Goal: Task Accomplishment & Management: Complete application form

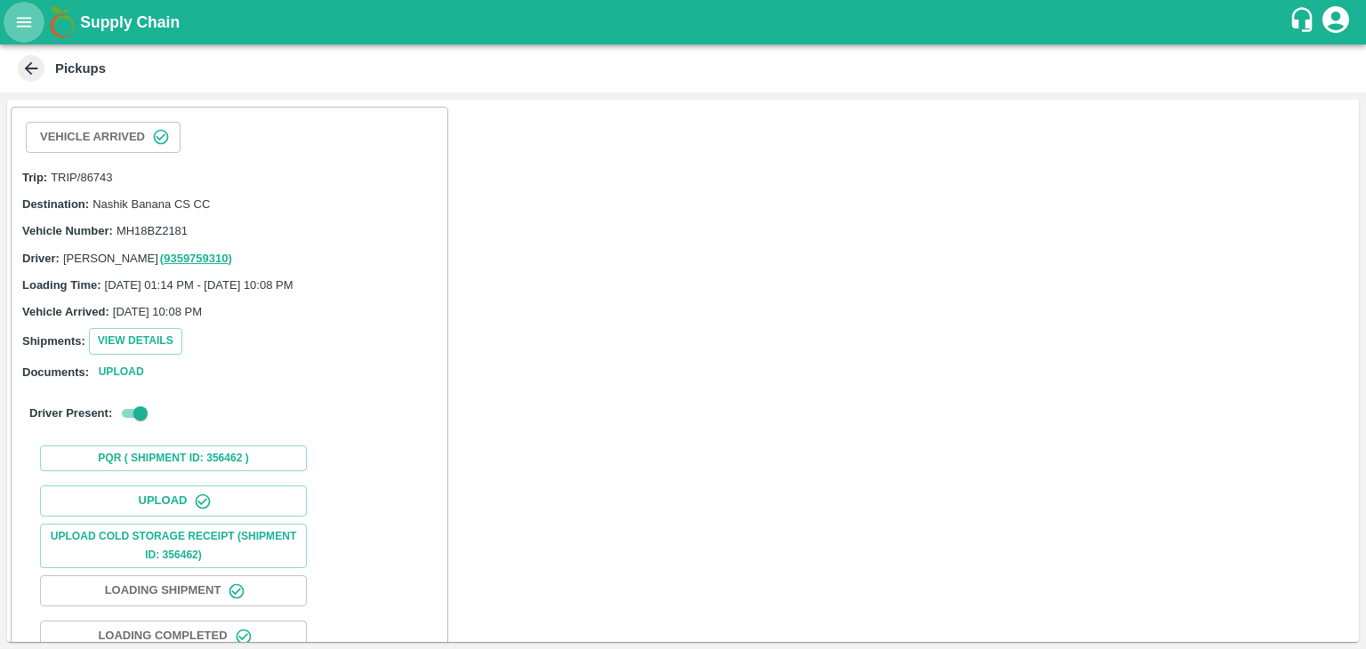
click at [14, 29] on icon "open drawer" at bounding box center [24, 22] width 20 height 20
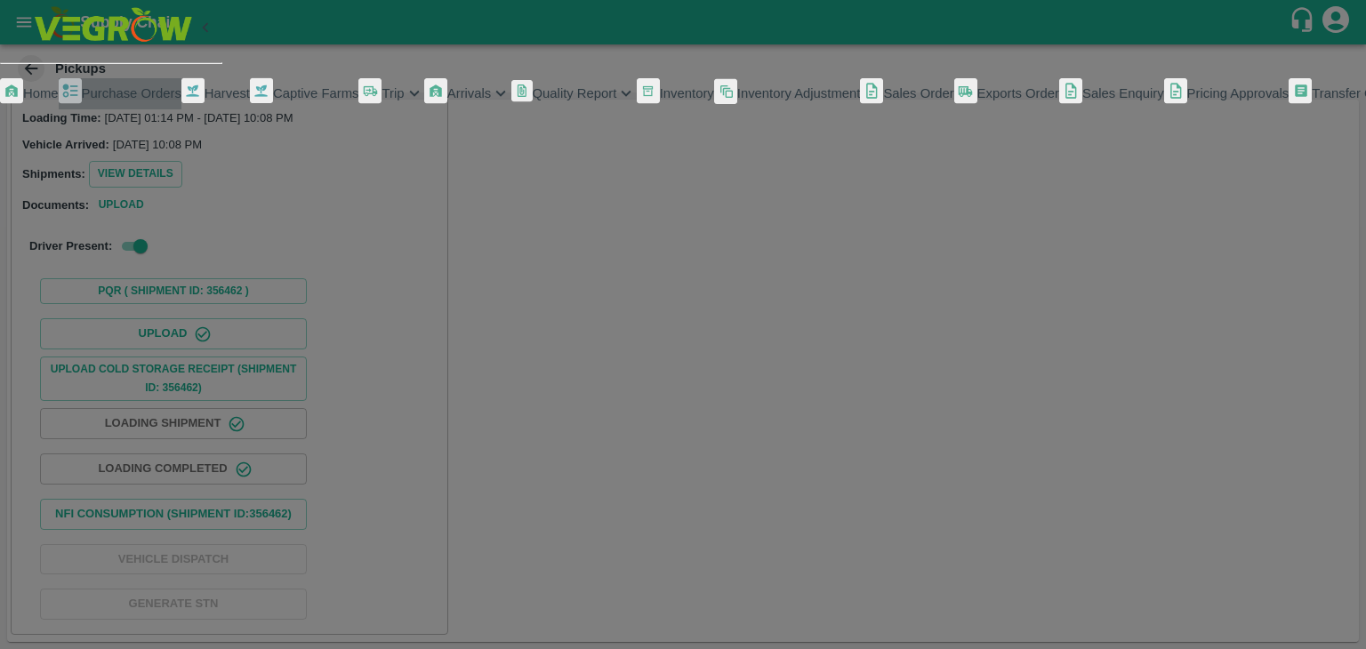
click at [130, 100] on span "Purchase Orders" at bounding box center [132, 93] width 100 height 14
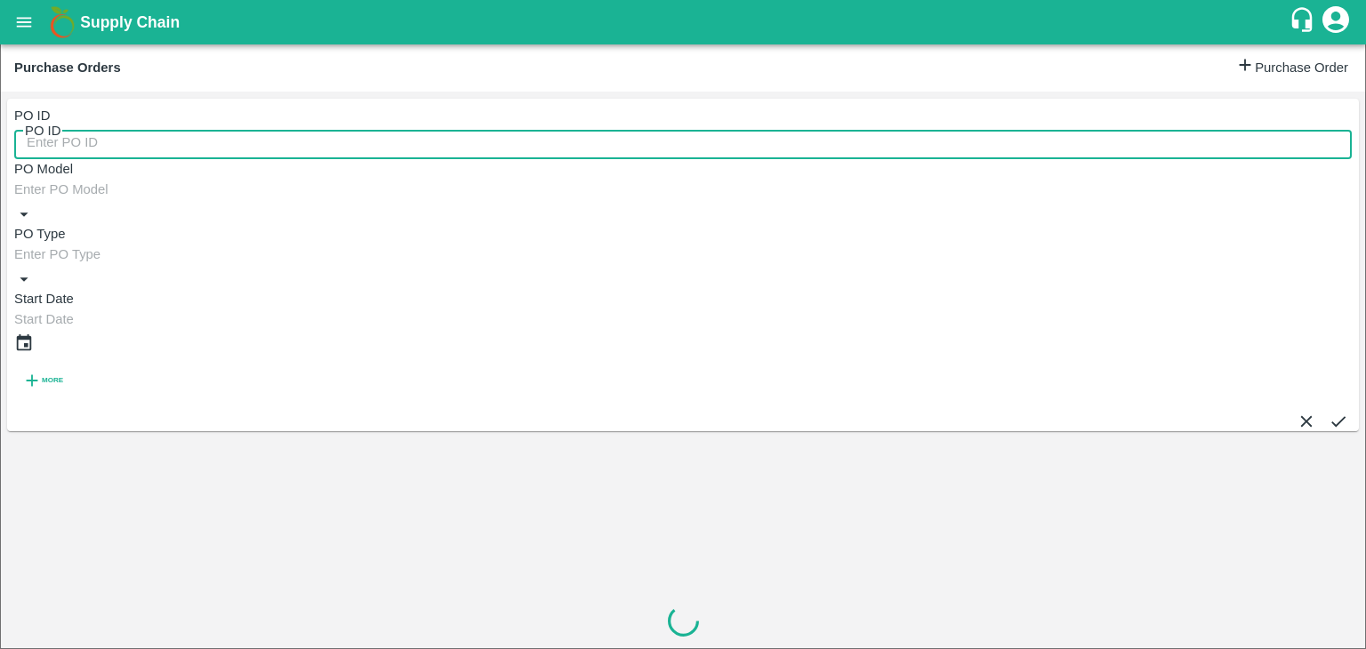
click at [187, 129] on input "PO ID" at bounding box center [695, 142] width 1362 height 34
paste input "171176"
type input "171176"
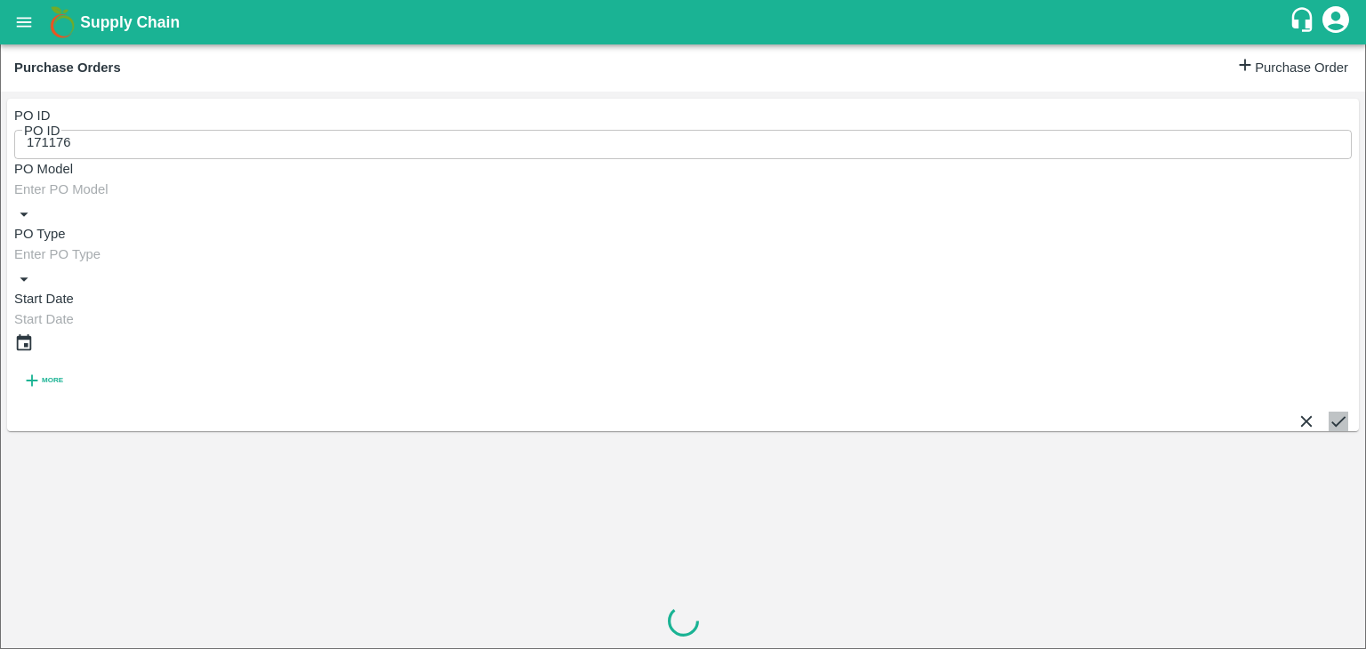
click at [1337, 412] on button "submit" at bounding box center [1338, 422] width 20 height 20
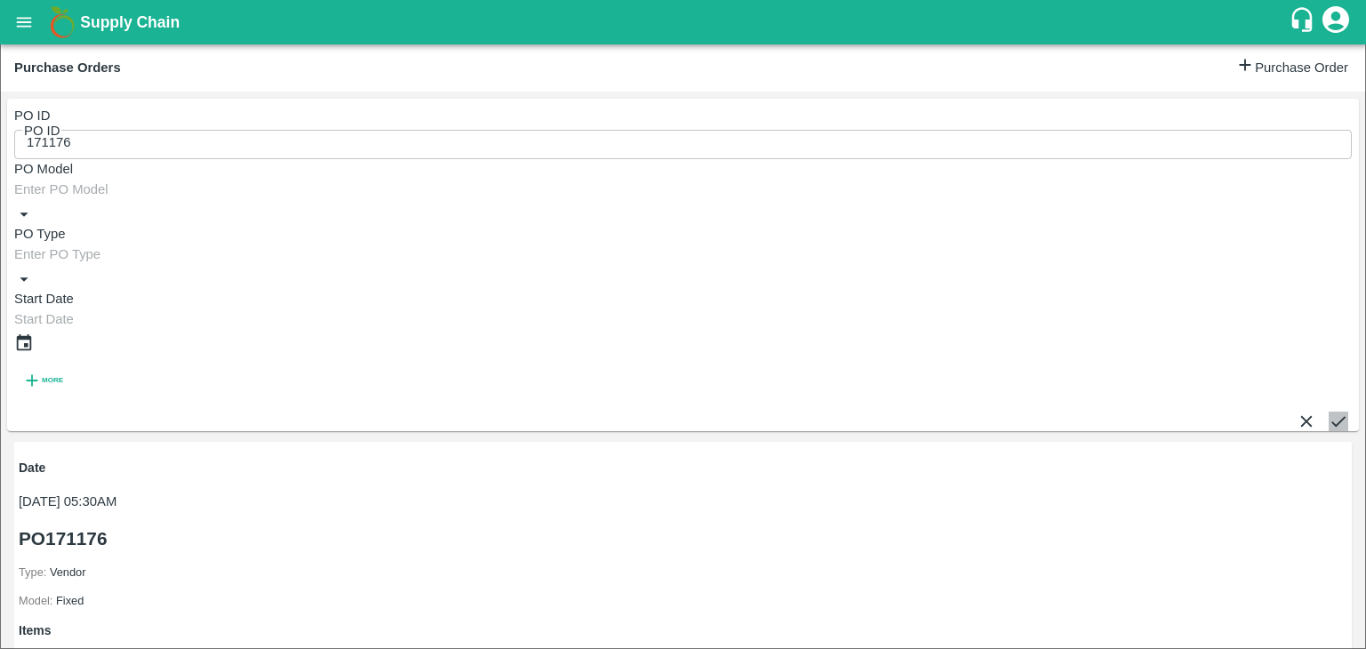
click at [1337, 412] on button "submit" at bounding box center [1338, 422] width 20 height 20
click at [1328, 412] on icon "submit" at bounding box center [1338, 422] width 20 height 20
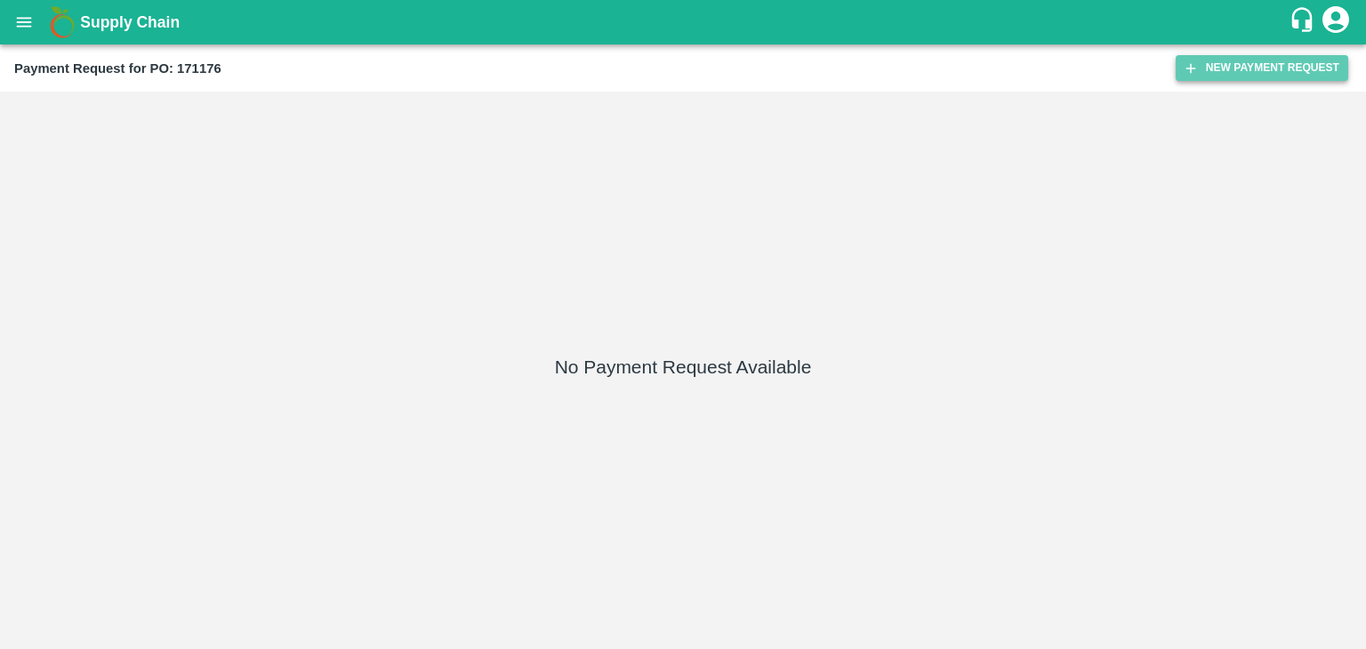
click at [1259, 66] on button "New Payment Request" at bounding box center [1261, 68] width 172 height 26
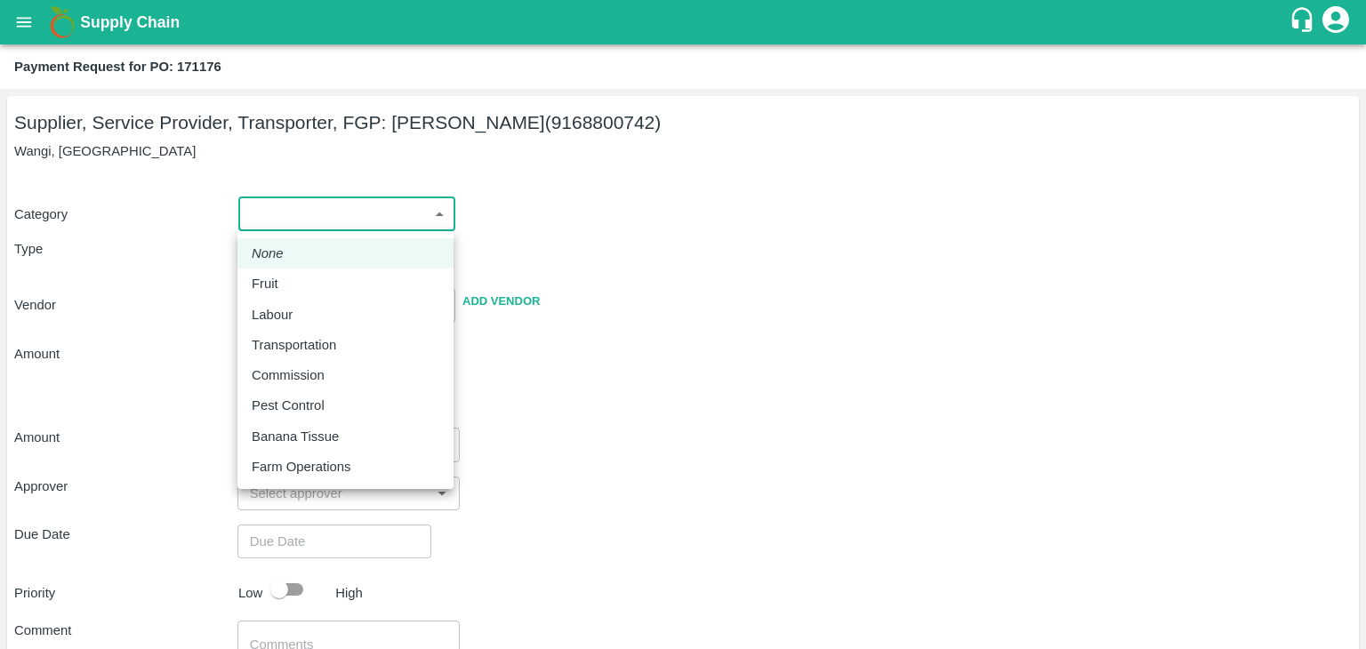
click at [256, 217] on body "Supply Chain Payment Request for PO: 171176 Supplier, Service Provider, Transpo…" at bounding box center [683, 324] width 1366 height 649
click at [295, 276] on div "Fruit" at bounding box center [346, 284] width 188 height 20
type input "1"
type input "Ajinkya Haridas Takik - 9168800742(Supplier, Service Provider, Transporter, FGP)"
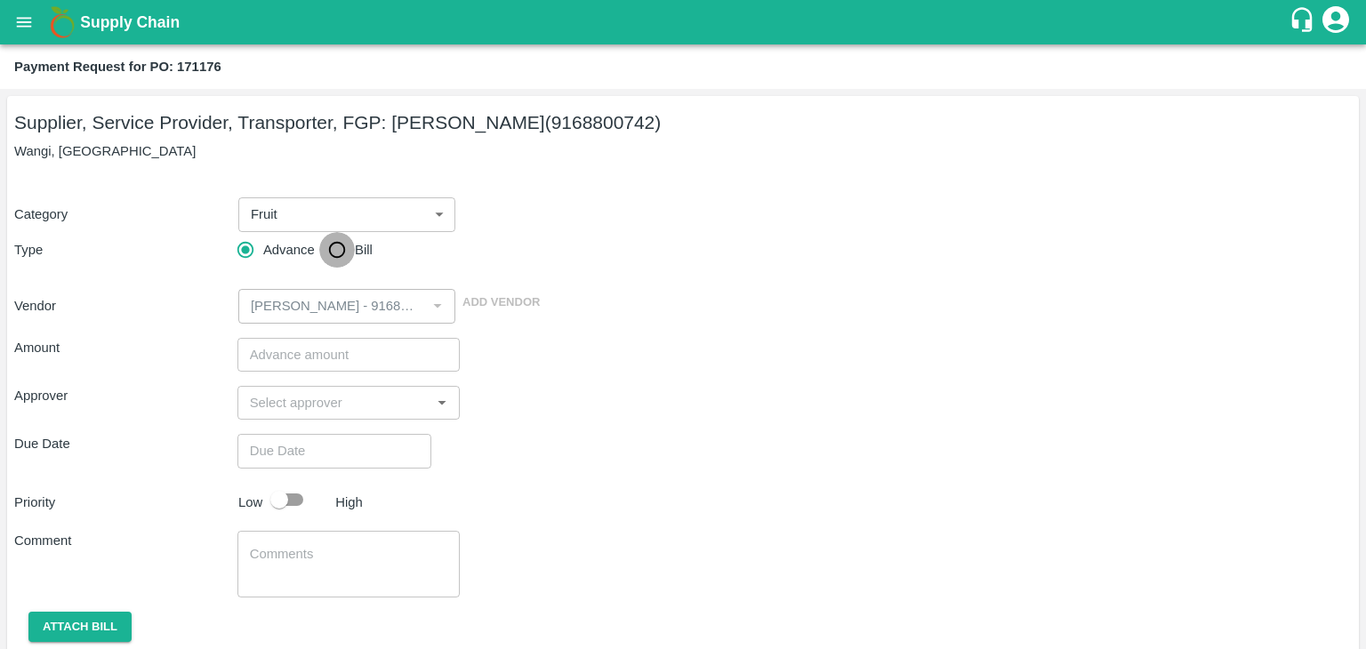
click at [332, 257] on input "Bill" at bounding box center [337, 250] width 36 height 36
radio input "true"
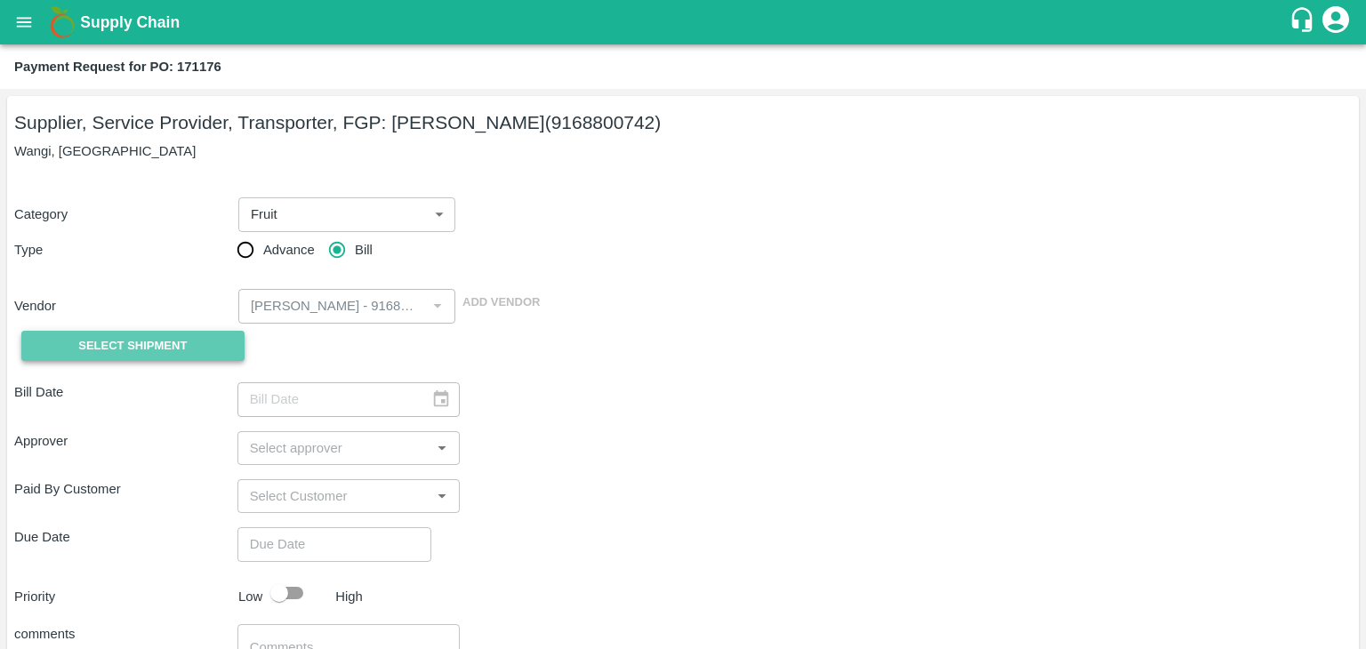
click at [164, 342] on span "Select Shipment" at bounding box center [132, 346] width 108 height 20
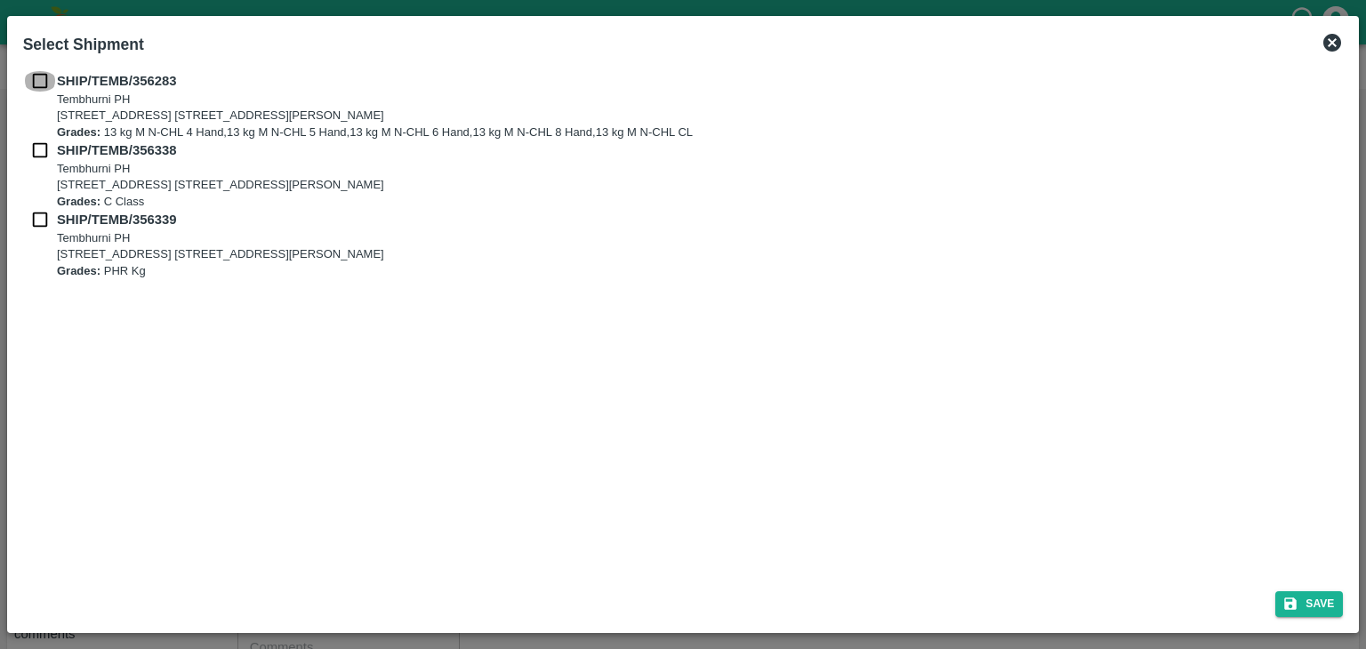
click at [26, 80] on input "checkbox" at bounding box center [40, 81] width 34 height 20
checkbox input "true"
click at [37, 164] on div "SHIP/TEMB/356338 Tembhurni PH Tembhurni PH 205, PLOT NO. E-5, YASHSHREE INDUSTR…" at bounding box center [683, 174] width 1320 height 69
click at [36, 155] on input "checkbox" at bounding box center [40, 150] width 34 height 20
checkbox input "true"
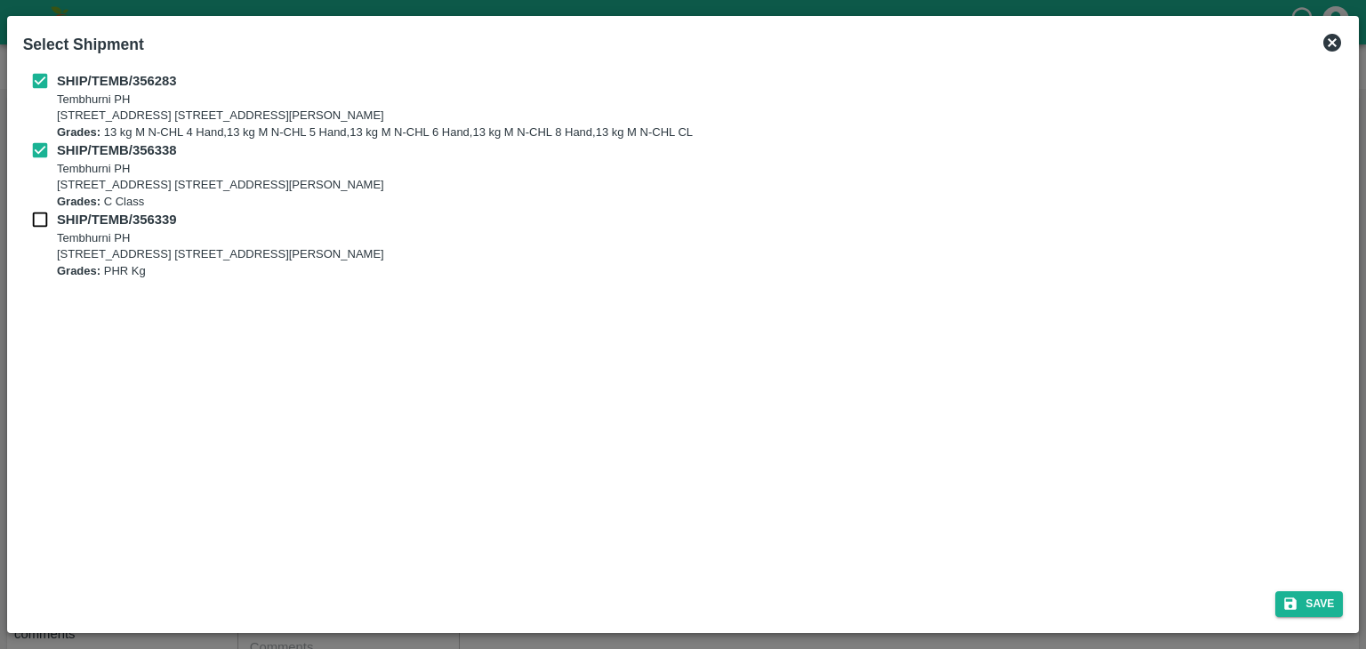
click at [36, 231] on div "SHIP/TEMB/356339 Tembhurni PH Tembhurni PH 205, PLOT NO. E-5, YASHSHREE INDUSTR…" at bounding box center [683, 244] width 1320 height 69
click at [36, 221] on input "checkbox" at bounding box center [40, 220] width 34 height 20
checkbox input "true"
click at [1290, 601] on icon "submit" at bounding box center [1290, 604] width 16 height 16
type input "[DATE]"
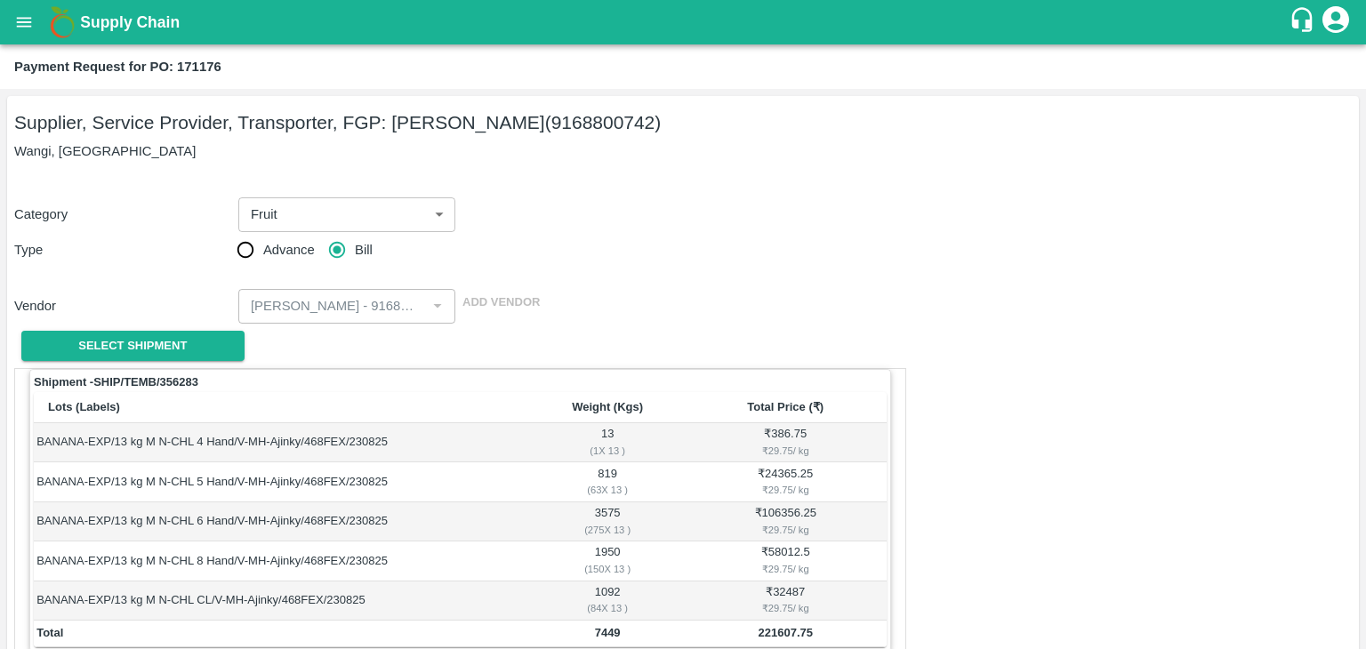
scroll to position [871, 0]
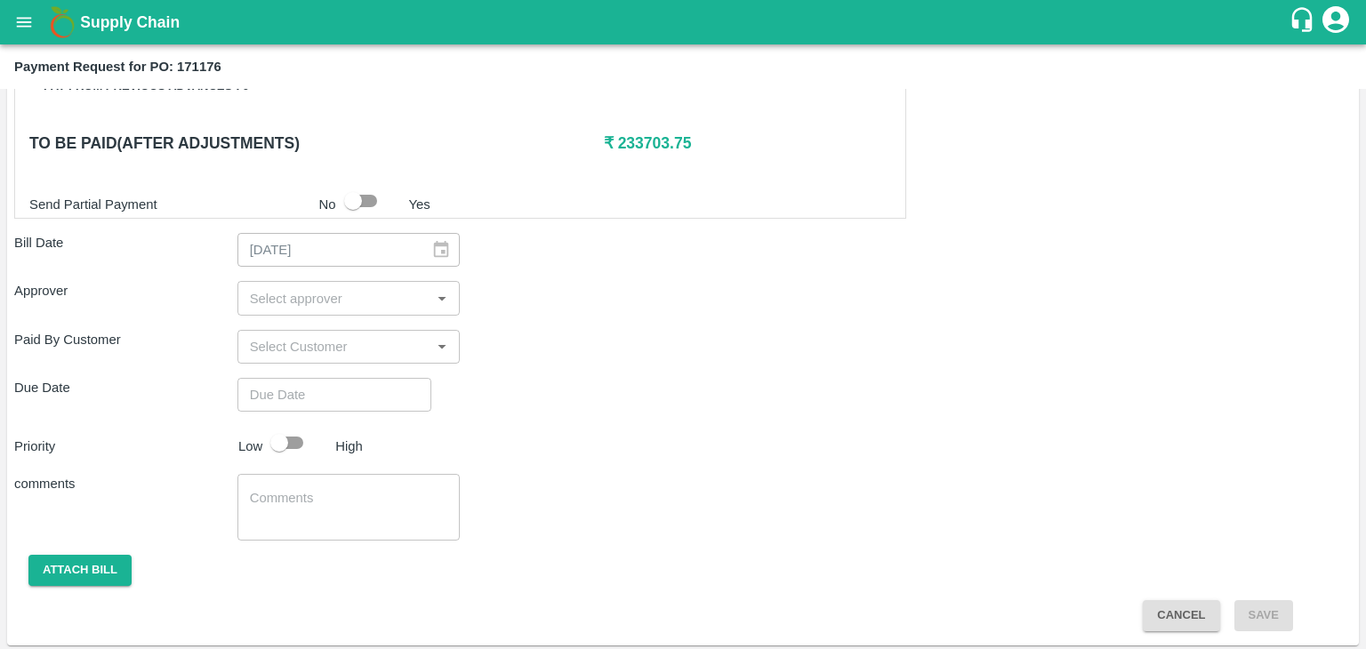
click at [307, 293] on input "input" at bounding box center [334, 297] width 183 height 23
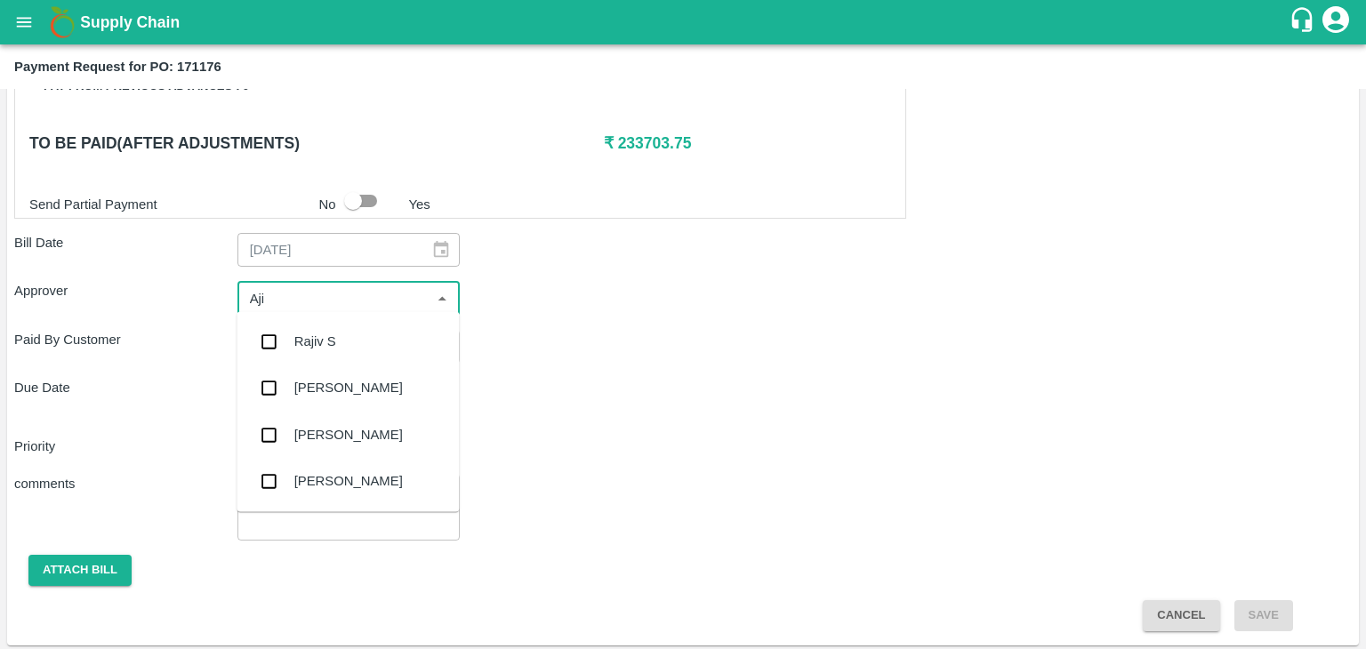
type input "Ajit"
click at [335, 339] on div "[PERSON_NAME]" at bounding box center [348, 342] width 108 height 20
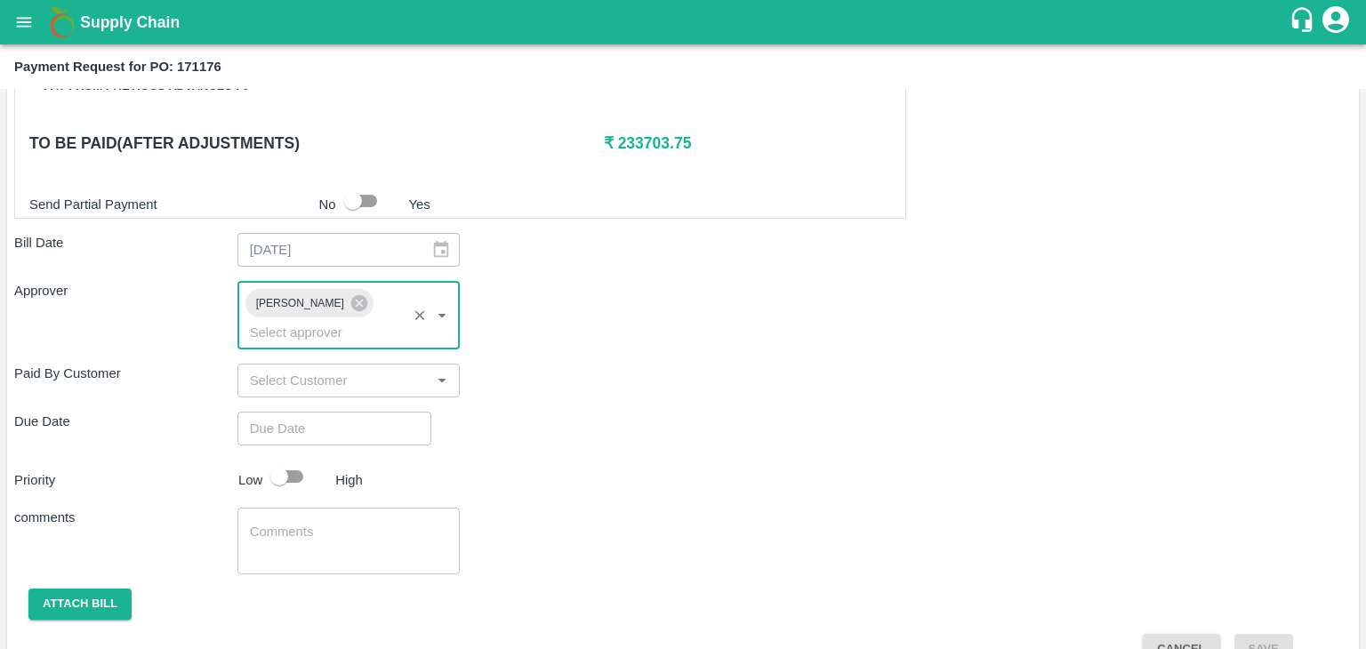
type input "DD/MM/YYYY hh:mm aa"
click at [365, 412] on input "DD/MM/YYYY hh:mm aa" at bounding box center [327, 429] width 181 height 34
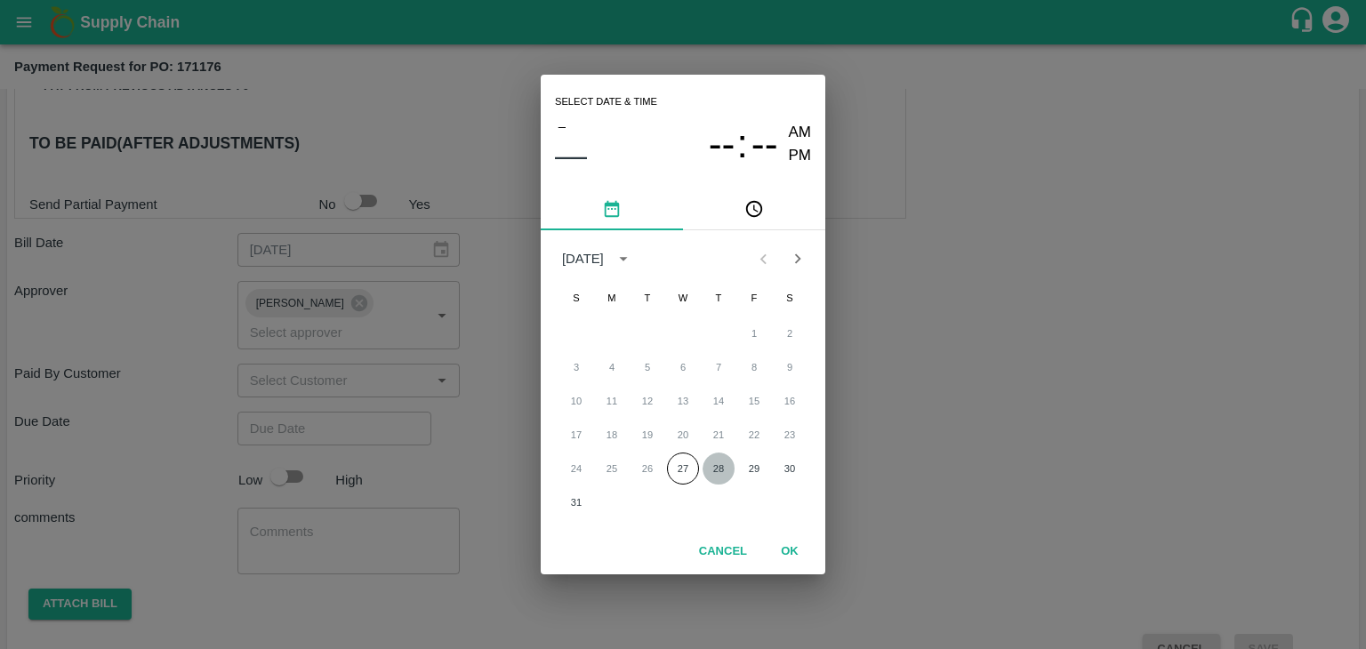
click at [709, 463] on button "28" at bounding box center [718, 469] width 32 height 32
type input "[DATE] 12:00 AM"
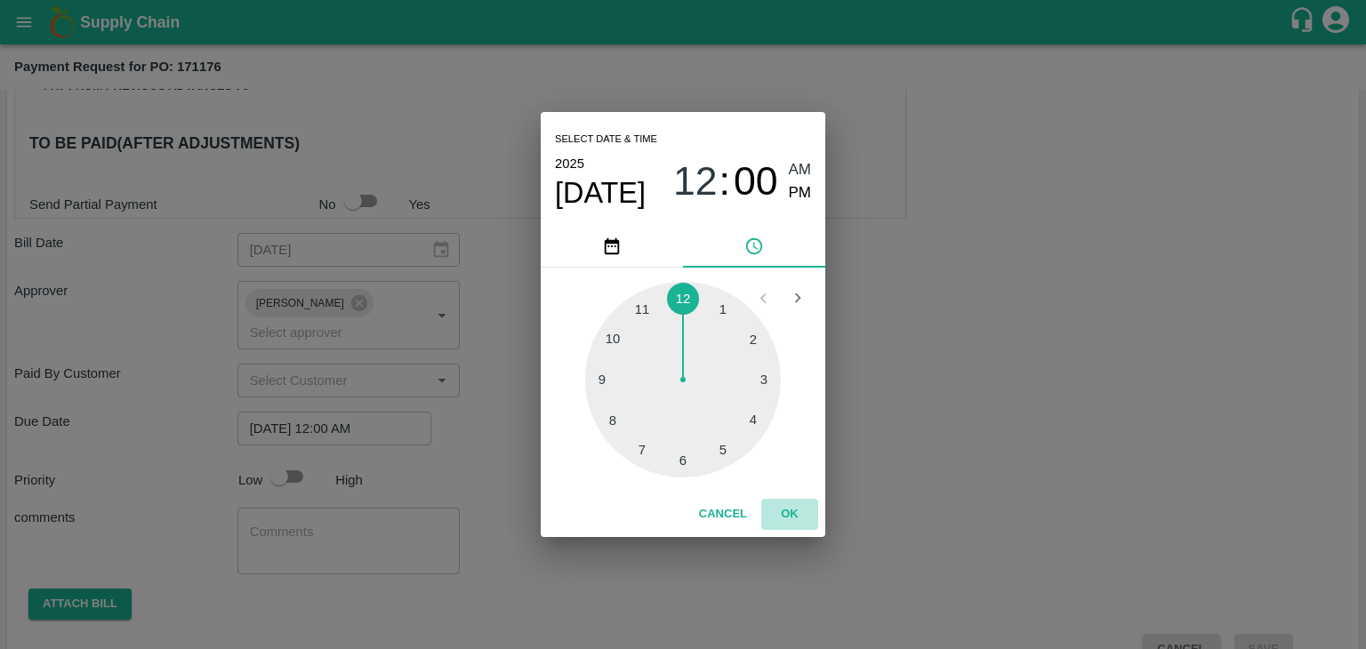
click at [800, 515] on button "OK" at bounding box center [789, 514] width 57 height 31
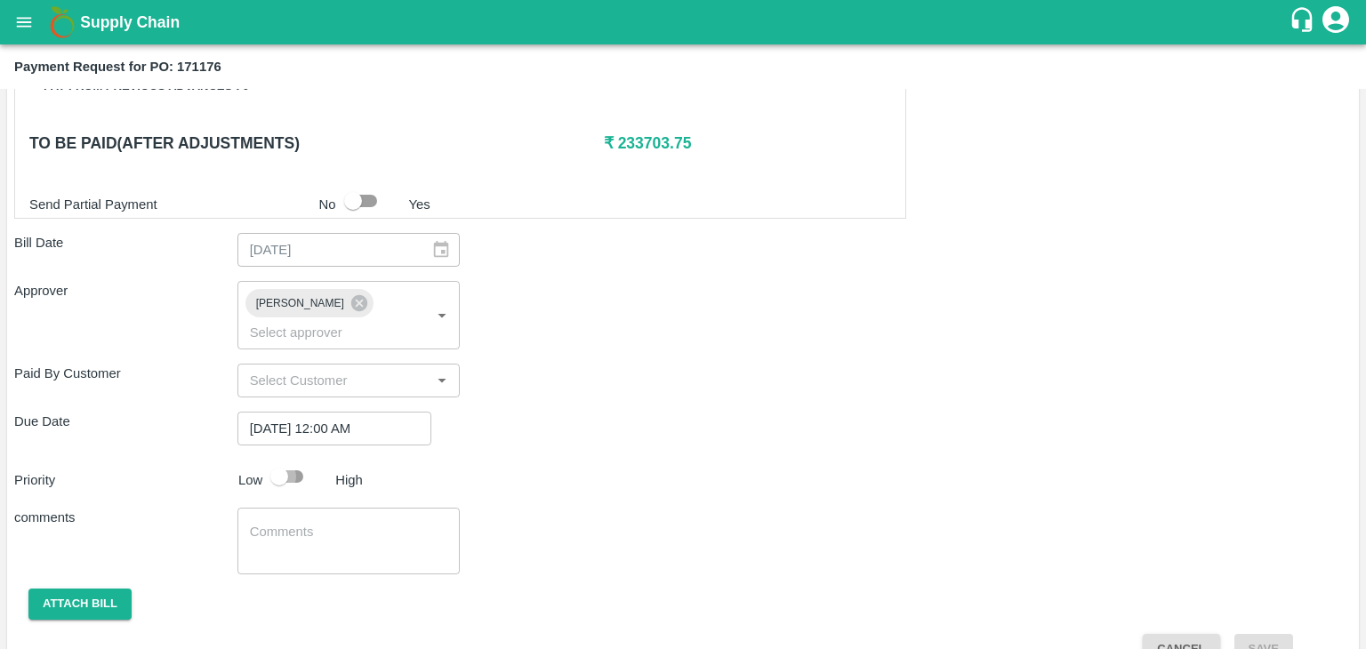
click at [299, 460] on input "checkbox" at bounding box center [278, 477] width 101 height 34
checkbox input "true"
click at [323, 508] on div "x ​" at bounding box center [348, 541] width 223 height 67
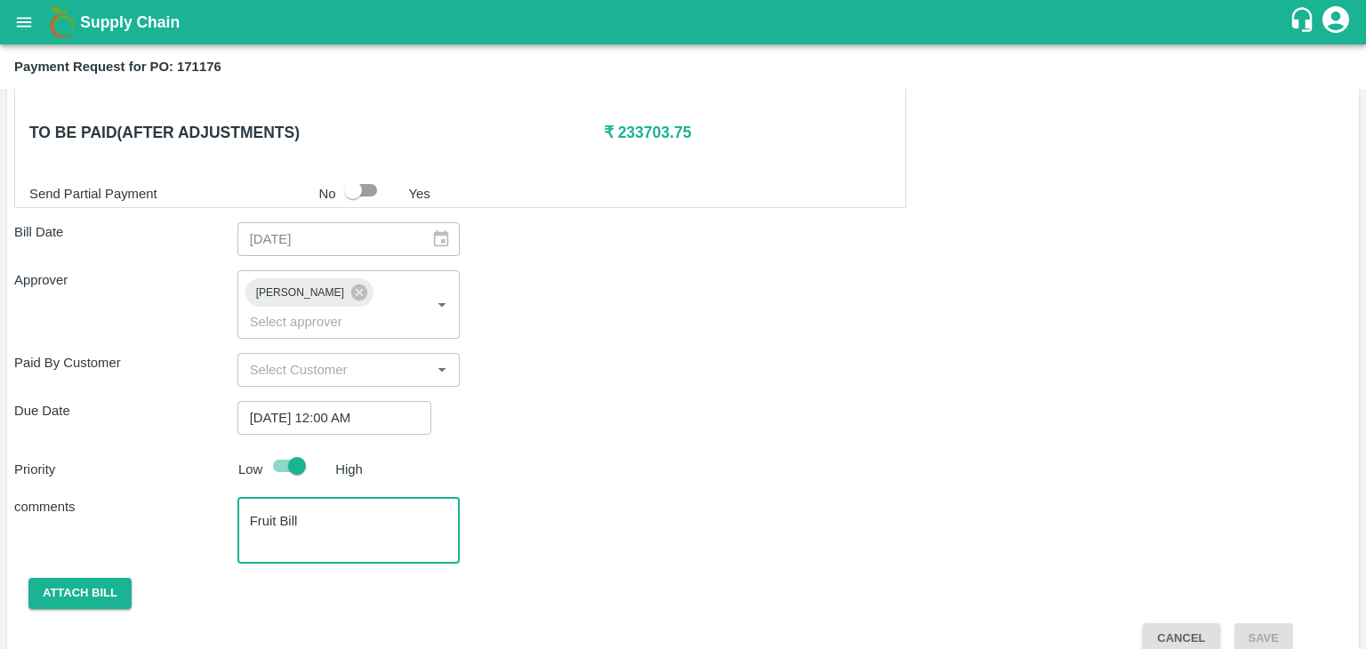
type textarea "Fruit Bill"
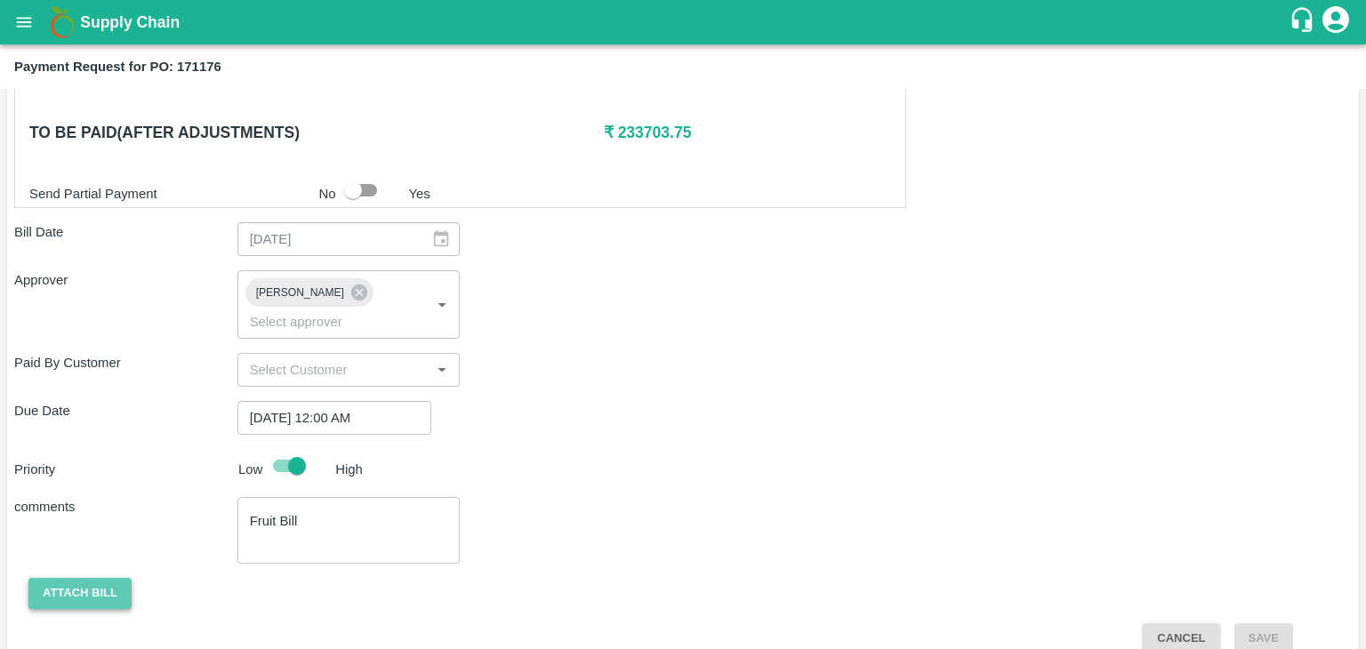
click at [76, 578] on button "Attach bill" at bounding box center [79, 593] width 103 height 31
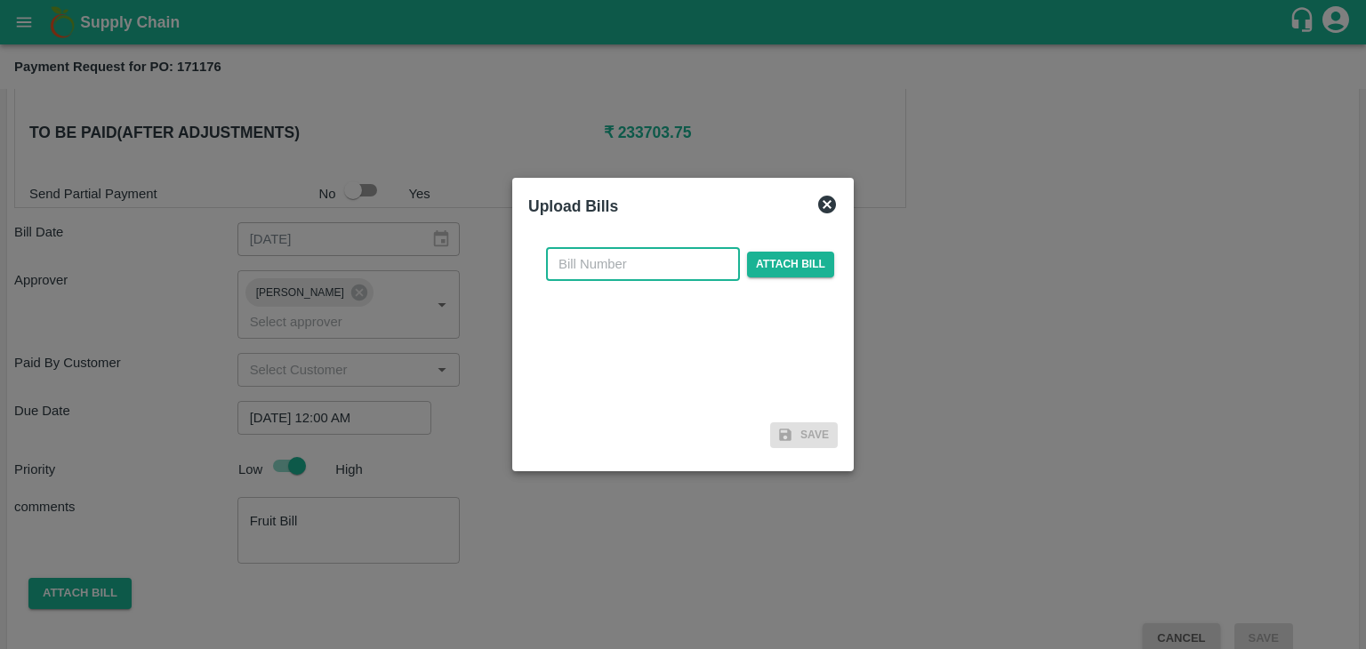
click at [651, 271] on input "text" at bounding box center [643, 264] width 194 height 34
click at [669, 258] on input "AT/Chifu-0132" at bounding box center [643, 264] width 194 height 34
type input "AT/CHIFU-0143"
click at [805, 258] on span "Attach bill" at bounding box center [790, 265] width 87 height 26
click at [0, 0] on input "Attach bill" at bounding box center [0, 0] width 0 height 0
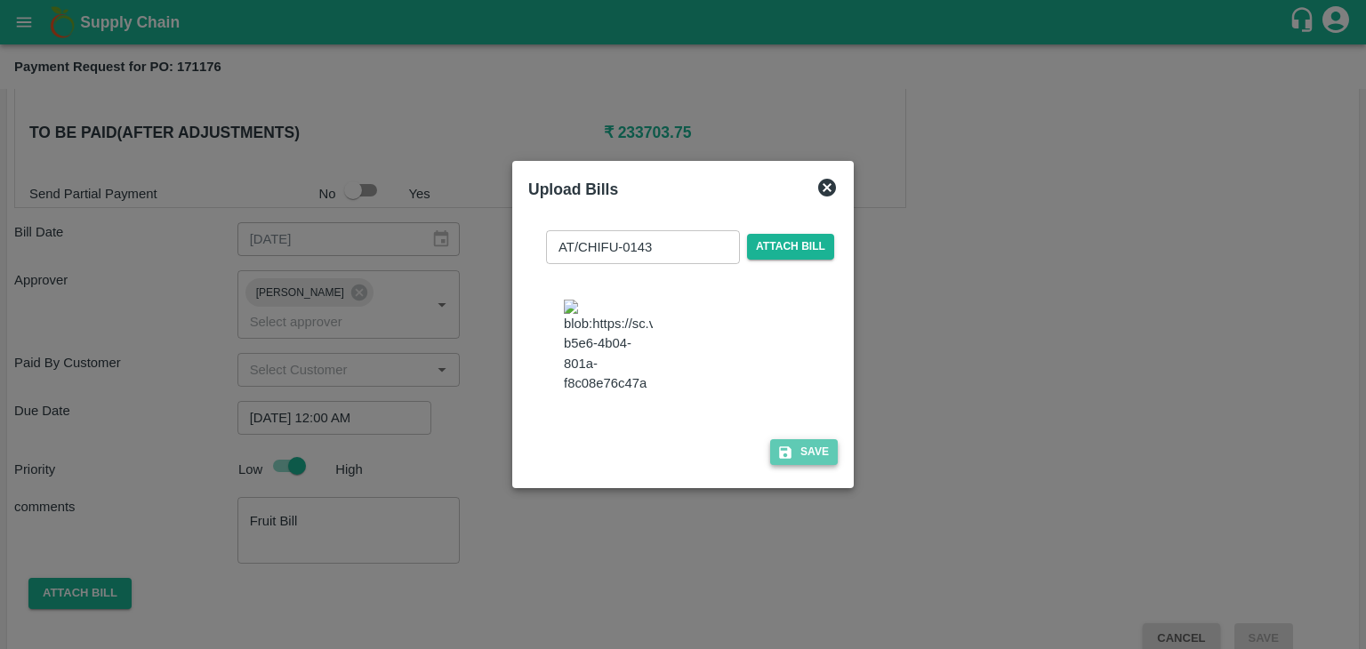
click at [806, 463] on button "Save" at bounding box center [804, 452] width 68 height 26
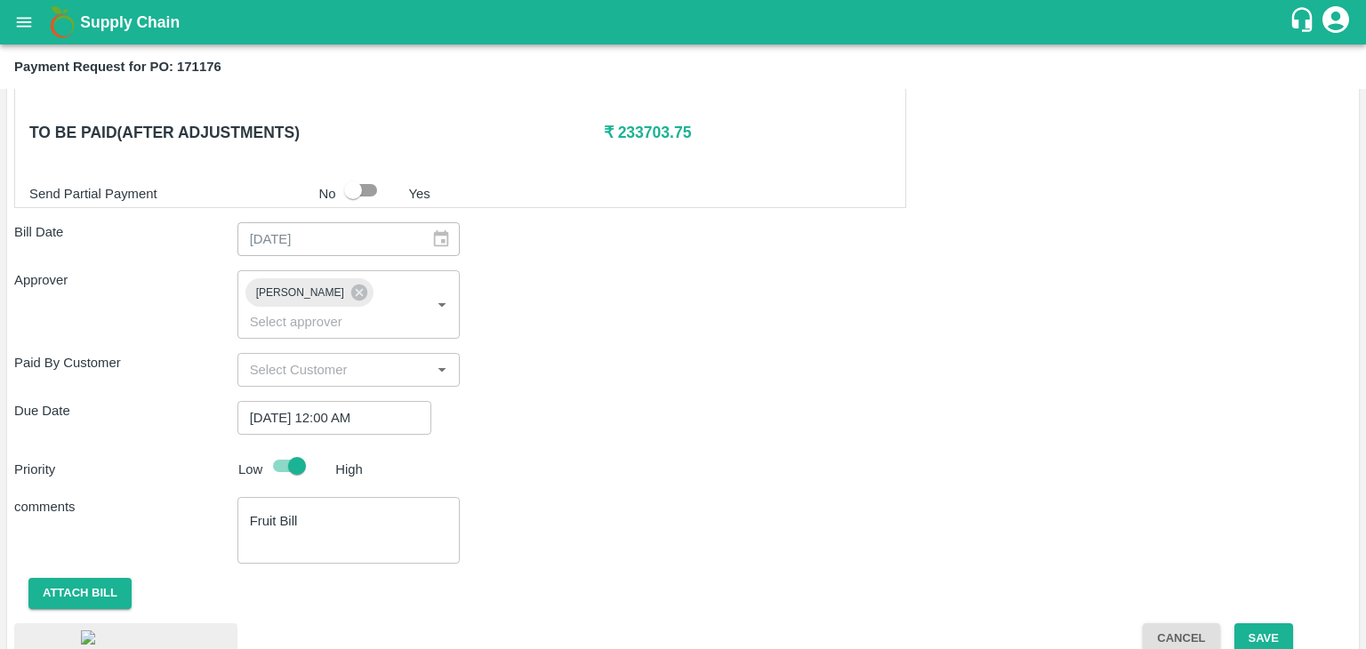
scroll to position [1009, 0]
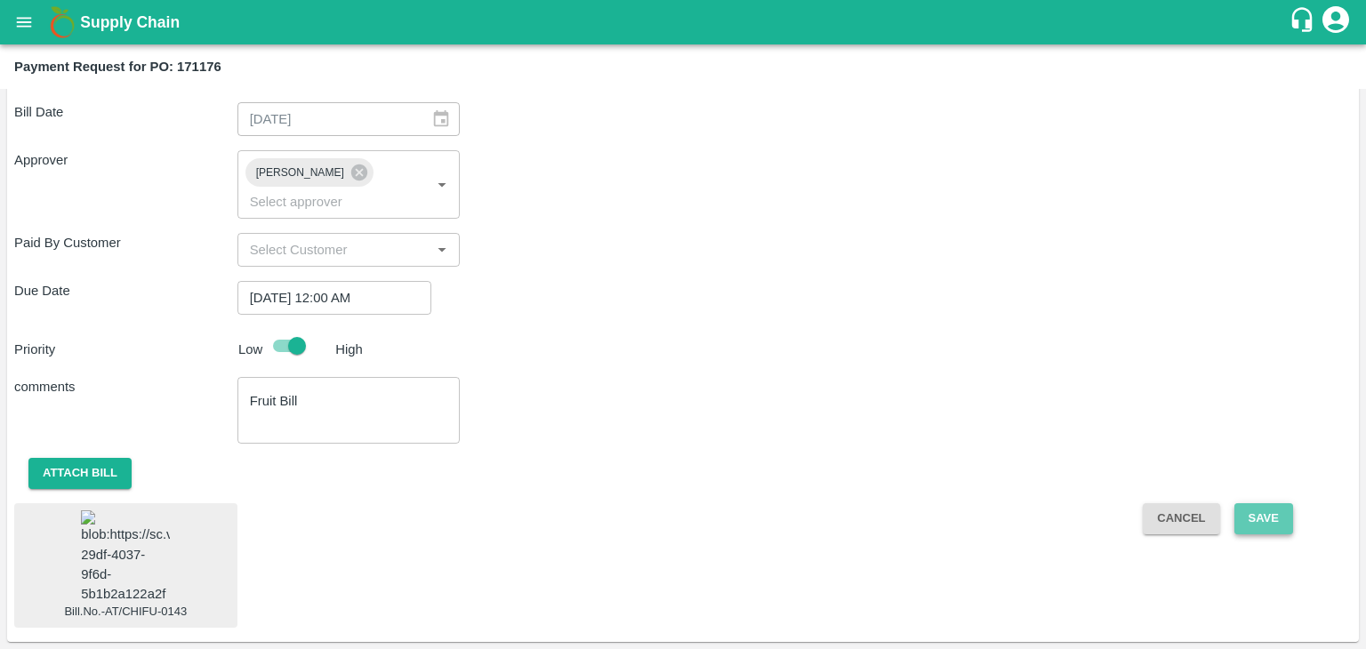
click at [1263, 503] on button "Save" at bounding box center [1263, 518] width 59 height 31
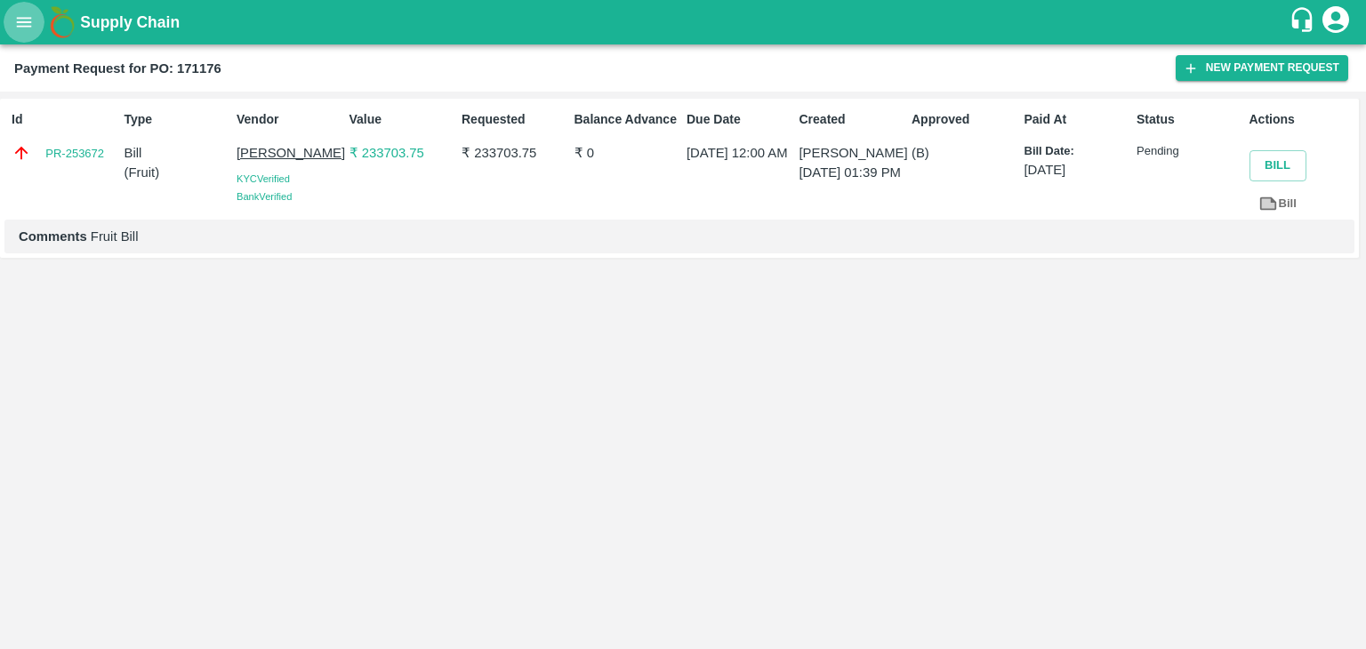
click at [21, 20] on icon "open drawer" at bounding box center [24, 22] width 20 height 20
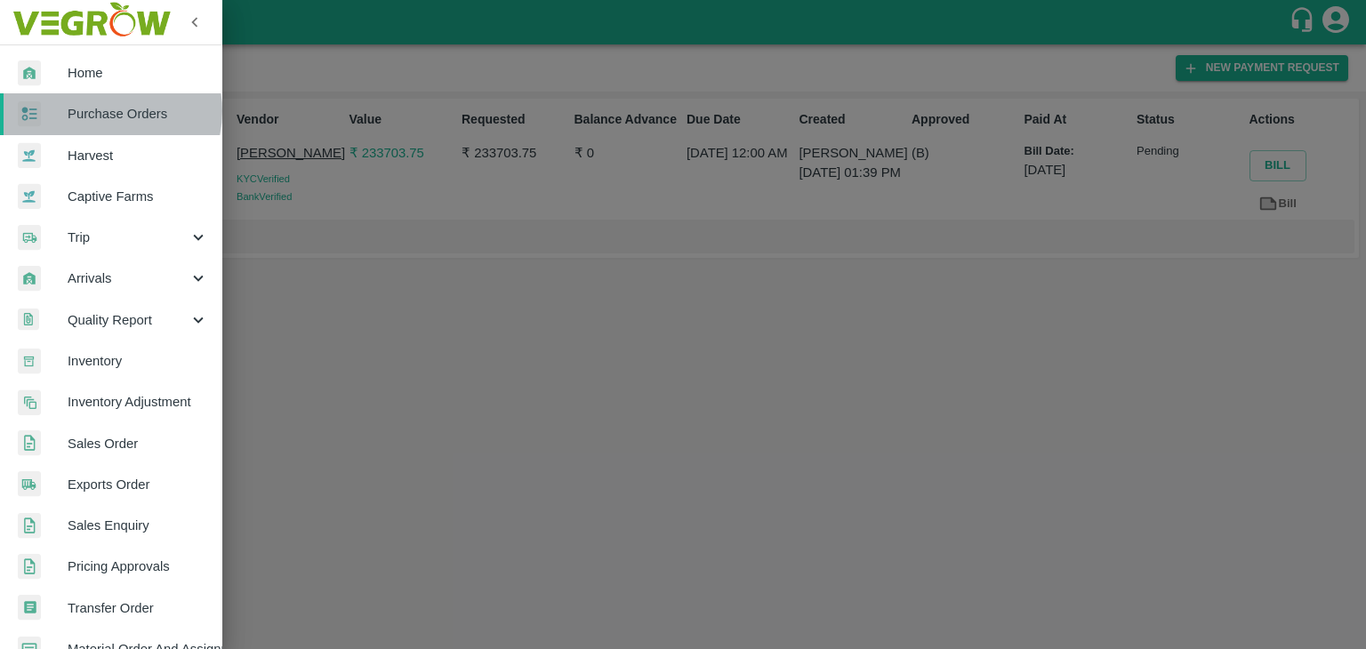
click at [108, 111] on span "Purchase Orders" at bounding box center [138, 114] width 140 height 20
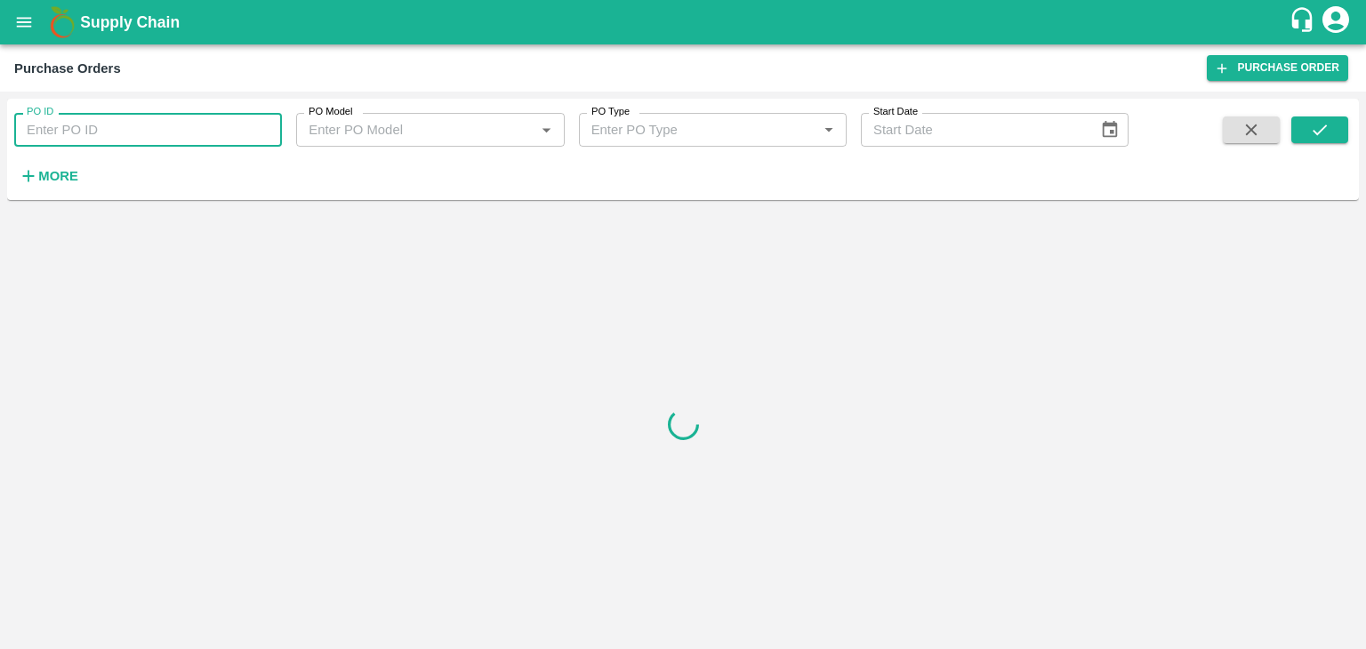
click at [156, 126] on input "PO ID" at bounding box center [148, 130] width 268 height 34
paste input "170744"
type input "170744"
click at [1304, 129] on button "submit" at bounding box center [1319, 129] width 57 height 27
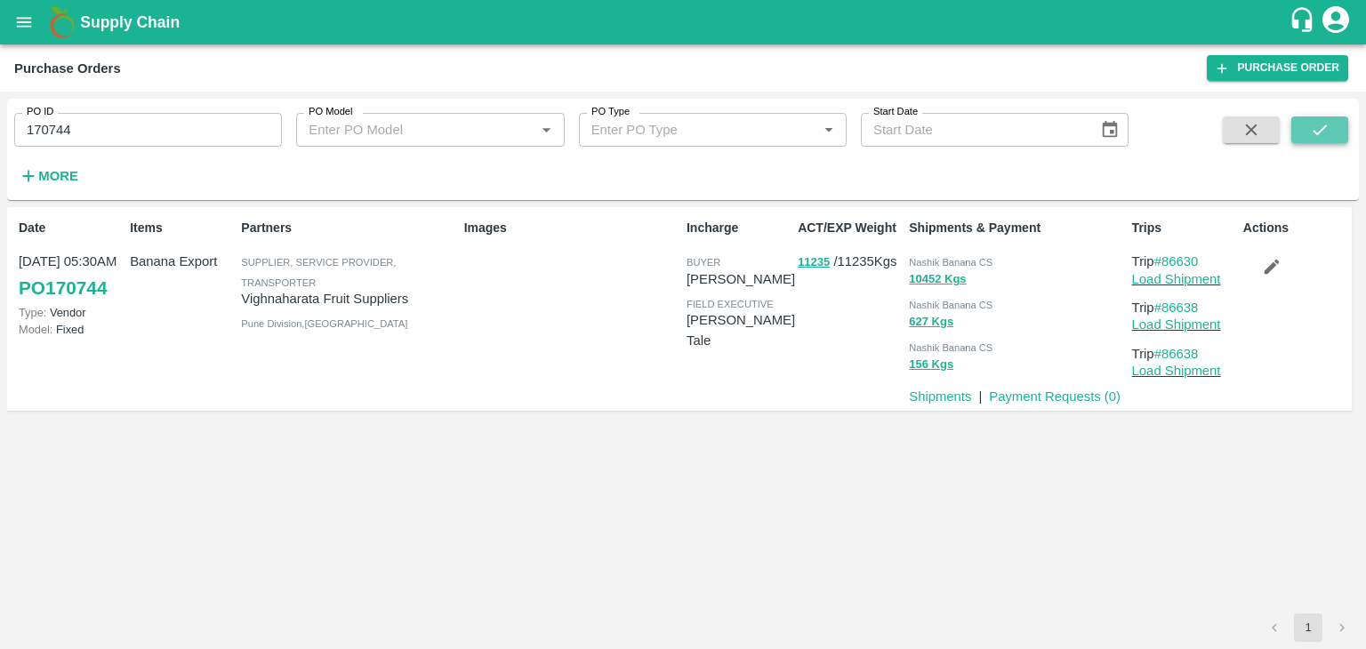
click at [1304, 129] on button "submit" at bounding box center [1319, 129] width 57 height 27
click at [1078, 397] on link "Payment Requests ( 0 )" at bounding box center [1055, 396] width 132 height 14
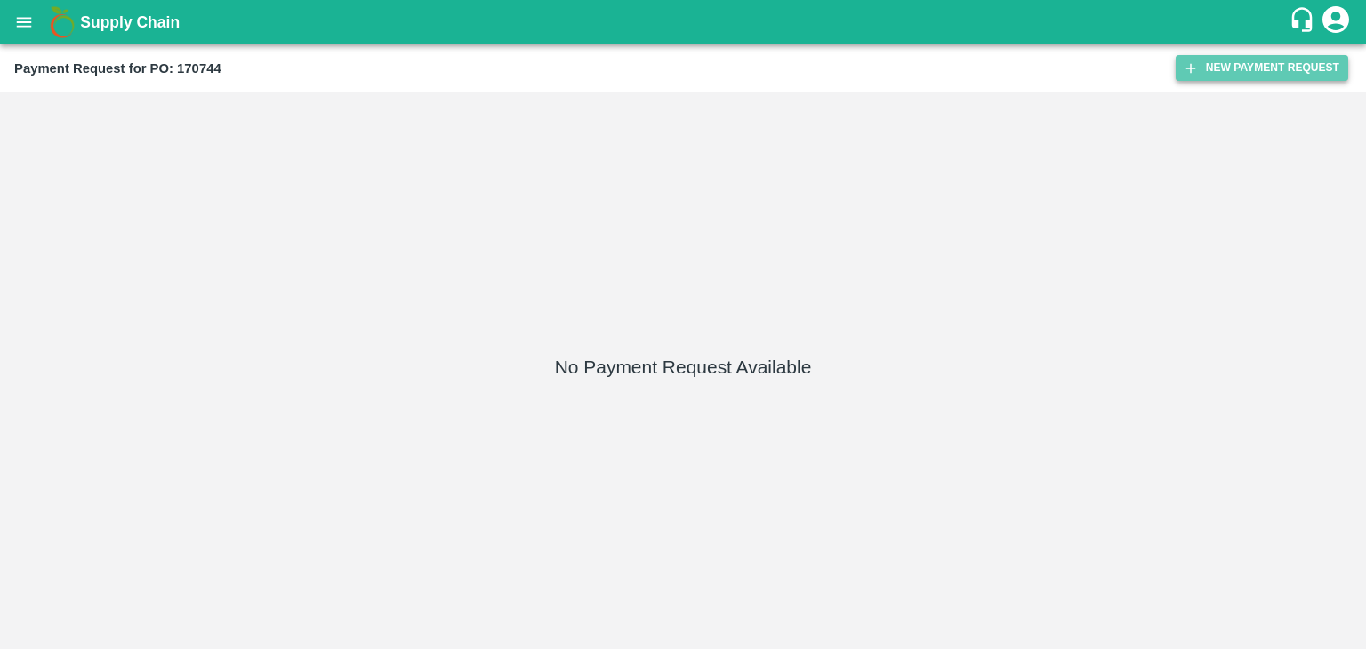
click at [1252, 61] on button "New Payment Request" at bounding box center [1261, 68] width 172 height 26
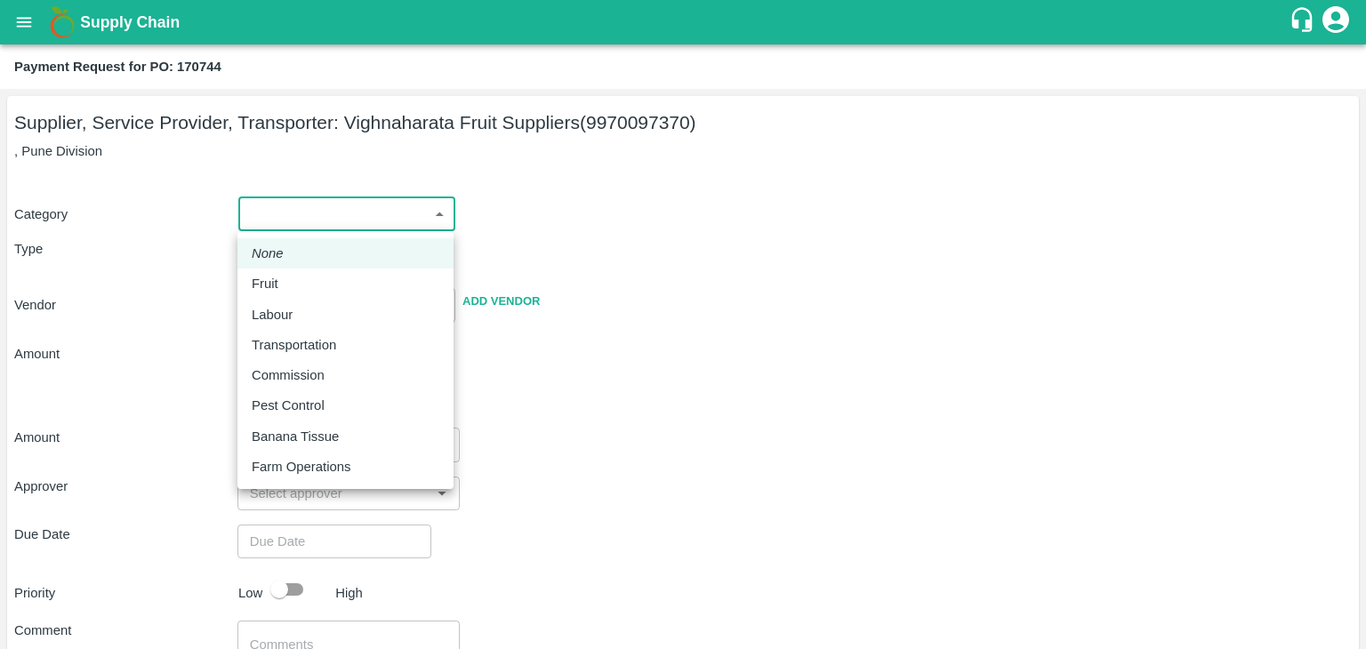
click at [292, 211] on body "Supply Chain Payment Request for PO: 170744 Supplier, Service Provider, Transpo…" at bounding box center [683, 324] width 1366 height 649
click at [284, 278] on div "Fruit" at bounding box center [270, 284] width 36 height 20
type input "1"
type input "Vighnaharata Fruit Suppliers - 9970097370(Supplier, Service Provider, Transport…"
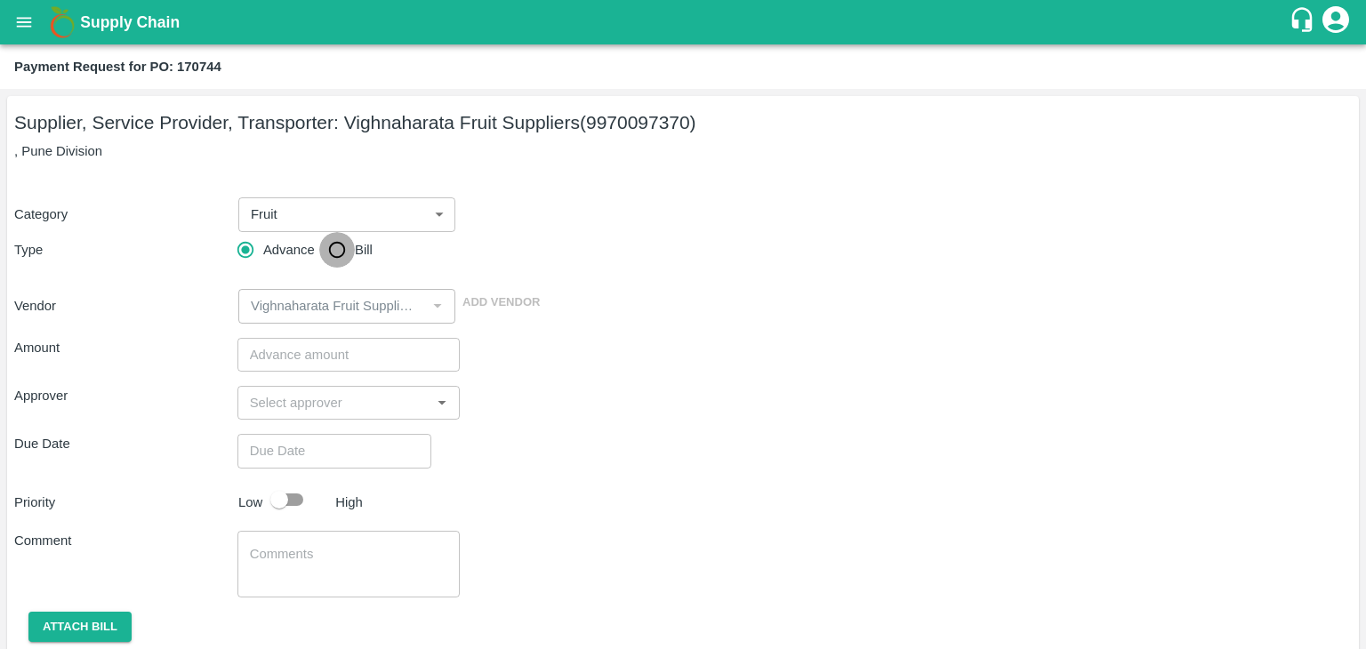
click at [336, 249] on input "Bill" at bounding box center [337, 250] width 36 height 36
radio input "true"
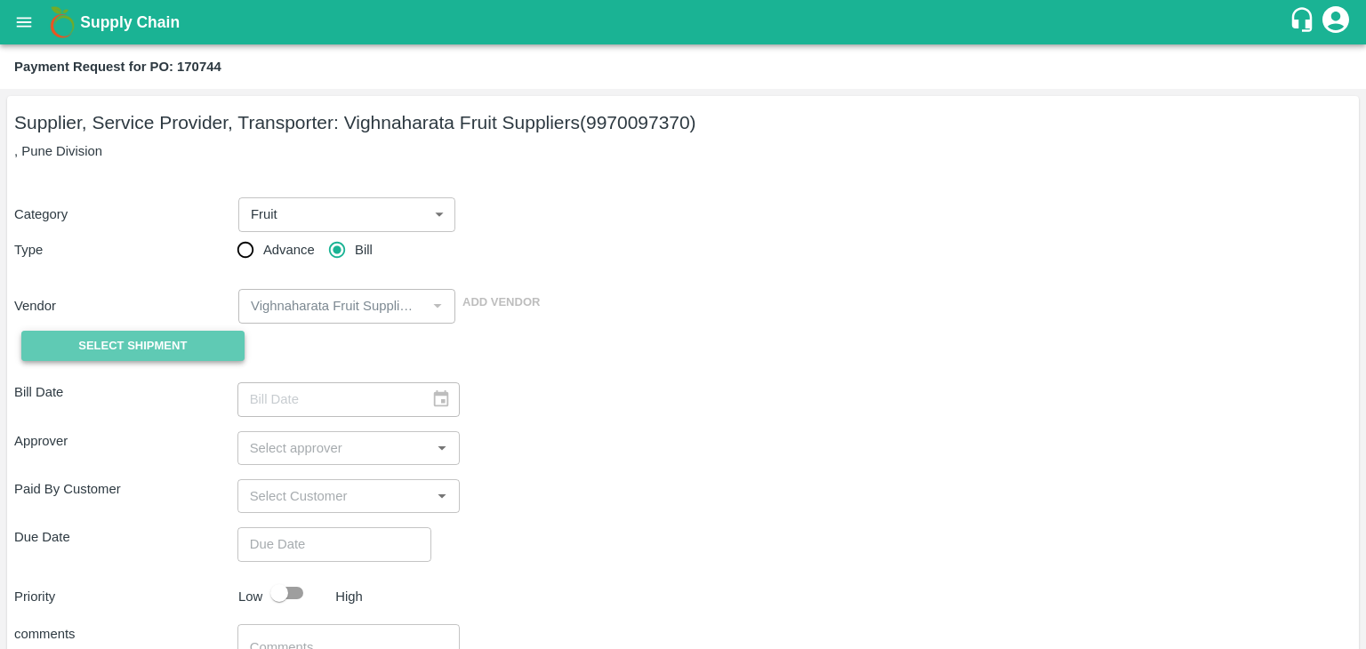
click at [125, 344] on span "Select Shipment" at bounding box center [132, 346] width 108 height 20
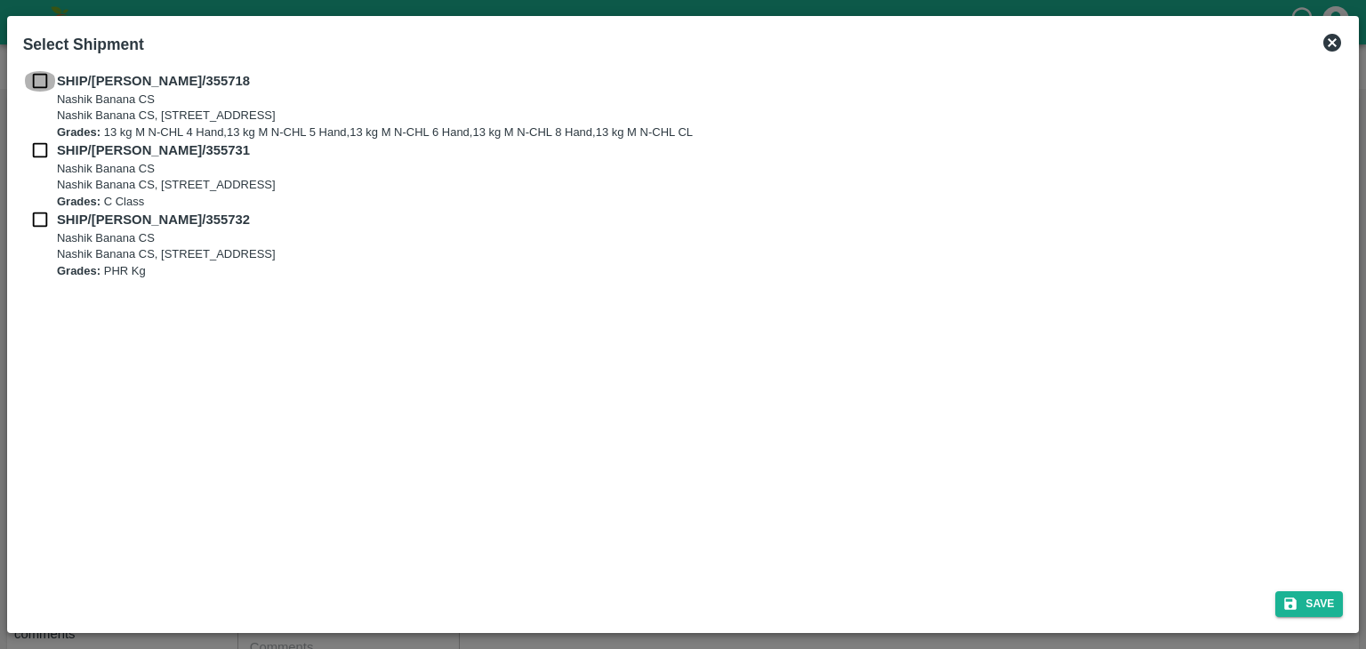
click at [28, 88] on input "checkbox" at bounding box center [40, 81] width 34 height 20
checkbox input "true"
click at [33, 133] on div "SHIP/NASH/355718 Nashik Banana CS Nashik Banana CS, Gat No. 314/2/1, A/p- Mohad…" at bounding box center [683, 105] width 1320 height 69
click at [36, 149] on input "checkbox" at bounding box center [40, 150] width 34 height 20
checkbox input "true"
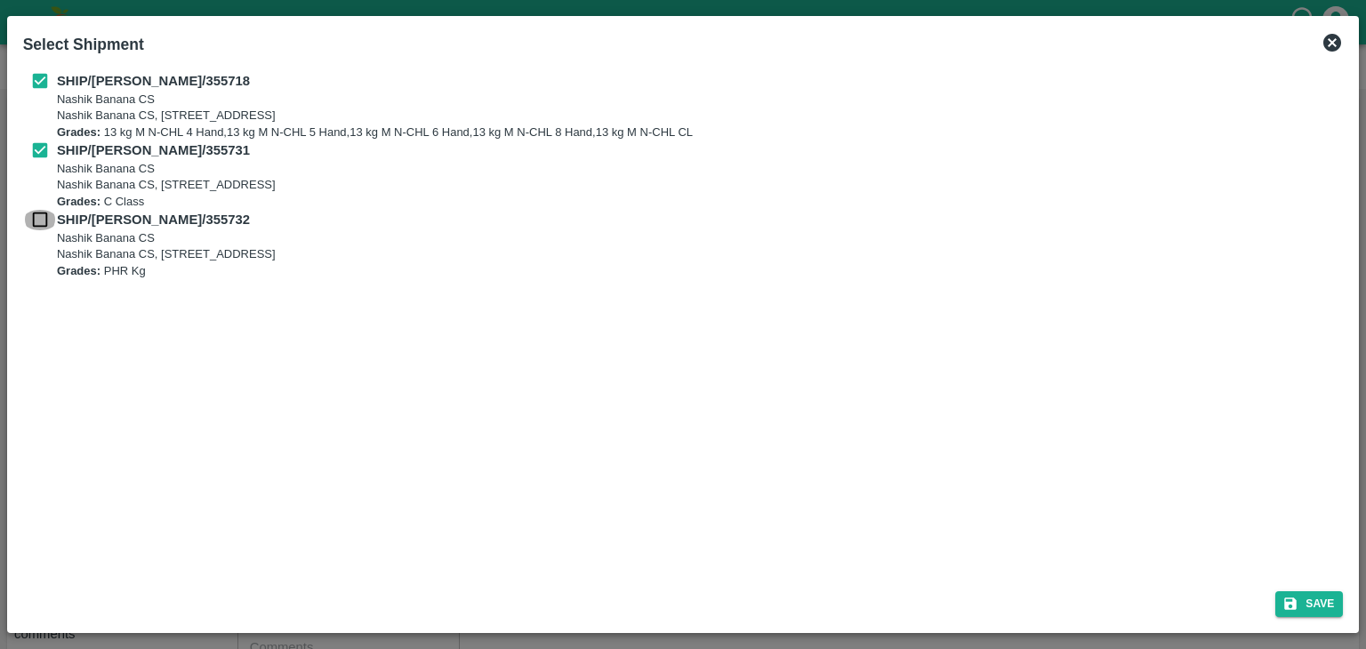
click at [43, 214] on input "checkbox" at bounding box center [40, 220] width 34 height 20
checkbox input "true"
drag, startPoint x: 1311, startPoint y: 590, endPoint x: 1322, endPoint y: 603, distance: 17.0
click at [1322, 603] on button "Save" at bounding box center [1309, 604] width 68 height 26
type input "22/08/2025"
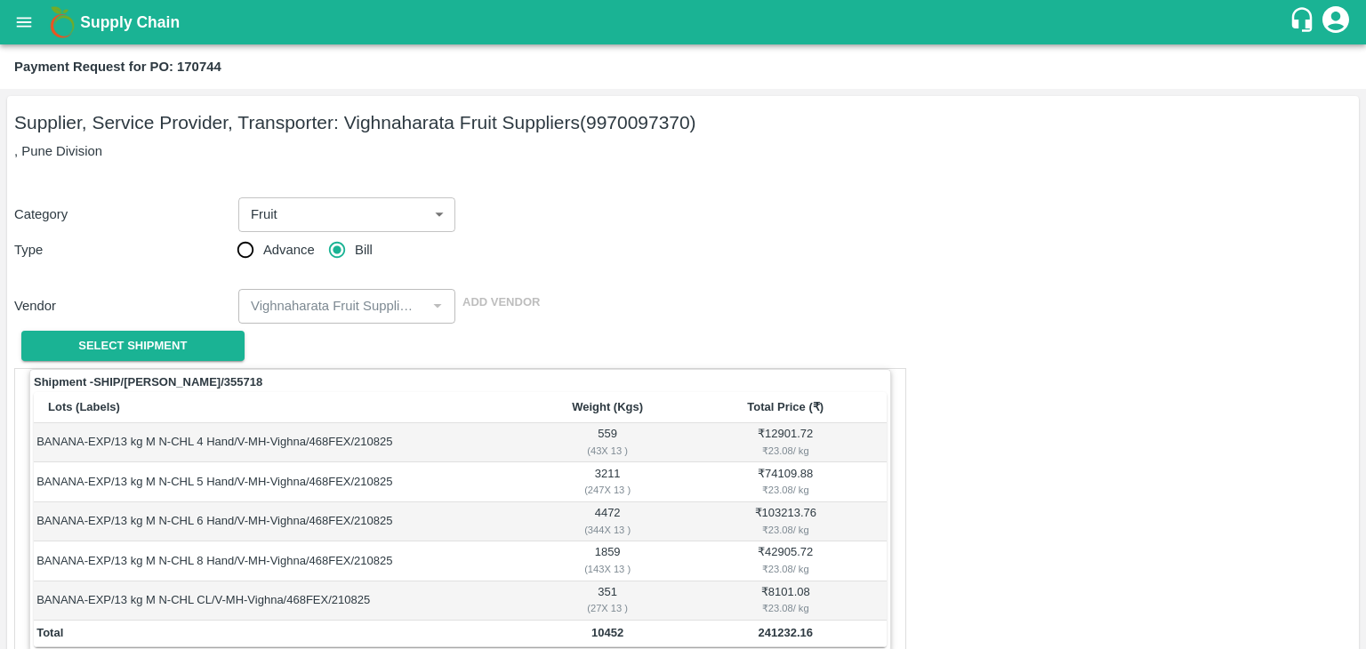
scroll to position [871, 0]
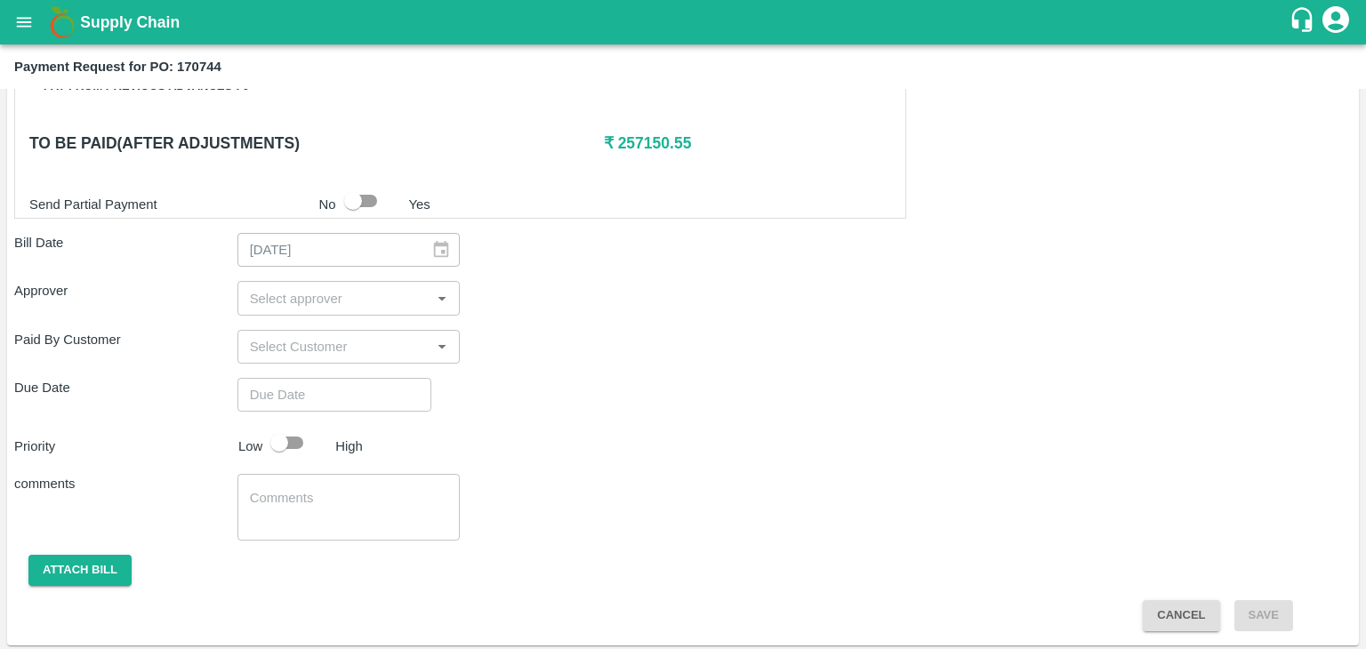
click at [299, 300] on input "input" at bounding box center [334, 297] width 183 height 23
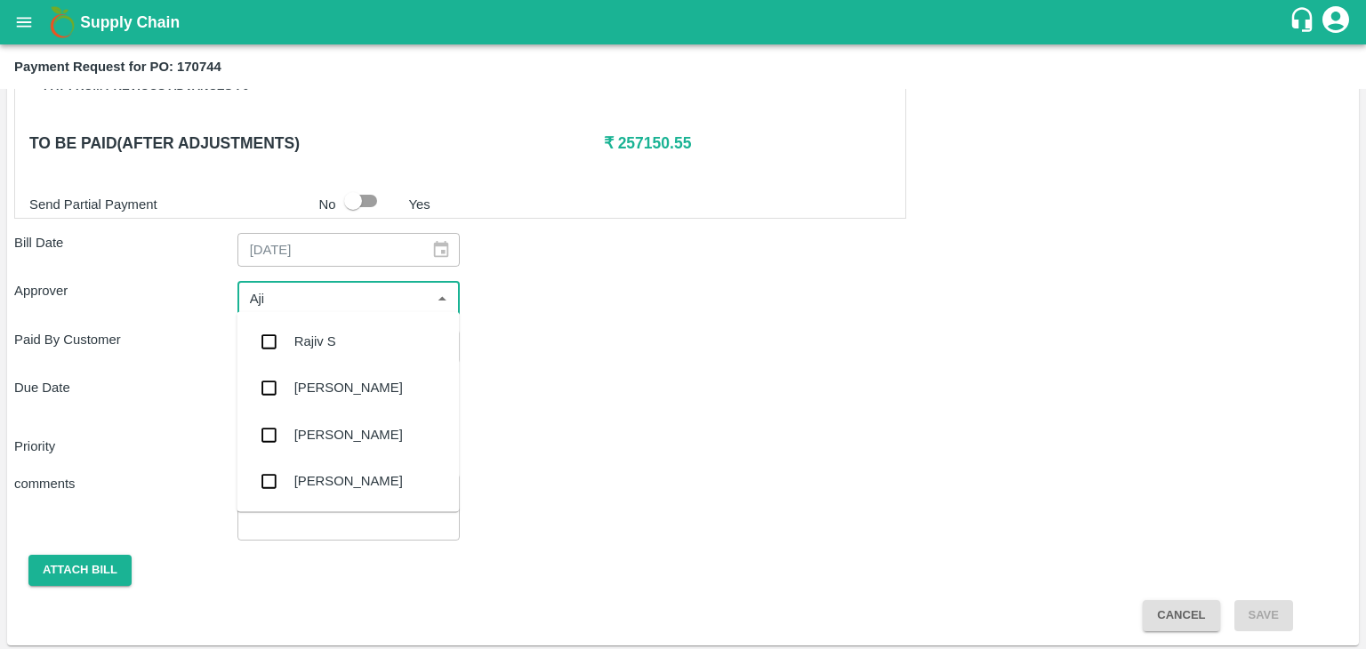
type input "Ajit"
click at [348, 332] on div "[PERSON_NAME]" at bounding box center [347, 341] width 222 height 46
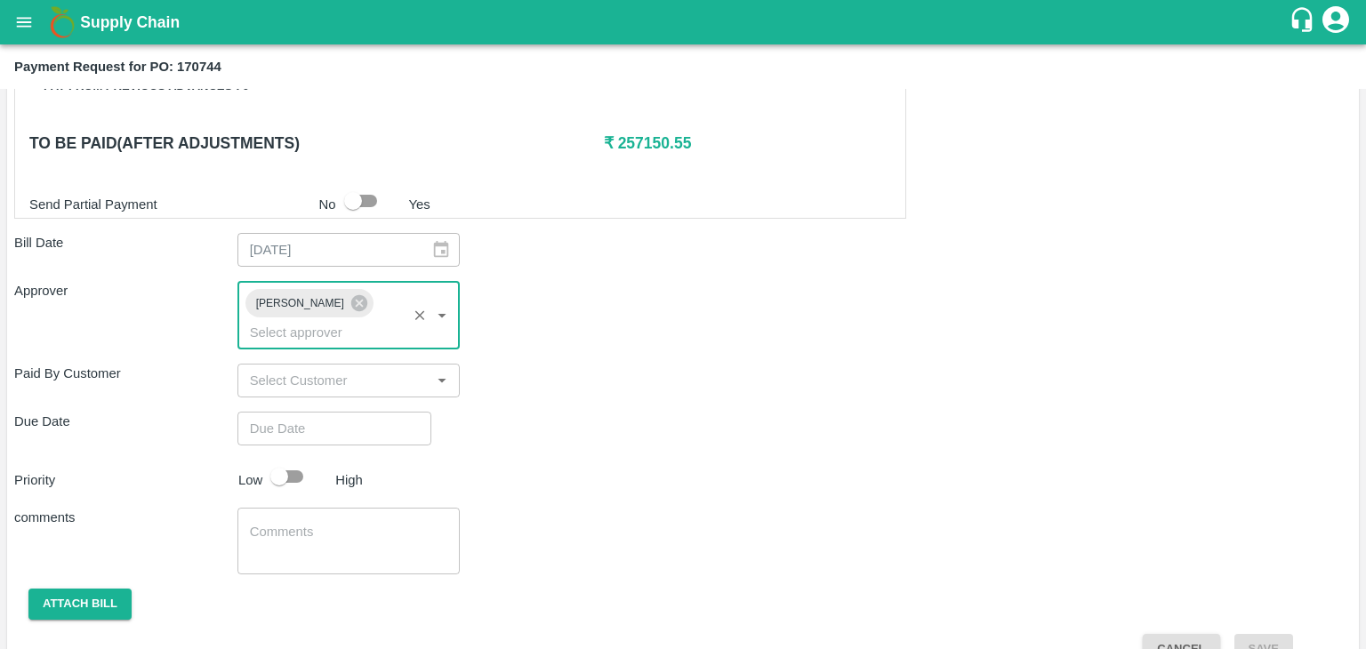
type input "DD/MM/YYYY hh:mm aa"
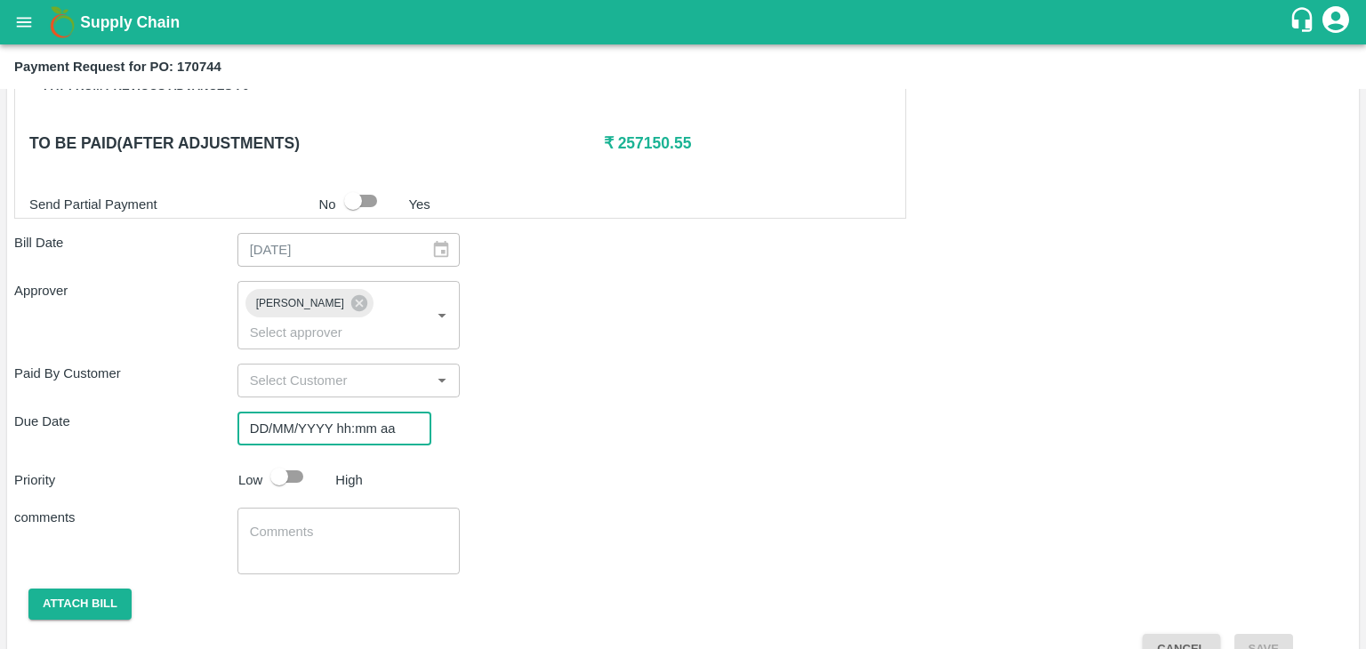
click at [360, 412] on input "DD/MM/YYYY hh:mm aa" at bounding box center [327, 429] width 181 height 34
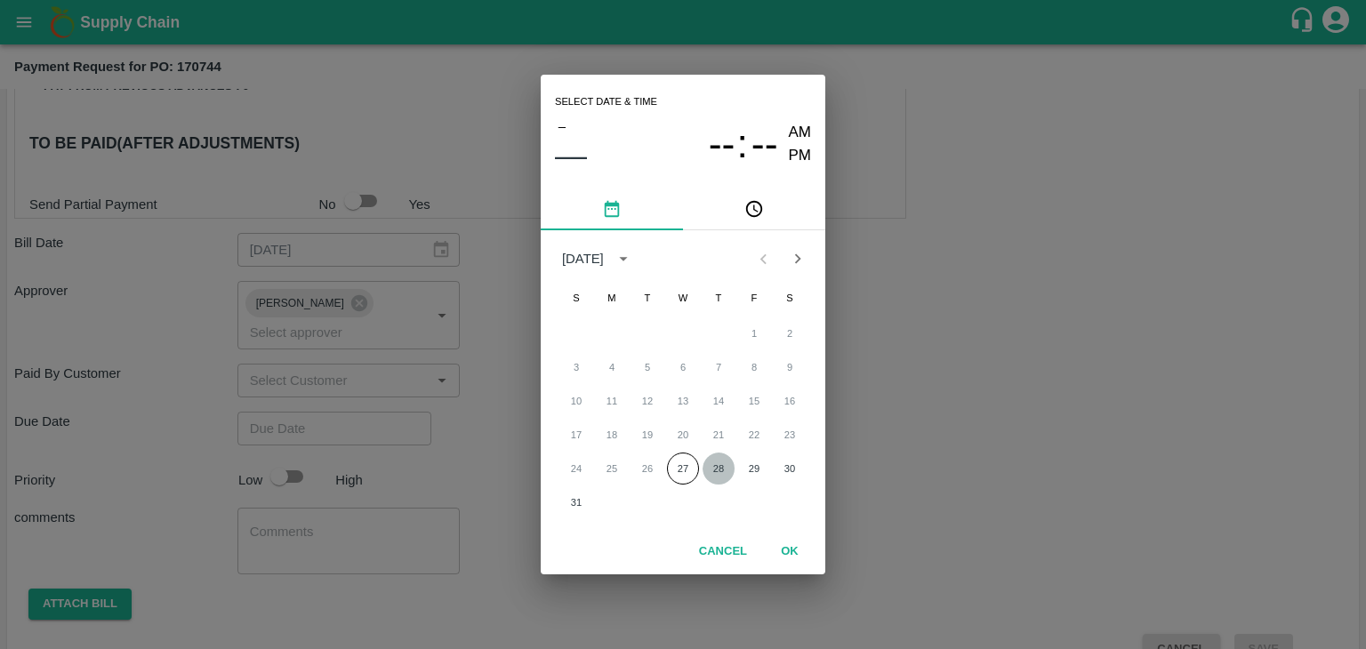
click at [719, 461] on button "28" at bounding box center [718, 469] width 32 height 32
type input "[DATE] 12:00 AM"
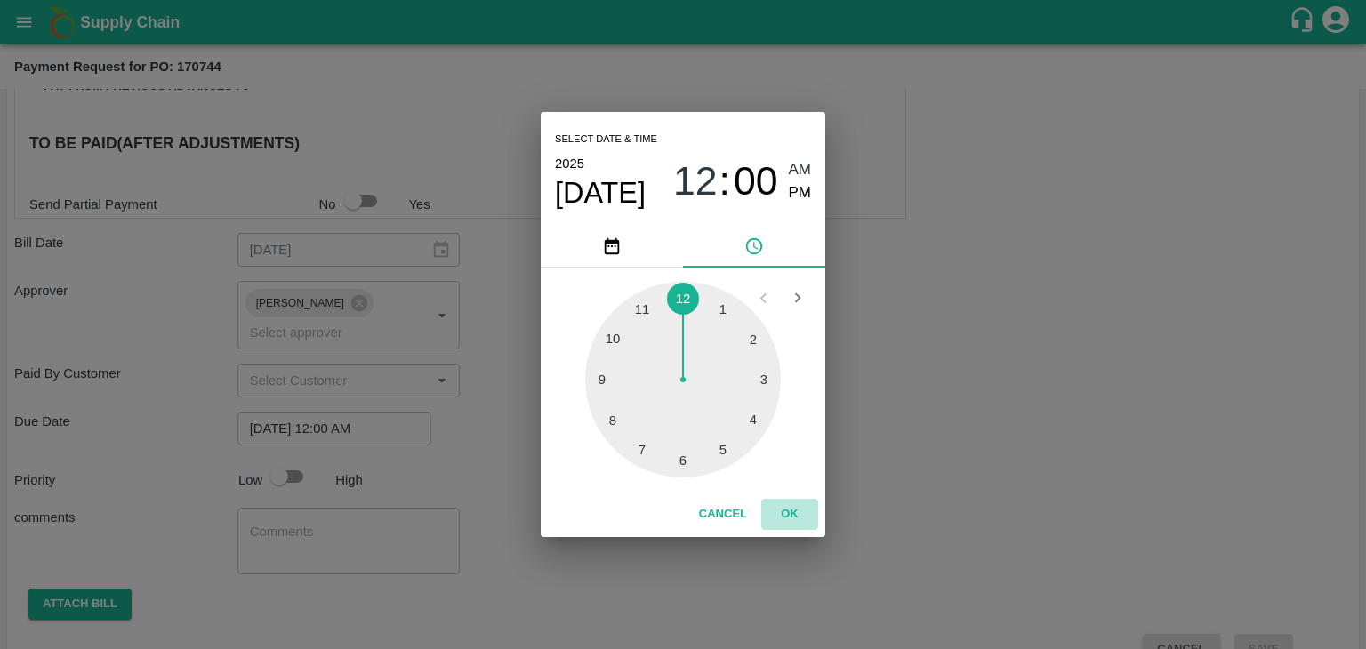
click at [781, 517] on button "OK" at bounding box center [789, 514] width 57 height 31
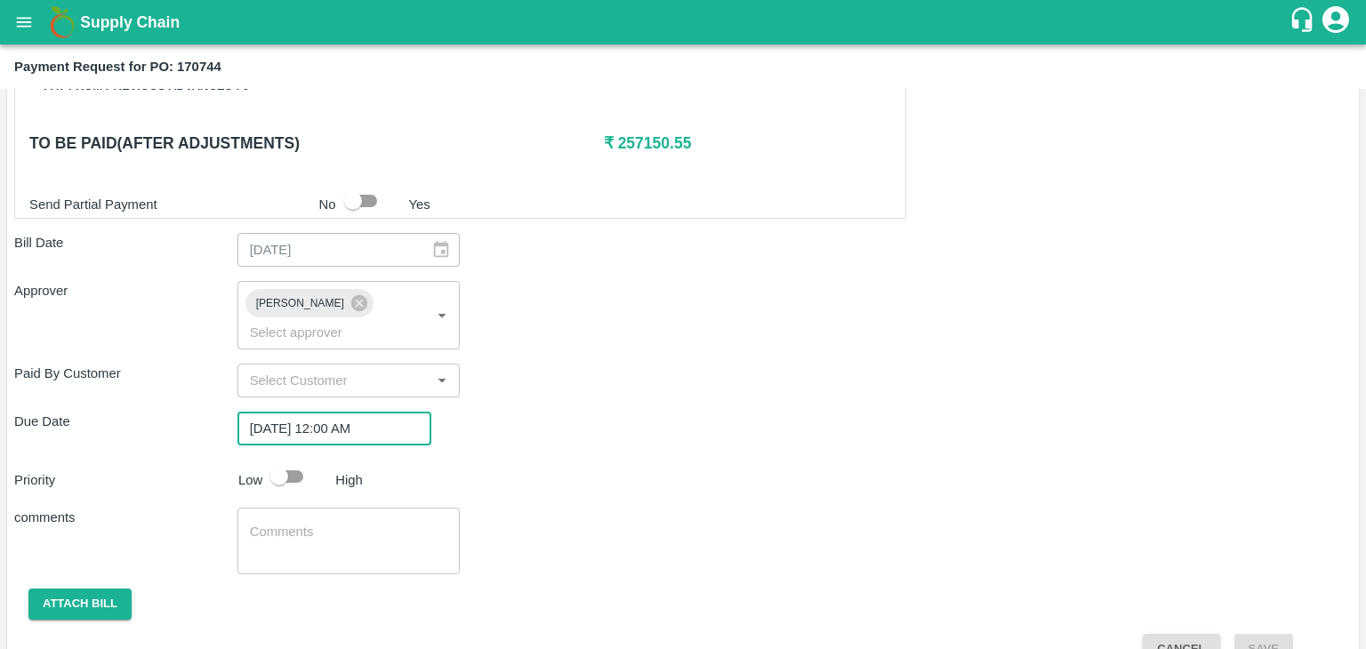
click at [300, 461] on input "checkbox" at bounding box center [278, 477] width 101 height 34
checkbox input "true"
click at [356, 539] on div "x ​" at bounding box center [348, 541] width 223 height 67
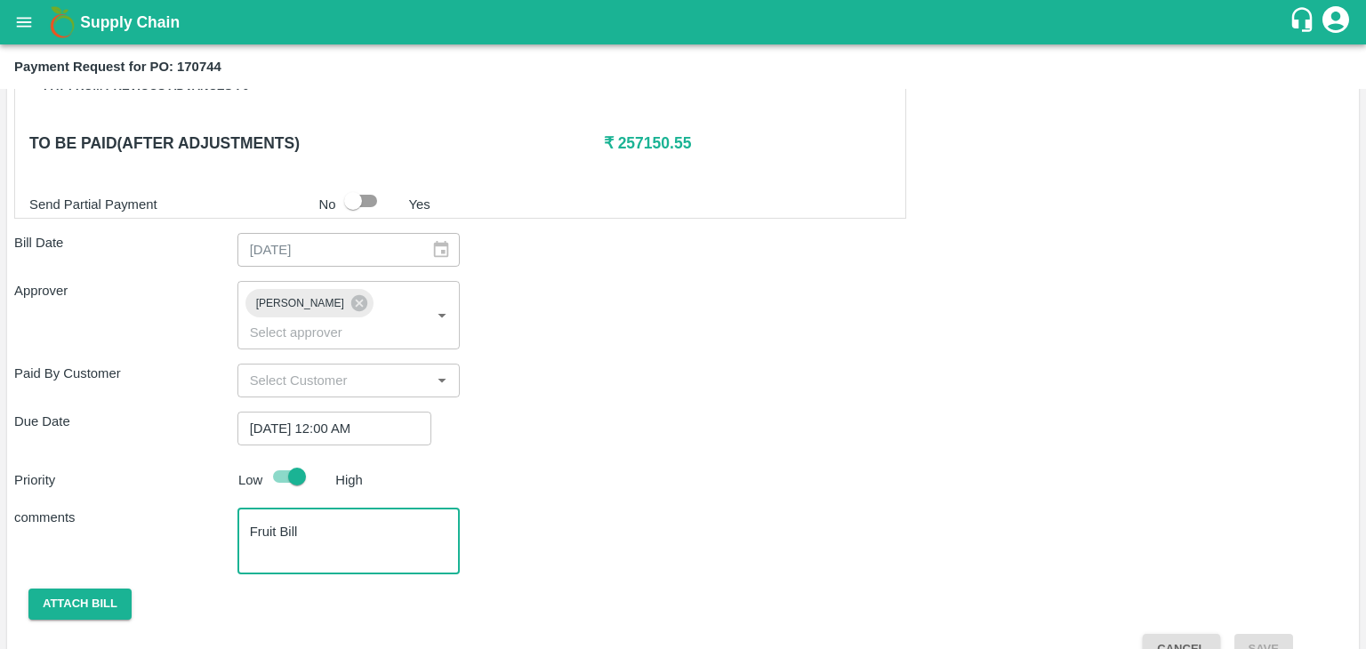
scroll to position [882, 0]
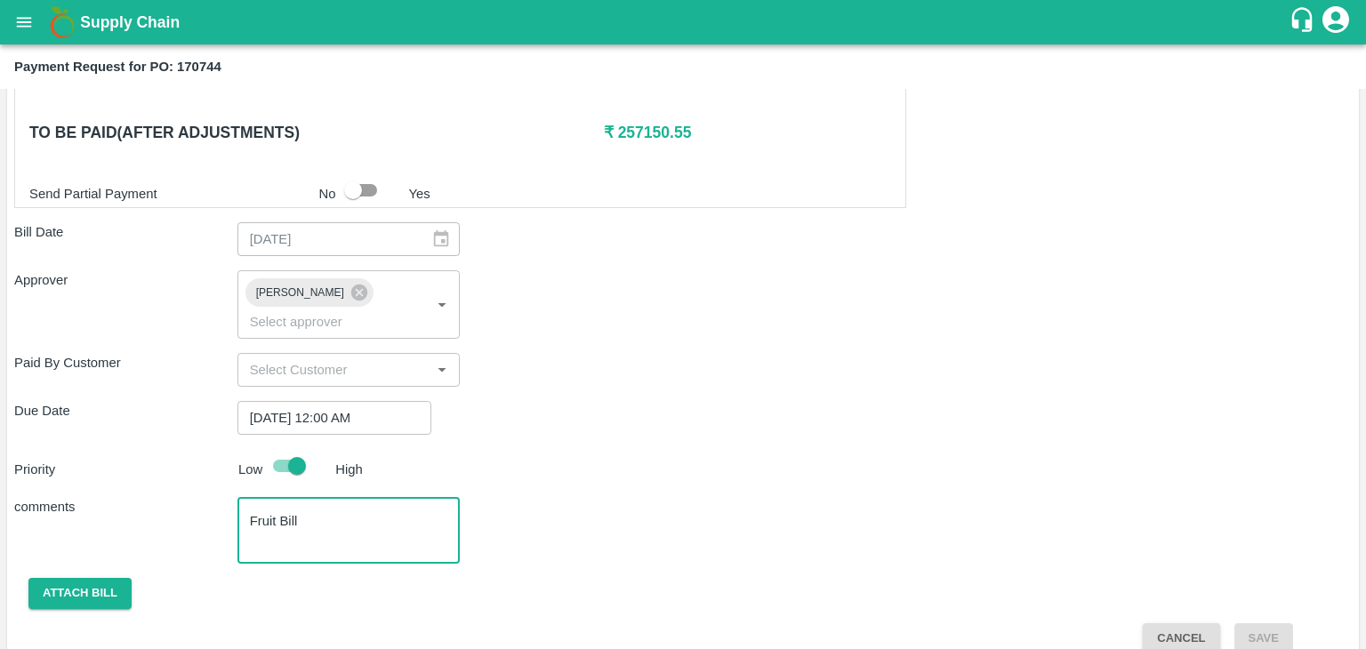
type textarea "Fruit Bill"
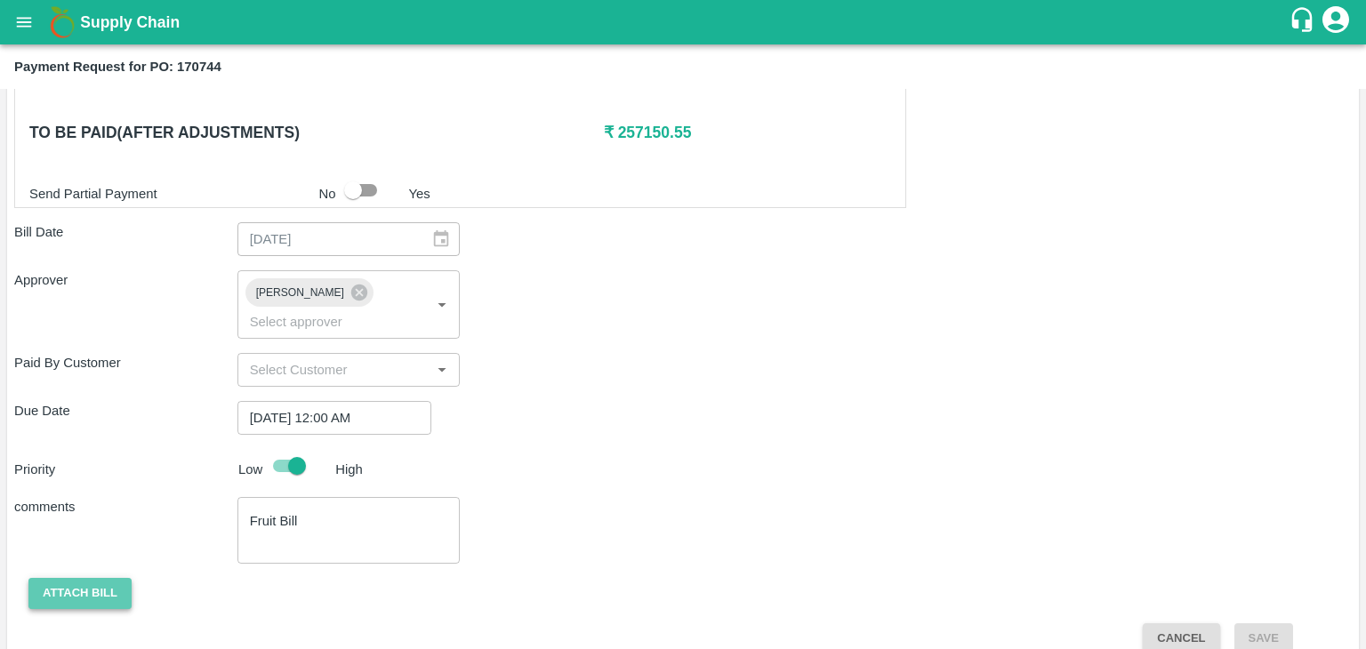
click at [82, 578] on button "Attach bill" at bounding box center [79, 593] width 103 height 31
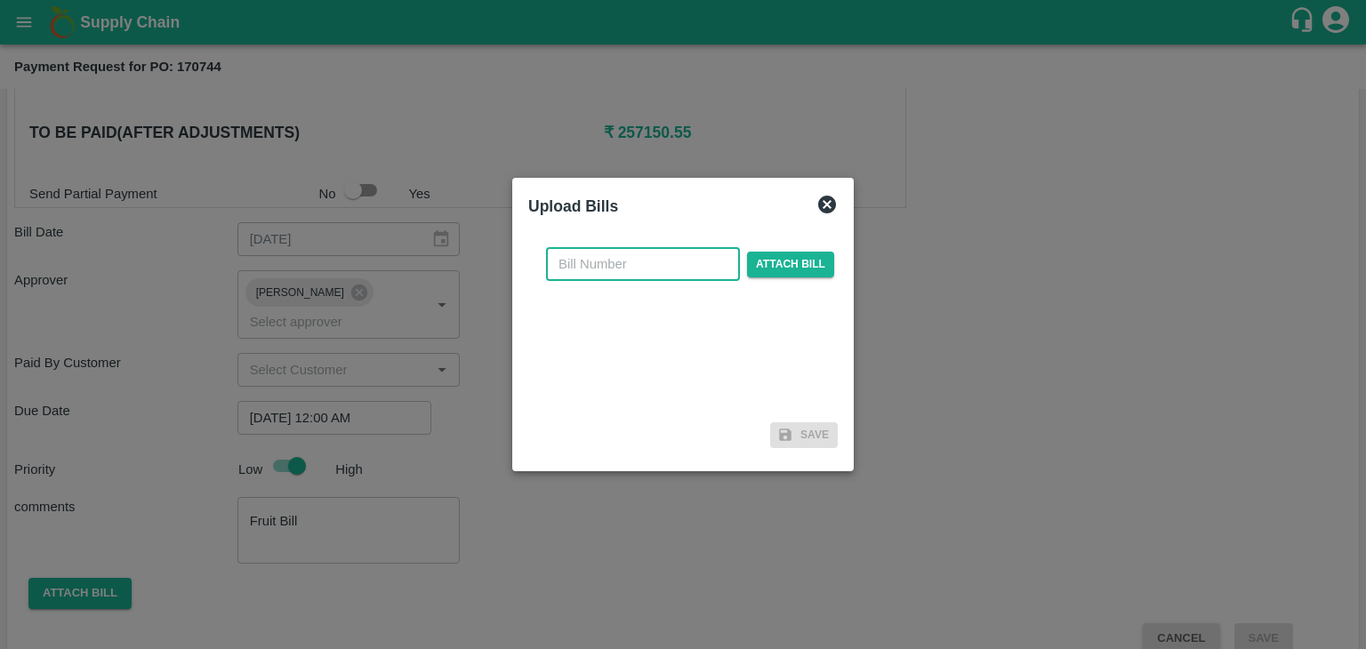
click at [654, 250] on input "text" at bounding box center [643, 264] width 194 height 34
type input "907"
click at [804, 252] on span "Attach bill" at bounding box center [790, 265] width 87 height 26
click at [0, 0] on input "Attach bill" at bounding box center [0, 0] width 0 height 0
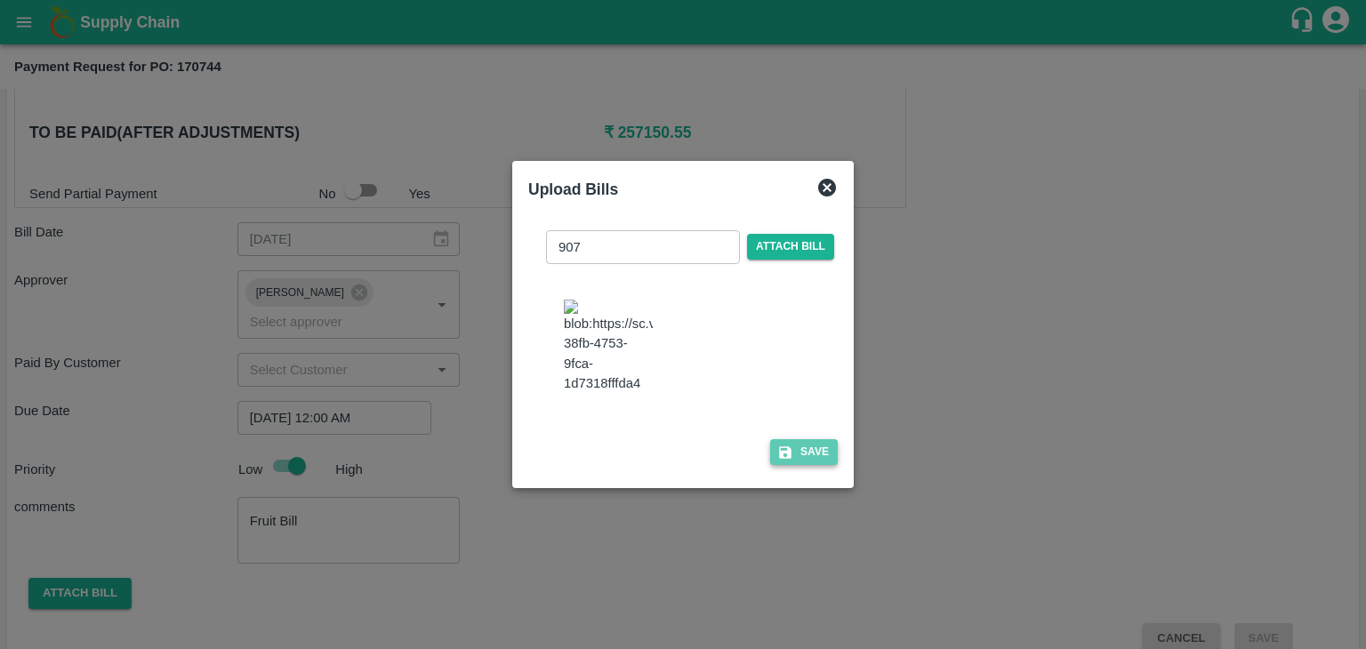
click at [796, 456] on button "Save" at bounding box center [804, 452] width 68 height 26
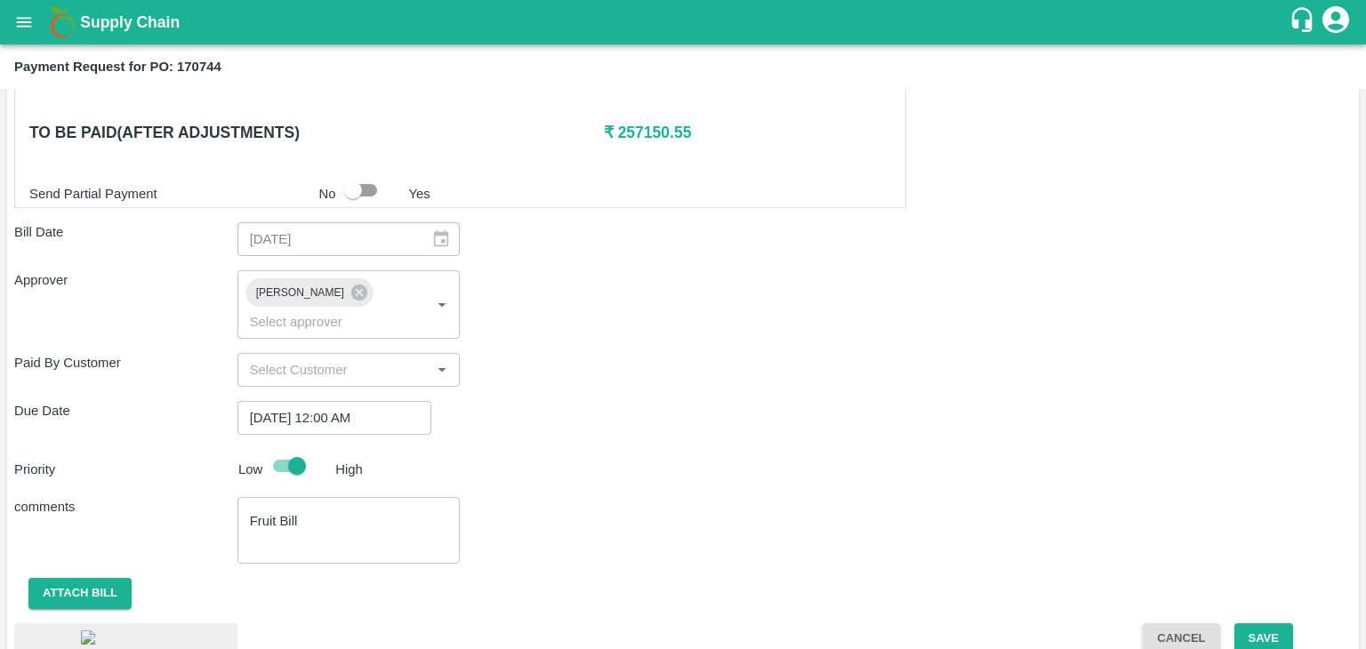
scroll to position [987, 0]
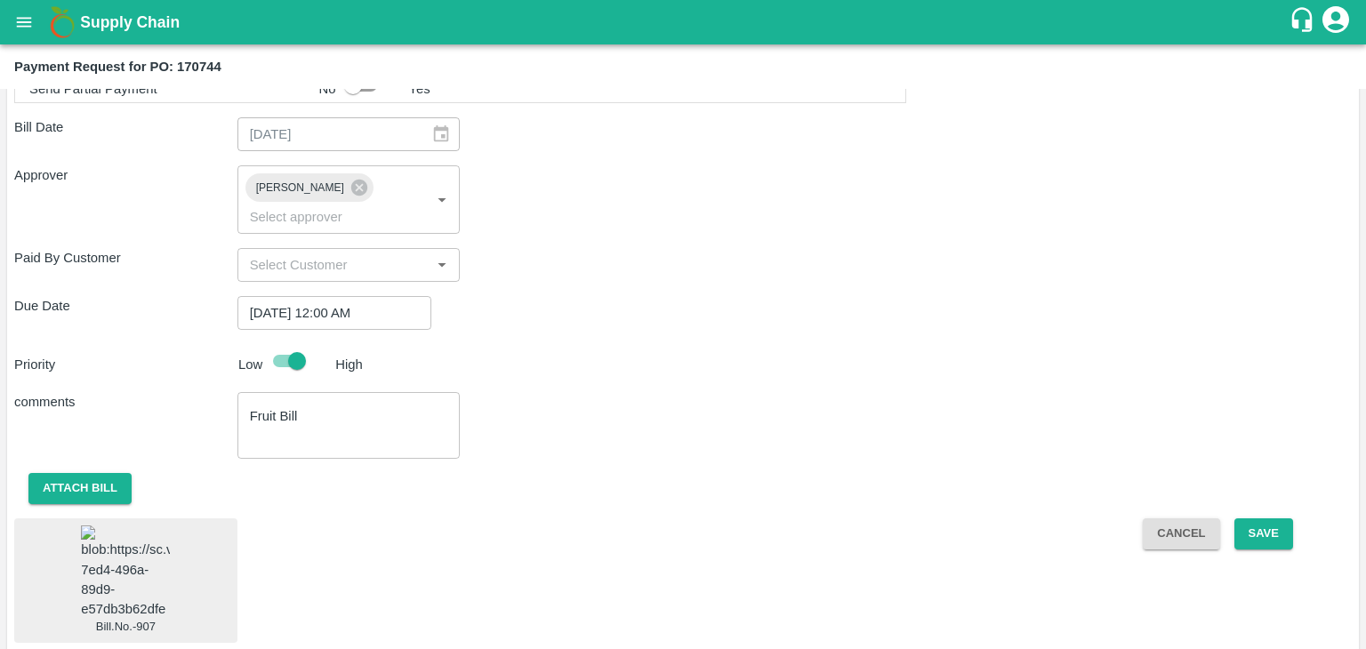
click at [155, 537] on img at bounding box center [125, 571] width 89 height 93
click at [1263, 518] on button "Save" at bounding box center [1263, 533] width 59 height 31
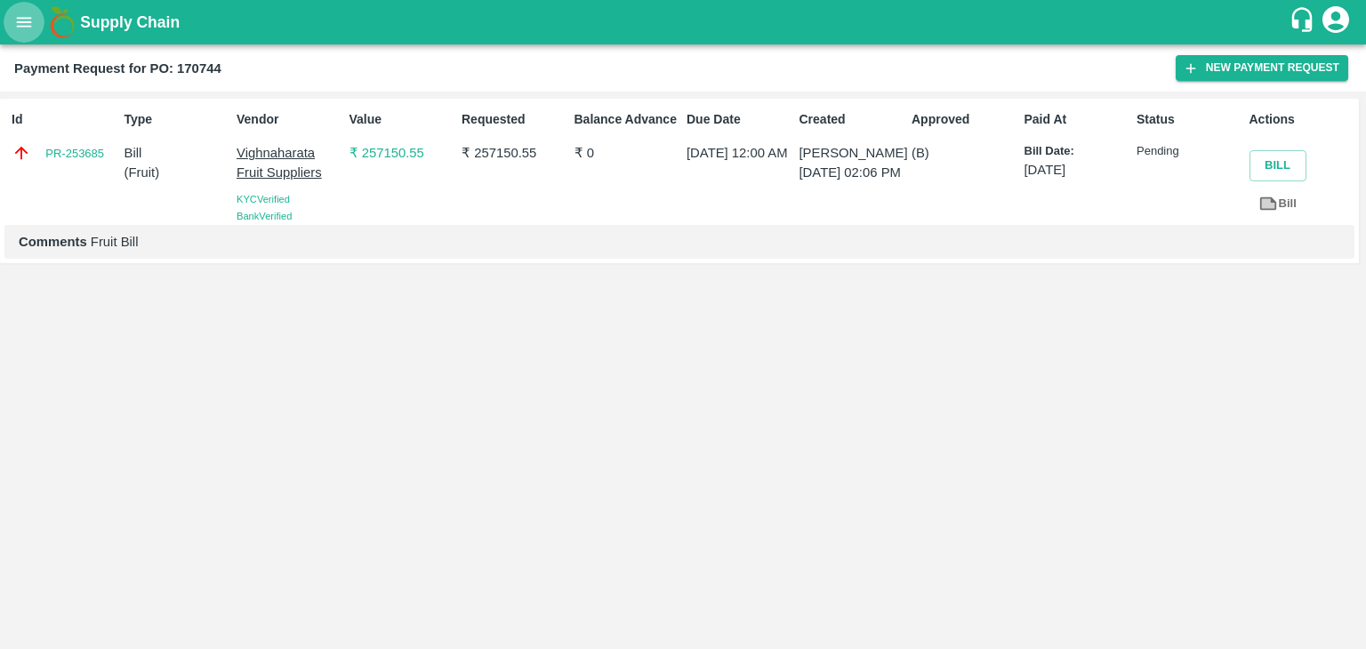
click at [18, 27] on icon "open drawer" at bounding box center [24, 22] width 20 height 20
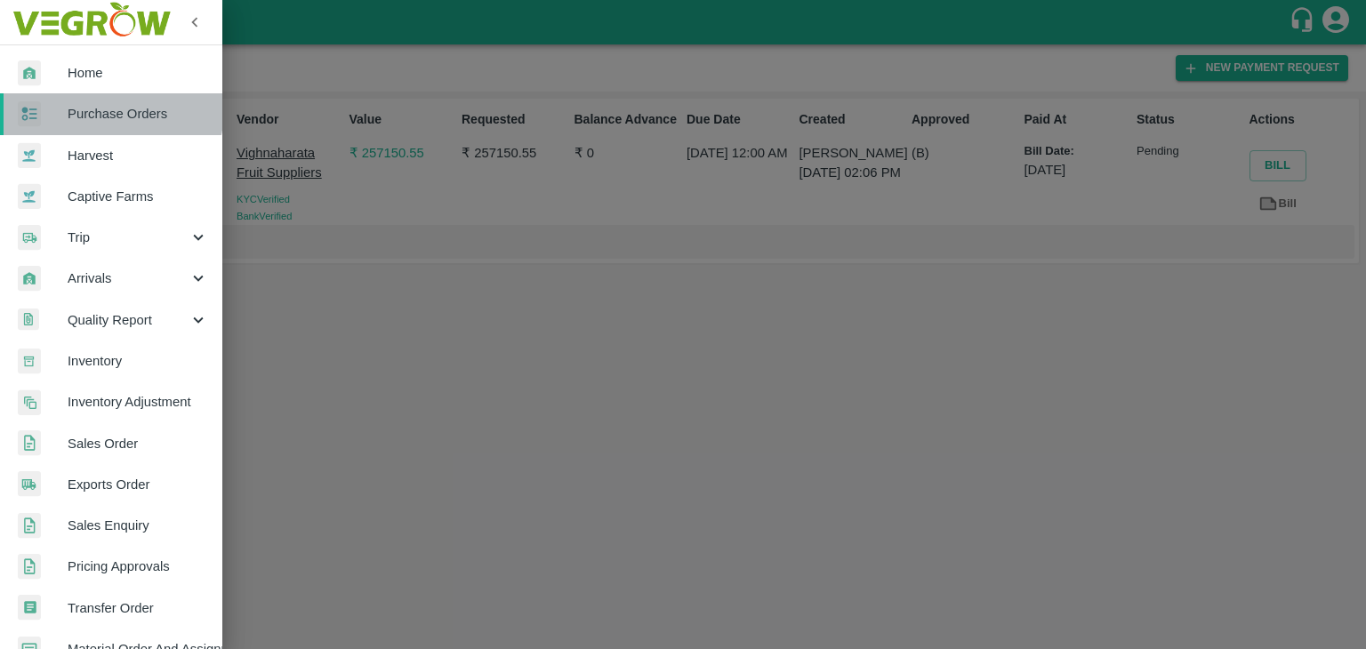
click at [112, 110] on span "Purchase Orders" at bounding box center [138, 114] width 140 height 20
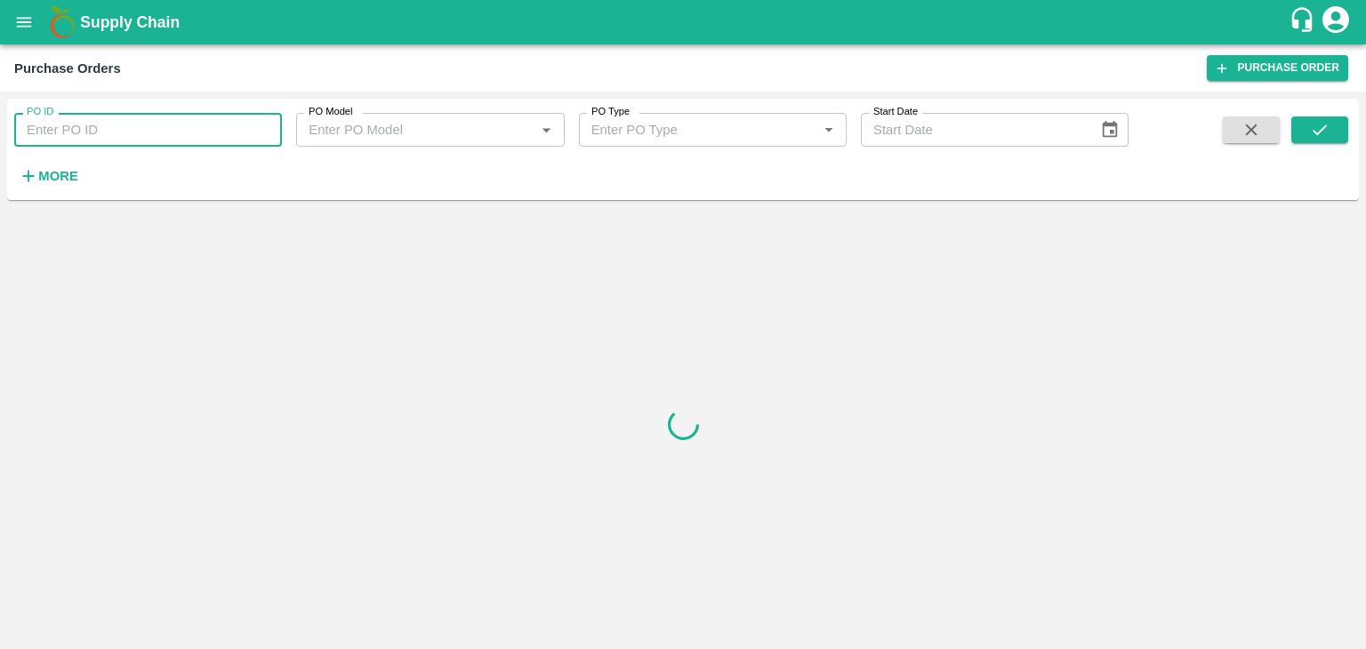
paste input "170965"
click at [158, 140] on input "PO ID" at bounding box center [148, 130] width 268 height 34
type input "170965"
click at [1341, 136] on button "submit" at bounding box center [1319, 129] width 57 height 27
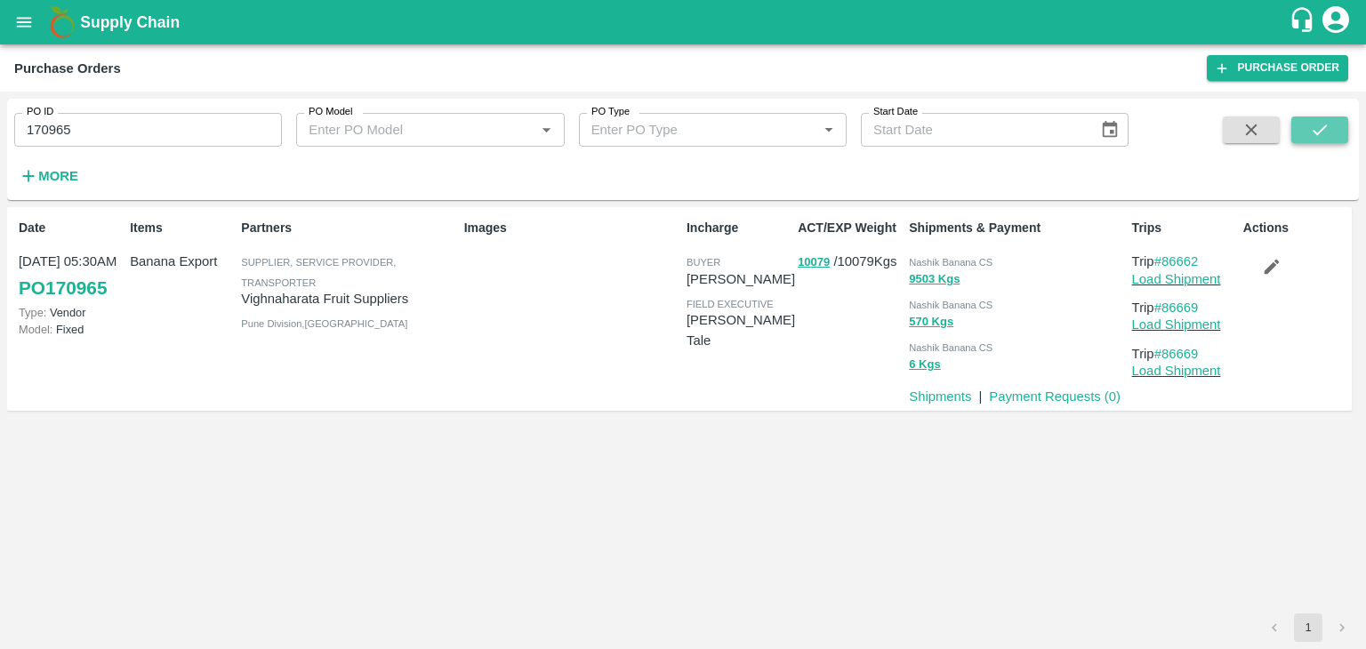
click at [1341, 136] on button "submit" at bounding box center [1319, 129] width 57 height 27
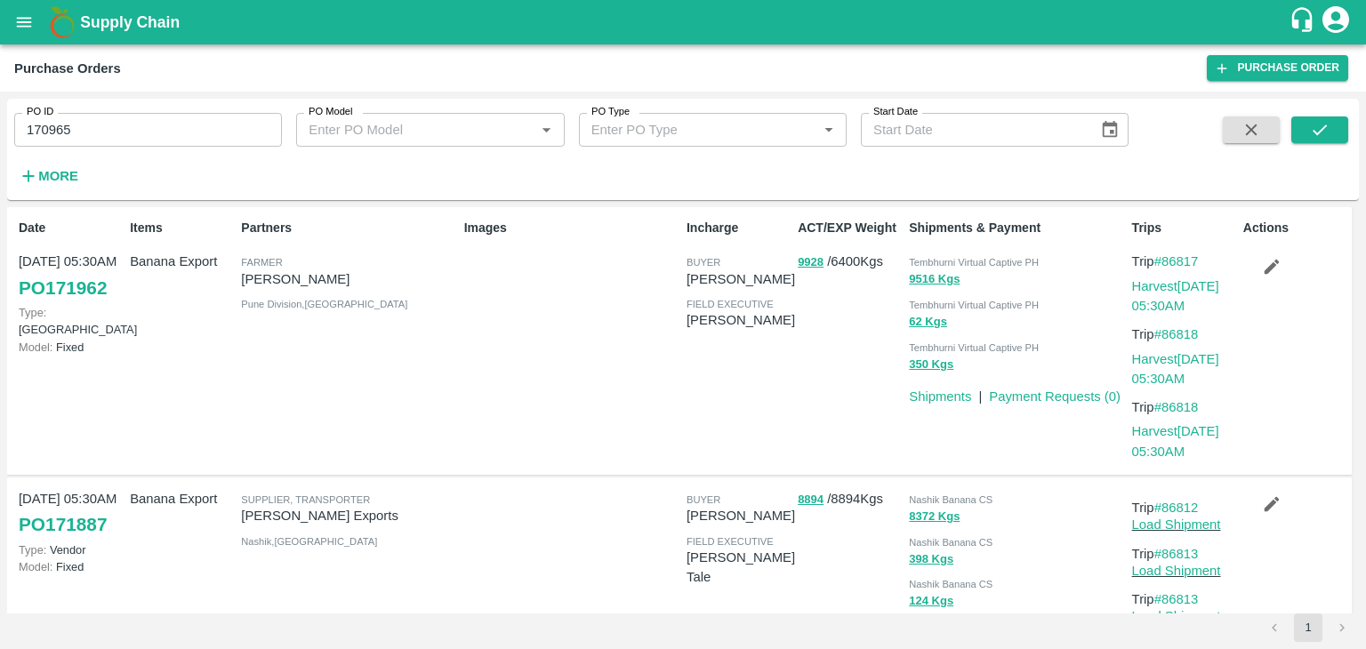
click at [1022, 399] on link "Payment Requests ( 0 )" at bounding box center [1055, 396] width 132 height 14
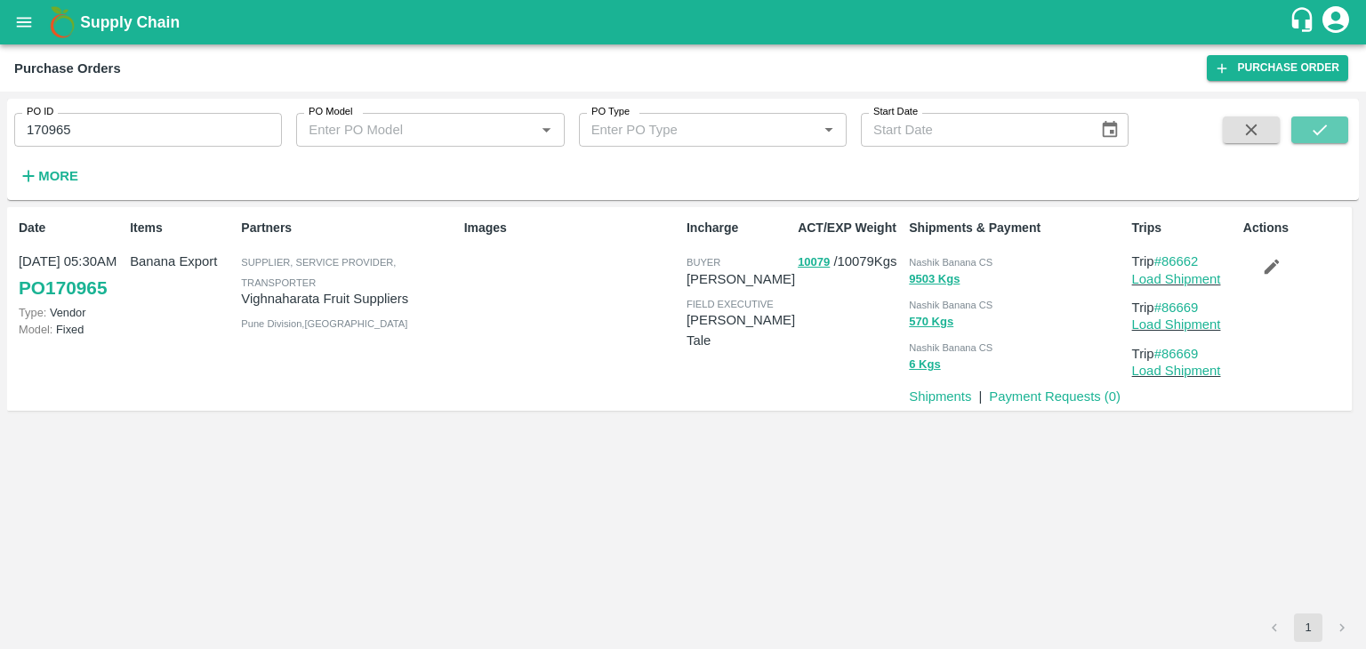
click at [1330, 132] on button "submit" at bounding box center [1319, 129] width 57 height 27
click at [1030, 395] on link "Payment Requests ( 0 )" at bounding box center [1055, 396] width 132 height 14
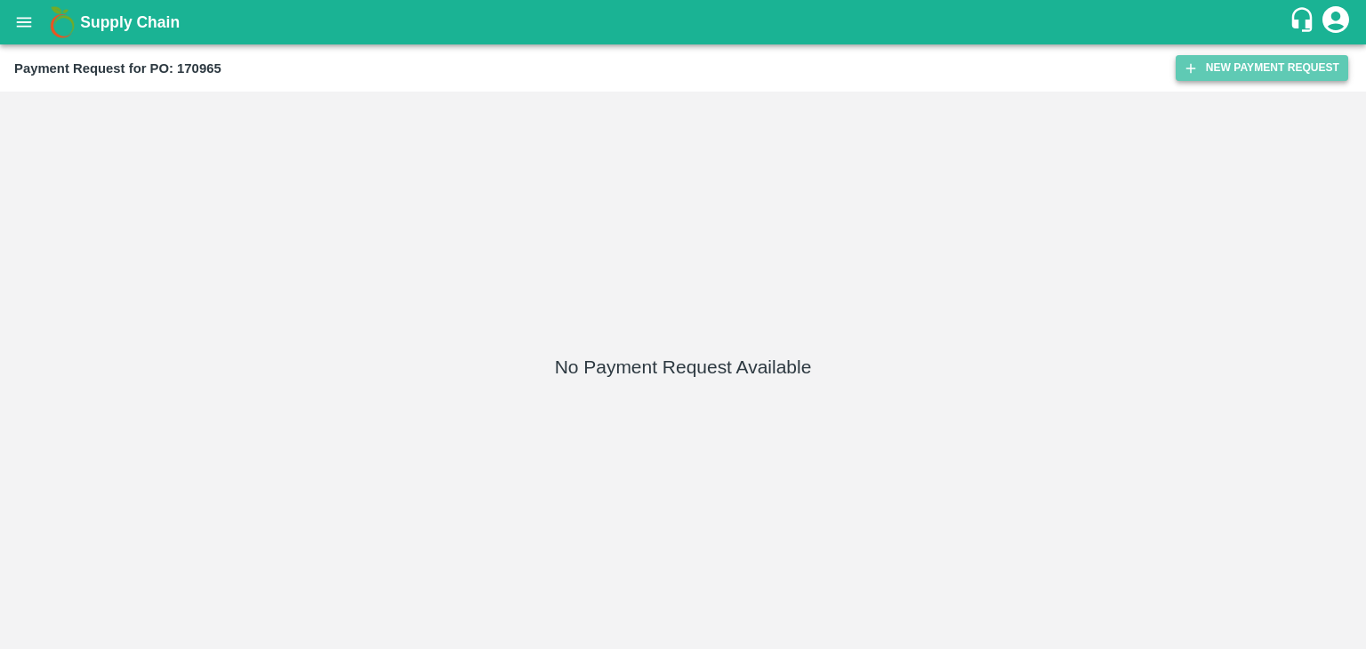
click at [1206, 77] on button "New Payment Request" at bounding box center [1261, 68] width 172 height 26
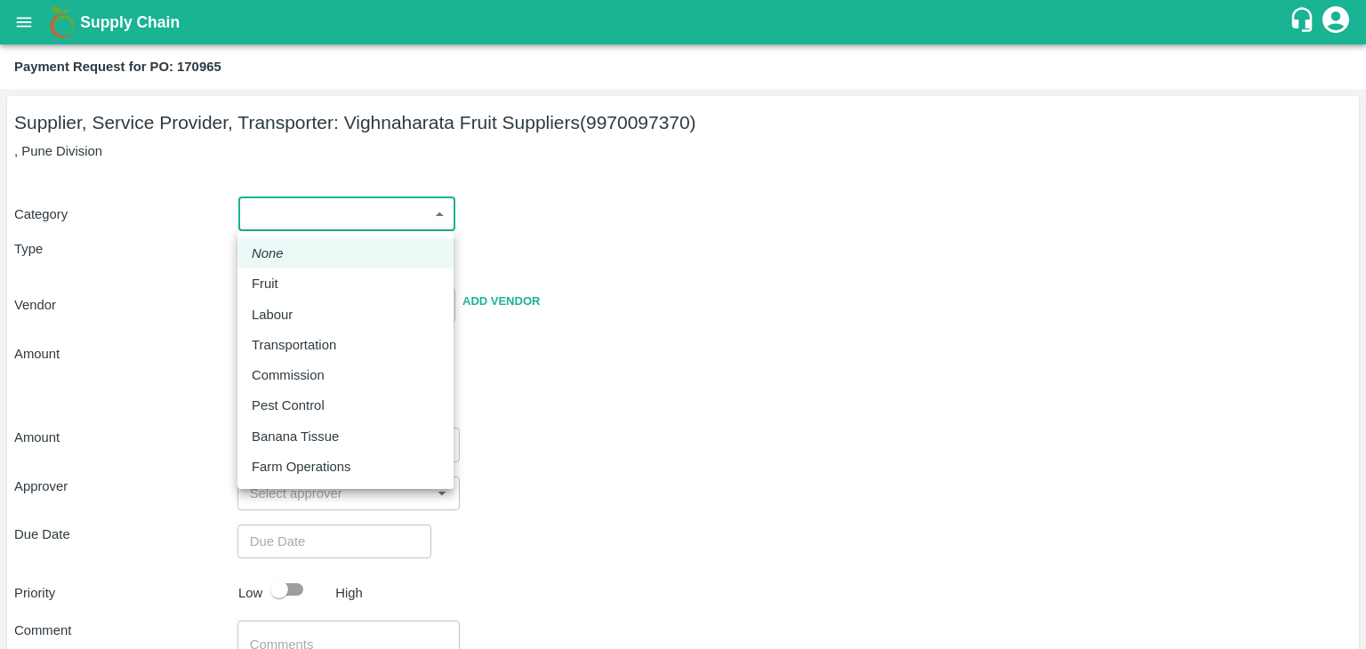
drag, startPoint x: 268, startPoint y: 222, endPoint x: 292, endPoint y: 275, distance: 57.7
click at [292, 275] on body "Supply Chain Payment Request for PO: 170965 Supplier, Service Provider, Transpo…" at bounding box center [683, 324] width 1366 height 649
click at [292, 275] on div "Fruit" at bounding box center [346, 284] width 188 height 20
type input "1"
type input "Vighnaharata Fruit Suppliers - 9970097370(Supplier, Service Provider, Transport…"
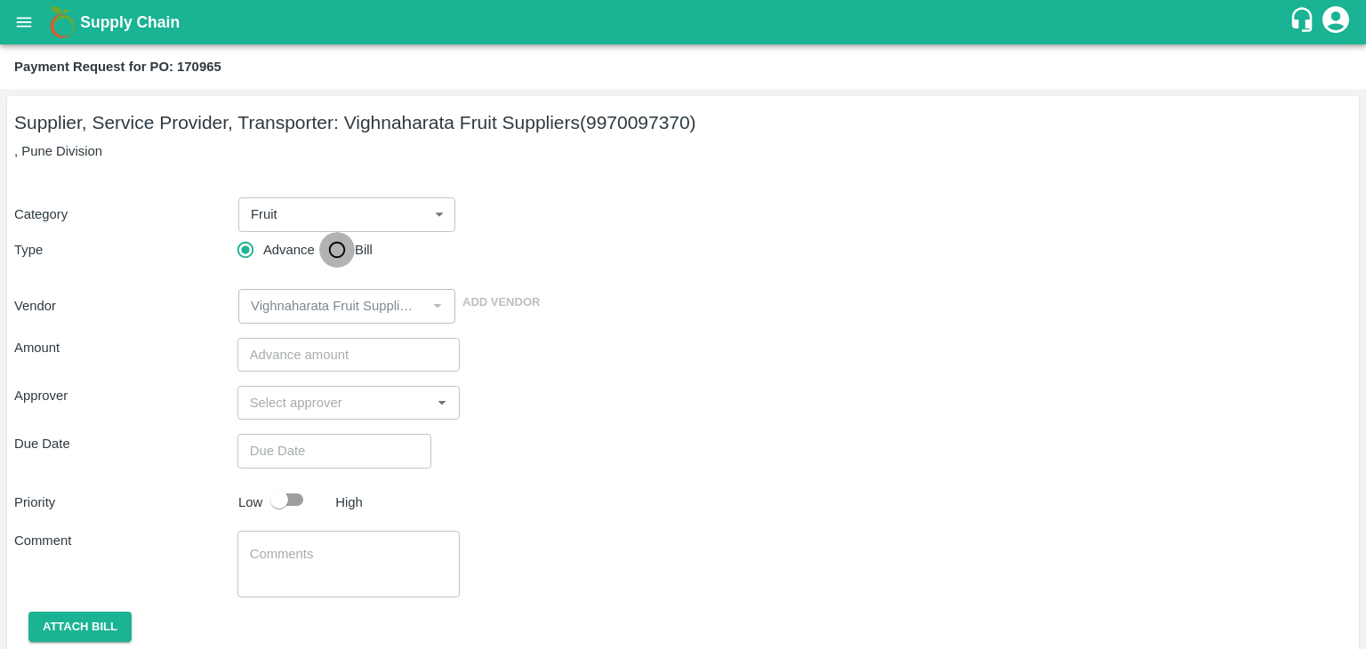
click at [319, 261] on input "Bill" at bounding box center [337, 250] width 36 height 36
radio input "true"
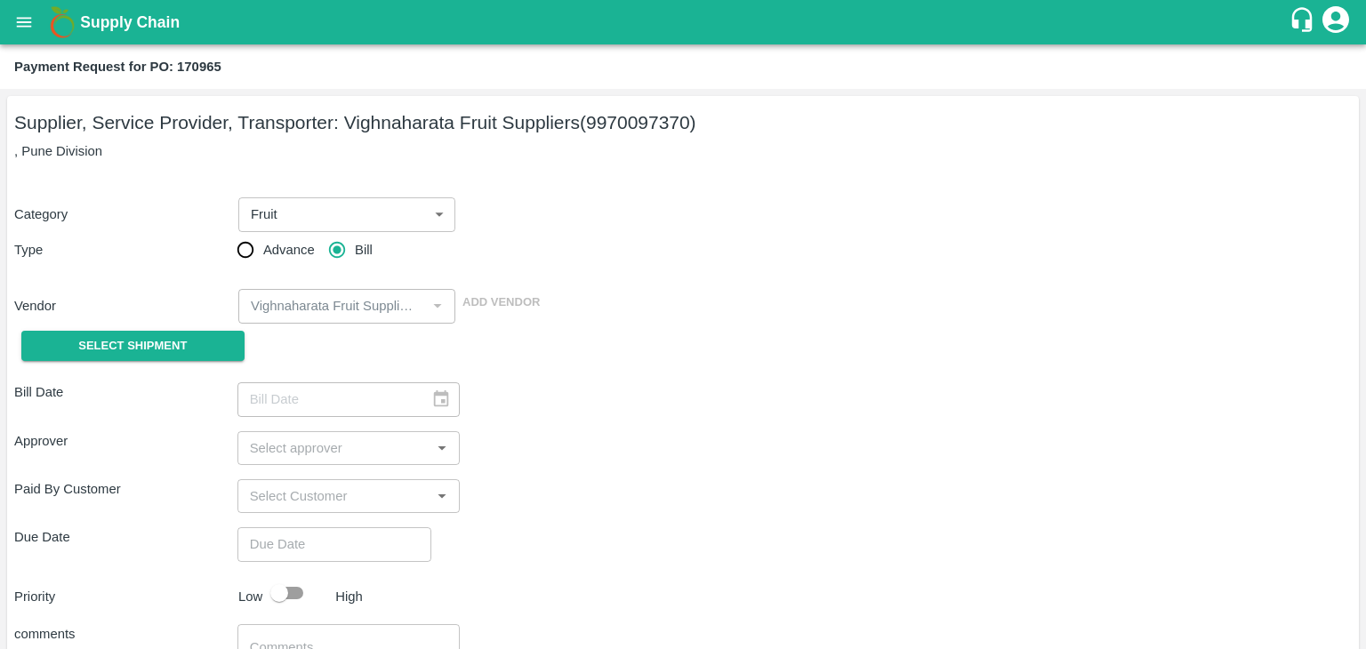
click at [112, 363] on div "Select Shipment" at bounding box center [125, 346] width 223 height 45
click at [114, 356] on span "Select Shipment" at bounding box center [132, 346] width 108 height 20
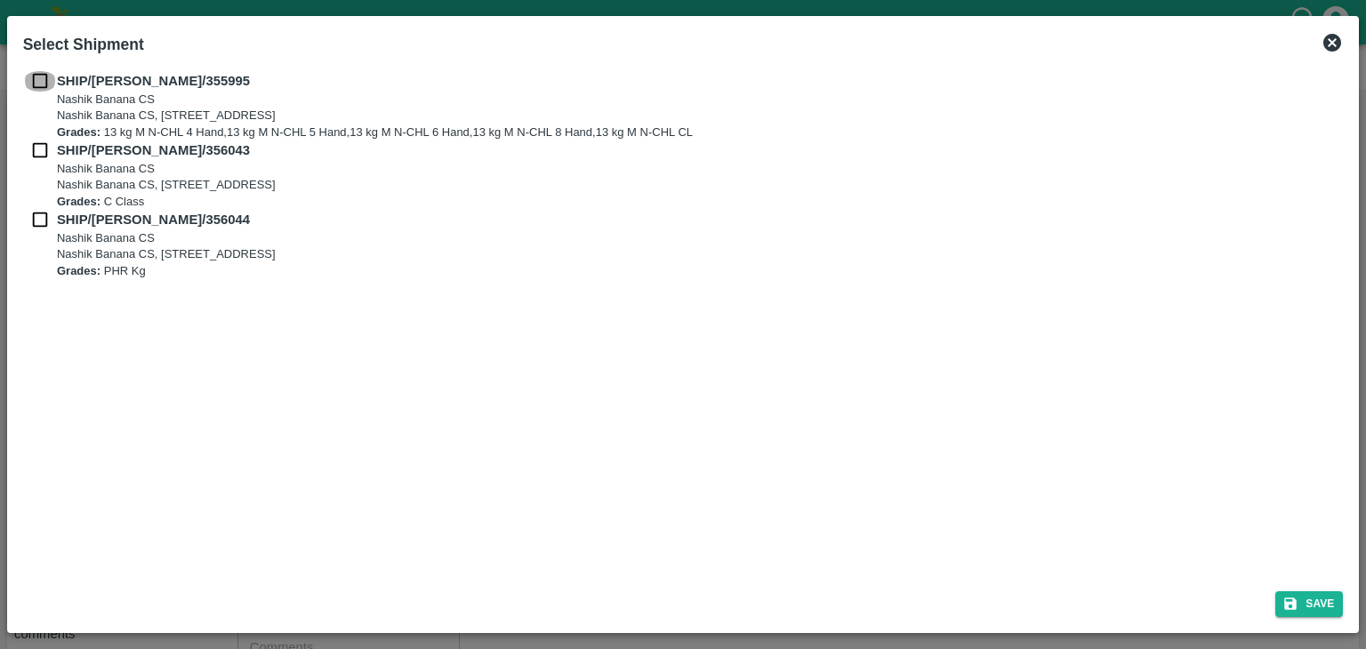
click at [40, 86] on input "checkbox" at bounding box center [40, 81] width 34 height 20
checkbox input "true"
click at [36, 162] on div "SHIP/NASH/356043 Nashik Banana CS Nashik Banana CS, Gat No. 314/2/1, A/p- Mohad…" at bounding box center [683, 174] width 1320 height 69
click at [38, 155] on input "checkbox" at bounding box center [40, 150] width 34 height 20
checkbox input "true"
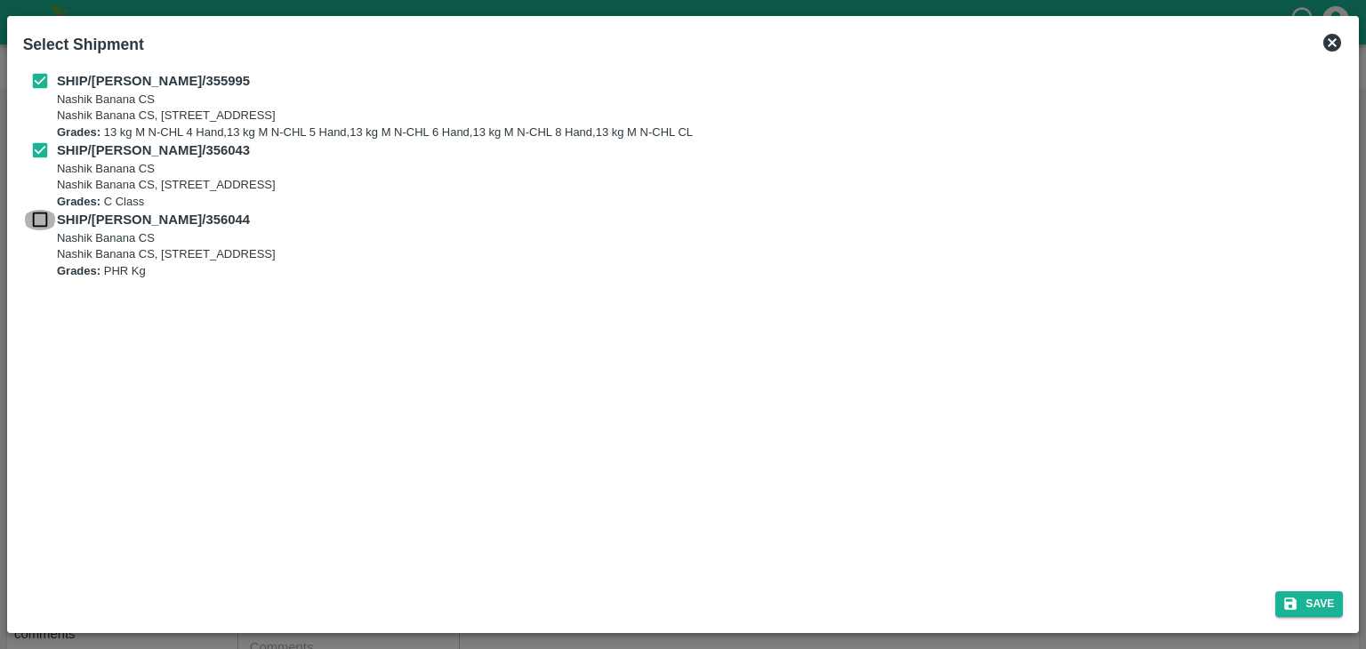
click at [41, 213] on input "checkbox" at bounding box center [40, 220] width 34 height 20
checkbox input "true"
click at [1312, 600] on button "Save" at bounding box center [1309, 604] width 68 height 26
type input "23/08/2025"
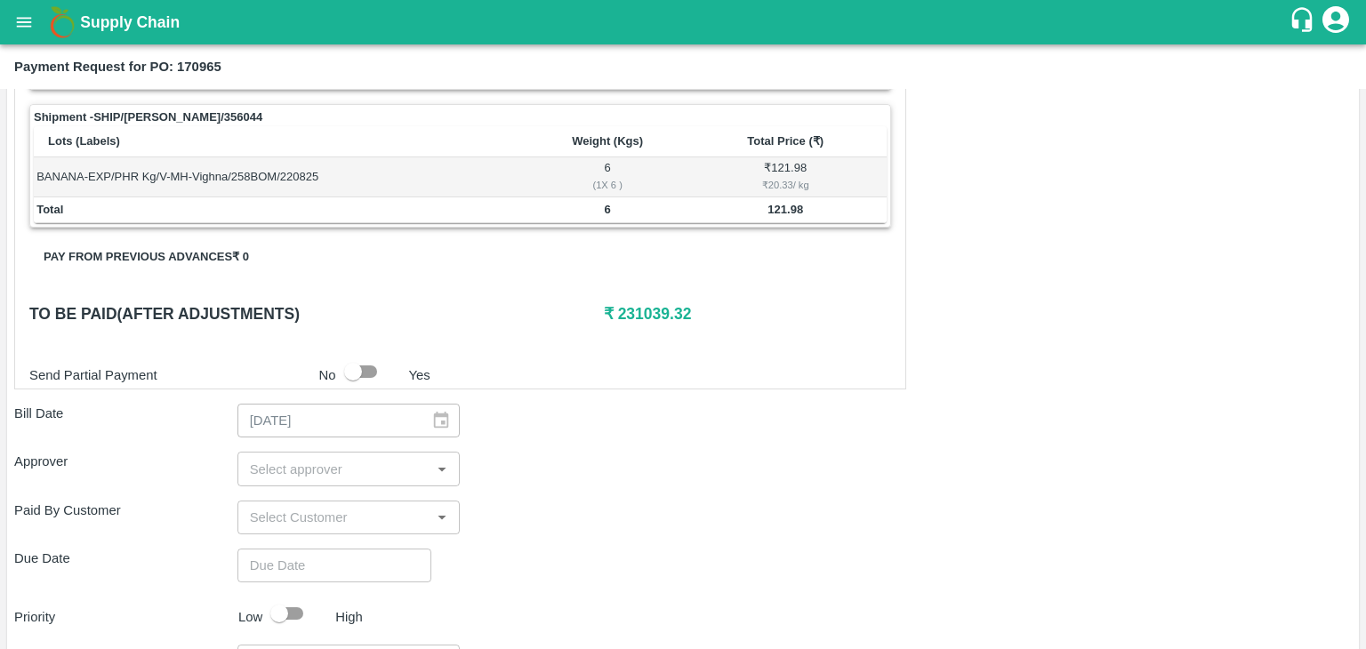
scroll to position [871, 0]
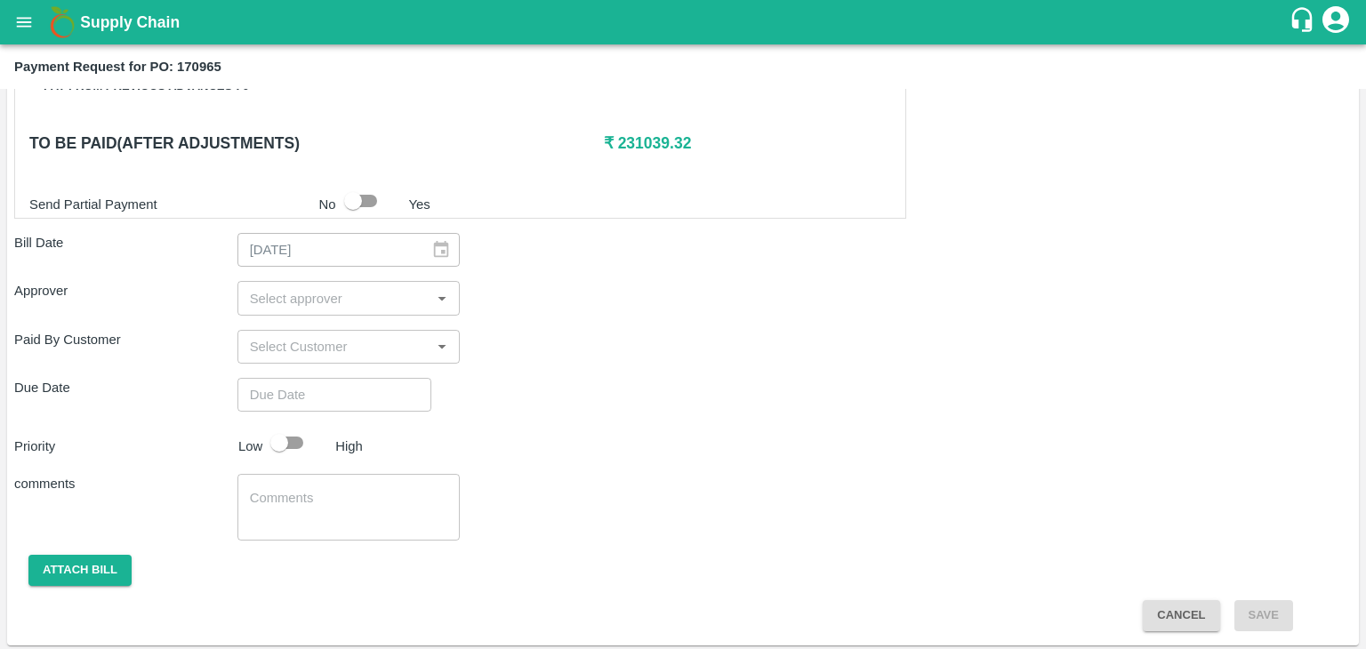
click at [269, 297] on input "input" at bounding box center [334, 297] width 183 height 23
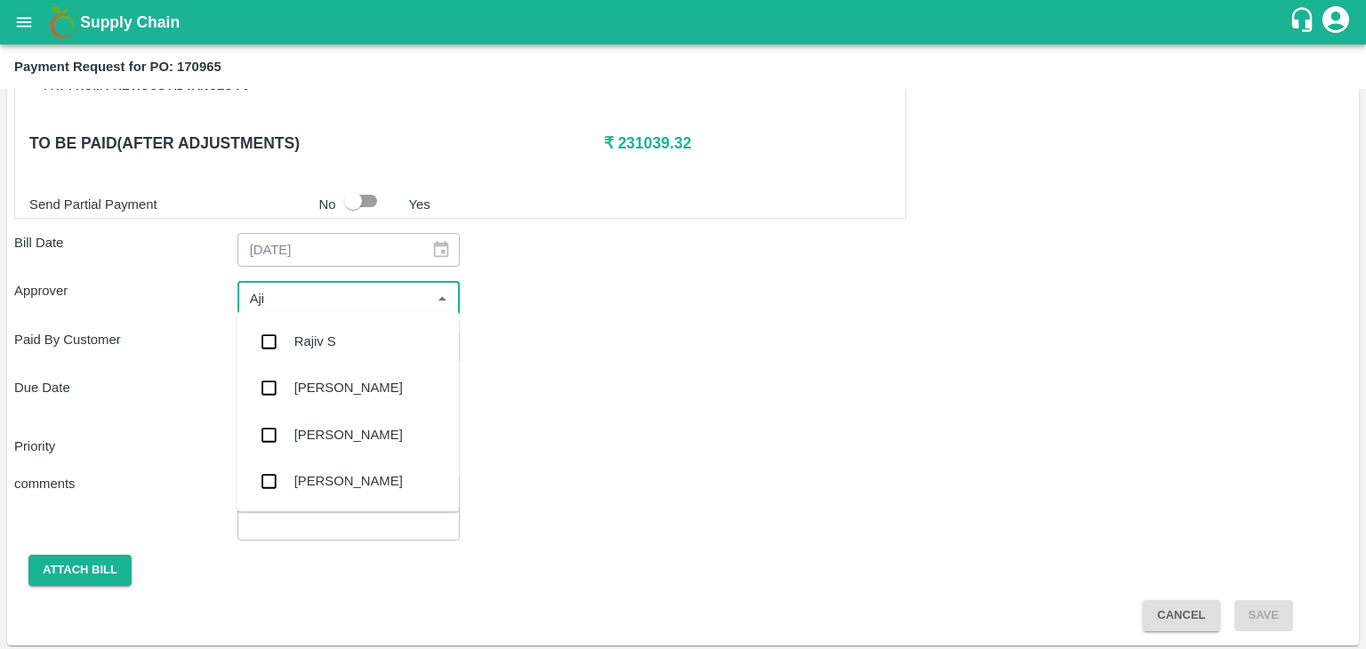
type input "Ajit"
click at [313, 353] on div "[PERSON_NAME]" at bounding box center [347, 341] width 222 height 46
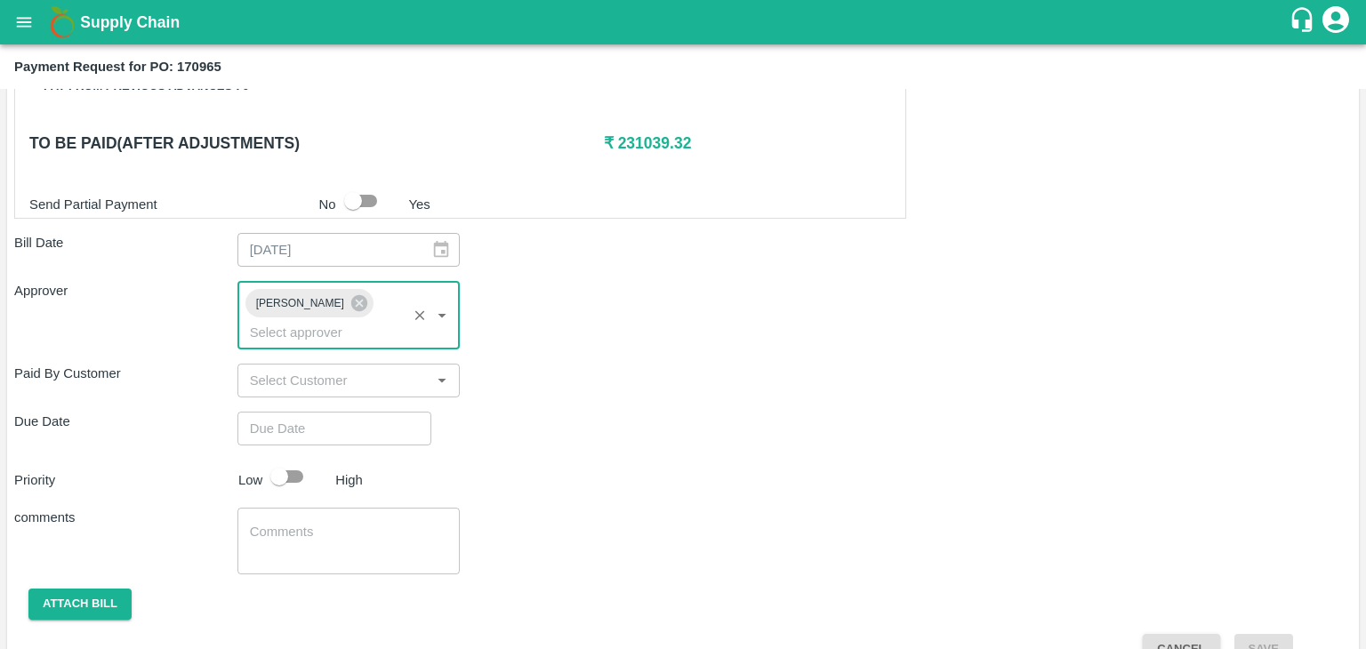
type input "DD/MM/YYYY hh:mm aa"
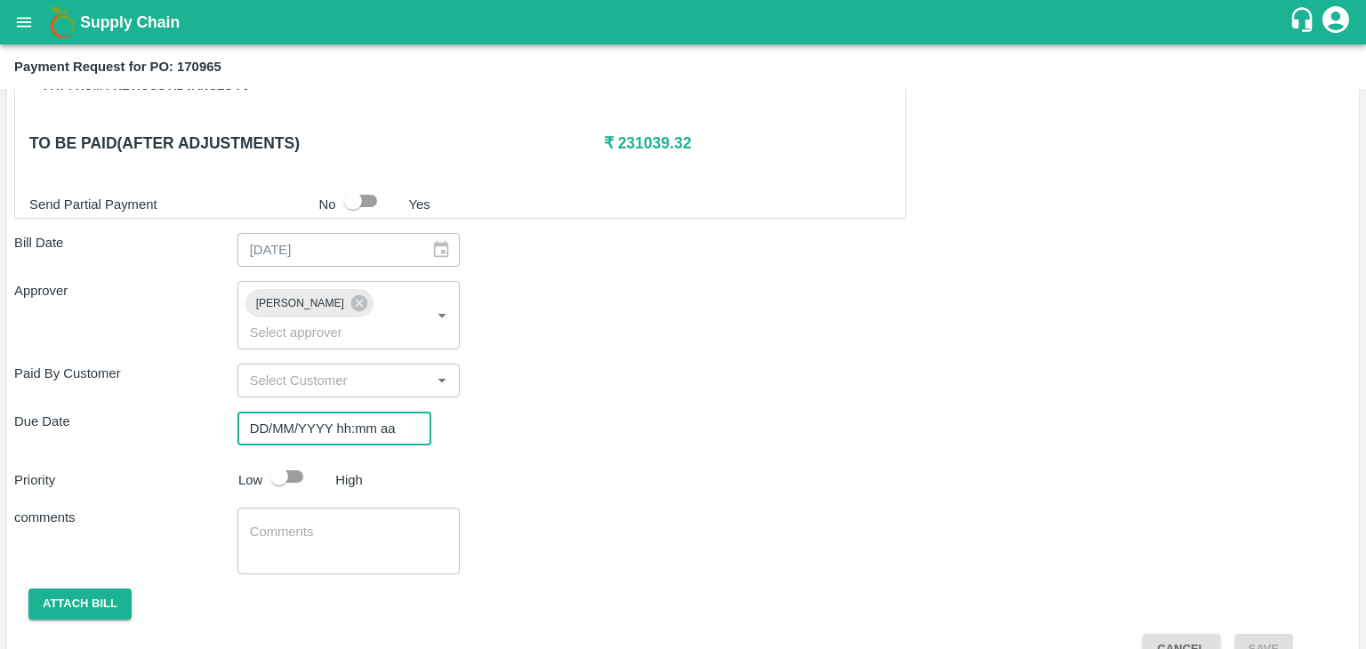
click at [409, 414] on input "DD/MM/YYYY hh:mm aa" at bounding box center [327, 429] width 181 height 34
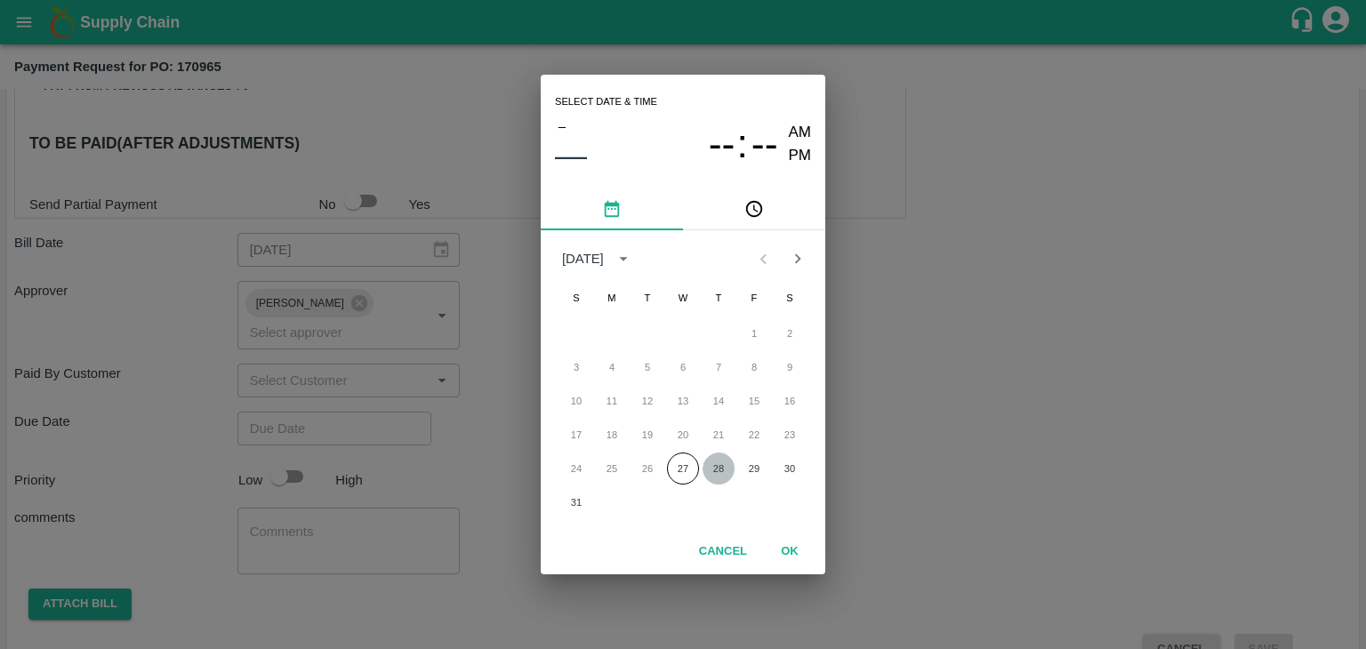
click at [724, 475] on button "28" at bounding box center [718, 469] width 32 height 32
type input "[DATE] 12:00 AM"
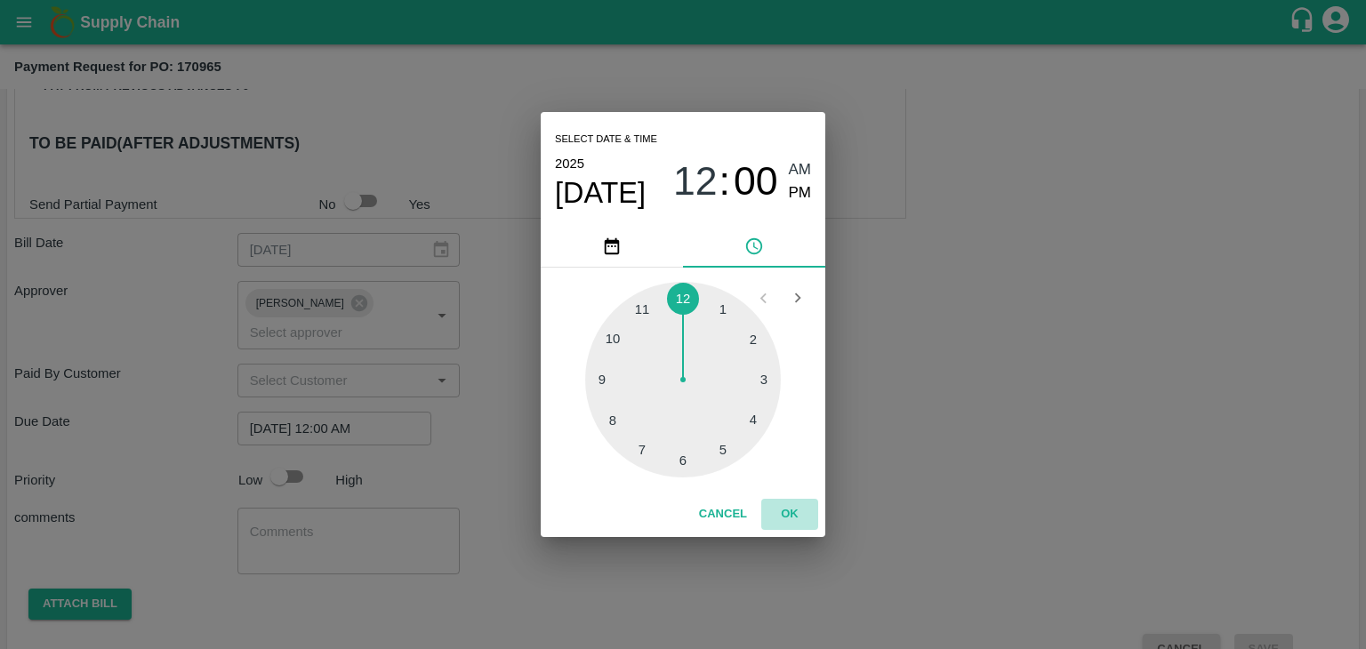
click at [801, 514] on button "OK" at bounding box center [789, 514] width 57 height 31
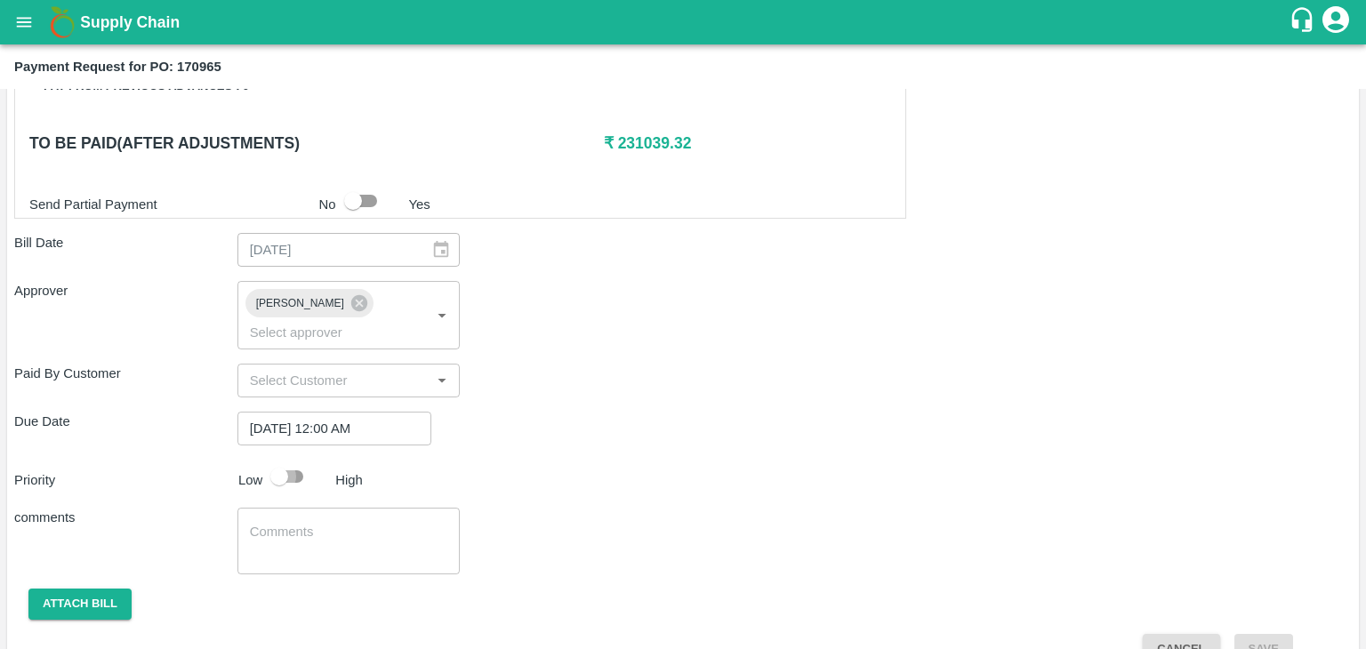
click at [299, 460] on input "checkbox" at bounding box center [278, 477] width 101 height 34
checkbox input "true"
click at [324, 523] on textarea at bounding box center [349, 541] width 198 height 37
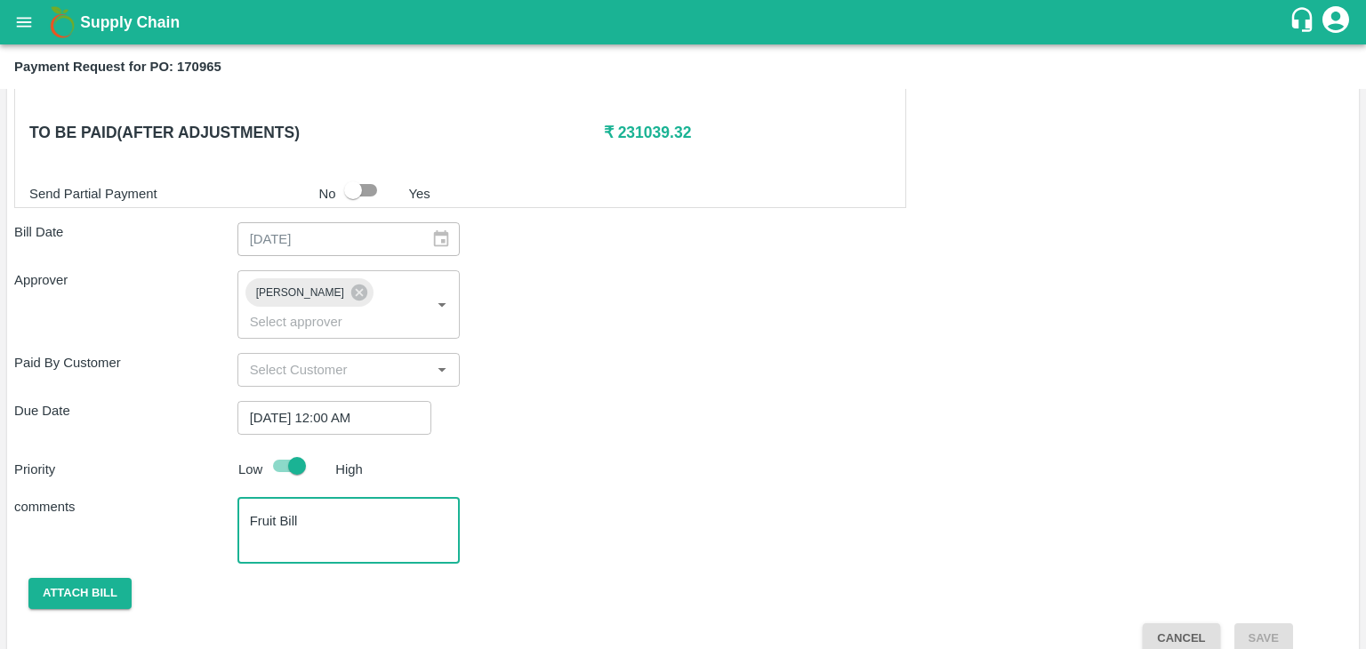
type textarea "Fruit Bill"
click at [92, 583] on div "Shipment - SHIP/NASH/355995 Lots (Labels) Weight (Kgs) Total Price (₹) BANANA-E…" at bounding box center [682, 70] width 1337 height 1168
click at [76, 578] on button "Attach bill" at bounding box center [79, 593] width 103 height 31
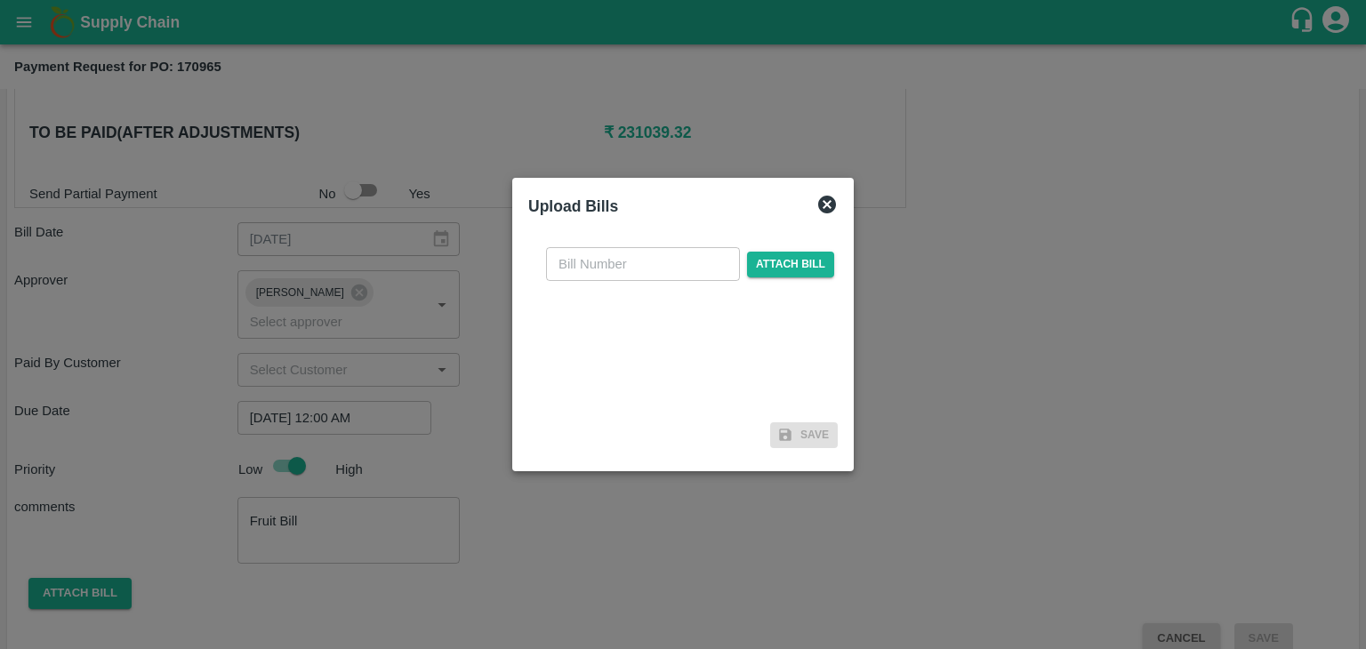
click at [683, 250] on input "text" at bounding box center [643, 264] width 194 height 34
type input "910"
click at [765, 275] on span "Attach bill" at bounding box center [790, 265] width 87 height 26
click at [0, 0] on input "Attach bill" at bounding box center [0, 0] width 0 height 0
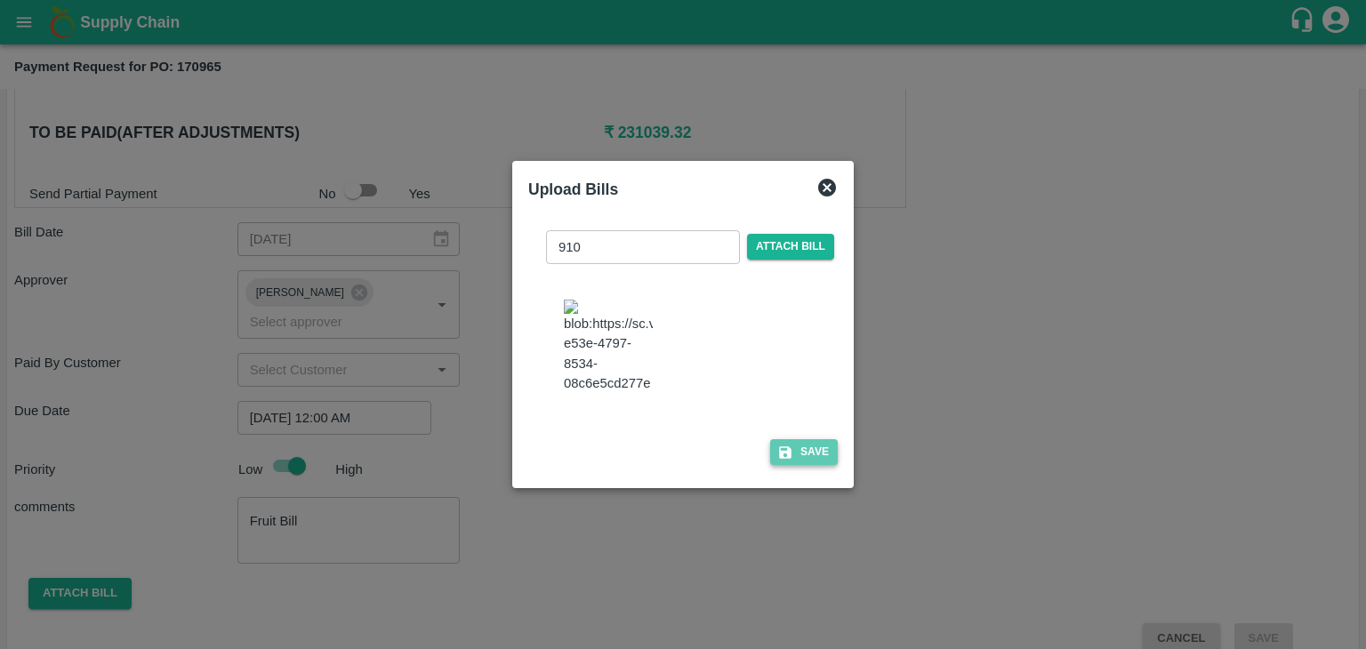
click at [813, 453] on button "Save" at bounding box center [804, 452] width 68 height 26
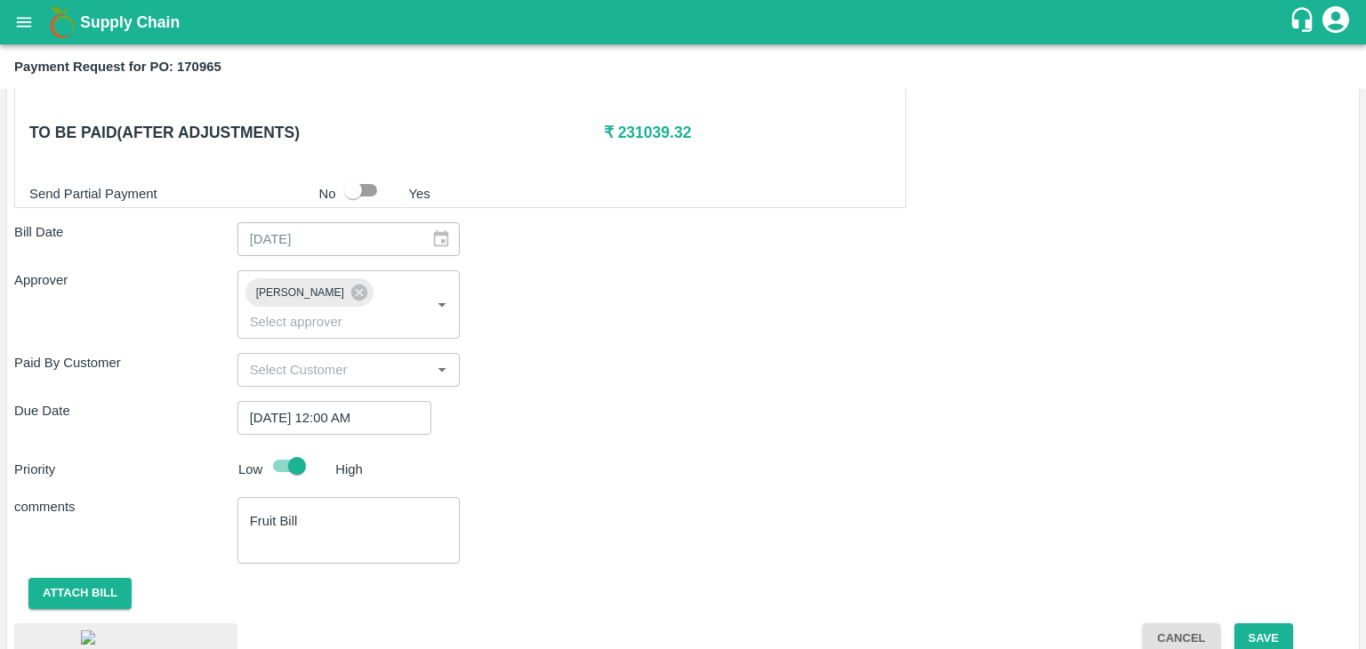
scroll to position [989, 0]
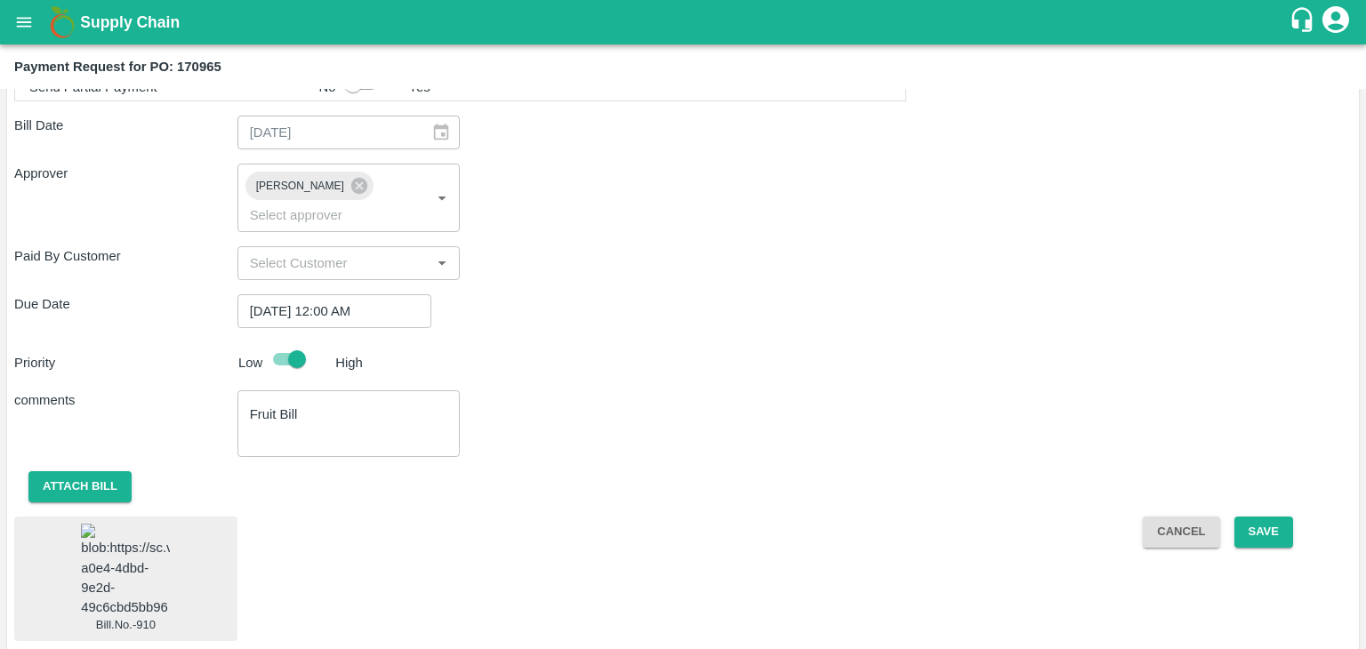
click at [135, 529] on img at bounding box center [125, 570] width 89 height 93
click at [1271, 517] on button "Save" at bounding box center [1263, 532] width 59 height 31
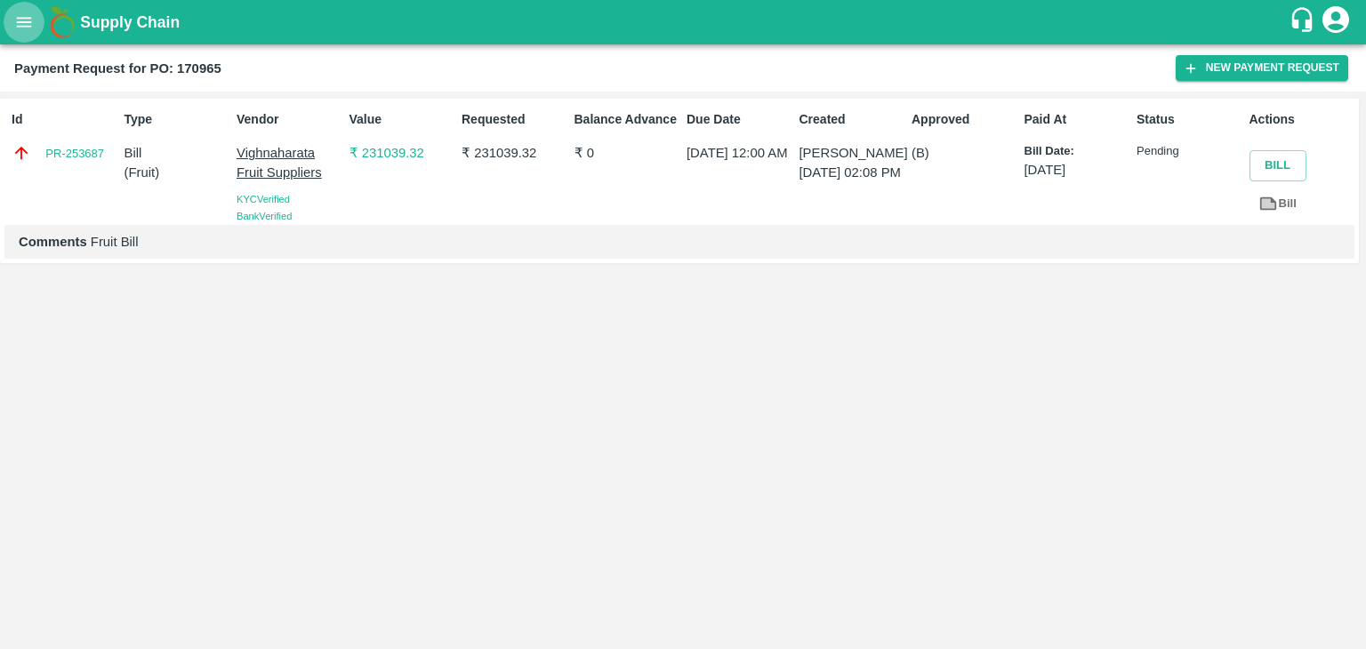
click at [35, 31] on button "open drawer" at bounding box center [24, 22] width 41 height 41
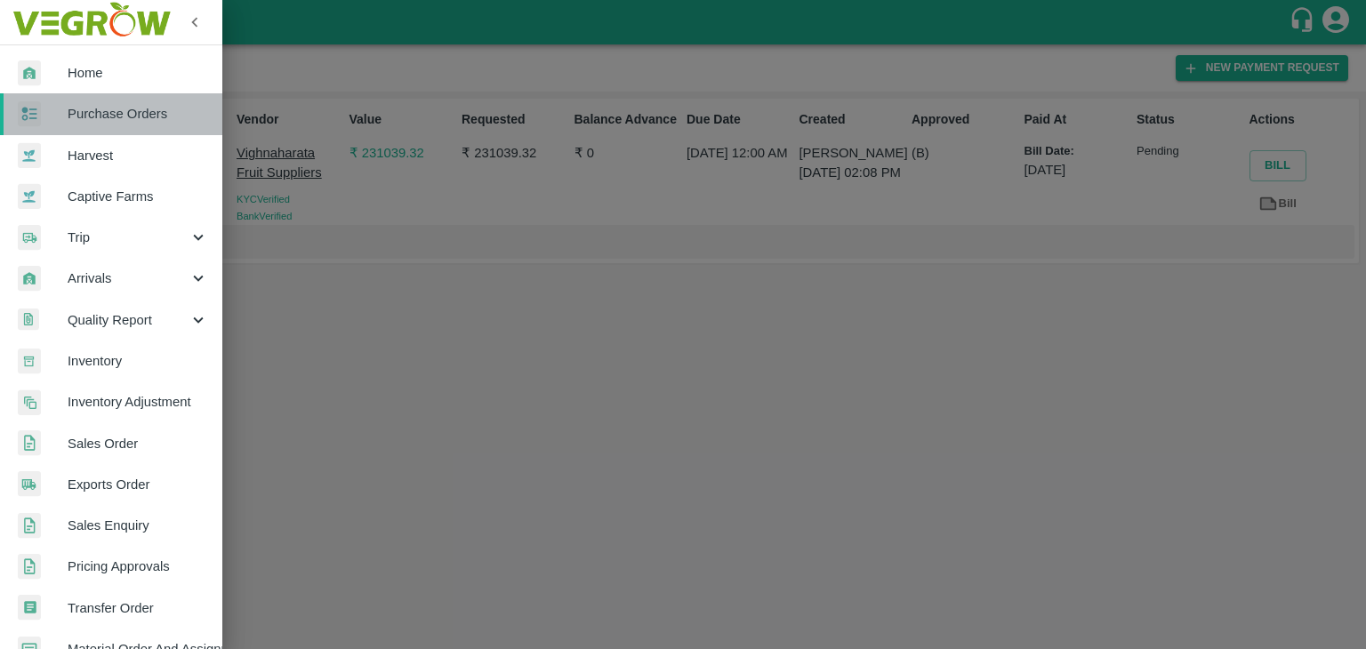
click at [119, 103] on link "Purchase Orders" at bounding box center [111, 113] width 222 height 41
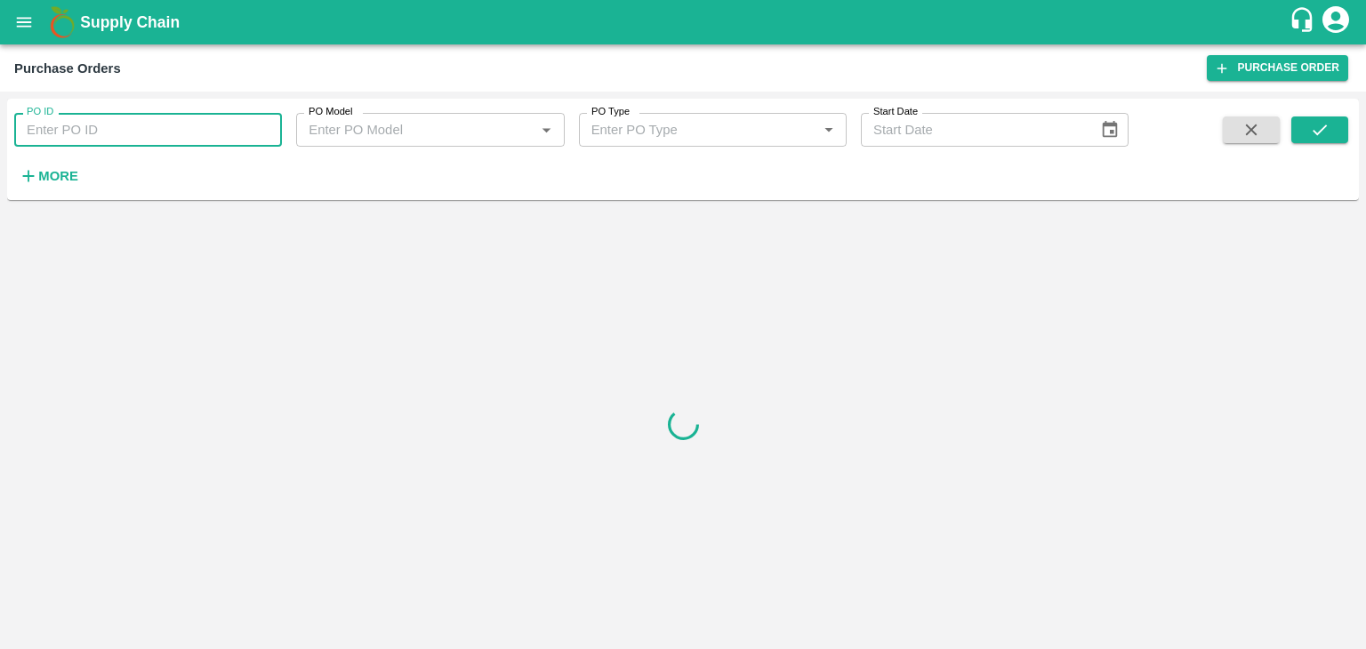
click at [164, 127] on input "PO ID" at bounding box center [148, 130] width 268 height 34
paste input "171217"
type input "171217"
click at [1327, 123] on icon "submit" at bounding box center [1320, 130] width 20 height 20
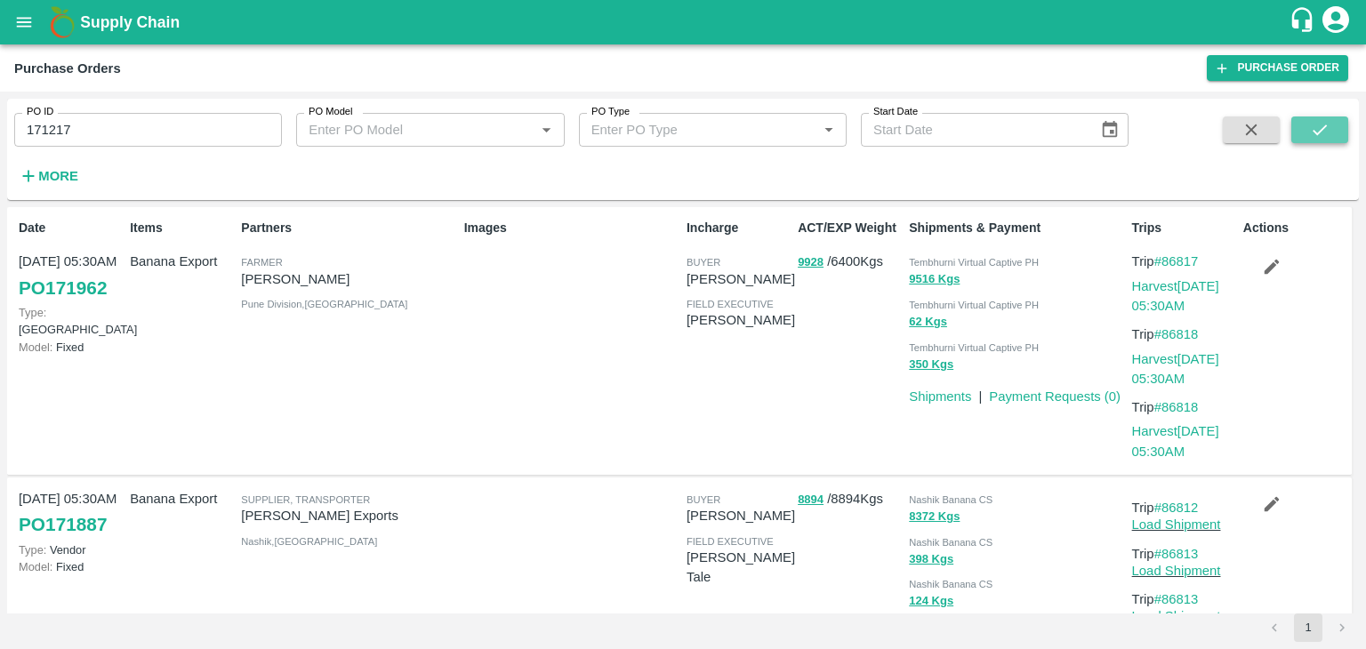
click at [1327, 123] on icon "submit" at bounding box center [1320, 130] width 20 height 20
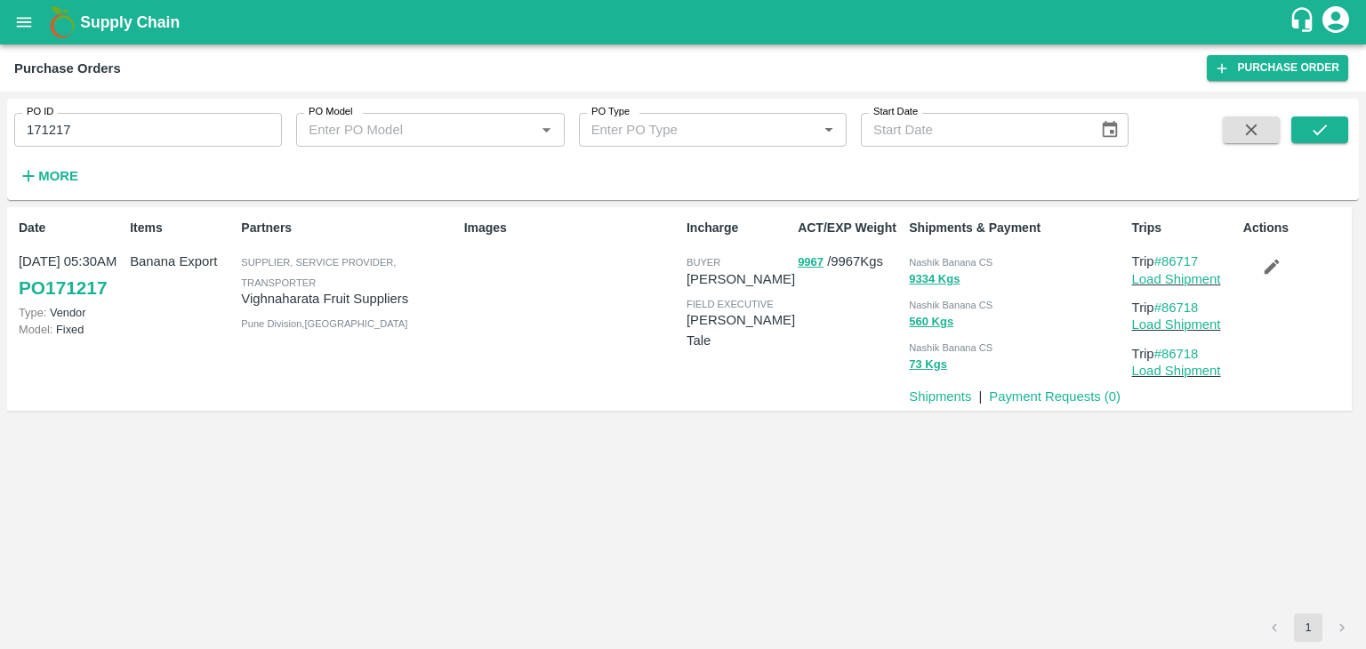
click at [1067, 404] on p "Payment Requests ( 0 )" at bounding box center [1055, 397] width 132 height 20
click at [1074, 389] on link "Payment Requests ( 0 )" at bounding box center [1055, 396] width 132 height 14
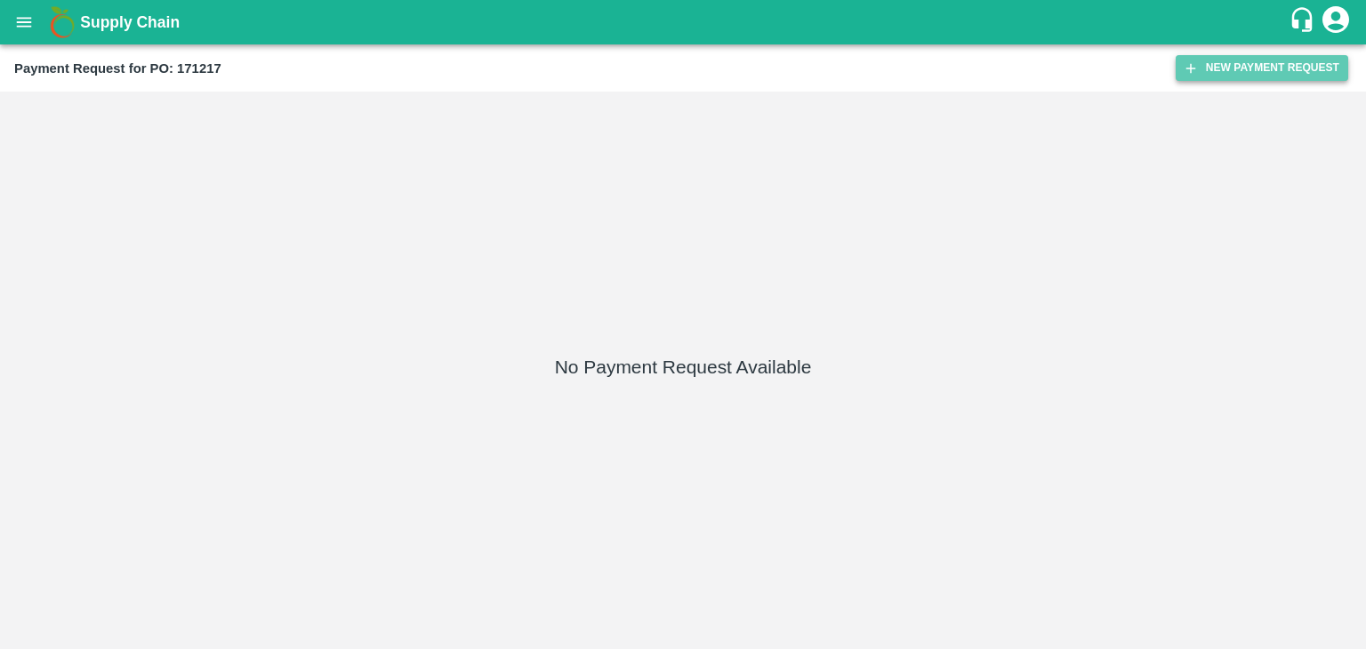
click at [1229, 72] on button "New Payment Request" at bounding box center [1261, 68] width 172 height 26
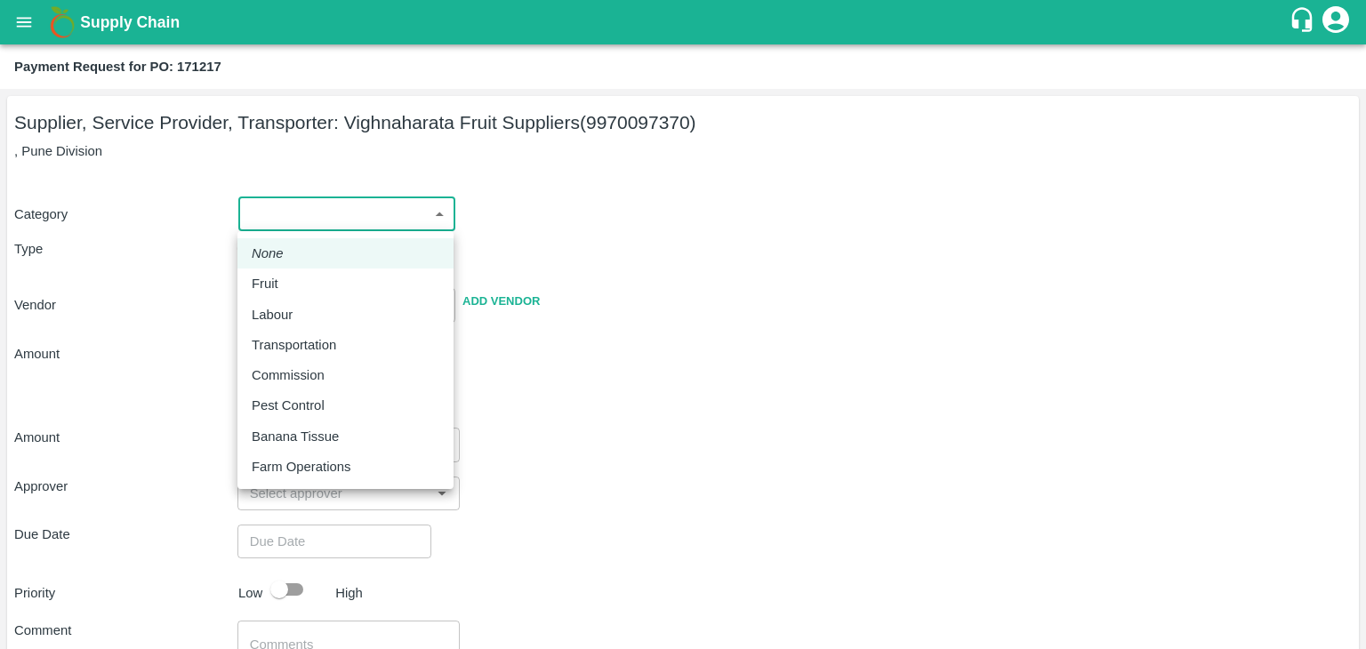
click at [305, 215] on body "Supply Chain Payment Request for PO: 171217 Supplier, Service Provider, Transpo…" at bounding box center [683, 324] width 1366 height 649
click at [283, 285] on div "Fruit" at bounding box center [270, 284] width 36 height 20
type input "1"
type input "Vighnaharata Fruit Suppliers - 9970097370(Supplier, Service Provider, Transport…"
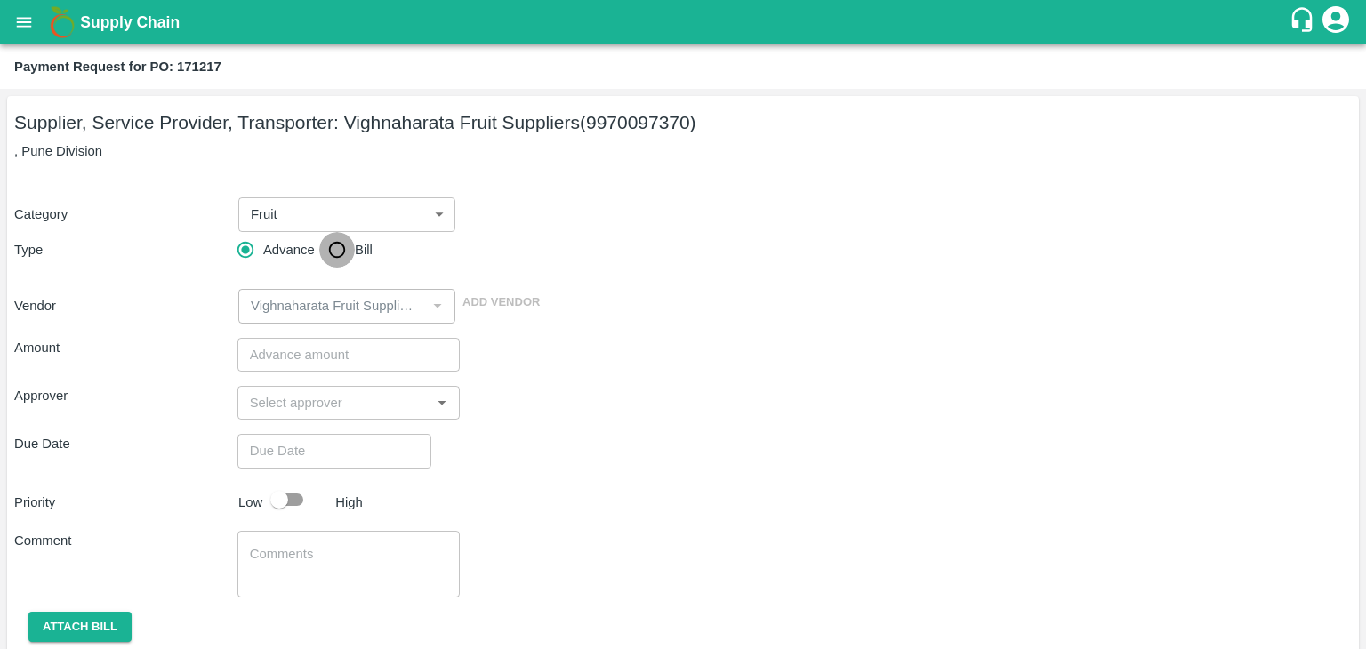
click at [329, 248] on input "Bill" at bounding box center [337, 250] width 36 height 36
radio input "true"
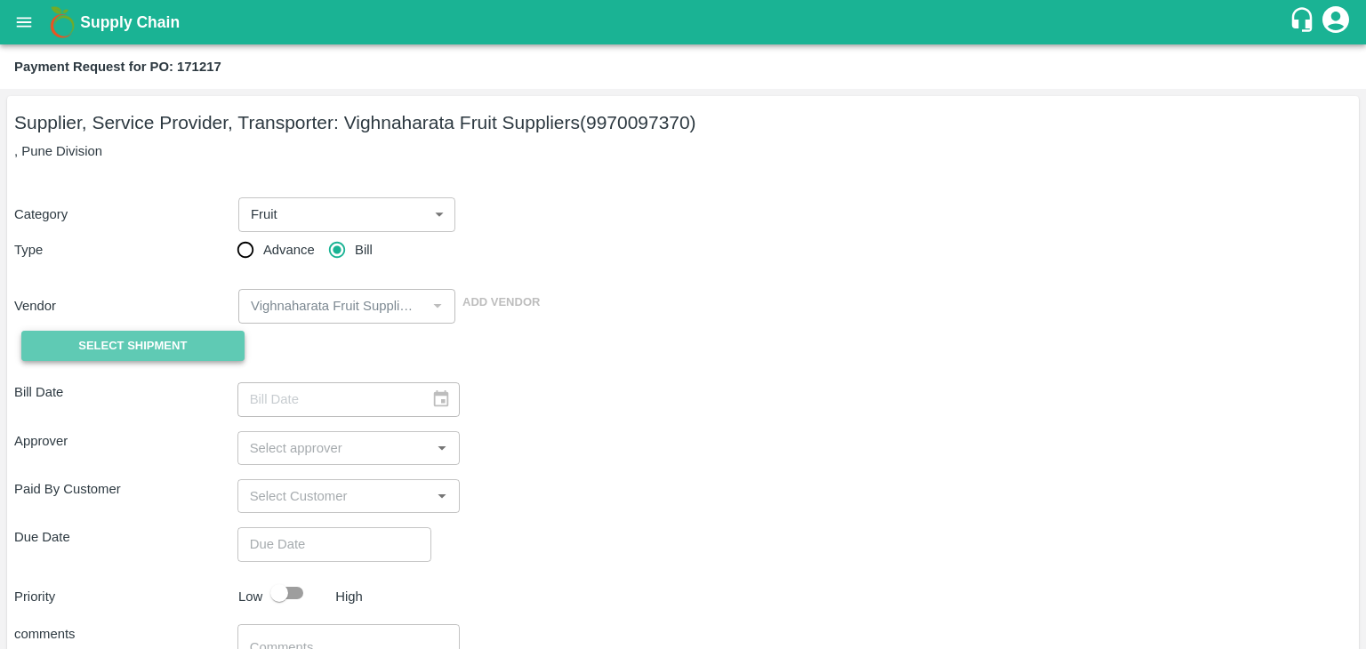
click at [148, 357] on button "Select Shipment" at bounding box center [132, 346] width 223 height 31
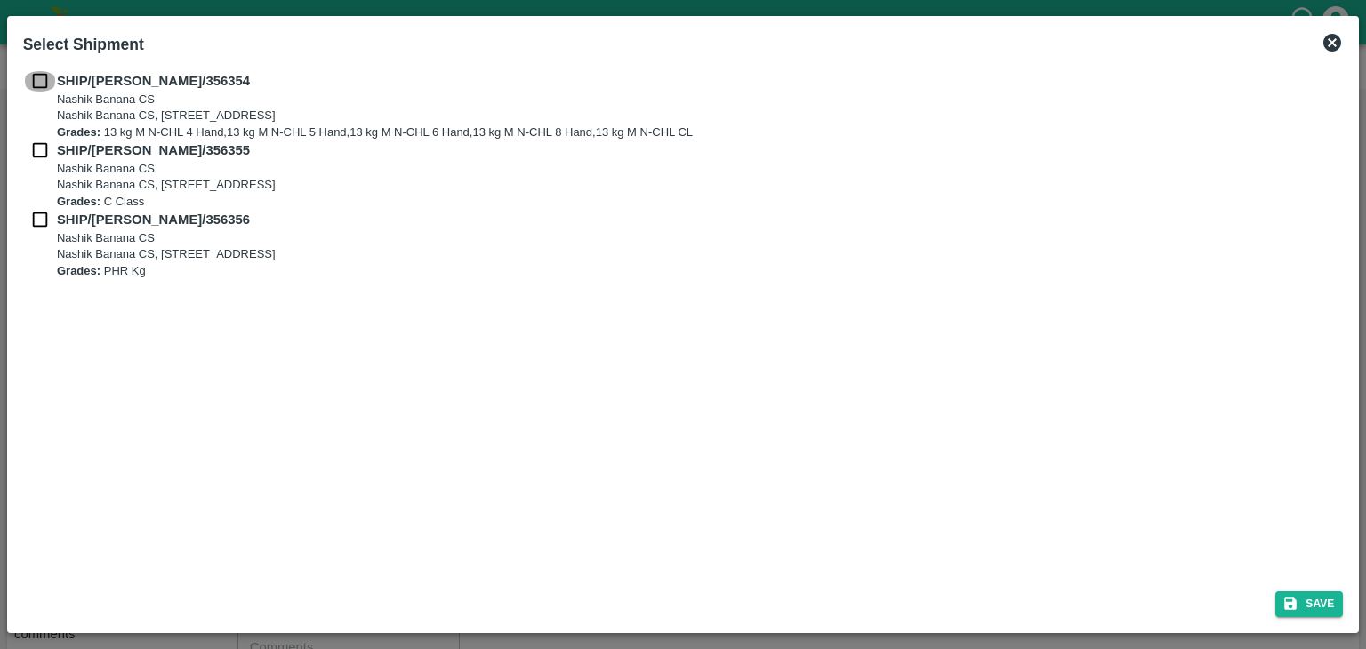
click at [37, 87] on input "checkbox" at bounding box center [40, 81] width 34 height 20
checkbox input "true"
click at [42, 143] on input "checkbox" at bounding box center [40, 150] width 34 height 20
checkbox input "true"
click at [42, 218] on input "checkbox" at bounding box center [40, 220] width 34 height 20
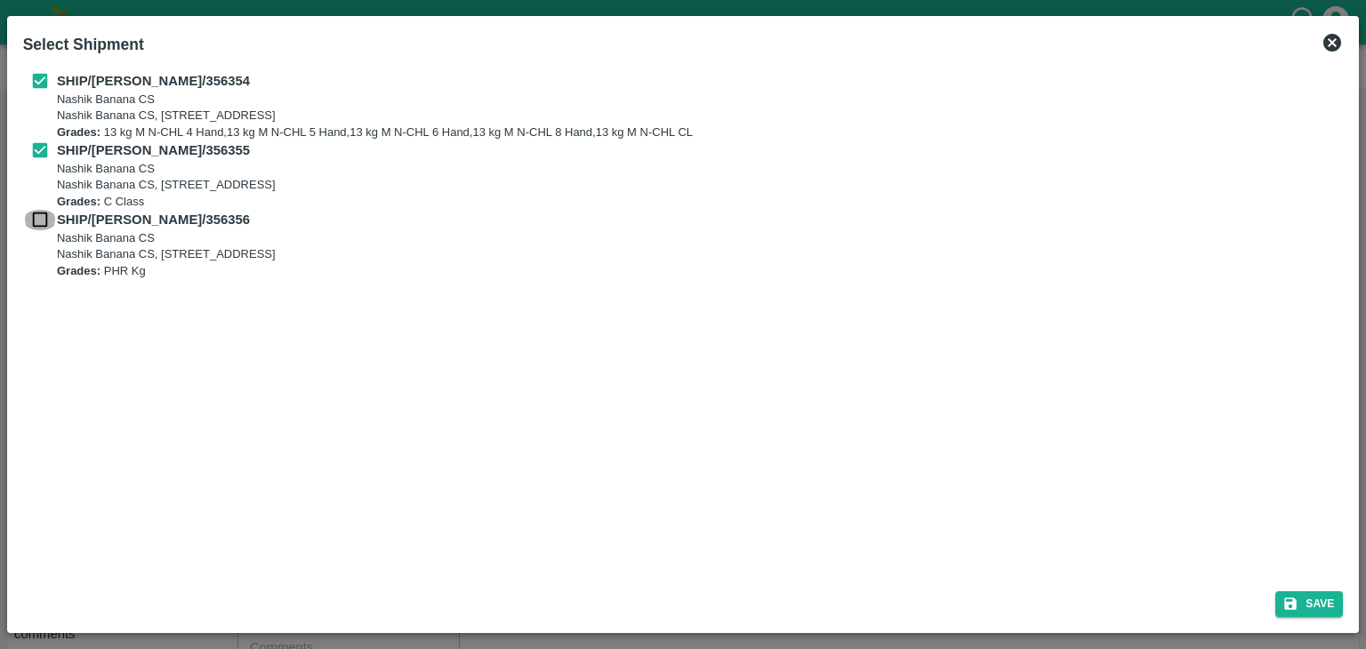
checkbox input "true"
click at [1312, 601] on button "Save" at bounding box center [1309, 604] width 68 height 26
type input "[DATE]"
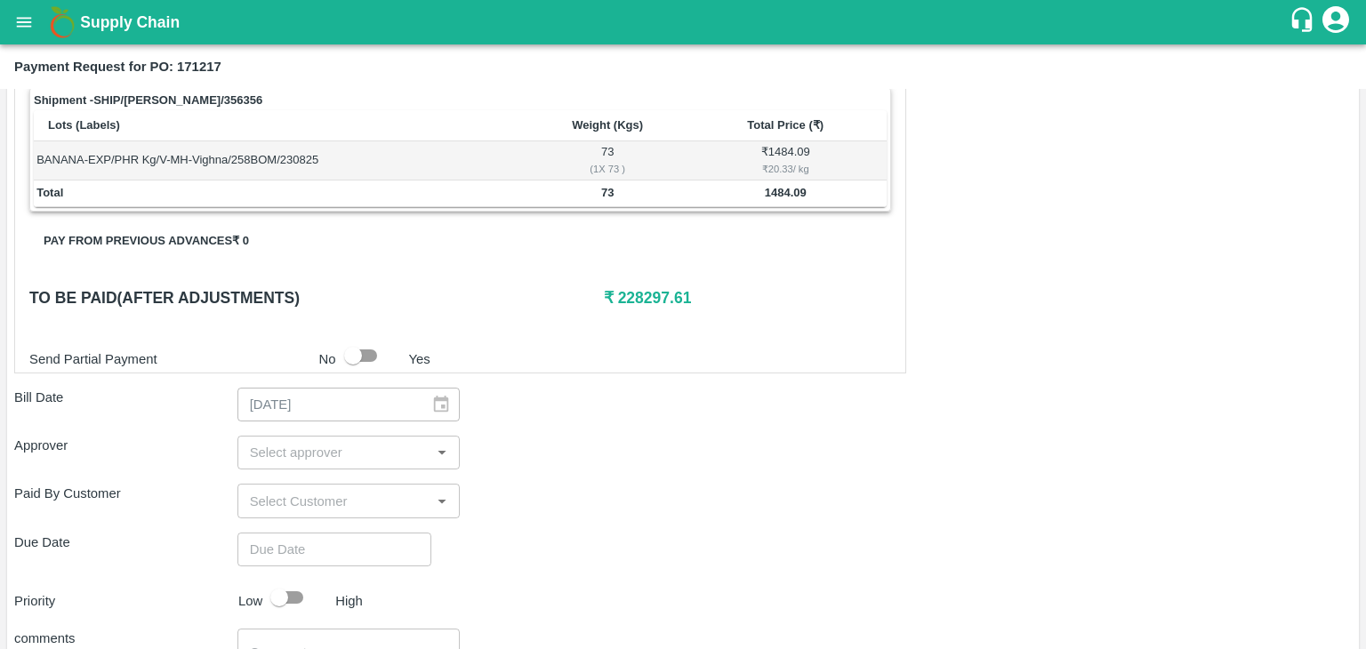
scroll to position [832, 0]
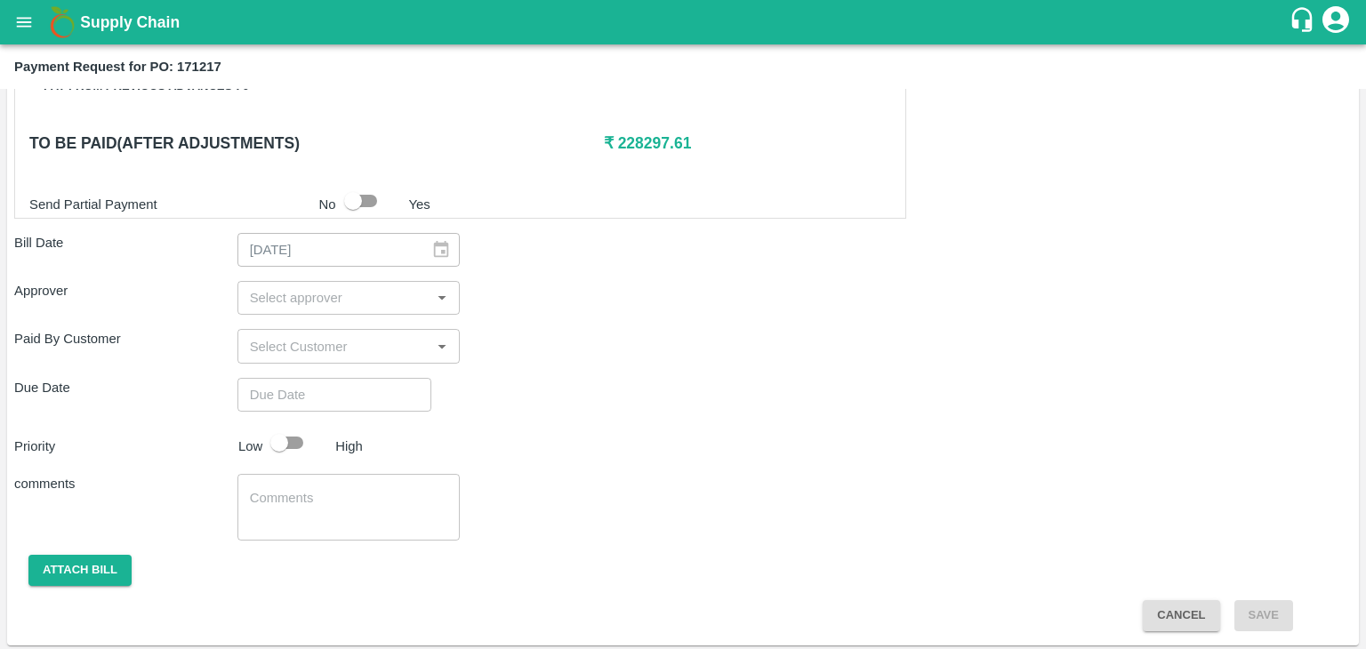
click at [302, 293] on input "input" at bounding box center [334, 297] width 183 height 23
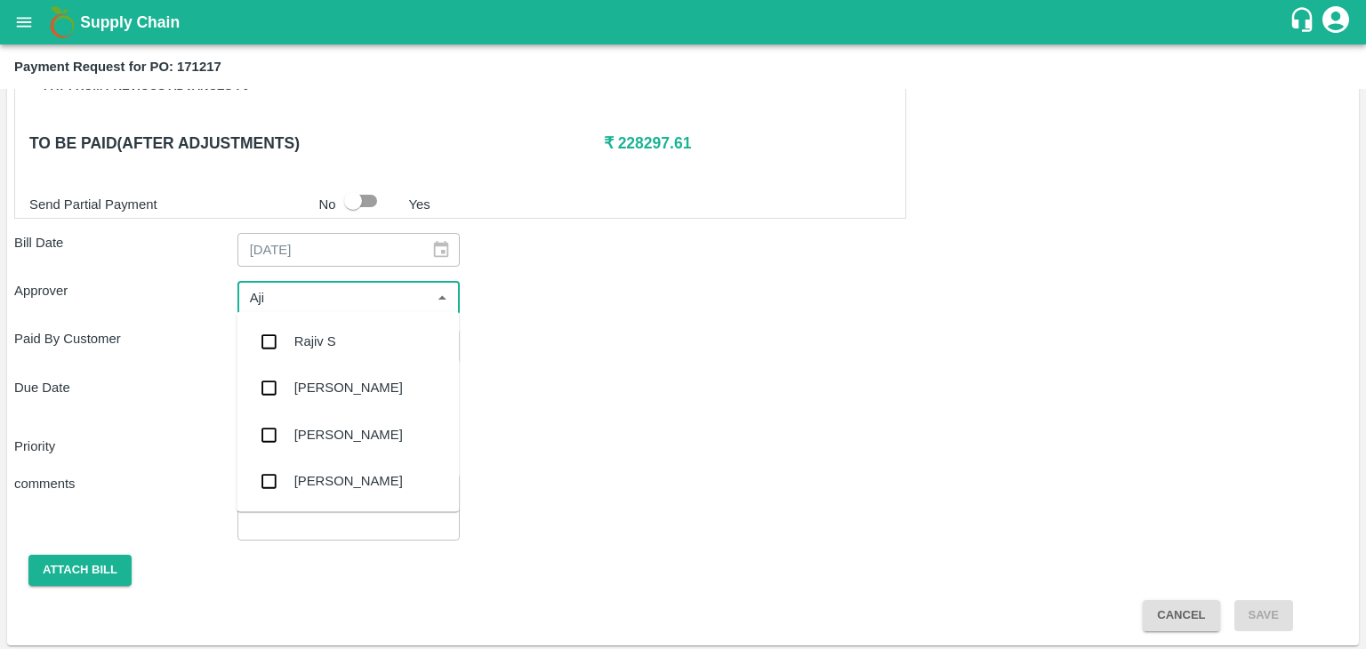
type input "Ajit"
click at [339, 342] on div "[PERSON_NAME]" at bounding box center [348, 342] width 108 height 20
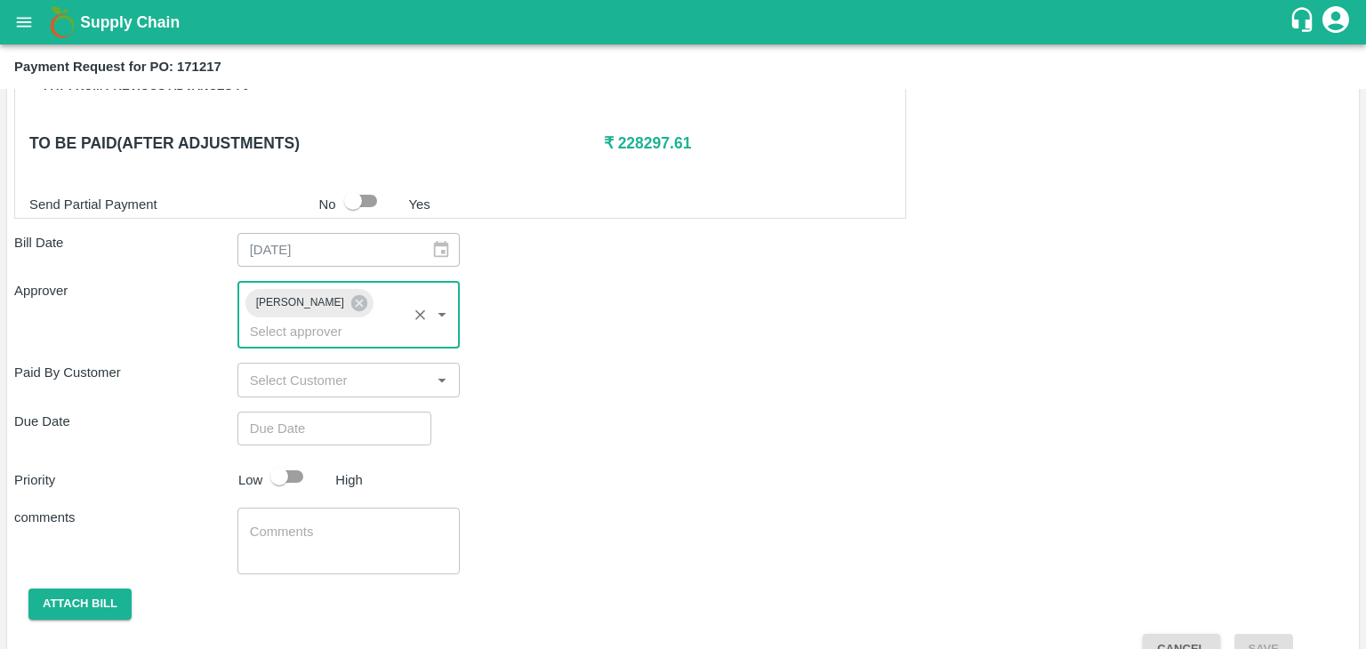
type input "DD/MM/YYYY hh:mm aa"
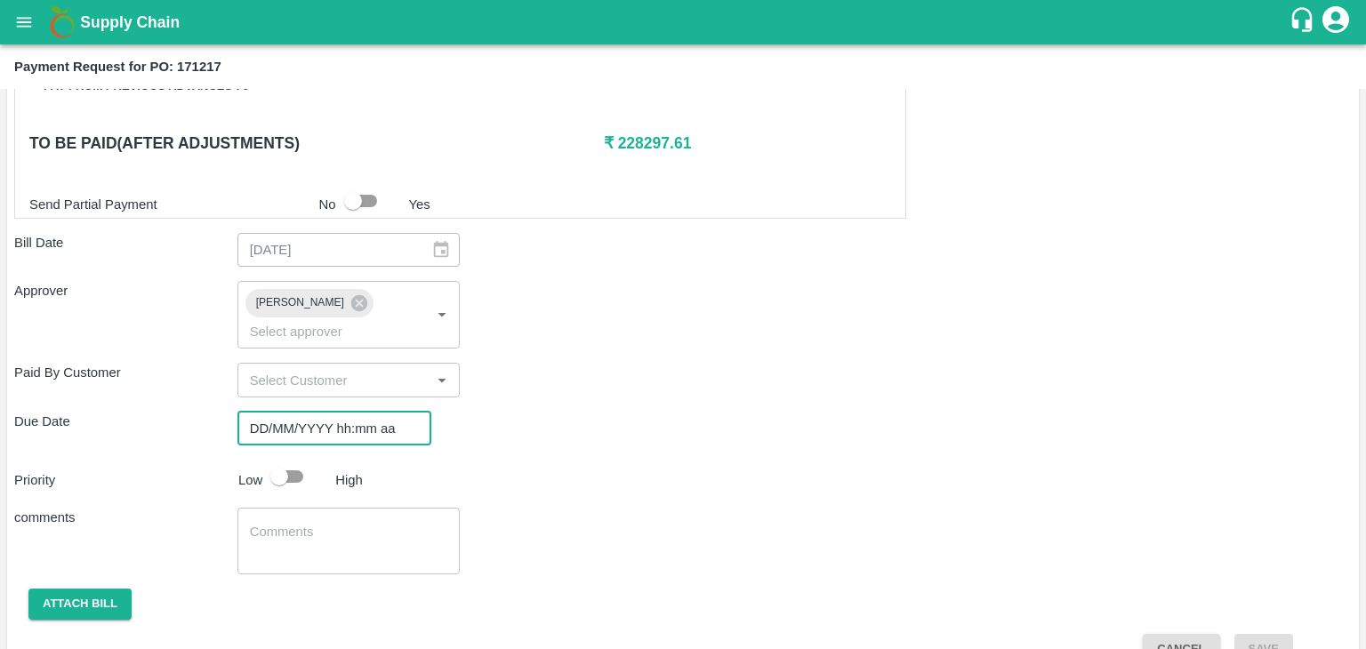
click at [382, 412] on input "DD/MM/YYYY hh:mm aa" at bounding box center [327, 429] width 181 height 34
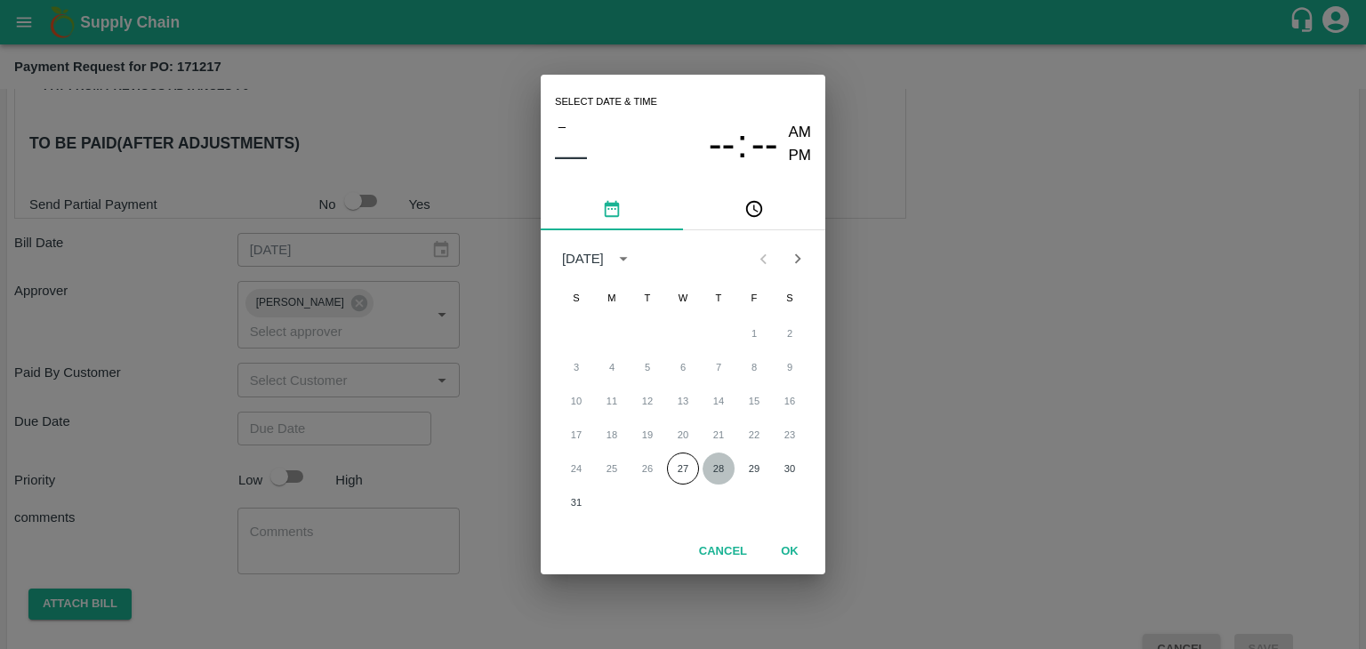
click at [725, 464] on button "28" at bounding box center [718, 469] width 32 height 32
type input "[DATE] 12:00 AM"
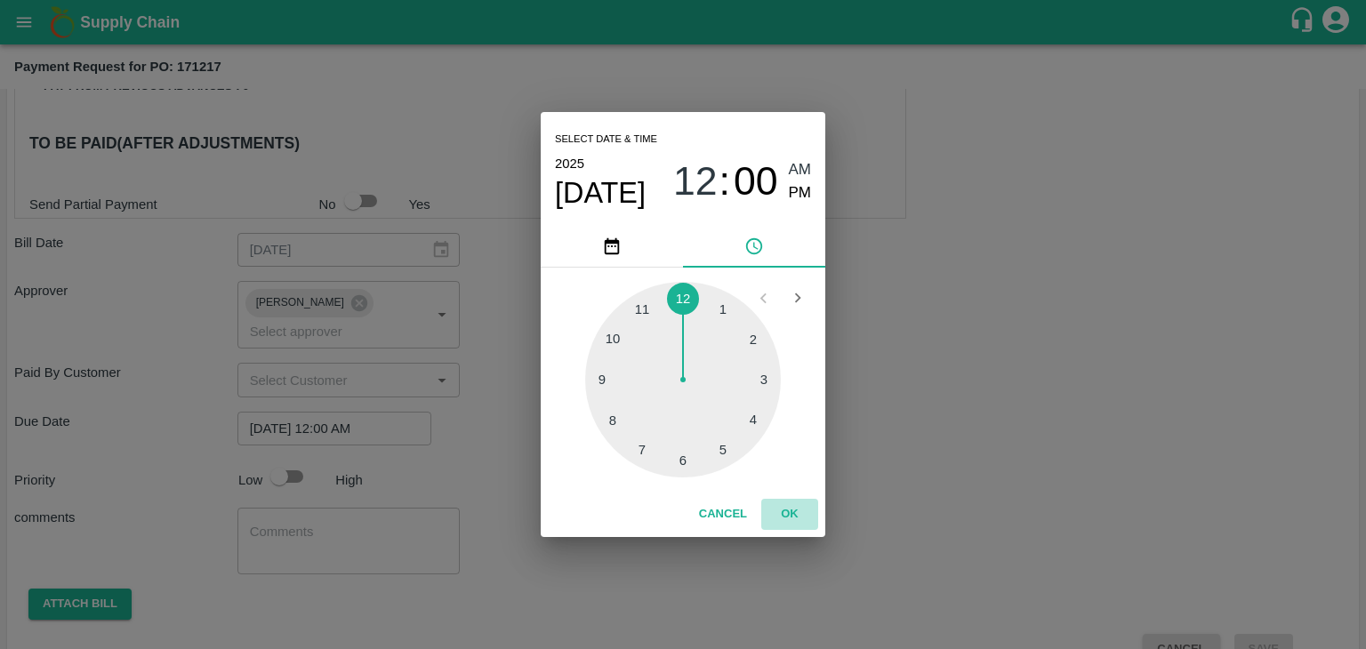
click at [789, 503] on button "OK" at bounding box center [789, 514] width 57 height 31
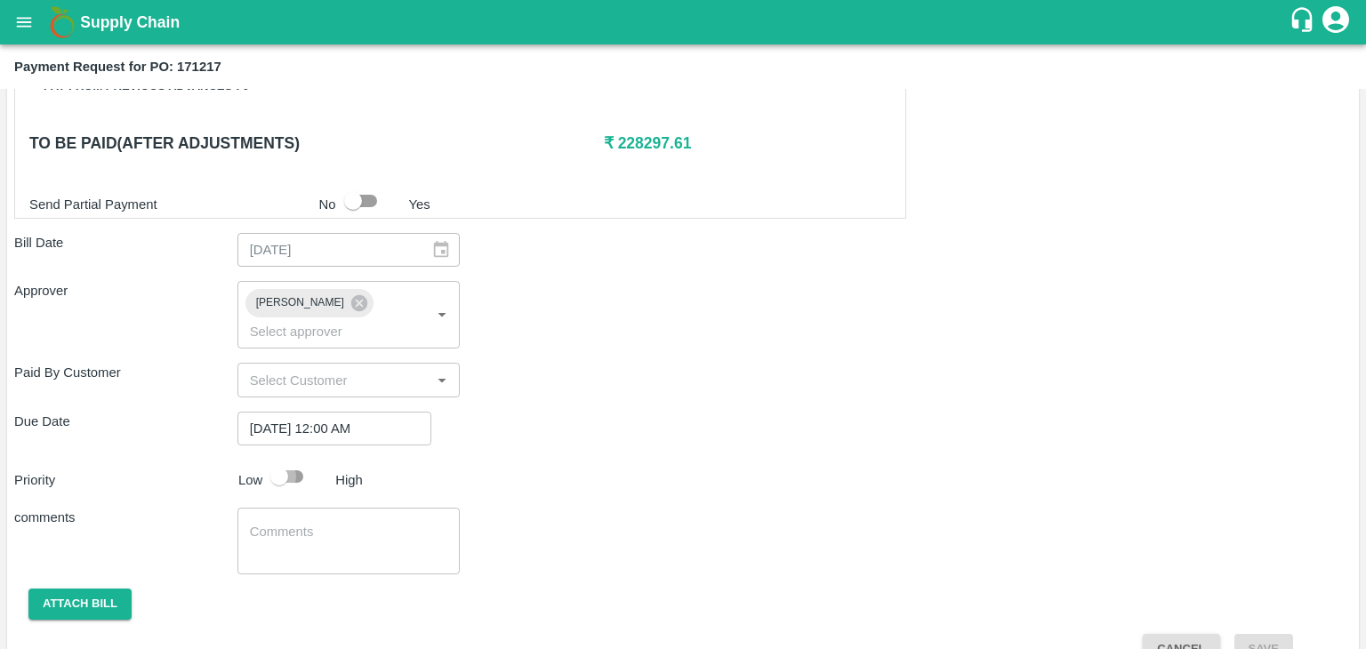
click at [281, 460] on input "checkbox" at bounding box center [278, 477] width 101 height 34
checkbox input "true"
click at [323, 508] on div "x ​" at bounding box center [348, 541] width 223 height 67
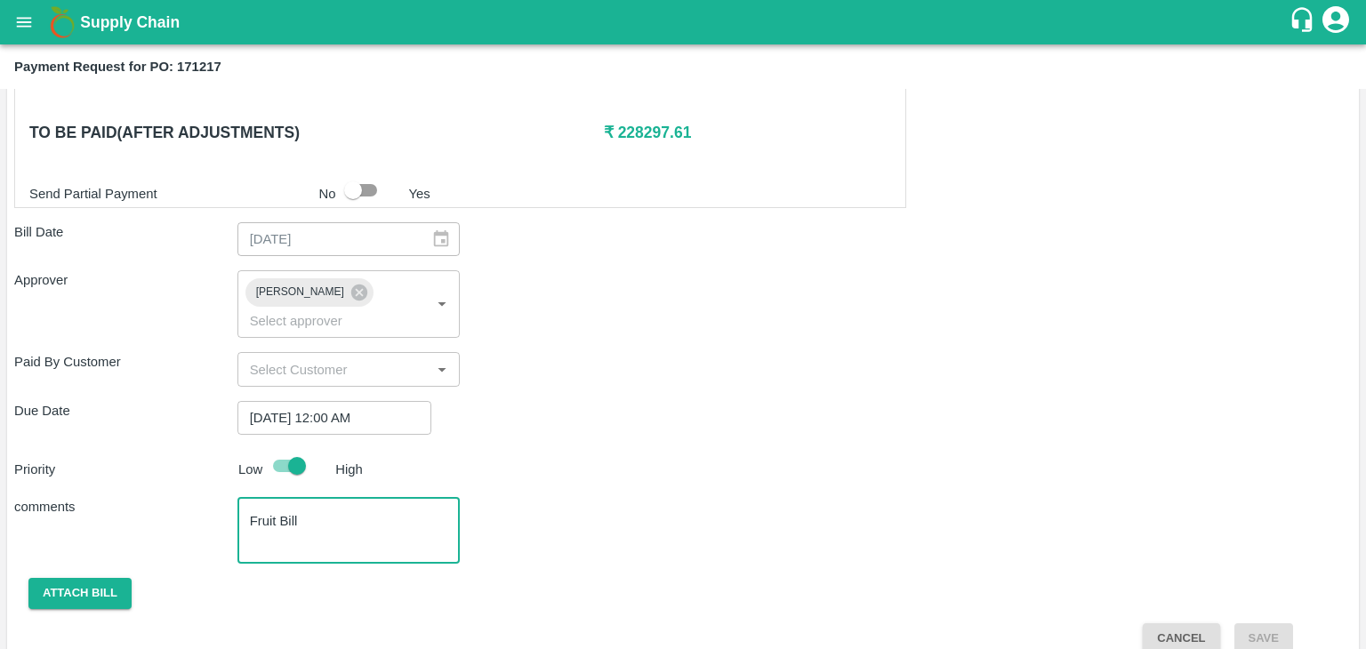
type textarea "Fruit Bill"
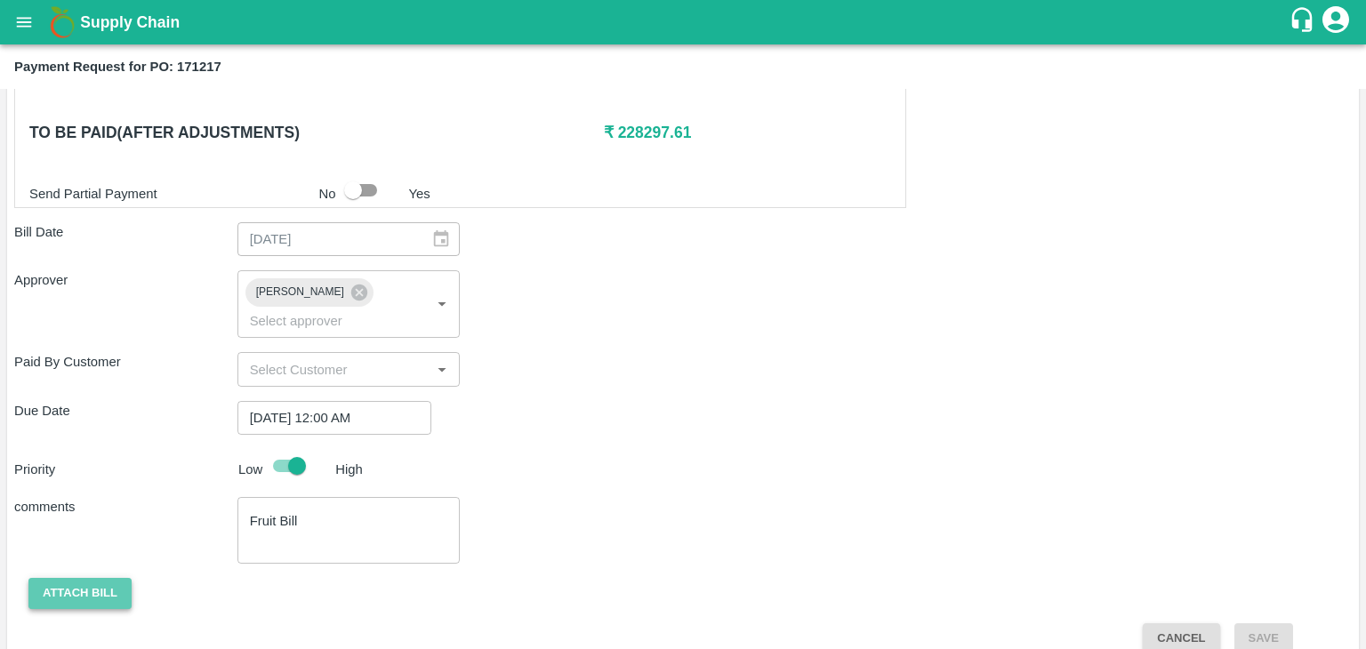
click at [75, 578] on button "Attach bill" at bounding box center [79, 593] width 103 height 31
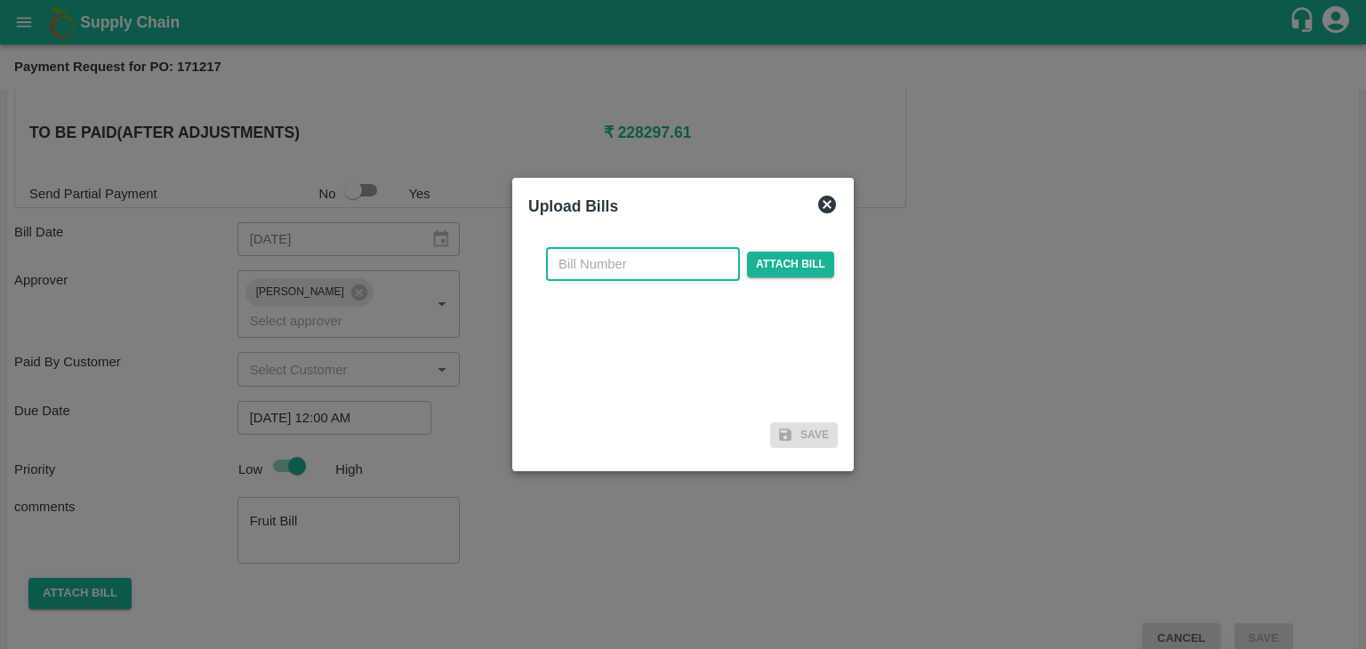
click at [645, 256] on input "text" at bounding box center [643, 264] width 194 height 34
type input "916"
drag, startPoint x: 845, startPoint y: 267, endPoint x: 813, endPoint y: 261, distance: 32.4
click at [813, 261] on div "Upload Bills 916 ​ Attach bill Save" at bounding box center [682, 324] width 341 height 293
click at [813, 261] on span "Attach bill" at bounding box center [790, 265] width 87 height 26
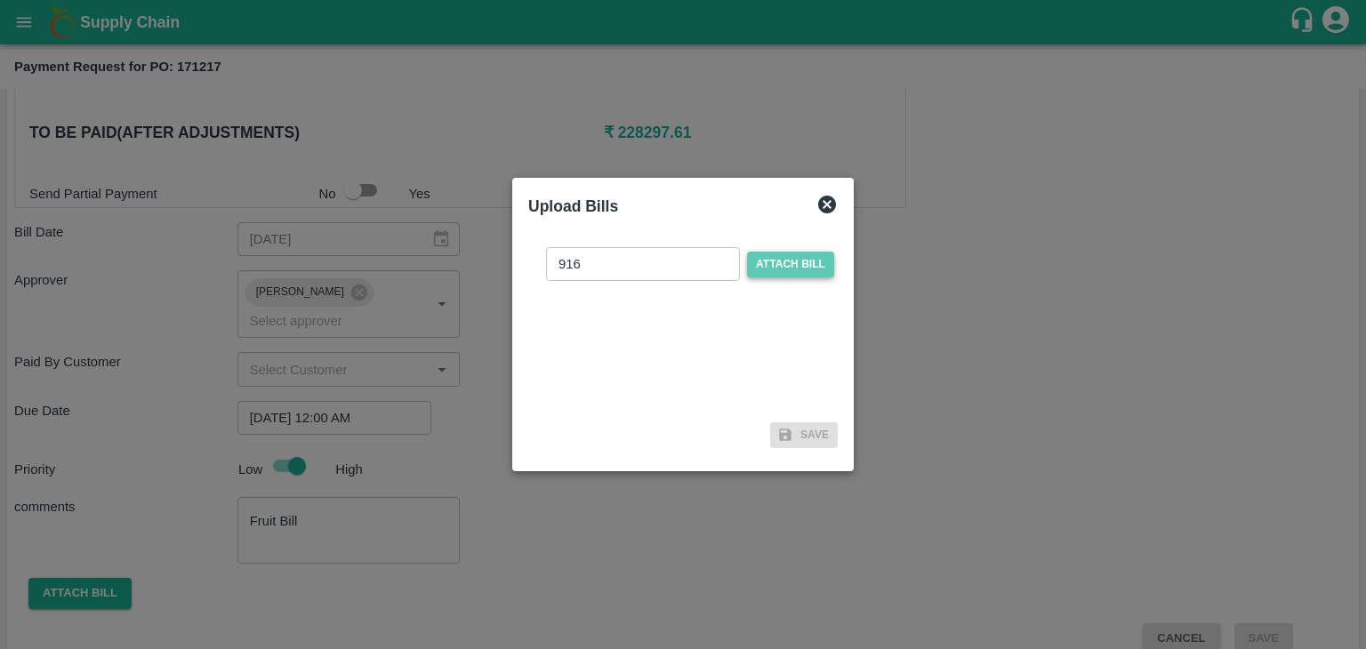
click at [0, 0] on input "Attach bill" at bounding box center [0, 0] width 0 height 0
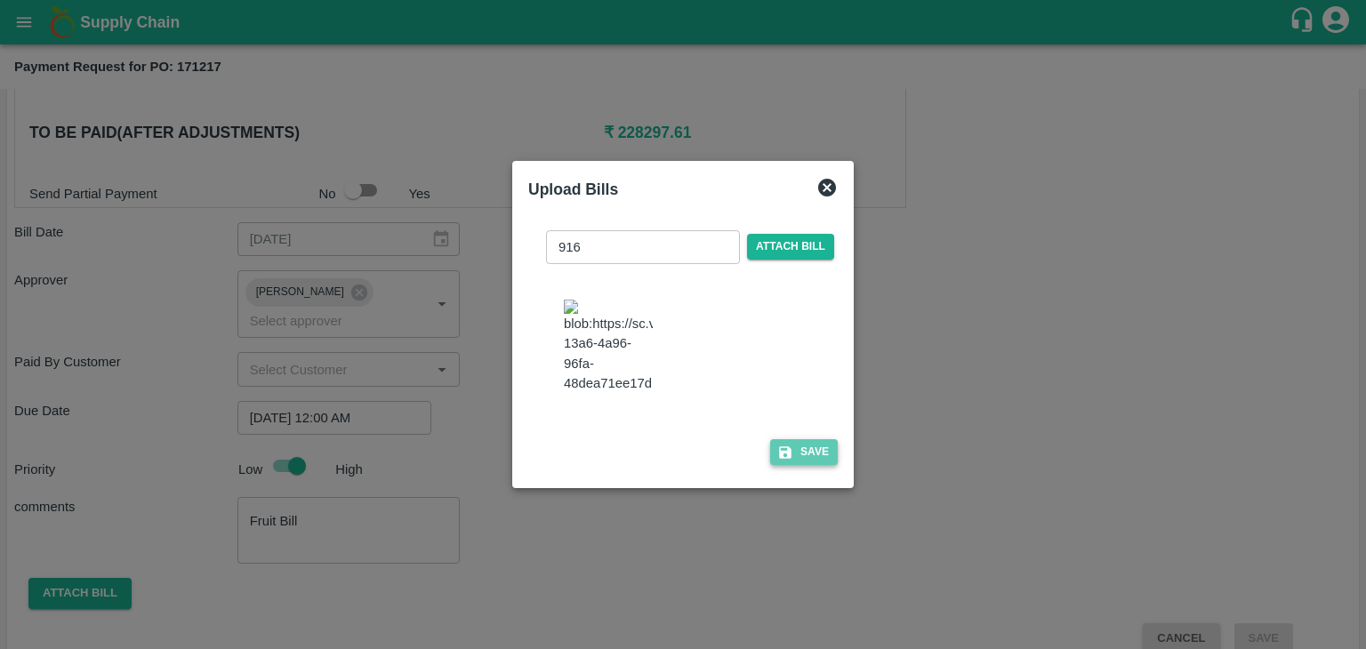
click at [807, 460] on button "Save" at bounding box center [804, 452] width 68 height 26
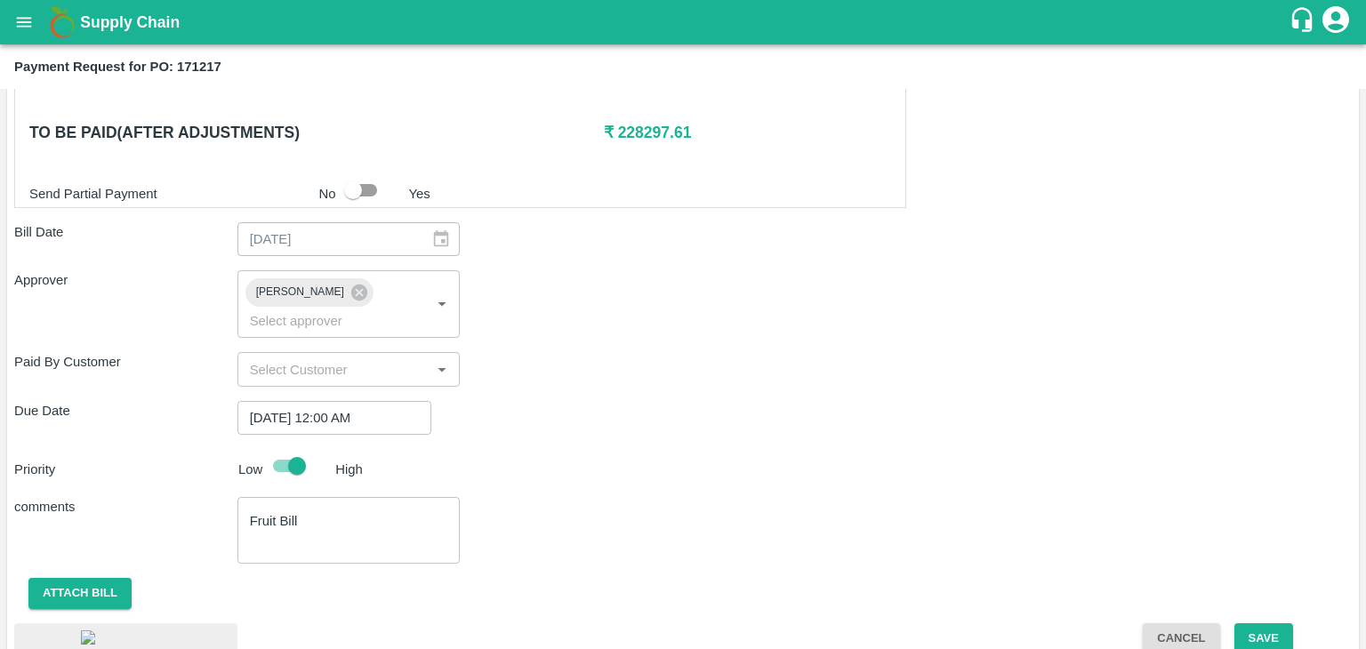
scroll to position [957, 0]
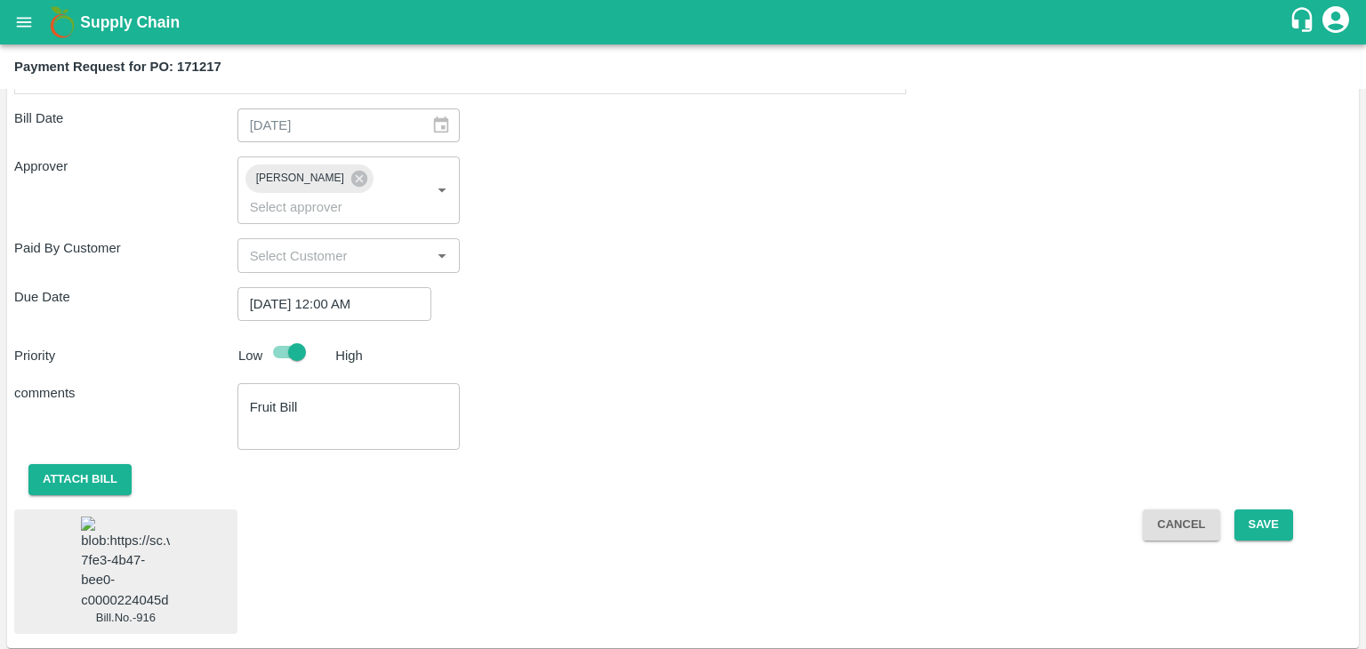
click at [113, 549] on img at bounding box center [125, 563] width 89 height 93
click at [1268, 509] on button "Save" at bounding box center [1263, 524] width 59 height 31
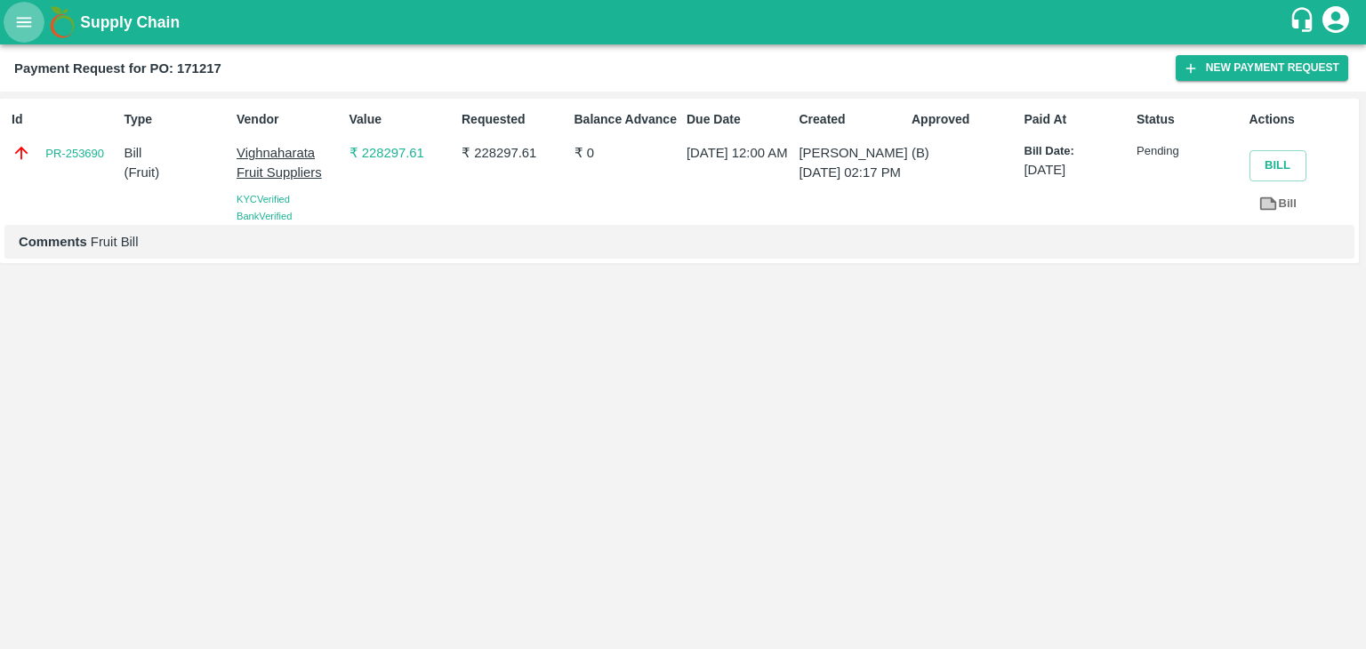
click at [13, 21] on button "open drawer" at bounding box center [24, 22] width 41 height 41
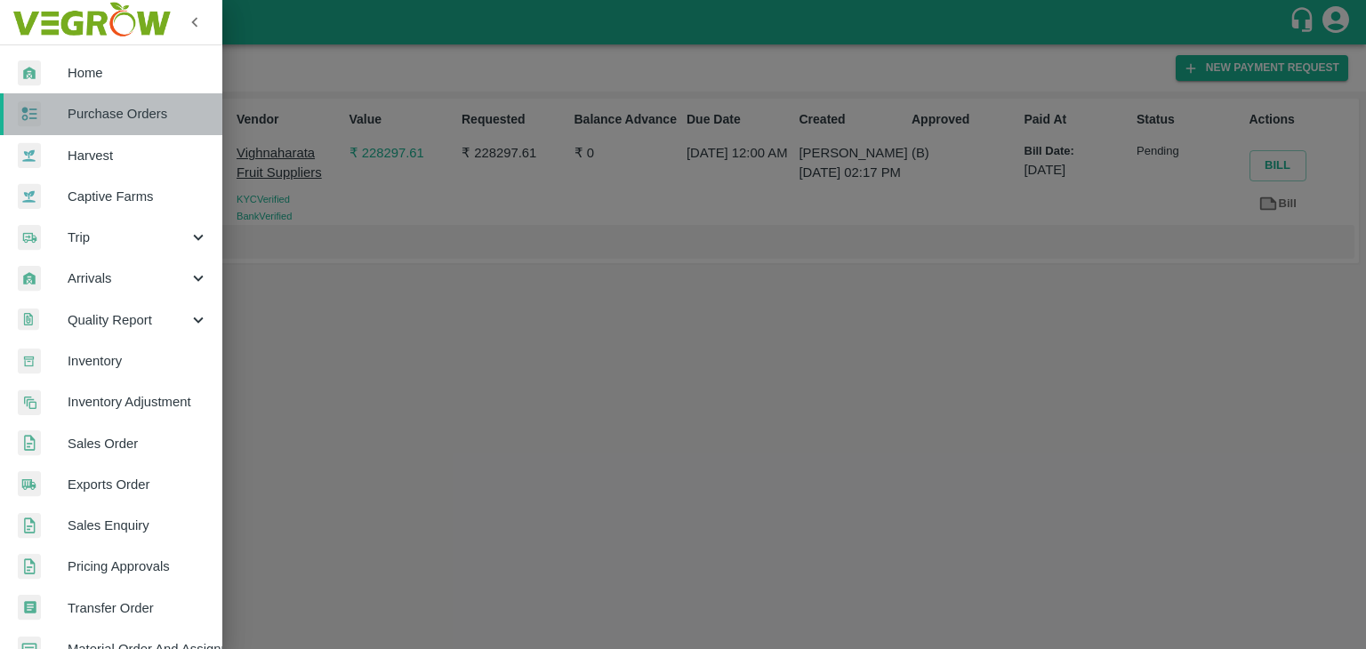
click at [136, 108] on span "Purchase Orders" at bounding box center [138, 114] width 140 height 20
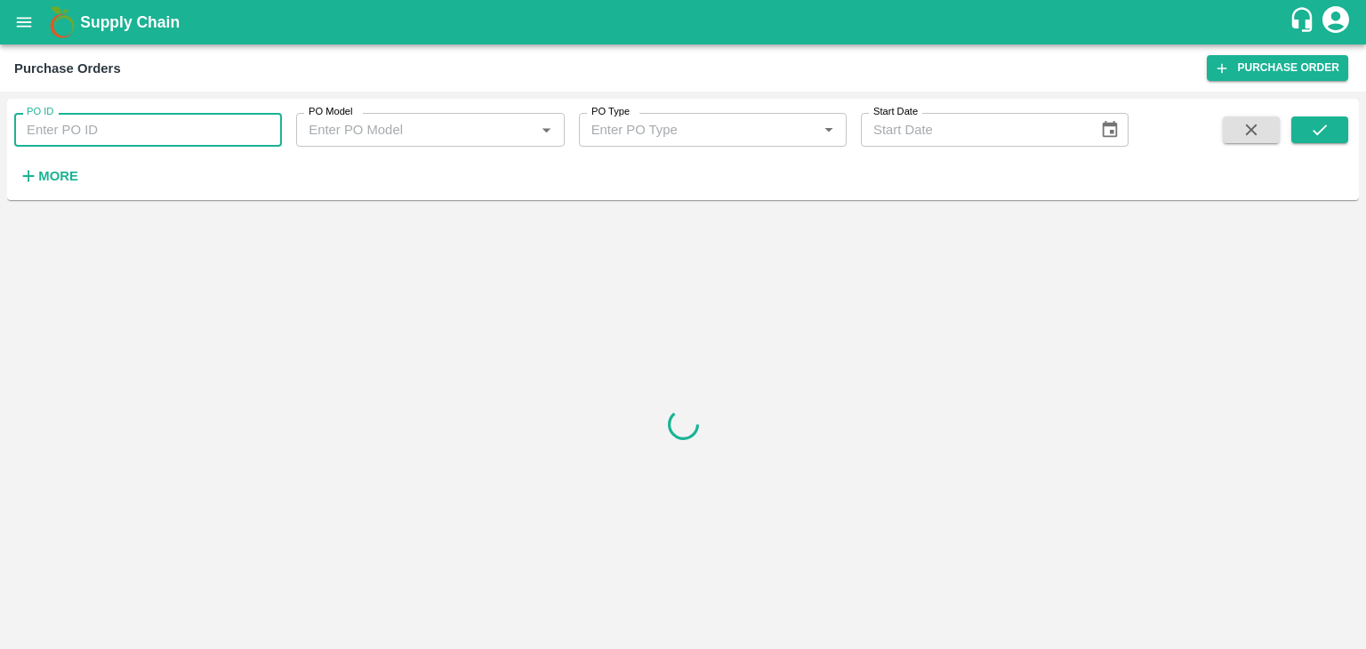
click at [175, 123] on input "PO ID" at bounding box center [148, 130] width 268 height 34
paste input "170565"
type input "170565"
click at [1305, 116] on button "submit" at bounding box center [1319, 129] width 57 height 27
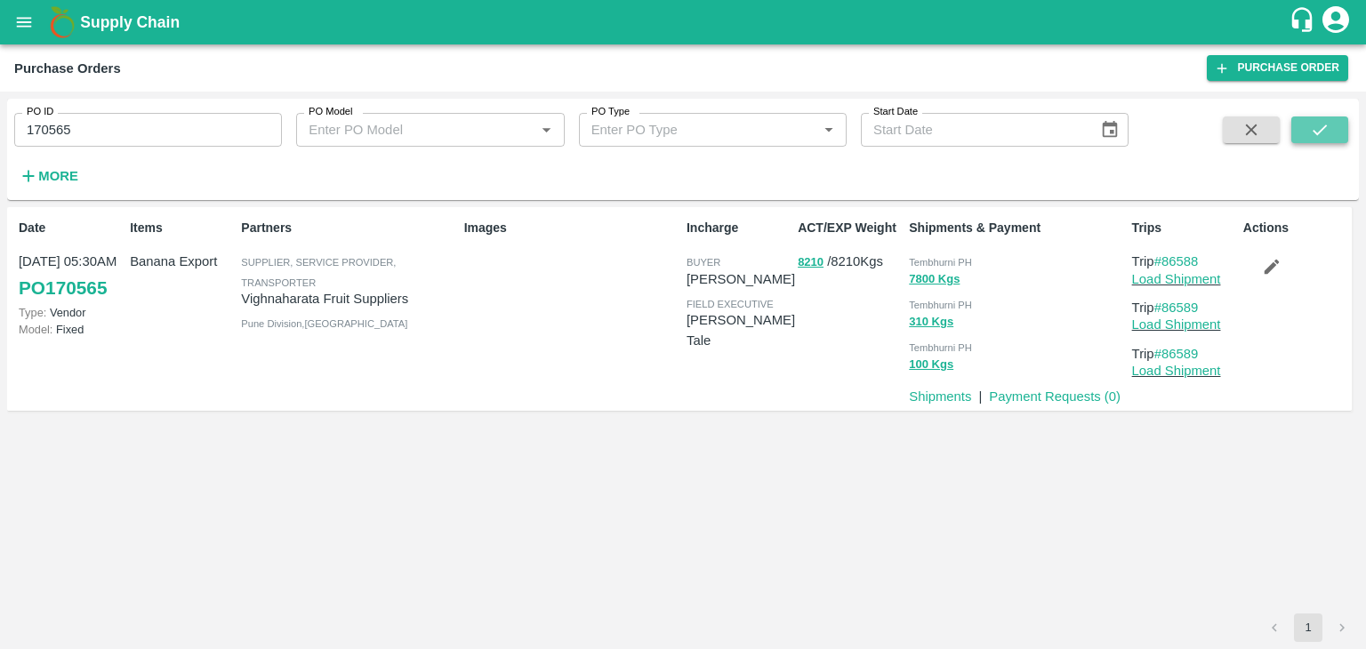
click at [1305, 116] on button "submit" at bounding box center [1319, 129] width 57 height 27
click at [1054, 405] on p "Payment Requests ( 0 )" at bounding box center [1055, 397] width 132 height 20
click at [1070, 392] on link "Payment Requests ( 0 )" at bounding box center [1055, 396] width 132 height 14
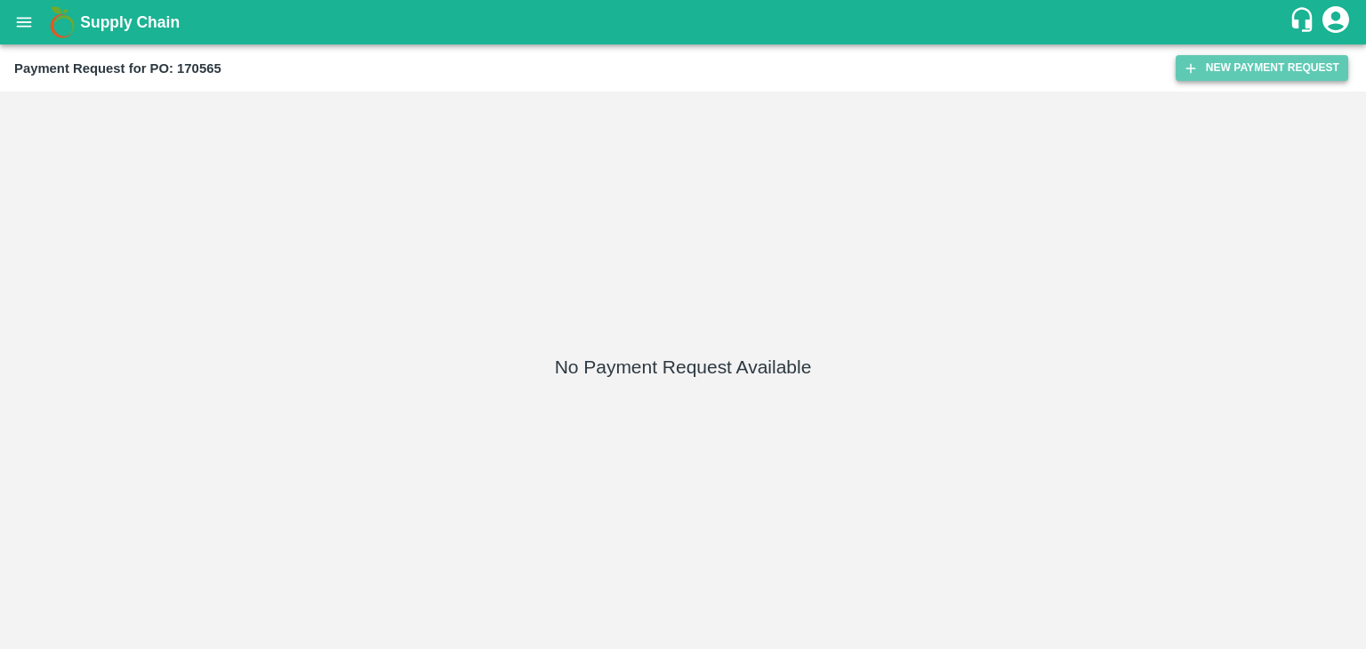
click at [1252, 63] on button "New Payment Request" at bounding box center [1261, 68] width 172 height 26
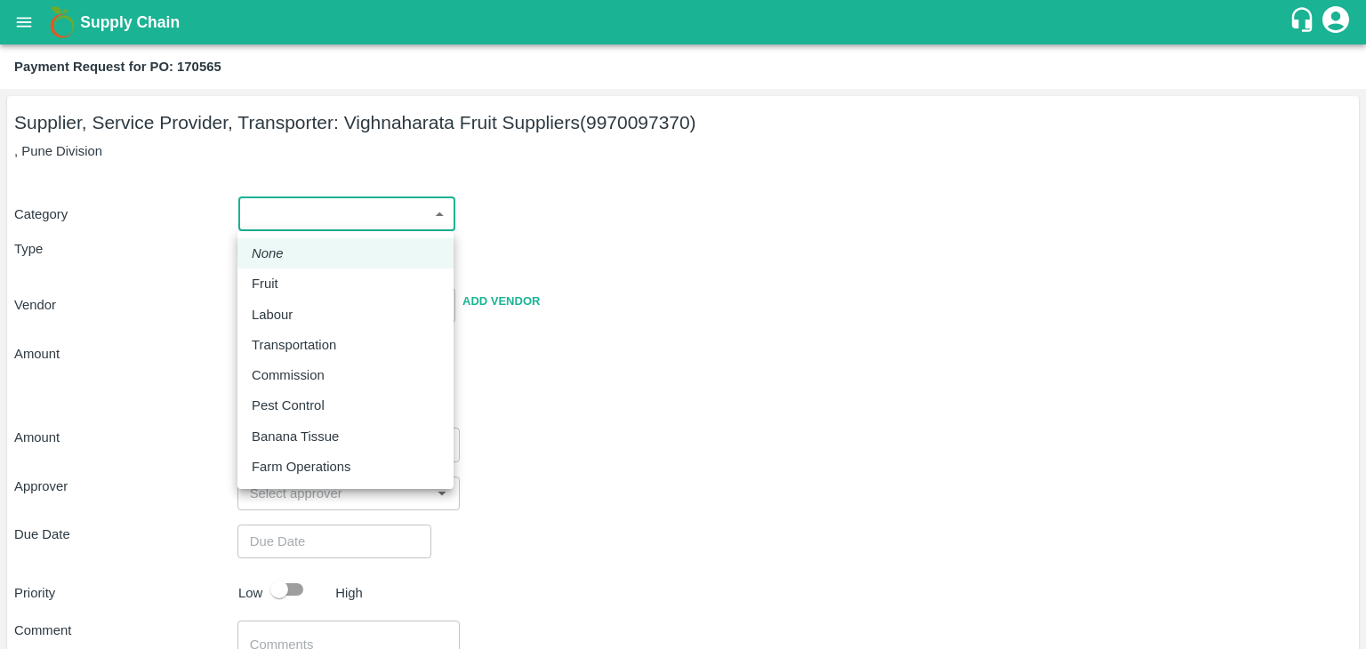
click at [269, 211] on body "Supply Chain Payment Request for PO: 170565 Supplier, Service Provider, Transpo…" at bounding box center [683, 324] width 1366 height 649
click at [290, 280] on div "Fruit" at bounding box center [346, 284] width 188 height 20
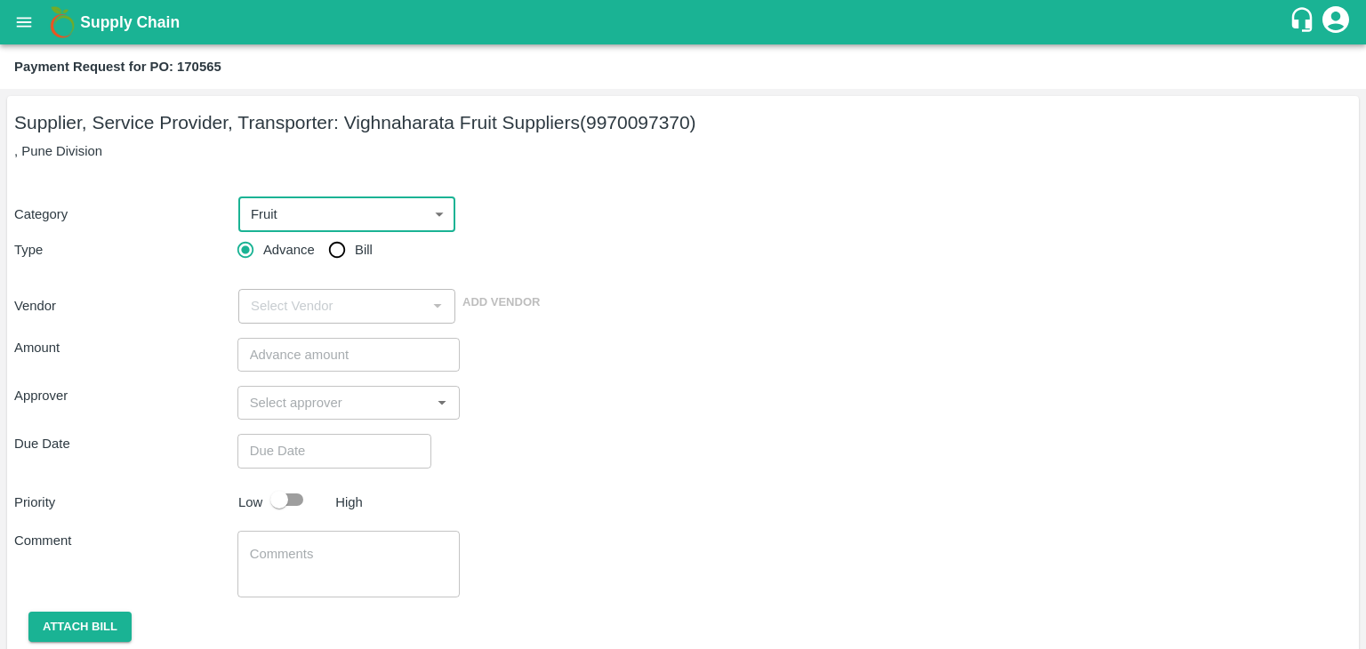
type input "1"
type input "Vighnaharata Fruit Suppliers - 9970097370(Supplier, Service Provider, Transport…"
click at [334, 245] on input "Bill" at bounding box center [337, 250] width 36 height 36
radio input "true"
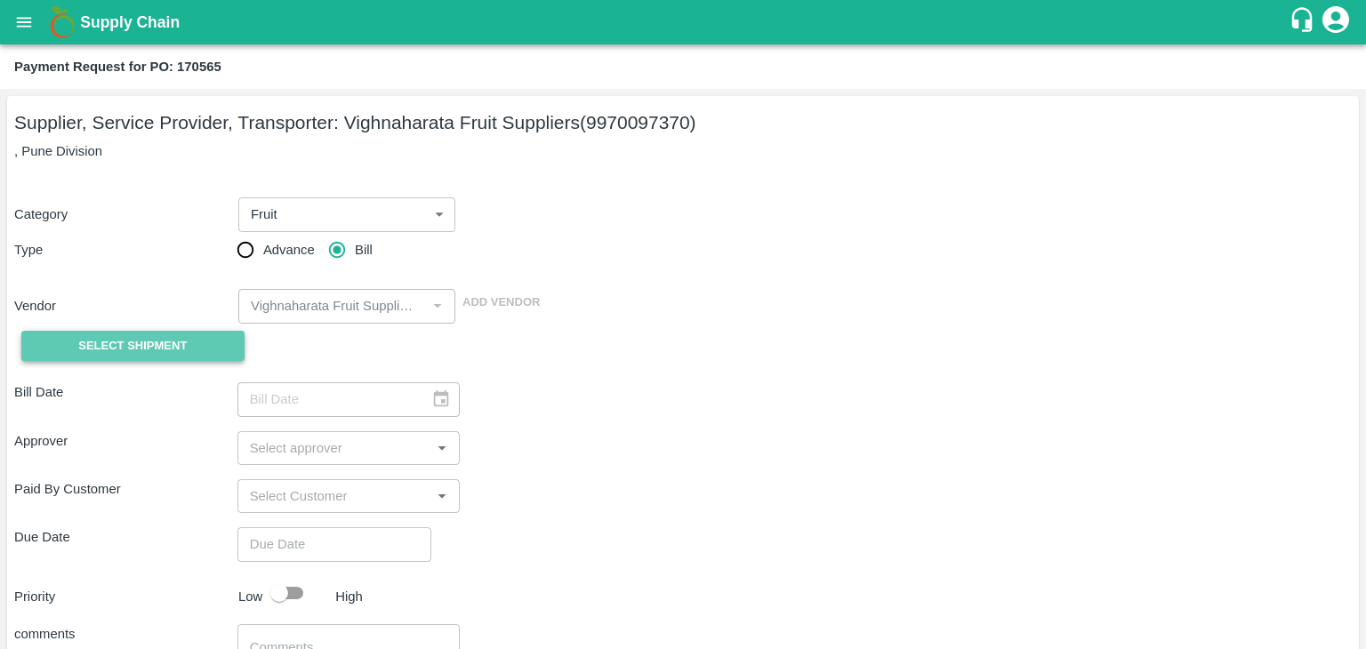
click at [164, 334] on button "Select Shipment" at bounding box center [132, 346] width 223 height 31
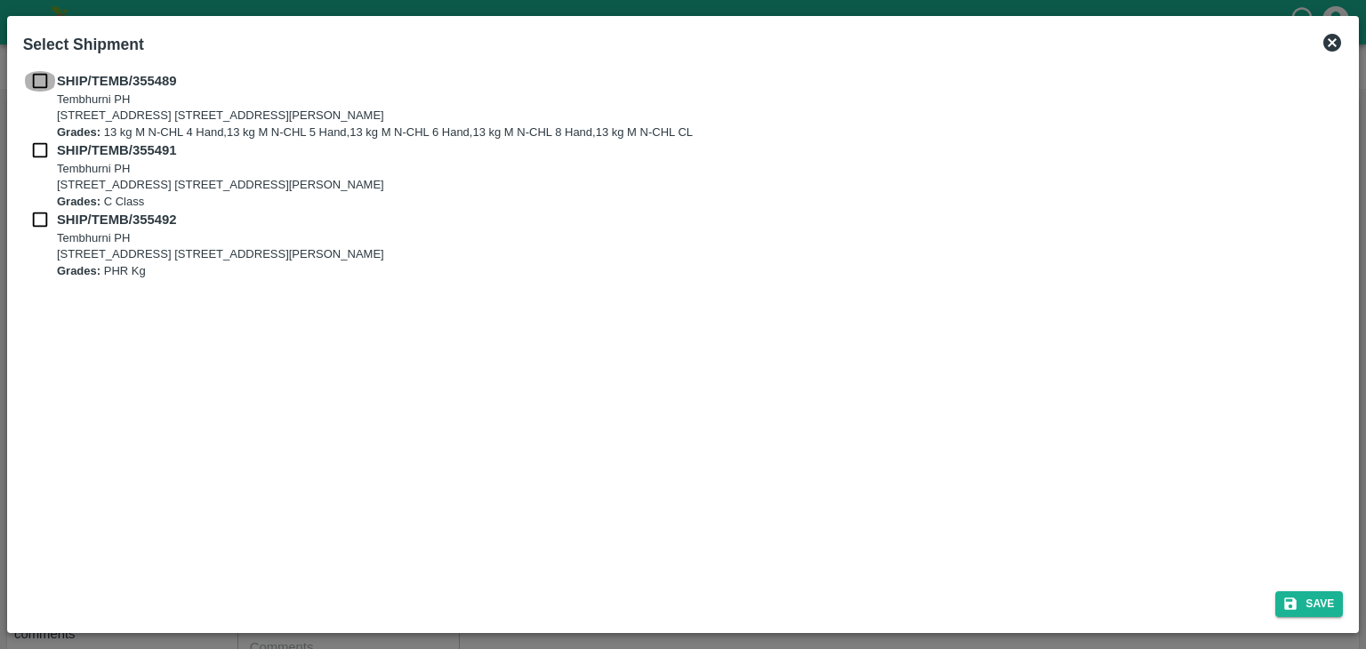
click at [36, 86] on input "checkbox" at bounding box center [40, 81] width 34 height 20
checkbox input "true"
click at [36, 148] on input "checkbox" at bounding box center [40, 150] width 34 height 20
checkbox input "true"
drag, startPoint x: 37, startPoint y: 204, endPoint x: 36, endPoint y: 217, distance: 13.5
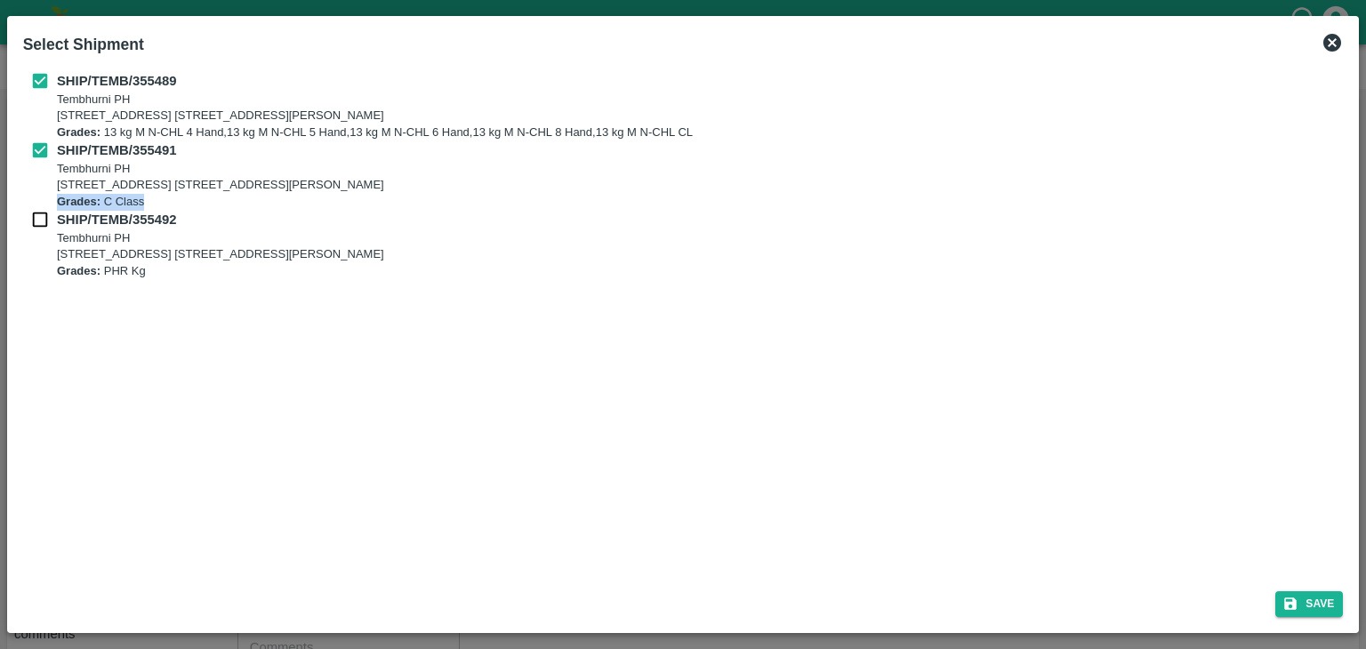
click at [36, 217] on div "SHIP/TEMB/355489 Tembhurni PH Tembhurni PH 205, PLOT NO. E-5, YASHSHREE INDUSTR…" at bounding box center [683, 175] width 1320 height 208
click at [36, 217] on input "checkbox" at bounding box center [40, 220] width 34 height 20
checkbox input "true"
click at [1310, 598] on button "Save" at bounding box center [1309, 604] width 68 height 26
type input "21/08/2025"
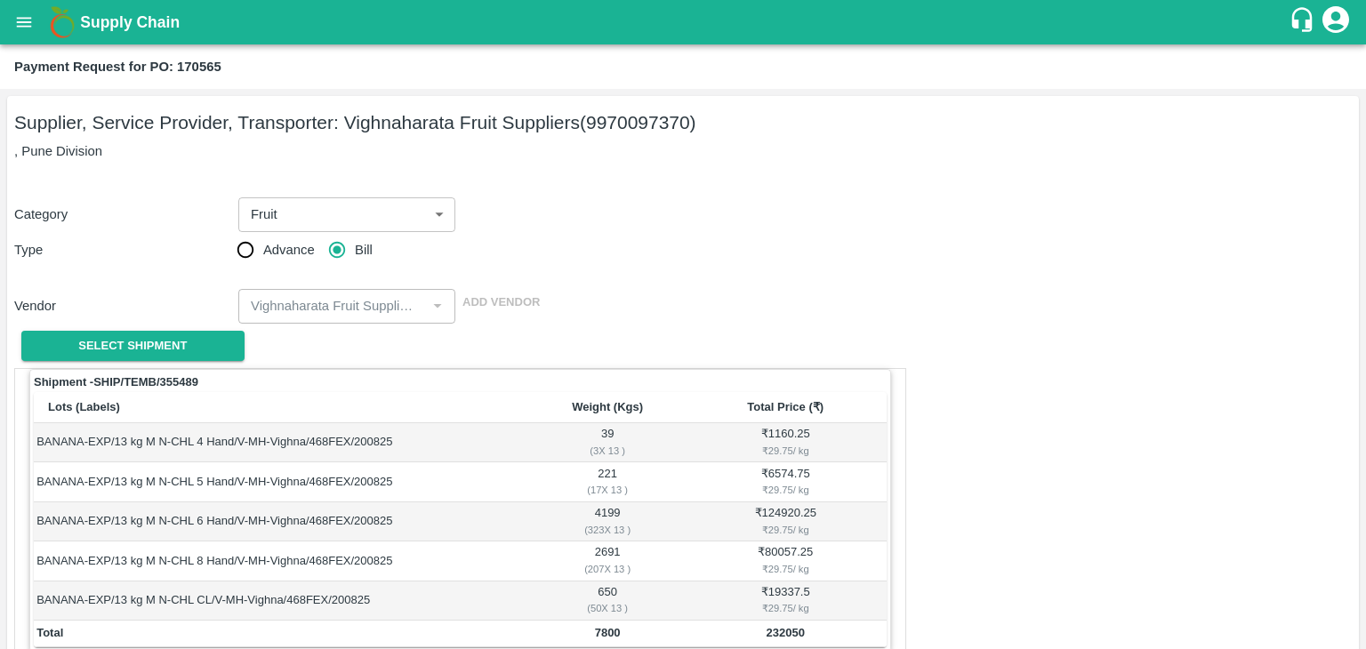
scroll to position [871, 0]
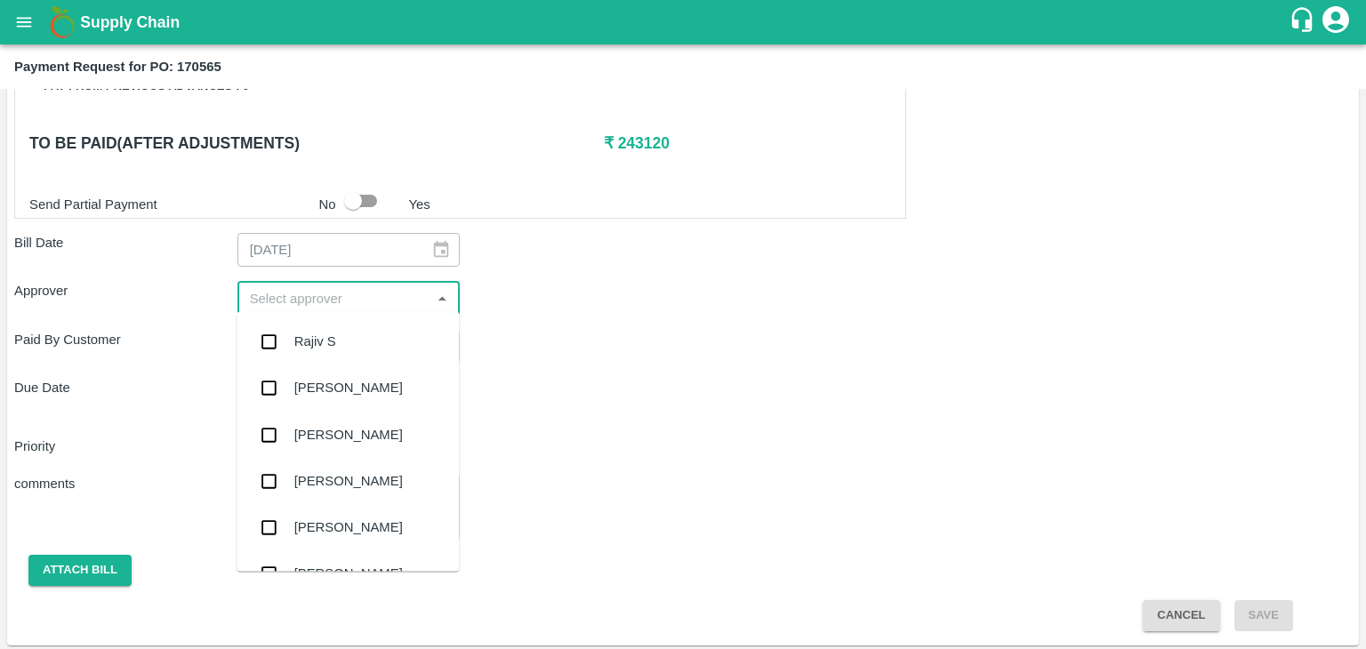
click at [293, 293] on input "input" at bounding box center [334, 297] width 183 height 23
type input "Ajit"
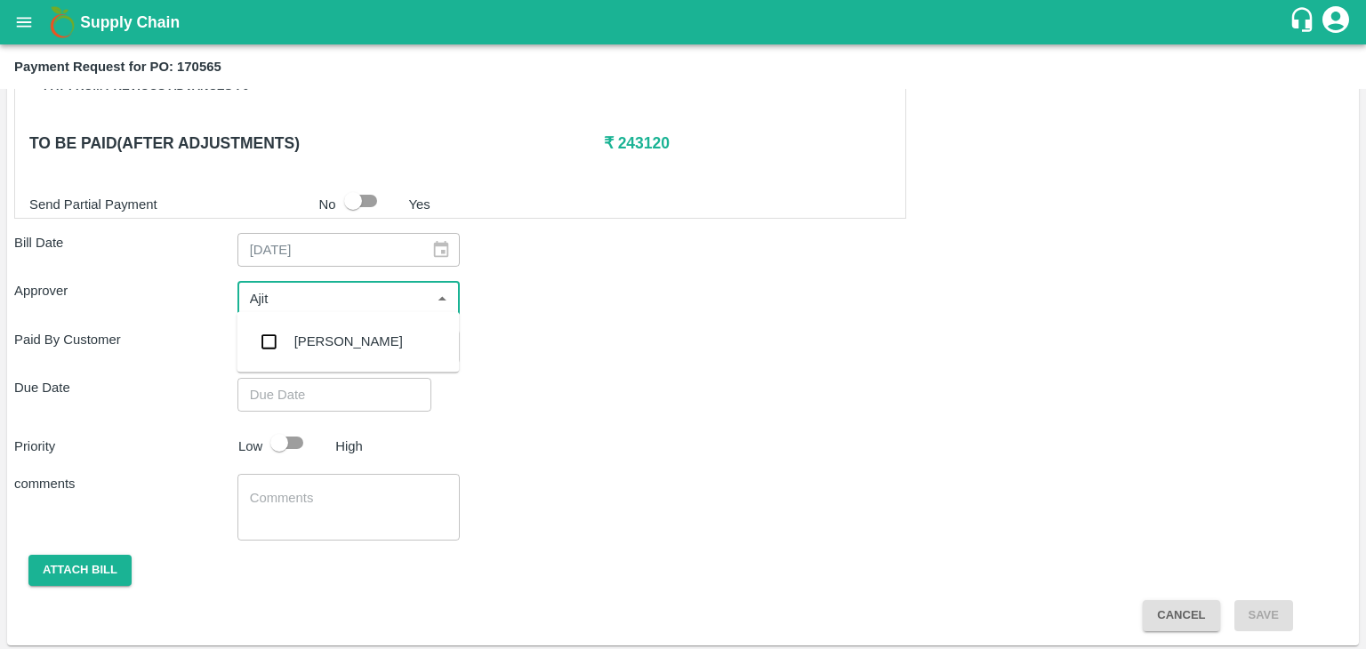
click at [324, 339] on div "[PERSON_NAME]" at bounding box center [348, 342] width 108 height 20
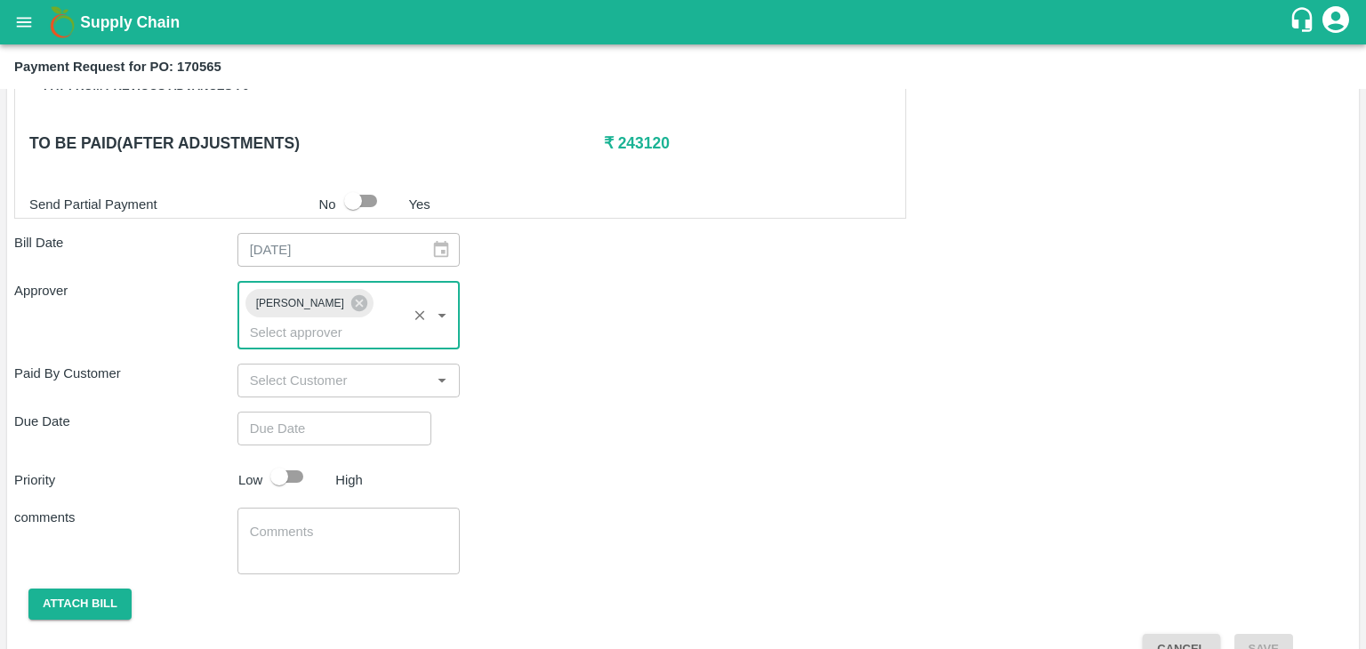
type input "DD/MM/YYYY hh:mm aa"
click at [352, 412] on input "DD/MM/YYYY hh:mm aa" at bounding box center [327, 429] width 181 height 34
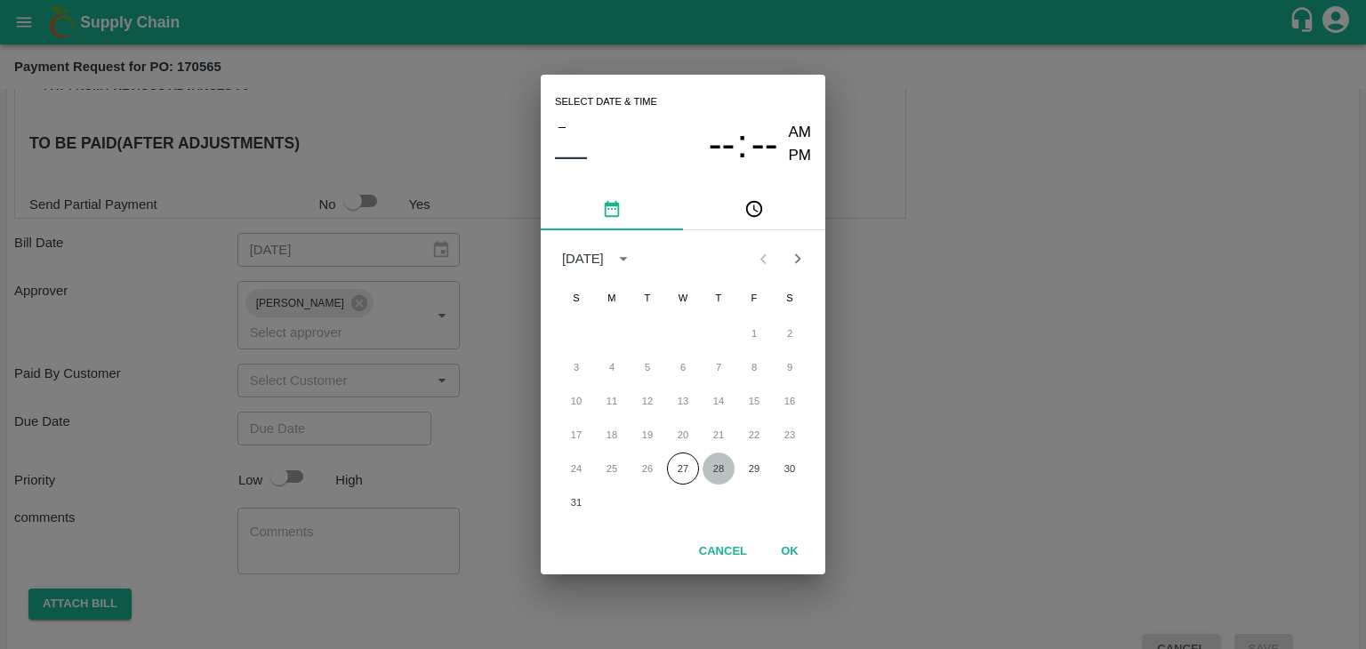
click at [716, 459] on button "28" at bounding box center [718, 469] width 32 height 32
type input "[DATE] 12:00 AM"
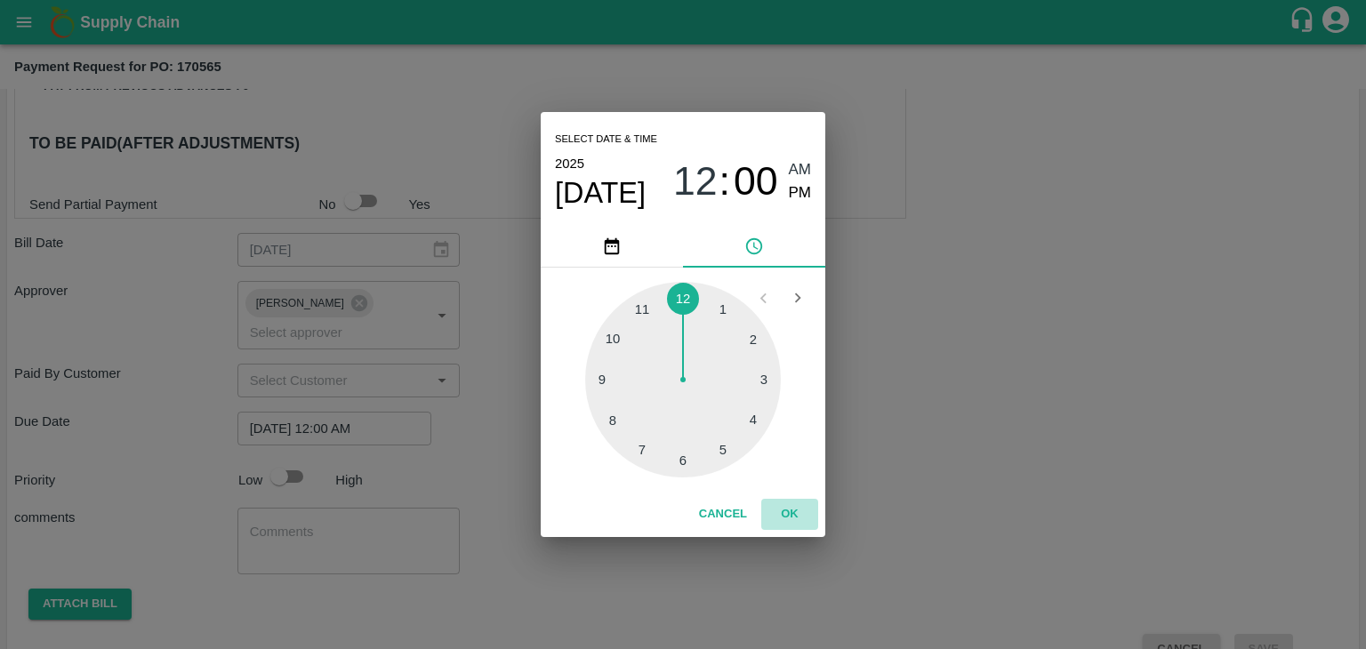
click at [782, 508] on button "OK" at bounding box center [789, 514] width 57 height 31
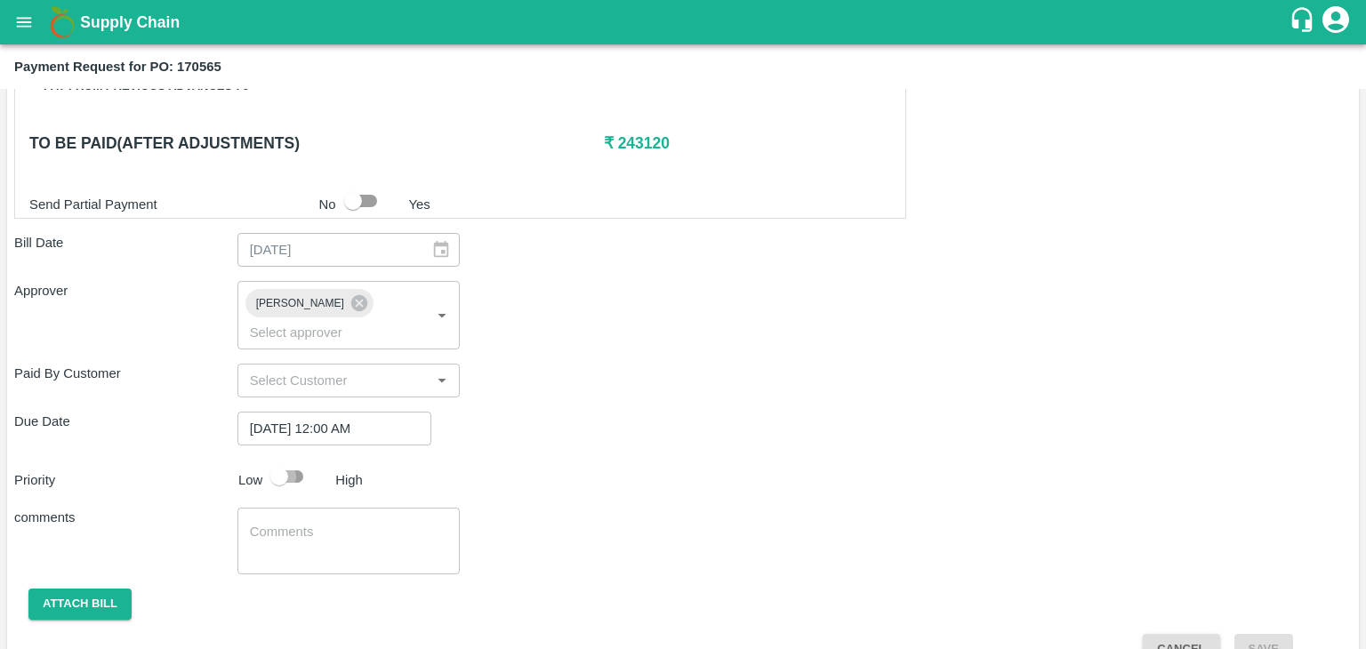
click at [269, 460] on input "checkbox" at bounding box center [278, 477] width 101 height 34
checkbox input "true"
click at [344, 523] on textarea at bounding box center [349, 541] width 198 height 37
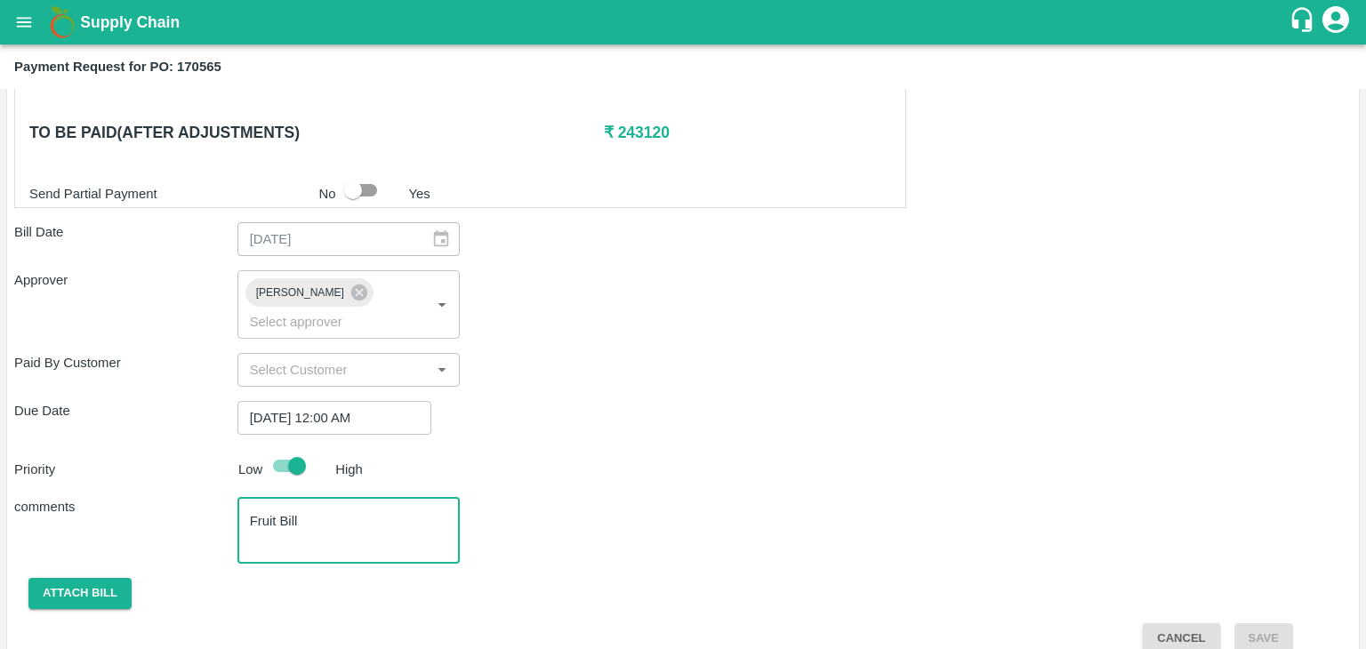
type textarea "Fruit Bill"
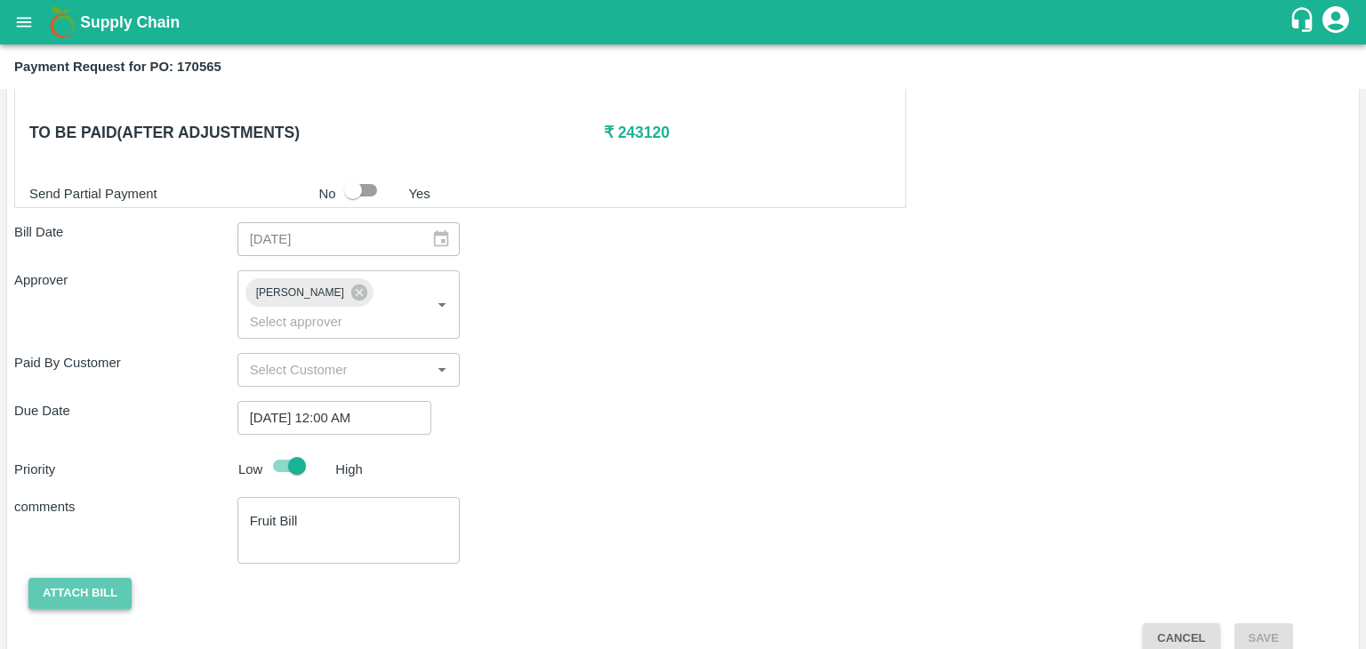
click at [80, 578] on button "Attach bill" at bounding box center [79, 593] width 103 height 31
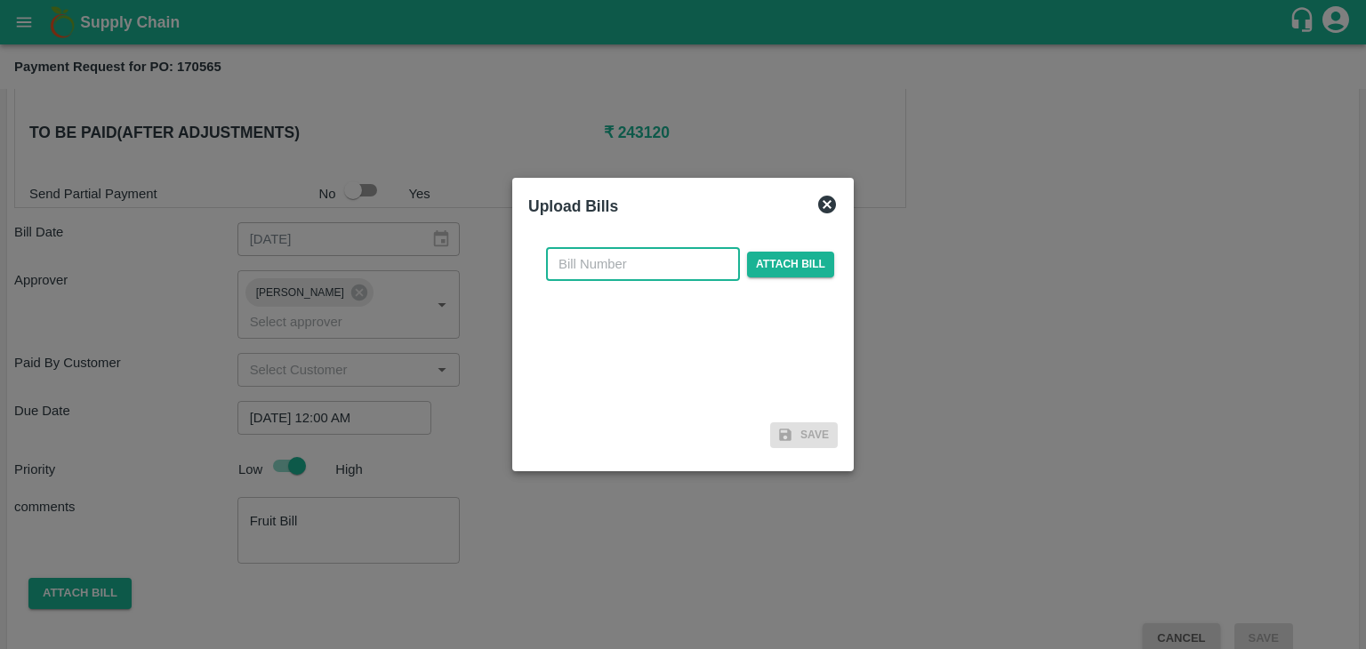
click at [644, 261] on input "text" at bounding box center [643, 264] width 194 height 34
type input "905"
click at [780, 270] on span "Attach bill" at bounding box center [790, 265] width 87 height 26
click at [0, 0] on input "Attach bill" at bounding box center [0, 0] width 0 height 0
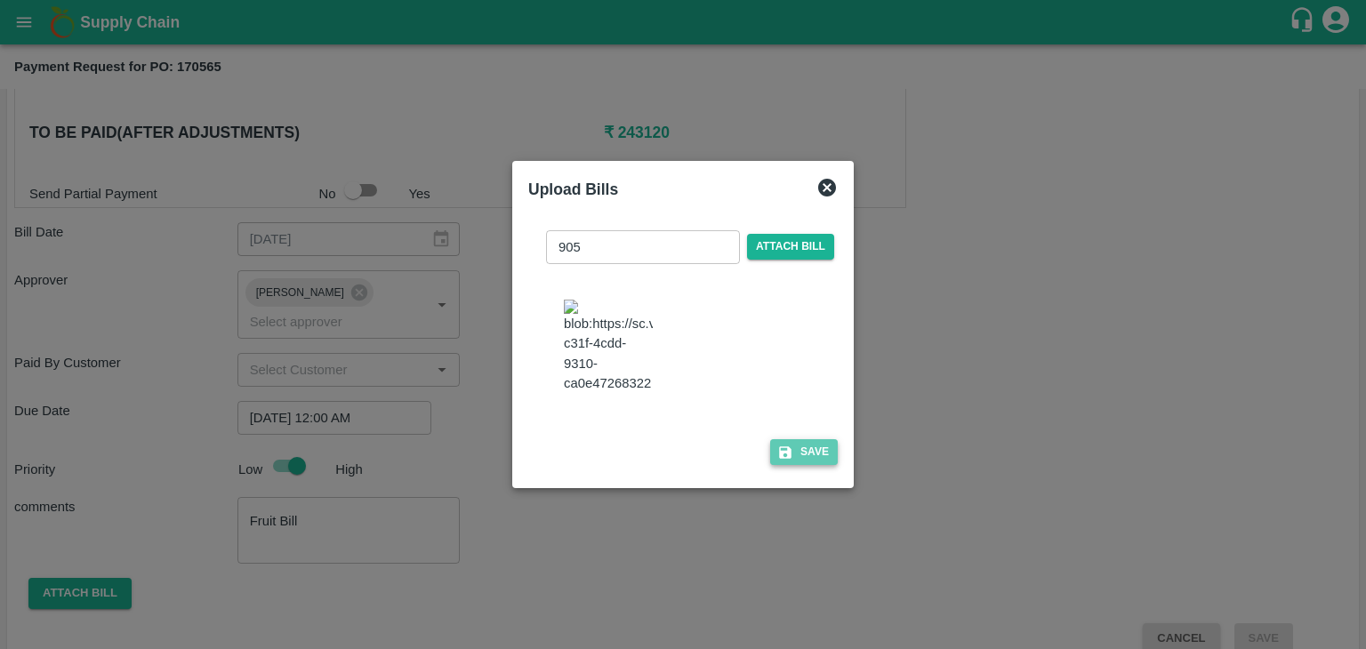
click at [821, 453] on button "Save" at bounding box center [804, 452] width 68 height 26
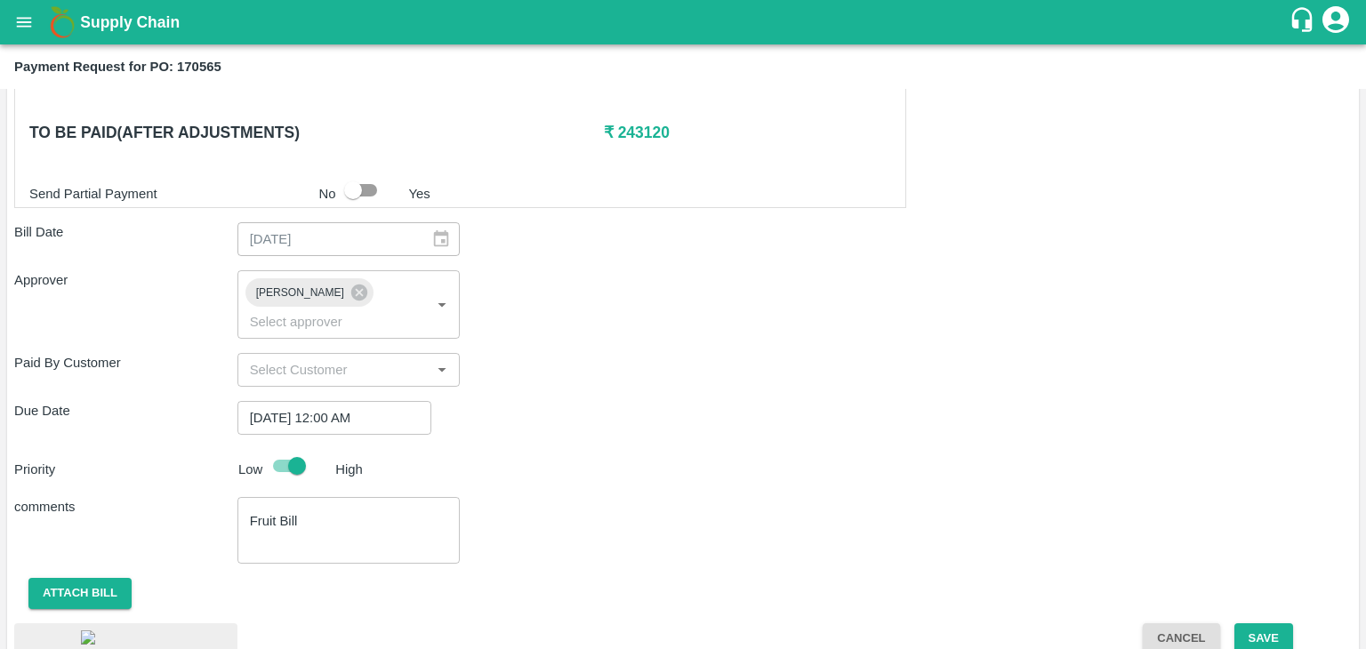
scroll to position [989, 0]
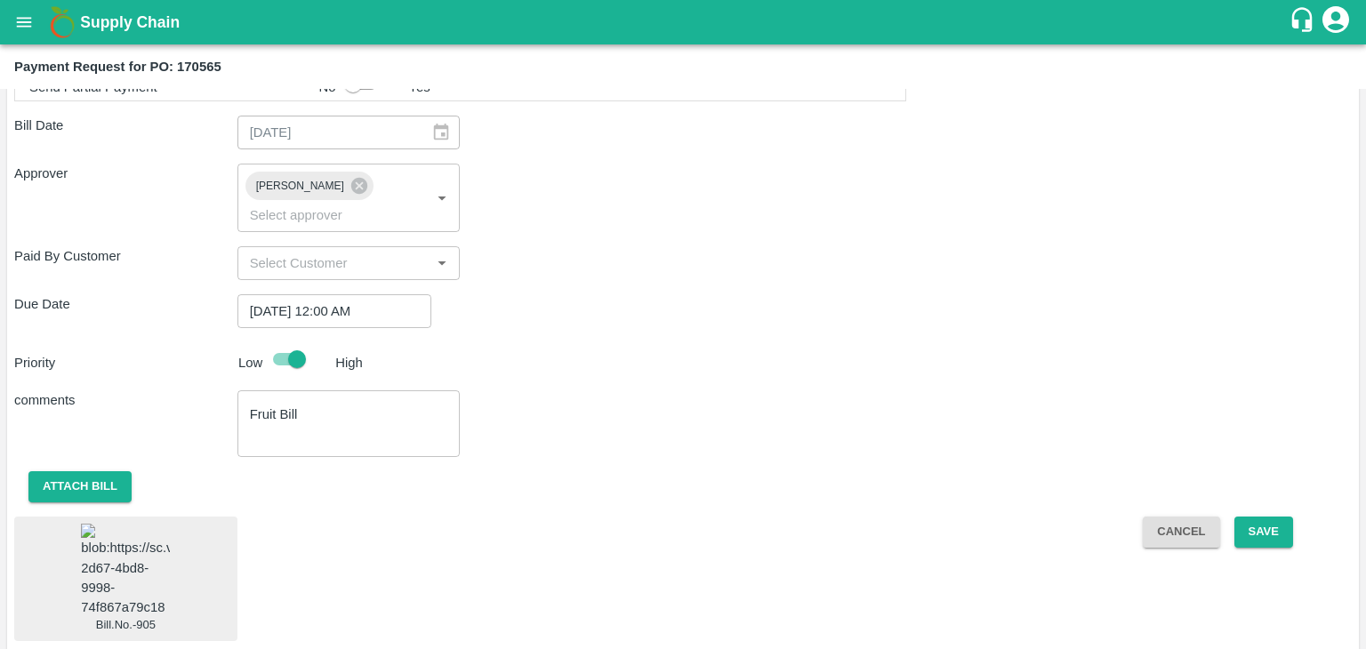
click at [139, 524] on img at bounding box center [125, 570] width 89 height 93
click at [1274, 517] on button "Save" at bounding box center [1263, 532] width 59 height 31
click at [1176, 517] on button "Cancel" at bounding box center [1180, 532] width 76 height 31
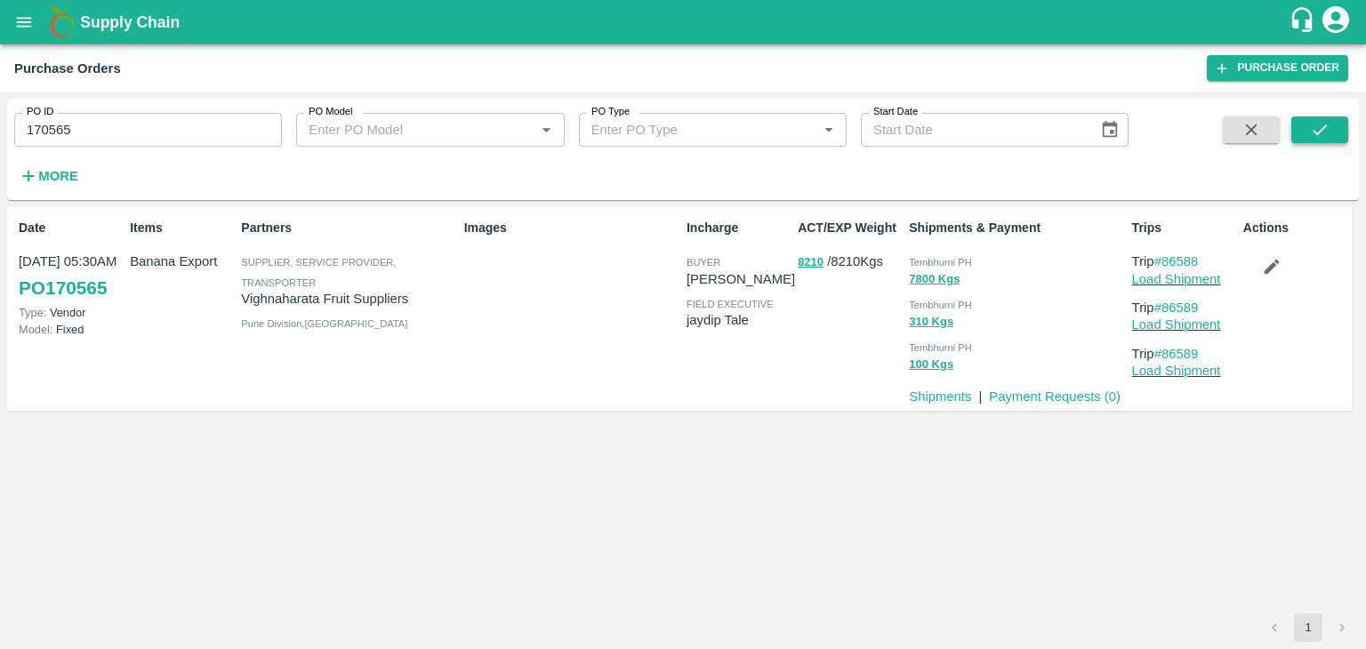
click at [1331, 122] on button "submit" at bounding box center [1319, 129] width 57 height 27
click at [1049, 401] on link "Payment Requests ( 0 )" at bounding box center [1055, 396] width 132 height 14
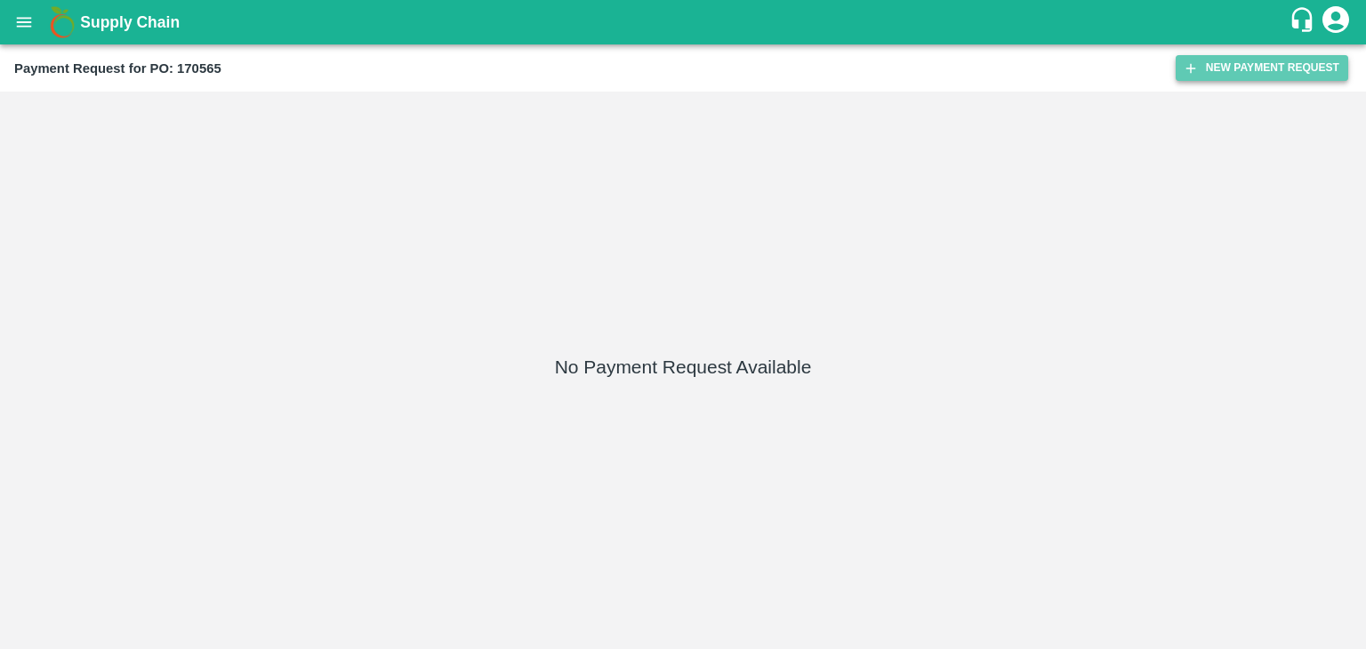
click at [1263, 69] on button "New Payment Request" at bounding box center [1261, 68] width 172 height 26
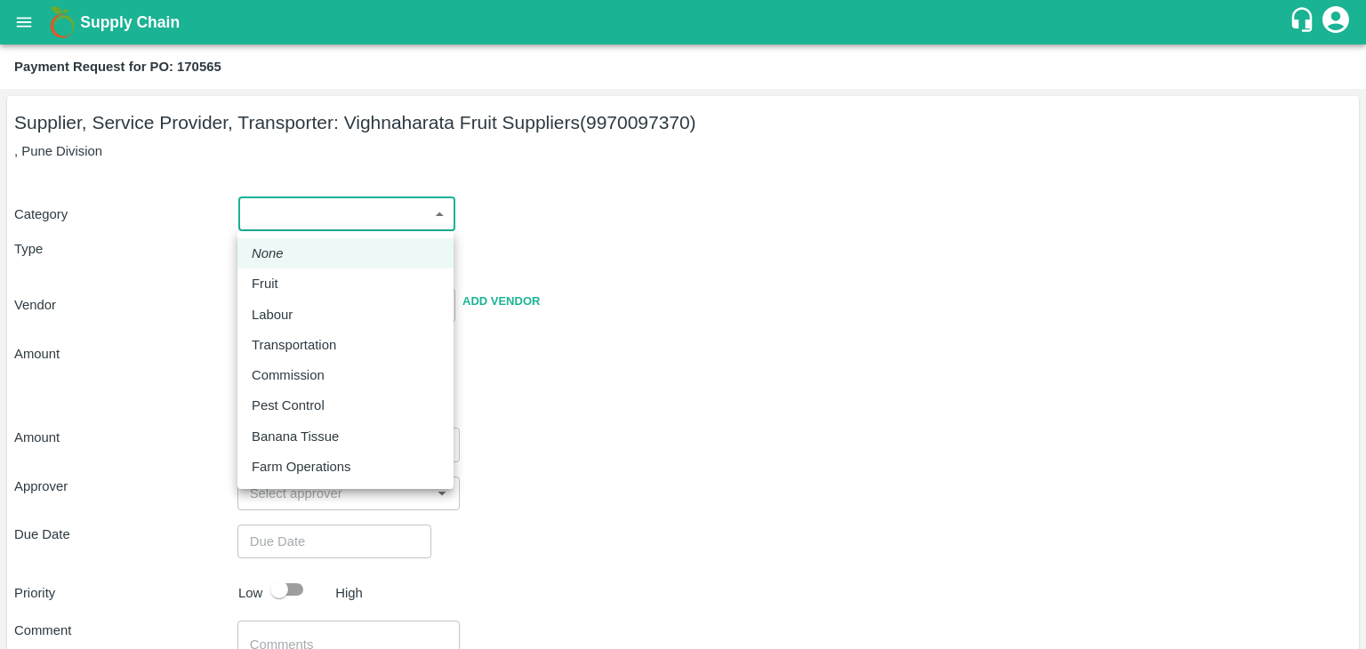
click at [274, 225] on body "Supply Chain Payment Request for PO: 170565 Supplier, Service Provider, Transpo…" at bounding box center [683, 324] width 1366 height 649
click at [293, 281] on div "Fruit" at bounding box center [346, 284] width 188 height 20
type input "1"
type input "Vighnaharata Fruit Suppliers - 9970097370(Supplier, Service Provider, Transport…"
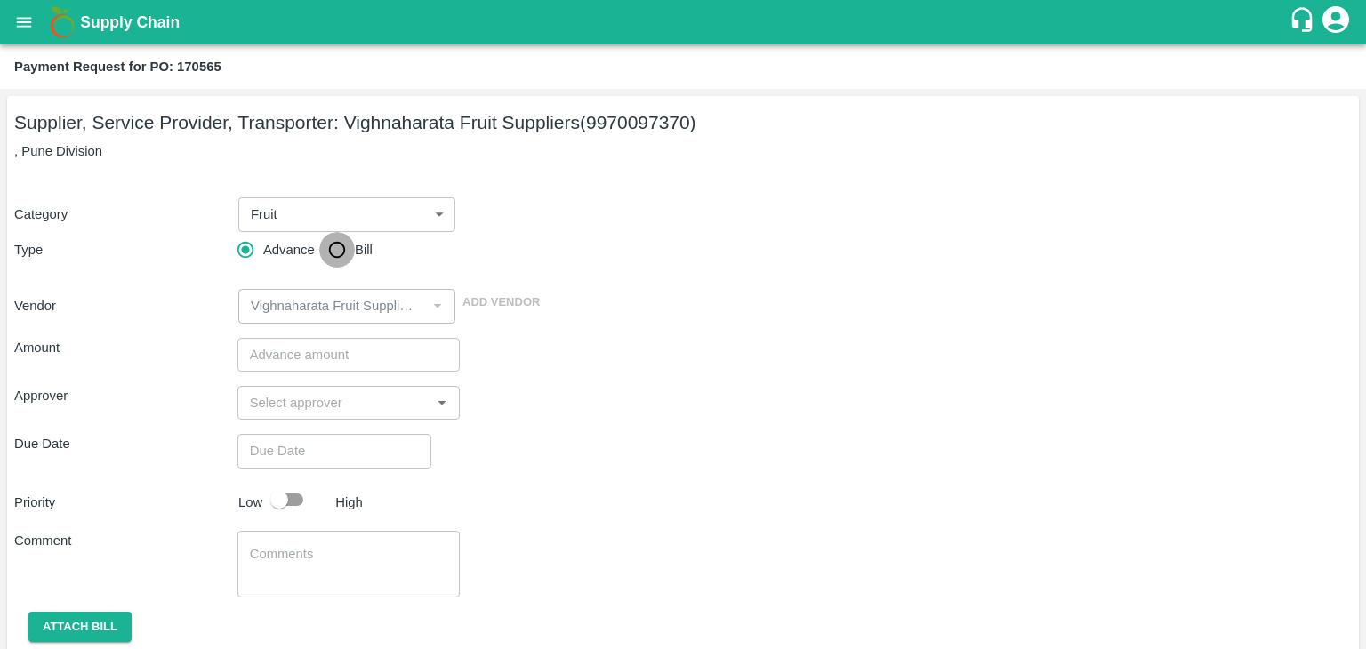
click at [352, 250] on input "Bill" at bounding box center [337, 250] width 36 height 36
radio input "true"
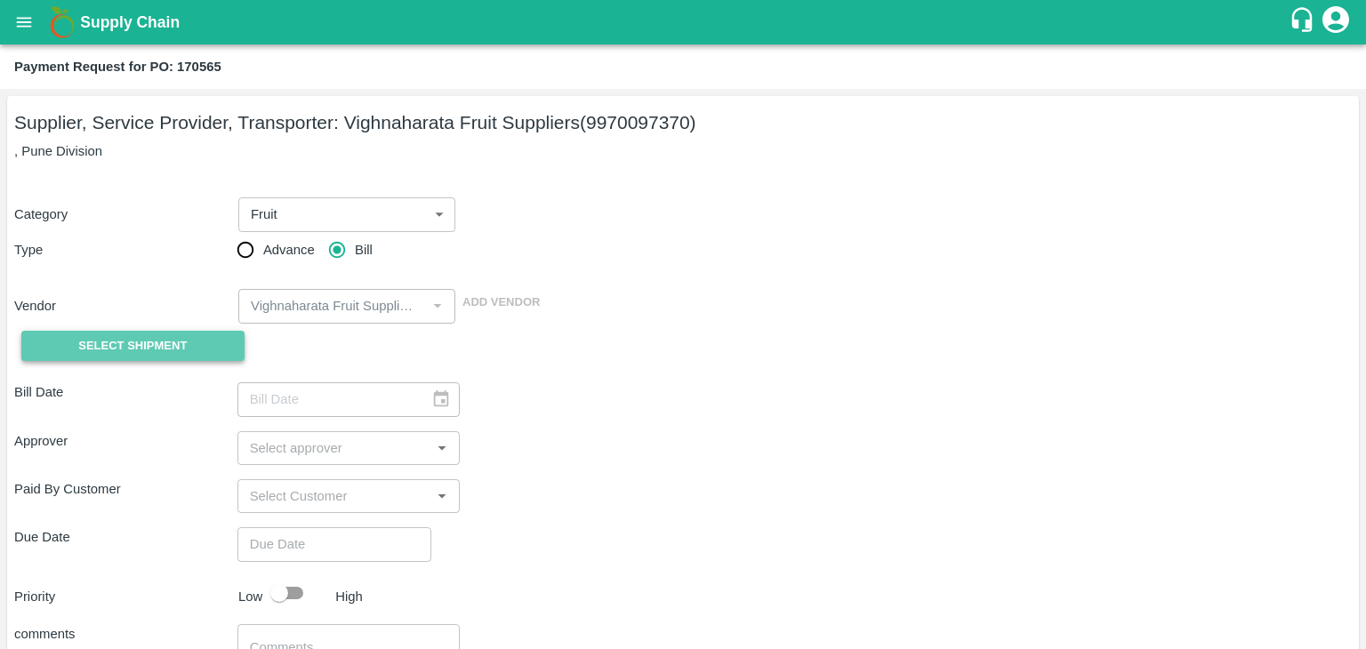
click at [166, 349] on span "Select Shipment" at bounding box center [132, 346] width 108 height 20
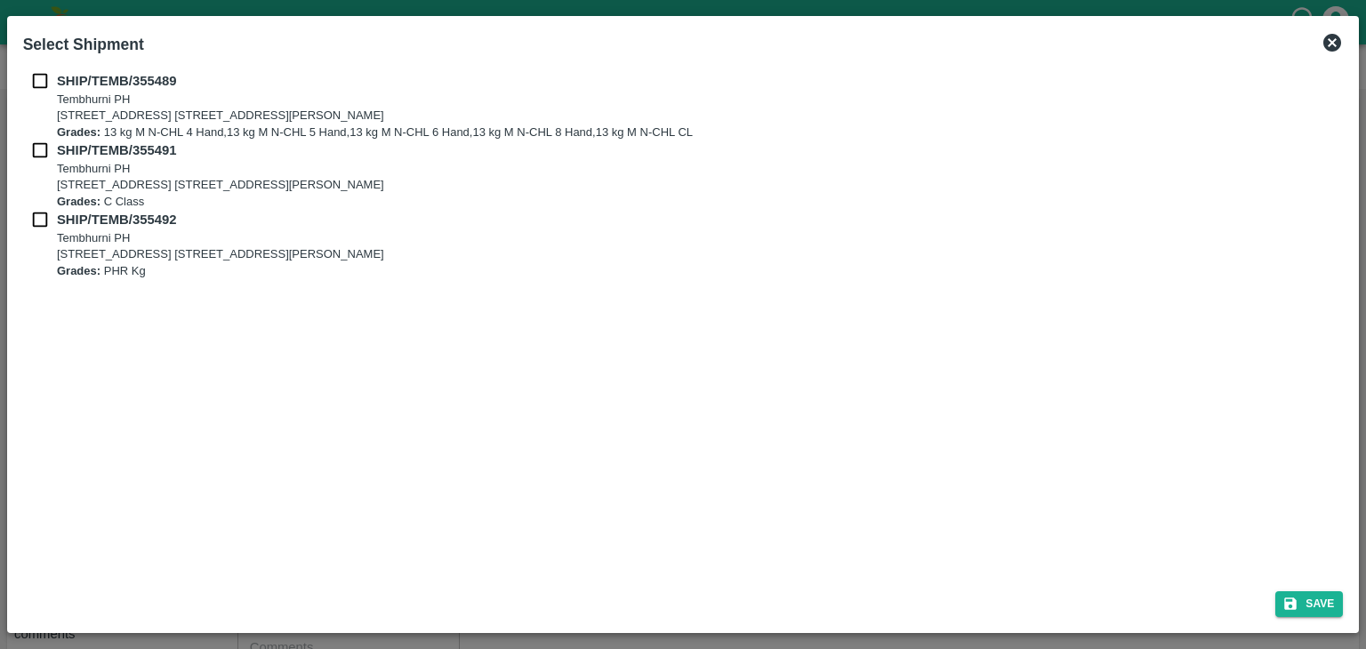
click at [32, 69] on div "SHIP/TEMB/355489 Tembhurni PH Tembhurni PH 205, PLOT NO. E-5, YASHSHREE INDUSTR…" at bounding box center [683, 320] width 1335 height 512
click at [38, 81] on input "checkbox" at bounding box center [40, 81] width 34 height 20
checkbox input "true"
click at [38, 132] on div "SHIP/TEMB/355489 Tembhurni PH Tembhurni PH 205, PLOT NO. E-5, YASHSHREE INDUSTR…" at bounding box center [683, 105] width 1320 height 69
click at [38, 155] on input "checkbox" at bounding box center [40, 150] width 34 height 20
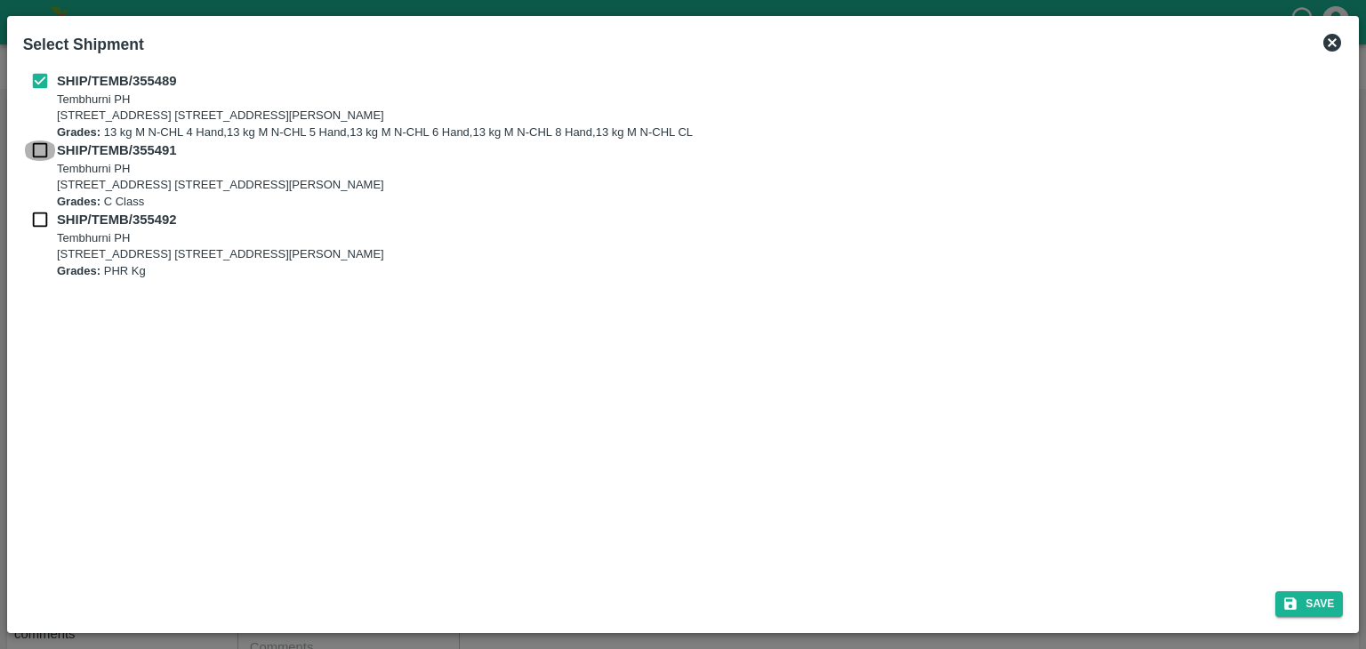
checkbox input "true"
drag, startPoint x: 36, startPoint y: 207, endPoint x: 38, endPoint y: 220, distance: 13.6
click at [38, 220] on div "SHIP/TEMB/355489 Tembhurni PH Tembhurni PH 205, PLOT NO. E-5, YASHSHREE INDUSTR…" at bounding box center [683, 175] width 1320 height 208
click at [38, 220] on input "checkbox" at bounding box center [40, 220] width 34 height 20
checkbox input "true"
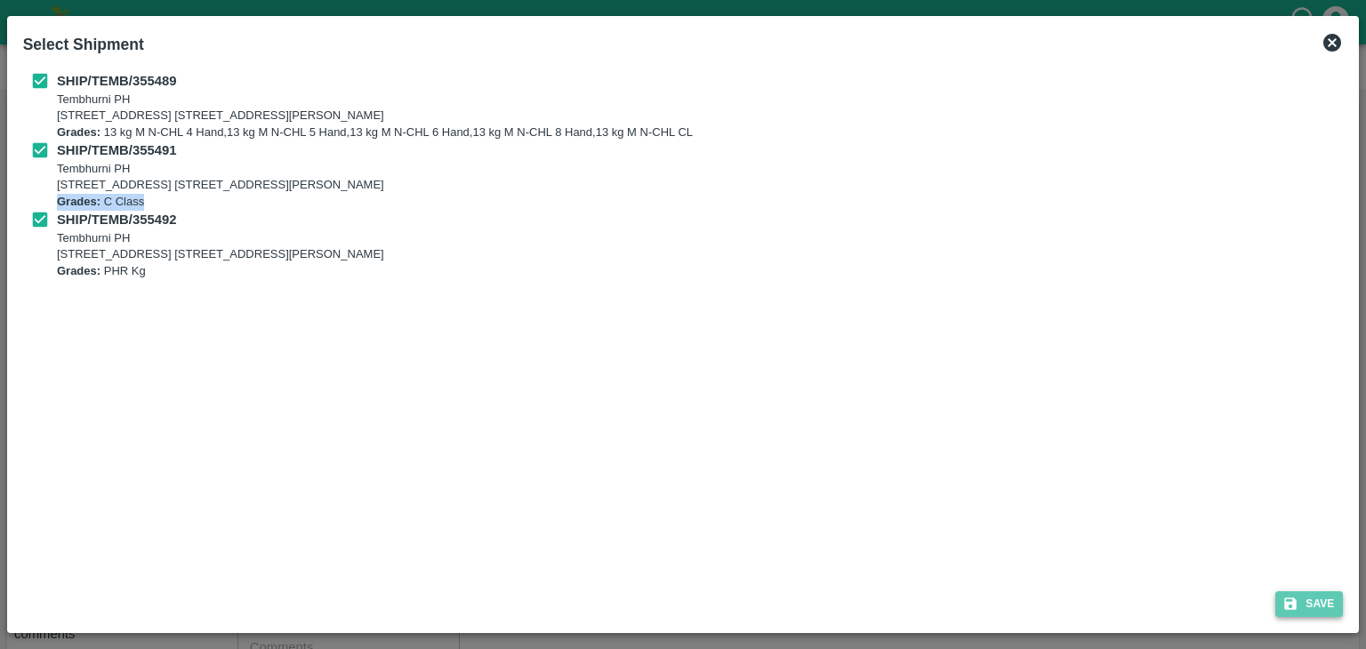
click at [1314, 613] on button "Save" at bounding box center [1309, 604] width 68 height 26
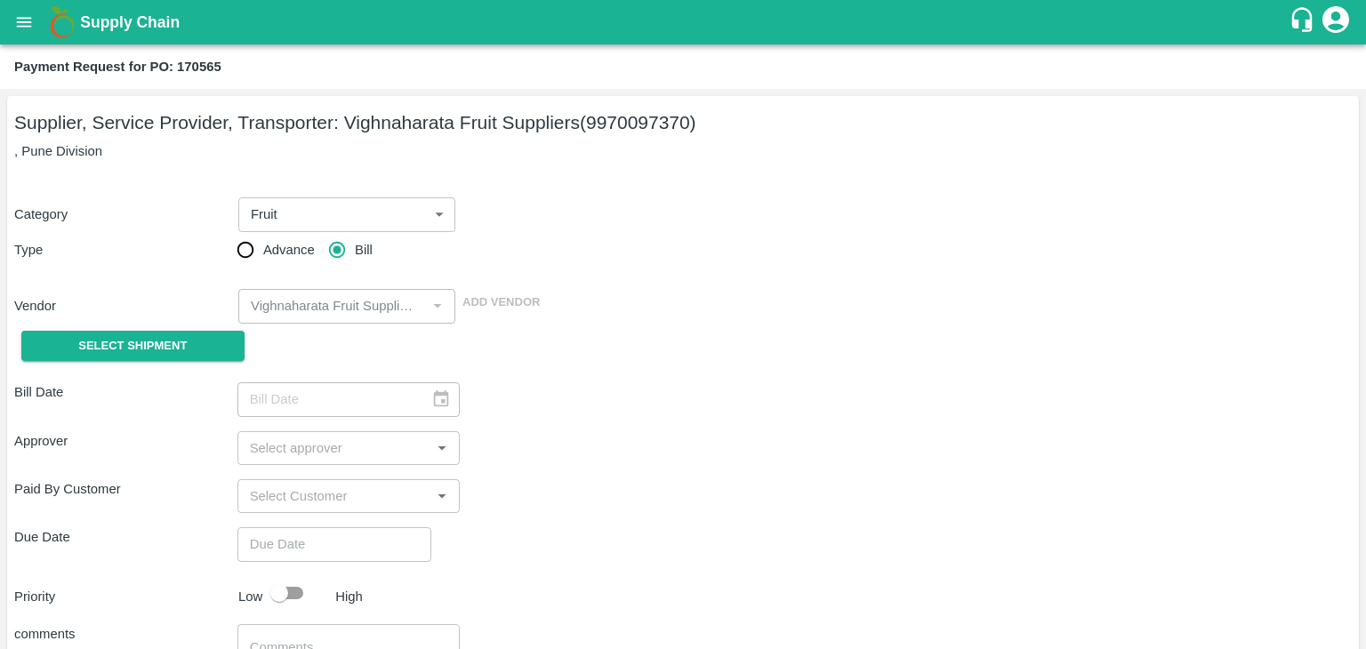
type input "21/08/2025"
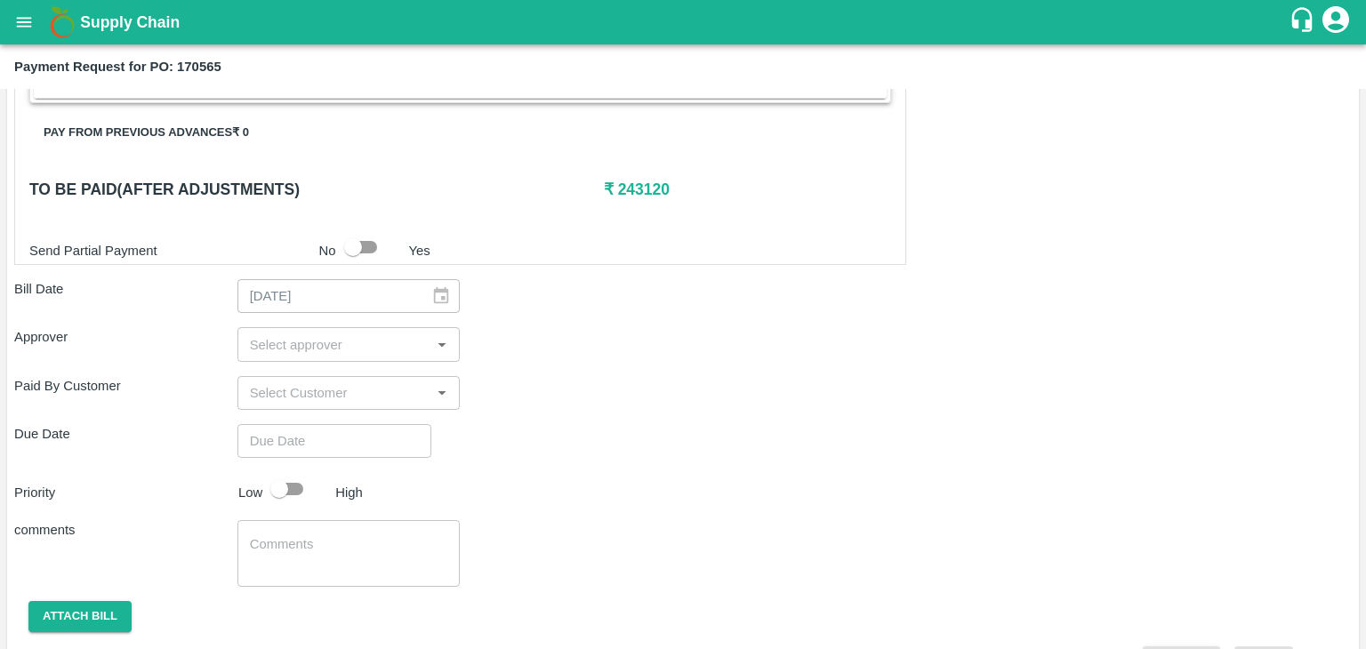
scroll to position [871, 0]
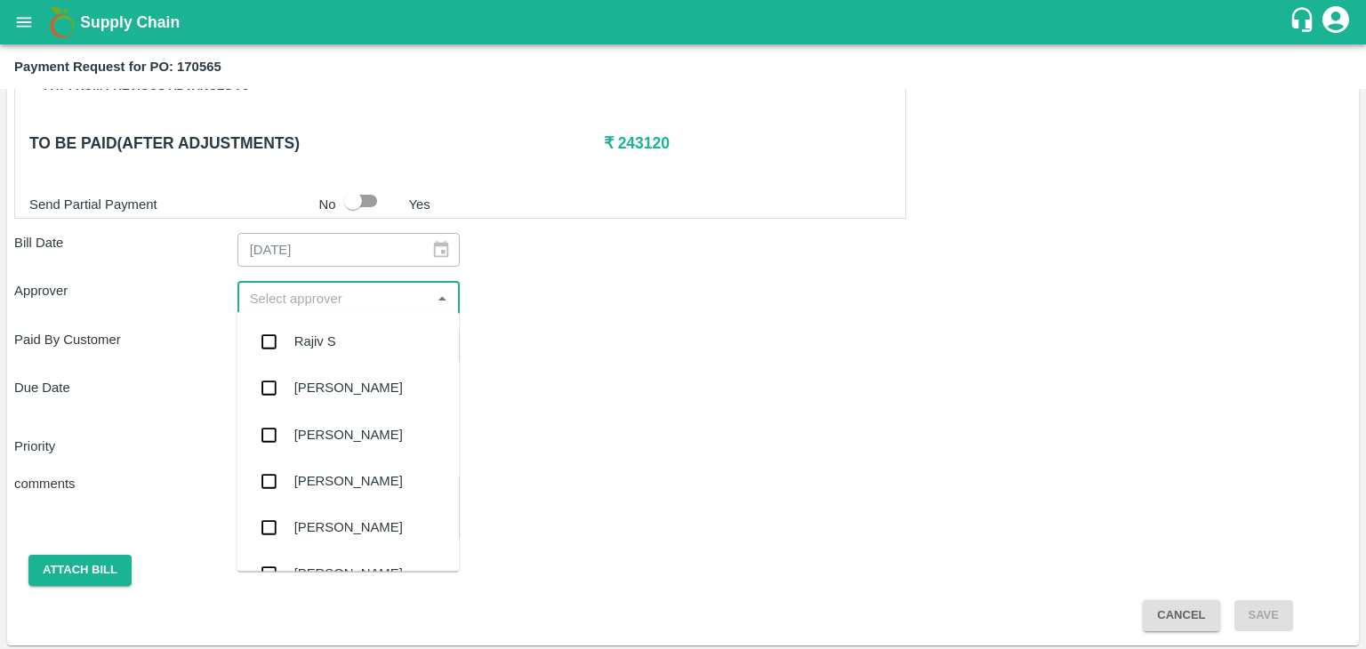
click at [266, 301] on input "input" at bounding box center [334, 297] width 183 height 23
type input "Ajit"
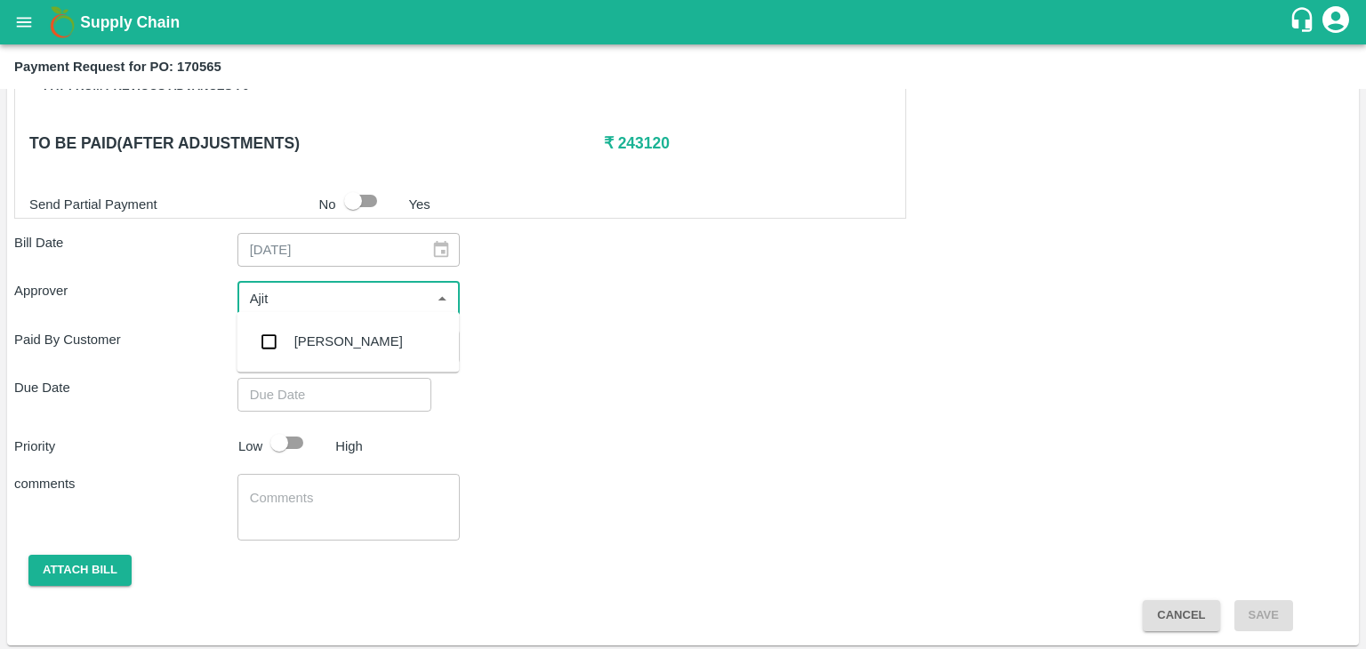
click at [292, 328] on div "[PERSON_NAME]" at bounding box center [347, 341] width 222 height 46
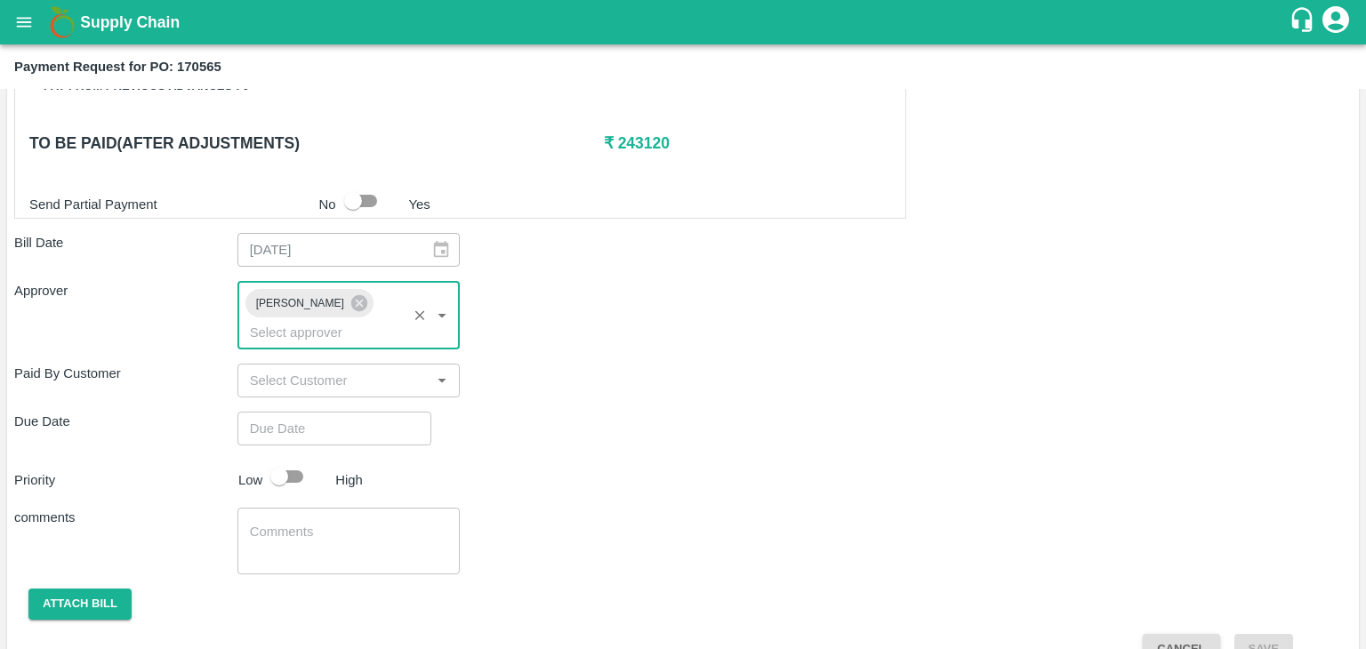
type input "DD/MM/YYYY hh:mm aa"
click at [339, 412] on input "DD/MM/YYYY hh:mm aa" at bounding box center [327, 429] width 181 height 34
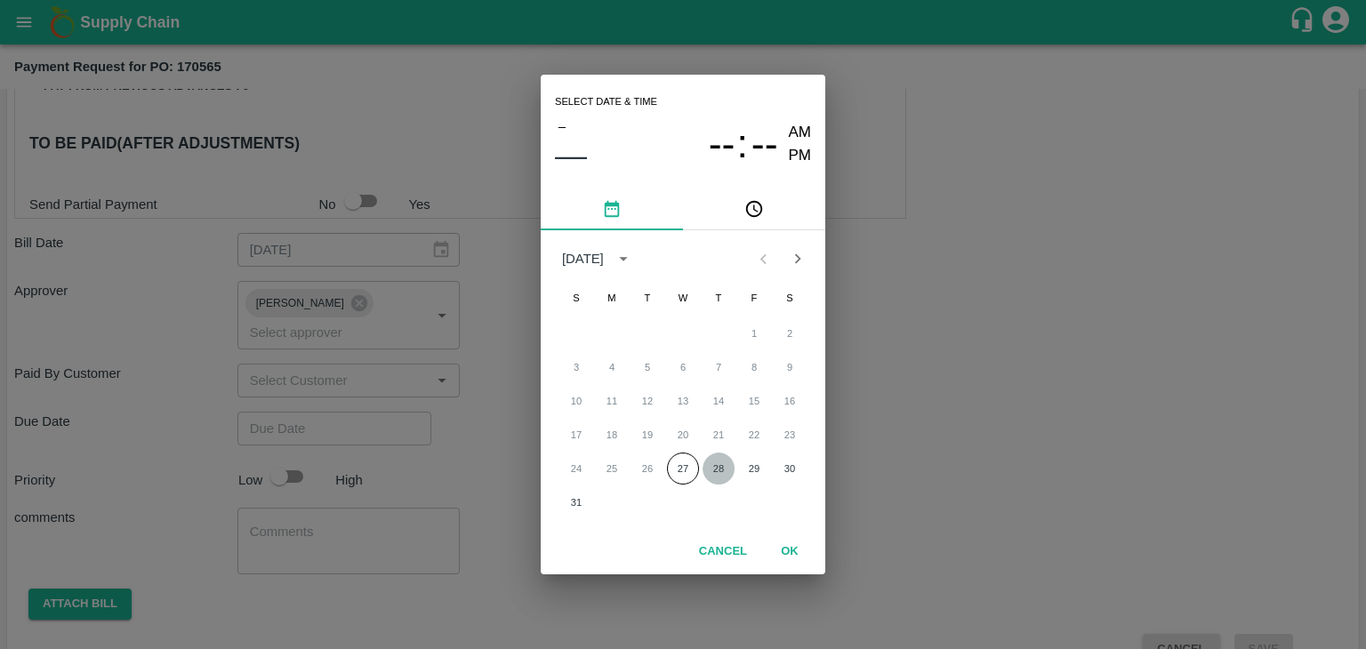
click at [719, 465] on button "28" at bounding box center [718, 469] width 32 height 32
type input "[DATE] 12:00 AM"
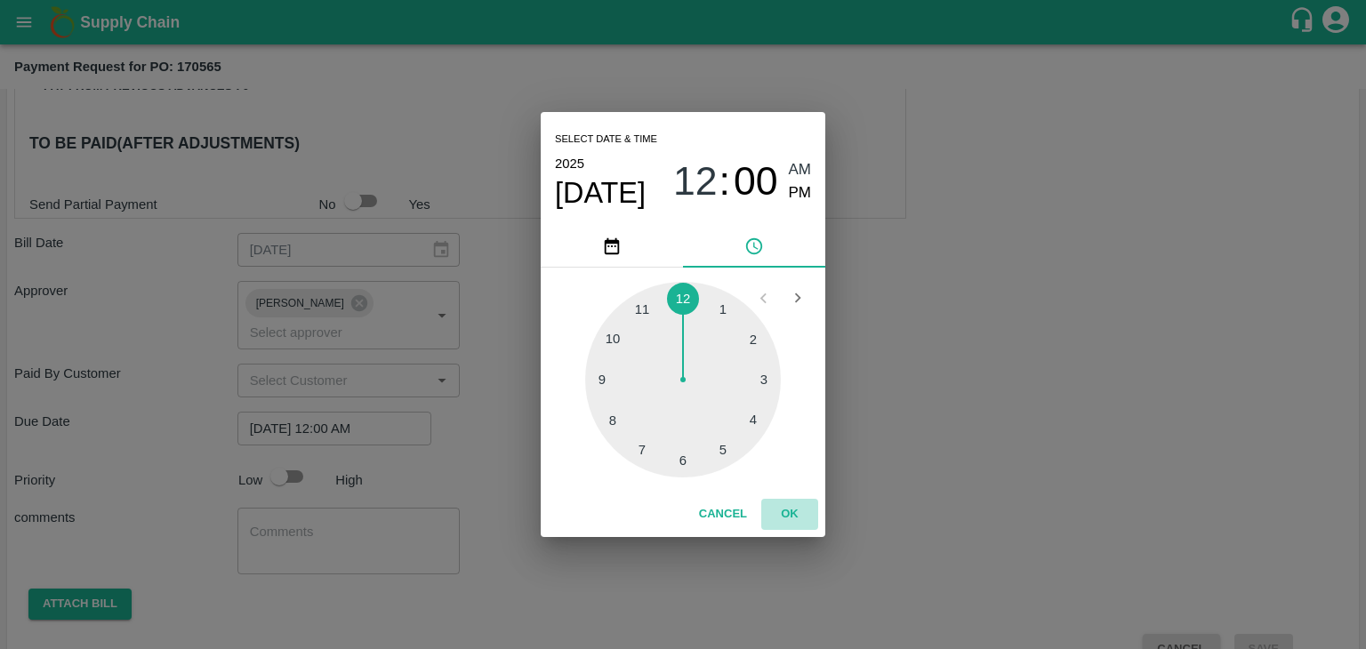
click at [788, 504] on button "OK" at bounding box center [789, 514] width 57 height 31
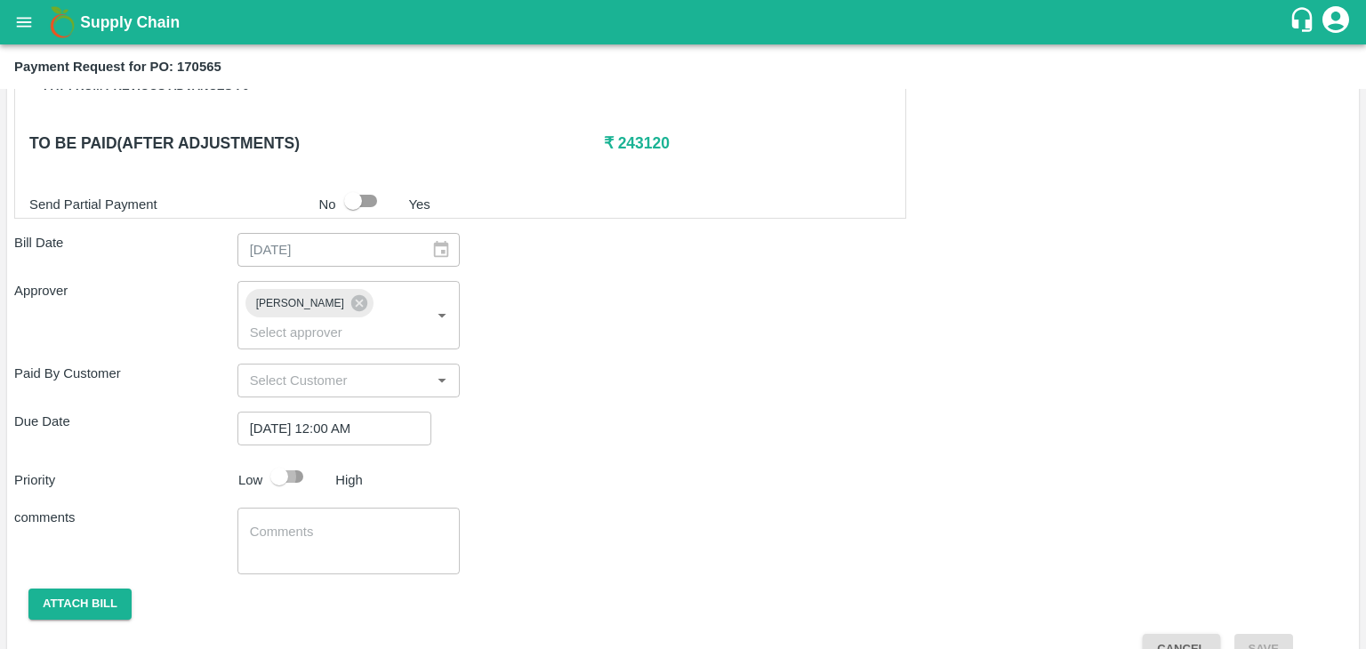
click at [287, 460] on input "checkbox" at bounding box center [278, 477] width 101 height 34
checkbox input "true"
click at [325, 523] on textarea at bounding box center [349, 541] width 198 height 37
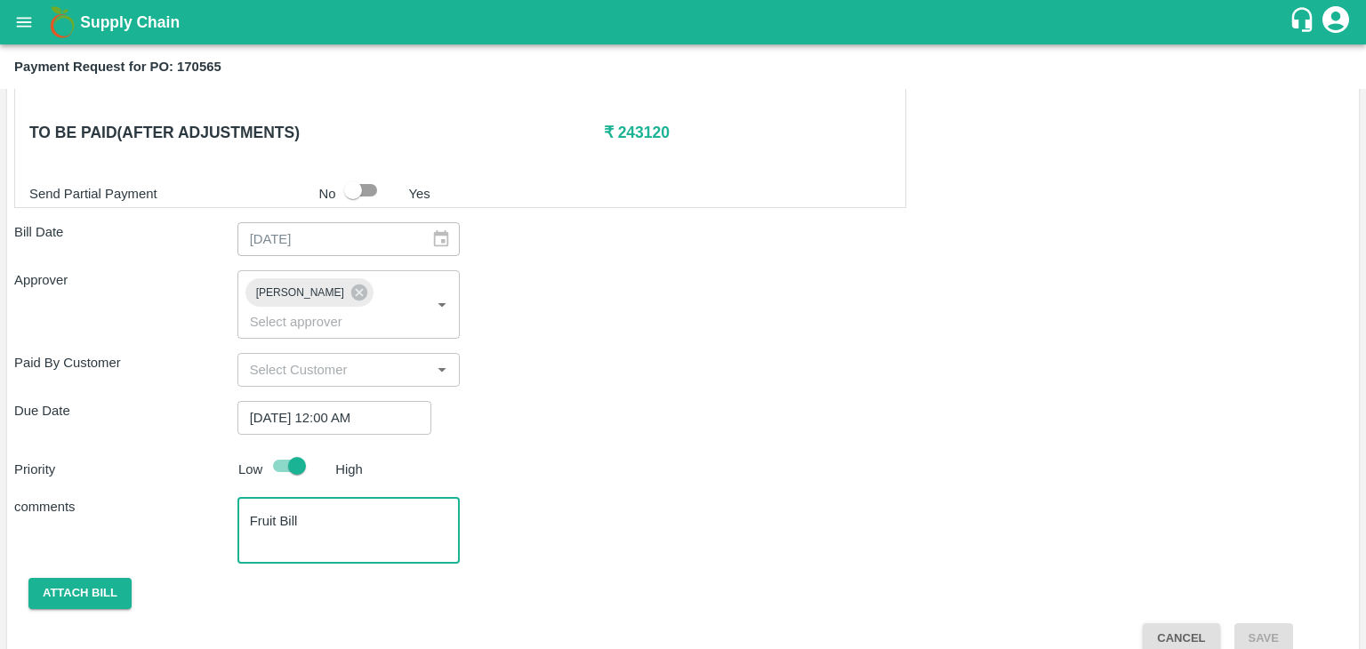
type textarea "Fruit Bill"
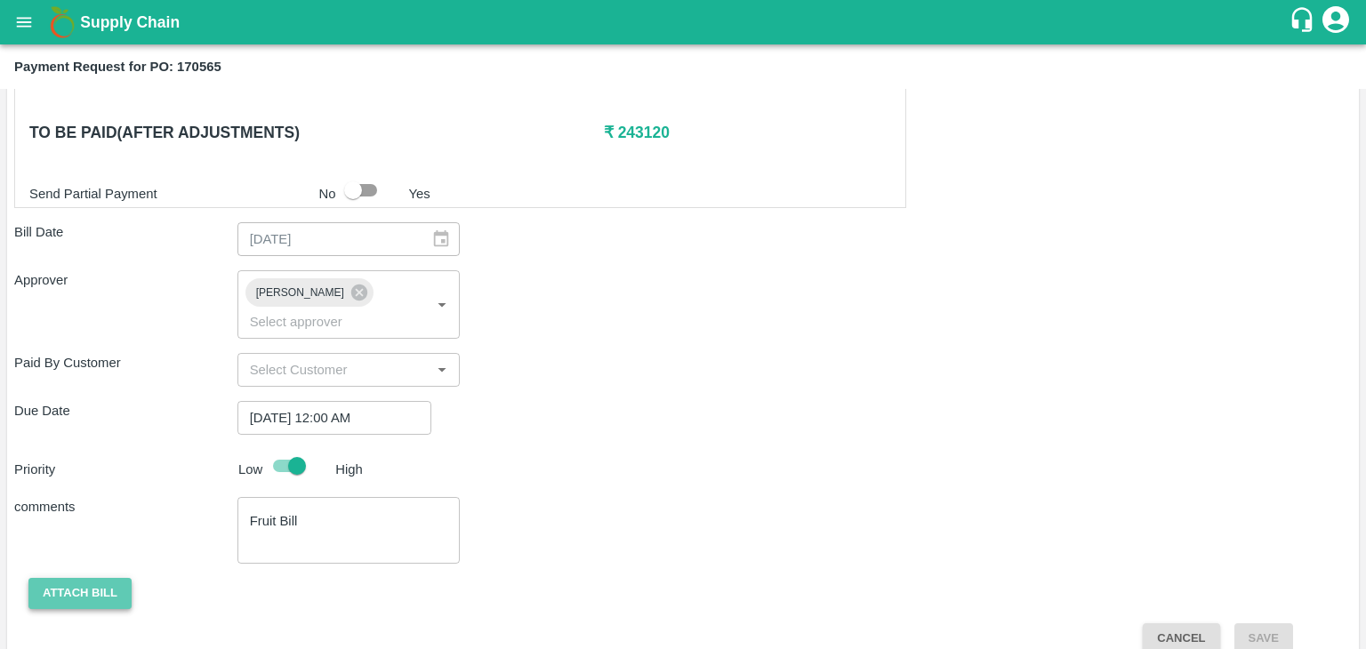
click at [85, 581] on button "Attach bill" at bounding box center [79, 593] width 103 height 31
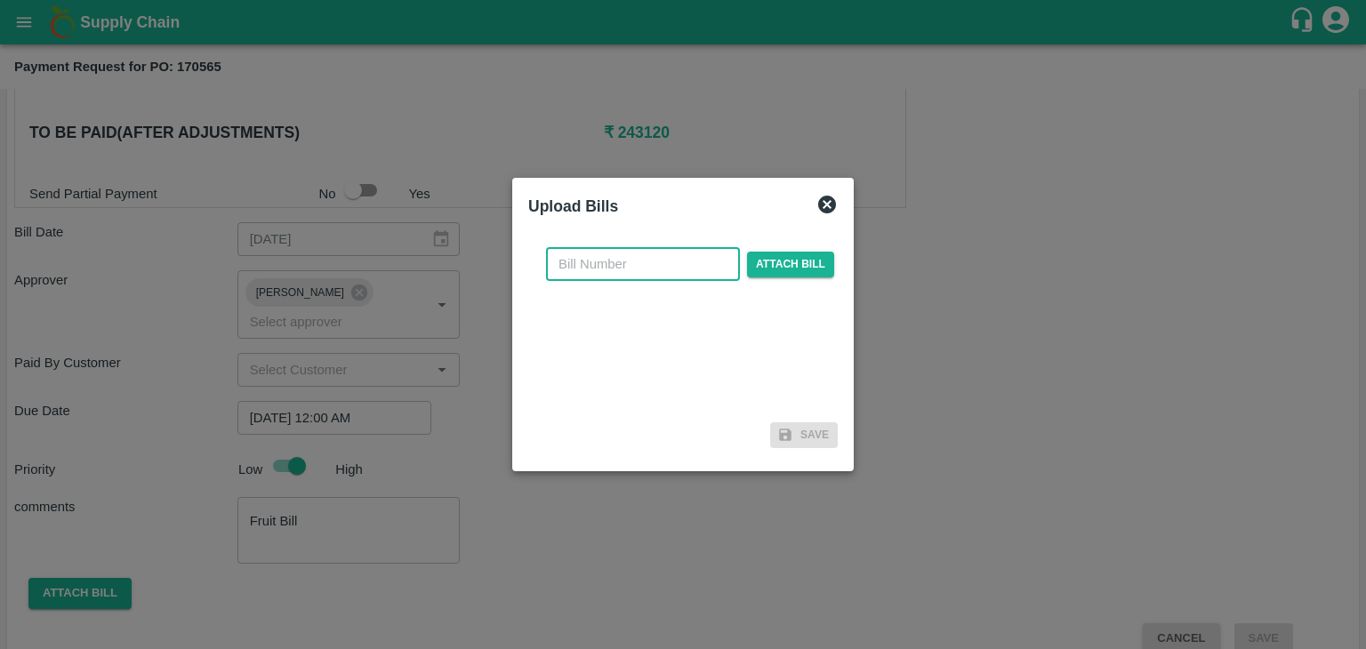
click at [693, 253] on input "text" at bounding box center [643, 264] width 194 height 34
type input "905"
click at [794, 264] on span "Attach bill" at bounding box center [790, 265] width 87 height 26
click at [0, 0] on input "Attach bill" at bounding box center [0, 0] width 0 height 0
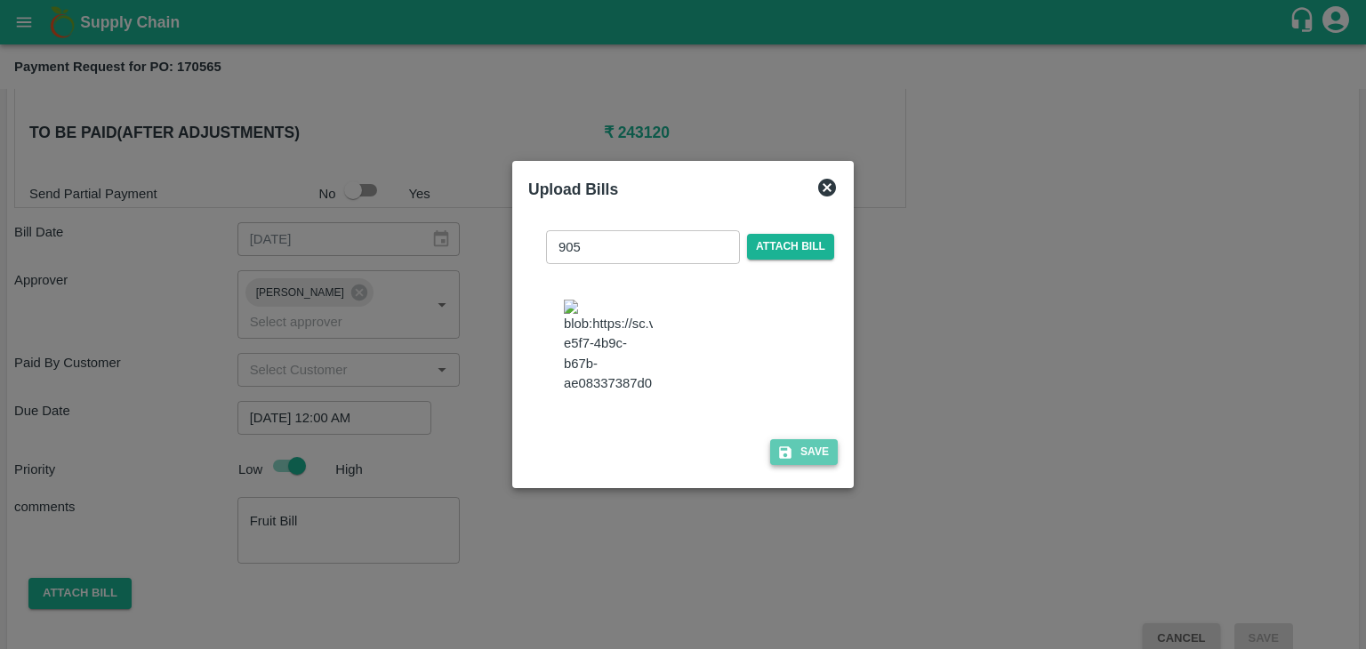
click at [786, 449] on button "Save" at bounding box center [804, 452] width 68 height 26
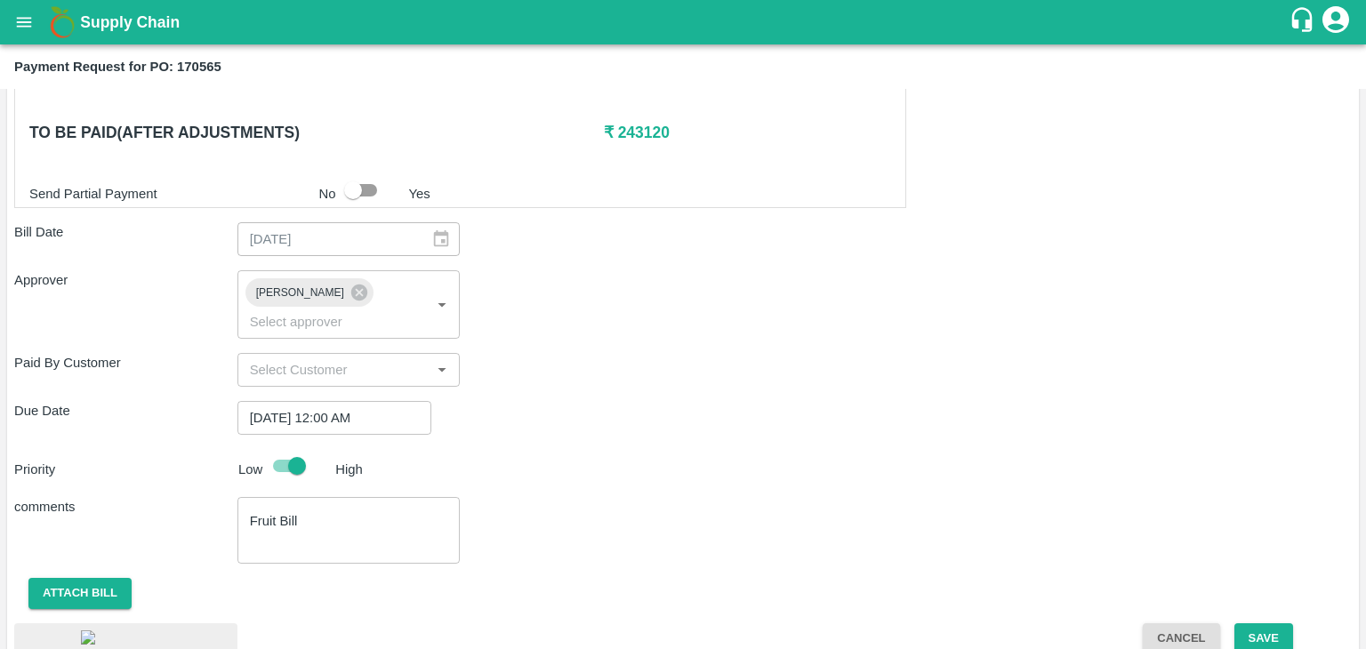
scroll to position [989, 0]
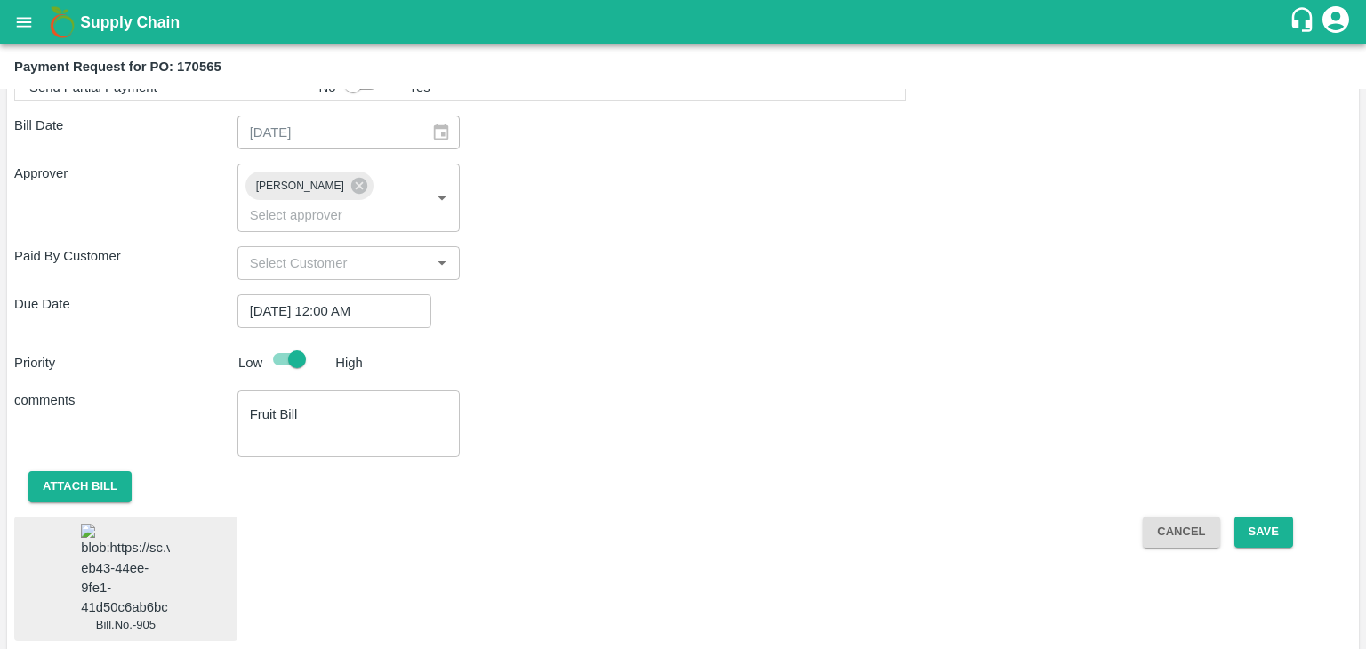
click at [135, 524] on img at bounding box center [125, 570] width 89 height 93
click at [1261, 487] on div "Shipment - SHIP/TEMB/355489 Lots (Labels) Weight (Kgs) Total Price (₹) BANANA-E…" at bounding box center [682, 10] width 1337 height 1262
click at [1269, 517] on button "Save" at bounding box center [1263, 532] width 59 height 31
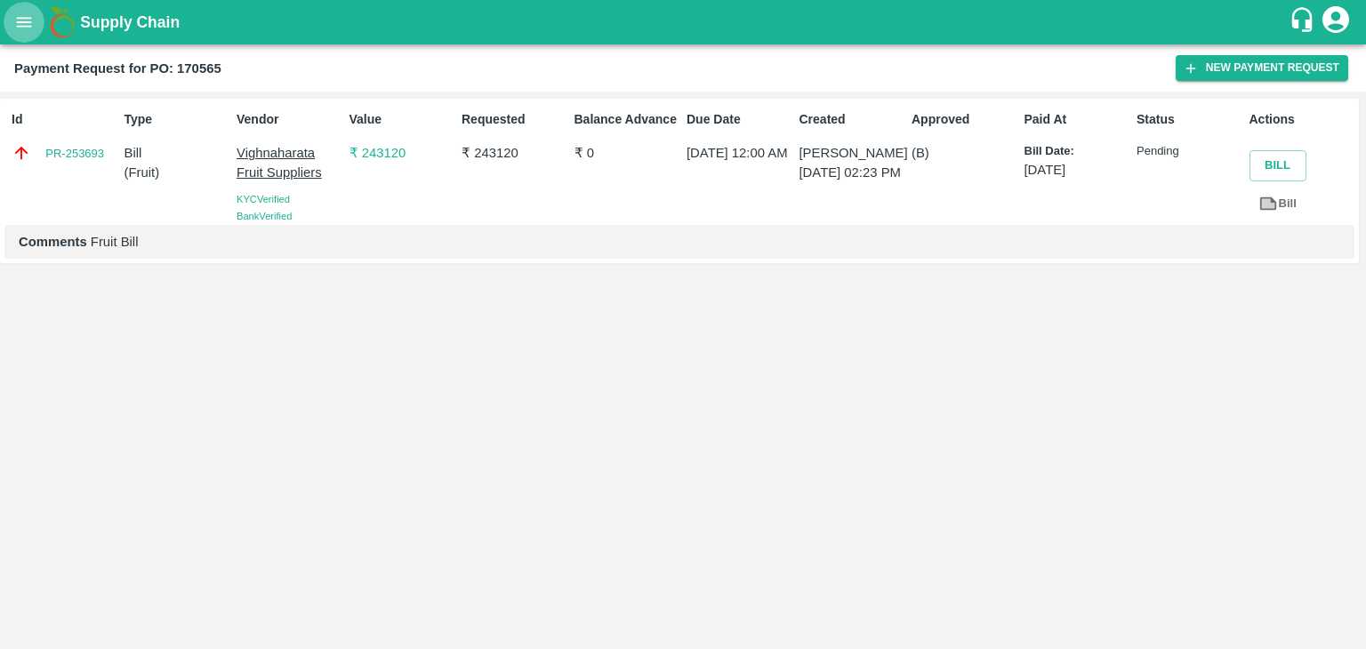
click at [23, 20] on icon "open drawer" at bounding box center [24, 22] width 20 height 20
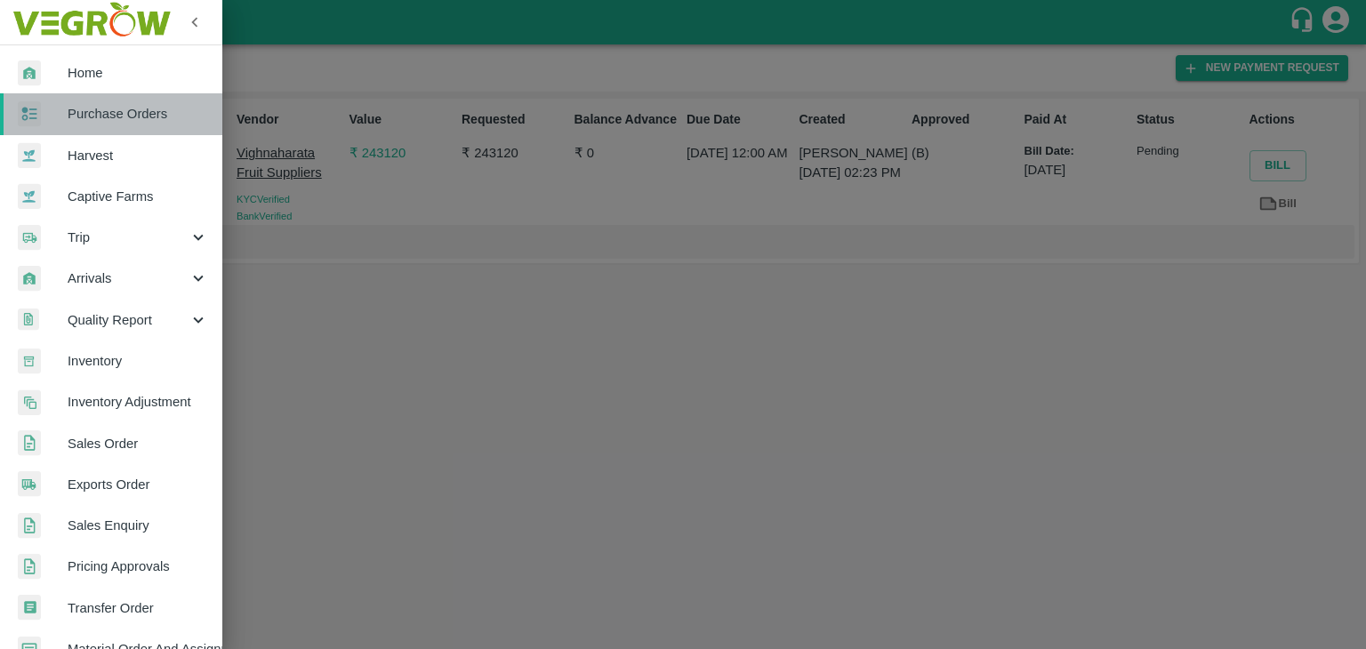
click at [155, 120] on span "Purchase Orders" at bounding box center [138, 114] width 140 height 20
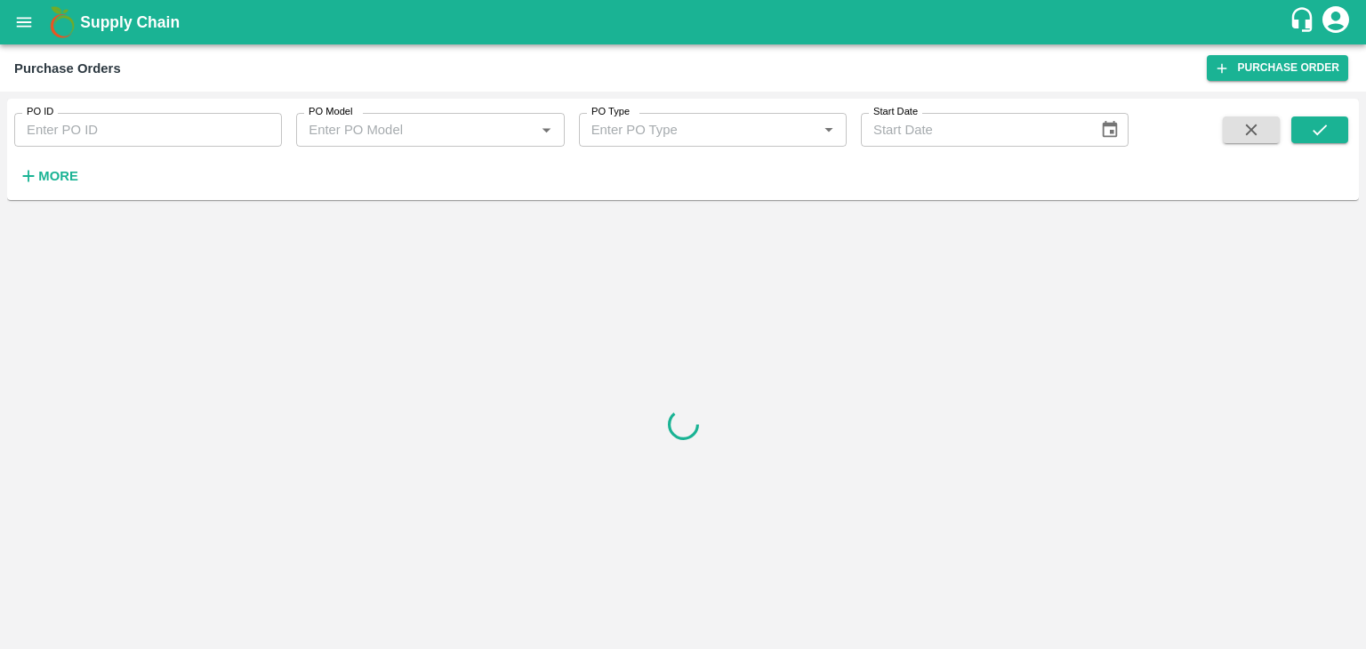
click at [175, 134] on input "PO ID" at bounding box center [148, 130] width 268 height 34
paste input "170937"
type input "170937"
drag, startPoint x: 1337, startPoint y: 143, endPoint x: 1330, endPoint y: 134, distance: 11.4
click at [1330, 134] on span at bounding box center [1319, 152] width 57 height 73
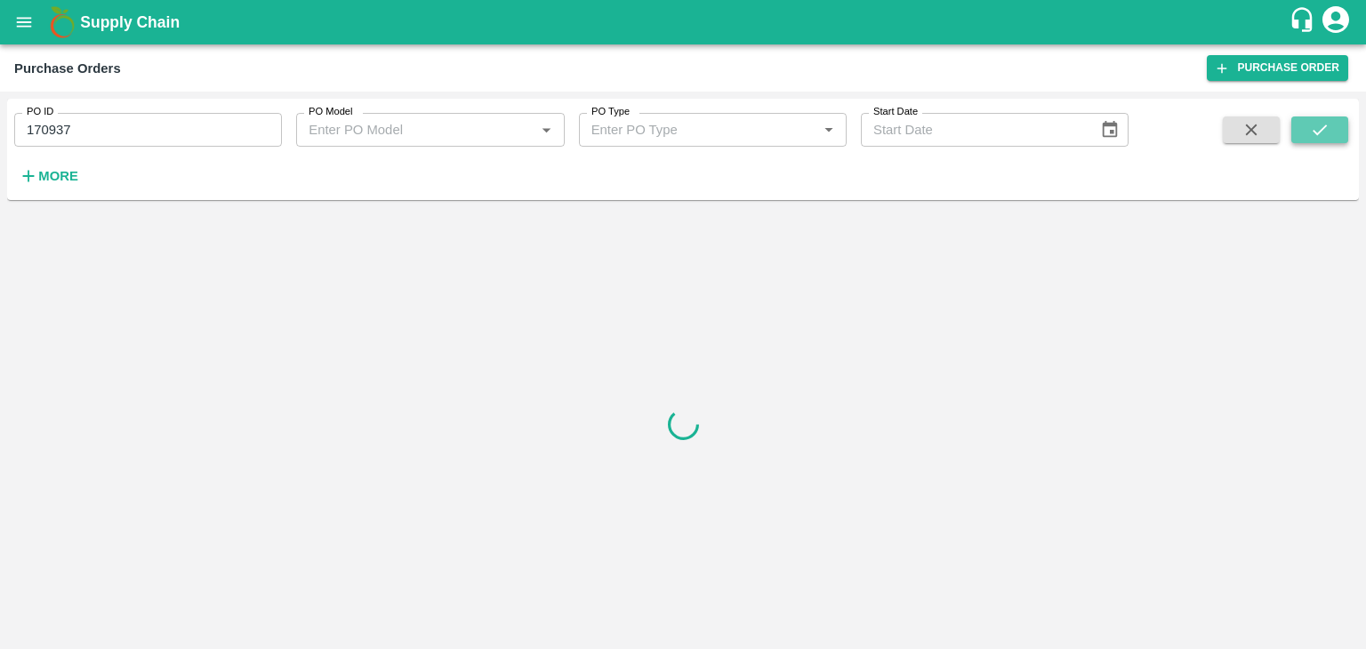
click at [1330, 134] on button "submit" at bounding box center [1319, 129] width 57 height 27
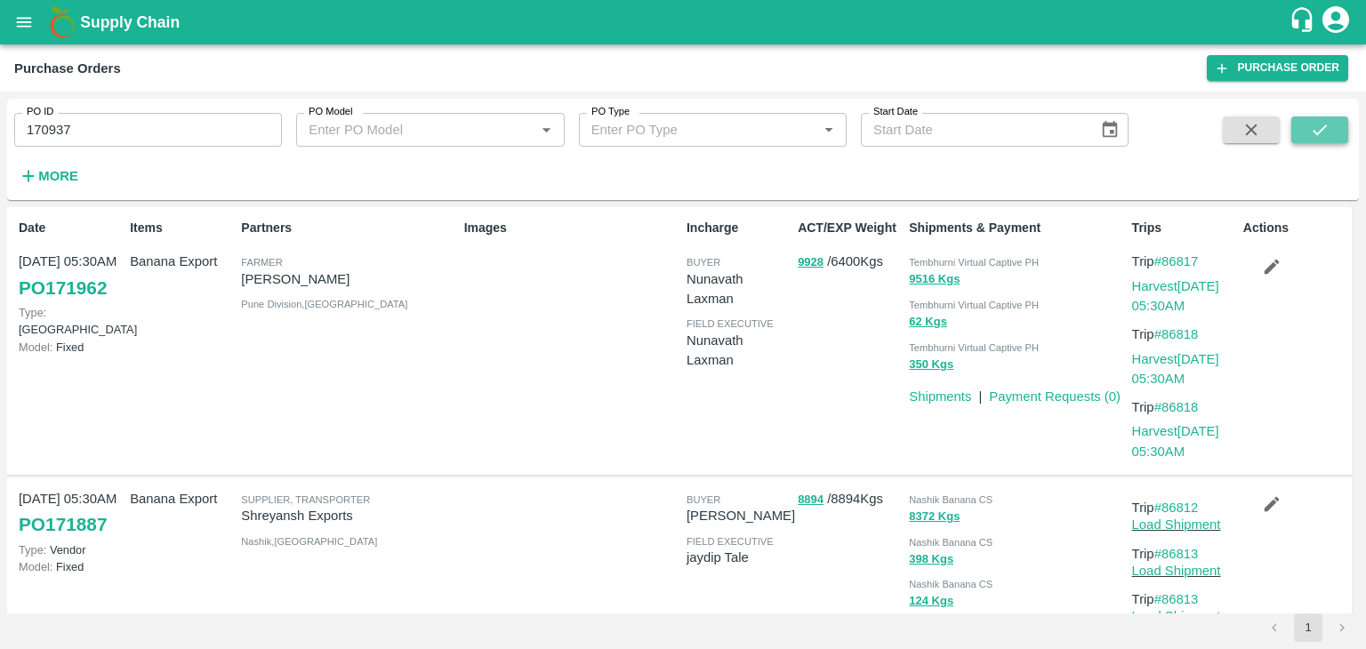
click at [1330, 134] on button "submit" at bounding box center [1319, 129] width 57 height 27
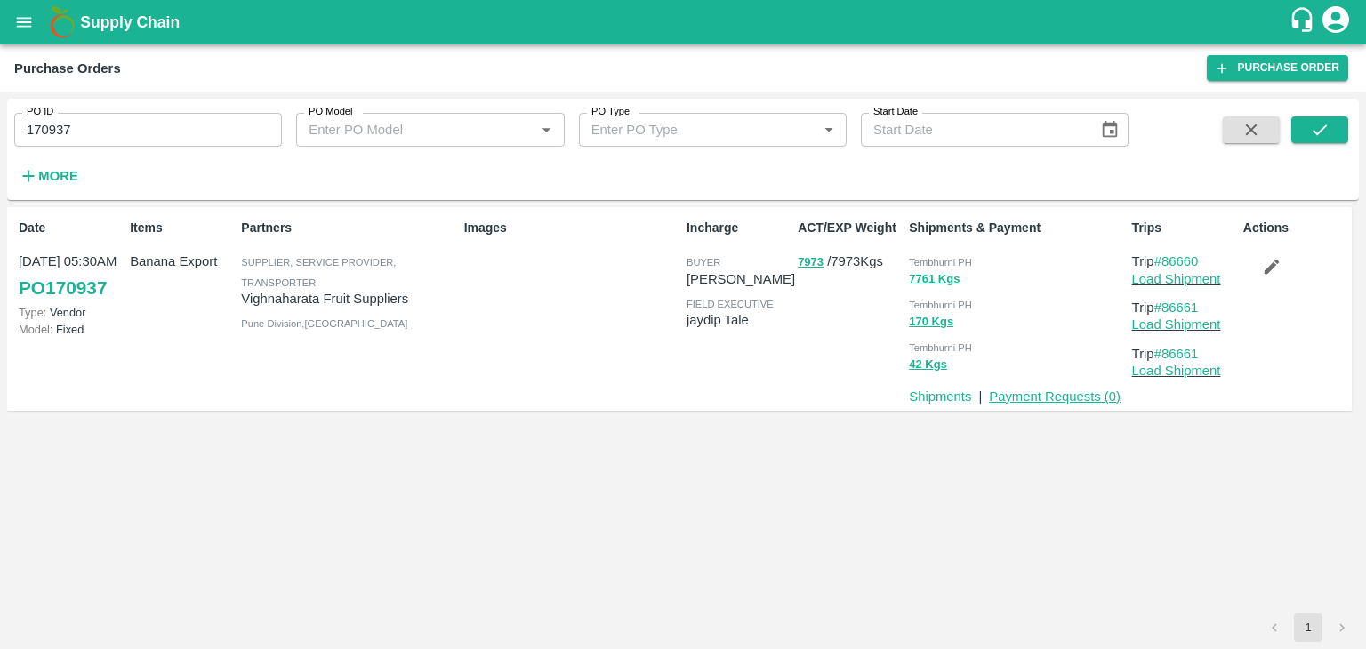
click at [1085, 394] on link "Payment Requests ( 0 )" at bounding box center [1055, 396] width 132 height 14
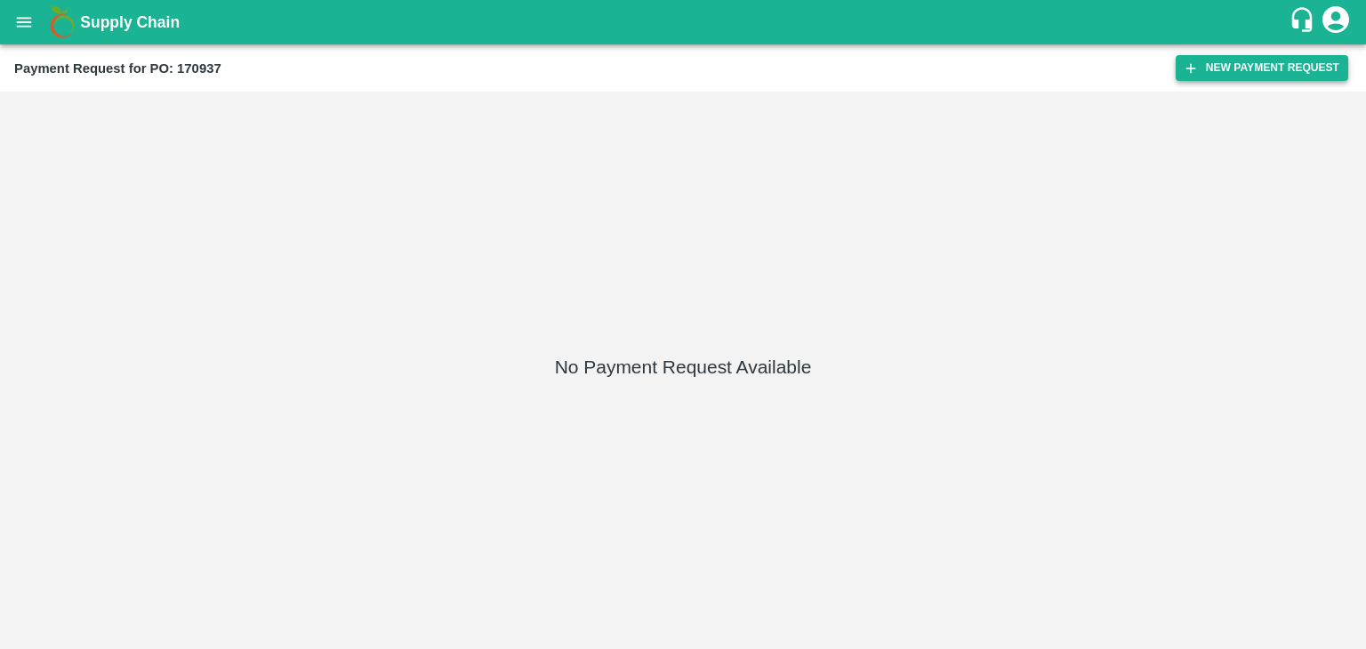
click at [1235, 67] on button "New Payment Request" at bounding box center [1261, 68] width 172 height 26
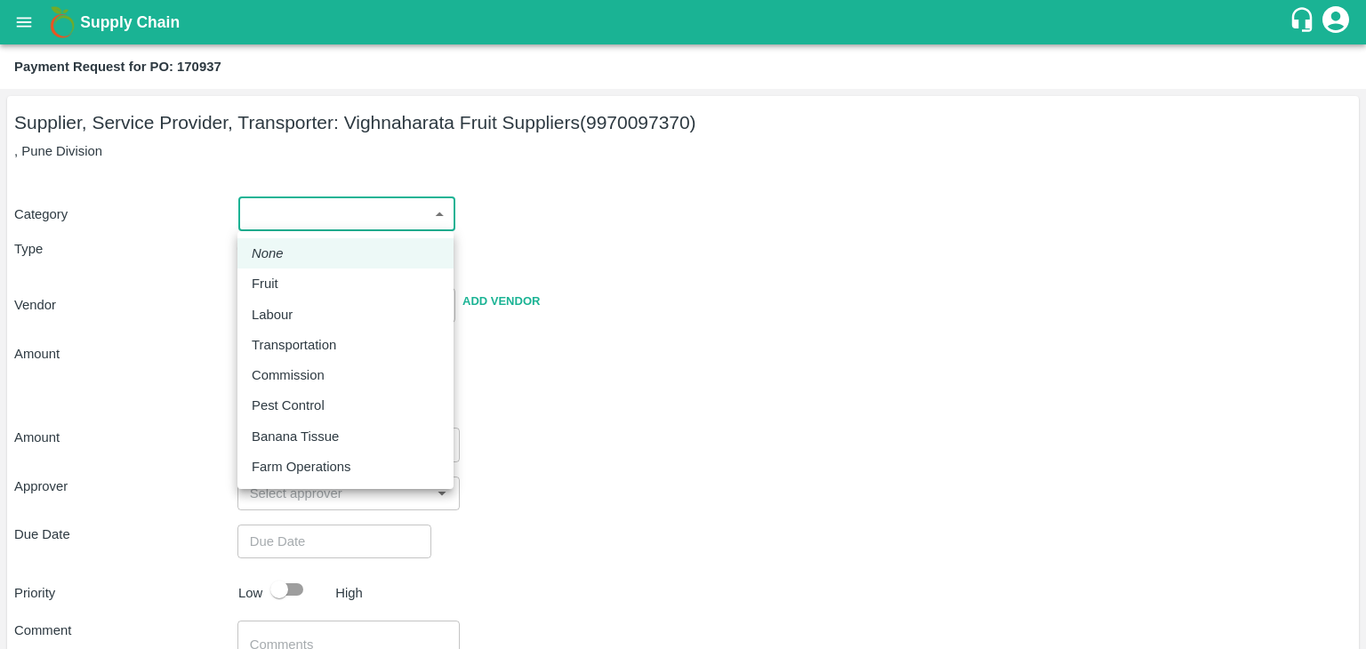
click at [282, 214] on body "Supply Chain Payment Request for PO: 170937 Supplier, Service Provider, Transpo…" at bounding box center [683, 324] width 1366 height 649
click at [280, 285] on div "Fruit" at bounding box center [270, 284] width 36 height 20
type input "1"
type input "Vighnaharata Fruit Suppliers - 9970097370(Supplier, Service Provider, Transport…"
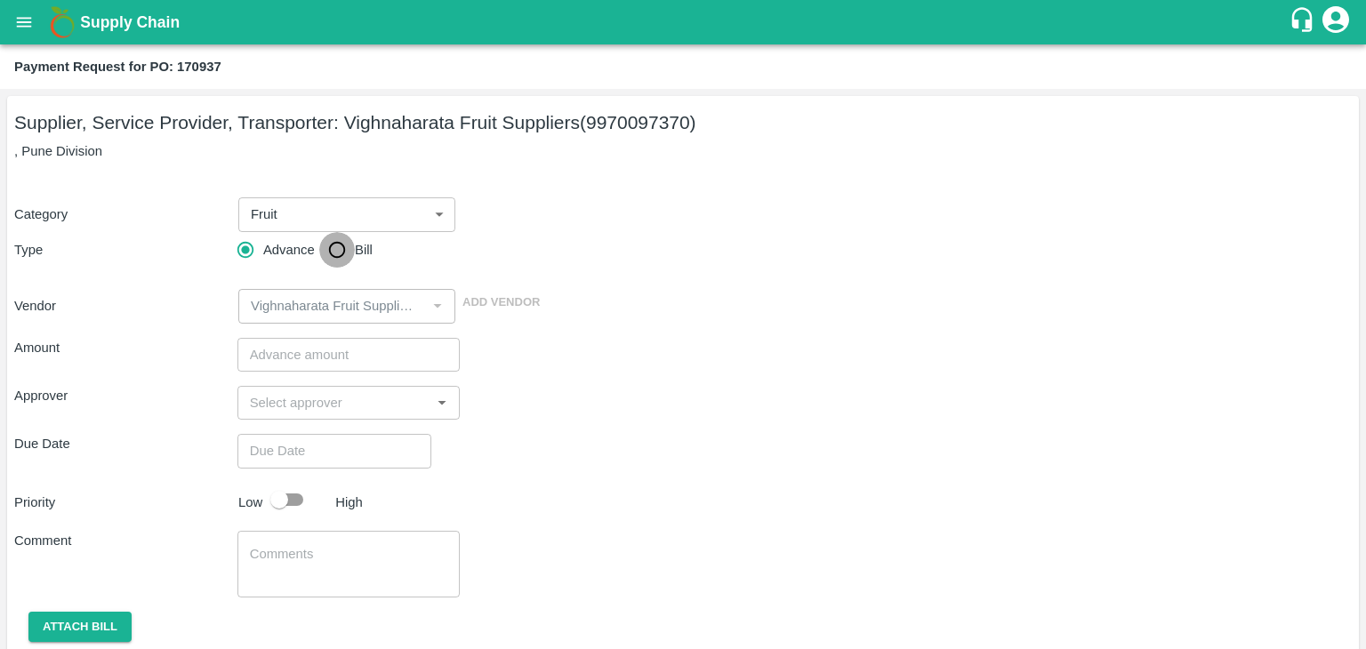
click at [336, 259] on input "Bill" at bounding box center [337, 250] width 36 height 36
radio input "true"
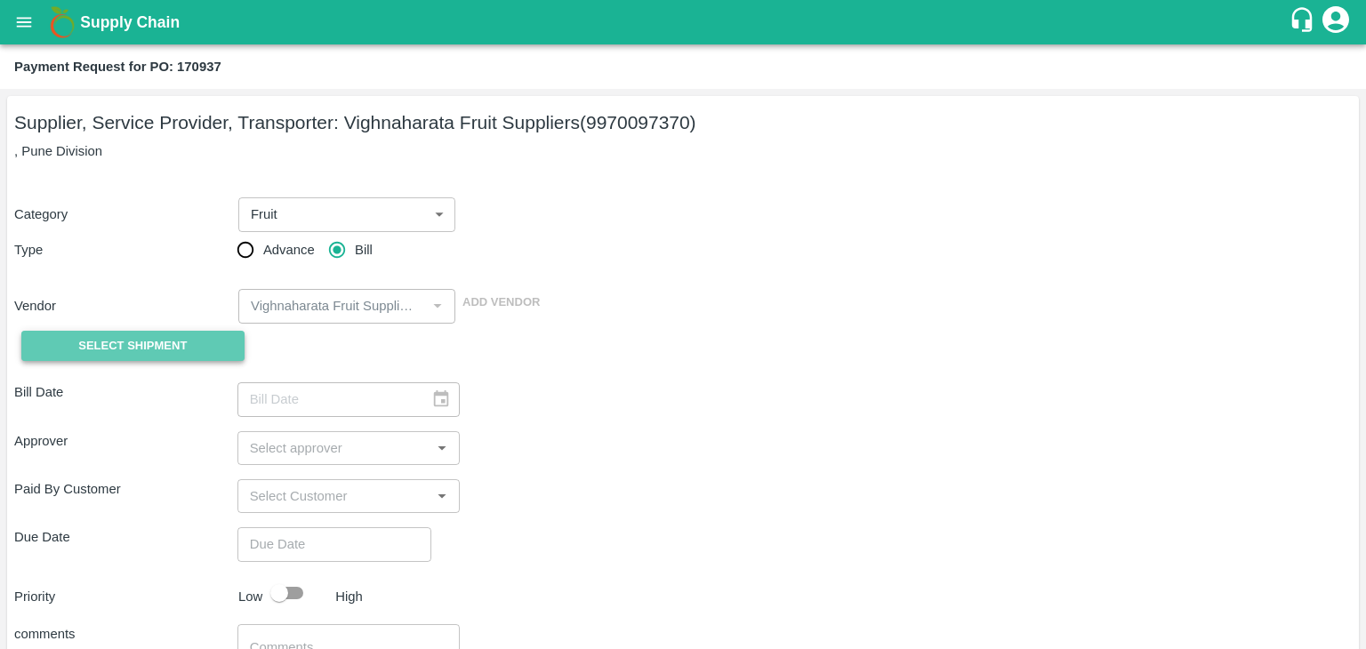
click at [140, 336] on span "Select Shipment" at bounding box center [132, 346] width 108 height 20
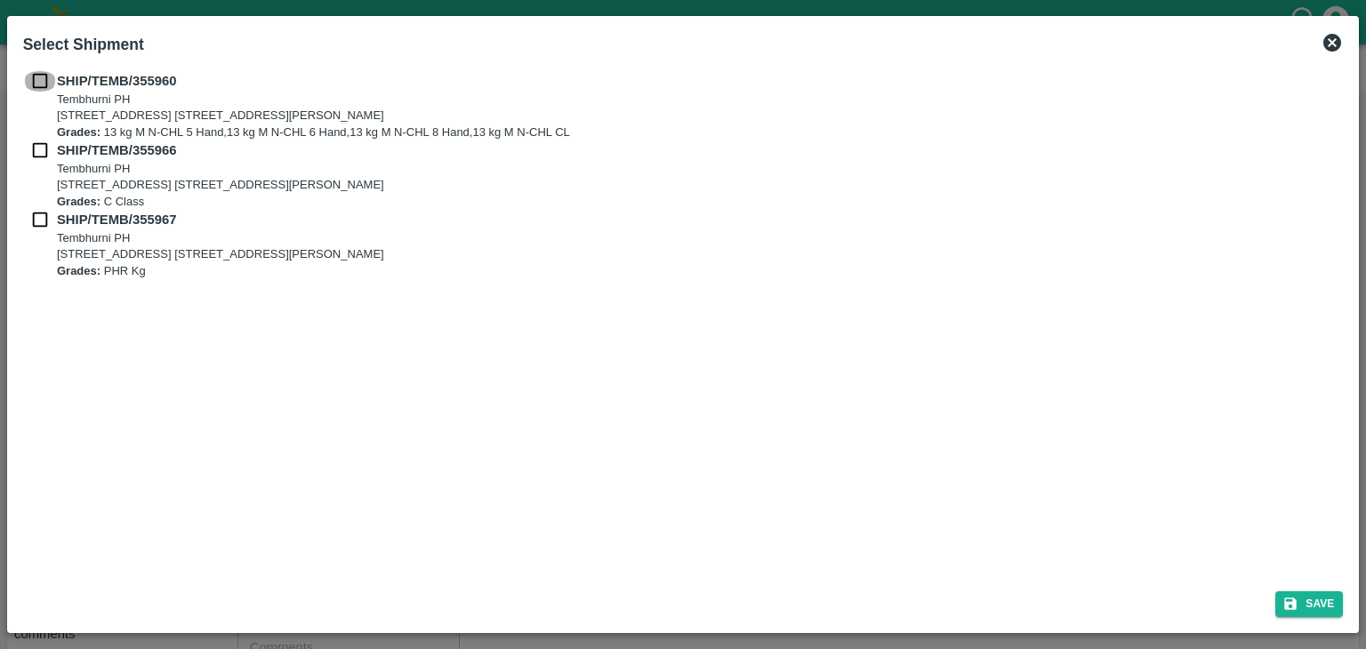
click at [32, 84] on input "checkbox" at bounding box center [40, 81] width 34 height 20
checkbox input "true"
click at [33, 155] on input "checkbox" at bounding box center [40, 150] width 34 height 20
checkbox input "true"
click at [38, 212] on input "checkbox" at bounding box center [40, 220] width 34 height 20
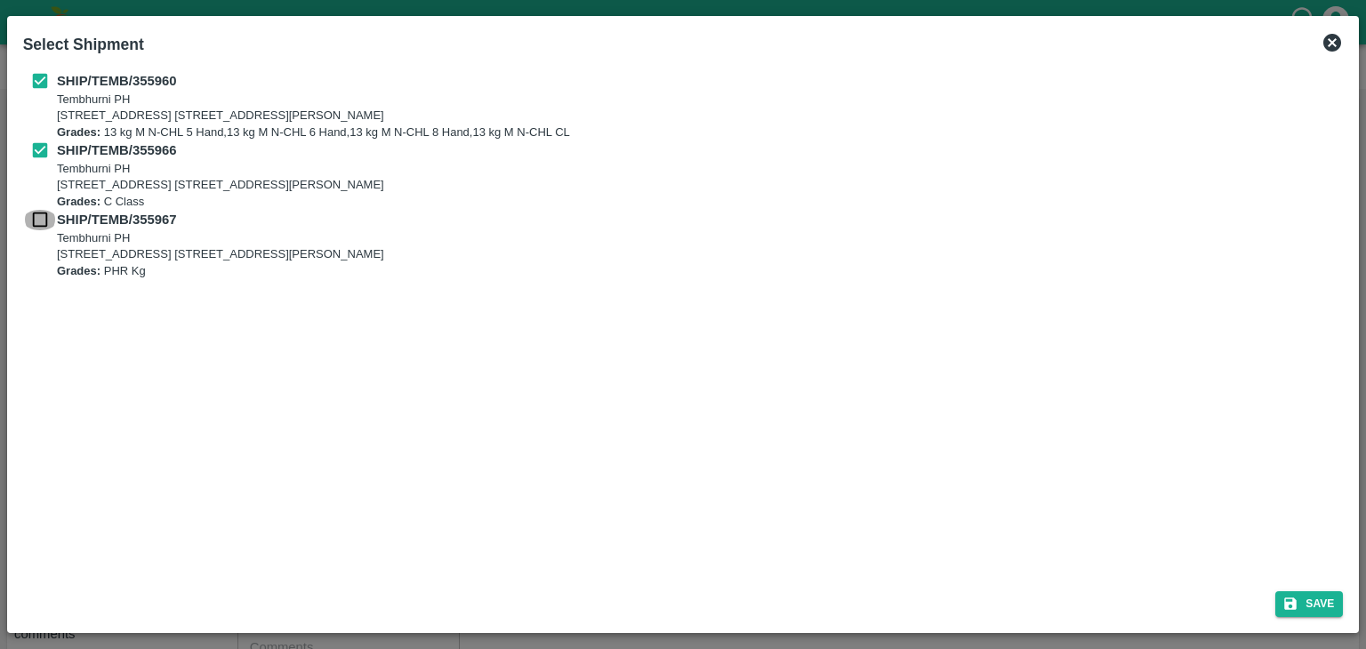
checkbox input "true"
click at [1299, 597] on button "Save" at bounding box center [1309, 604] width 68 height 26
type input "22/08/2025"
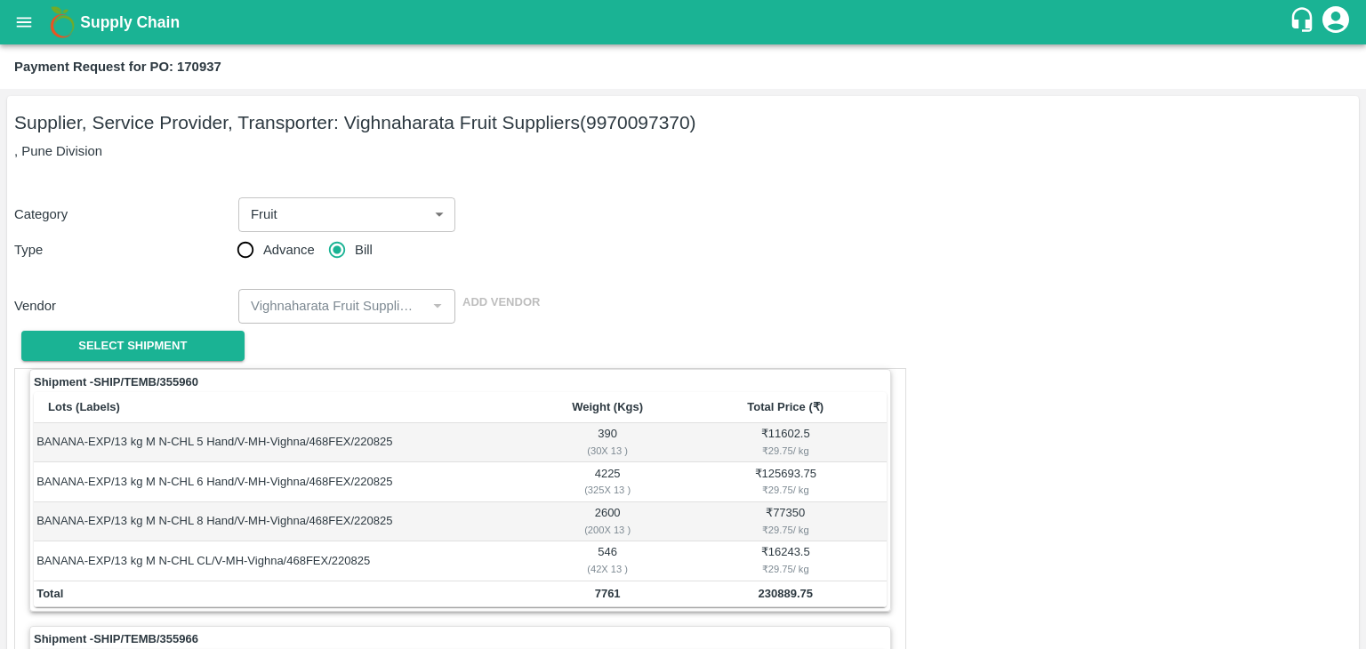
scroll to position [832, 0]
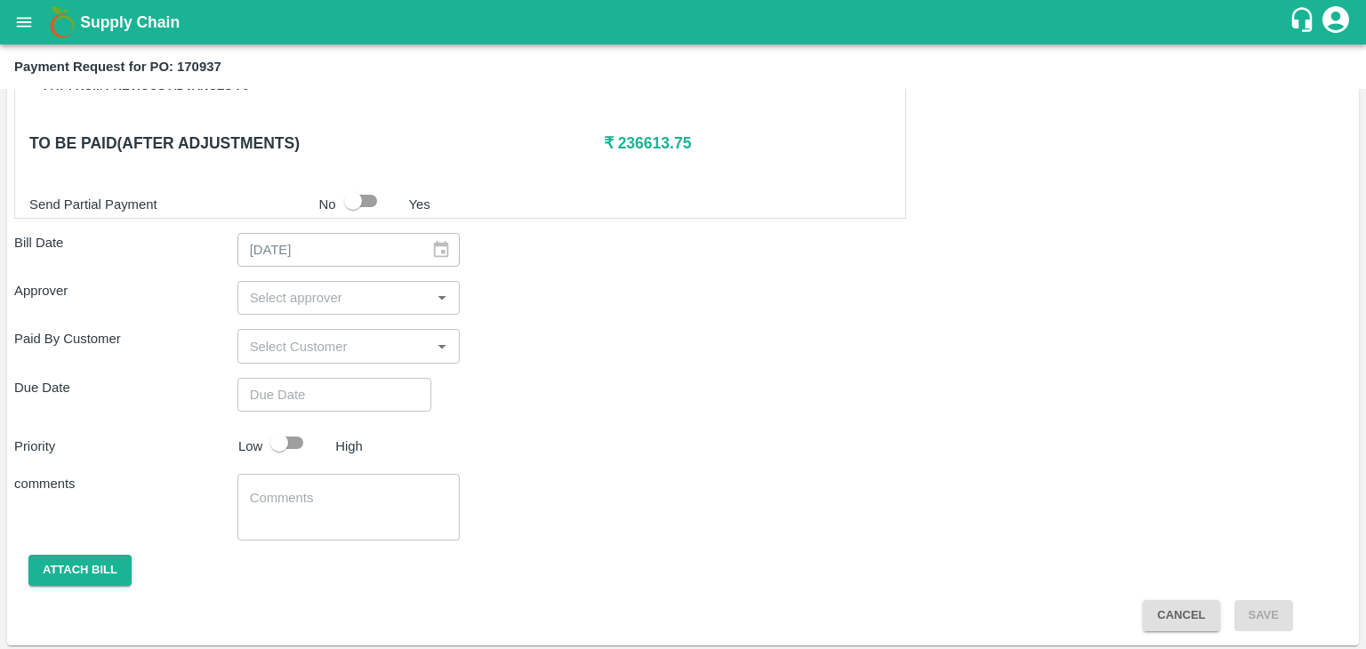
click at [298, 290] on input "input" at bounding box center [334, 297] width 183 height 23
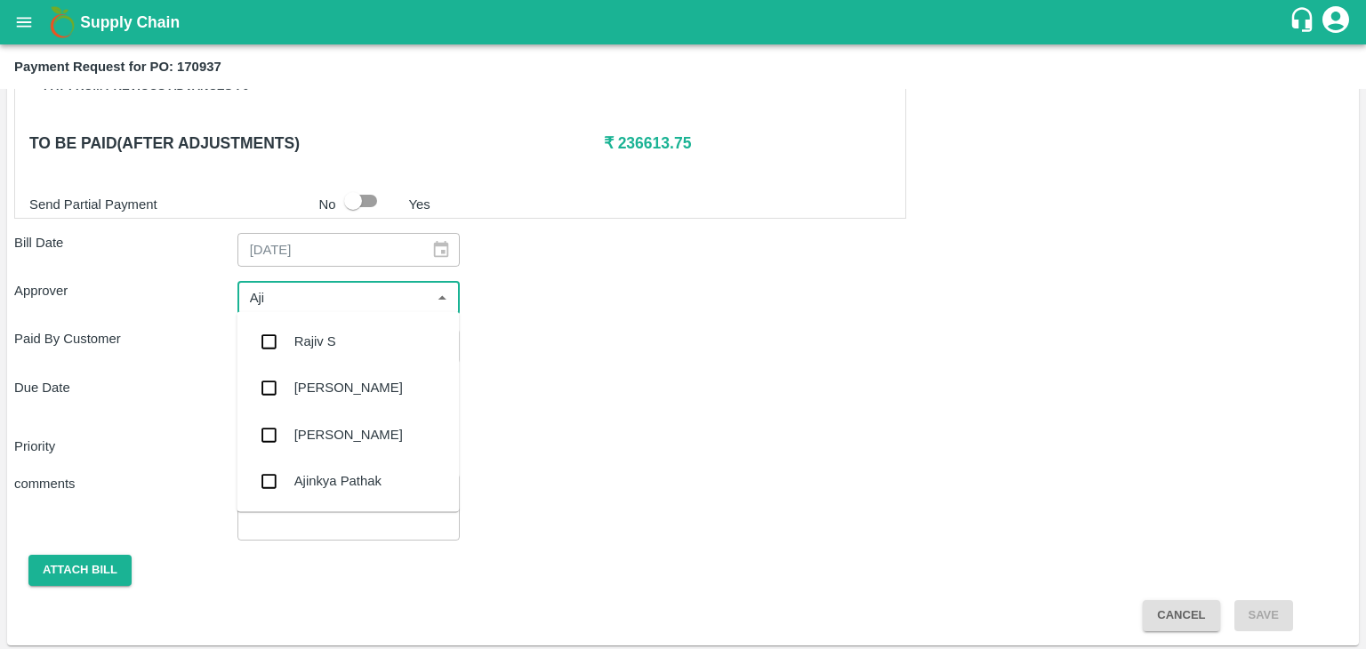
type input "Ajit"
click at [320, 325] on div "[PERSON_NAME]" at bounding box center [347, 341] width 222 height 46
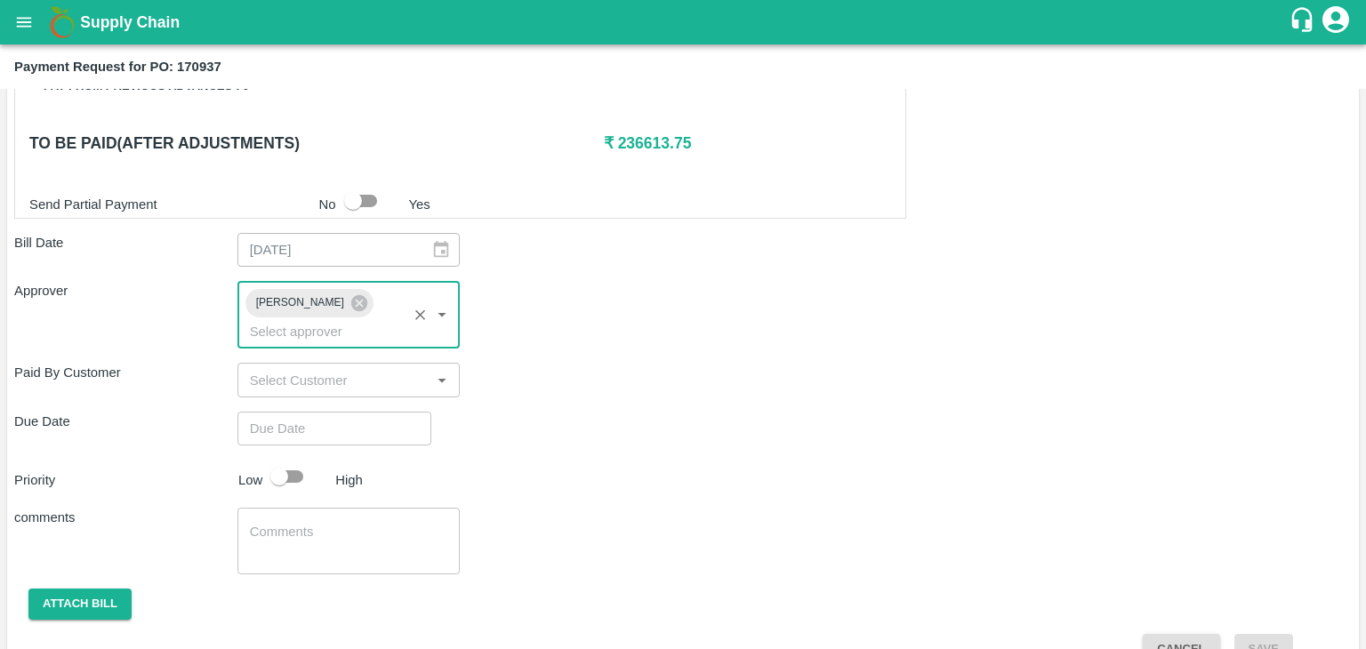
type input "DD/MM/YYYY hh:mm aa"
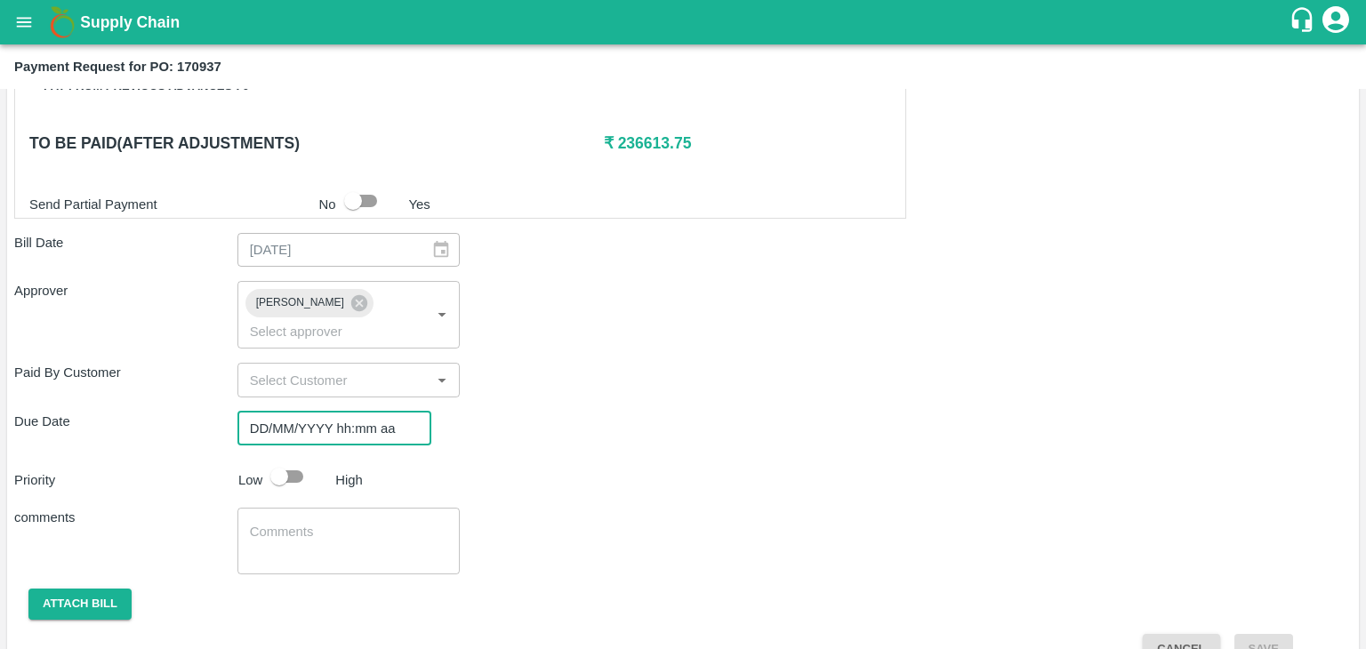
click at [367, 412] on input "DD/MM/YYYY hh:mm aa" at bounding box center [327, 429] width 181 height 34
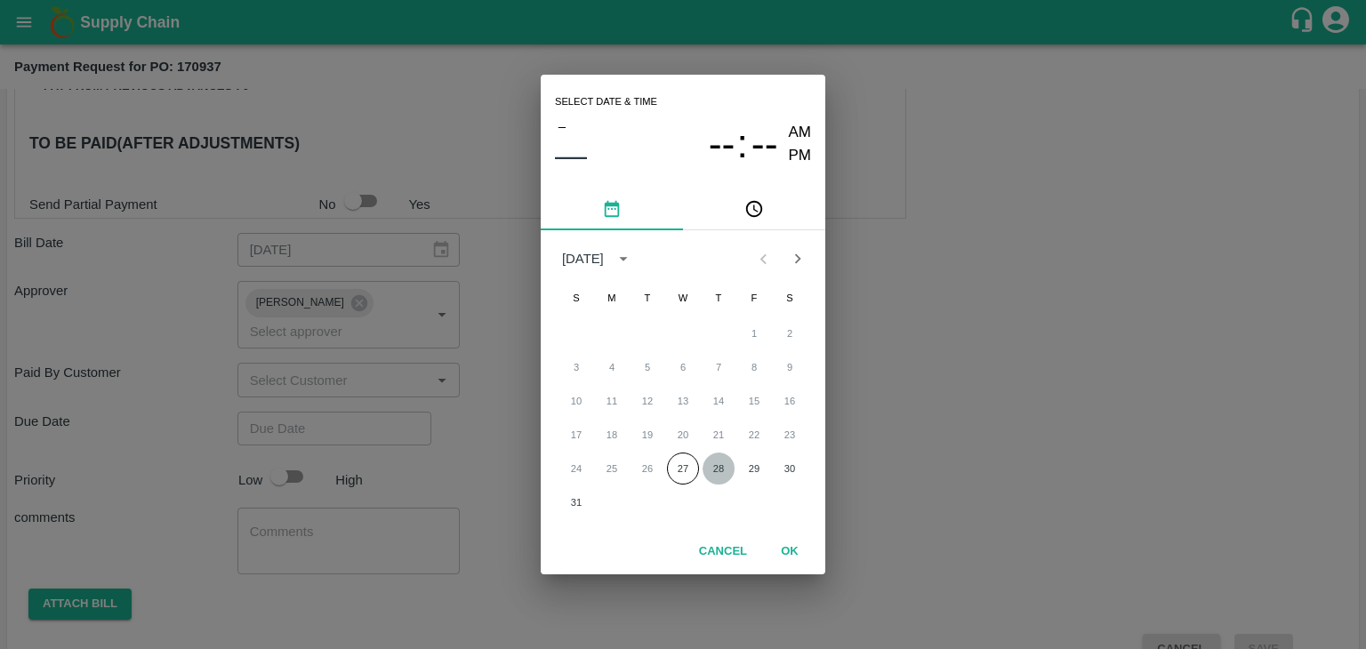
click at [718, 465] on button "28" at bounding box center [718, 469] width 32 height 32
type input "[DATE] 12:00 AM"
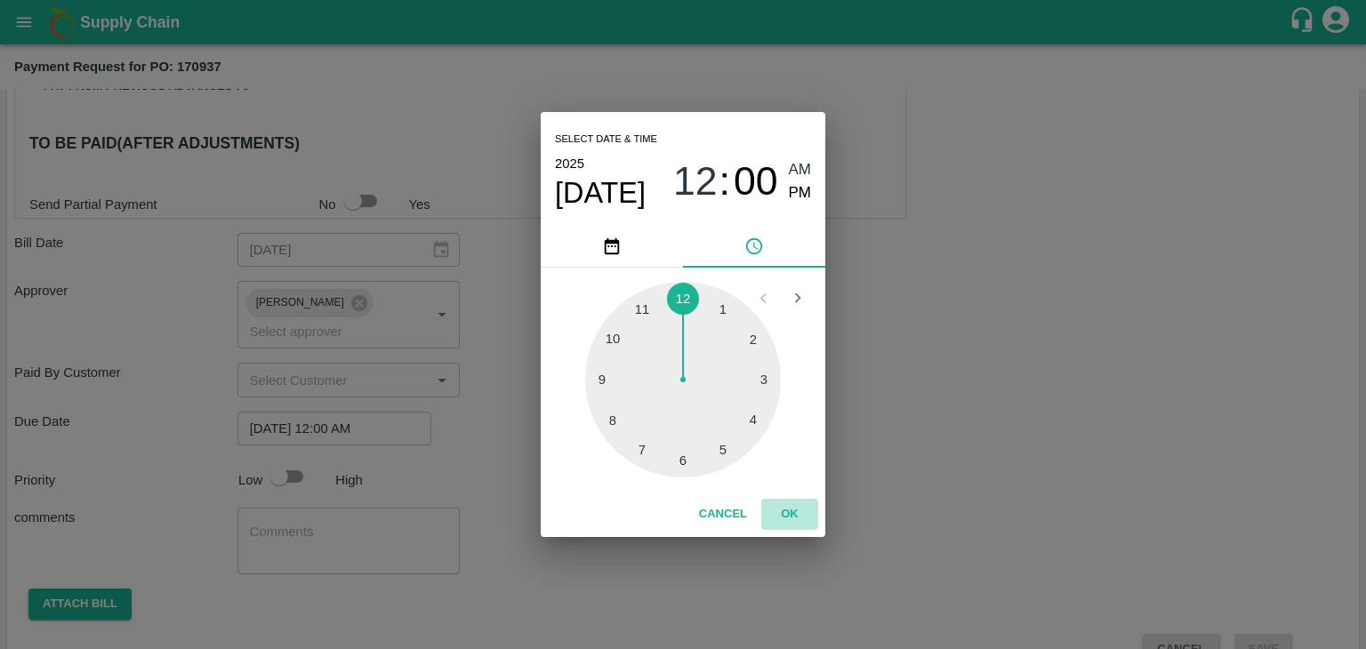
click at [783, 513] on button "OK" at bounding box center [789, 514] width 57 height 31
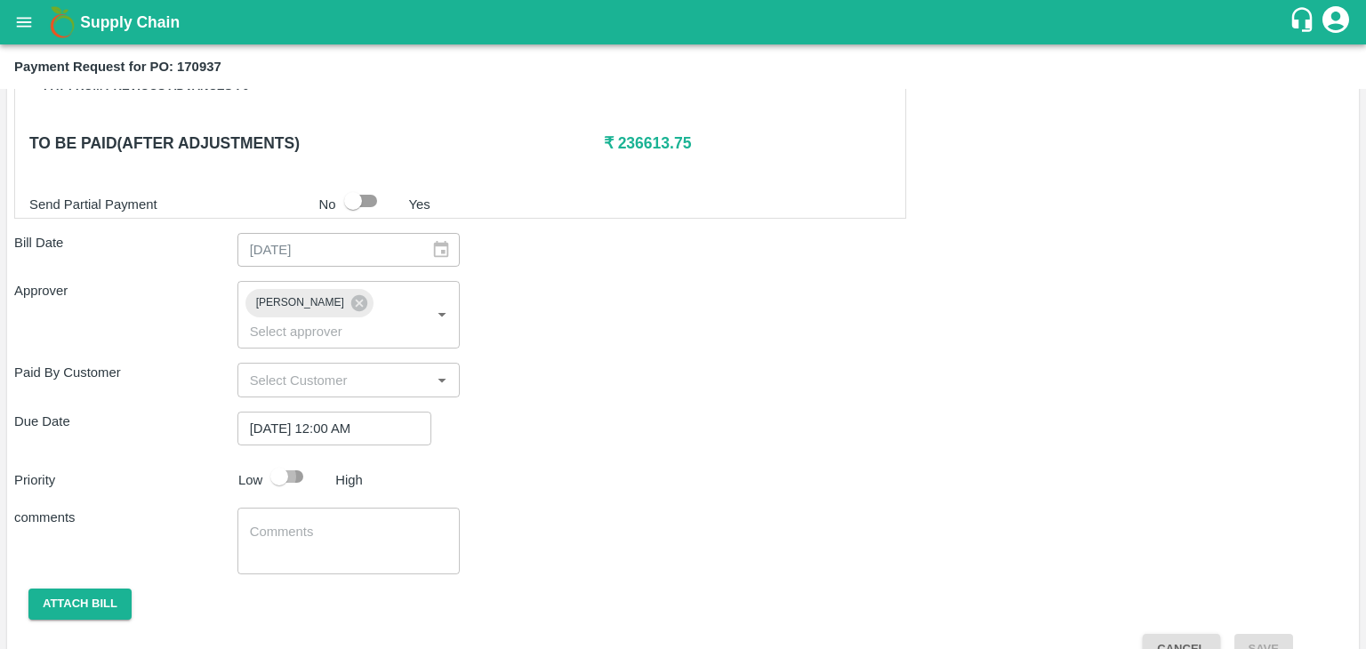
click at [288, 460] on input "checkbox" at bounding box center [278, 477] width 101 height 34
checkbox input "true"
click at [349, 523] on textarea at bounding box center [349, 541] width 198 height 37
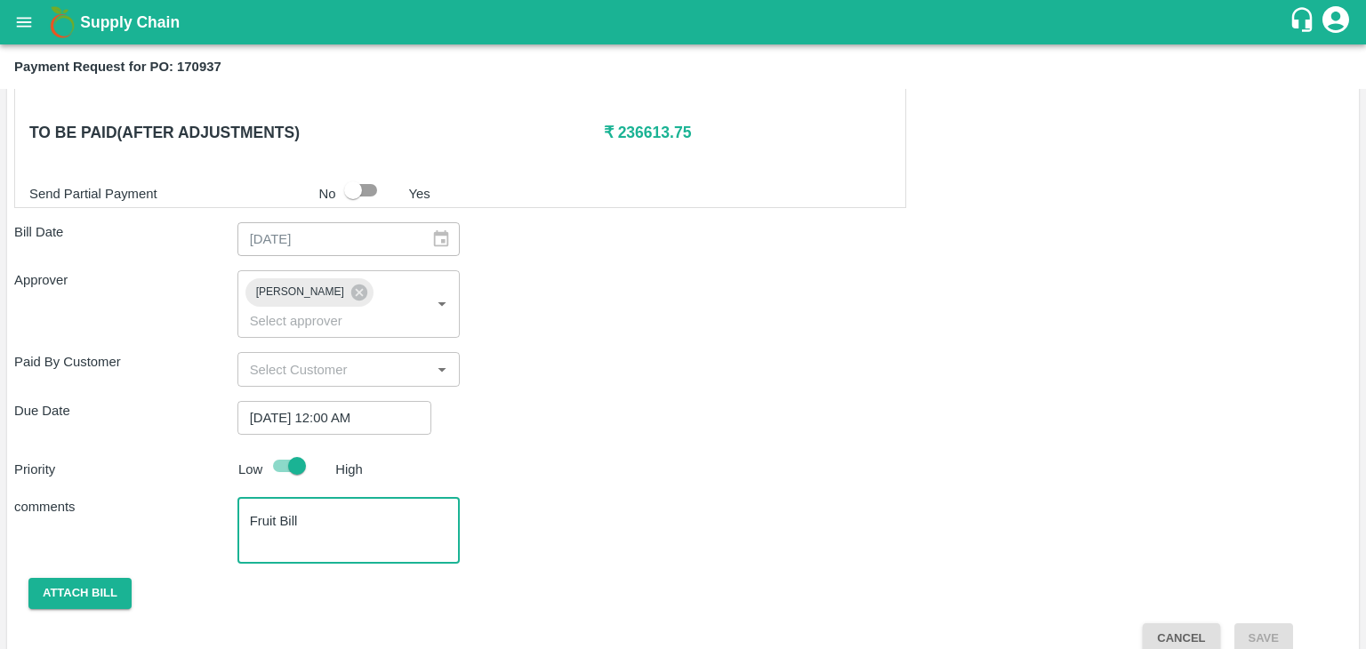
type textarea "Fruit Bill"
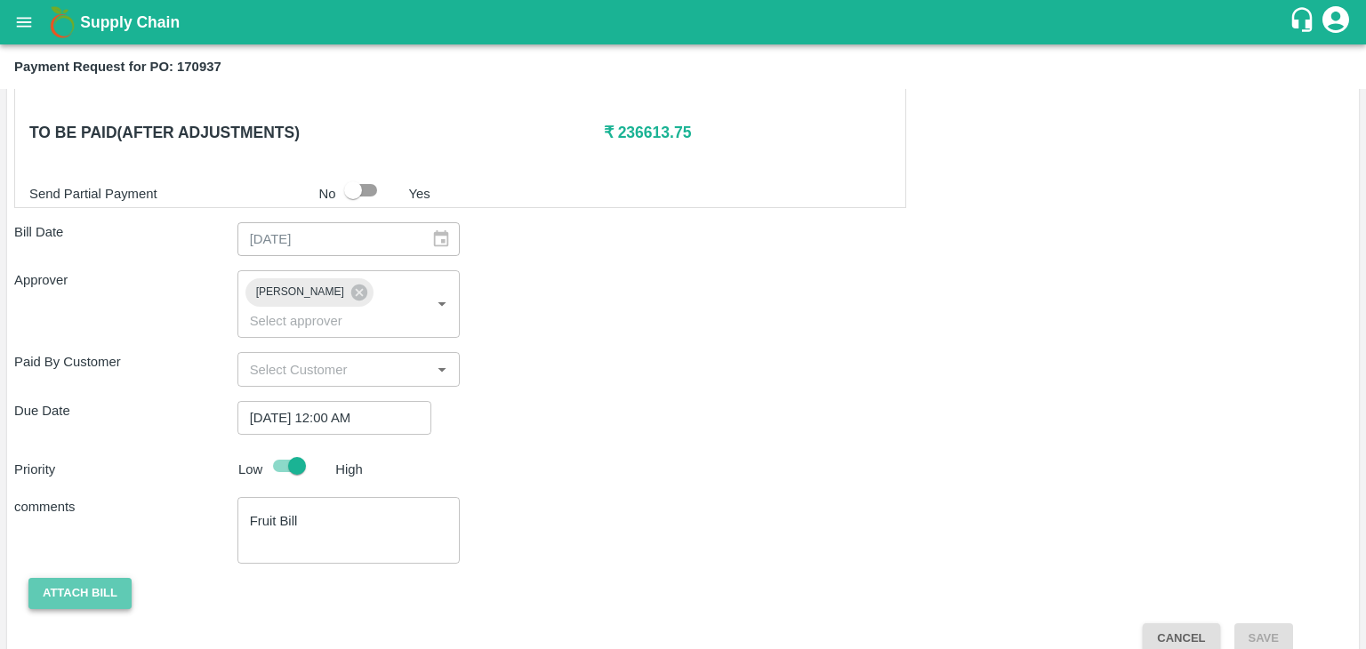
click at [43, 578] on button "Attach bill" at bounding box center [79, 593] width 103 height 31
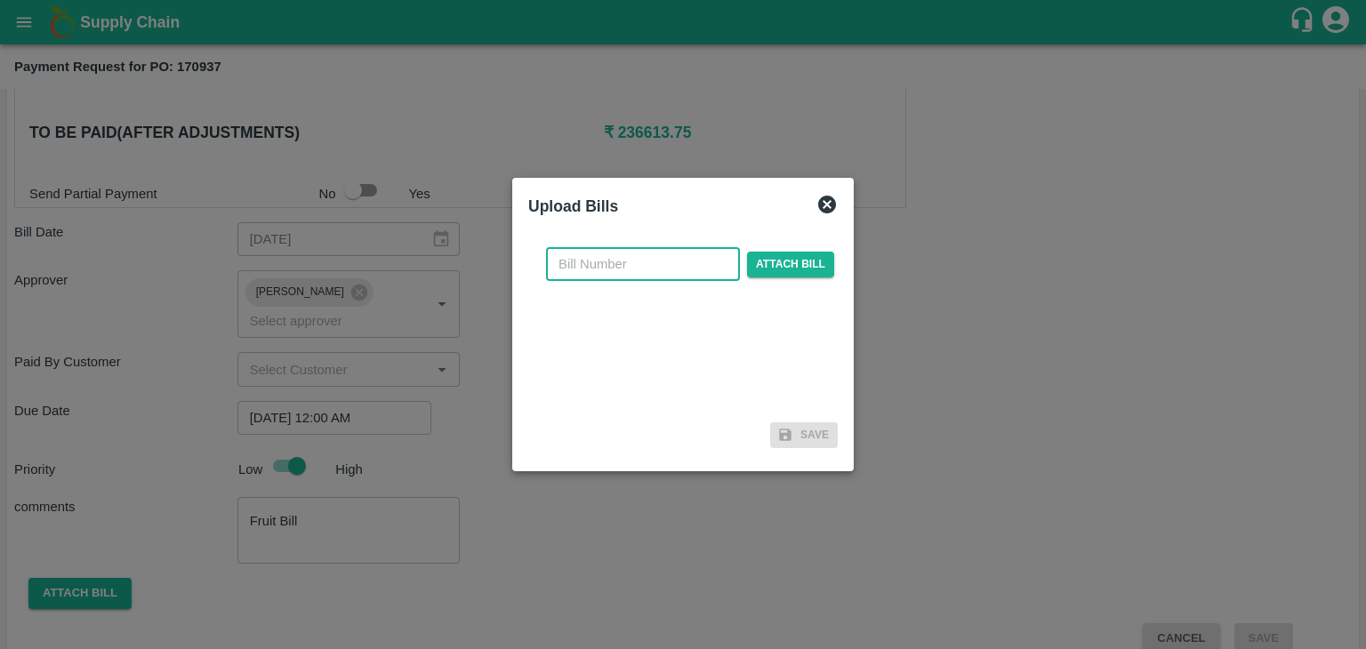
click at [654, 261] on input "text" at bounding box center [643, 264] width 194 height 34
type input "908"
drag, startPoint x: 778, startPoint y: 278, endPoint x: 800, endPoint y: 261, distance: 28.5
click at [800, 261] on div "908 ​ Attach bill" at bounding box center [689, 264] width 295 height 34
click at [800, 261] on span "Attach bill" at bounding box center [790, 265] width 87 height 26
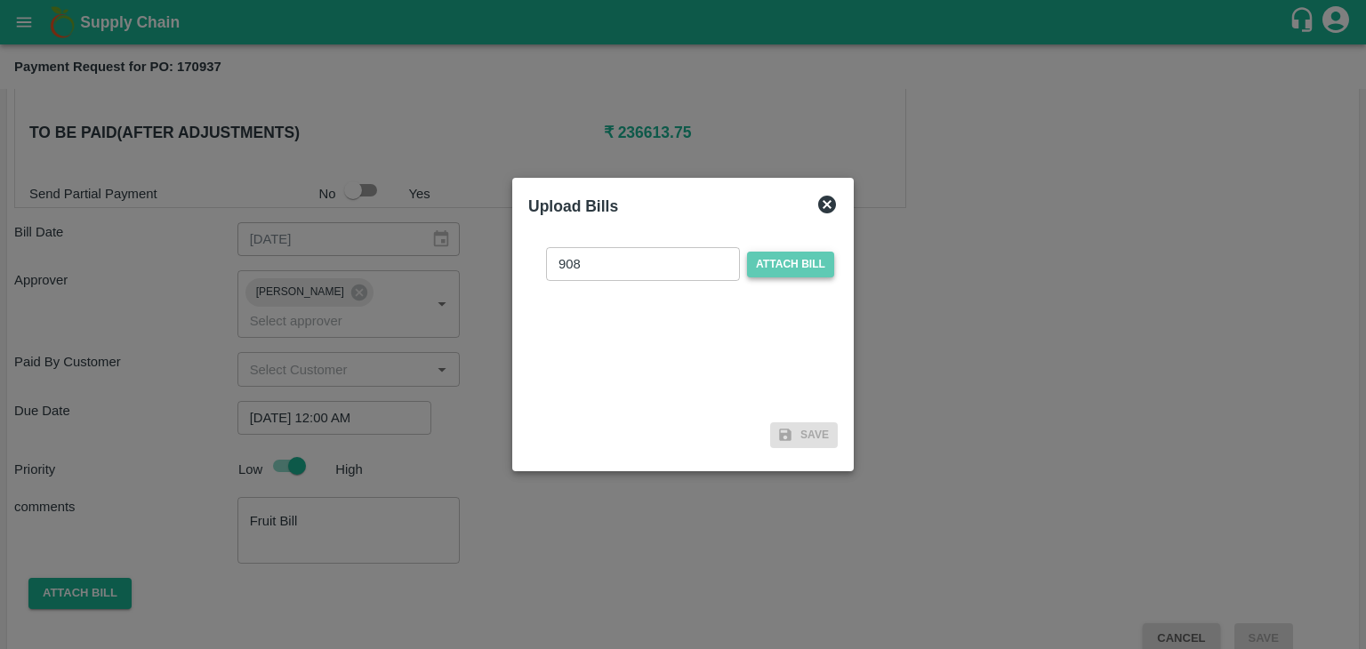
click at [0, 0] on input "Attach bill" at bounding box center [0, 0] width 0 height 0
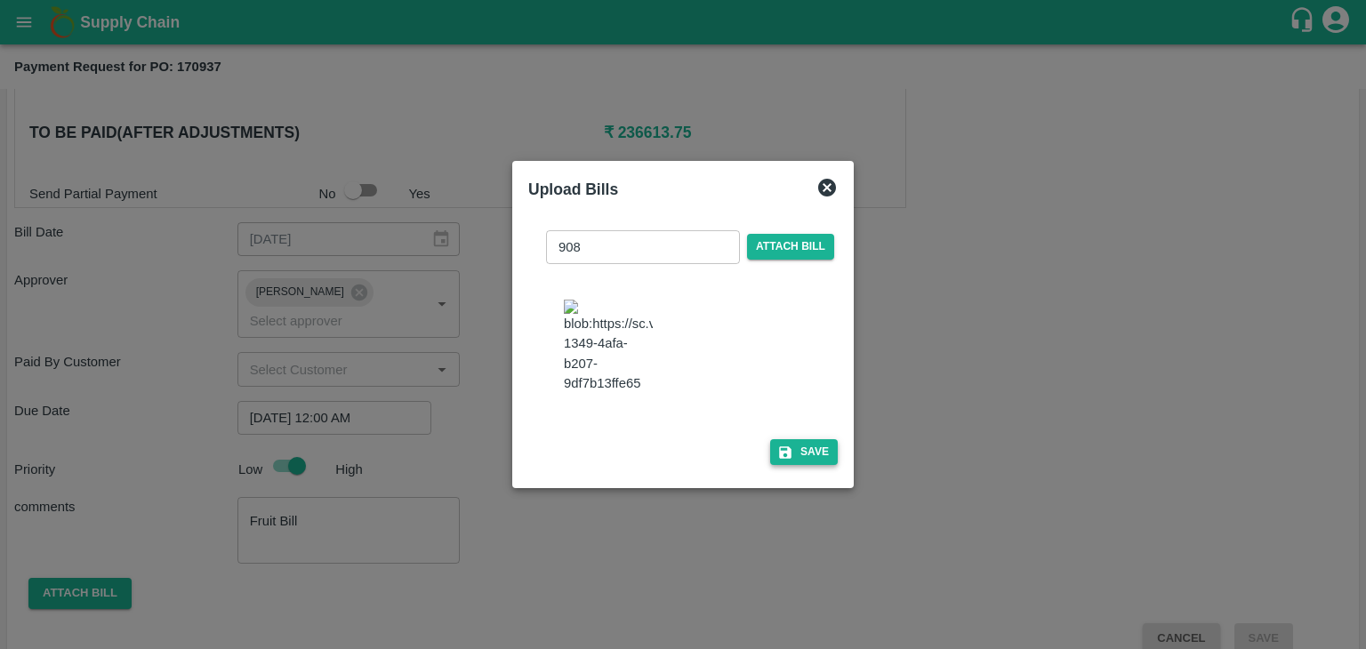
click at [812, 456] on button "Save" at bounding box center [804, 452] width 68 height 26
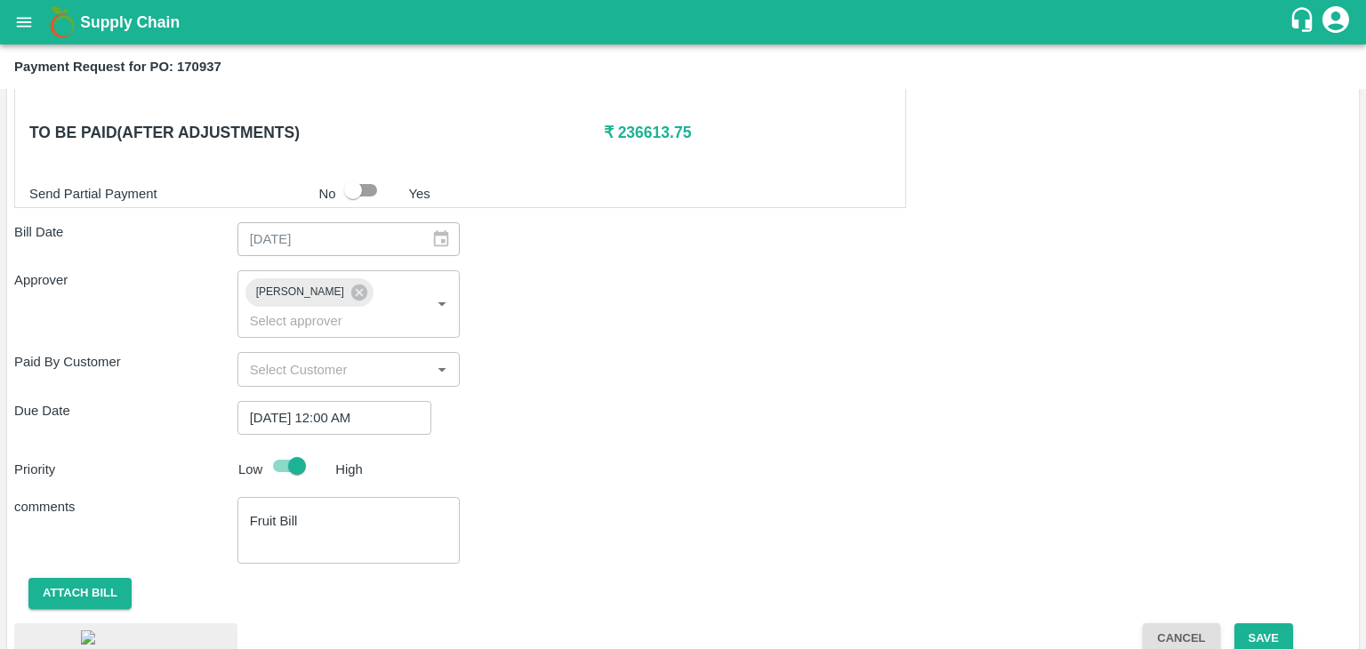
scroll to position [952, 0]
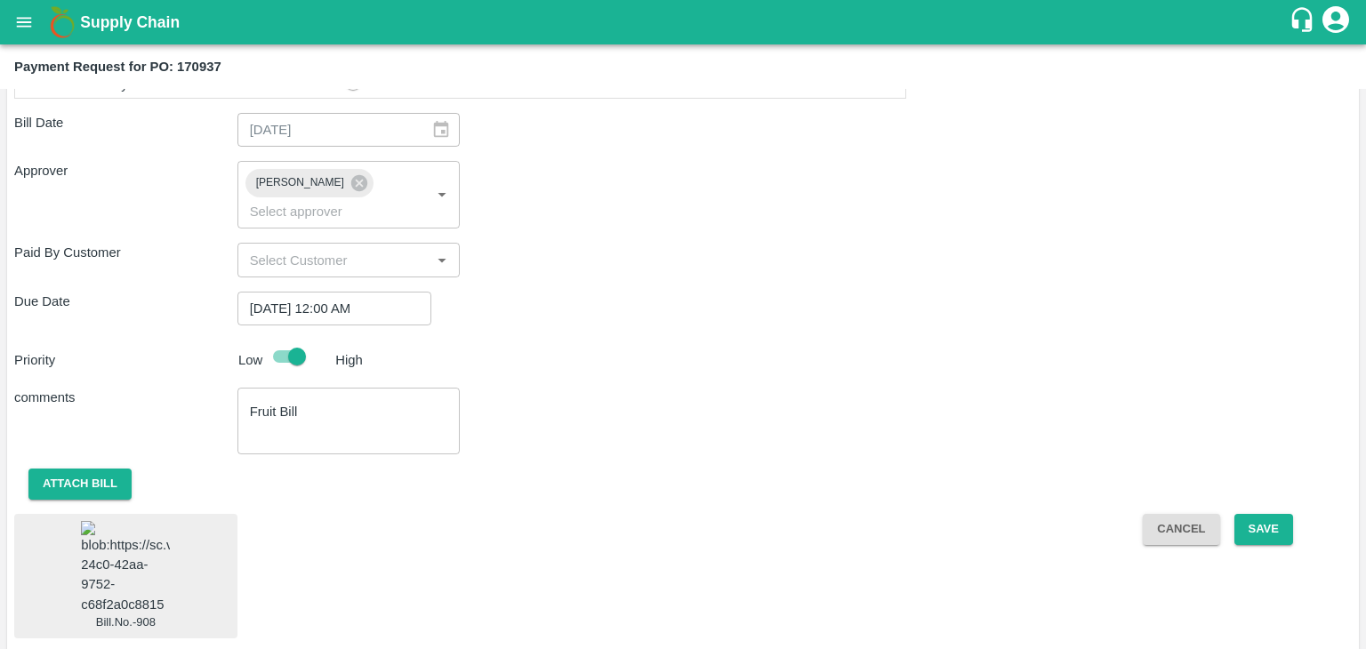
click at [138, 539] on img at bounding box center [125, 567] width 89 height 93
click at [1273, 514] on button "Save" at bounding box center [1263, 529] width 59 height 31
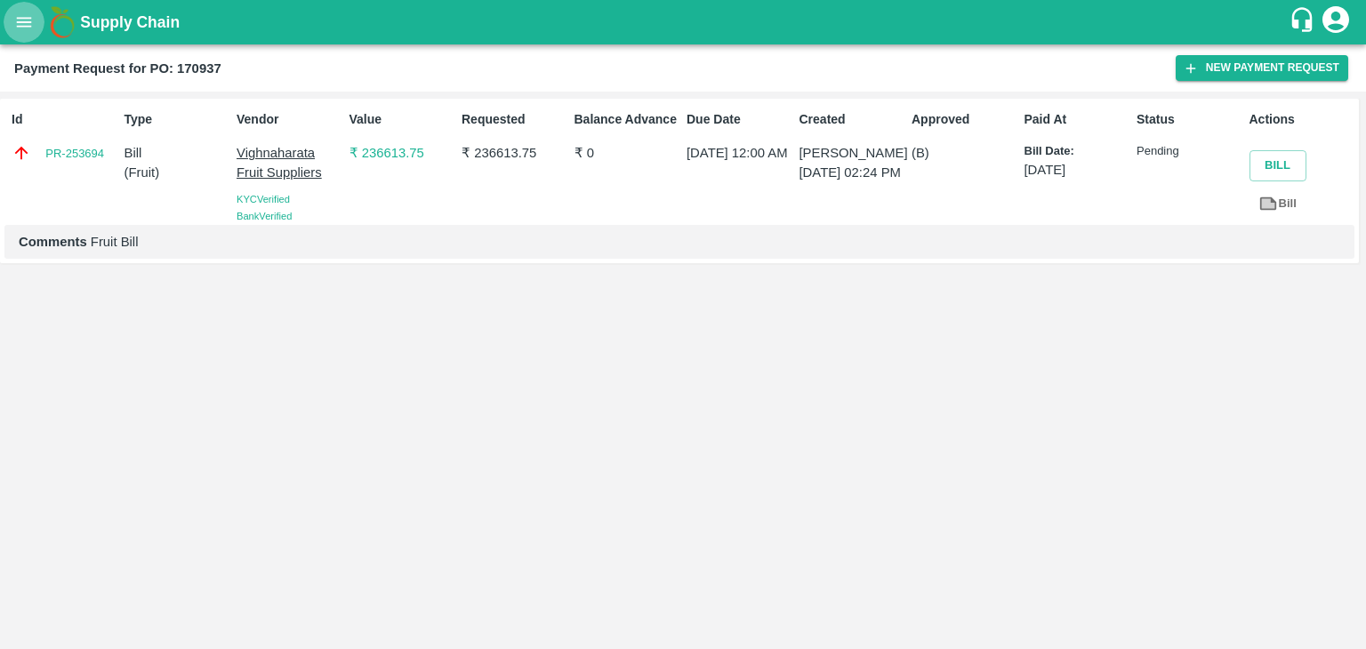
click at [17, 19] on icon "open drawer" at bounding box center [24, 22] width 20 height 20
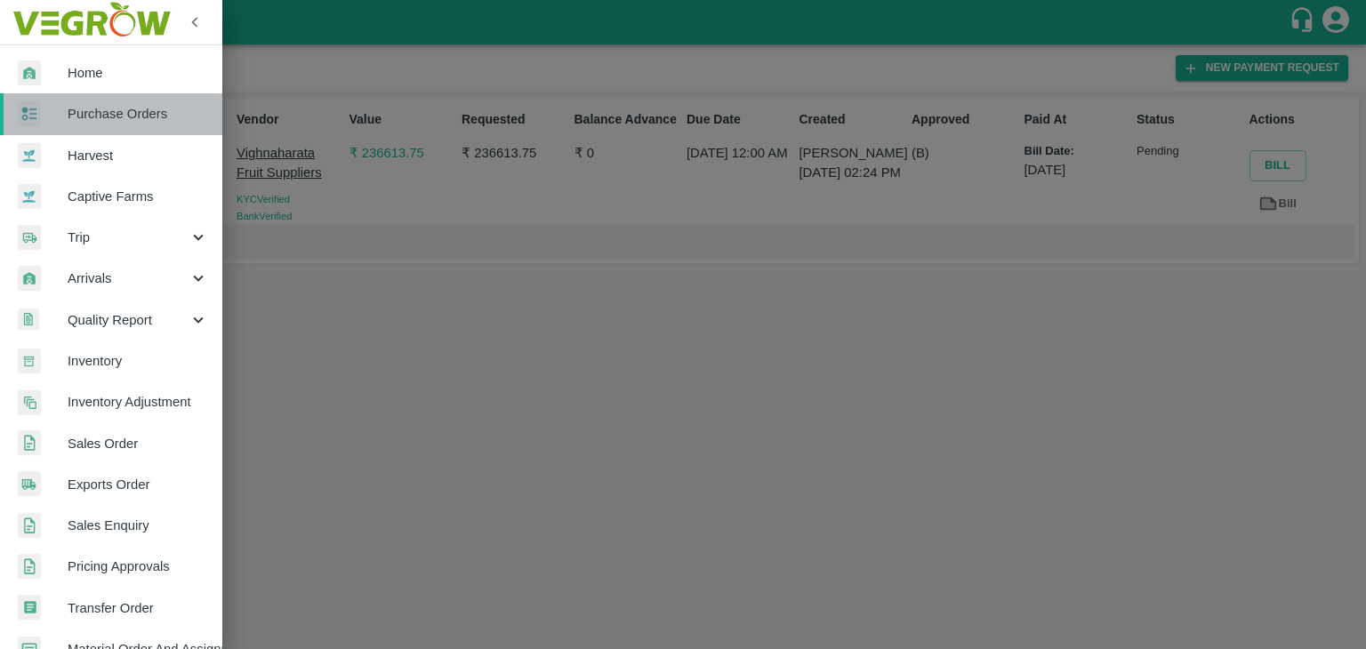
click at [115, 116] on span "Purchase Orders" at bounding box center [138, 114] width 140 height 20
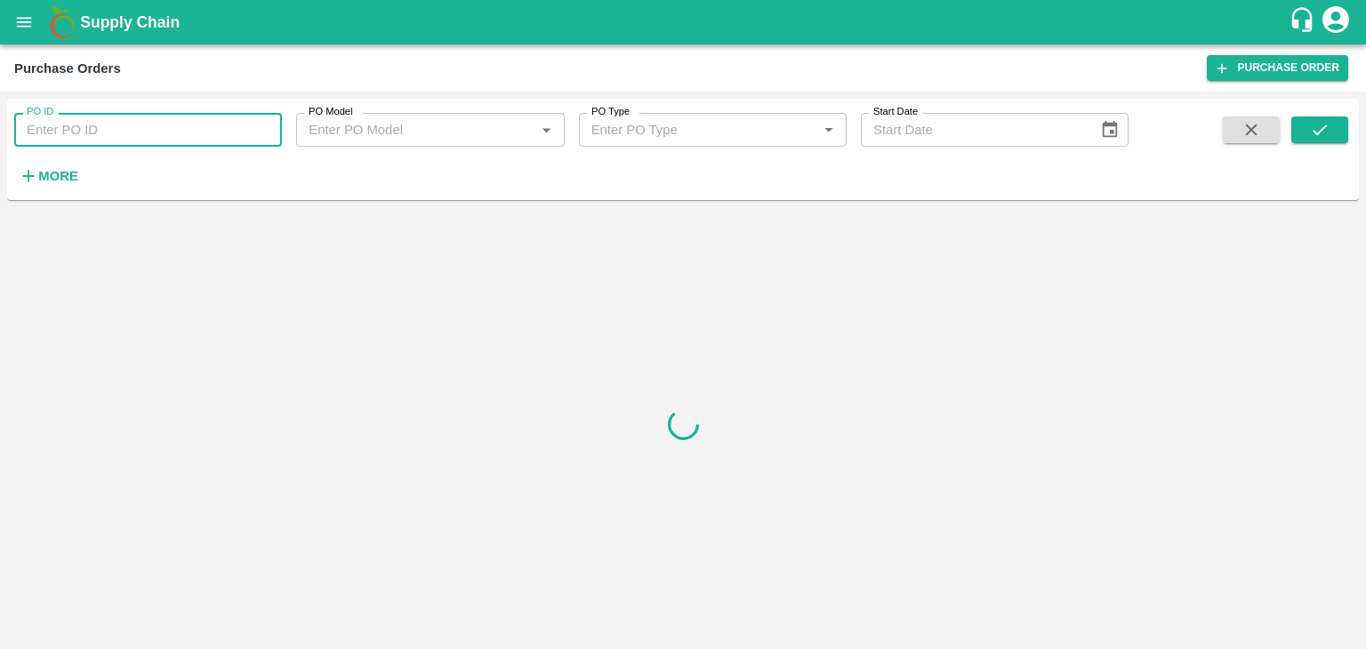
click at [159, 127] on input "PO ID" at bounding box center [148, 130] width 268 height 34
paste input "171136"
type input "171136"
click at [1305, 129] on button "submit" at bounding box center [1319, 129] width 57 height 27
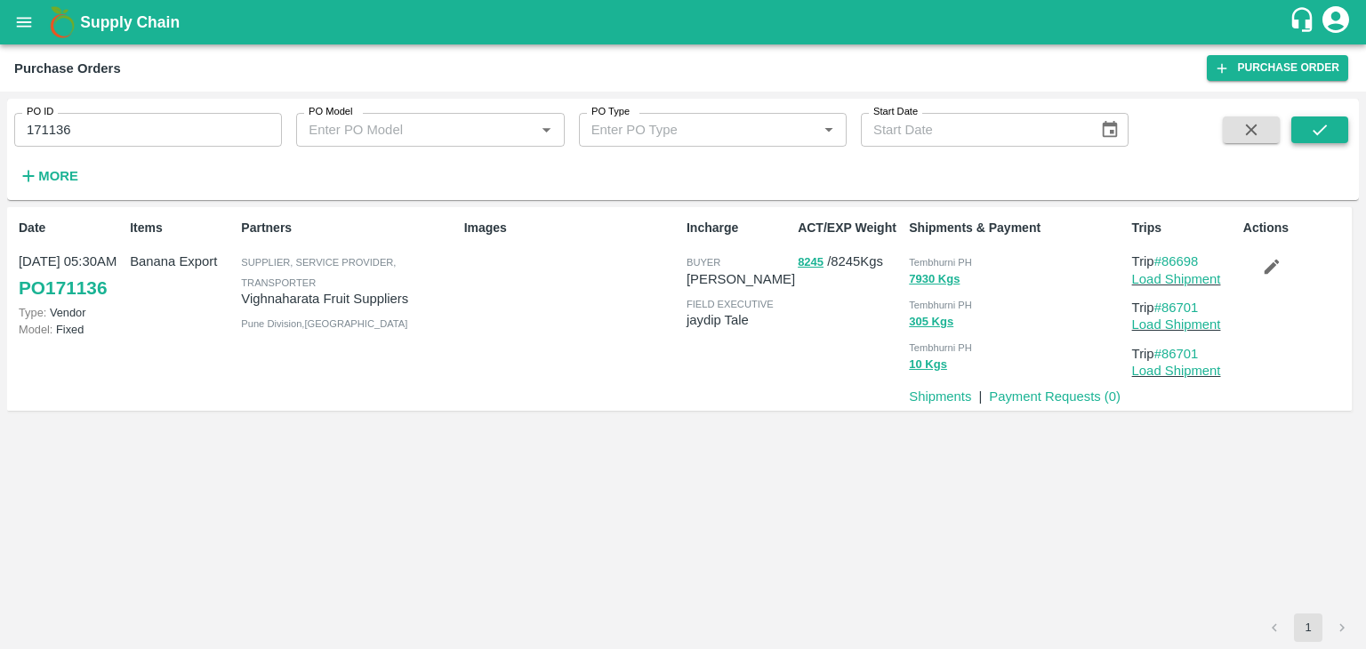
click at [1305, 129] on button "submit" at bounding box center [1319, 129] width 57 height 27
click at [1015, 394] on link "Payment Requests ( 0 )" at bounding box center [1055, 396] width 132 height 14
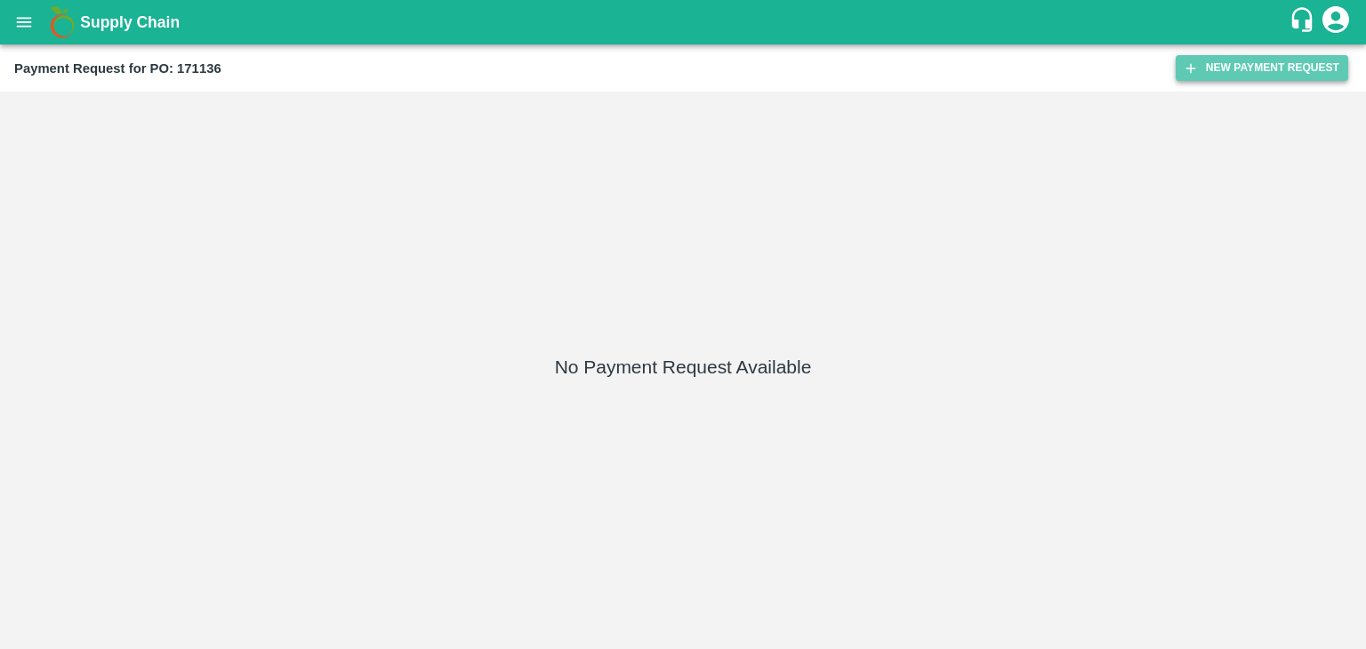
click at [1252, 72] on button "New Payment Request" at bounding box center [1261, 68] width 172 height 26
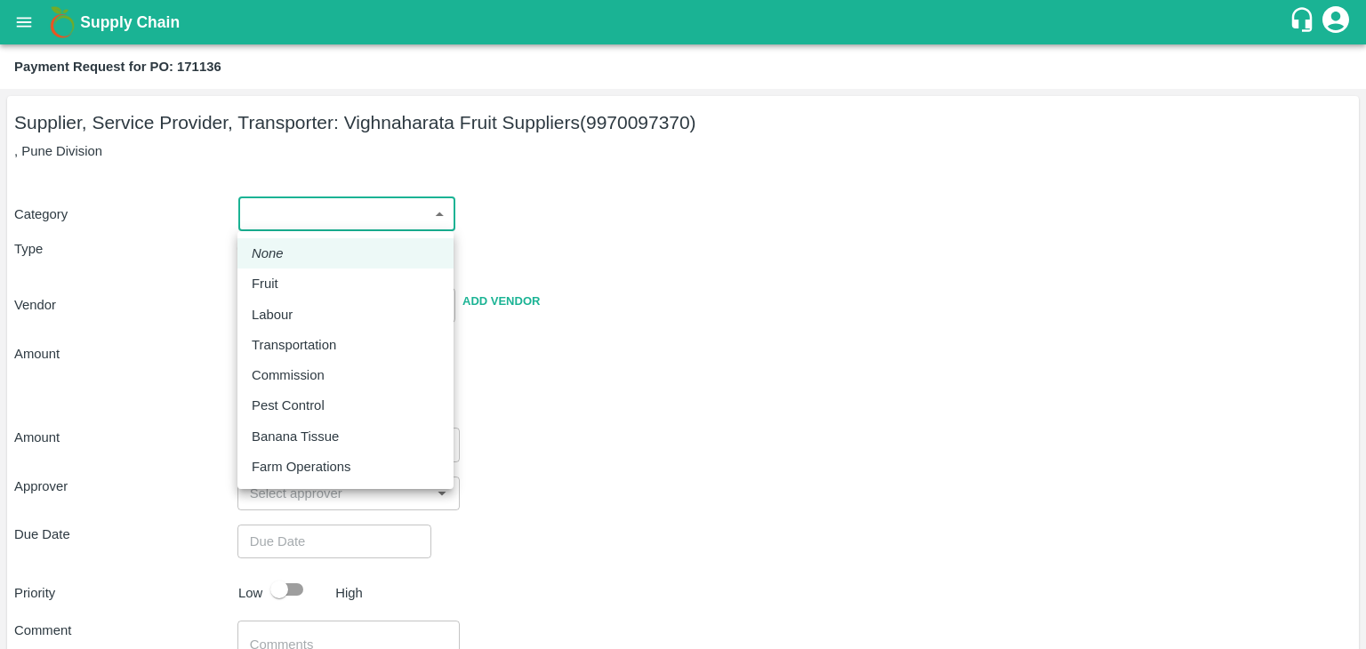
drag, startPoint x: 286, startPoint y: 214, endPoint x: 285, endPoint y: 283, distance: 68.5
click at [285, 283] on body "Supply Chain Payment Request for PO: 171136 Supplier, Service Provider, Transpo…" at bounding box center [683, 324] width 1366 height 649
click at [285, 283] on div "Fruit" at bounding box center [270, 284] width 36 height 20
type input "1"
type input "Vighnaharata Fruit Suppliers - 9970097370(Supplier, Service Provider, Transport…"
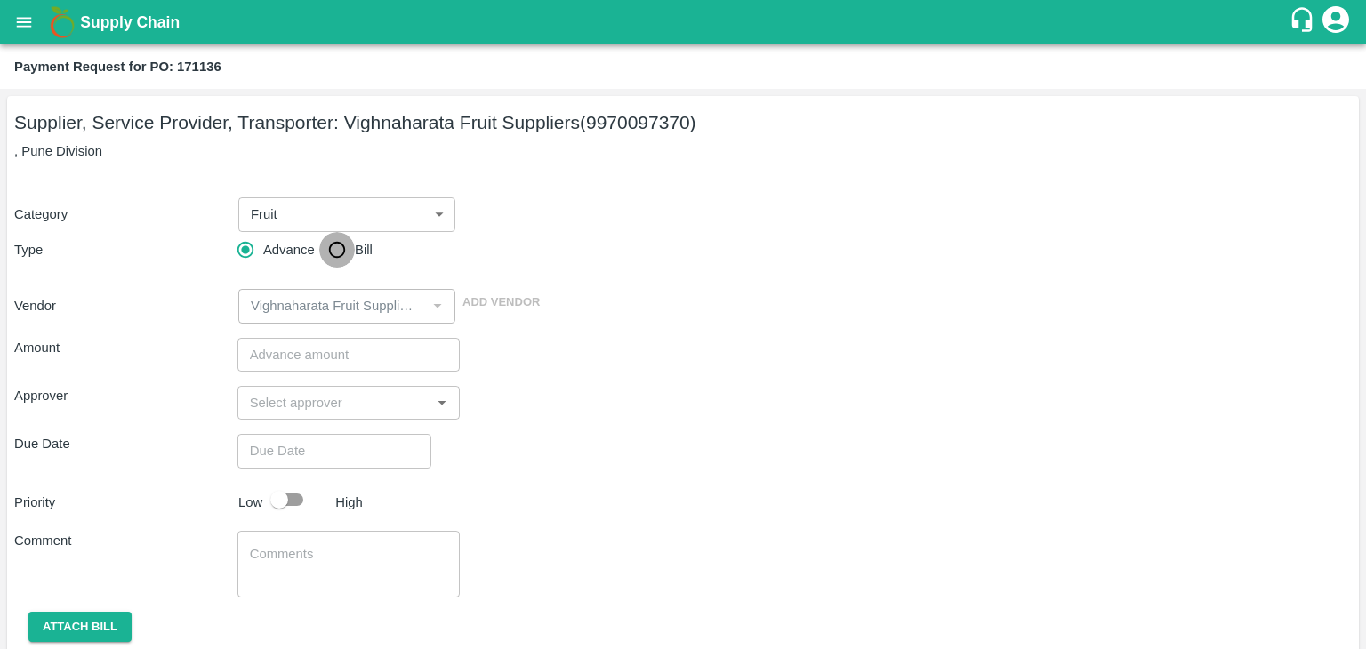
click at [326, 263] on input "Bill" at bounding box center [337, 250] width 36 height 36
radio input "true"
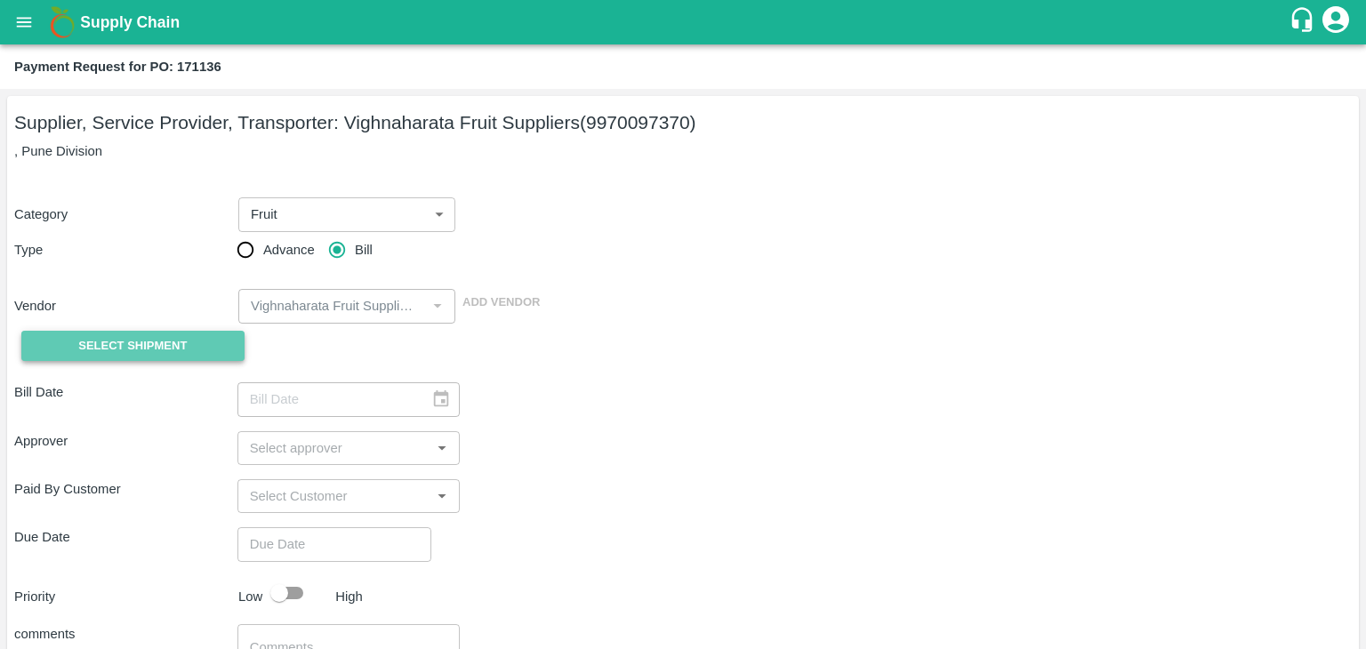
click at [161, 352] on span "Select Shipment" at bounding box center [132, 346] width 108 height 20
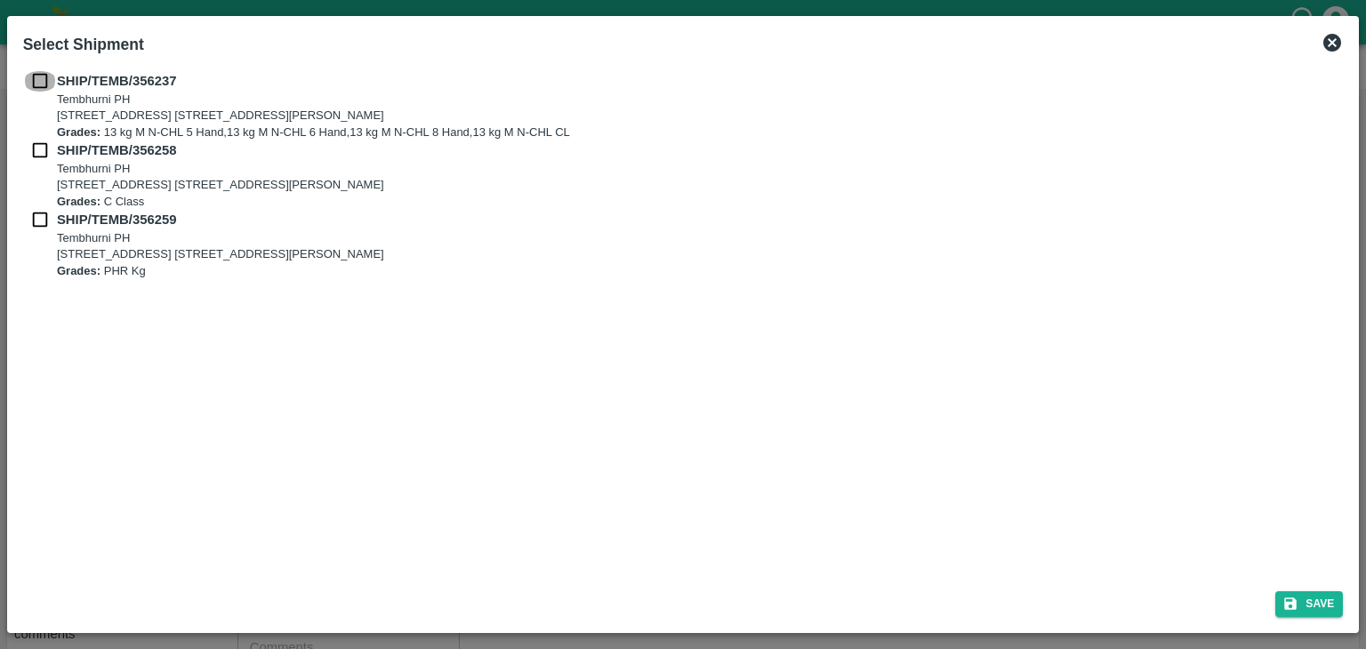
click at [36, 79] on input "checkbox" at bounding box center [40, 81] width 34 height 20
checkbox input "true"
click at [35, 144] on input "checkbox" at bounding box center [40, 150] width 34 height 20
checkbox input "true"
click at [31, 214] on input "checkbox" at bounding box center [40, 220] width 34 height 20
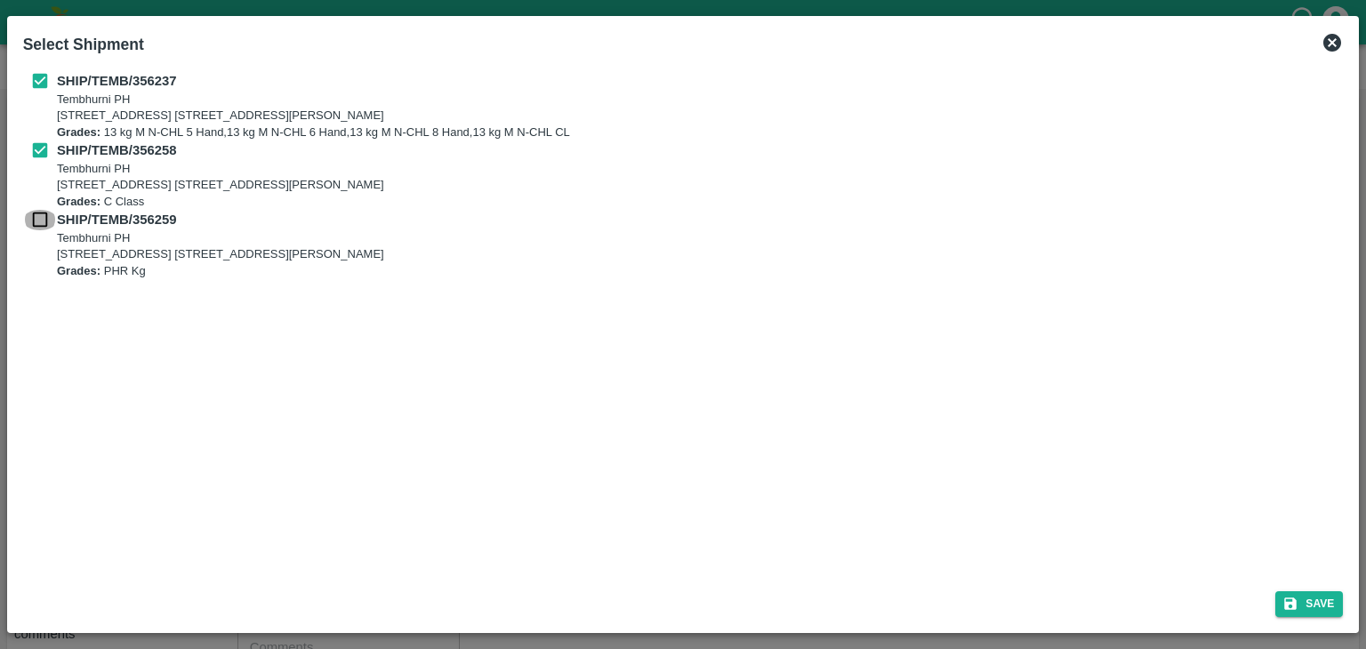
checkbox input "true"
click at [1303, 601] on button "Save" at bounding box center [1309, 604] width 68 height 26
type input "[DATE]"
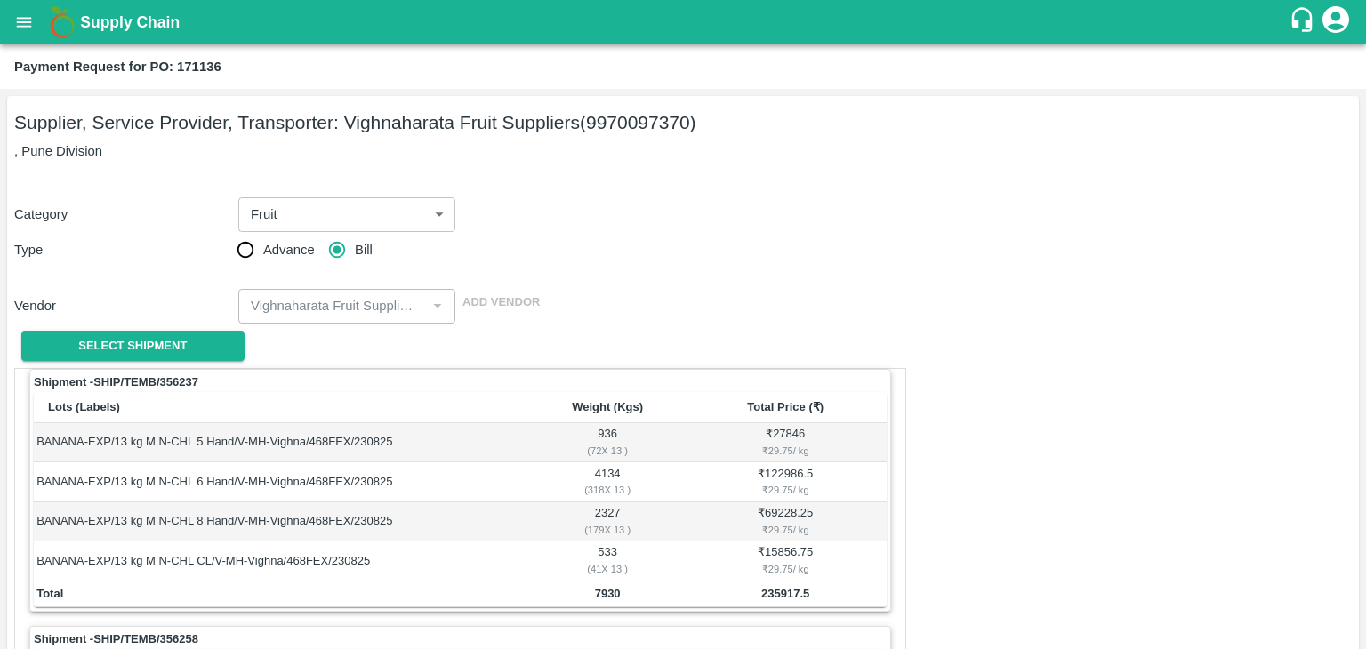
scroll to position [832, 0]
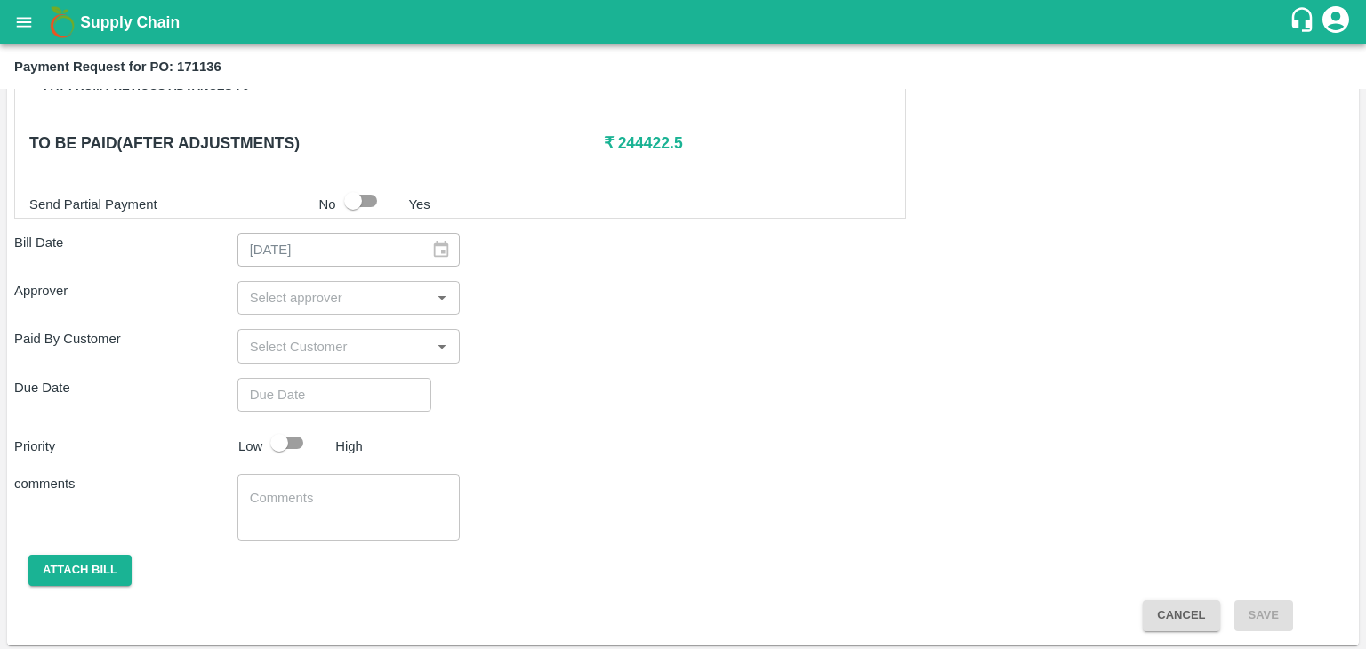
click at [337, 292] on input "input" at bounding box center [334, 297] width 183 height 23
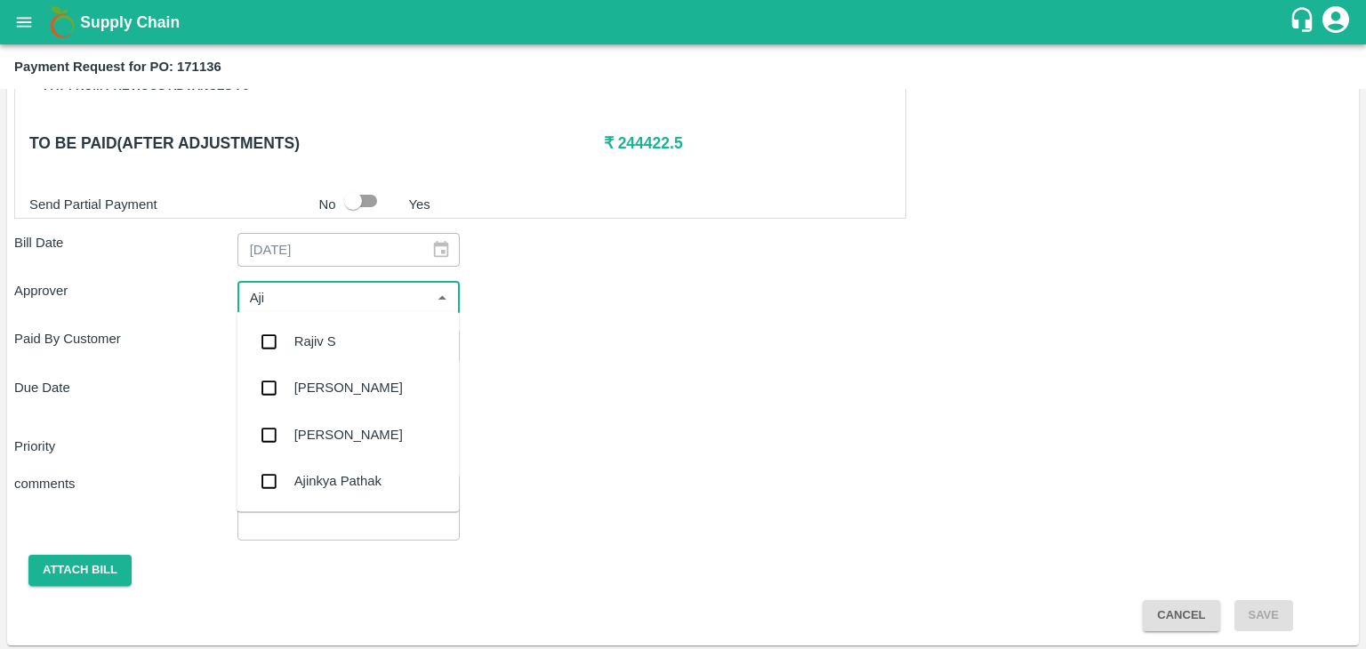
type input "Ajit"
click at [338, 352] on div "[PERSON_NAME]" at bounding box center [347, 341] width 222 height 46
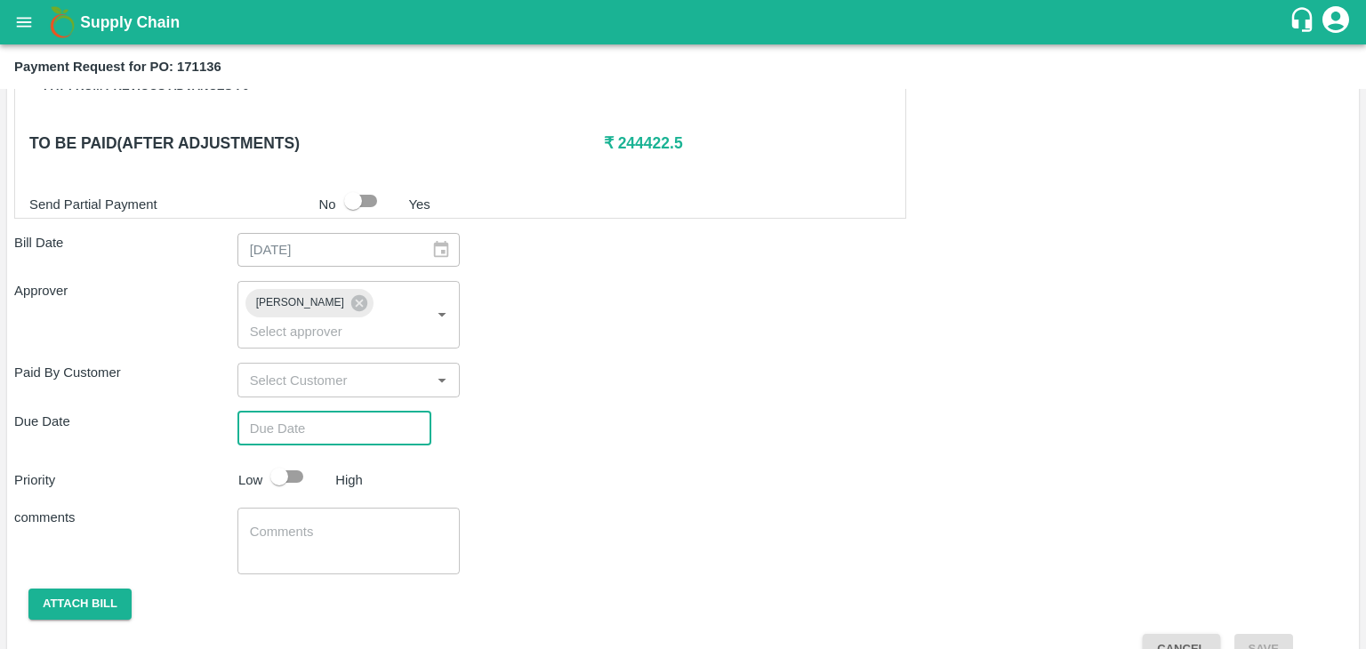
type input "DD/MM/YYYY hh:mm aa"
click at [363, 412] on input "DD/MM/YYYY hh:mm aa" at bounding box center [327, 429] width 181 height 34
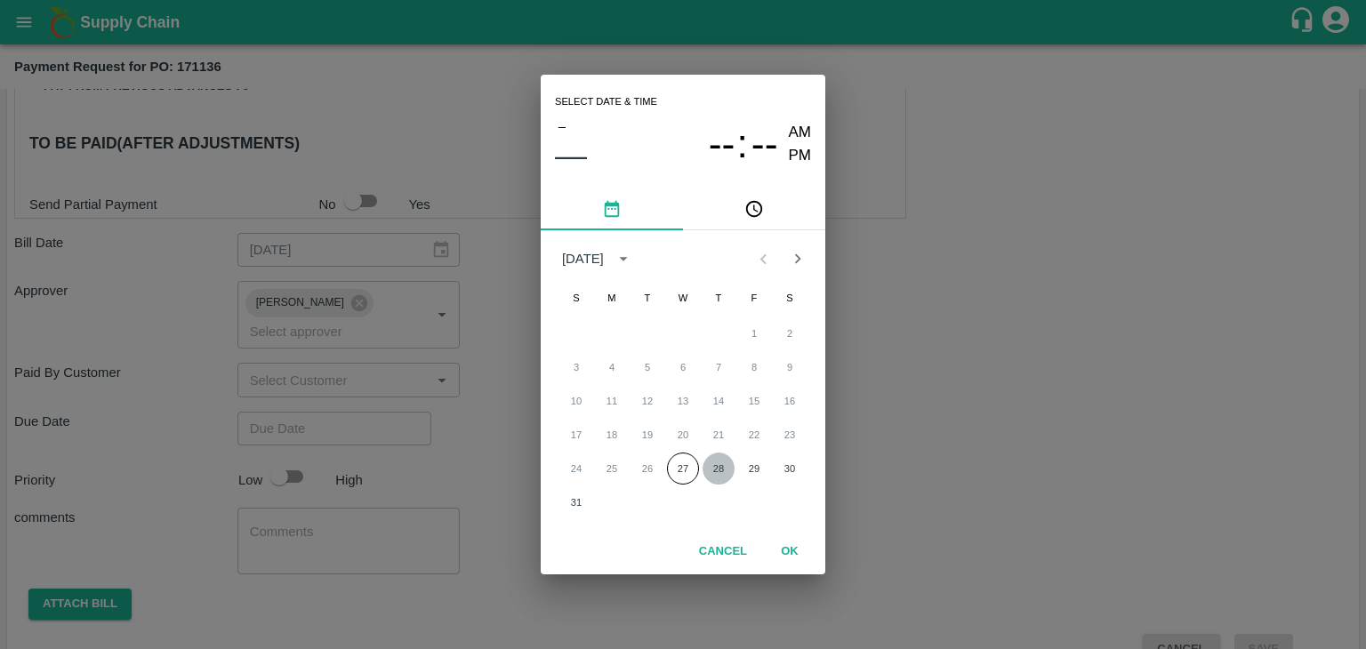
click at [711, 469] on button "28" at bounding box center [718, 469] width 32 height 32
type input "[DATE] 12:00 AM"
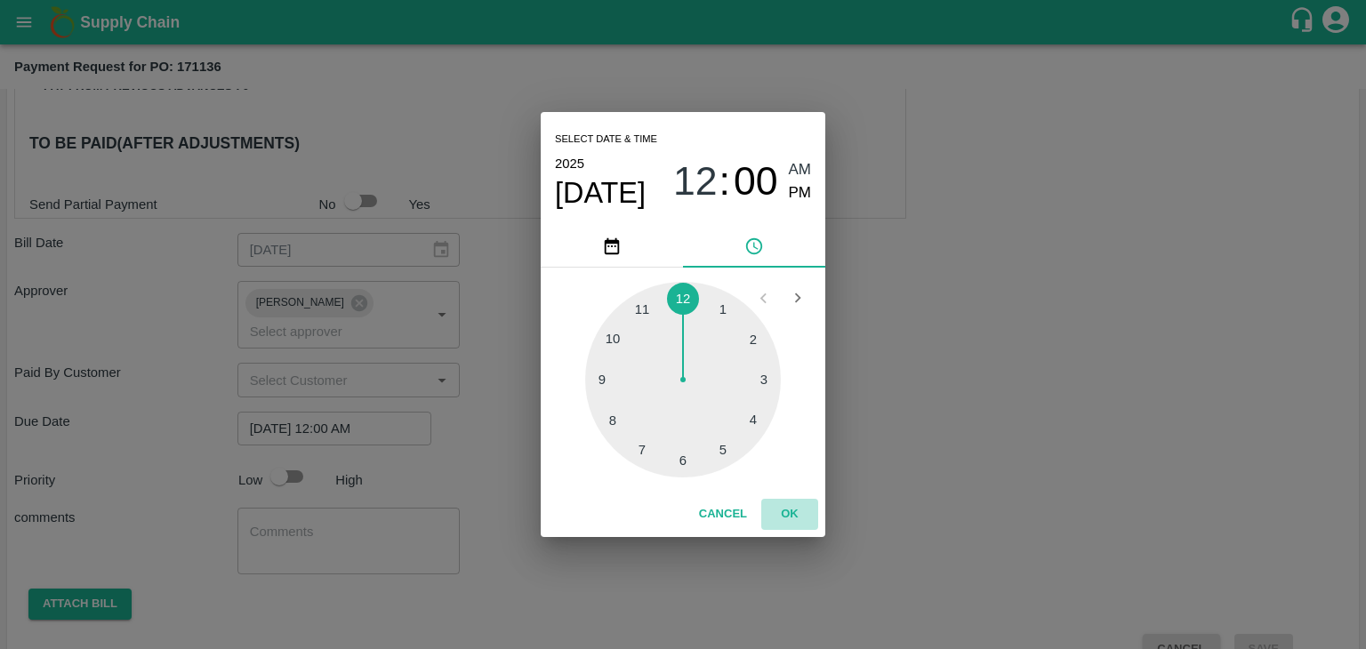
click at [790, 520] on button "OK" at bounding box center [789, 514] width 57 height 31
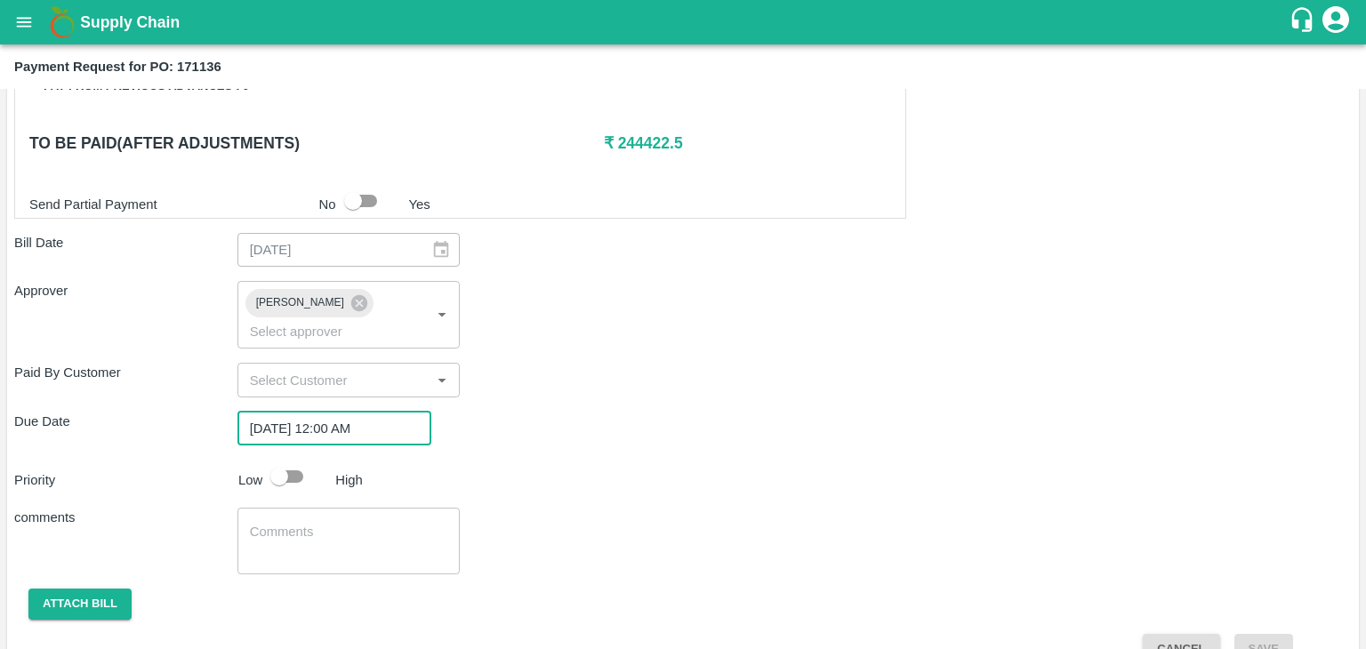
click at [281, 460] on input "checkbox" at bounding box center [278, 477] width 101 height 34
checkbox input "true"
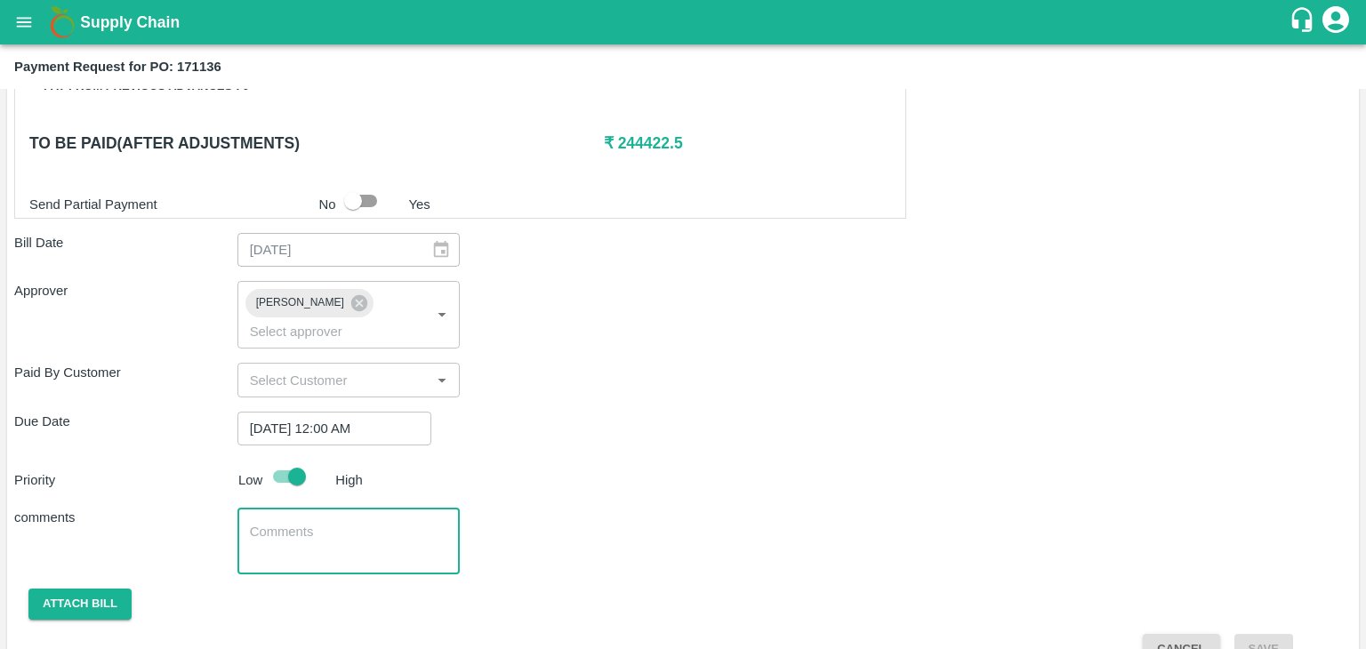
click at [341, 523] on textarea at bounding box center [349, 541] width 198 height 37
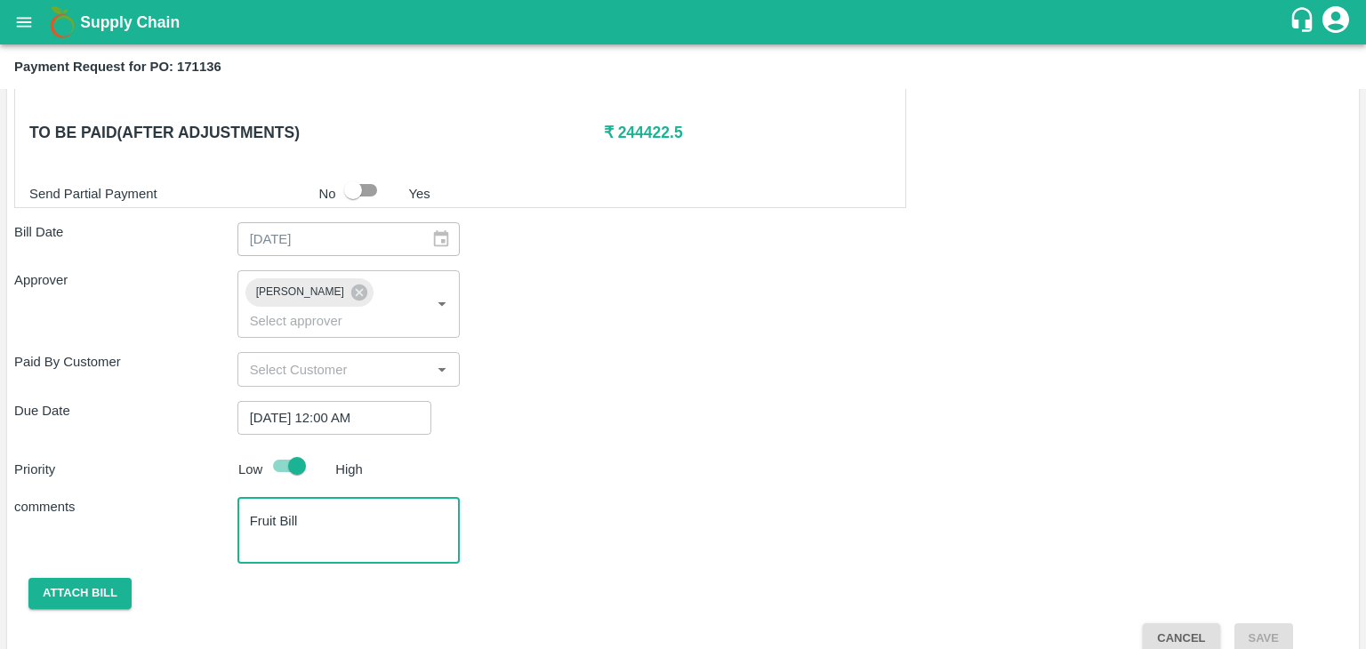
type textarea "Fruit Bill"
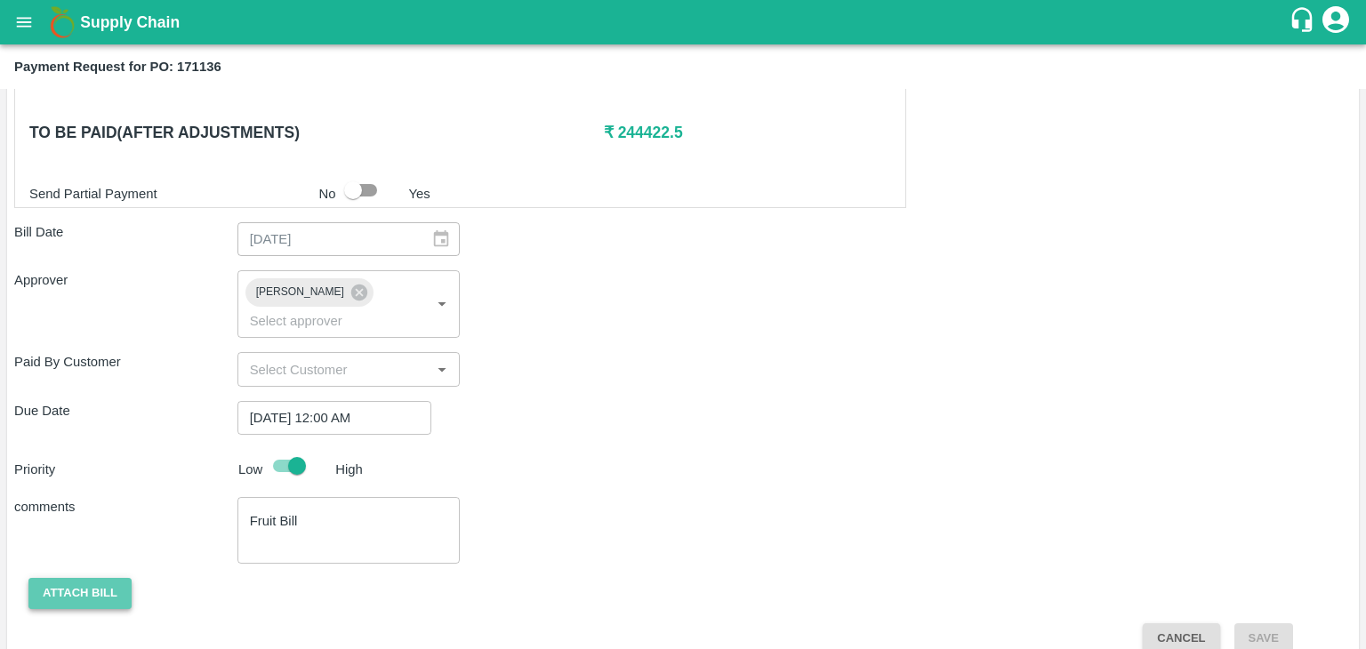
click at [73, 578] on button "Attach bill" at bounding box center [79, 593] width 103 height 31
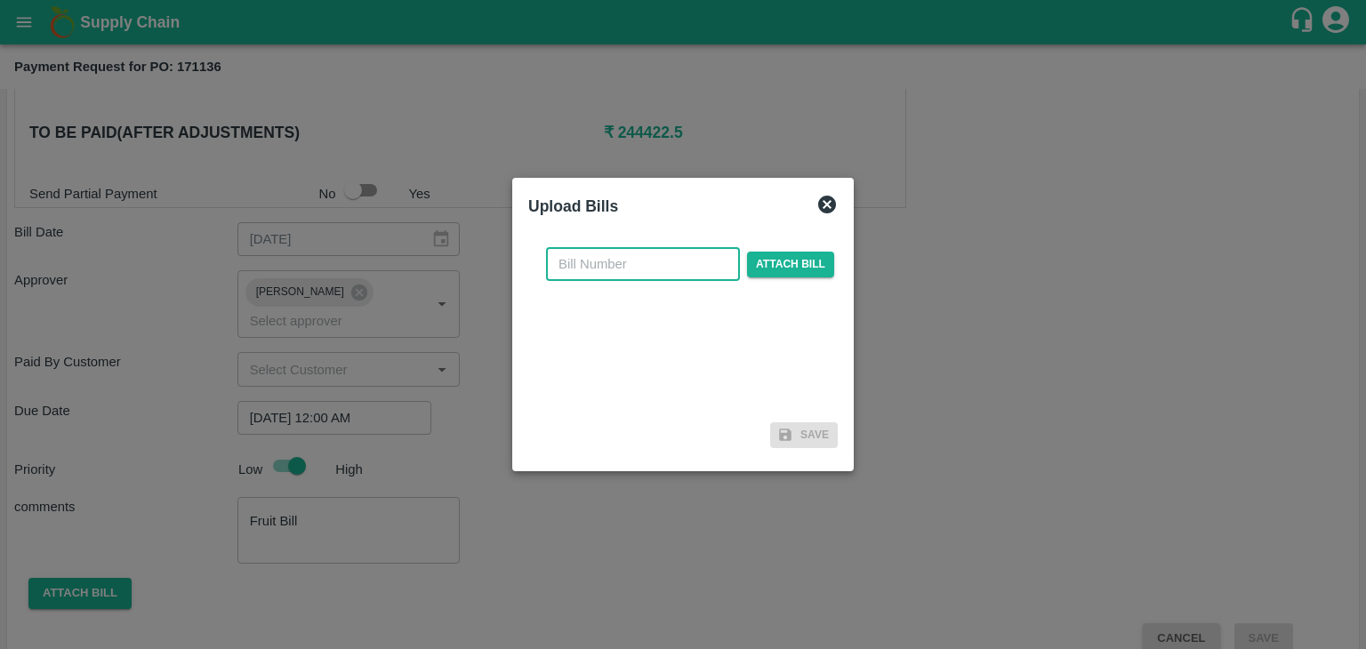
click at [680, 258] on input "text" at bounding box center [643, 264] width 194 height 34
type input "912"
click at [756, 264] on span "Attach bill" at bounding box center [790, 265] width 87 height 26
click at [0, 0] on input "Attach bill" at bounding box center [0, 0] width 0 height 0
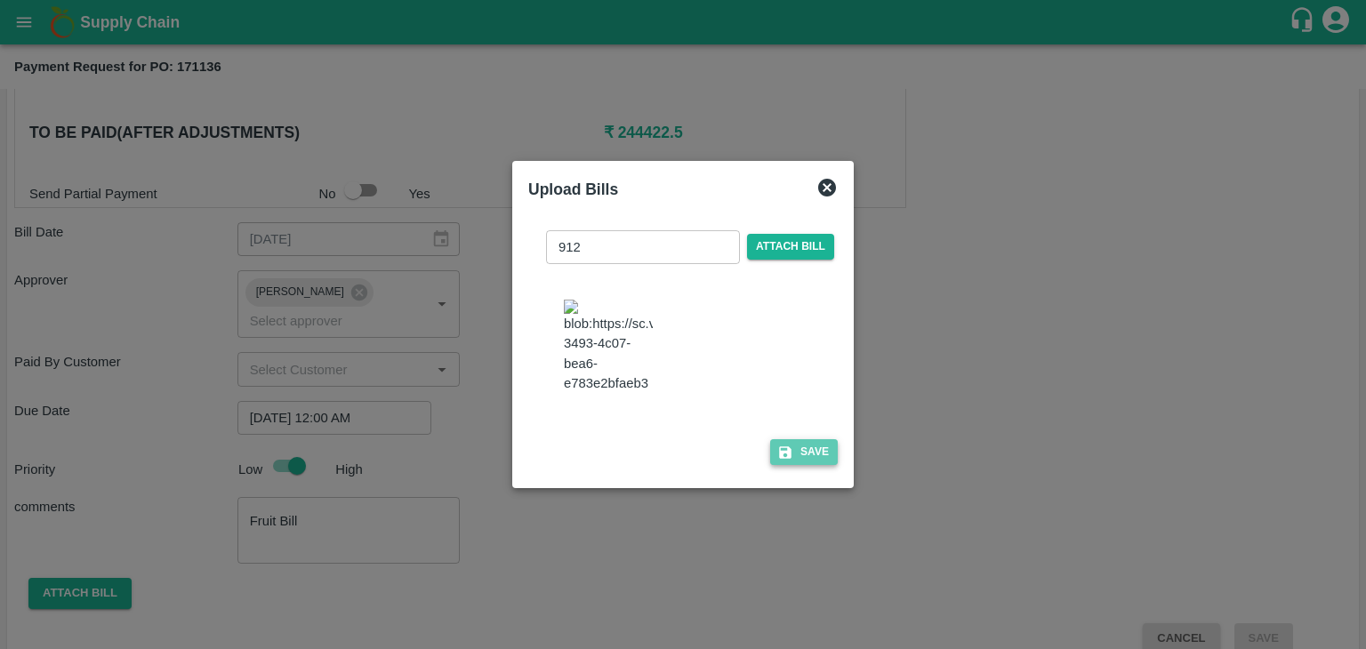
click at [813, 465] on button "Save" at bounding box center [804, 452] width 68 height 26
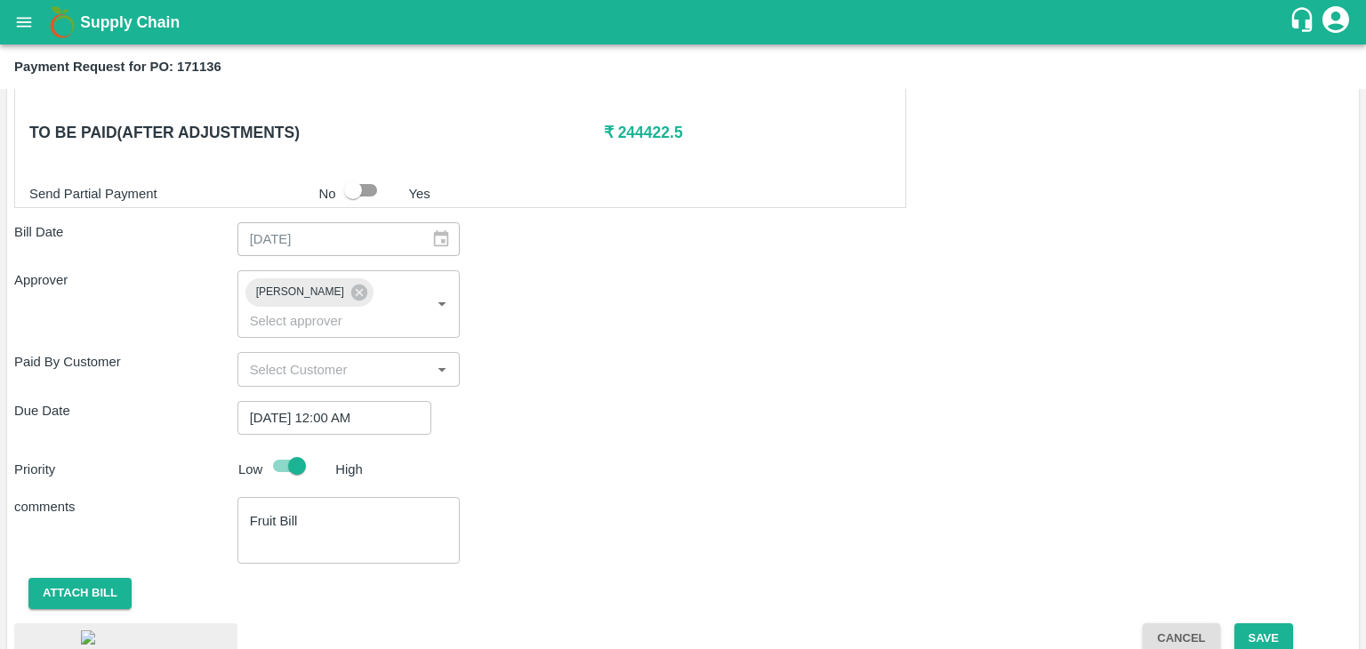
scroll to position [949, 0]
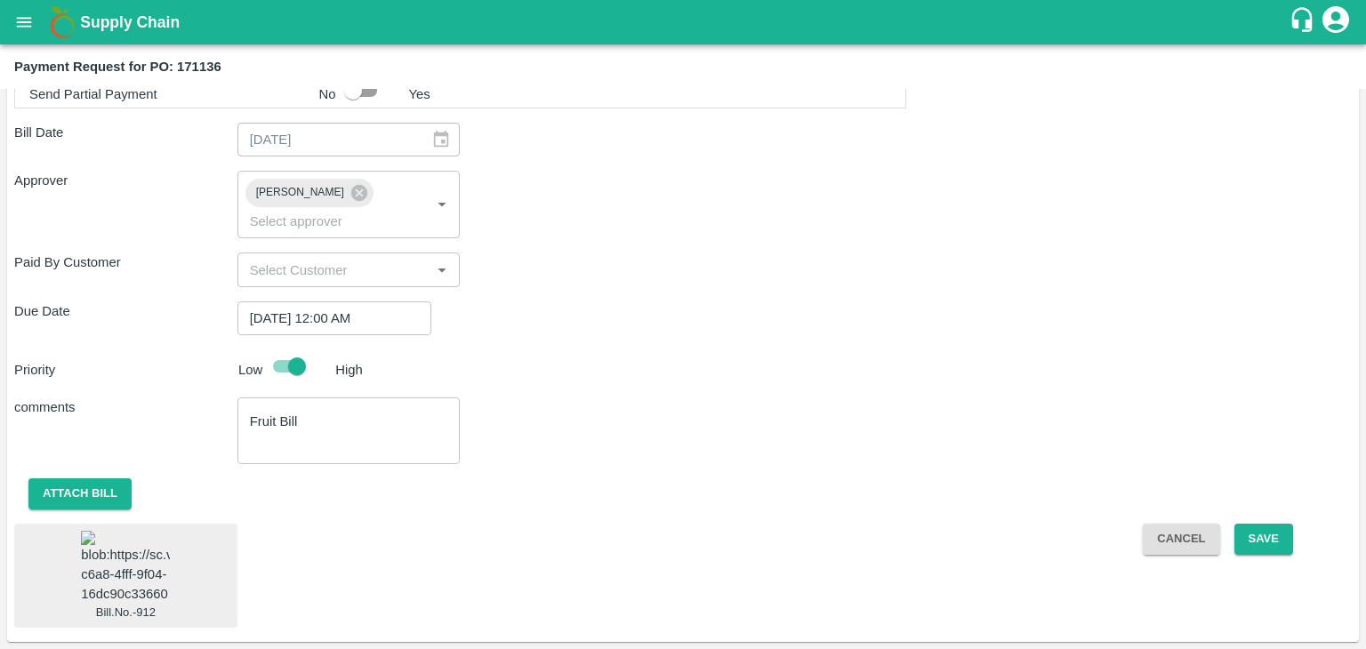
click at [142, 555] on img at bounding box center [125, 568] width 89 height 74
click at [1270, 524] on button "Save" at bounding box center [1263, 539] width 59 height 31
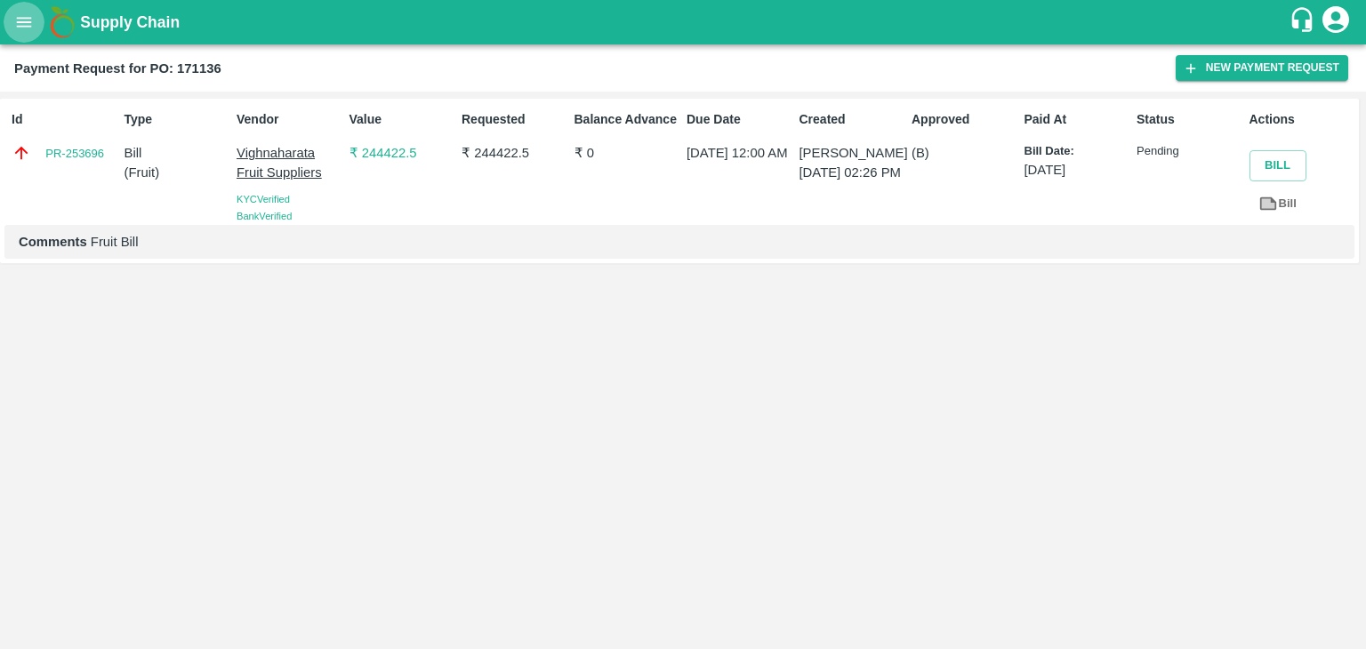
click at [23, 26] on icon "open drawer" at bounding box center [24, 22] width 15 height 10
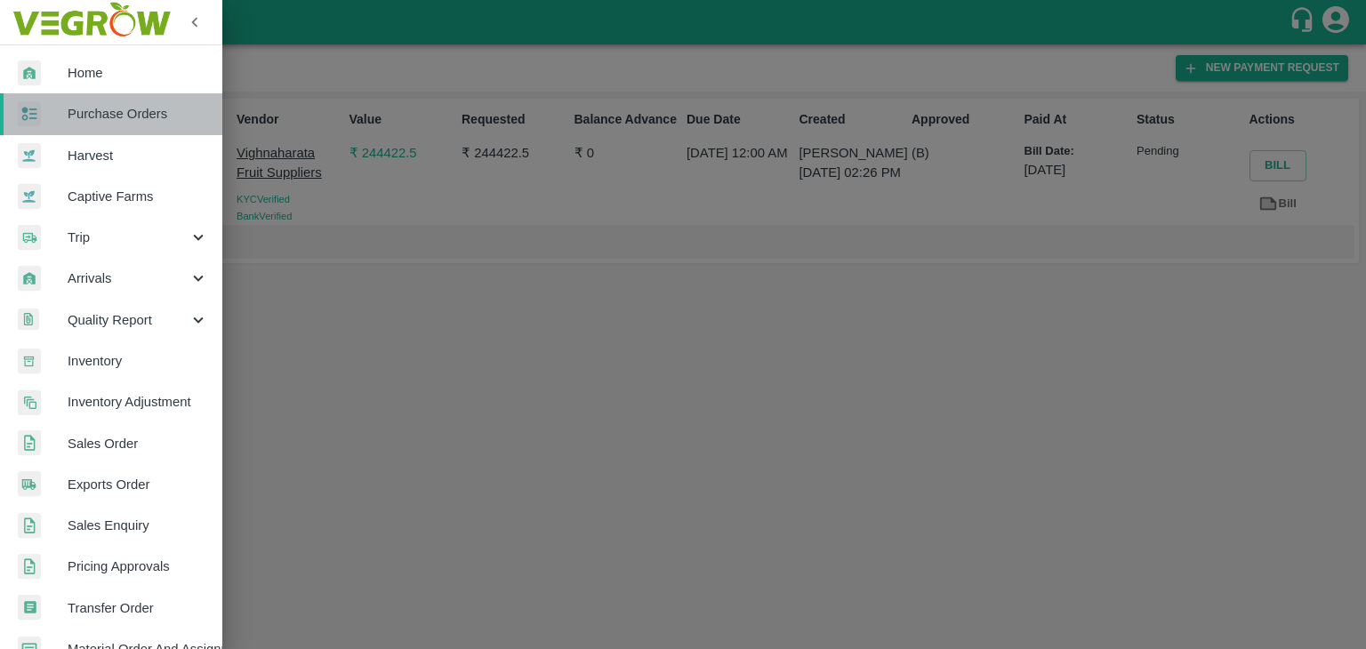
click at [123, 116] on span "Purchase Orders" at bounding box center [138, 114] width 140 height 20
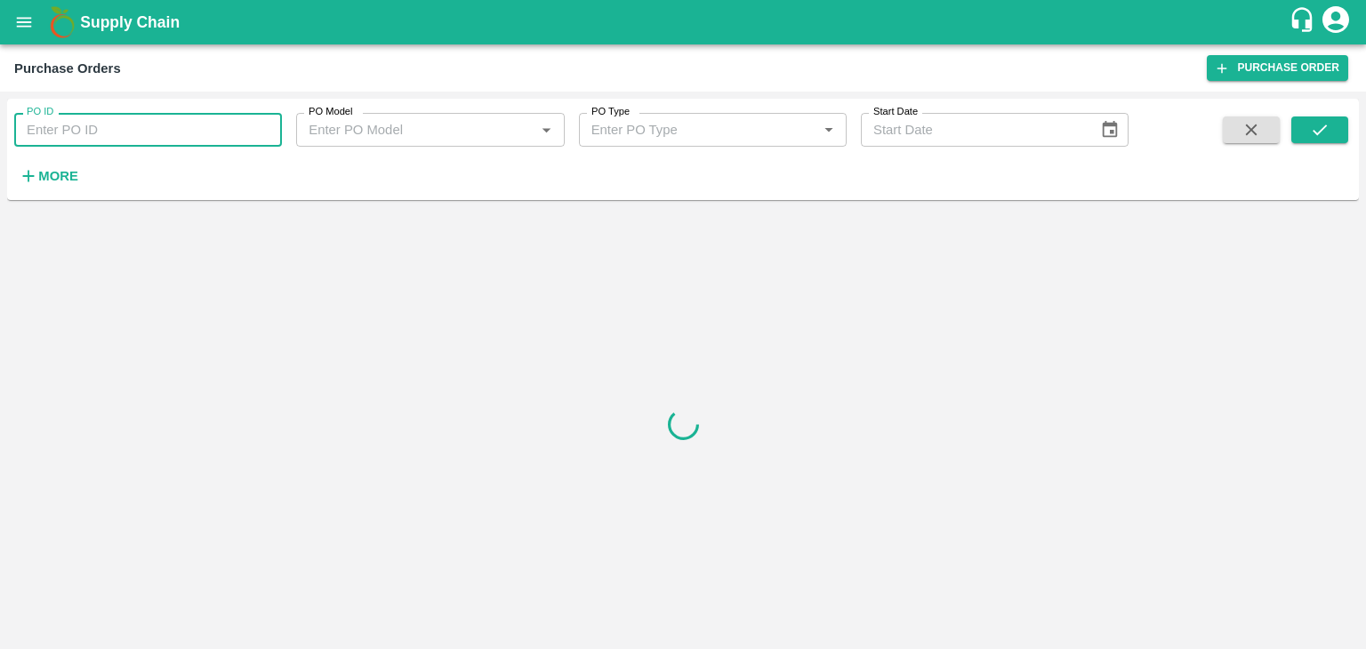
click at [189, 136] on input "PO ID" at bounding box center [148, 130] width 268 height 34
paste input "171200"
type input "171200"
click at [1302, 140] on button "submit" at bounding box center [1319, 129] width 57 height 27
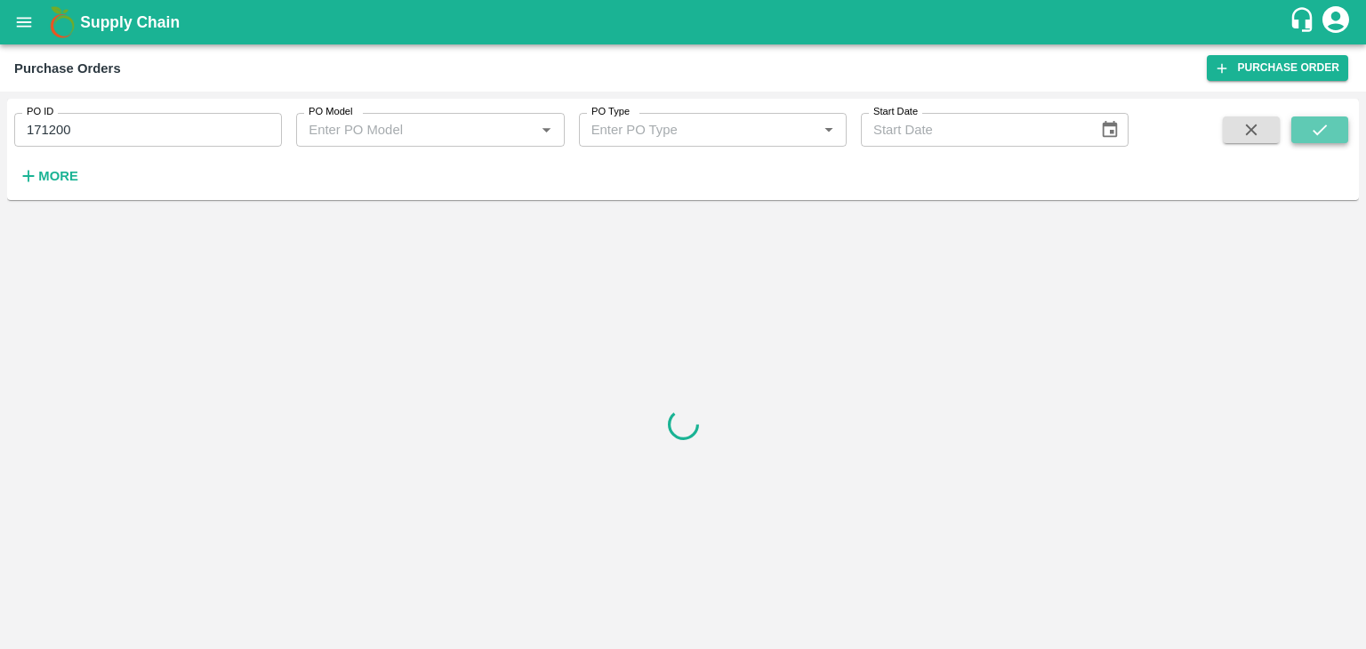
click at [1302, 140] on button "submit" at bounding box center [1319, 129] width 57 height 27
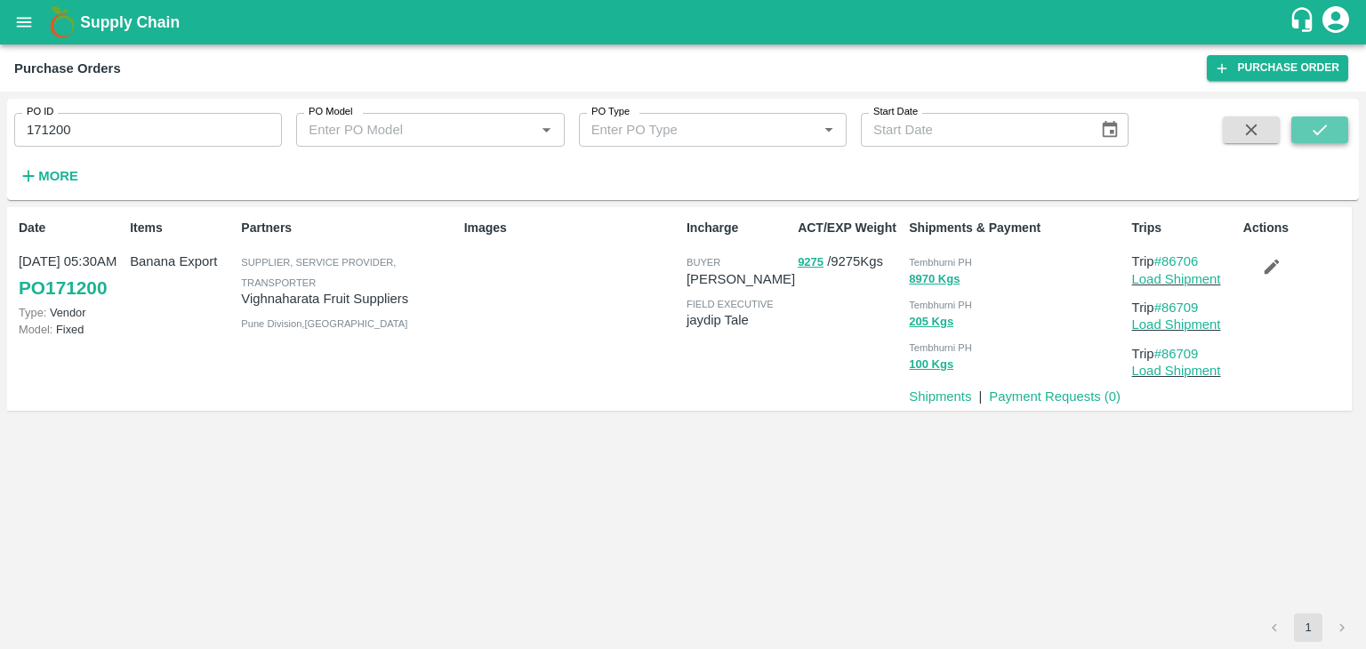
click at [1302, 140] on button "submit" at bounding box center [1319, 129] width 57 height 27
click at [1039, 392] on link "Payment Requests ( 0 )" at bounding box center [1055, 396] width 132 height 14
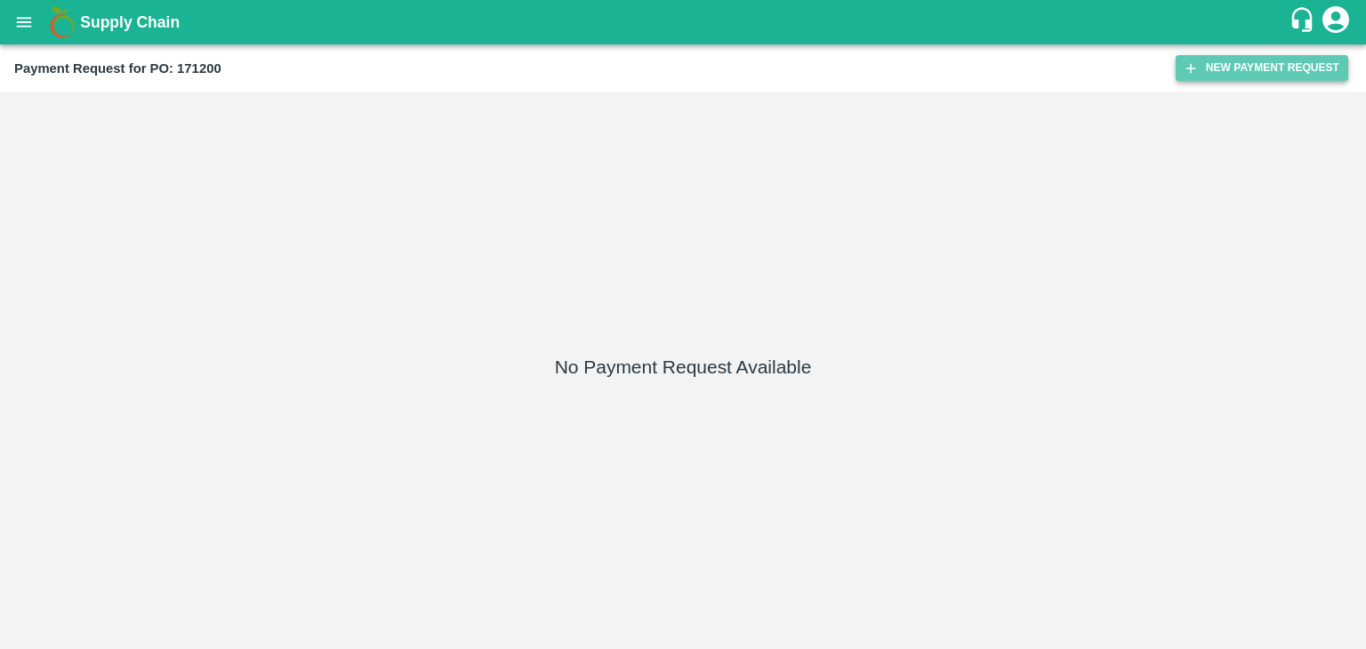
click at [1176, 68] on button "New Payment Request" at bounding box center [1261, 68] width 172 height 26
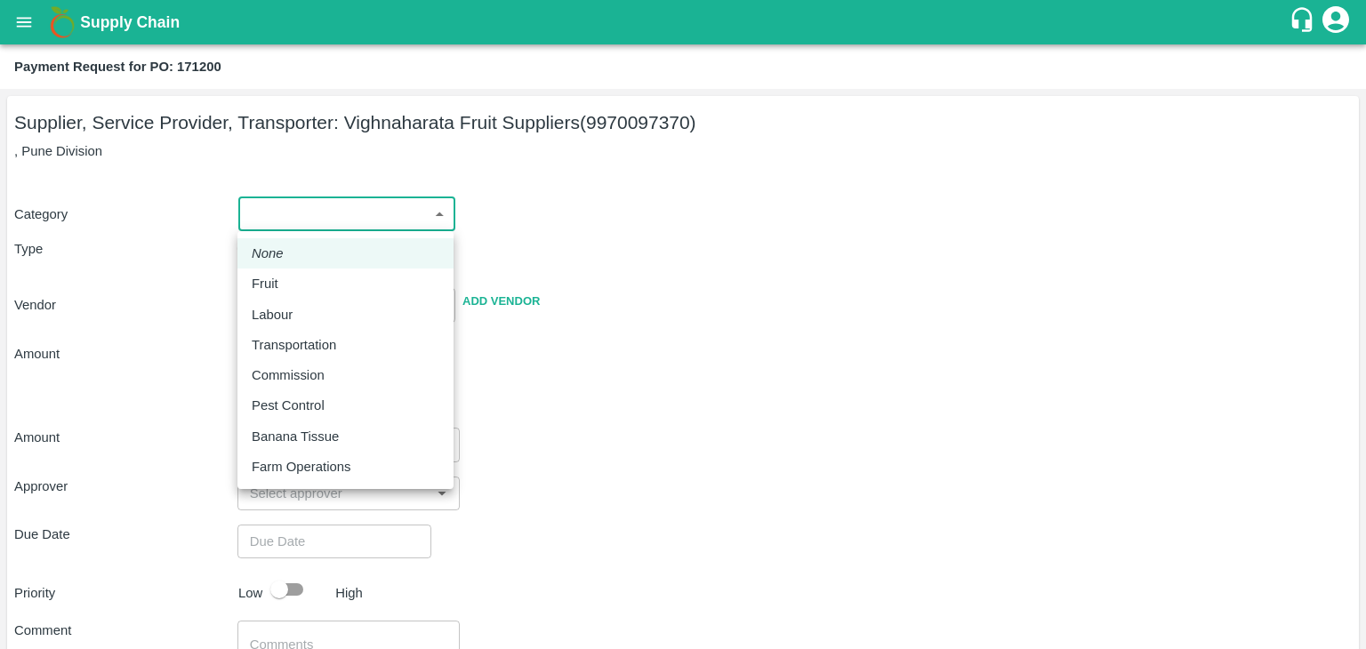
click at [277, 220] on body "Supply Chain Payment Request for PO: 171200 Supplier, Service Provider, Transpo…" at bounding box center [683, 324] width 1366 height 649
click at [298, 277] on div "Fruit" at bounding box center [346, 284] width 188 height 20
type input "1"
type input "Vighnaharata Fruit Suppliers - 9970097370(Supplier, Service Provider, Transport…"
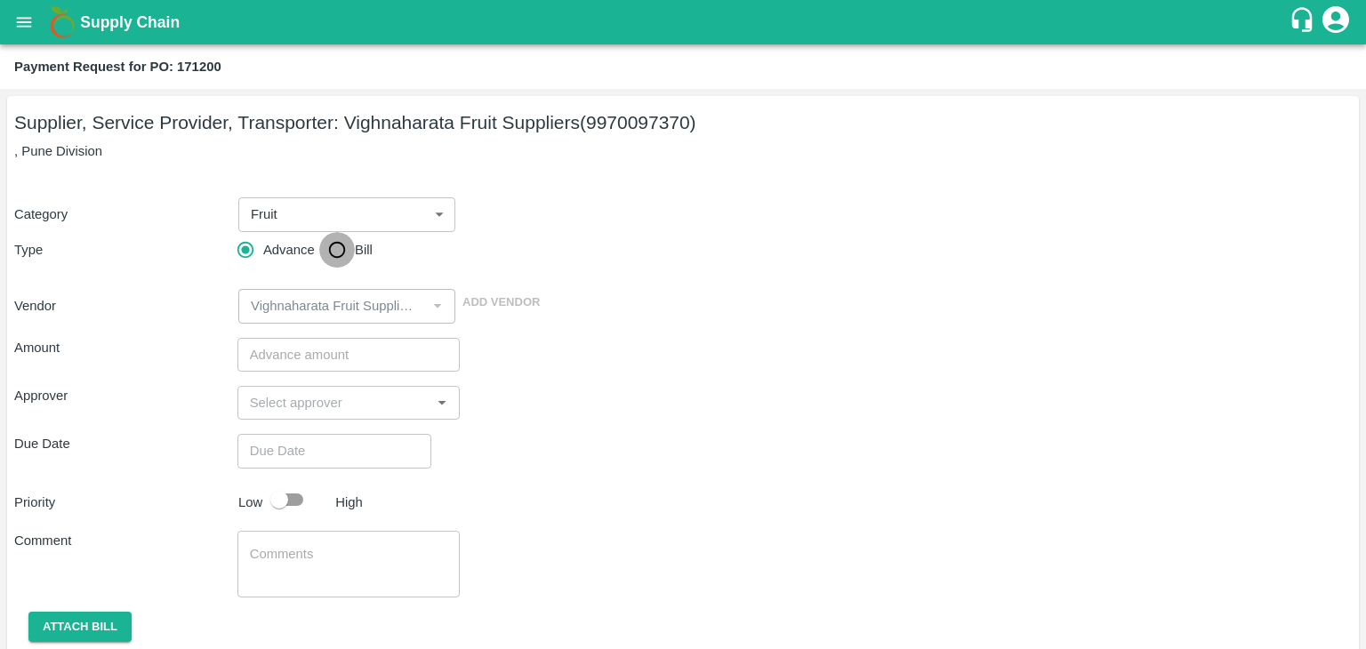
click at [341, 250] on input "Bill" at bounding box center [337, 250] width 36 height 36
radio input "true"
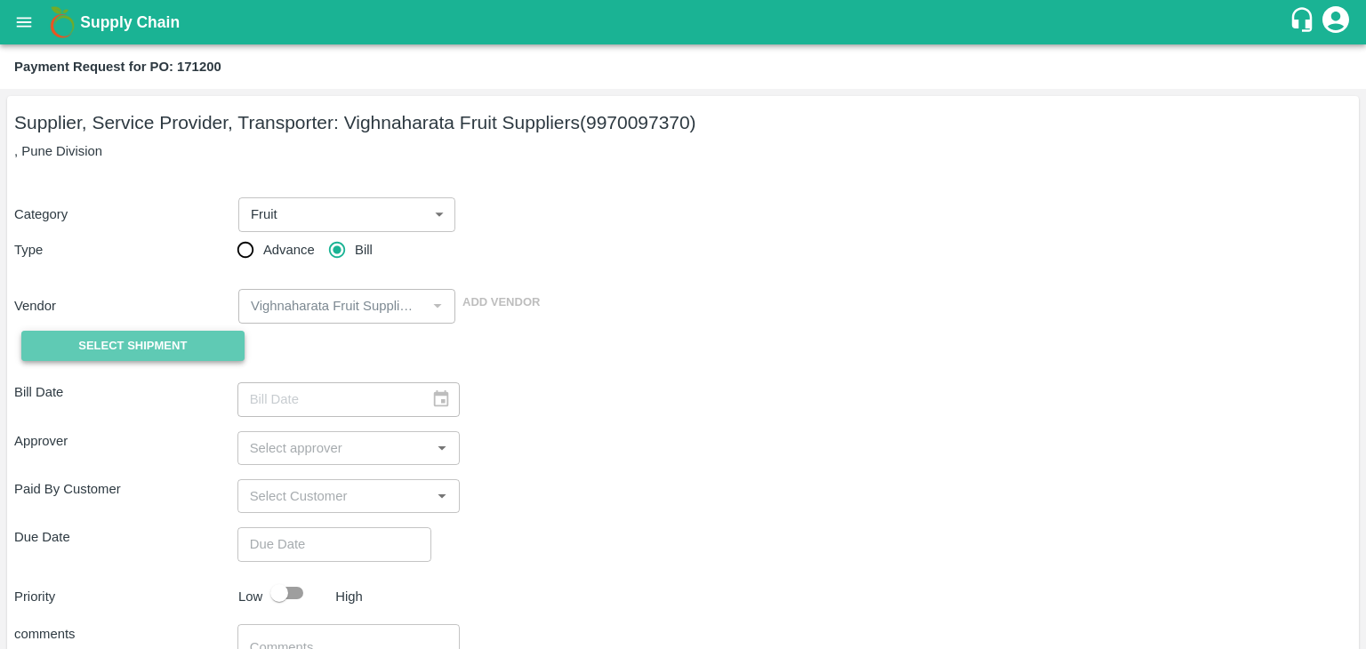
click at [132, 349] on span "Select Shipment" at bounding box center [132, 346] width 108 height 20
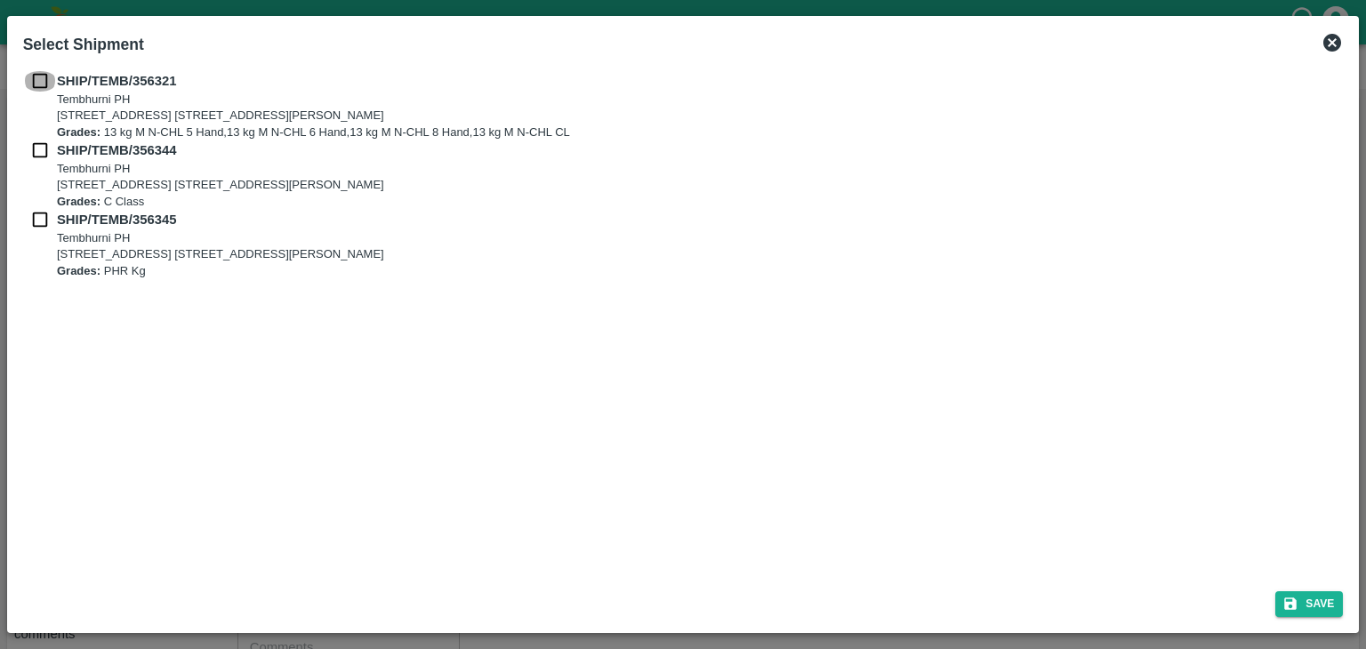
click at [38, 82] on input "checkbox" at bounding box center [40, 81] width 34 height 20
checkbox input "true"
click at [37, 149] on input "checkbox" at bounding box center [40, 150] width 34 height 20
checkbox input "true"
click at [37, 218] on input "checkbox" at bounding box center [40, 220] width 34 height 20
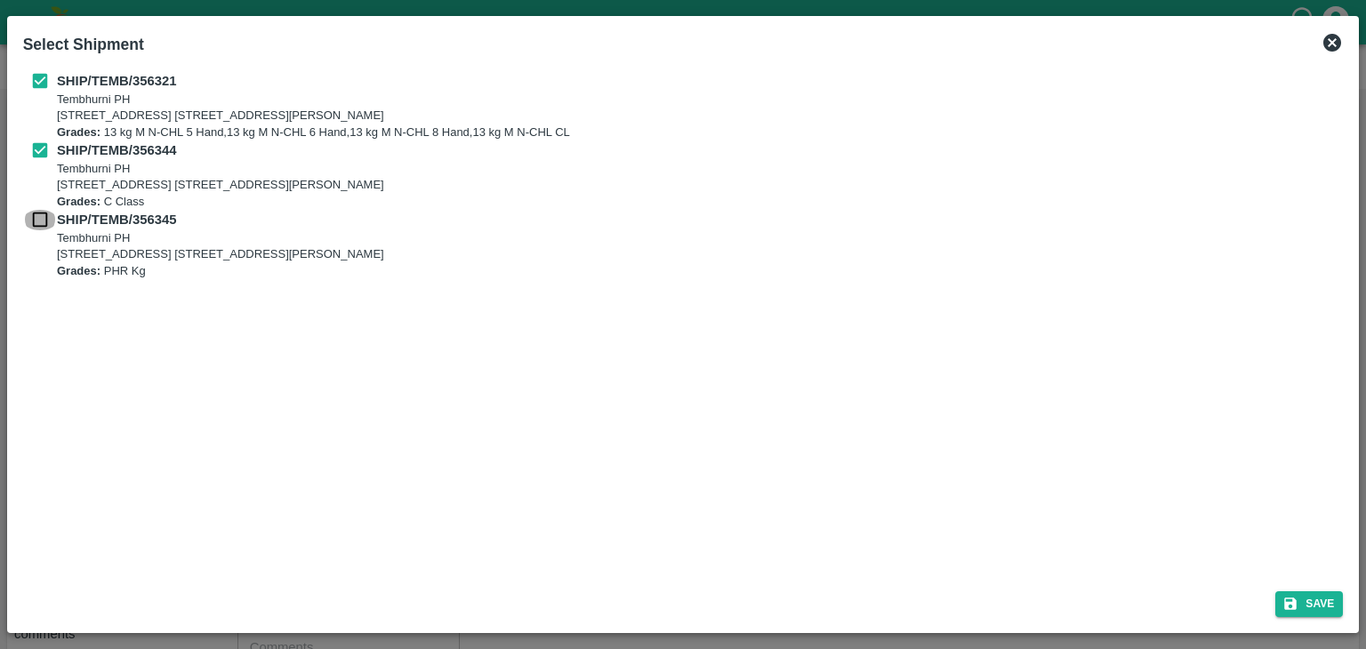
checkbox input "true"
click at [1325, 605] on button "Save" at bounding box center [1309, 604] width 68 height 26
type input "[DATE]"
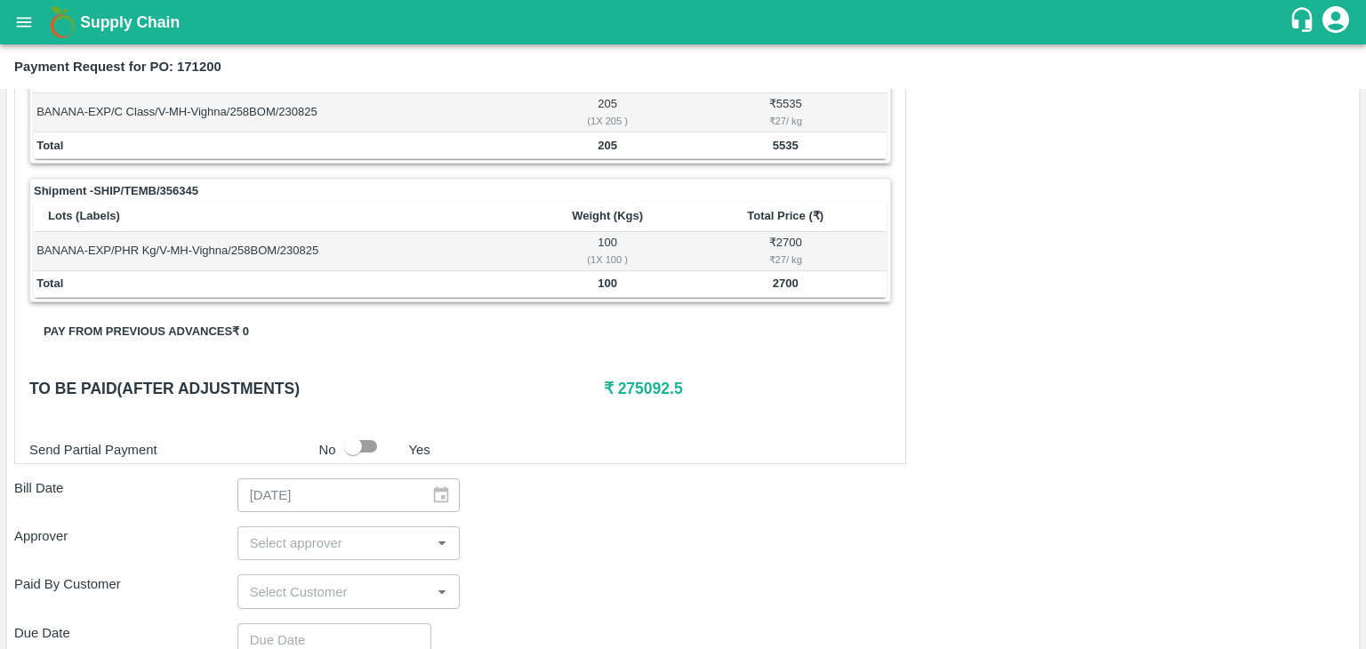
scroll to position [832, 0]
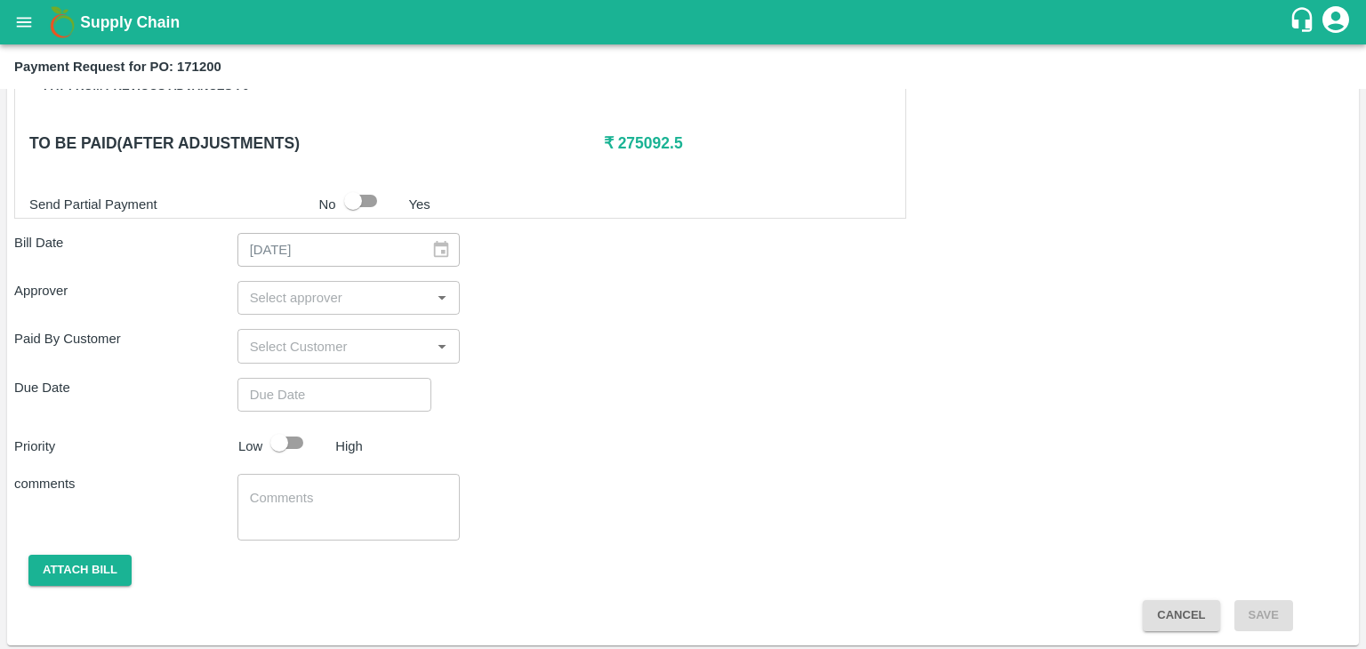
click at [379, 292] on input "input" at bounding box center [334, 297] width 183 height 23
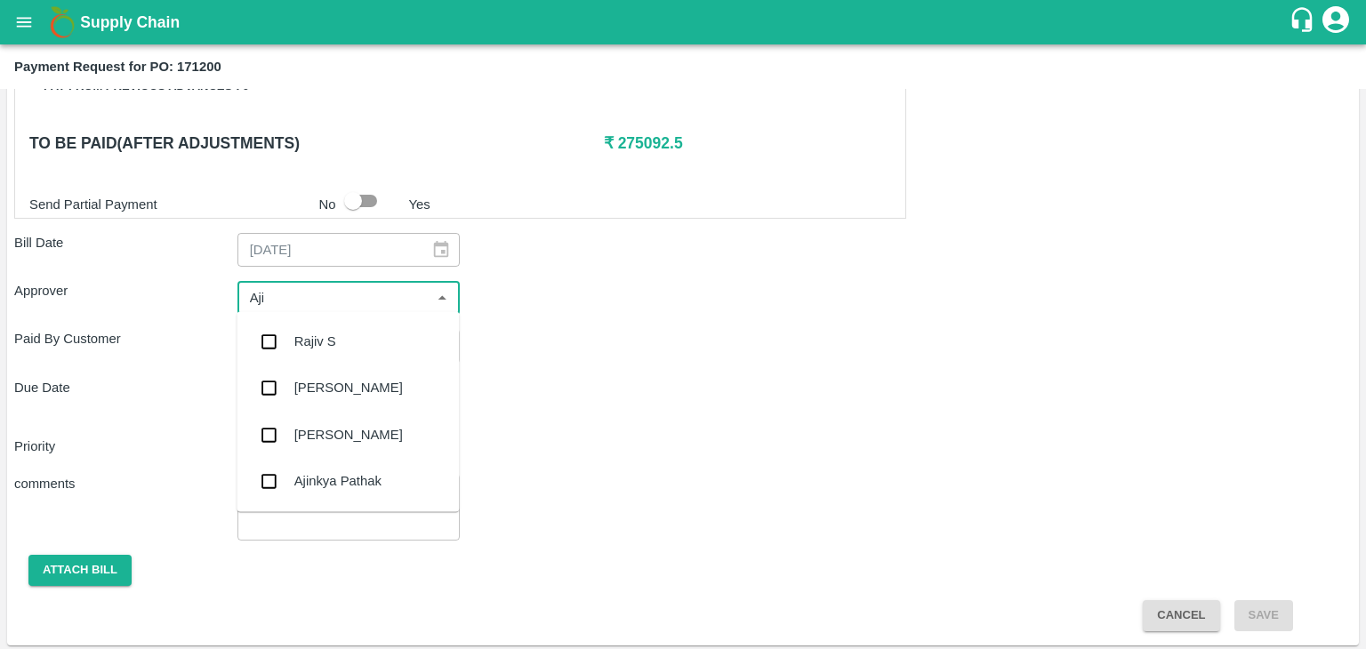
type input "Ajit"
click at [349, 323] on div "[PERSON_NAME]" at bounding box center [347, 341] width 222 height 46
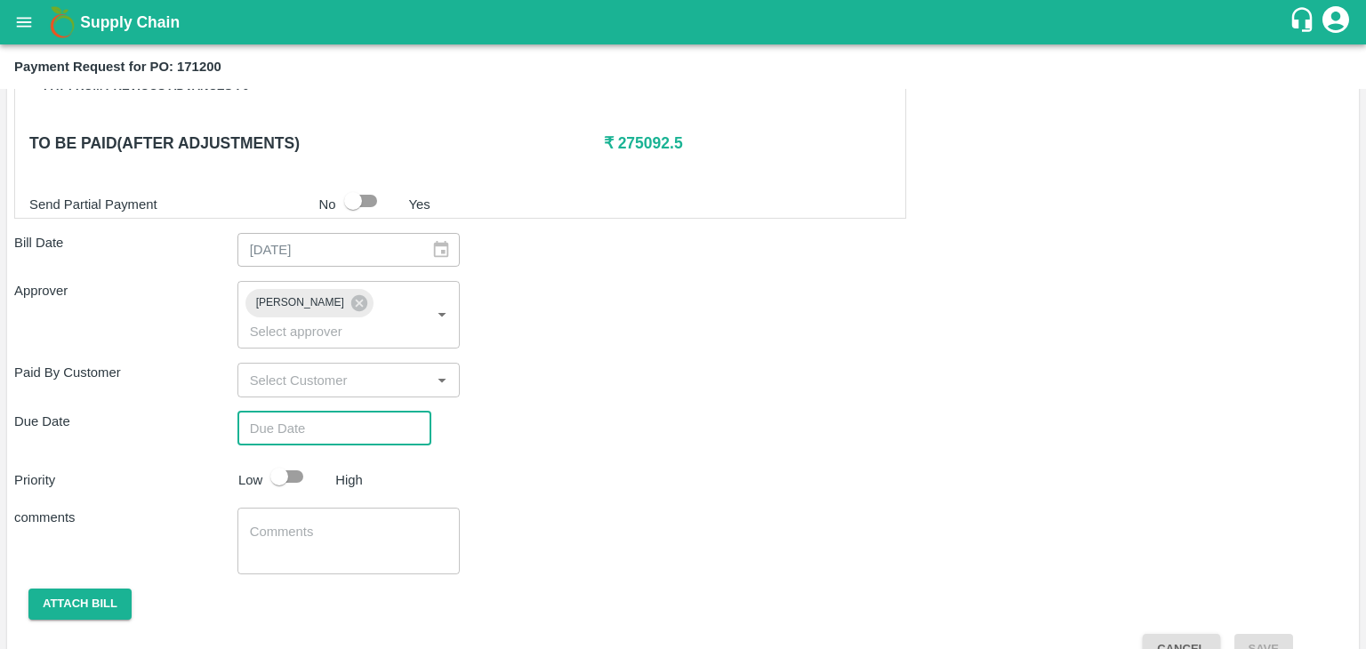
type input "DD/MM/YYYY hh:mm aa"
click at [366, 412] on input "DD/MM/YYYY hh:mm aa" at bounding box center [327, 429] width 181 height 34
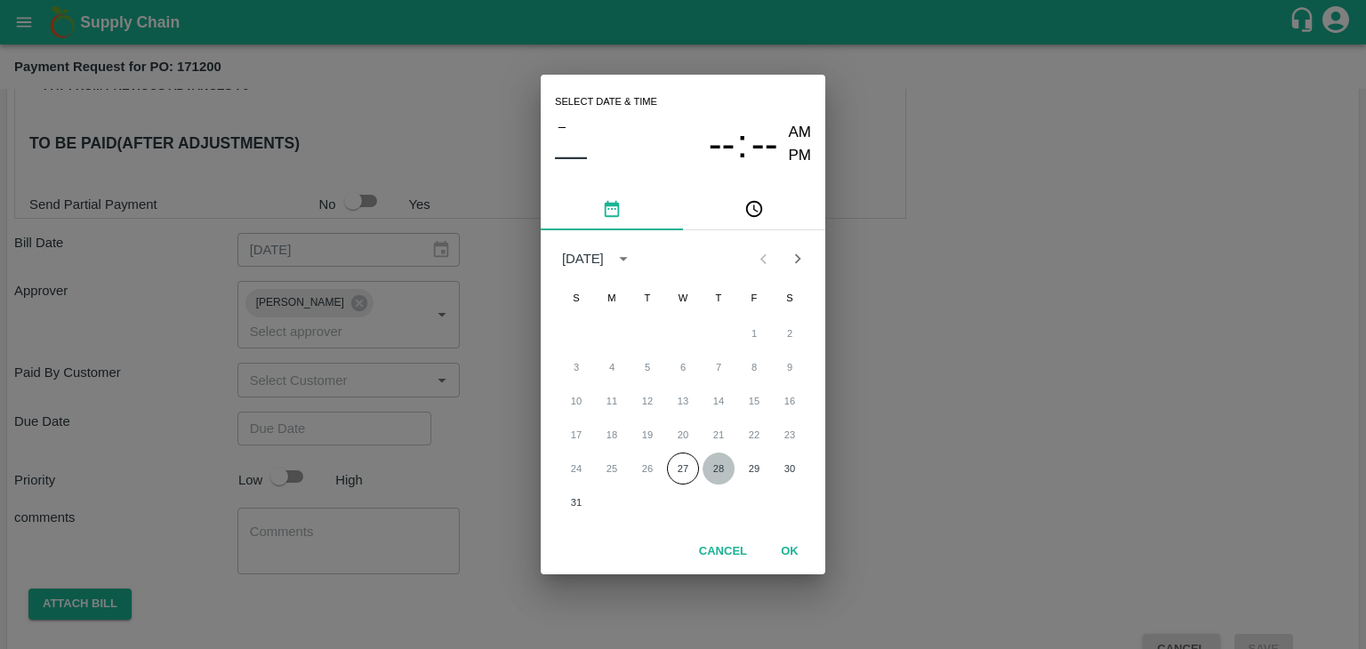
click at [722, 469] on button "28" at bounding box center [718, 469] width 32 height 32
type input "[DATE] 12:00 AM"
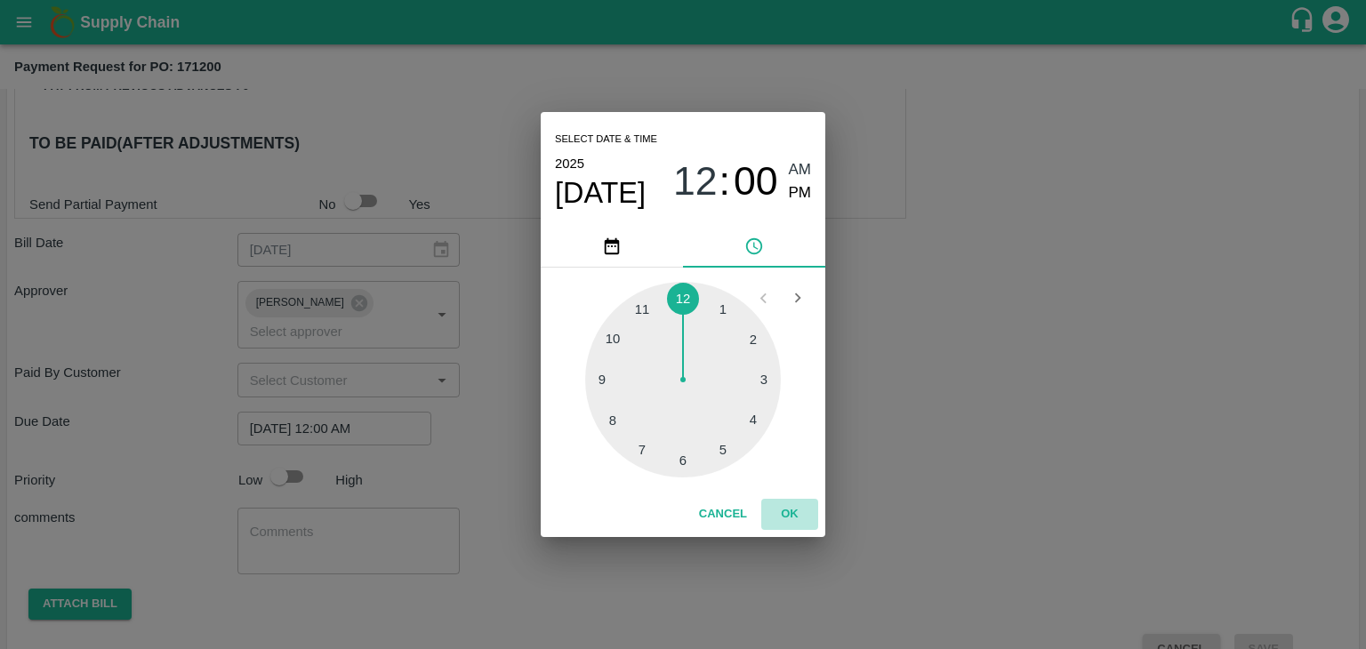
click at [782, 517] on button "OK" at bounding box center [789, 514] width 57 height 31
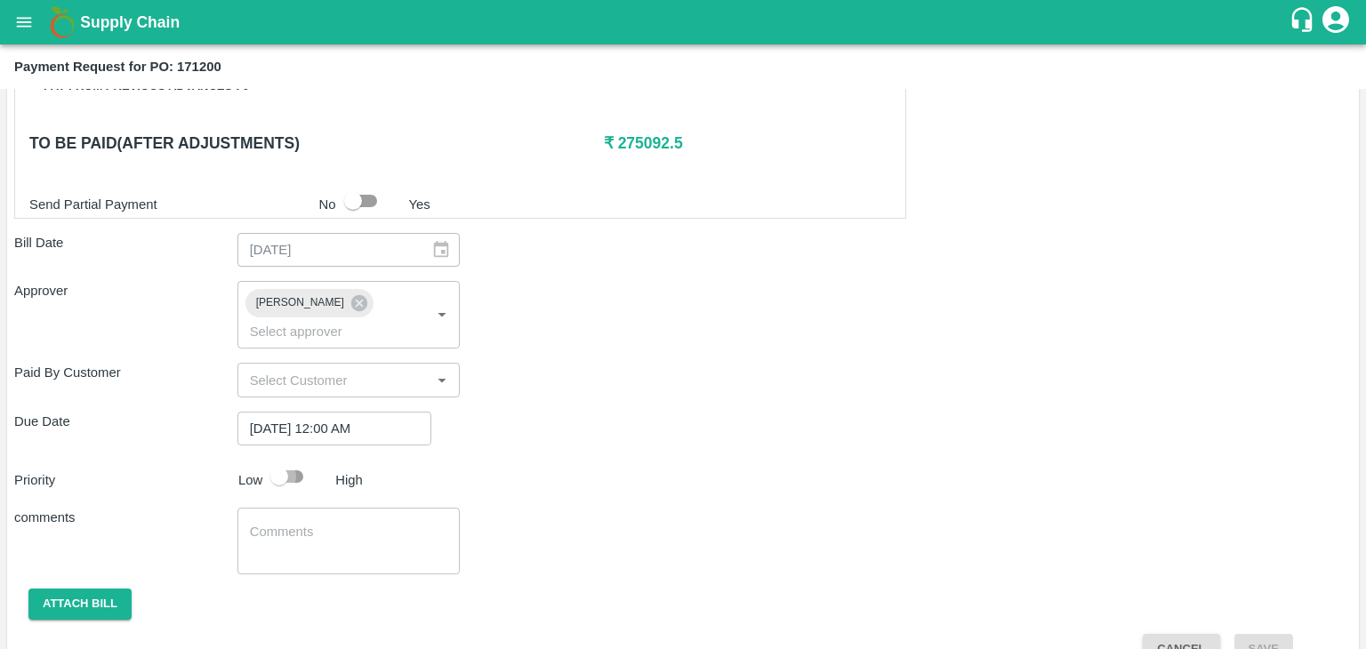
click at [295, 463] on input "checkbox" at bounding box center [278, 477] width 101 height 34
checkbox input "true"
click at [327, 523] on textarea at bounding box center [349, 541] width 198 height 37
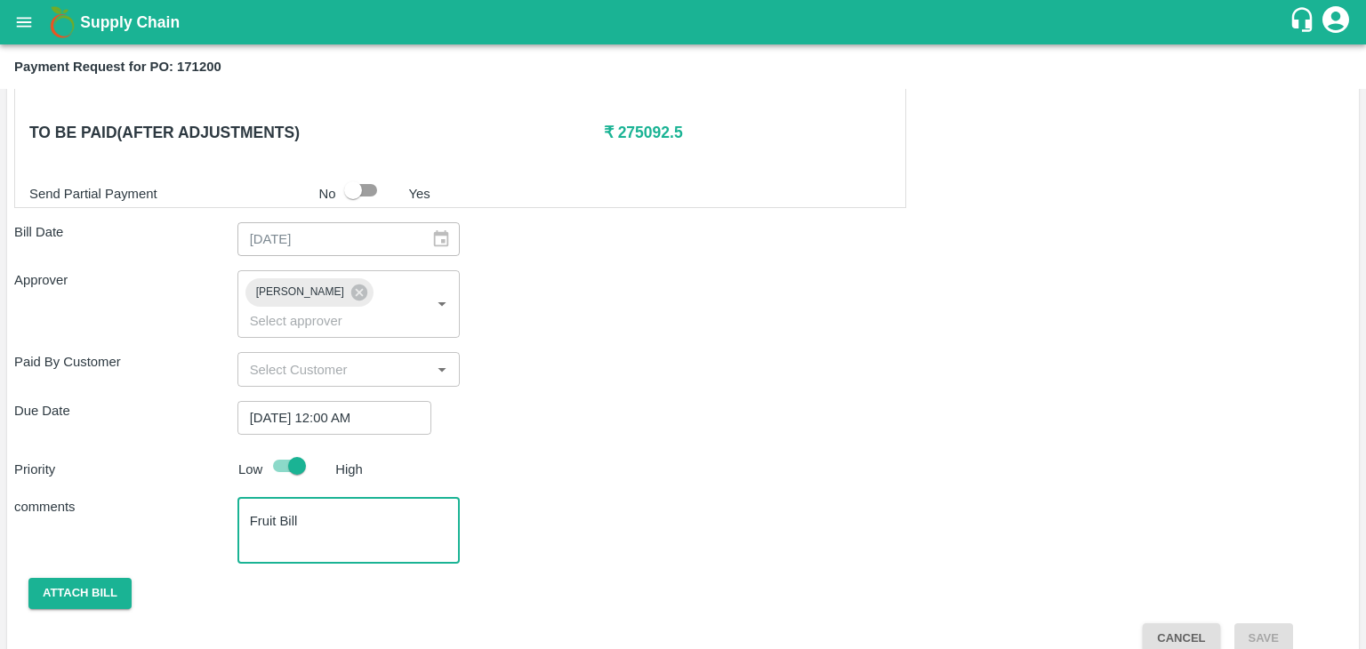
scroll to position [842, 0]
type textarea "Fruit Bill"
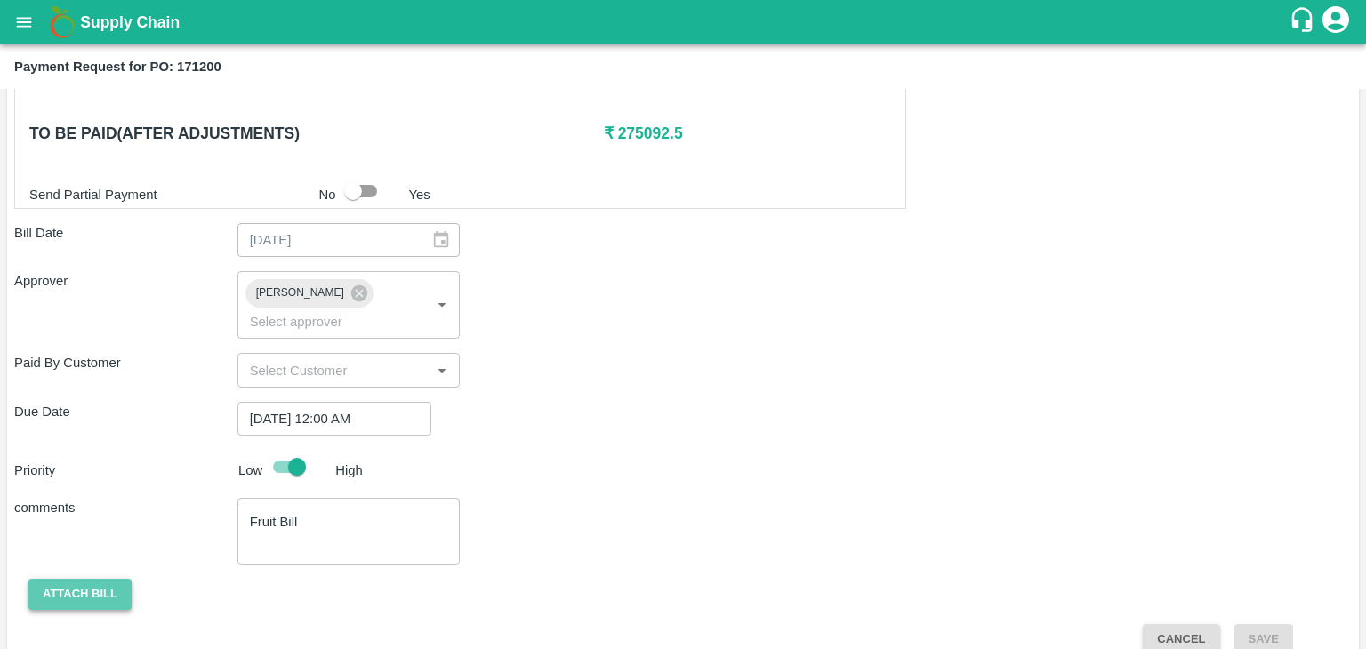
click at [64, 579] on button "Attach bill" at bounding box center [79, 594] width 103 height 31
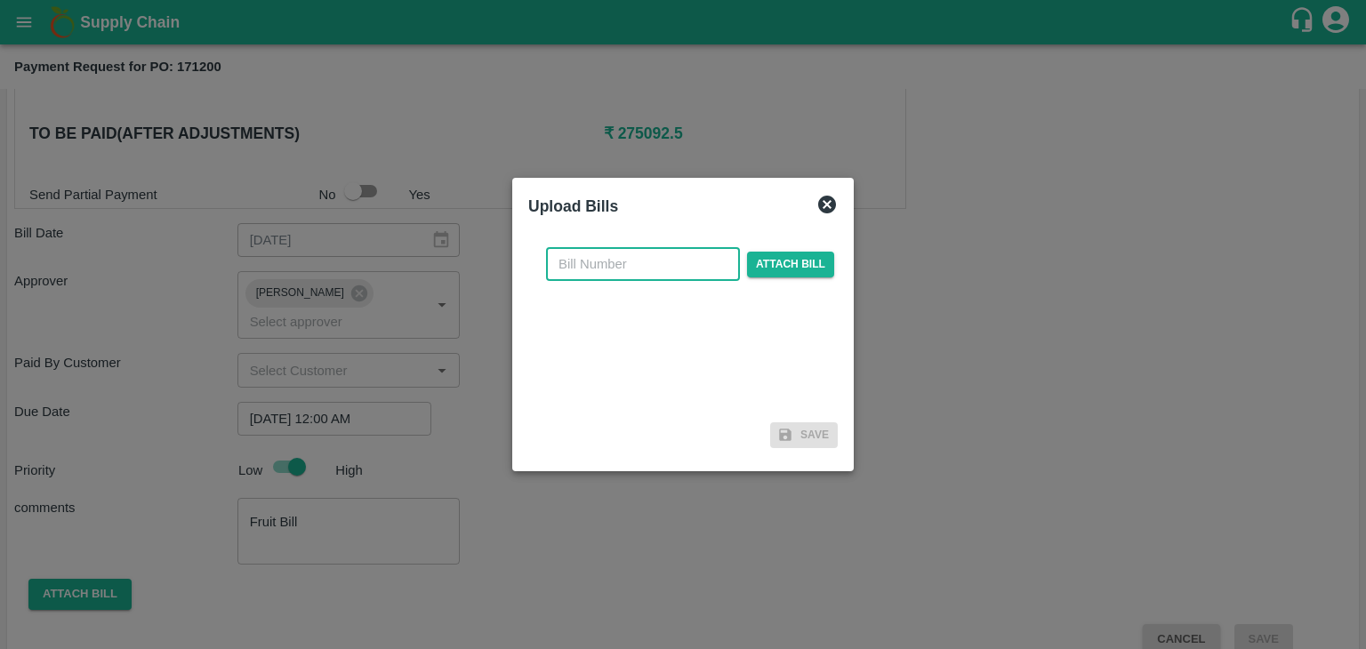
click at [667, 258] on input "text" at bounding box center [643, 264] width 194 height 34
type input "914"
click at [758, 265] on span "Attach bill" at bounding box center [790, 265] width 87 height 26
click at [0, 0] on input "Attach bill" at bounding box center [0, 0] width 0 height 0
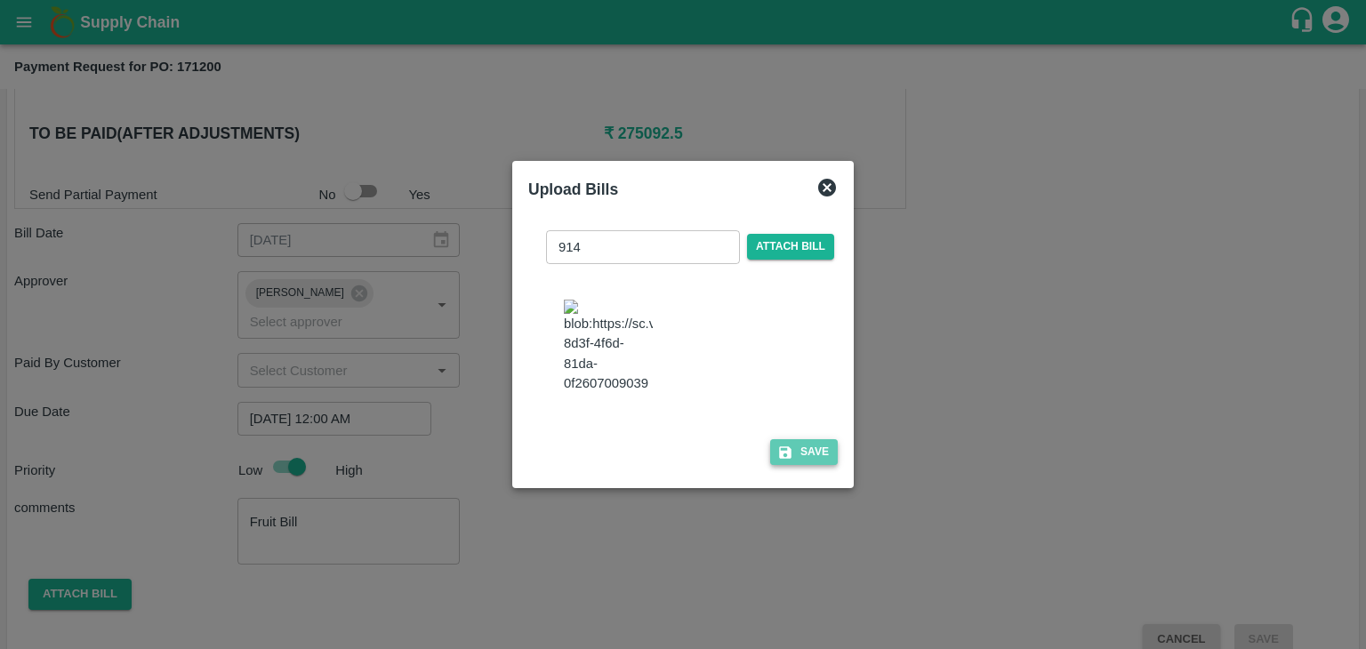
click at [788, 461] on icon "button" at bounding box center [785, 453] width 16 height 16
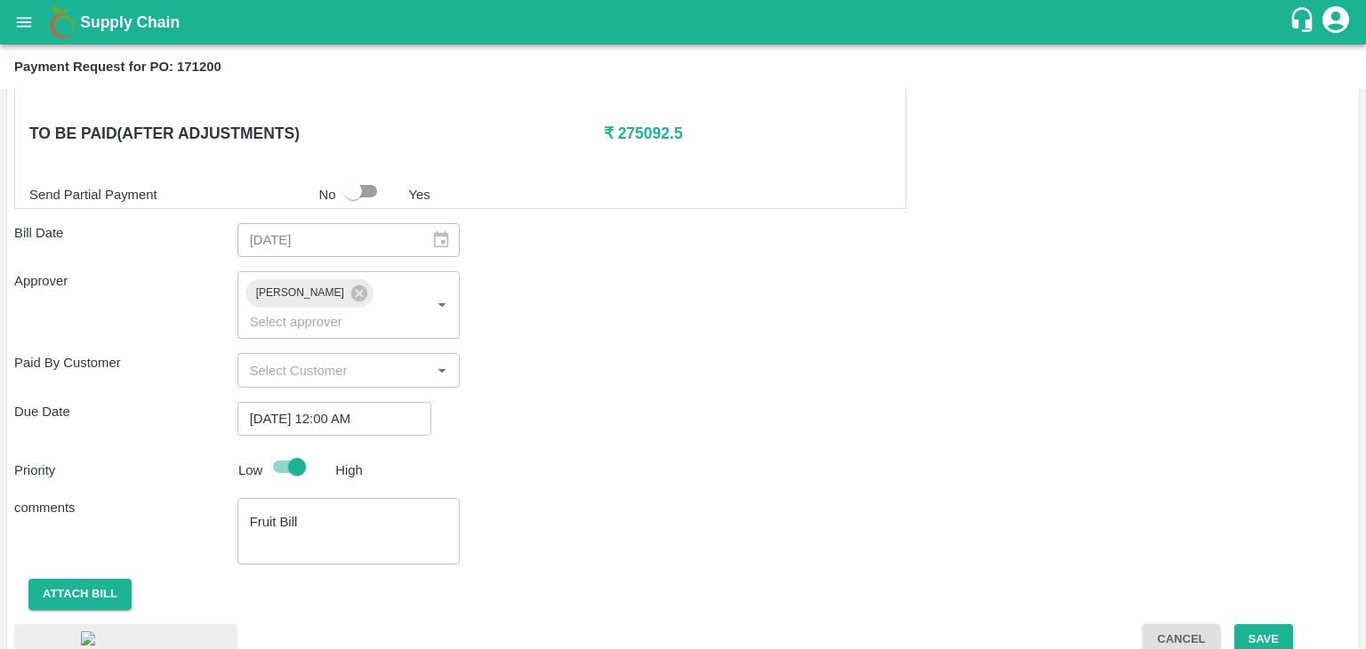
scroll to position [954, 0]
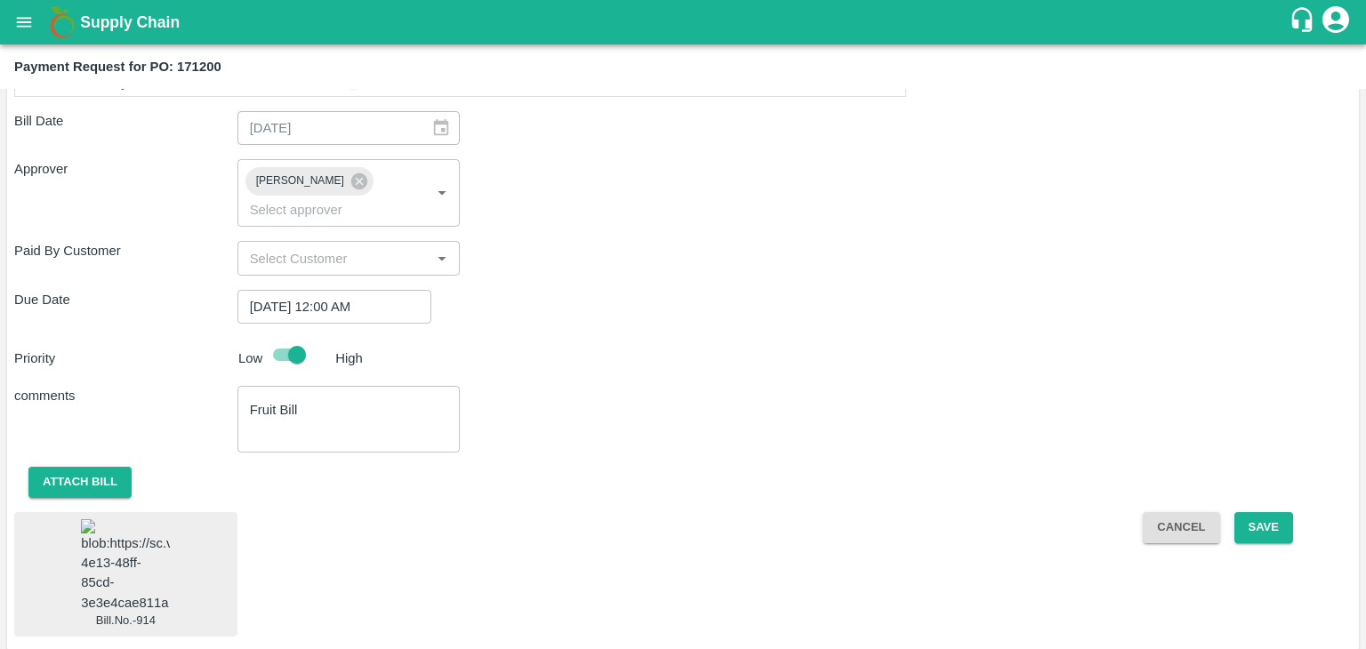
click at [143, 531] on img at bounding box center [125, 565] width 89 height 93
click at [1276, 512] on button "Save" at bounding box center [1263, 527] width 59 height 31
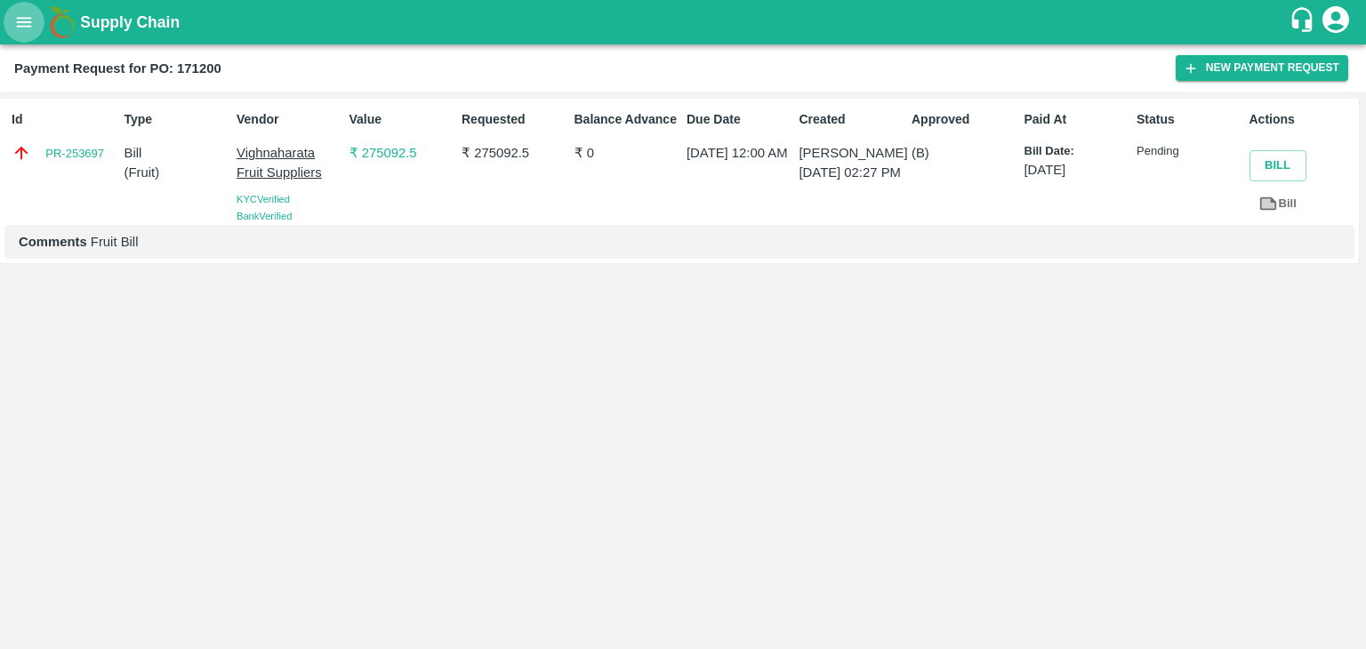
click at [7, 26] on button "open drawer" at bounding box center [24, 22] width 41 height 41
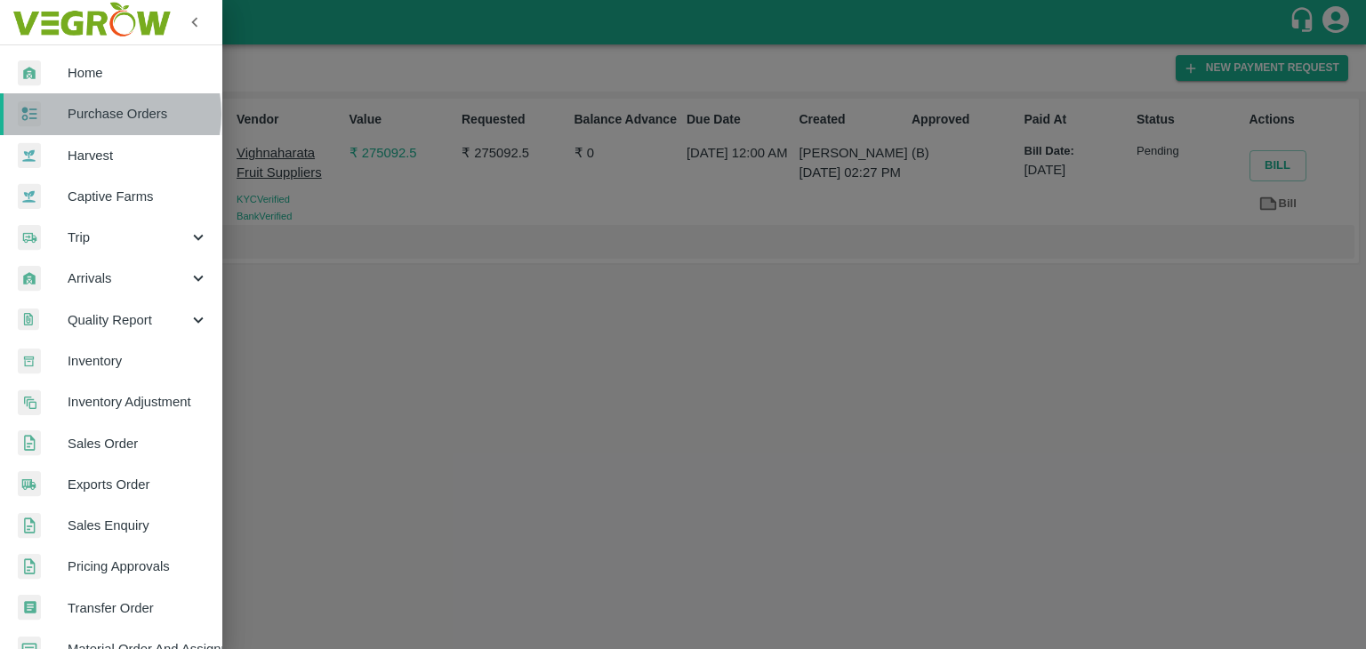
click at [100, 114] on span "Purchase Orders" at bounding box center [138, 114] width 140 height 20
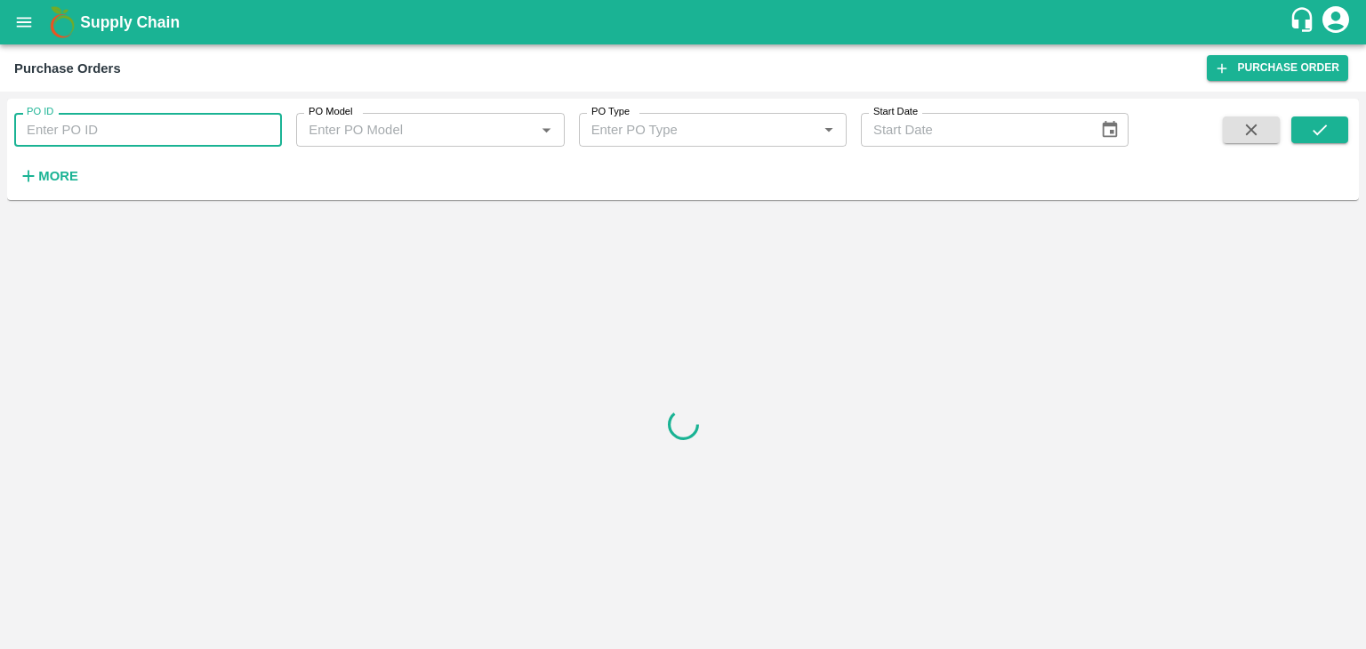
click at [155, 132] on input "PO ID" at bounding box center [148, 130] width 268 height 34
paste input "170452"
type input "170452"
click at [1316, 124] on icon "submit" at bounding box center [1320, 130] width 20 height 20
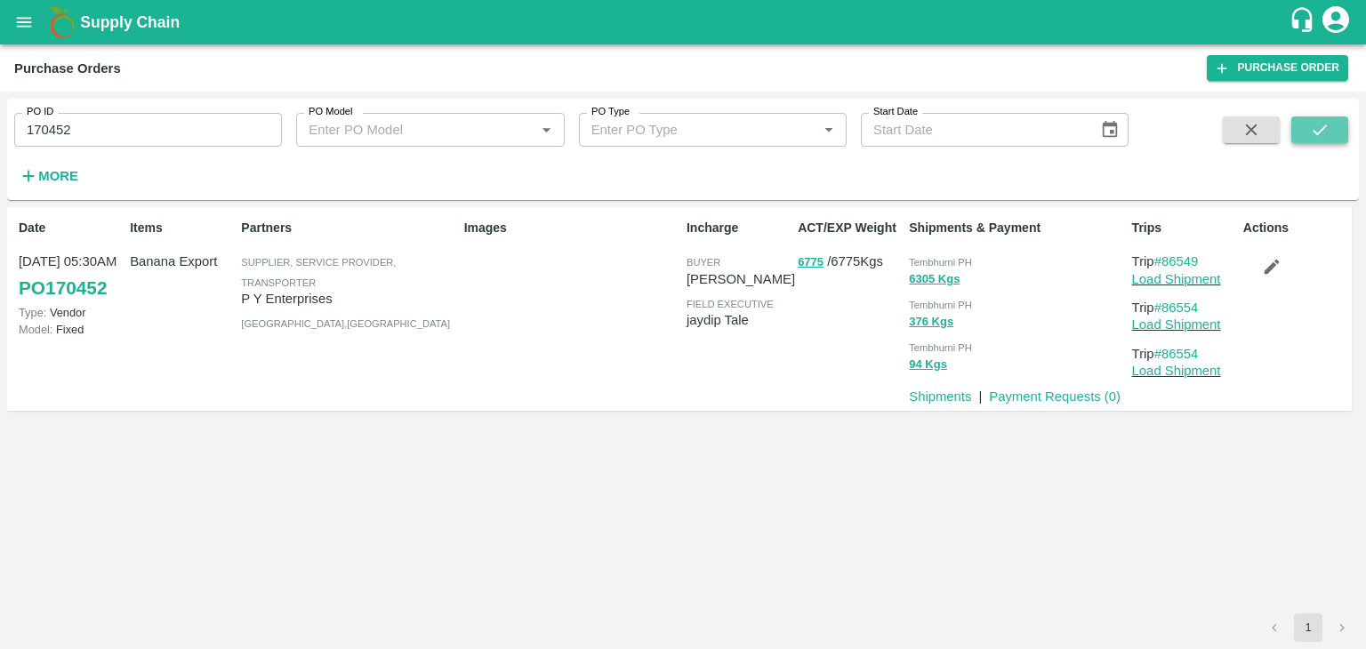
click at [1316, 124] on icon "submit" at bounding box center [1320, 130] width 20 height 20
click at [1042, 395] on link "Payment Requests ( 0 )" at bounding box center [1055, 396] width 132 height 14
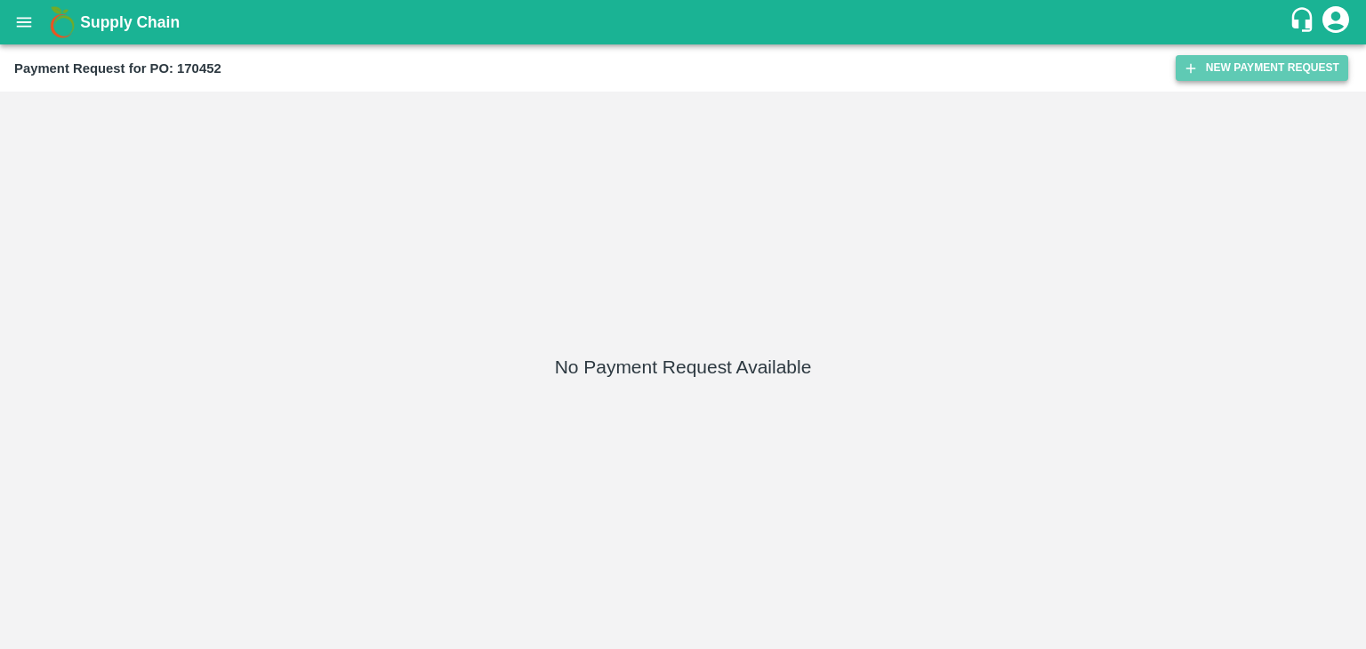
click at [1247, 63] on button "New Payment Request" at bounding box center [1261, 68] width 172 height 26
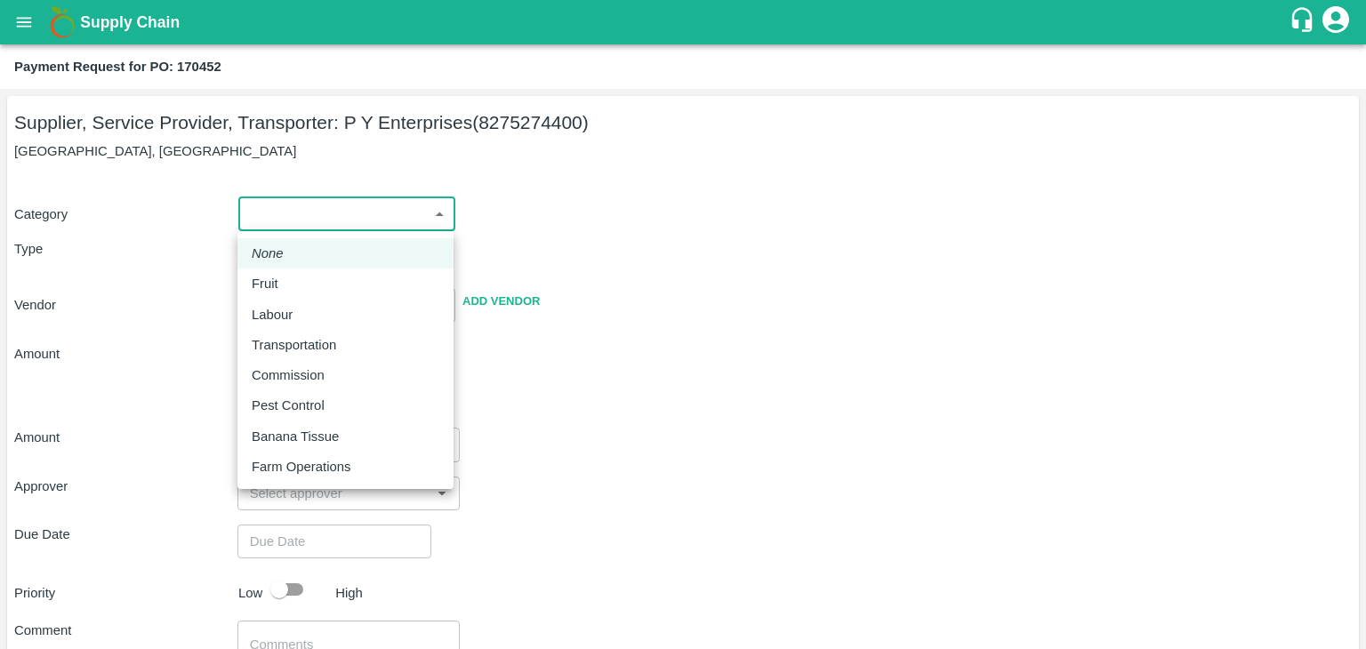
drag, startPoint x: 277, startPoint y: 217, endPoint x: 289, endPoint y: 282, distance: 65.9
click at [289, 282] on body "Supply Chain Payment Request for PO: 170452 Supplier, Service Provider, Transpo…" at bounding box center [683, 324] width 1366 height 649
click at [289, 282] on div "Fruit" at bounding box center [346, 284] width 188 height 20
type input "1"
type input "P Y Enterprises - 8275274400(Supplier, Service Provider, Transporter)"
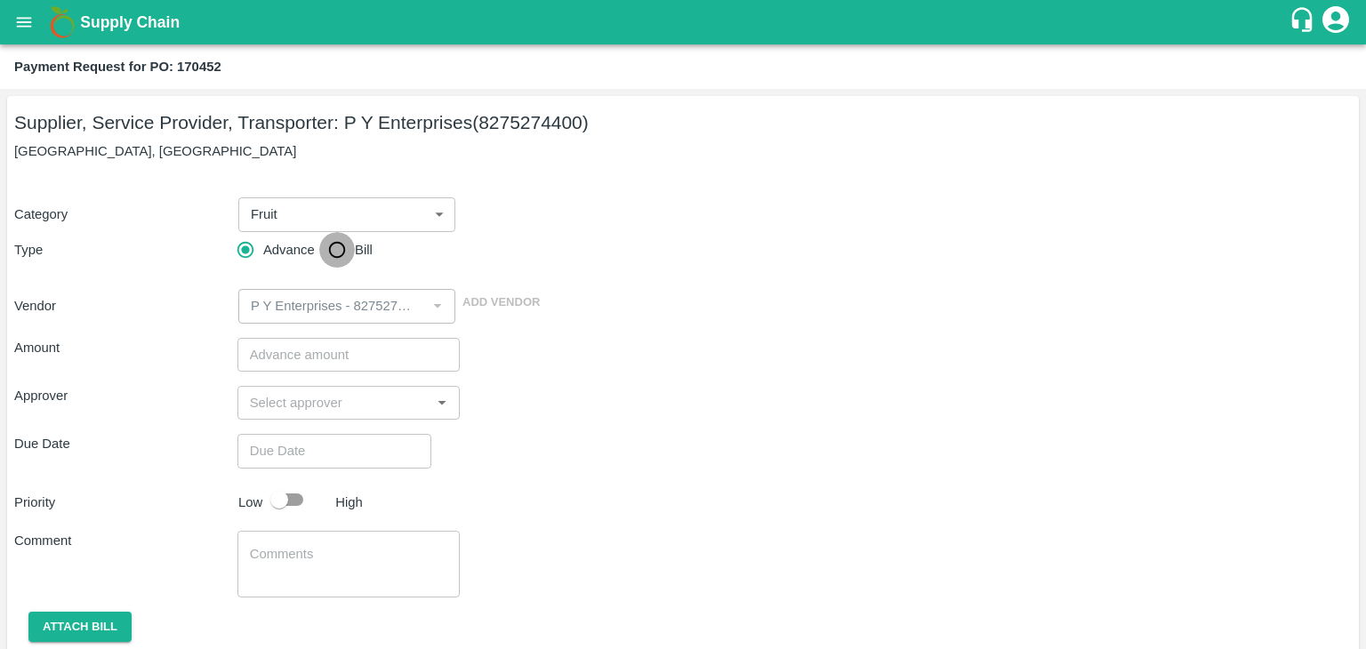
click at [320, 268] on input "Bill" at bounding box center [337, 250] width 36 height 36
radio input "true"
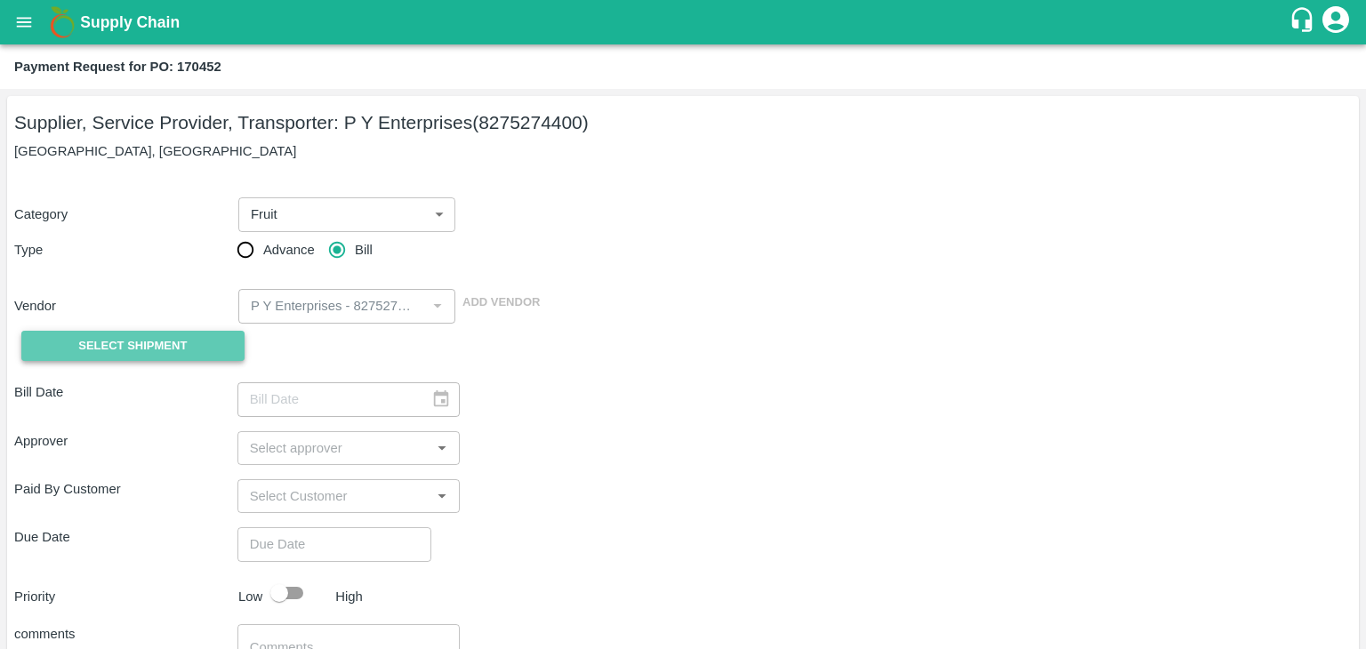
click at [146, 340] on span "Select Shipment" at bounding box center [132, 346] width 108 height 20
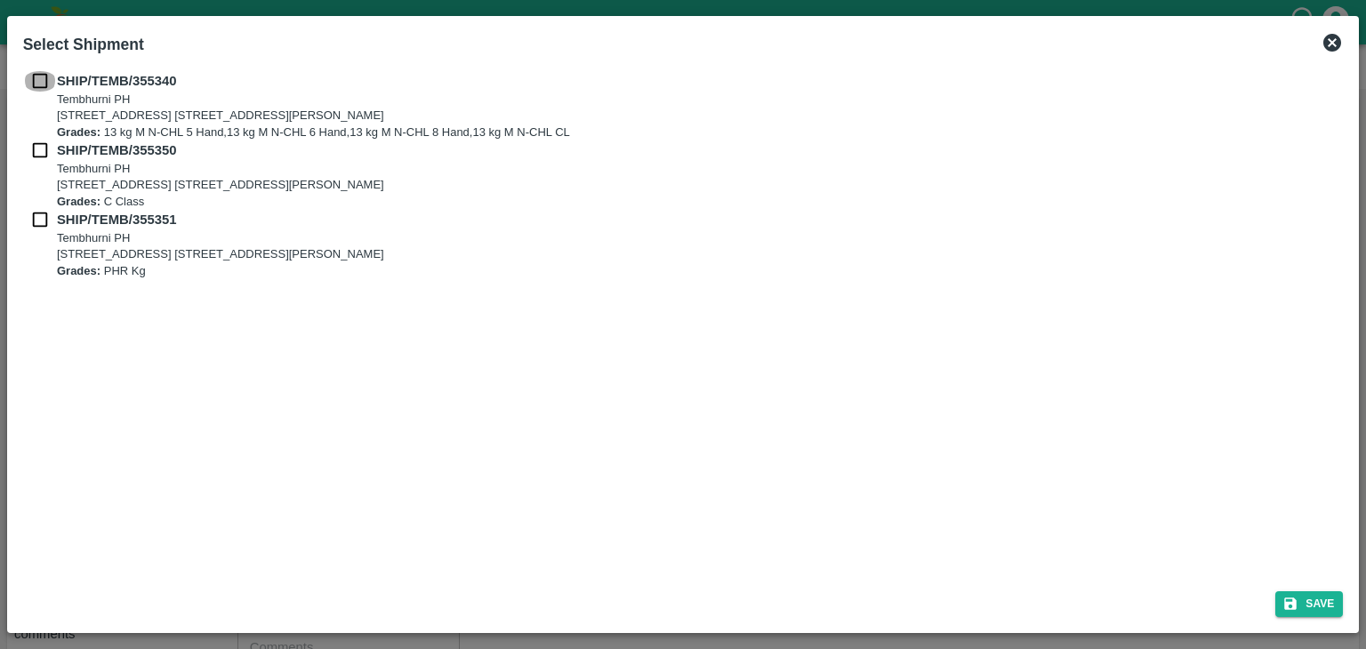
click at [32, 81] on input "checkbox" at bounding box center [40, 81] width 34 height 20
checkbox input "true"
click at [36, 144] on input "checkbox" at bounding box center [40, 150] width 34 height 20
checkbox input "true"
click at [39, 215] on input "checkbox" at bounding box center [40, 220] width 34 height 20
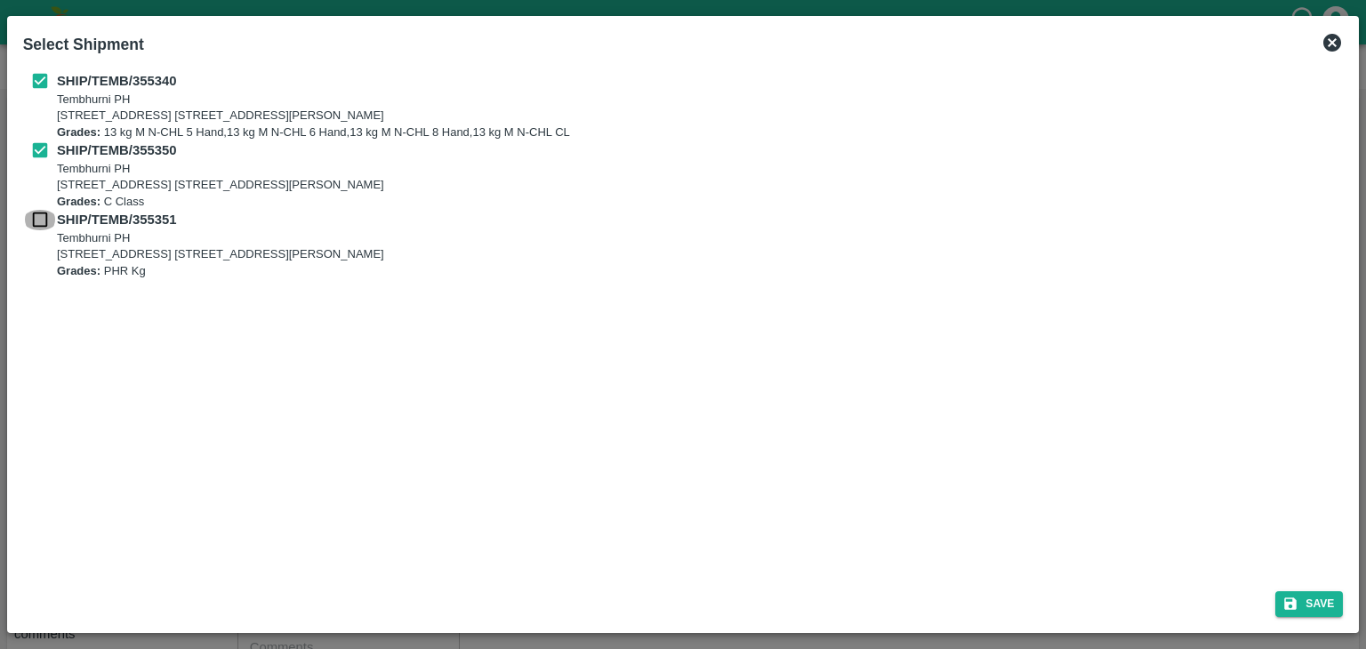
checkbox input "true"
click at [1344, 613] on div "Save" at bounding box center [683, 600] width 1335 height 47
click at [1333, 607] on button "Save" at bounding box center [1309, 604] width 68 height 26
type input "20/08/2025"
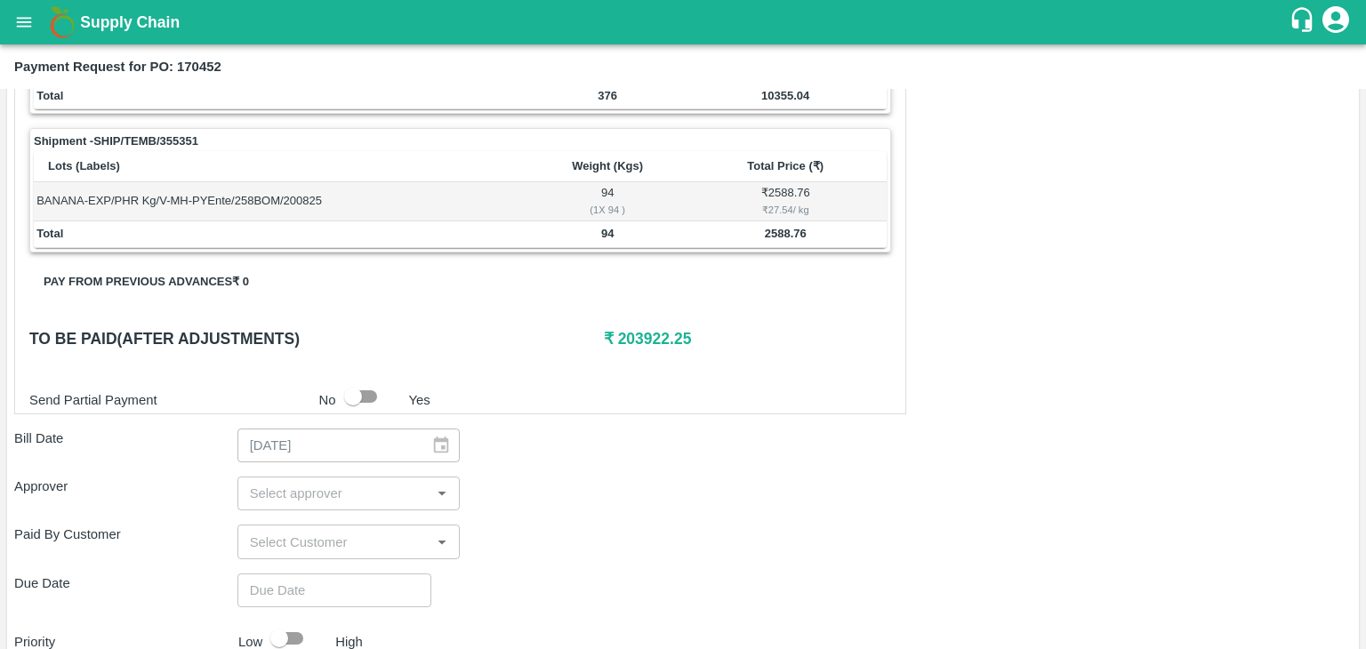
scroll to position [832, 0]
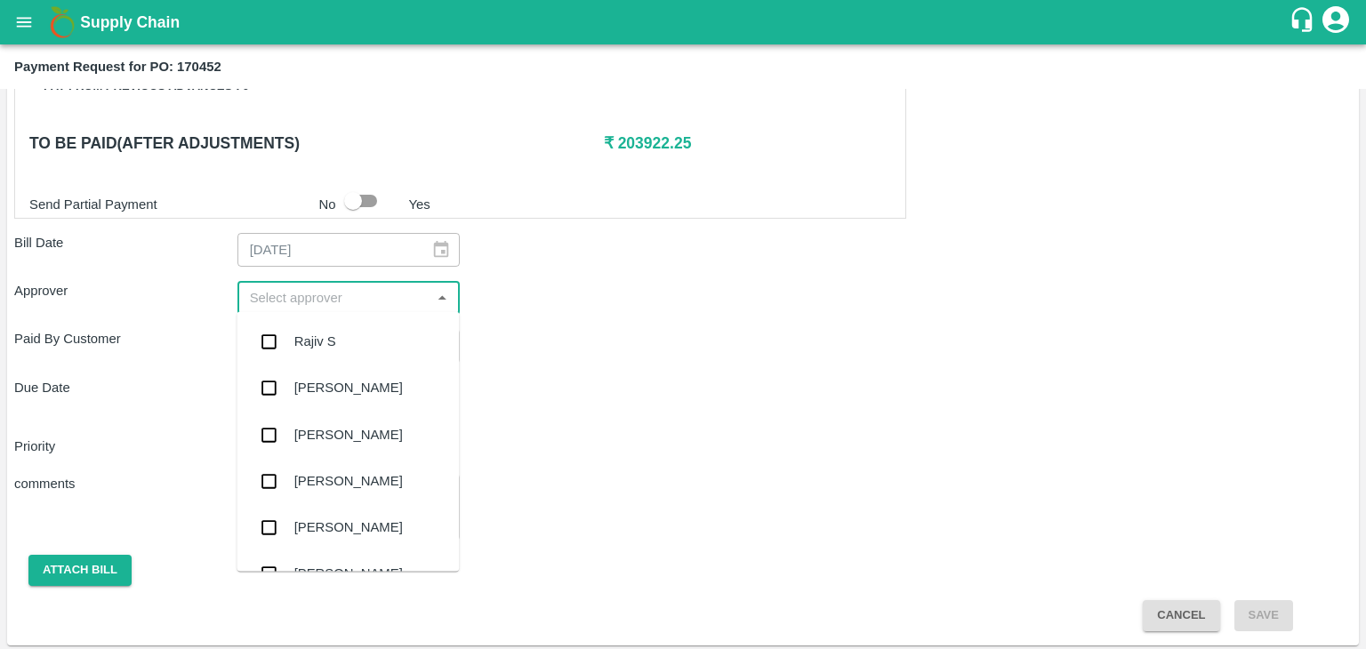
click at [329, 296] on input "input" at bounding box center [334, 297] width 183 height 23
type input "Ajit"
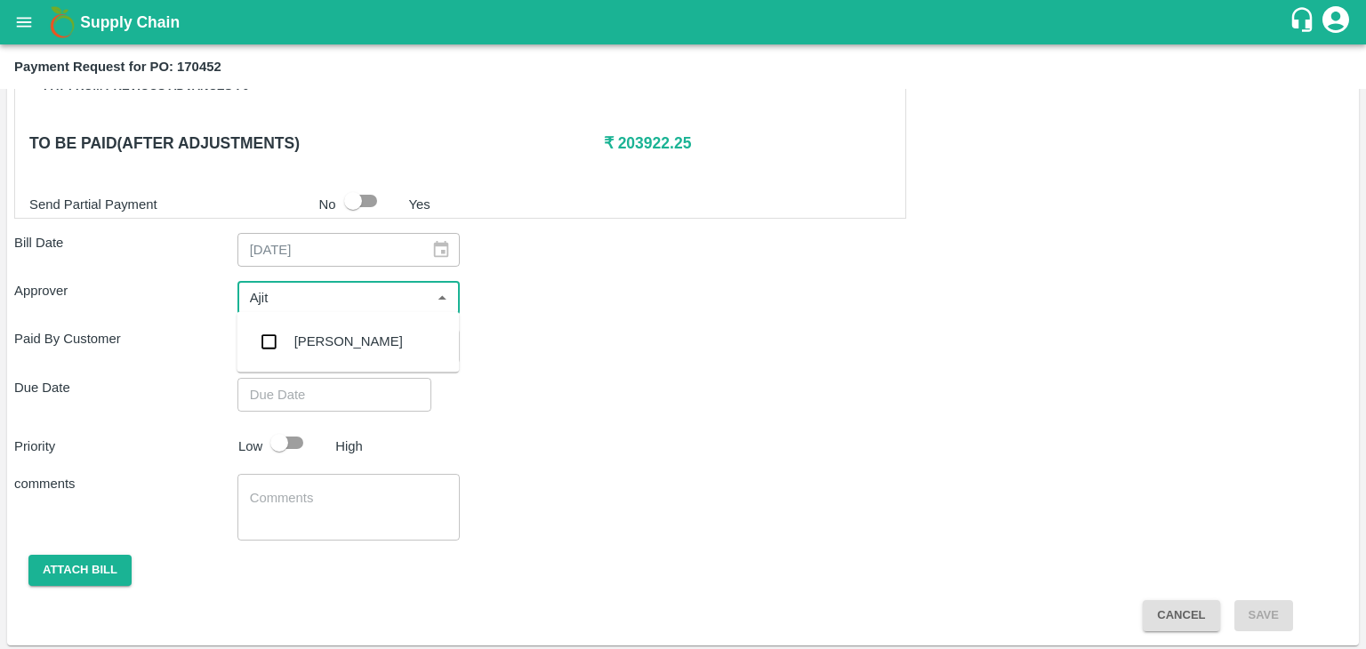
click at [333, 345] on div "[PERSON_NAME]" at bounding box center [348, 342] width 108 height 20
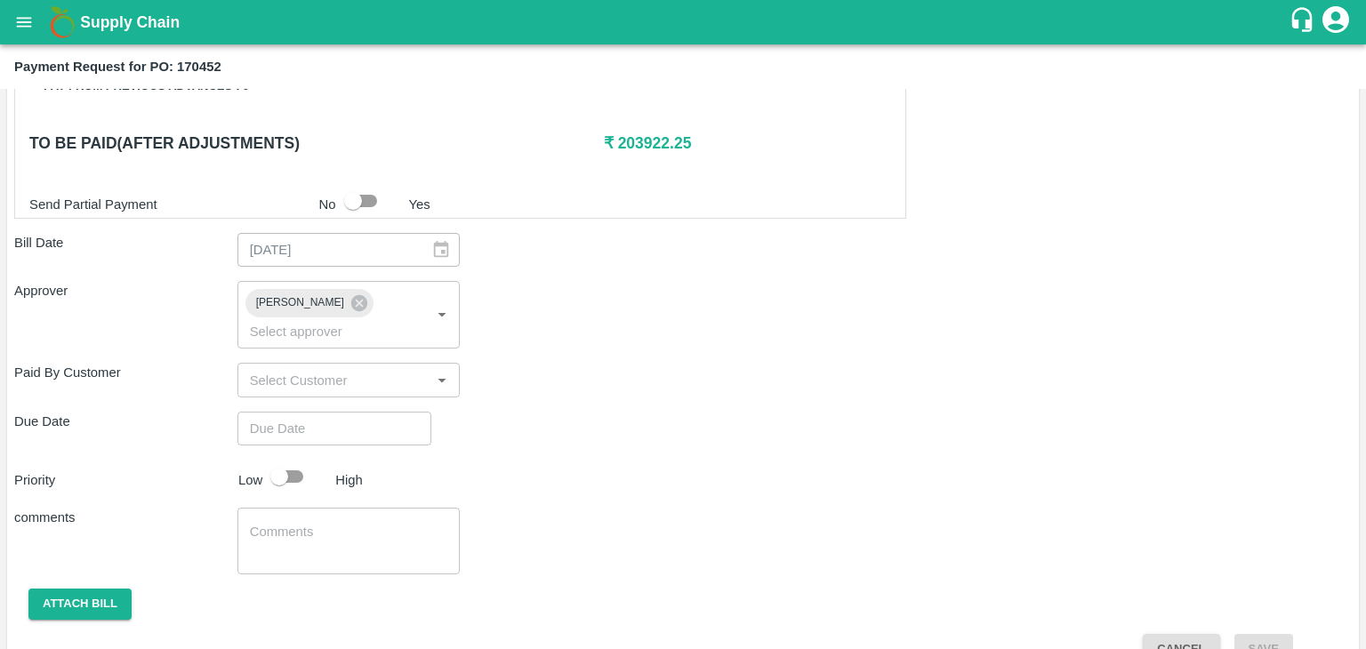
click at [356, 383] on div "Shipment - SHIP/TEMB/355340 Lots (Labels) Weight (Kgs) Total Price (₹) BANANA-E…" at bounding box center [682, 100] width 1337 height 1128
type input "DD/MM/YYYY hh:mm aa"
click at [365, 412] on input "DD/MM/YYYY hh:mm aa" at bounding box center [327, 429] width 181 height 34
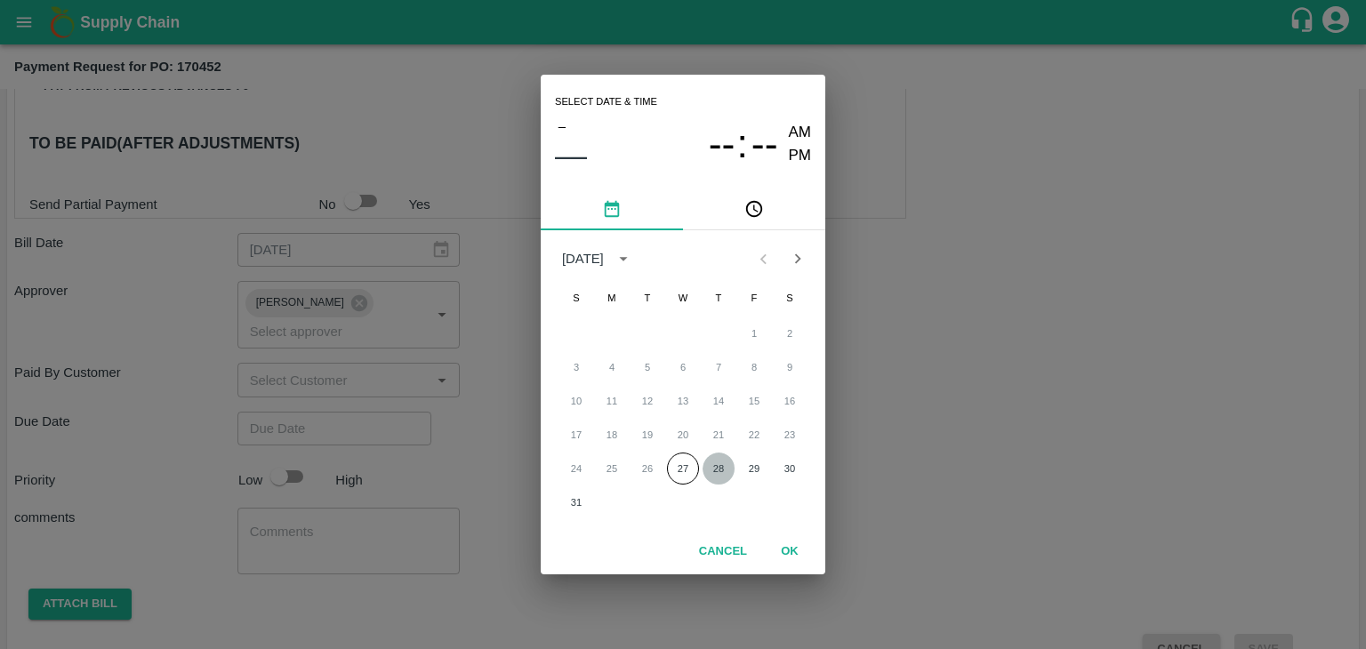
click at [711, 469] on button "28" at bounding box center [718, 469] width 32 height 32
type input "[DATE] 12:00 AM"
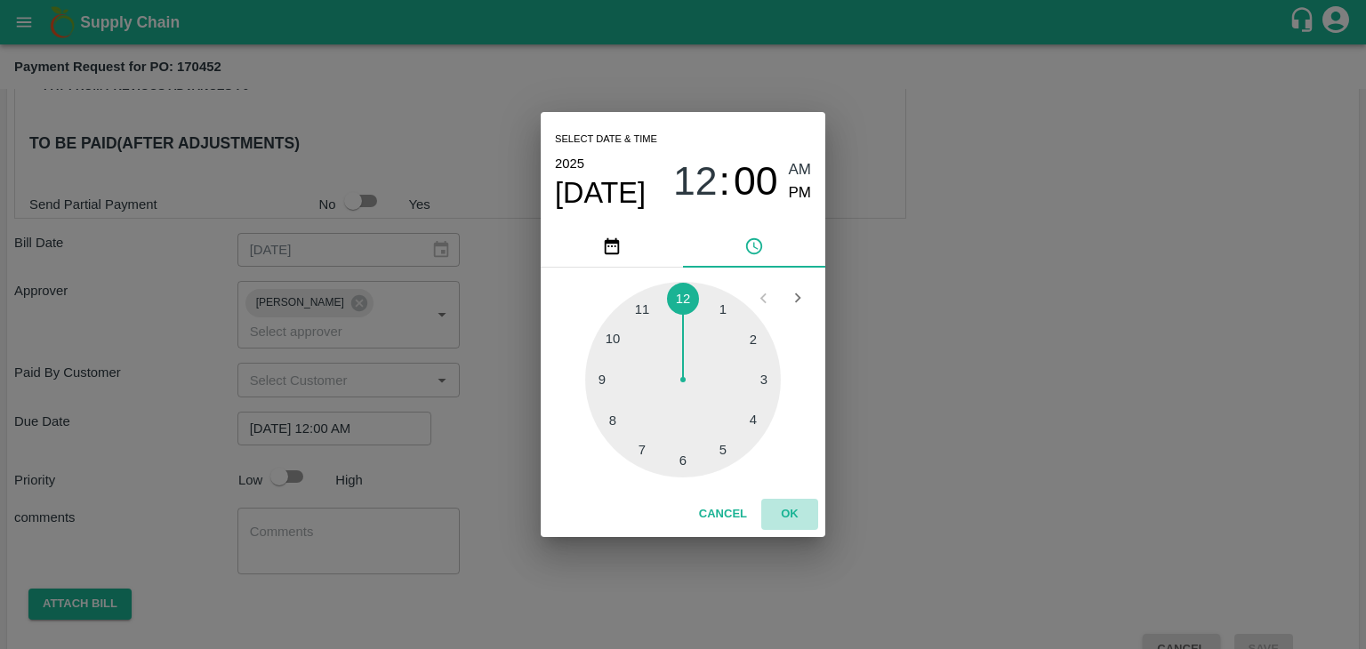
click at [785, 513] on button "OK" at bounding box center [789, 514] width 57 height 31
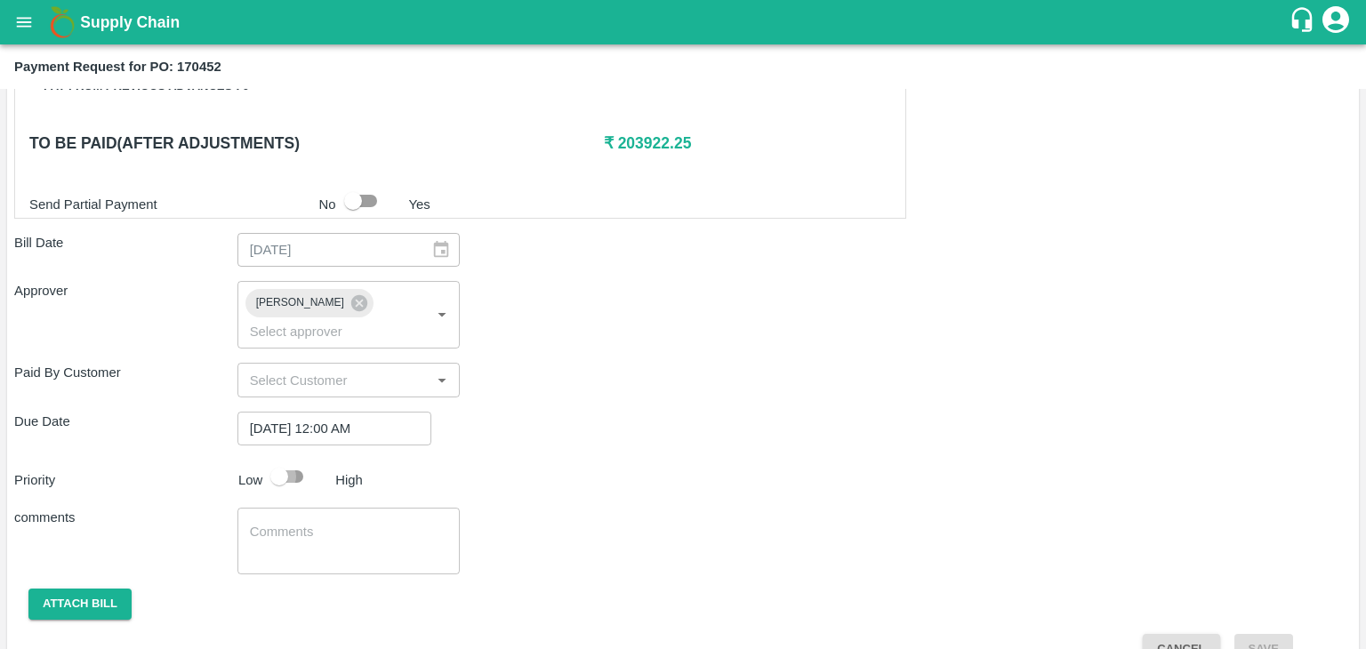
click at [298, 460] on input "checkbox" at bounding box center [278, 477] width 101 height 34
checkbox input "true"
click at [317, 523] on textarea at bounding box center [349, 541] width 198 height 37
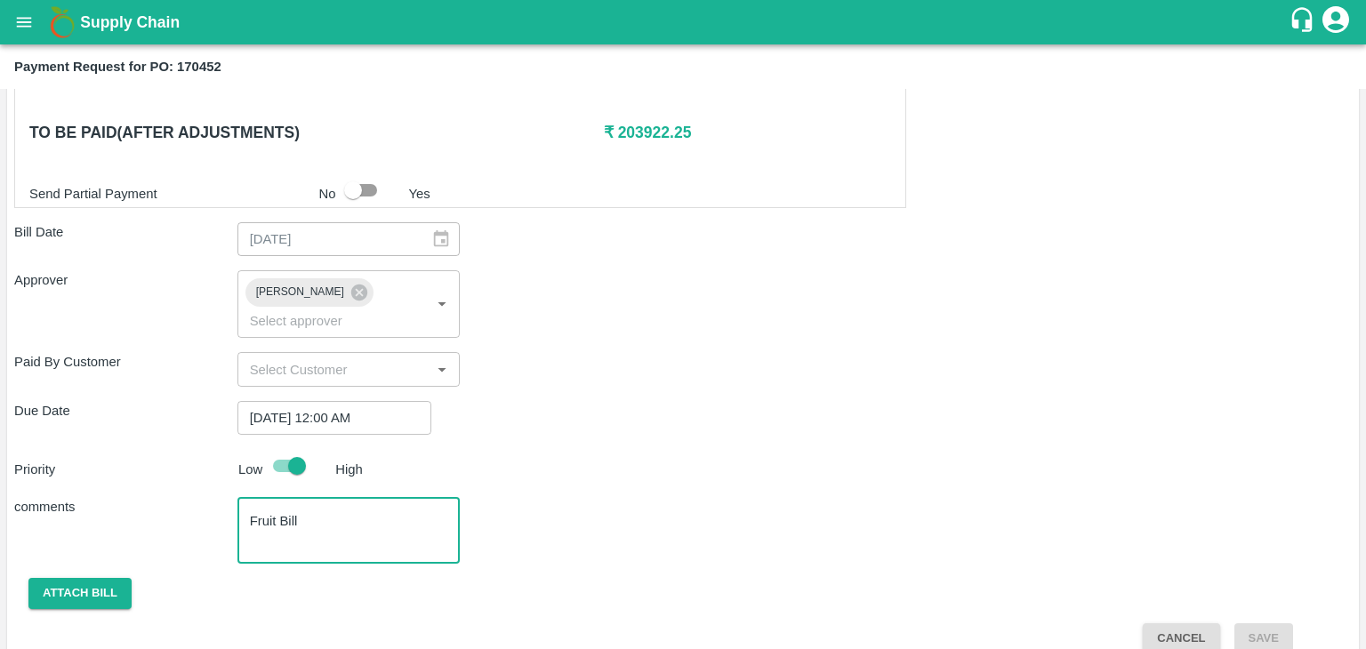
type textarea "Fruit Bill"
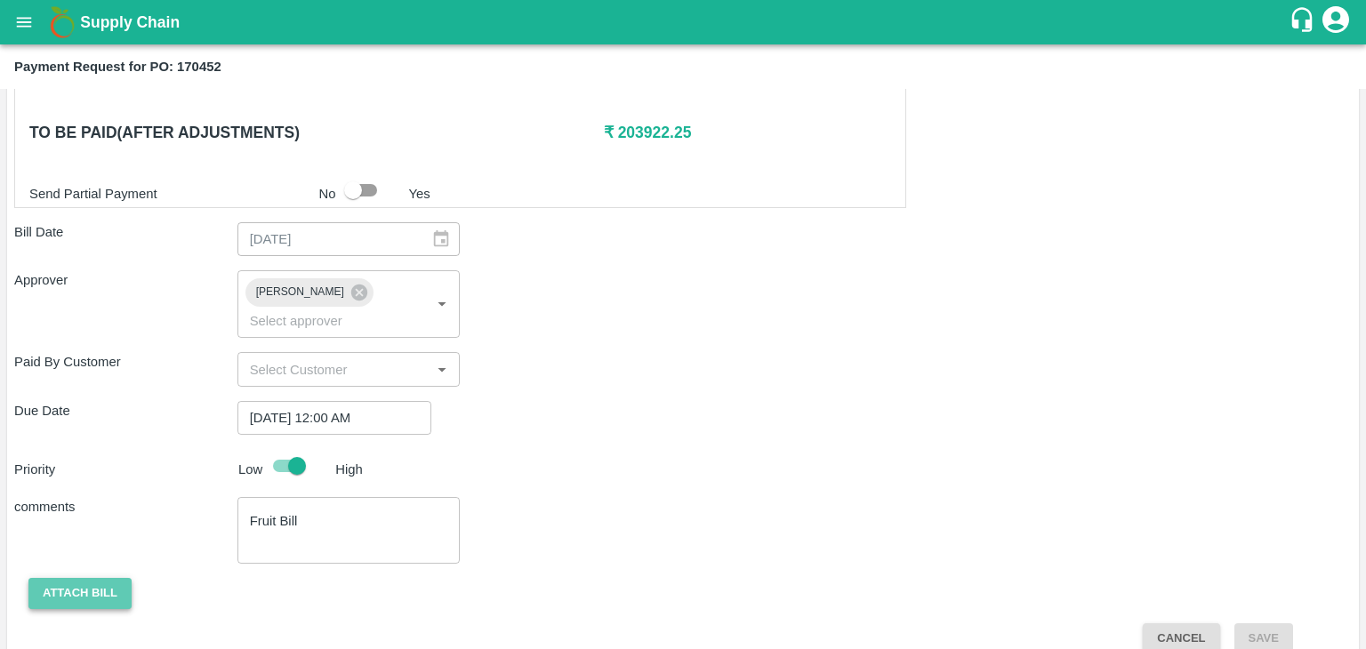
click at [105, 578] on button "Attach bill" at bounding box center [79, 593] width 103 height 31
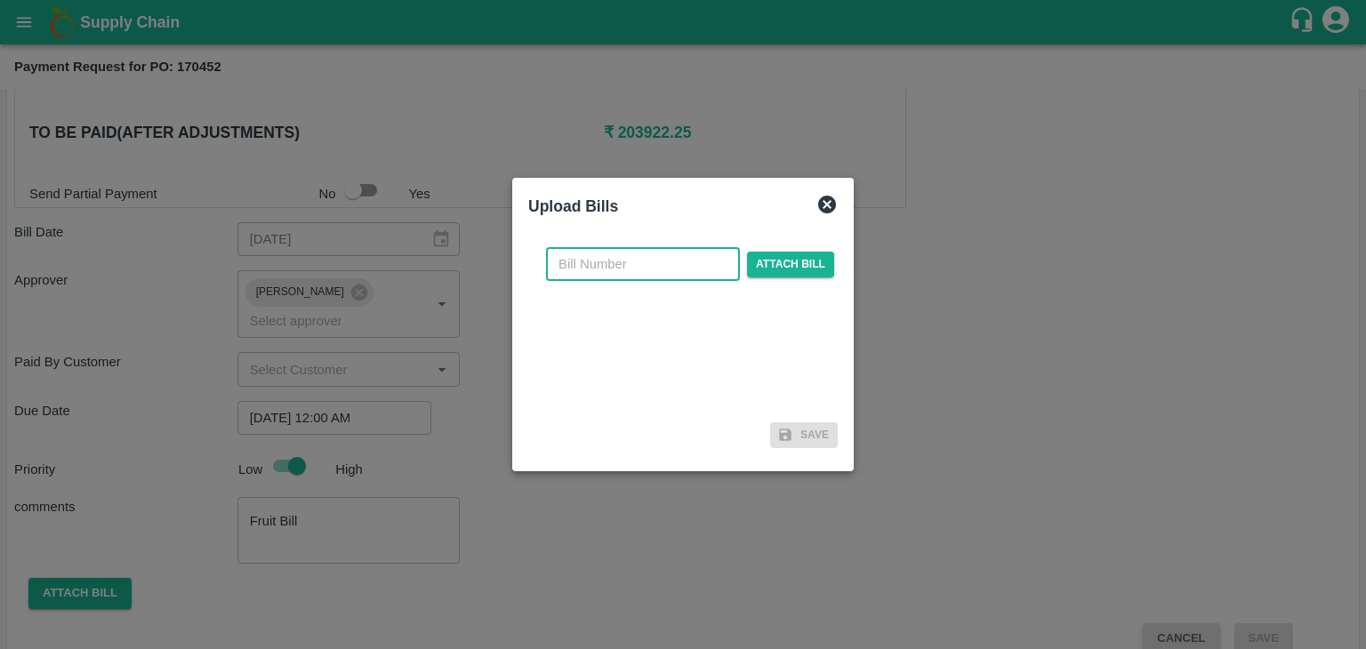
click at [601, 264] on input "text" at bounding box center [643, 264] width 194 height 34
type input "852"
click at [772, 264] on span "Attach bill" at bounding box center [790, 265] width 87 height 26
click at [0, 0] on input "Attach bill" at bounding box center [0, 0] width 0 height 0
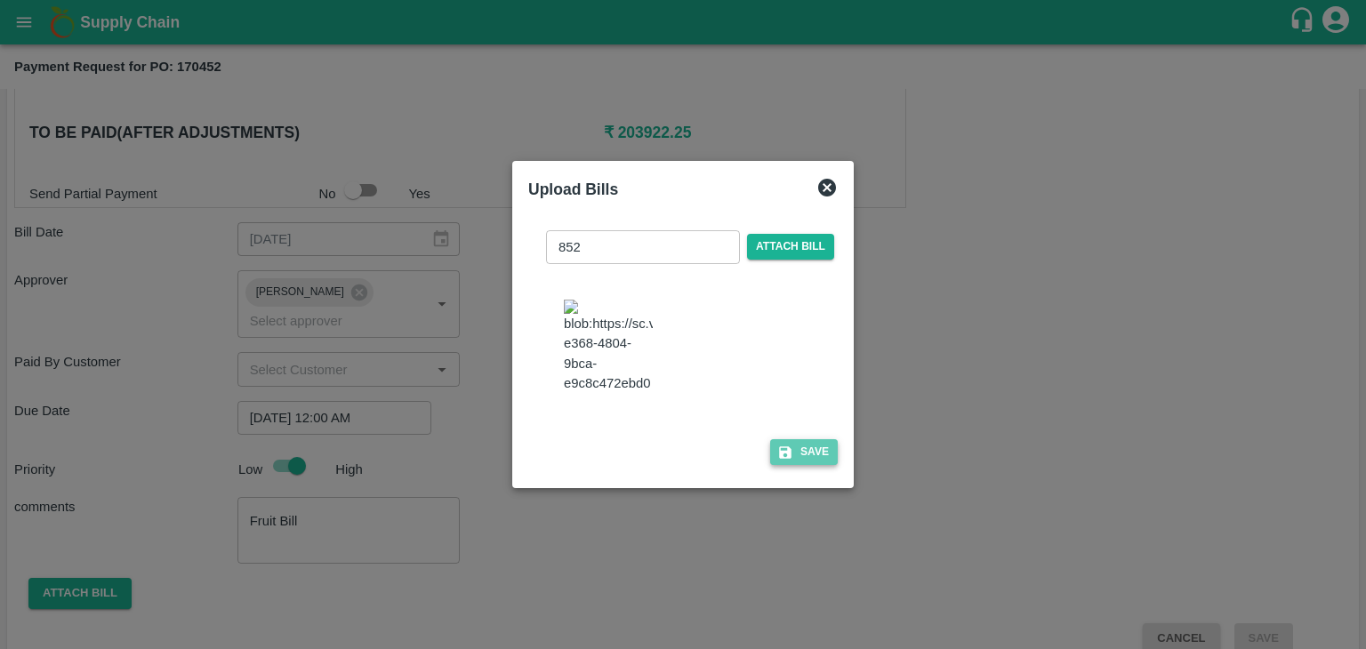
click at [811, 460] on button "Save" at bounding box center [804, 452] width 68 height 26
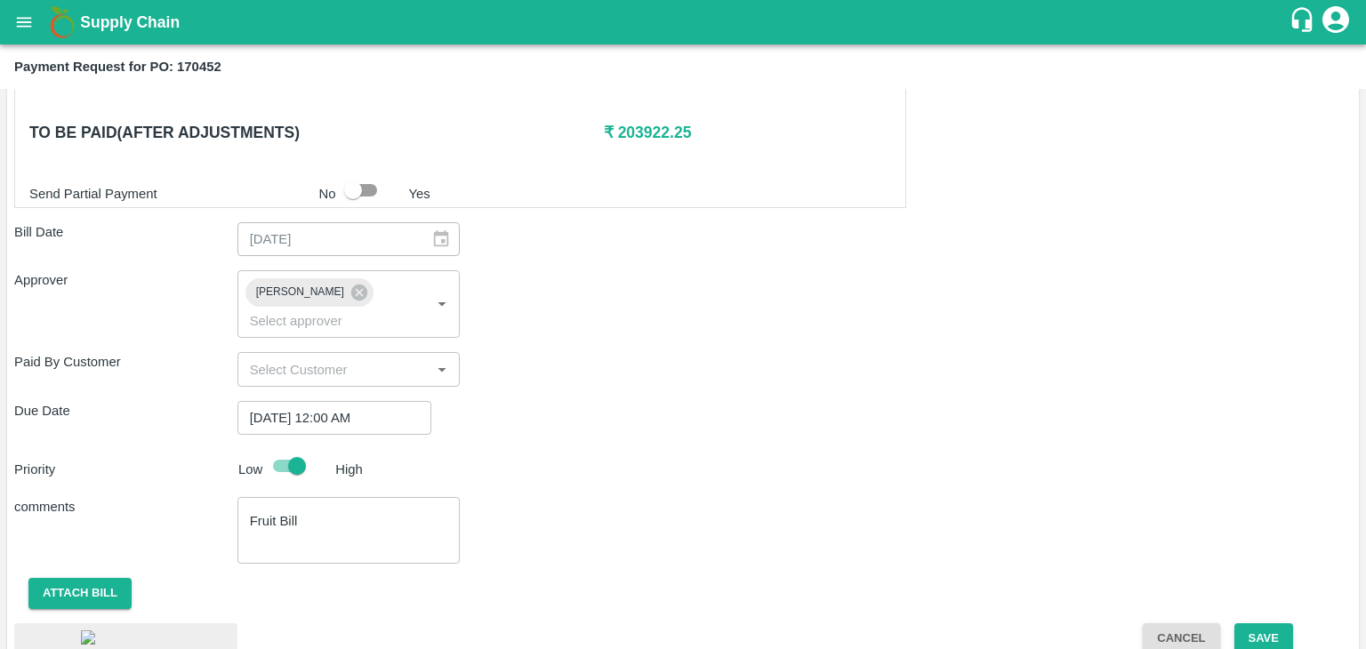
scroll to position [950, 0]
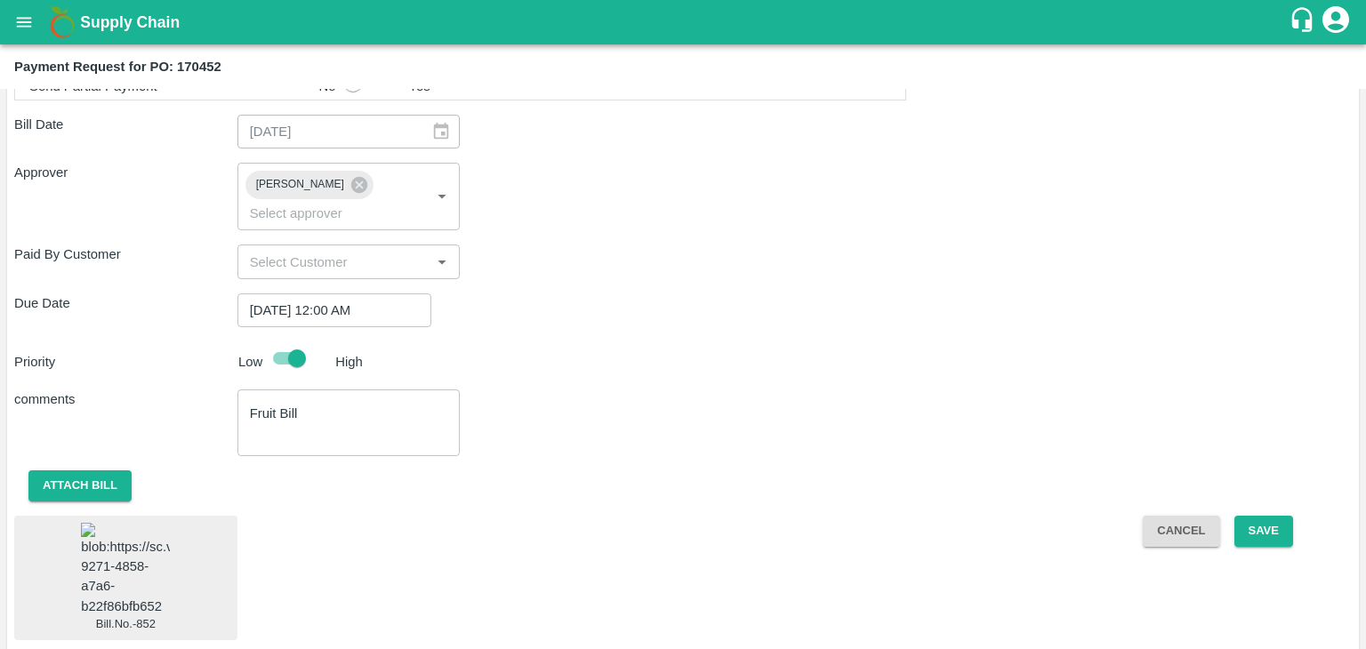
click at [132, 556] on img at bounding box center [125, 569] width 89 height 93
click at [1267, 516] on button "Save" at bounding box center [1263, 531] width 59 height 31
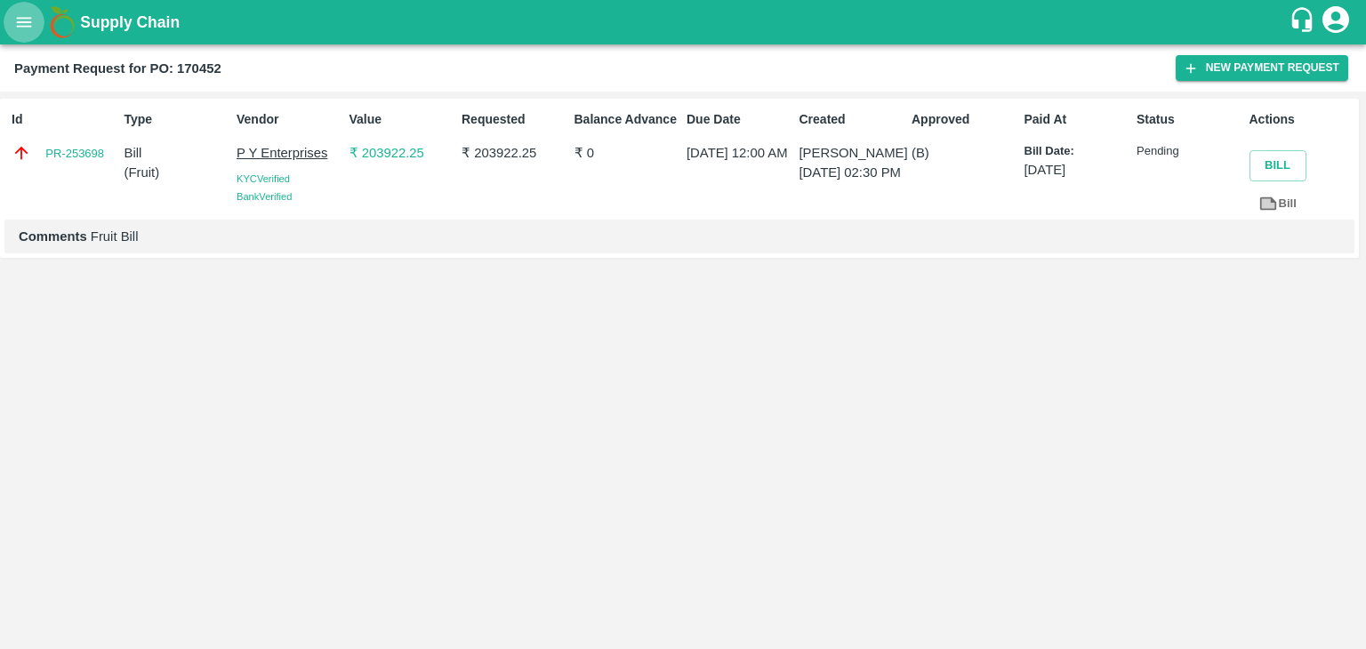
click at [28, 20] on icon "open drawer" at bounding box center [24, 22] width 20 height 20
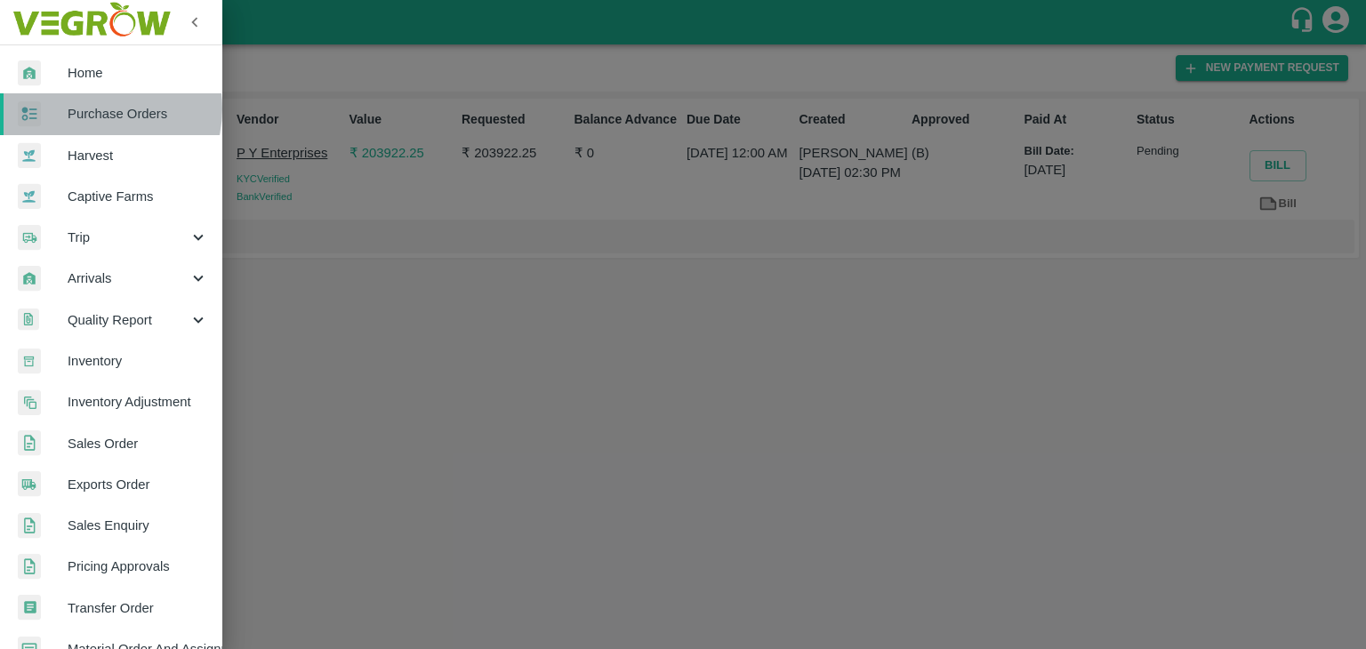
click at [103, 108] on span "Purchase Orders" at bounding box center [138, 114] width 140 height 20
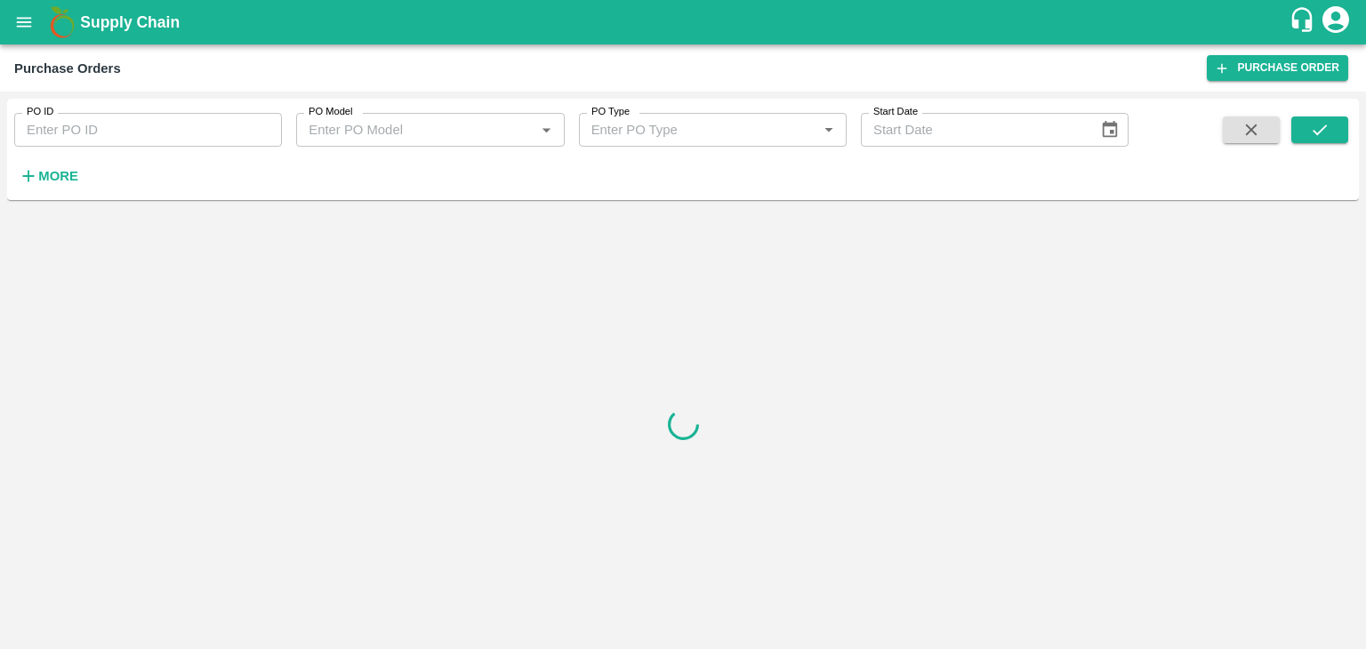
click at [163, 129] on input "PO ID" at bounding box center [148, 130] width 268 height 34
paste input "170743"
type input "170743"
click at [1320, 129] on icon "submit" at bounding box center [1320, 130] width 20 height 20
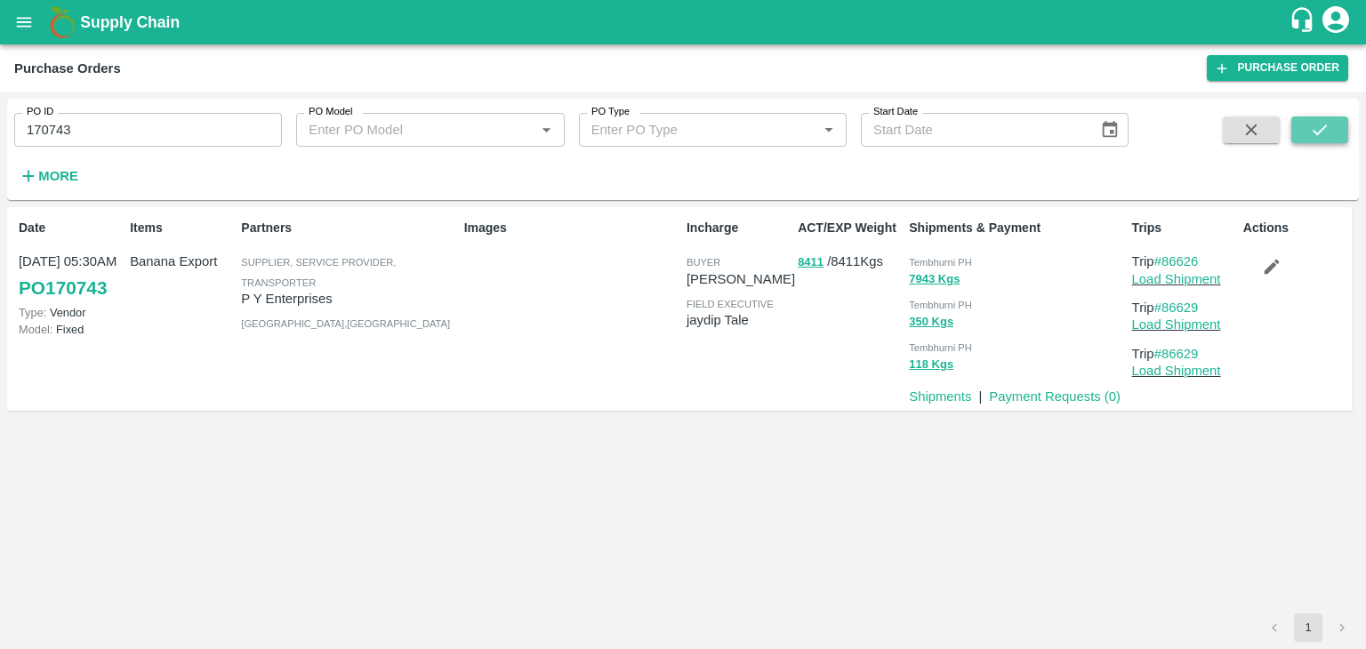
click at [1320, 129] on icon "submit" at bounding box center [1320, 130] width 20 height 20
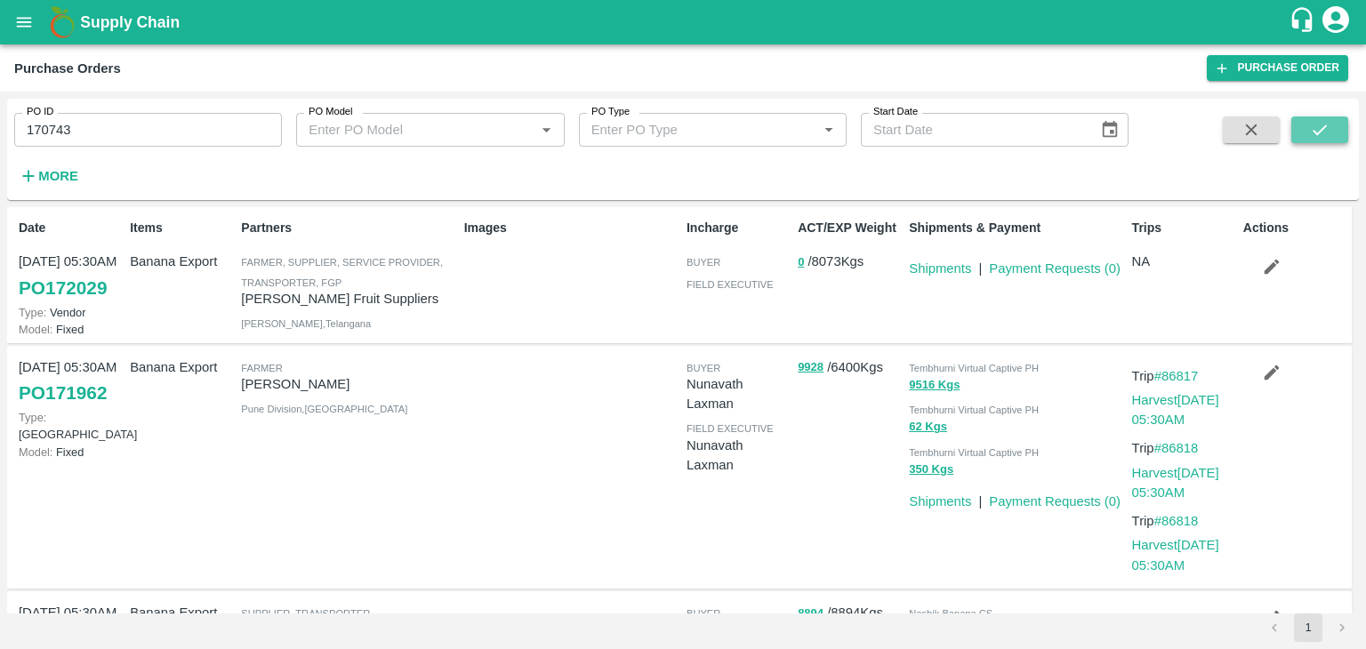
click at [1320, 129] on icon "submit" at bounding box center [1320, 130] width 20 height 20
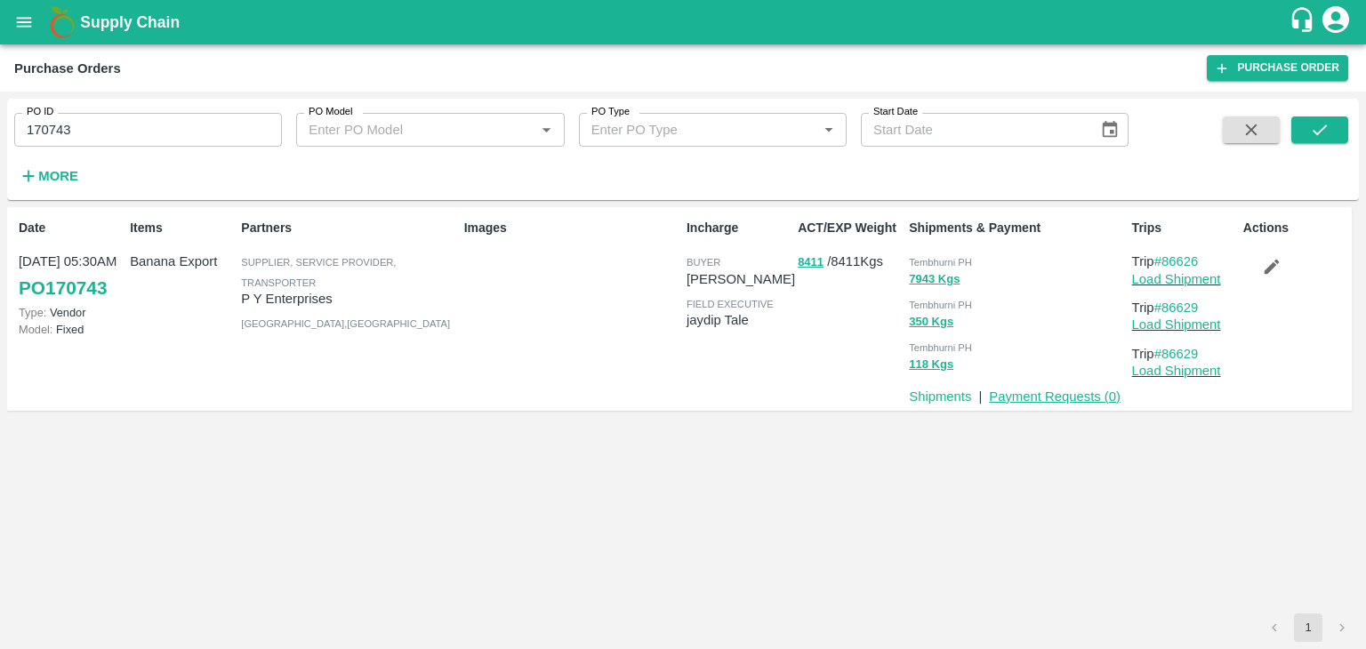
click at [1043, 397] on link "Payment Requests ( 0 )" at bounding box center [1055, 396] width 132 height 14
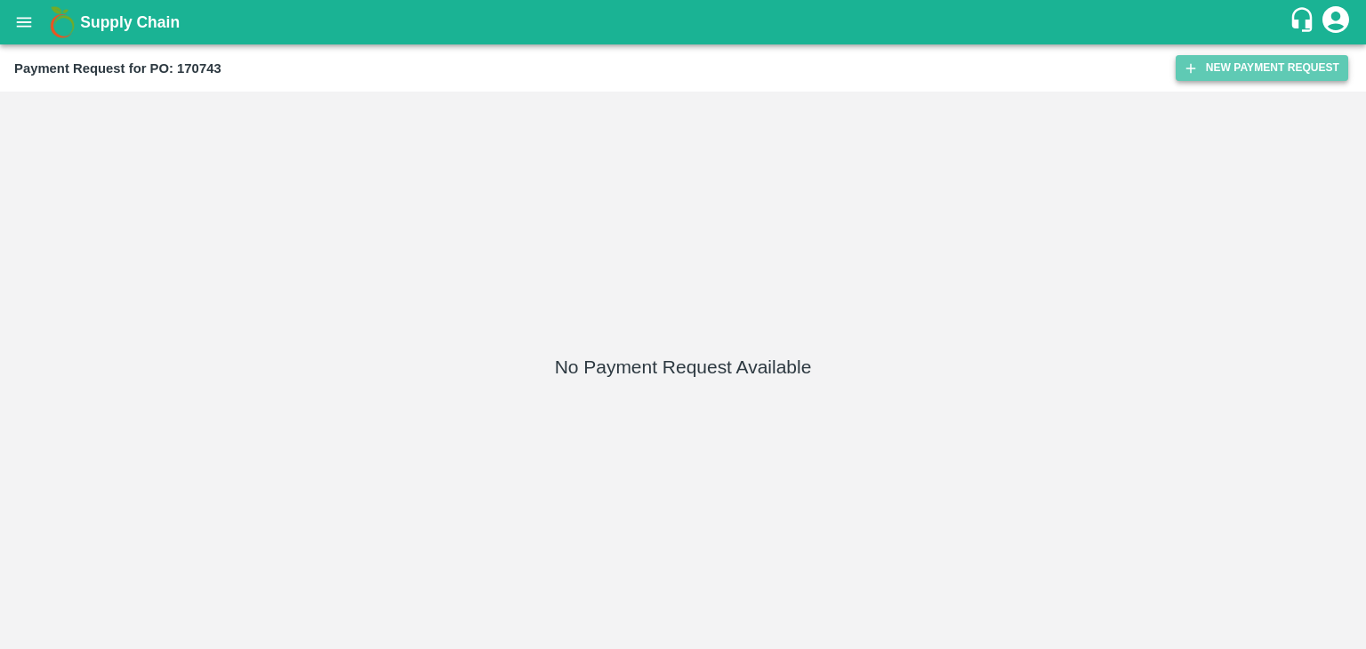
click at [1215, 56] on button "New Payment Request" at bounding box center [1261, 68] width 172 height 26
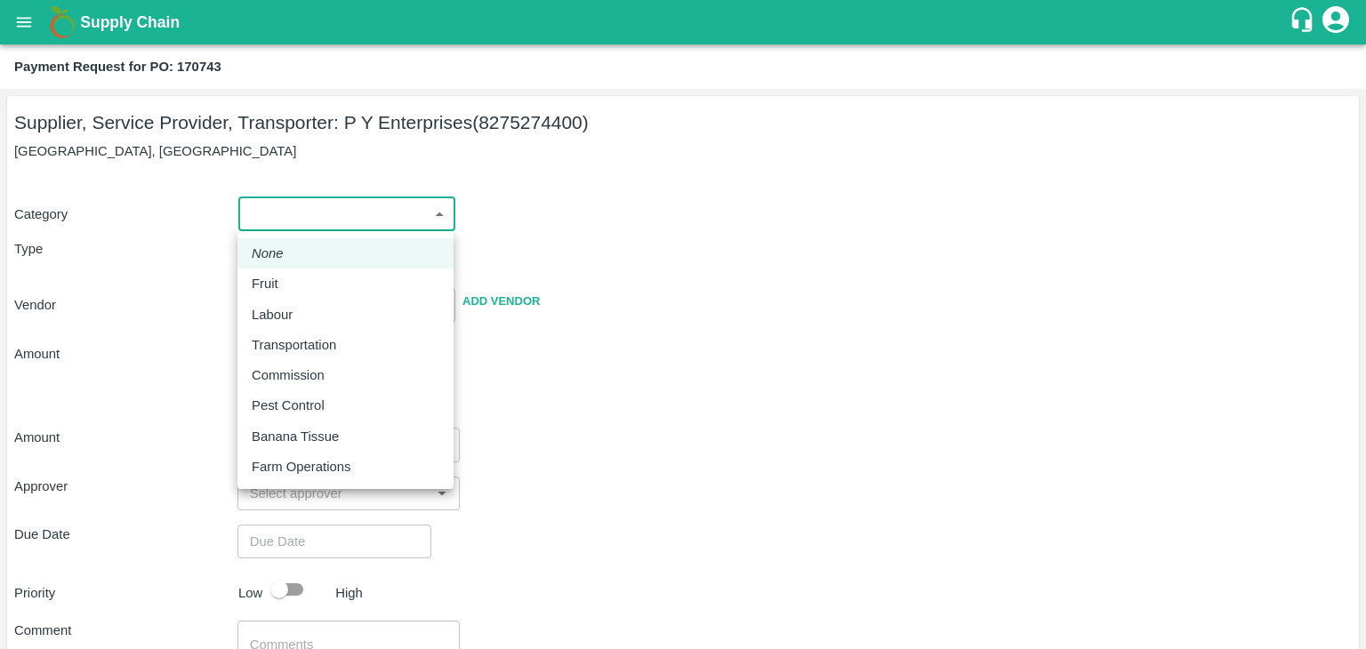
click at [247, 225] on body "Supply Chain Payment Request for PO: 170743 Supplier, Service Provider, Transpo…" at bounding box center [683, 324] width 1366 height 649
click at [292, 290] on div "Fruit" at bounding box center [346, 284] width 188 height 20
type input "1"
type input "P Y Enterprises - 8275274400(Supplier, Service Provider, Transporter)"
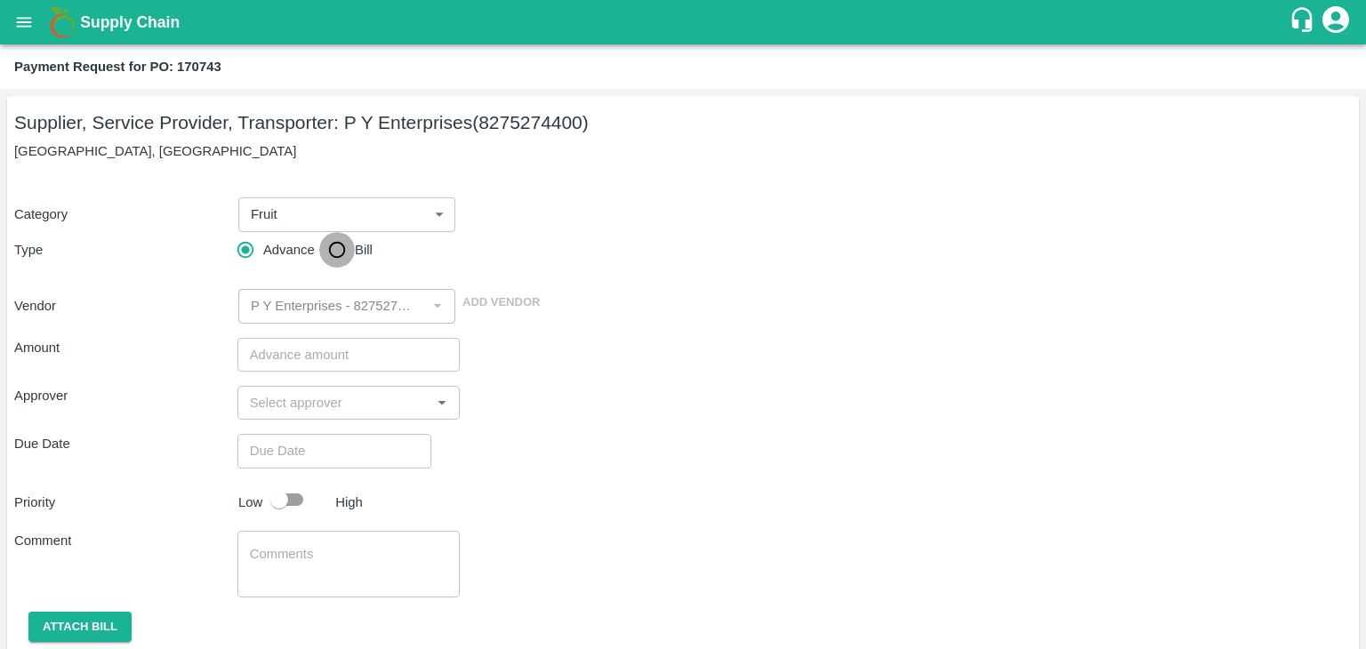
click at [331, 248] on input "Bill" at bounding box center [337, 250] width 36 height 36
radio input "true"
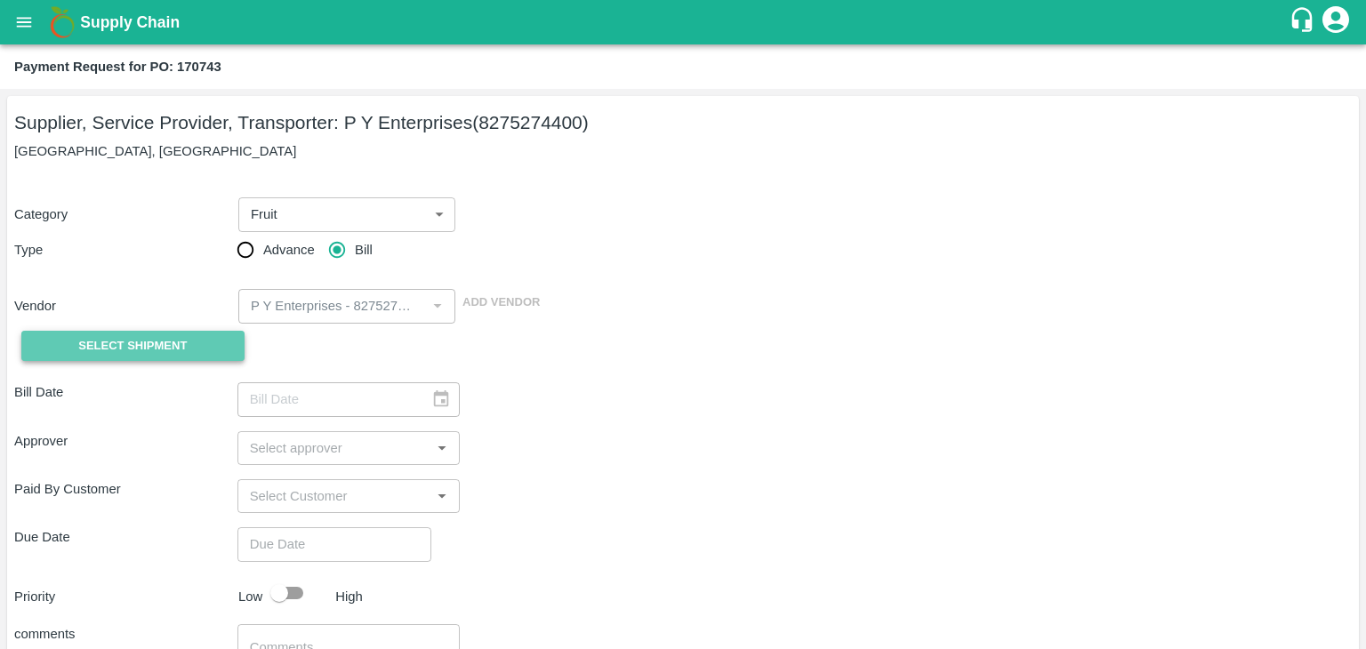
click at [149, 338] on span "Select Shipment" at bounding box center [132, 346] width 108 height 20
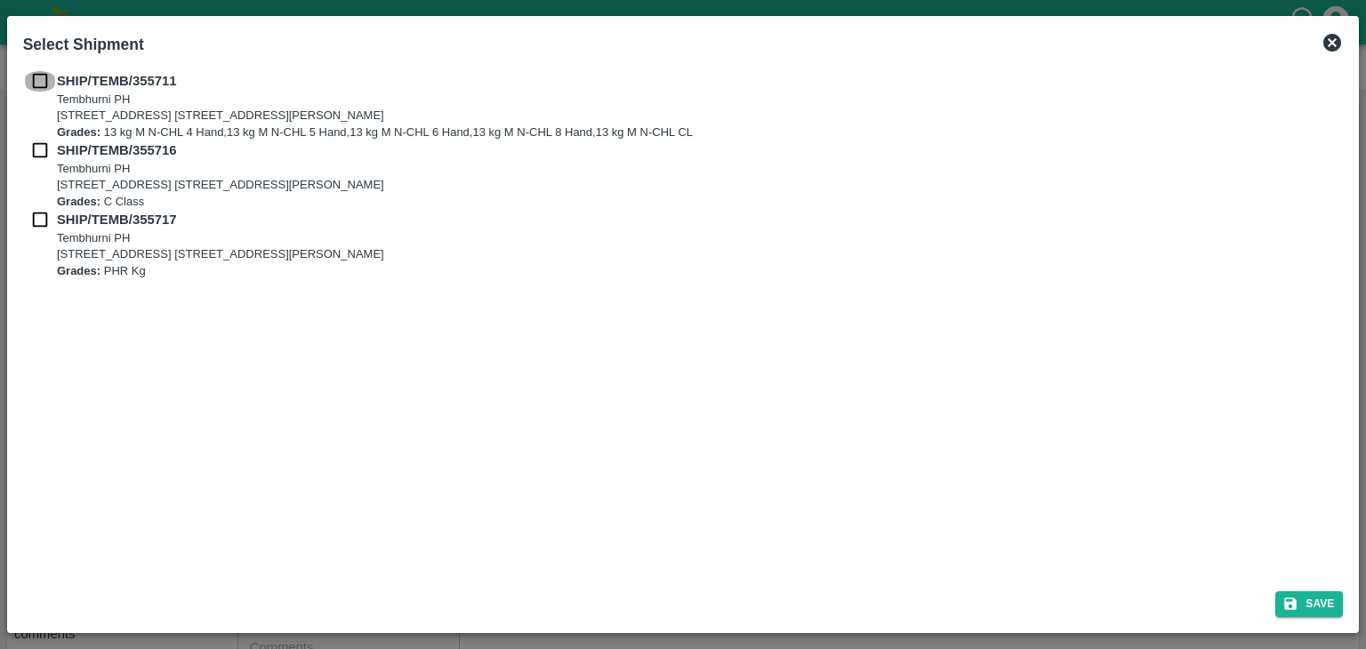
click at [42, 83] on input "checkbox" at bounding box center [40, 81] width 34 height 20
checkbox input "true"
click at [36, 149] on input "checkbox" at bounding box center [40, 150] width 34 height 20
checkbox input "true"
click at [39, 223] on input "checkbox" at bounding box center [40, 220] width 34 height 20
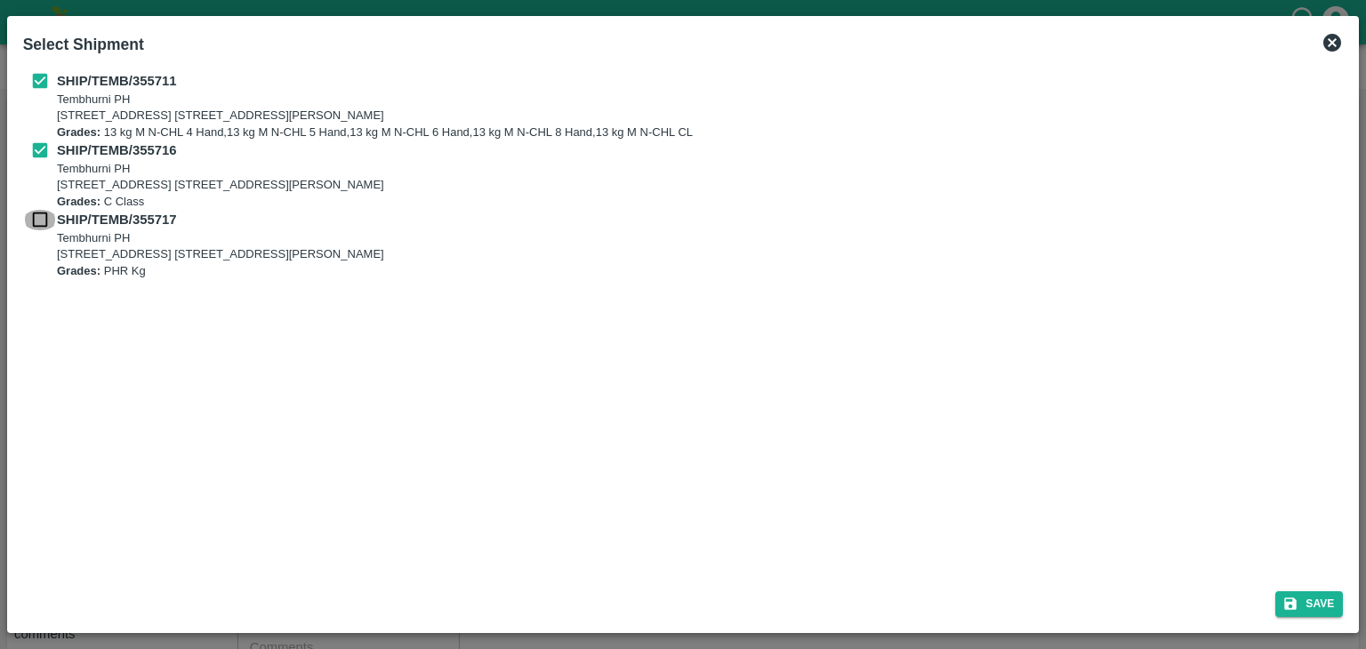
checkbox input "true"
click at [1319, 605] on button "Save" at bounding box center [1309, 604] width 68 height 26
type input "22/08/2025"
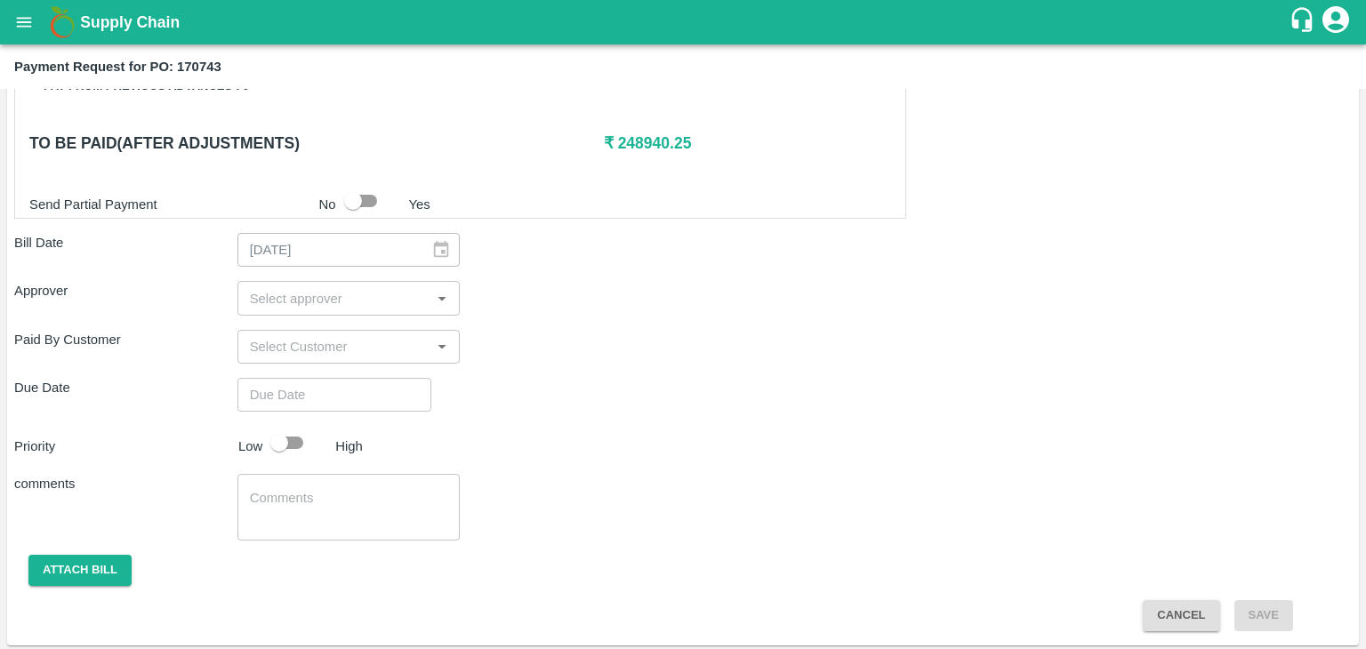
scroll to position [871, 0]
click at [301, 297] on input "input" at bounding box center [334, 297] width 183 height 23
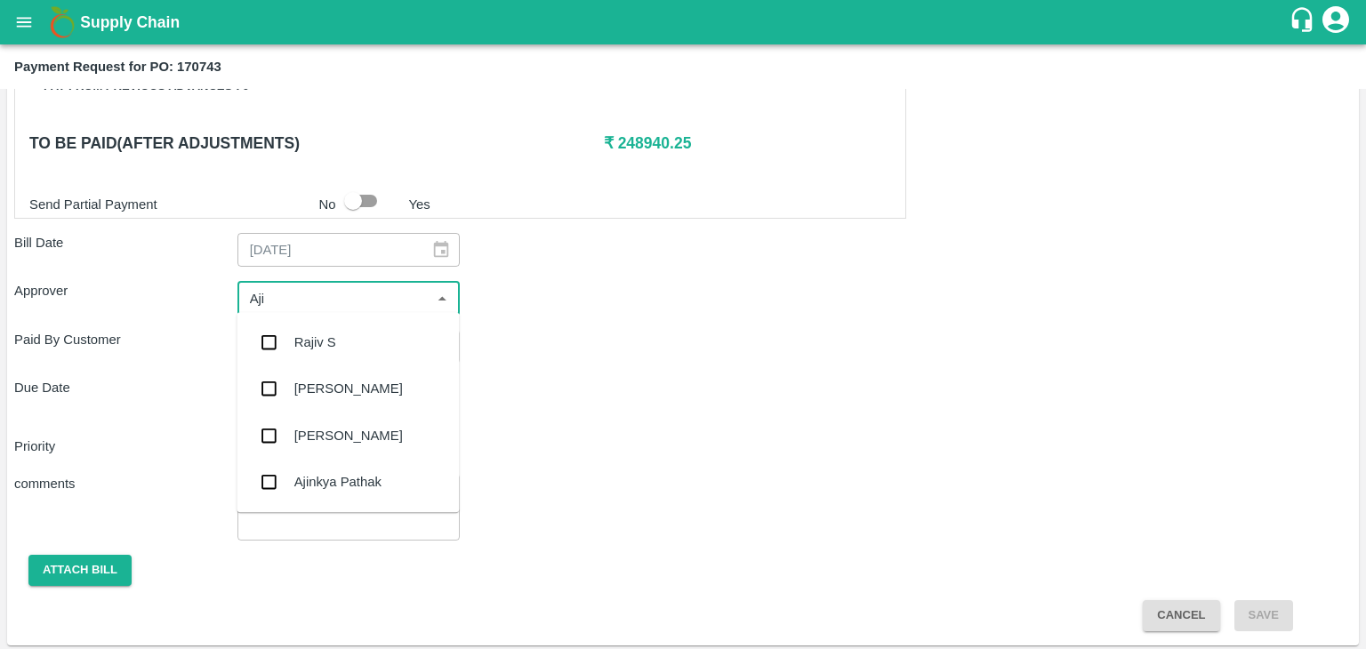
type input "Ajit"
click at [322, 336] on div "[PERSON_NAME]" at bounding box center [348, 343] width 108 height 20
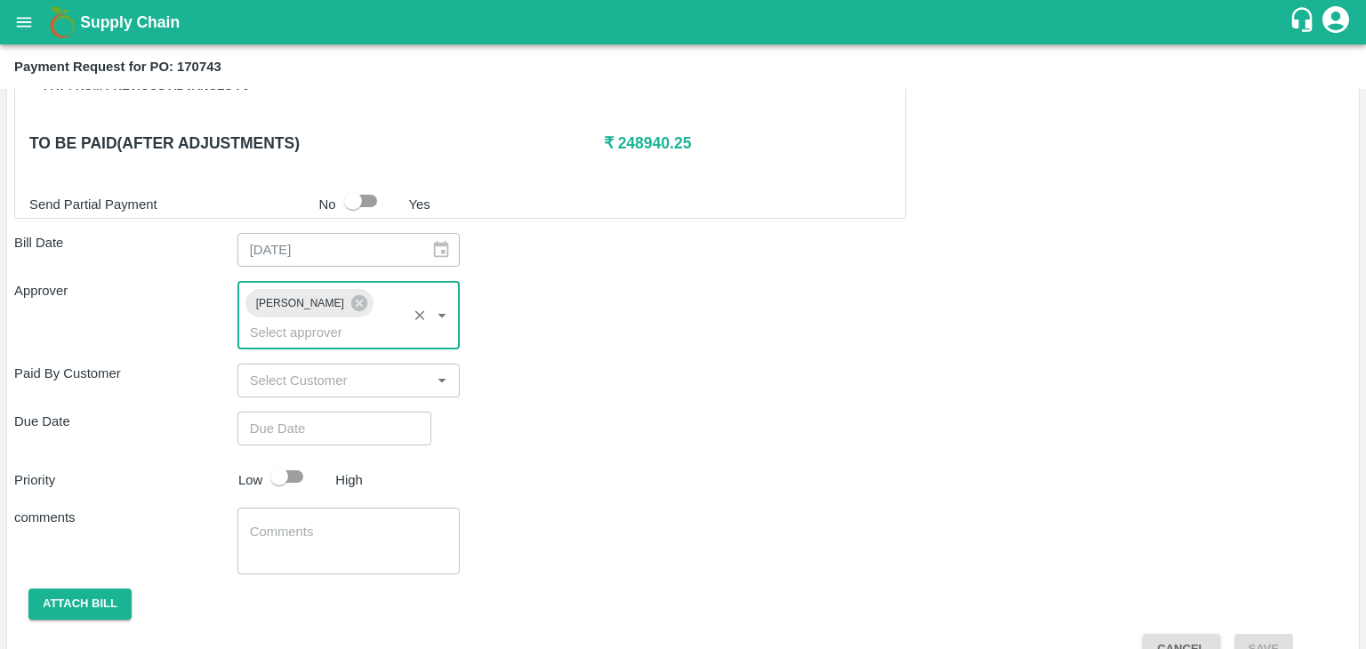
type input "DD/MM/YYYY hh:mm aa"
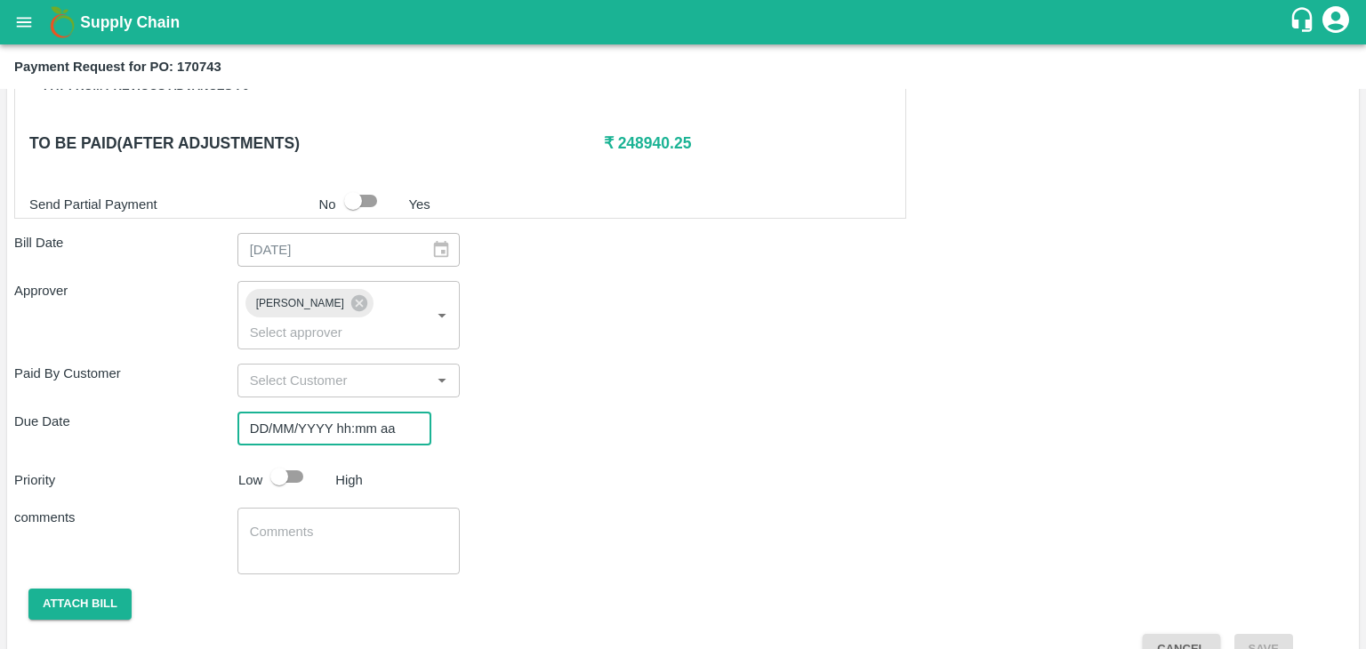
click at [366, 412] on input "DD/MM/YYYY hh:mm aa" at bounding box center [327, 429] width 181 height 34
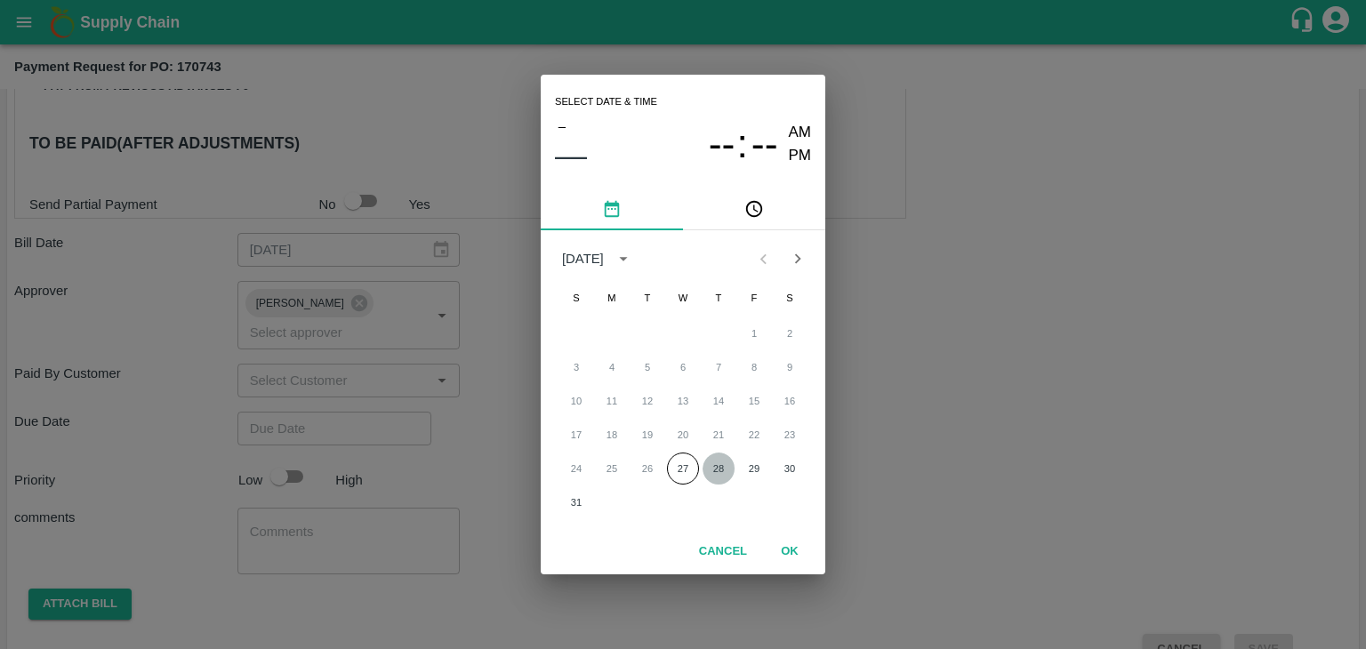
click at [709, 466] on button "28" at bounding box center [718, 469] width 32 height 32
type input "28/08/2025 12:00 AM"
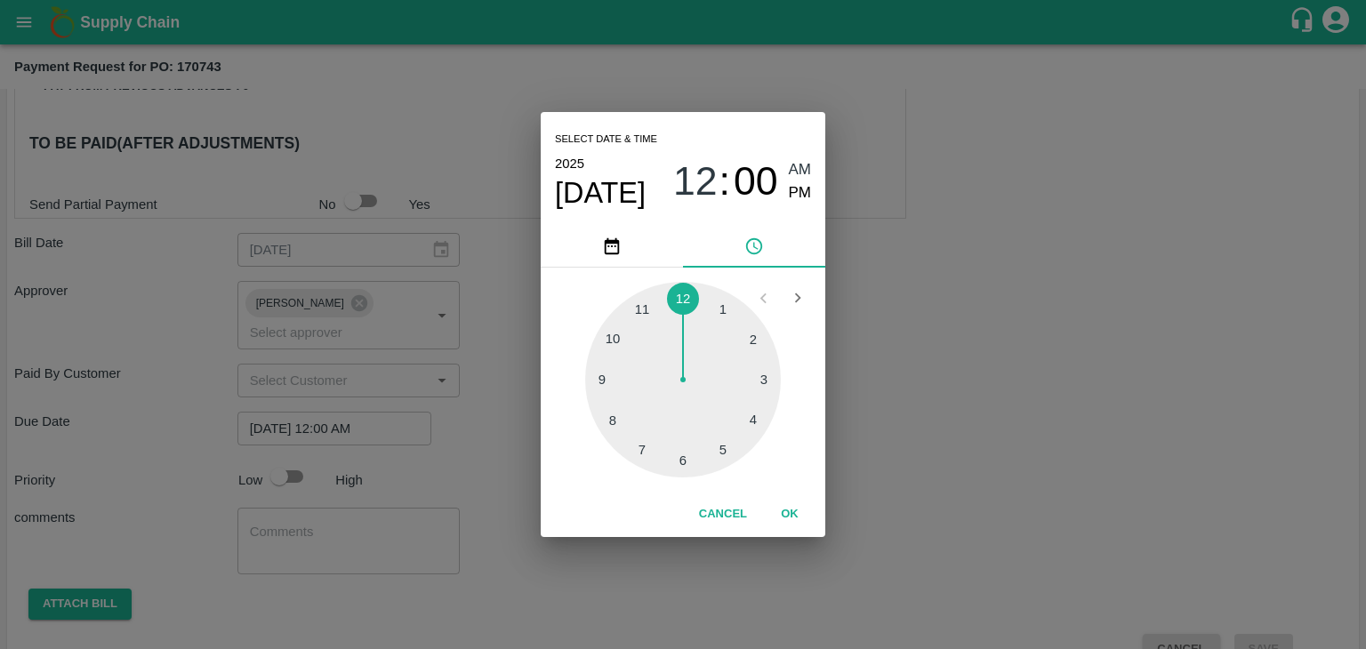
click at [787, 515] on button "OK" at bounding box center [789, 514] width 57 height 31
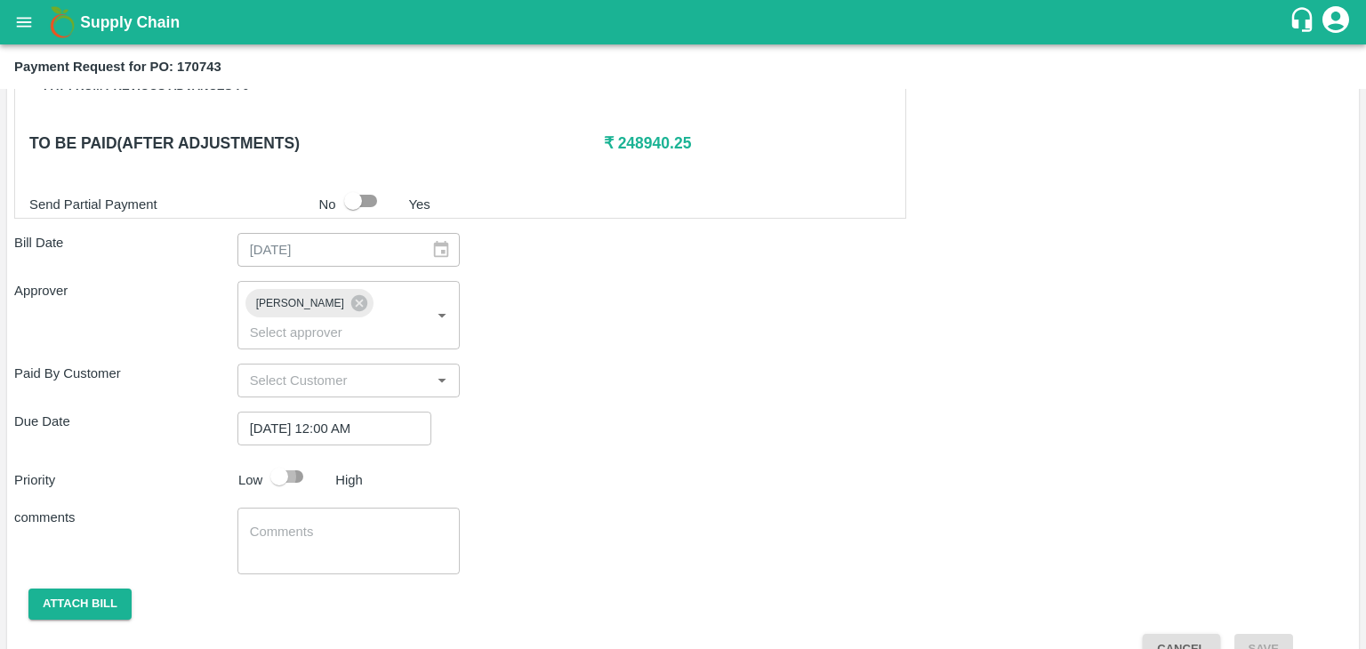
click at [282, 460] on input "checkbox" at bounding box center [278, 477] width 101 height 34
checkbox input "true"
click at [349, 523] on textarea at bounding box center [349, 541] width 198 height 37
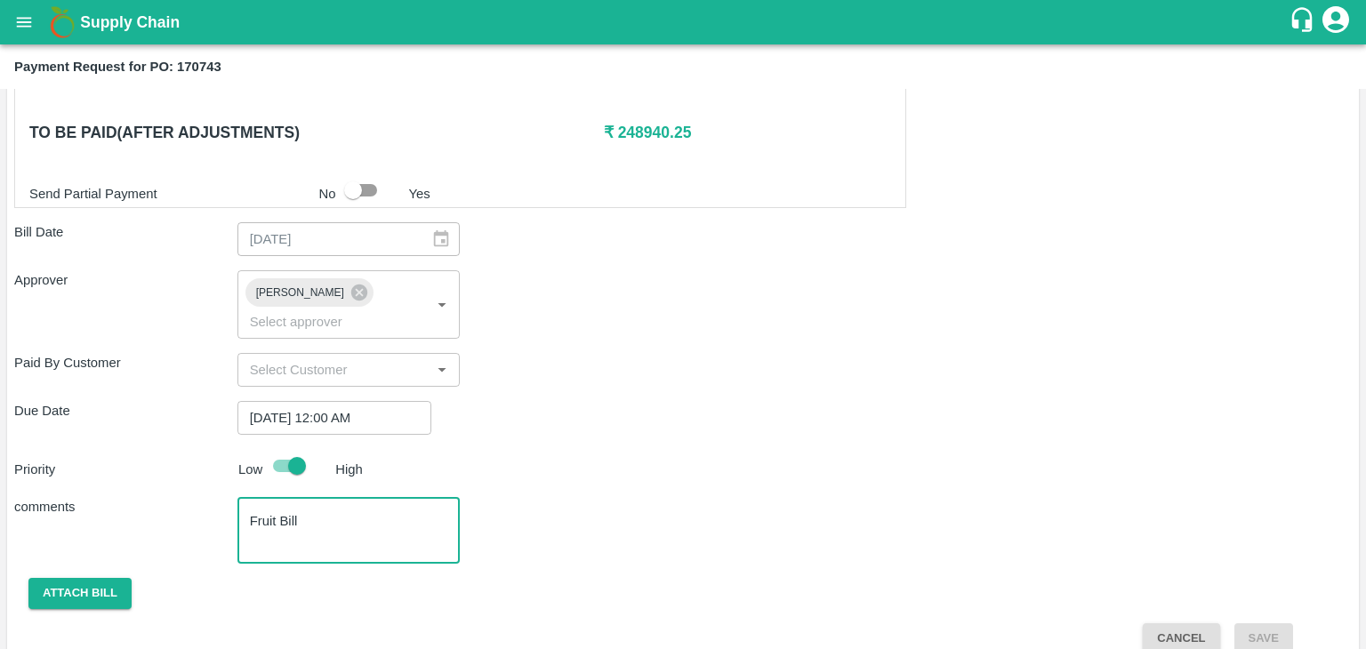
type textarea "Fruit Bill"
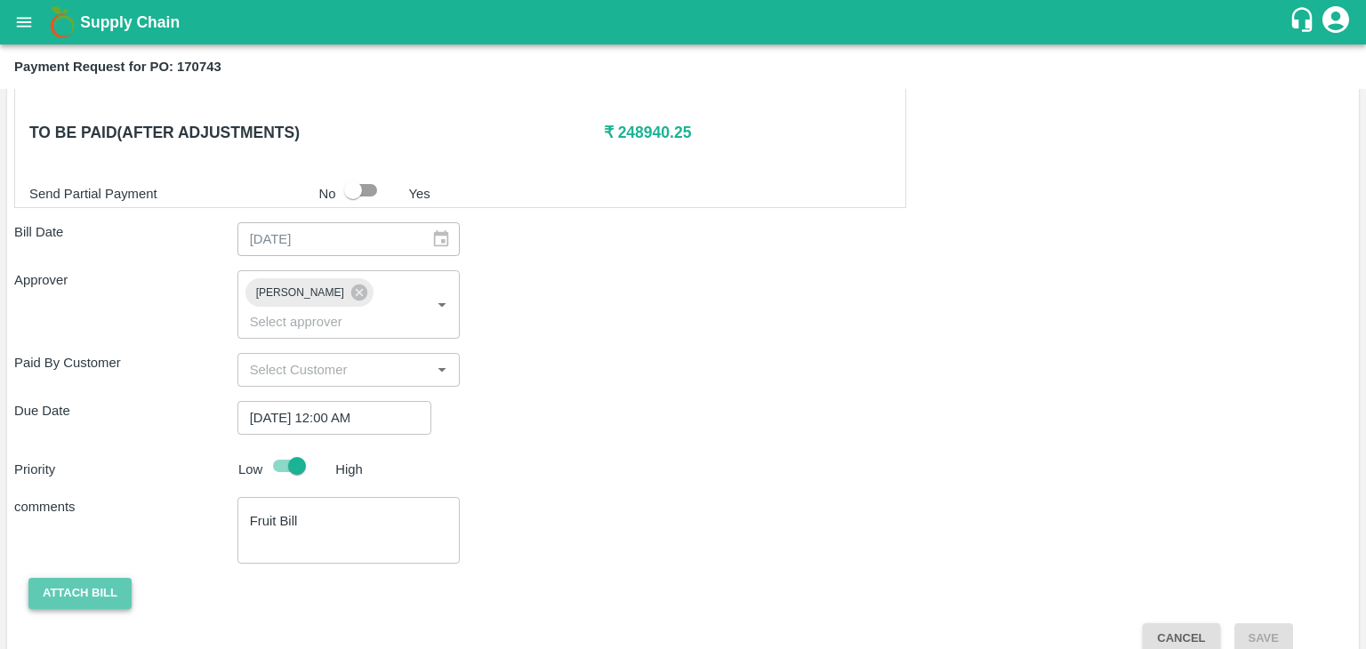
click at [58, 578] on button "Attach bill" at bounding box center [79, 593] width 103 height 31
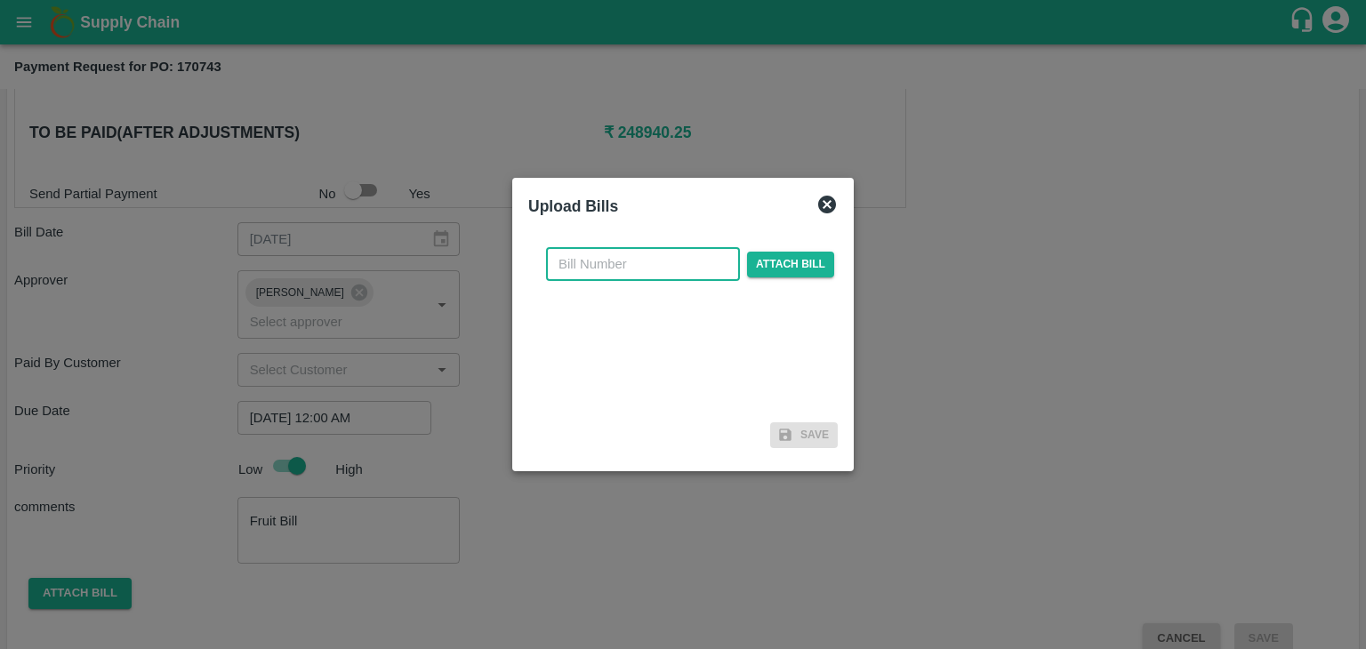
click at [603, 264] on input "text" at bounding box center [643, 264] width 194 height 34
type input "854"
click at [771, 259] on span "Attach bill" at bounding box center [790, 265] width 87 height 26
click at [0, 0] on input "Attach bill" at bounding box center [0, 0] width 0 height 0
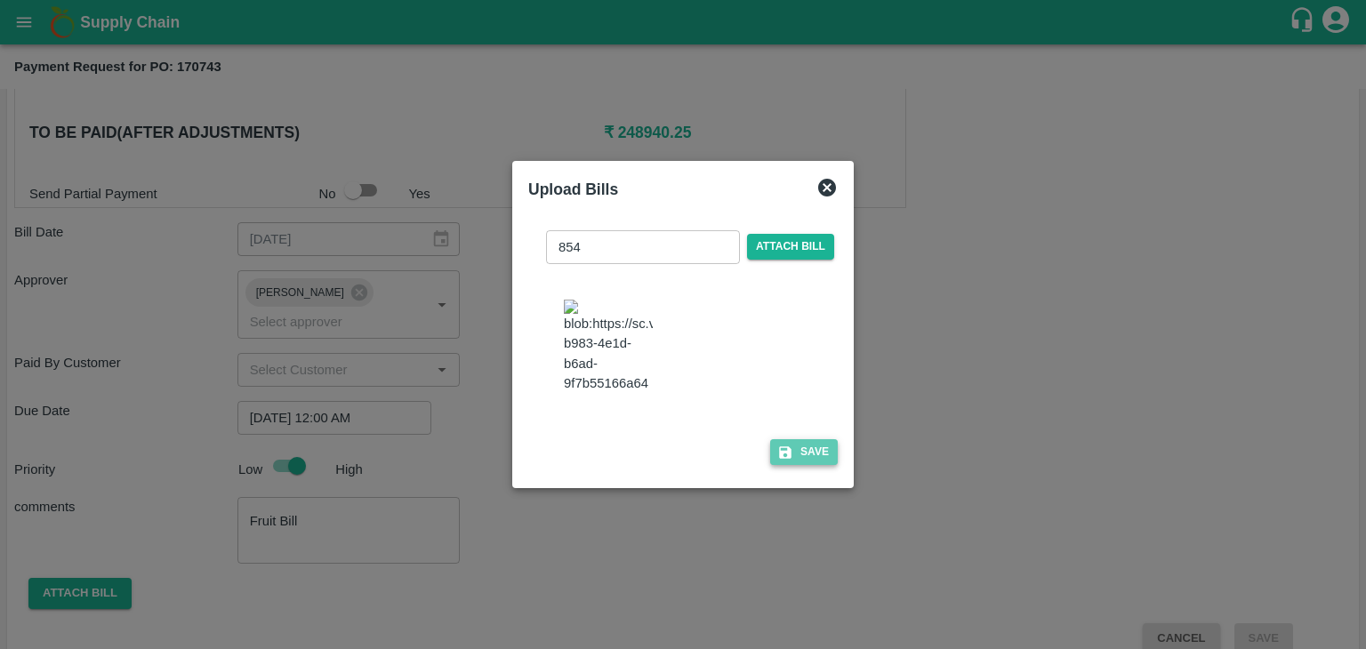
click at [810, 453] on button "Save" at bounding box center [804, 452] width 68 height 26
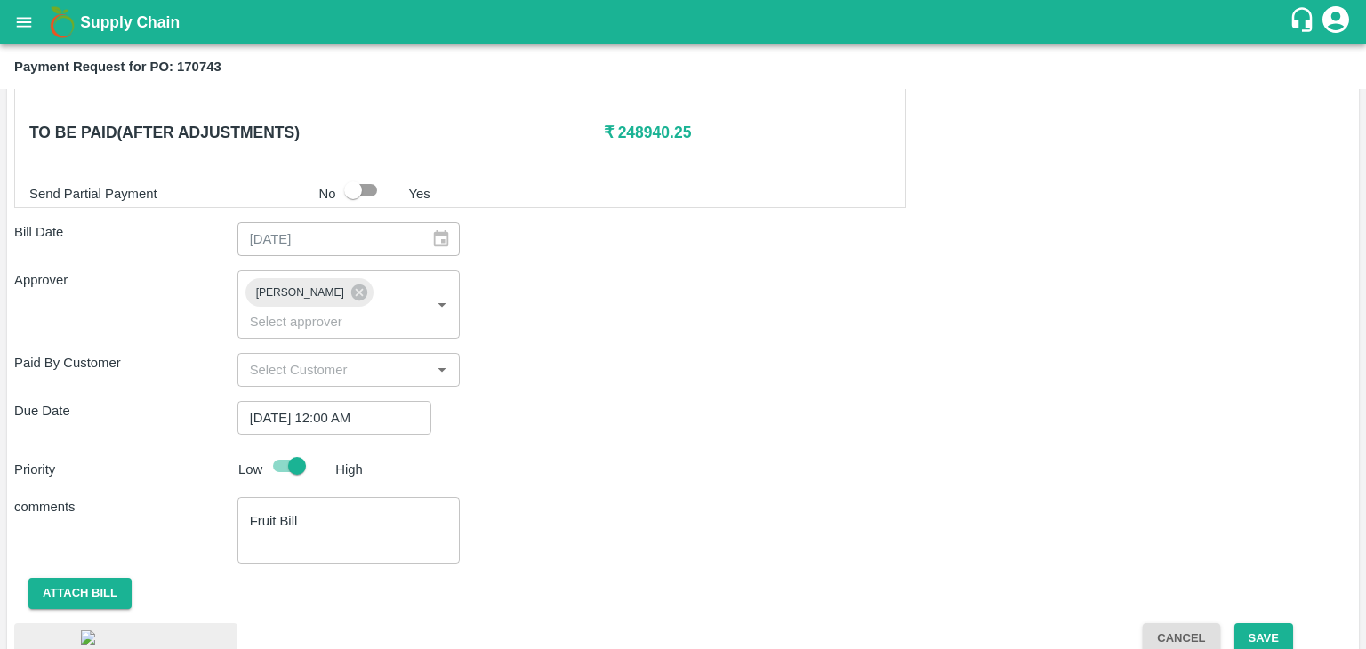
scroll to position [991, 0]
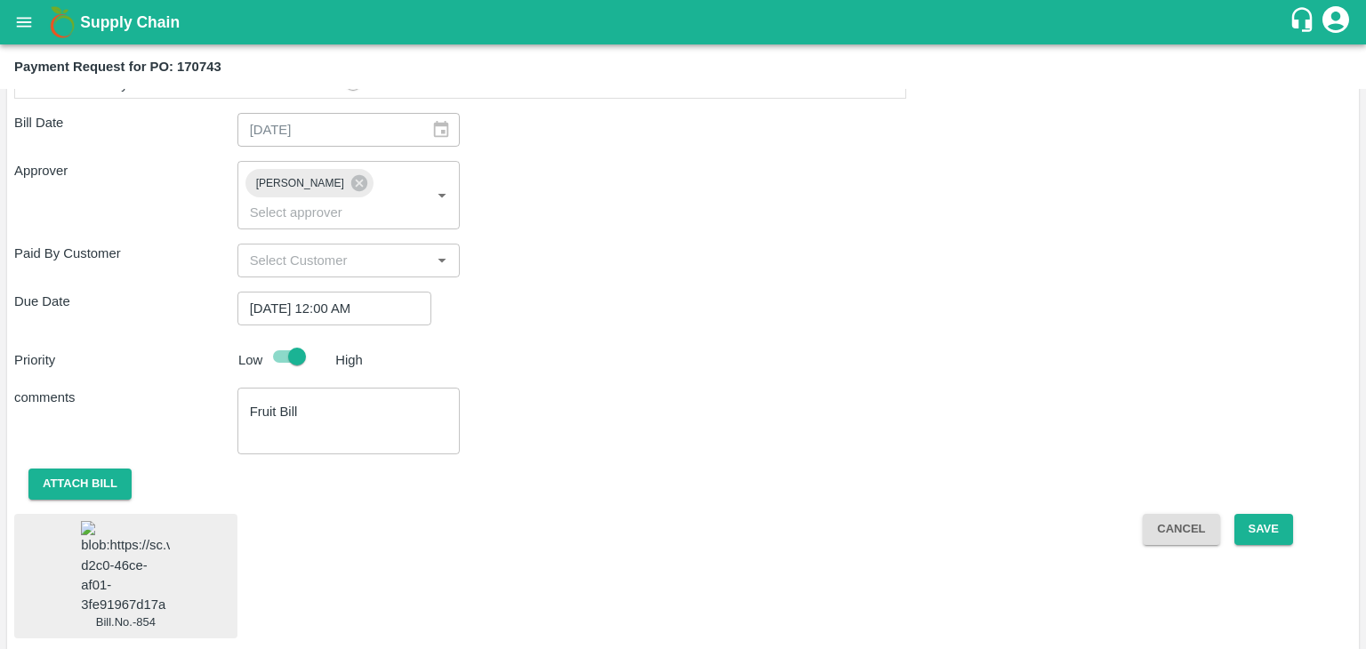
click at [113, 524] on img at bounding box center [125, 567] width 89 height 93
click at [1275, 514] on button "Save" at bounding box center [1263, 529] width 59 height 31
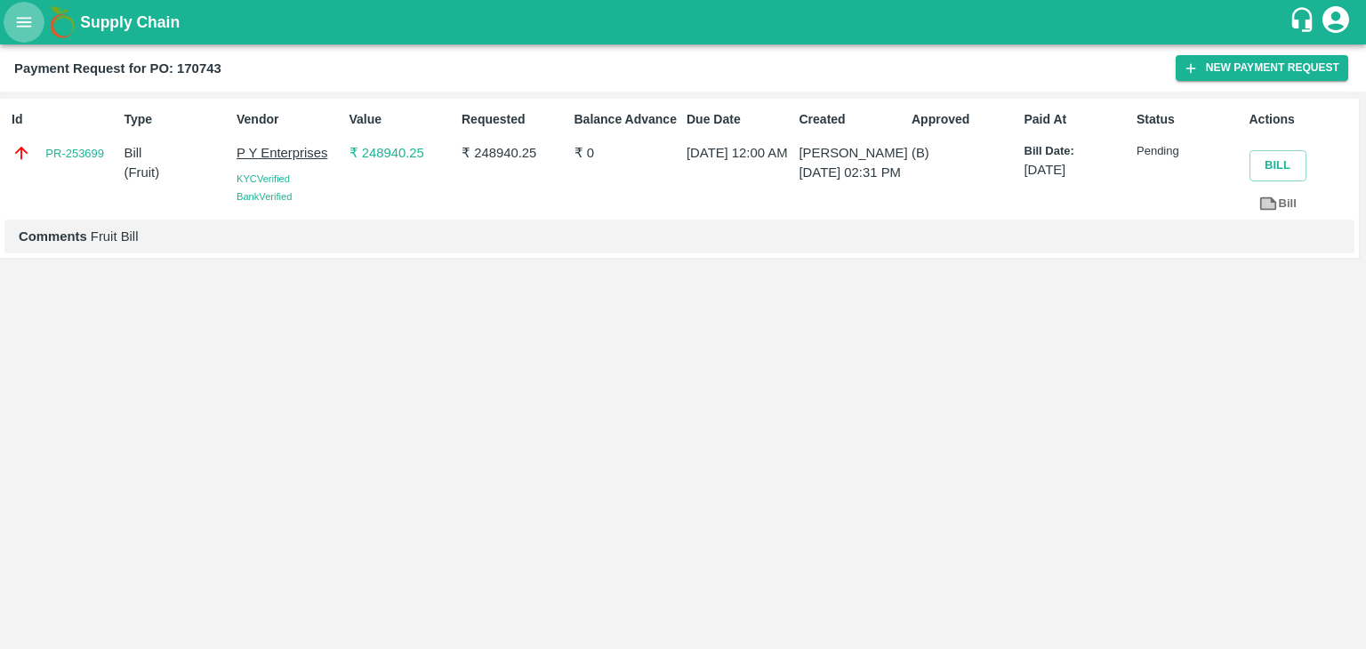
click at [28, 19] on icon "open drawer" at bounding box center [24, 22] width 20 height 20
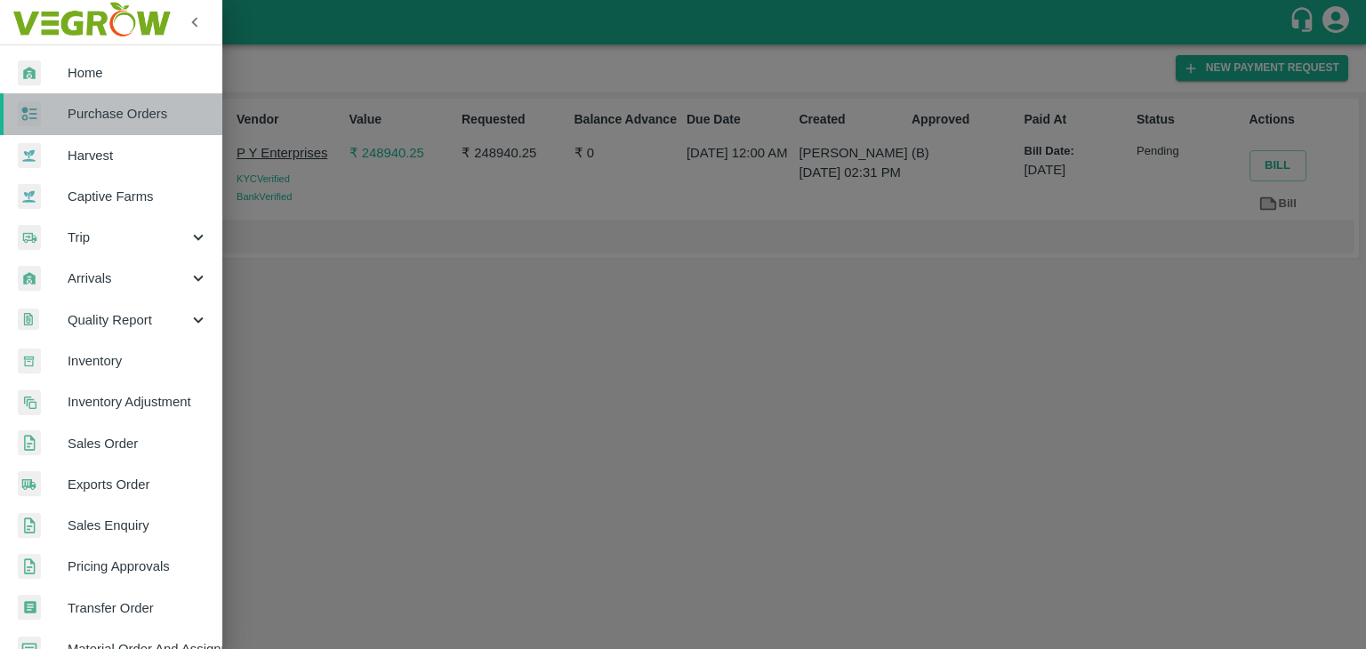
click at [116, 99] on link "Purchase Orders" at bounding box center [111, 113] width 222 height 41
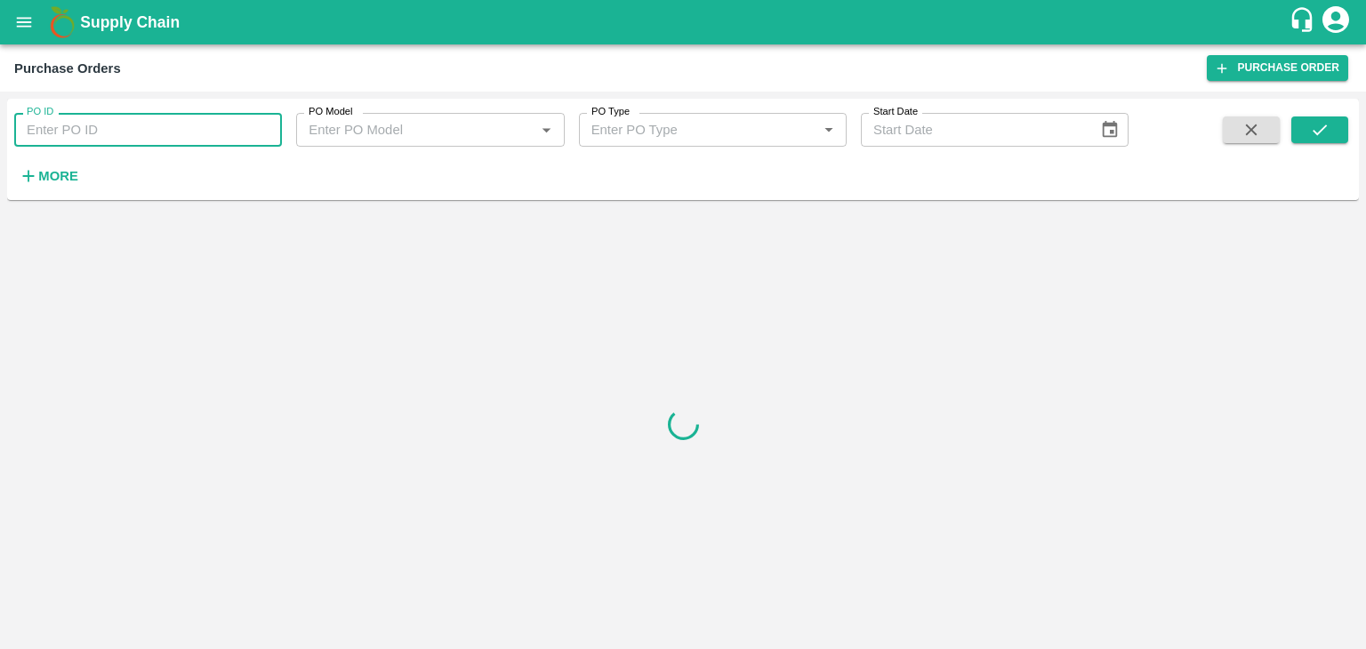
click at [179, 132] on input "PO ID" at bounding box center [148, 130] width 268 height 34
paste input "171216"
type input "171216"
click at [1305, 140] on button "submit" at bounding box center [1319, 129] width 57 height 27
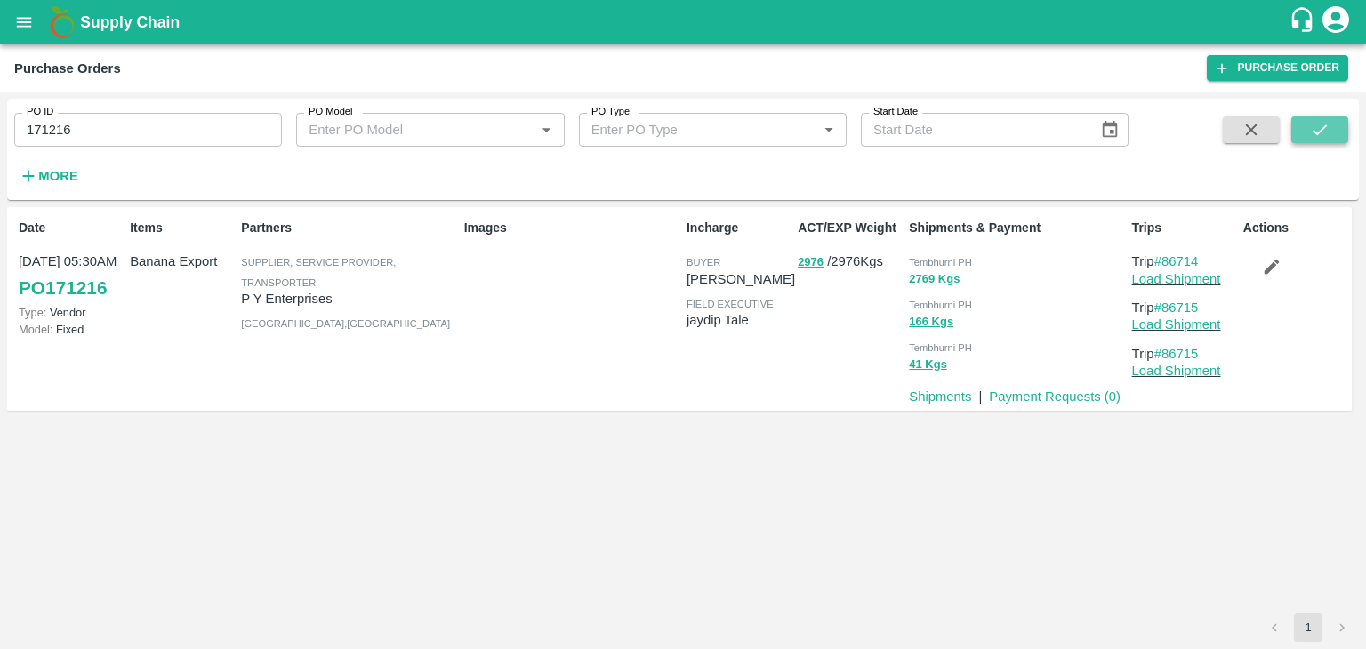
click at [1305, 140] on button "submit" at bounding box center [1319, 129] width 57 height 27
click at [1034, 398] on link "Payment Requests ( 0 )" at bounding box center [1055, 396] width 132 height 14
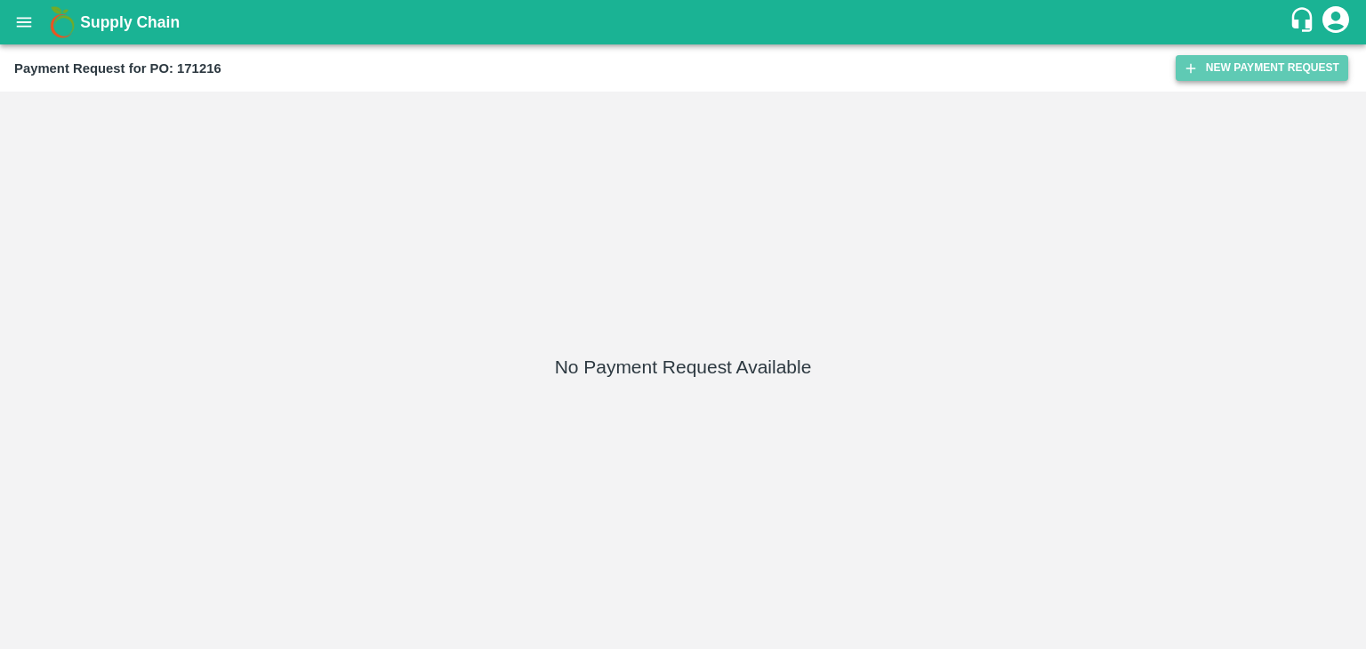
click at [1229, 55] on button "New Payment Request" at bounding box center [1261, 68] width 172 height 26
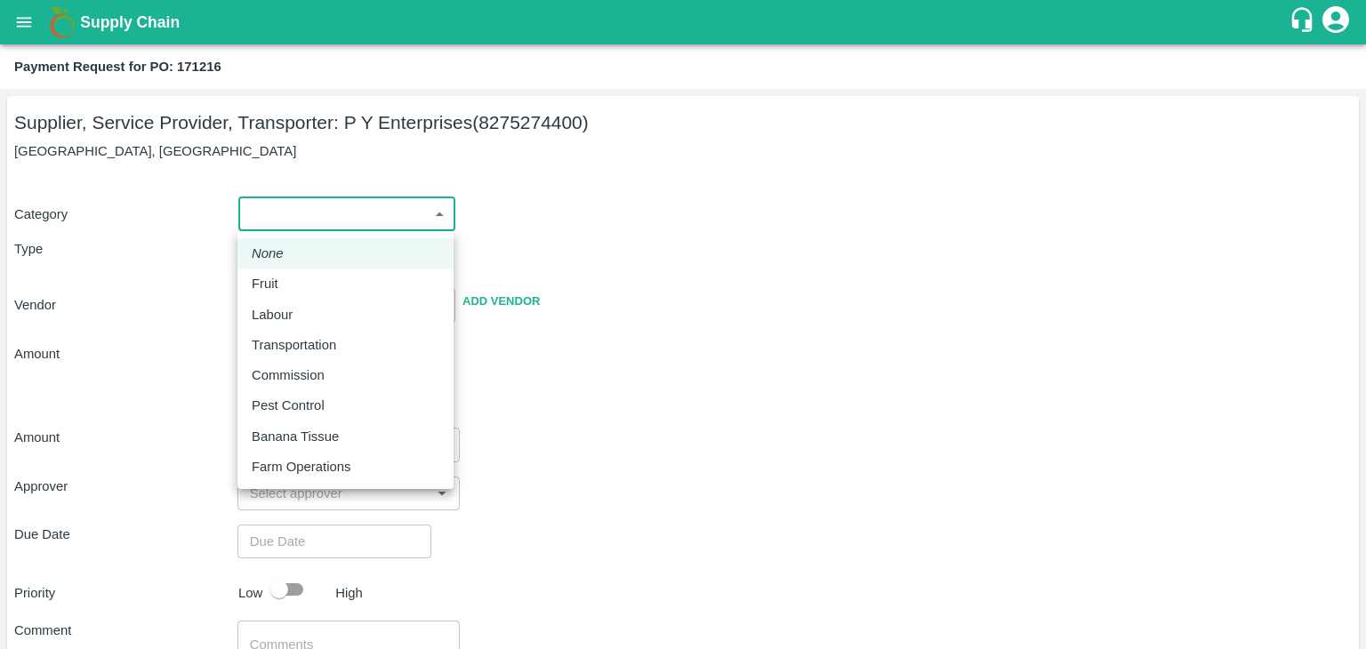
click at [277, 217] on body "Supply Chain Payment Request for PO: 171216 Supplier, Service Provider, Transpo…" at bounding box center [683, 324] width 1366 height 649
click at [287, 278] on div "Fruit" at bounding box center [346, 284] width 188 height 20
type input "1"
type input "P Y Enterprises - 8275274400(Supplier, Service Provider, Transporter)"
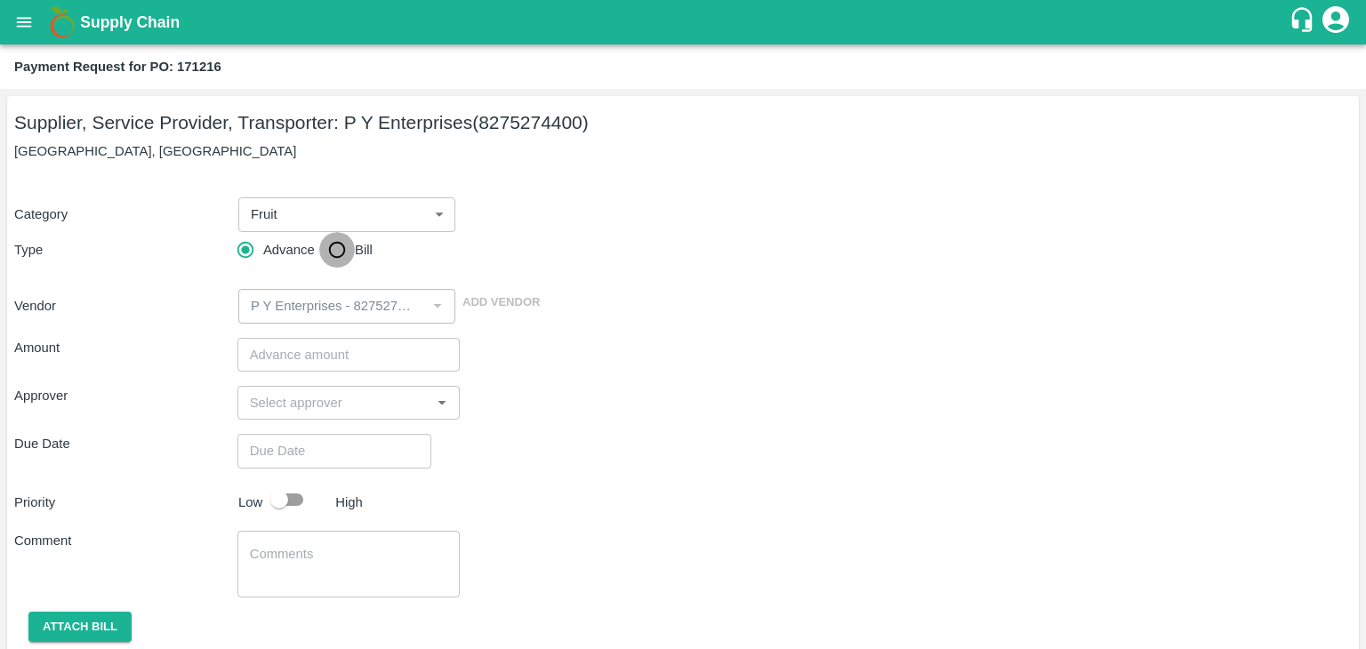
click at [333, 252] on input "Bill" at bounding box center [337, 250] width 36 height 36
radio input "true"
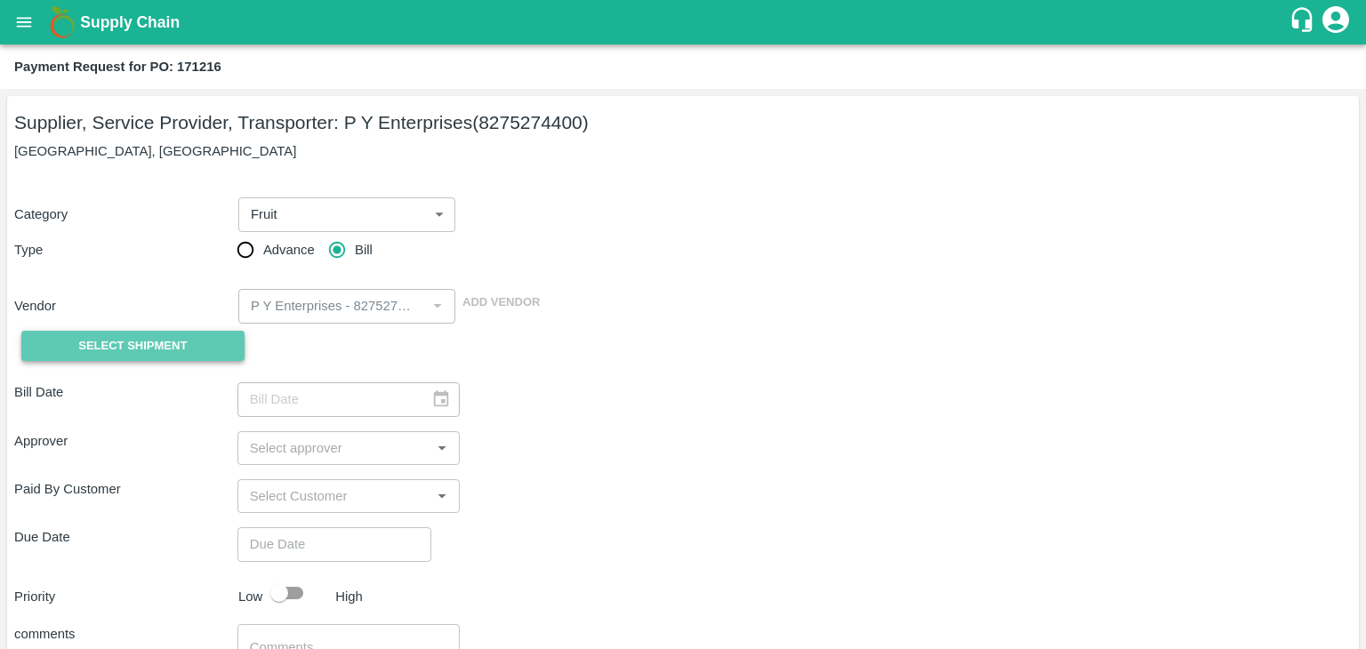
click at [156, 343] on span "Select Shipment" at bounding box center [132, 346] width 108 height 20
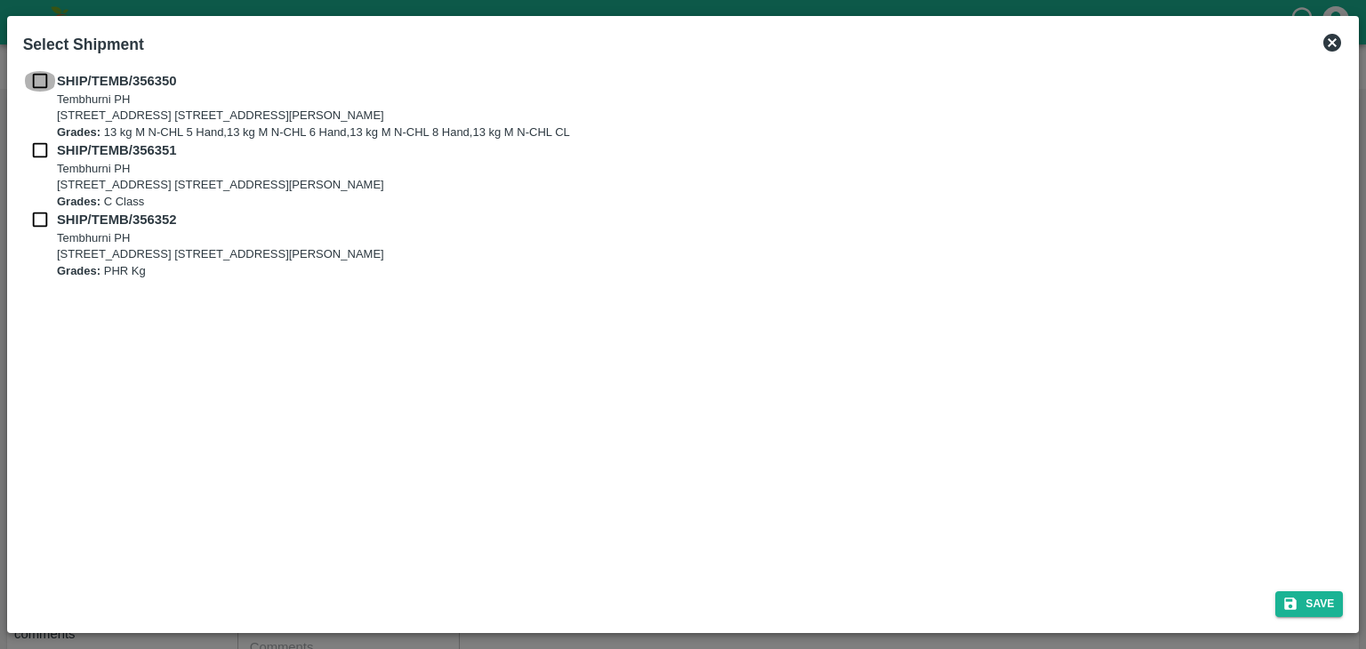
click at [37, 78] on input "checkbox" at bounding box center [40, 81] width 34 height 20
checkbox input "true"
click at [37, 160] on input "checkbox" at bounding box center [40, 150] width 34 height 20
checkbox input "true"
click at [41, 229] on input "checkbox" at bounding box center [40, 220] width 34 height 20
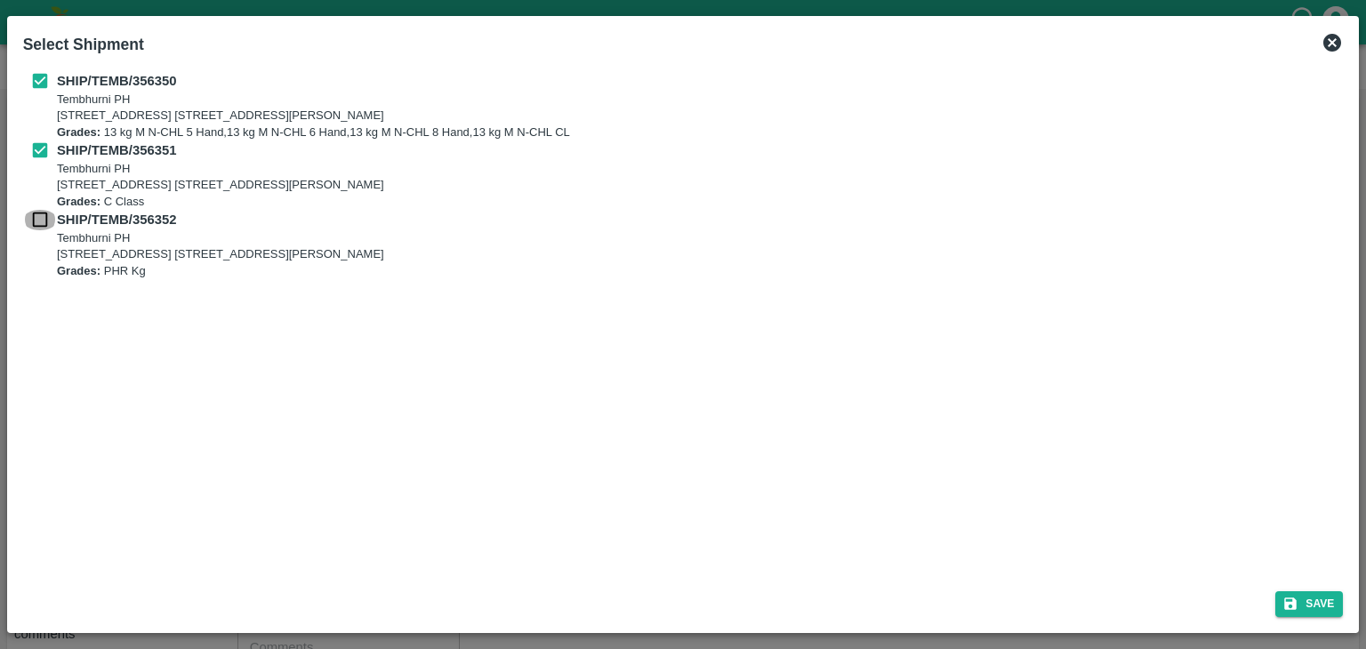
checkbox input "true"
click at [1295, 596] on icon "submit" at bounding box center [1290, 604] width 16 height 16
type input "[DATE]"
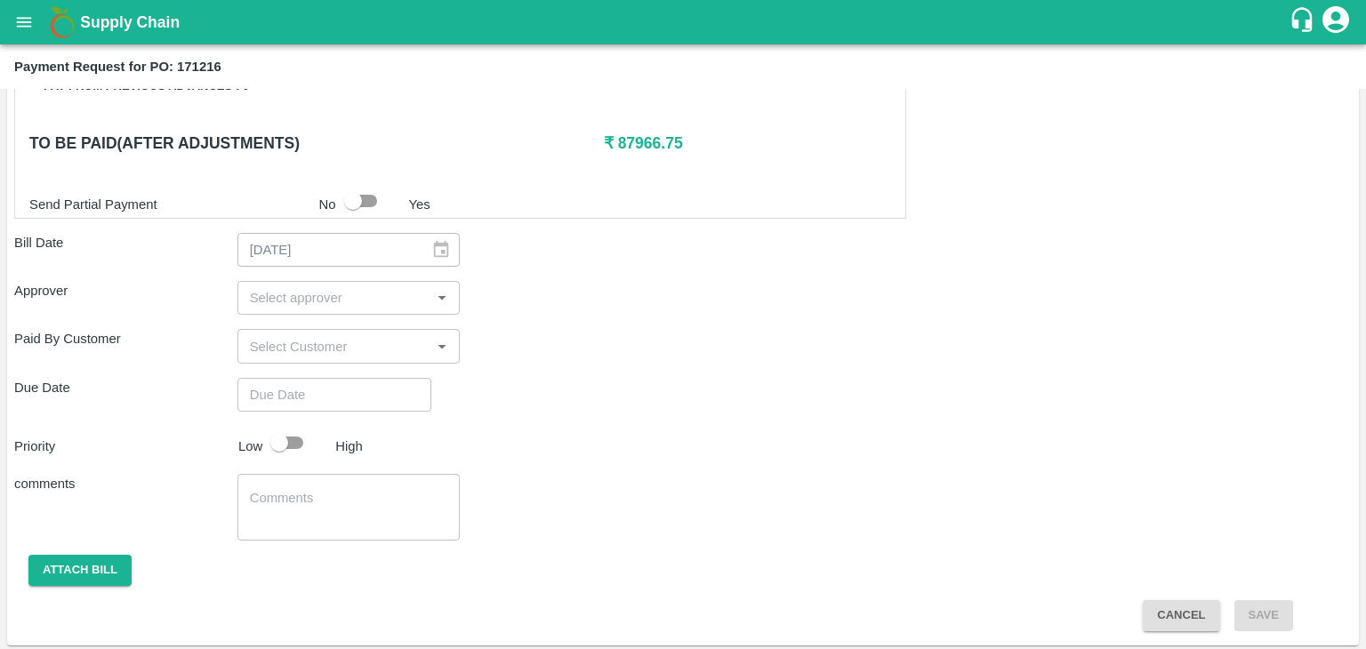
scroll to position [831, 0]
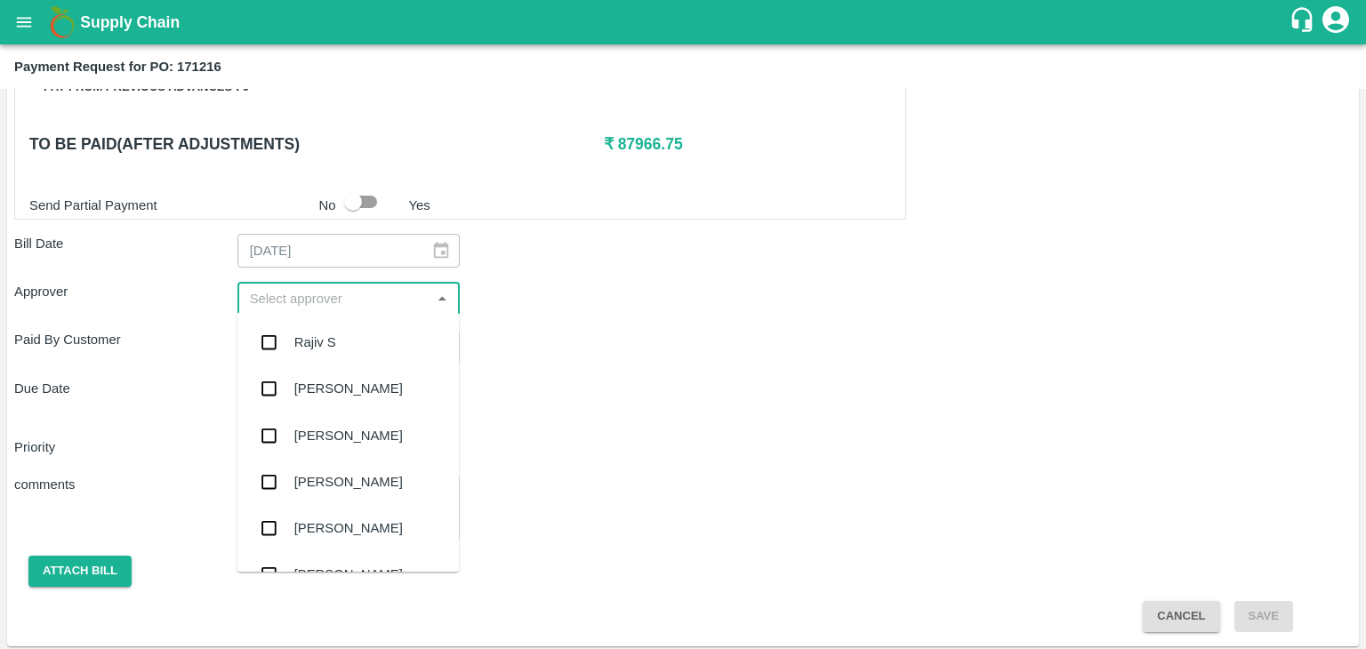
click at [342, 305] on input "input" at bounding box center [334, 298] width 183 height 23
type input "Ajit"
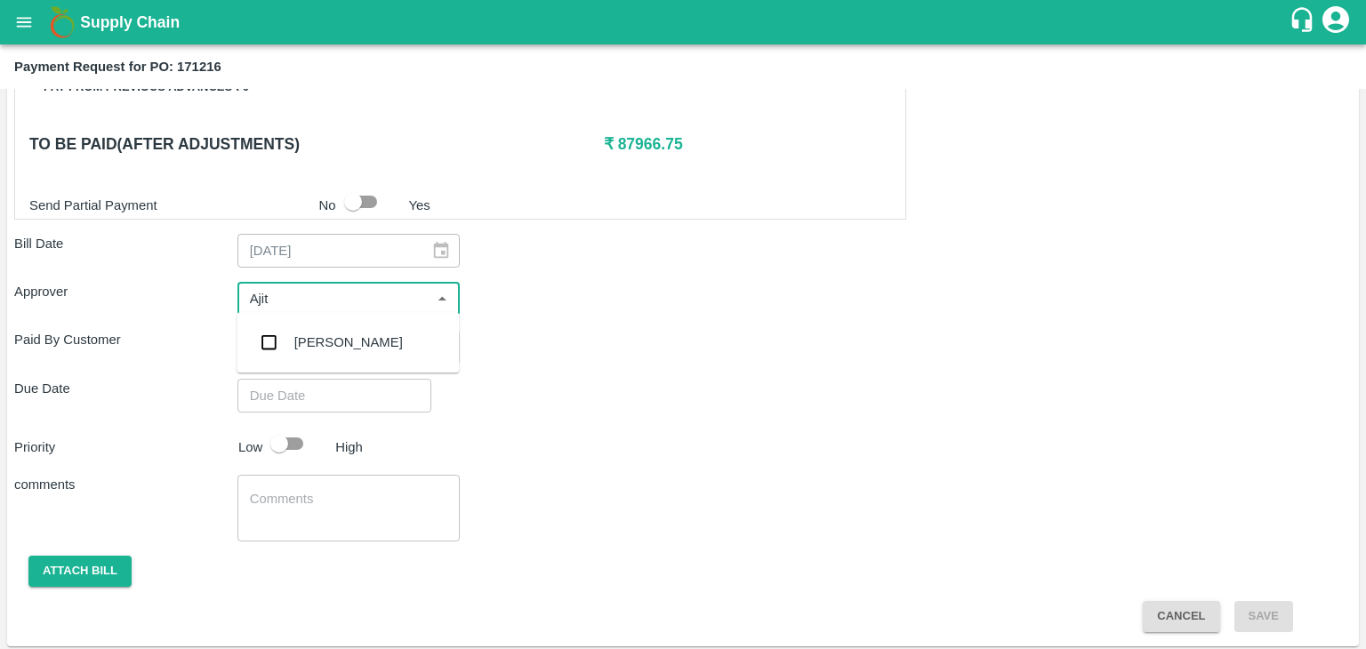
click at [318, 340] on div "[PERSON_NAME]" at bounding box center [348, 343] width 108 height 20
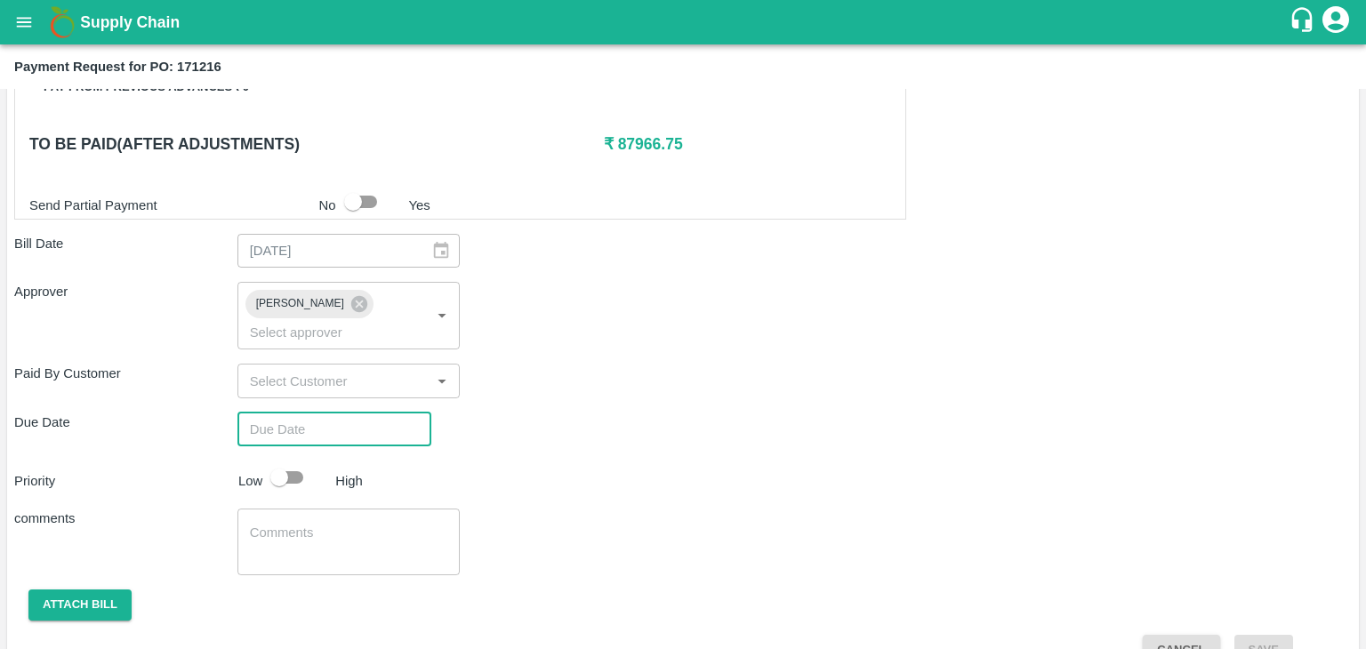
type input "DD/MM/YYYY hh:mm aa"
click at [345, 413] on input "DD/MM/YYYY hh:mm aa" at bounding box center [327, 430] width 181 height 34
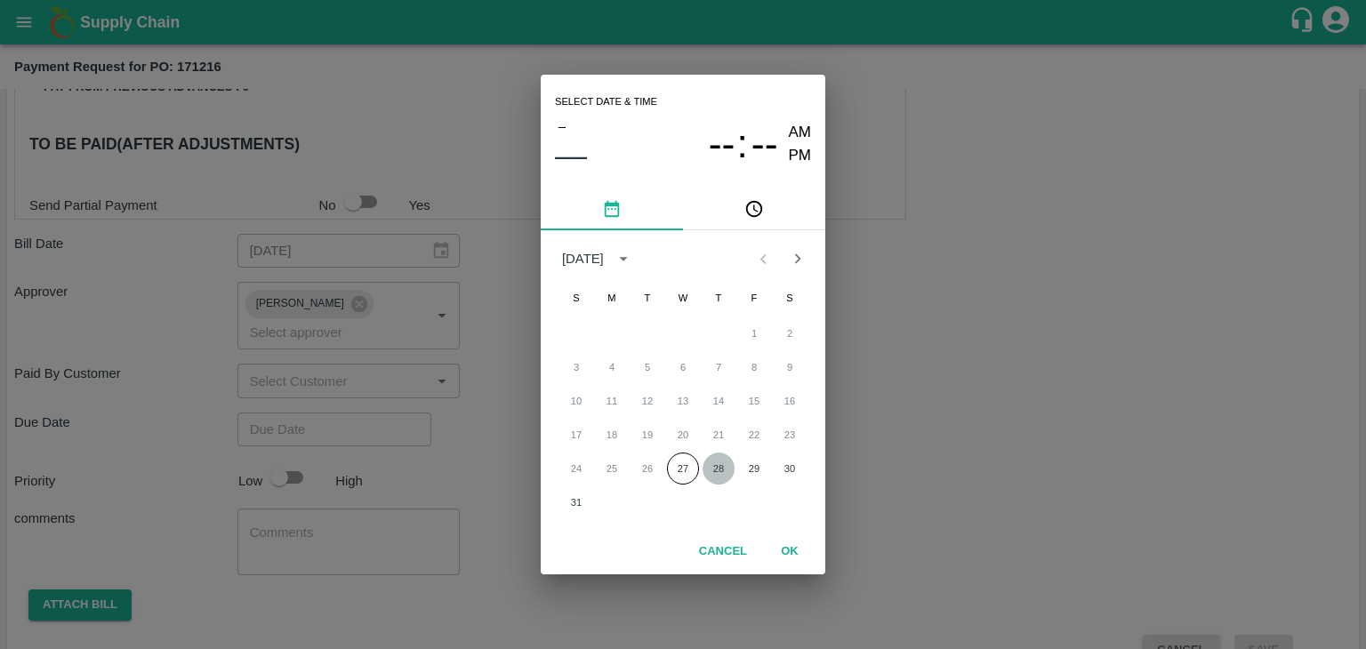
click at [720, 460] on button "28" at bounding box center [718, 469] width 32 height 32
type input "[DATE] 12:00 AM"
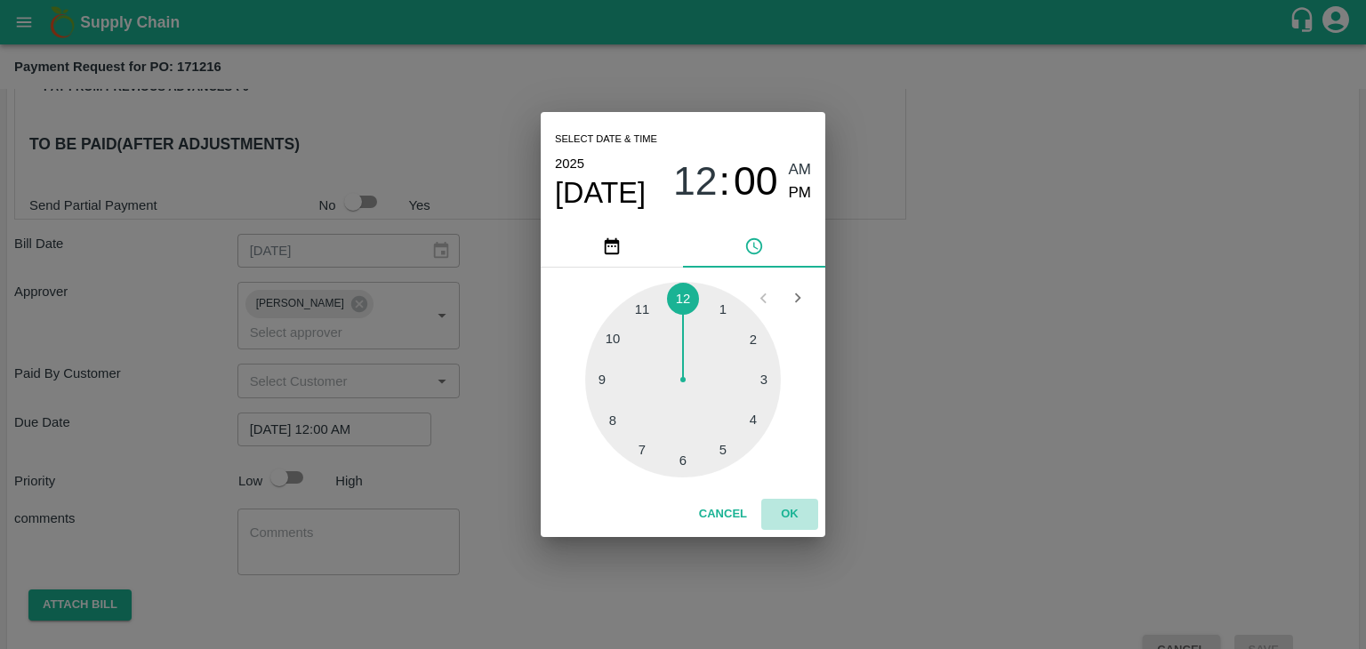
click at [795, 512] on button "OK" at bounding box center [789, 514] width 57 height 31
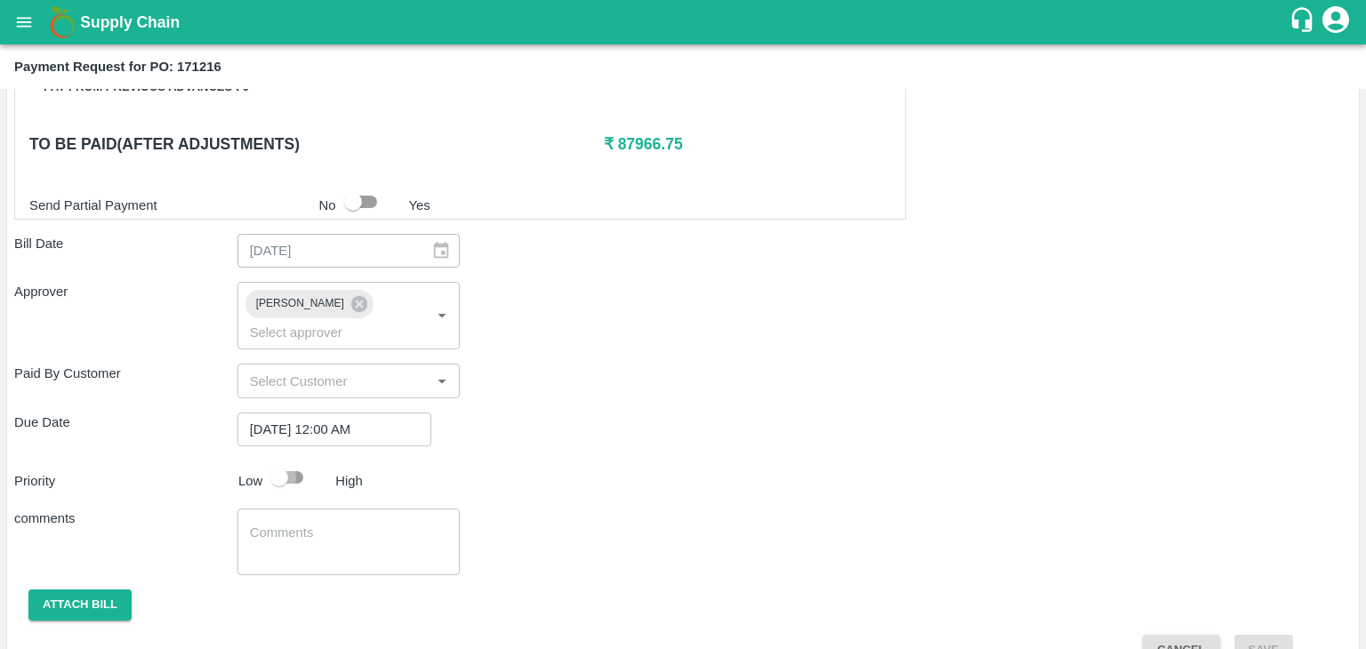
click at [288, 461] on input "checkbox" at bounding box center [278, 478] width 101 height 34
checkbox input "true"
click at [333, 524] on textarea at bounding box center [349, 542] width 198 height 37
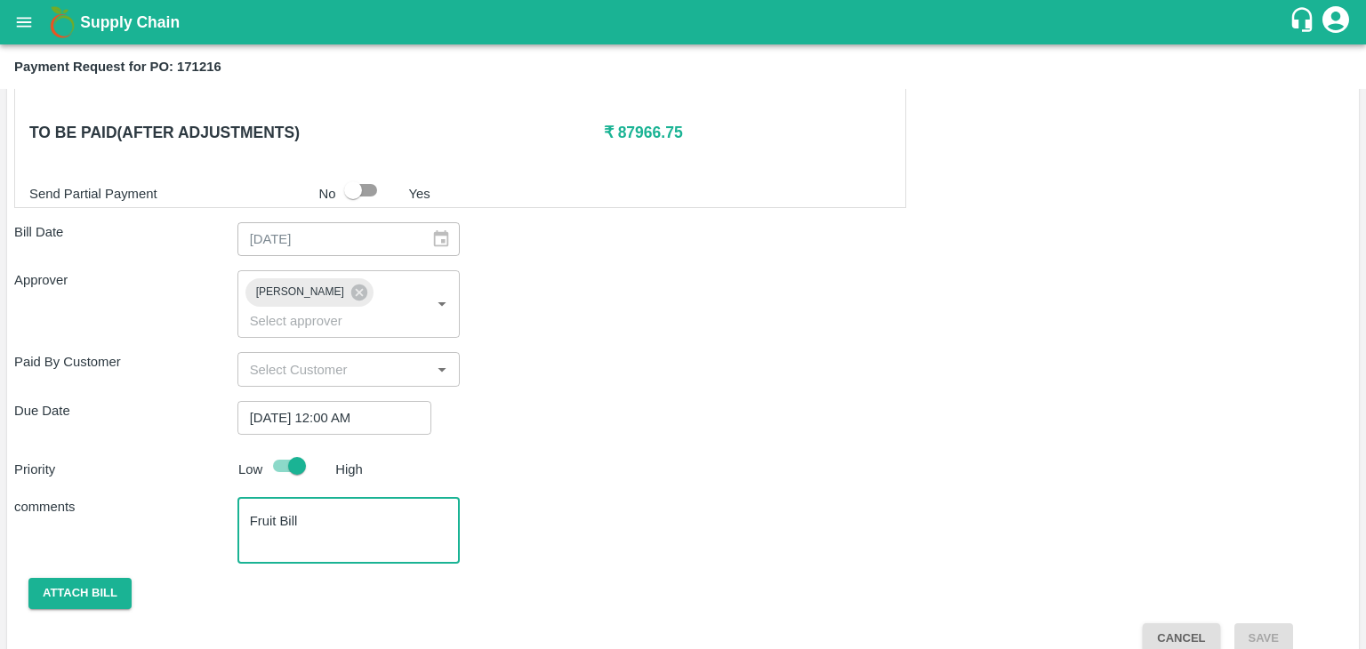
type textarea "Fruit Bill"
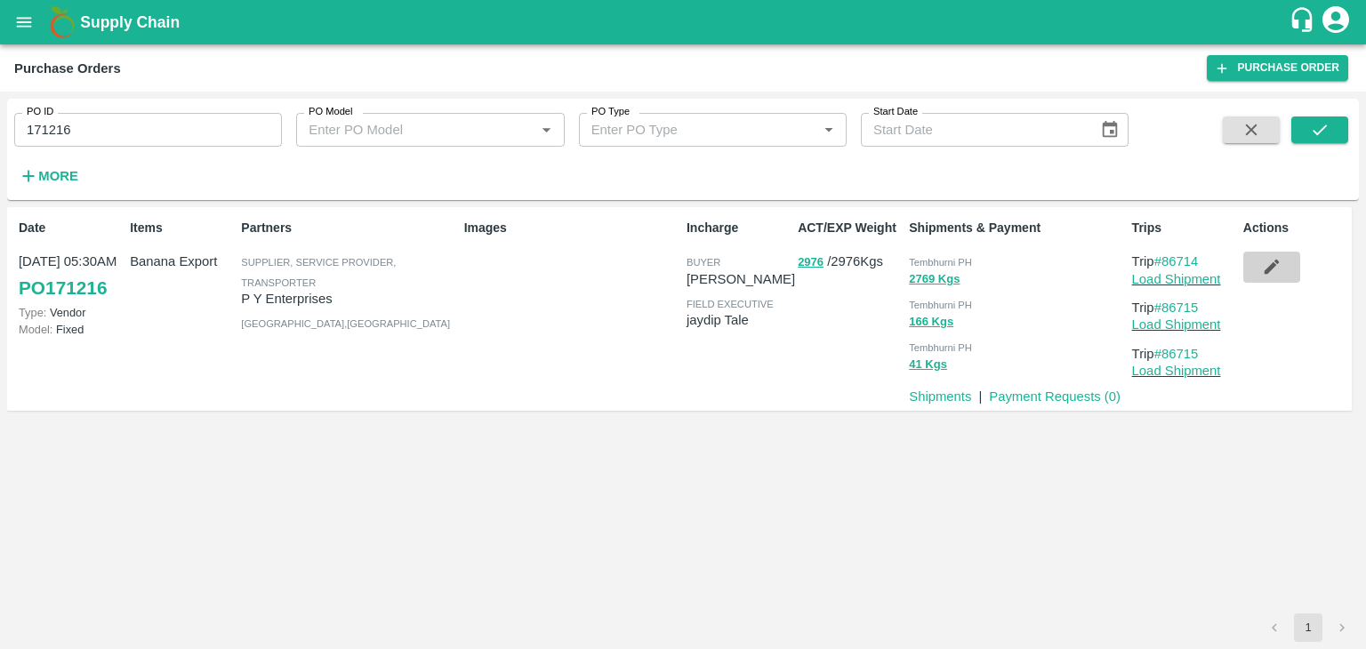
click at [1260, 253] on button "button" at bounding box center [1271, 267] width 57 height 30
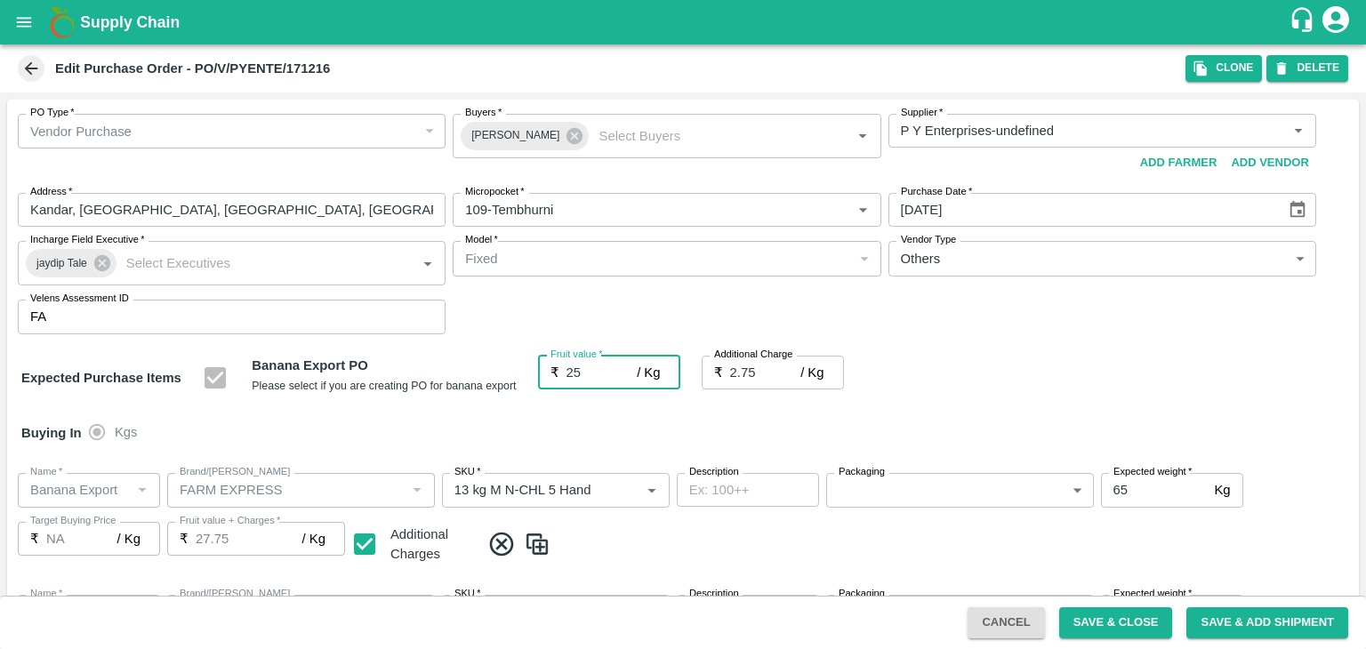
type input "P Y Enterprises-undefined"
type input "109-Tembhurni"
type input "Banana Export"
type input "FARM EXPRESS"
type input "13 kg M N-CHL 5 Hand"
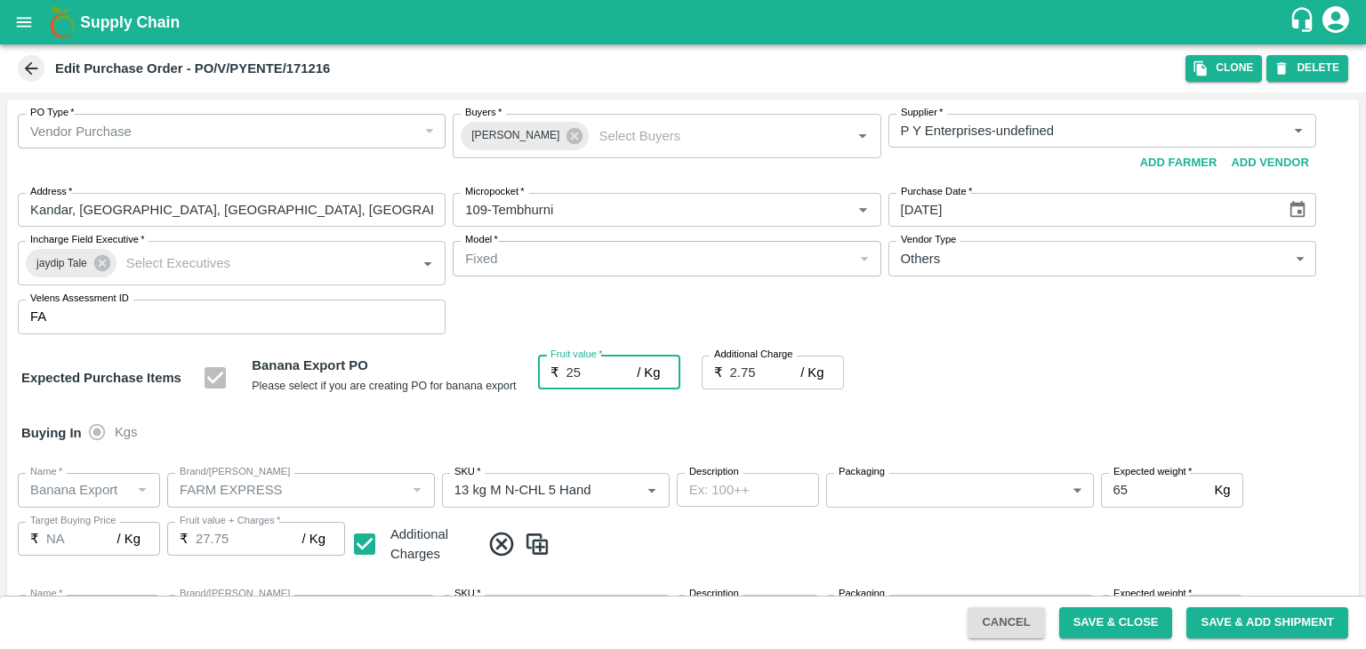
type input "NA"
type input "Banana Export"
type input "FARM EXPRESS"
type input "13 kg M N-CHL 6 Hand"
type input "NA"
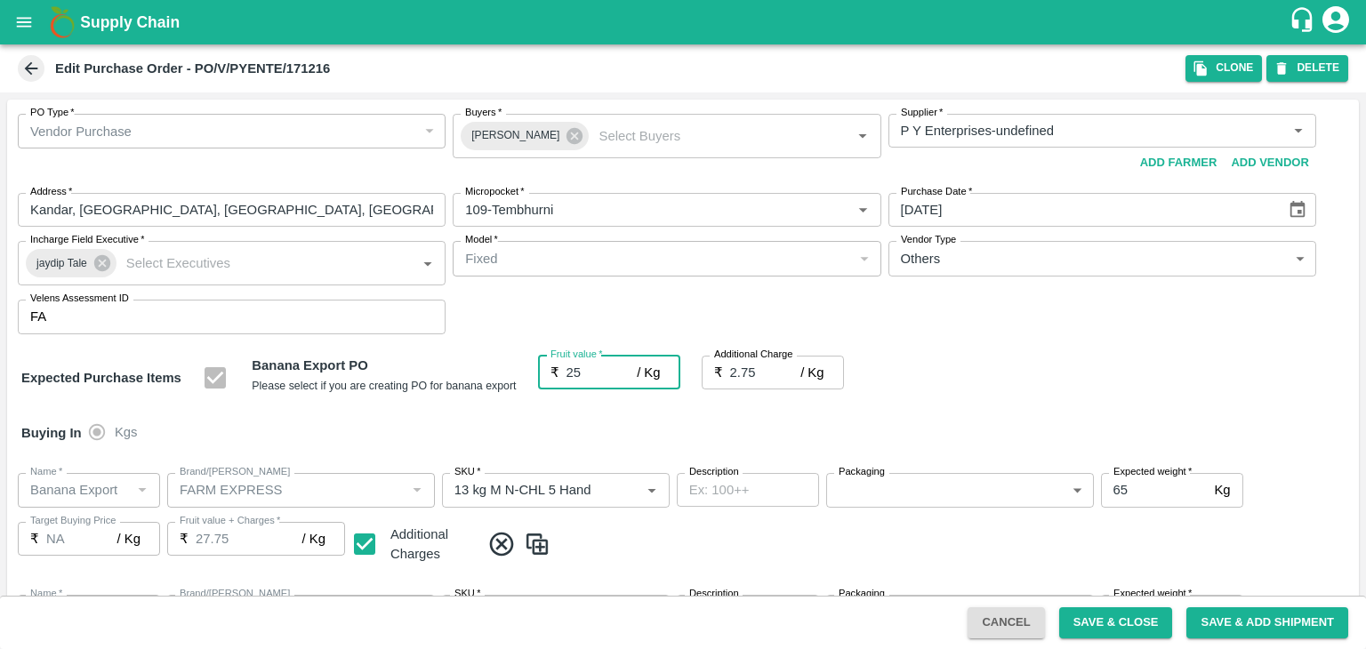
type input "Banana Export"
type input "FARM EXPRESS"
type input "13 kg M N-CHL 8 Hand"
type input "NA"
type input "Banana Export"
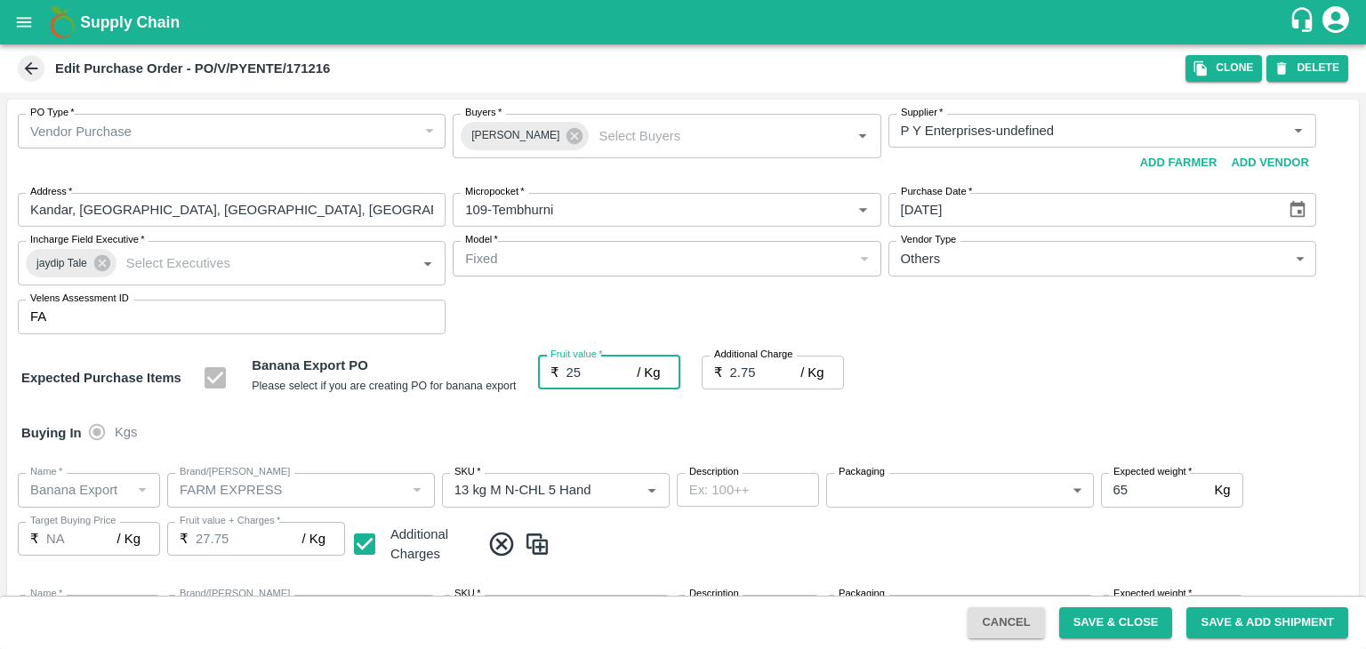
type input "FARM EXPRESS"
type input "13 kg M N-CHL CL"
type input "NA"
type input "Banana Export"
type input "FARM EXPRESS"
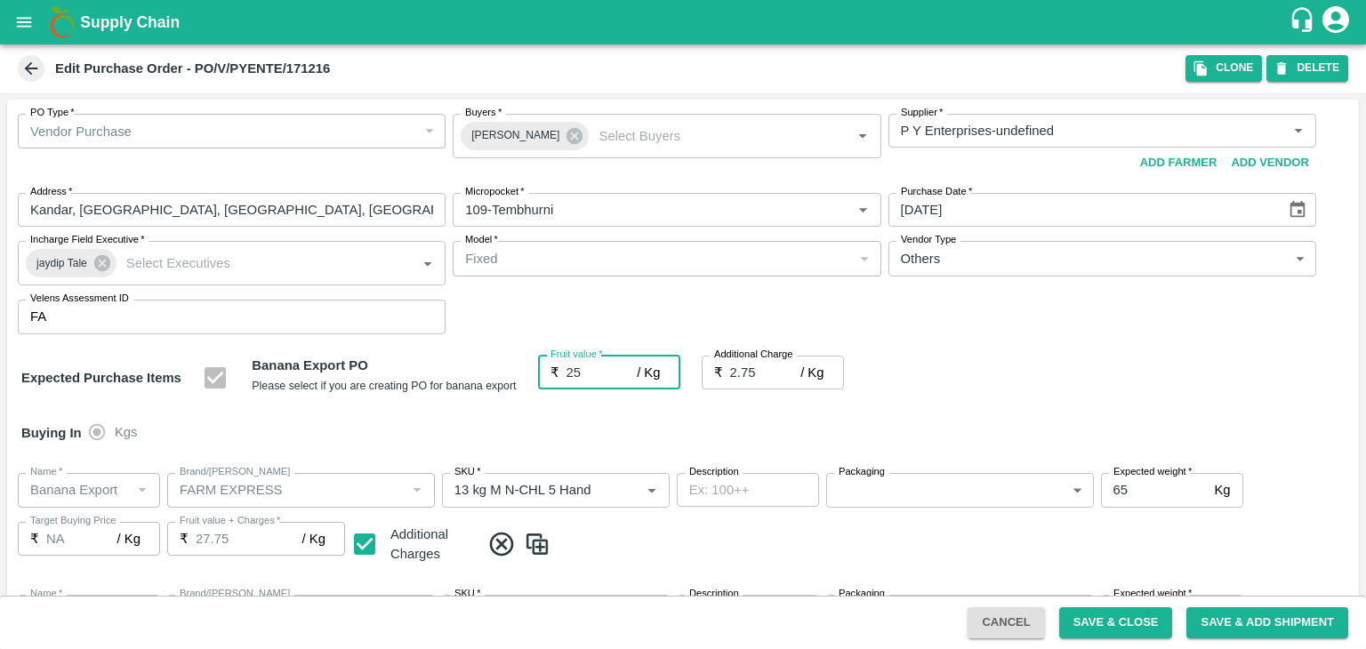
type input "C Class"
type input "NA"
type input "Banana Export"
type input "FARM EXPRESS"
type input "PHR Kg"
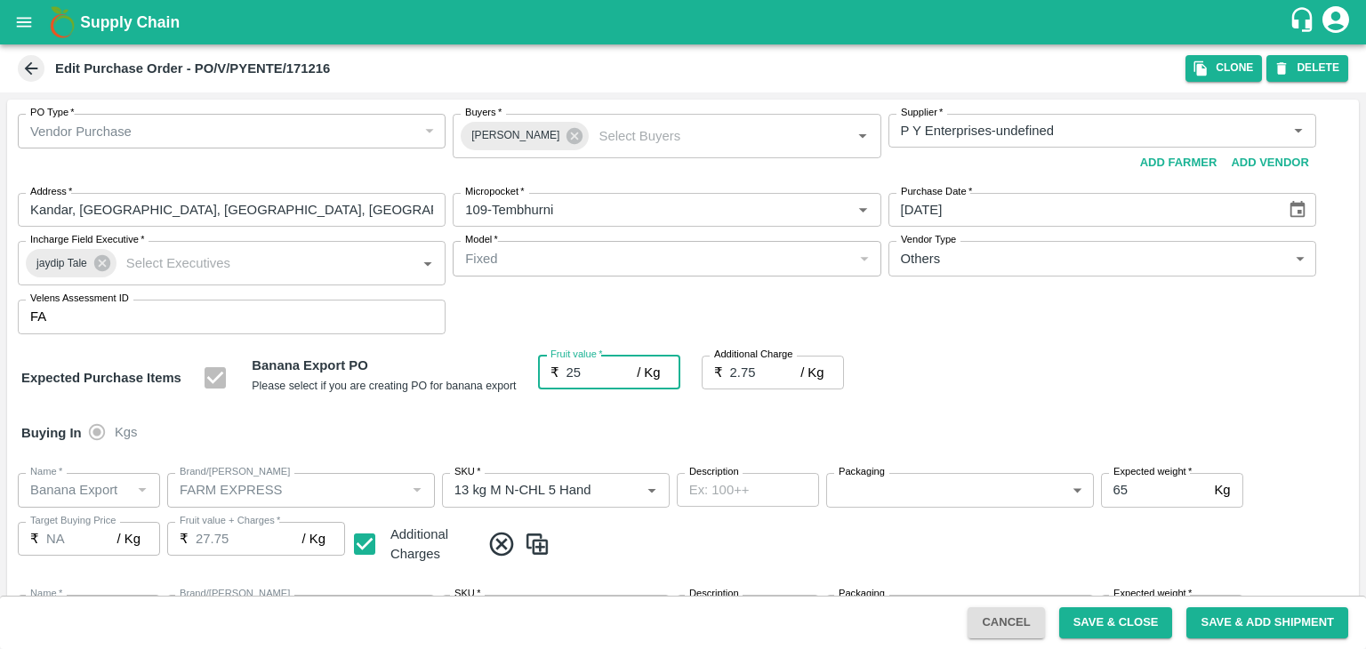
type input "NA"
click at [584, 372] on input "25" at bounding box center [601, 373] width 71 height 34
type input "2"
type input "4.75"
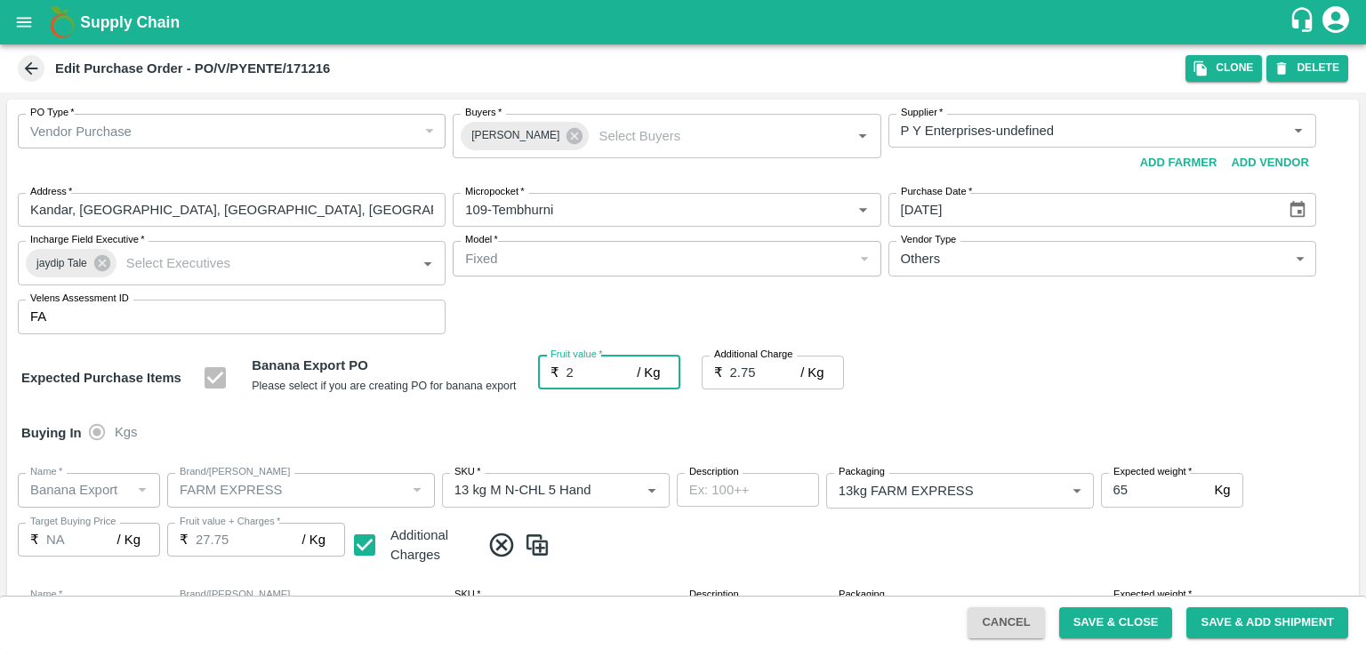
type input "4.75"
type input "2"
type input "24"
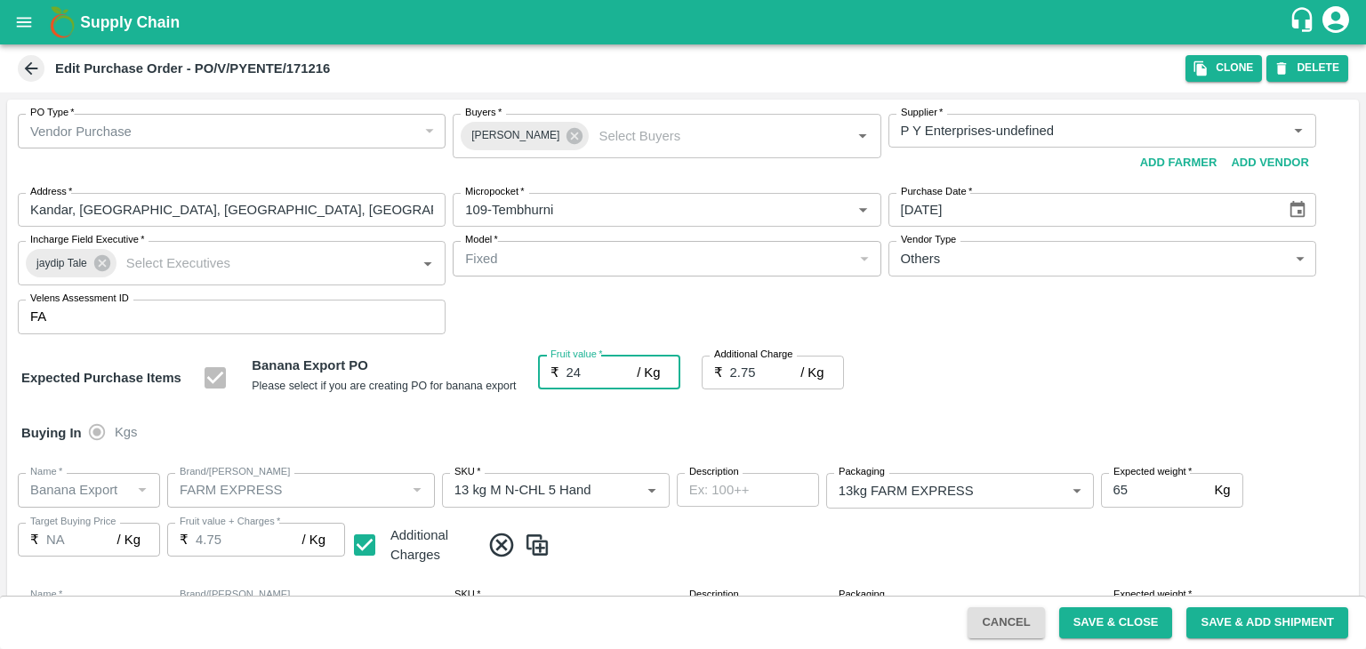
type input "26.75"
type input "24"
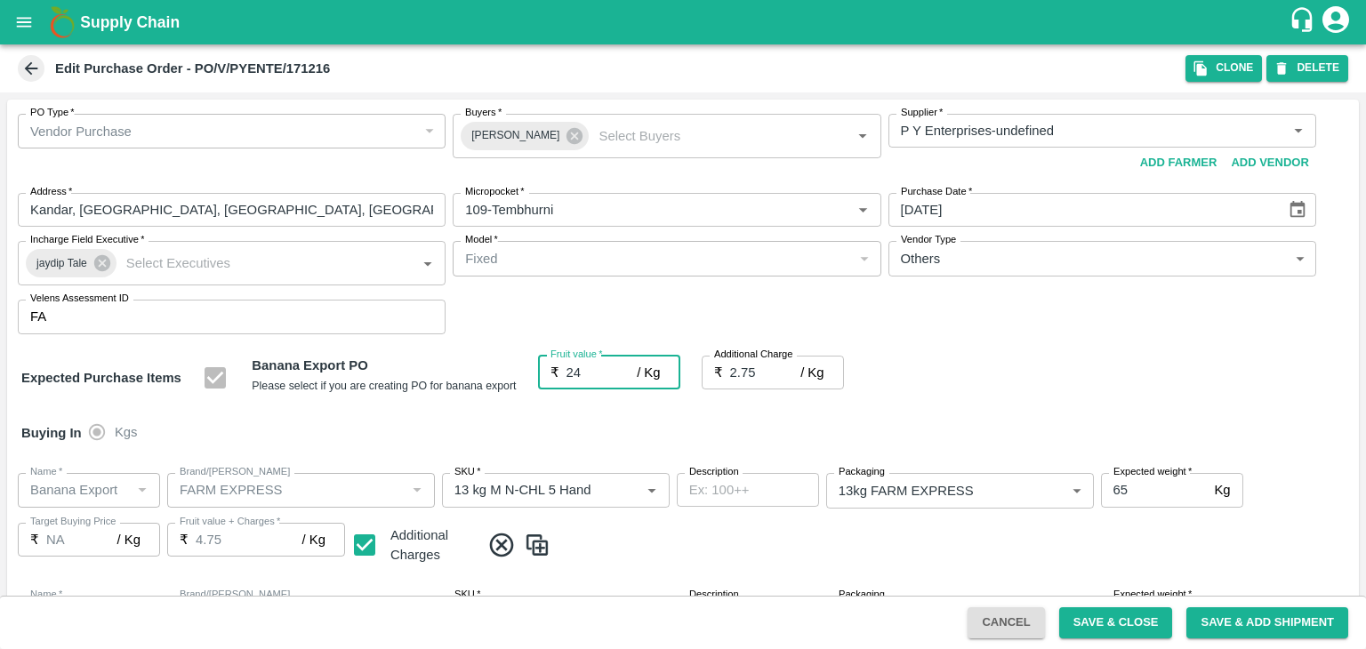
type input "24"
type input "24.5"
type input "27.25"
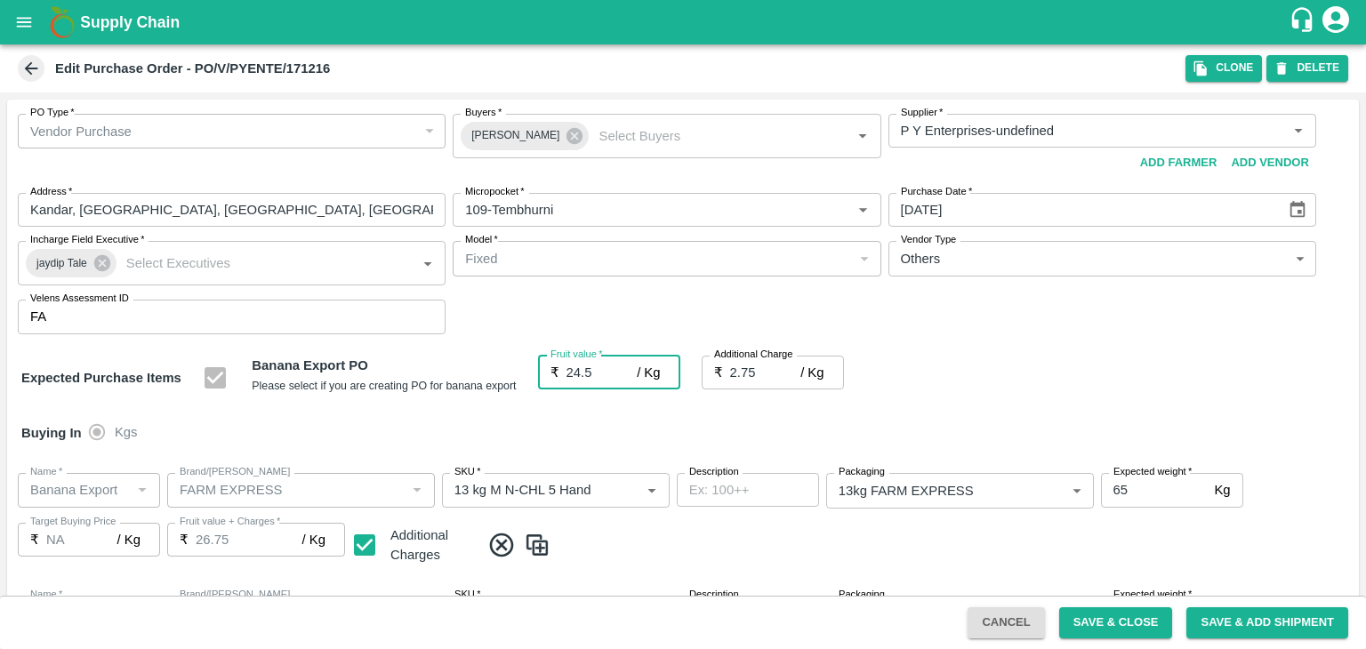
type input "27.25"
type input "24.5"
click at [654, 422] on div "Buying In Kgs" at bounding box center [682, 433] width 1351 height 52
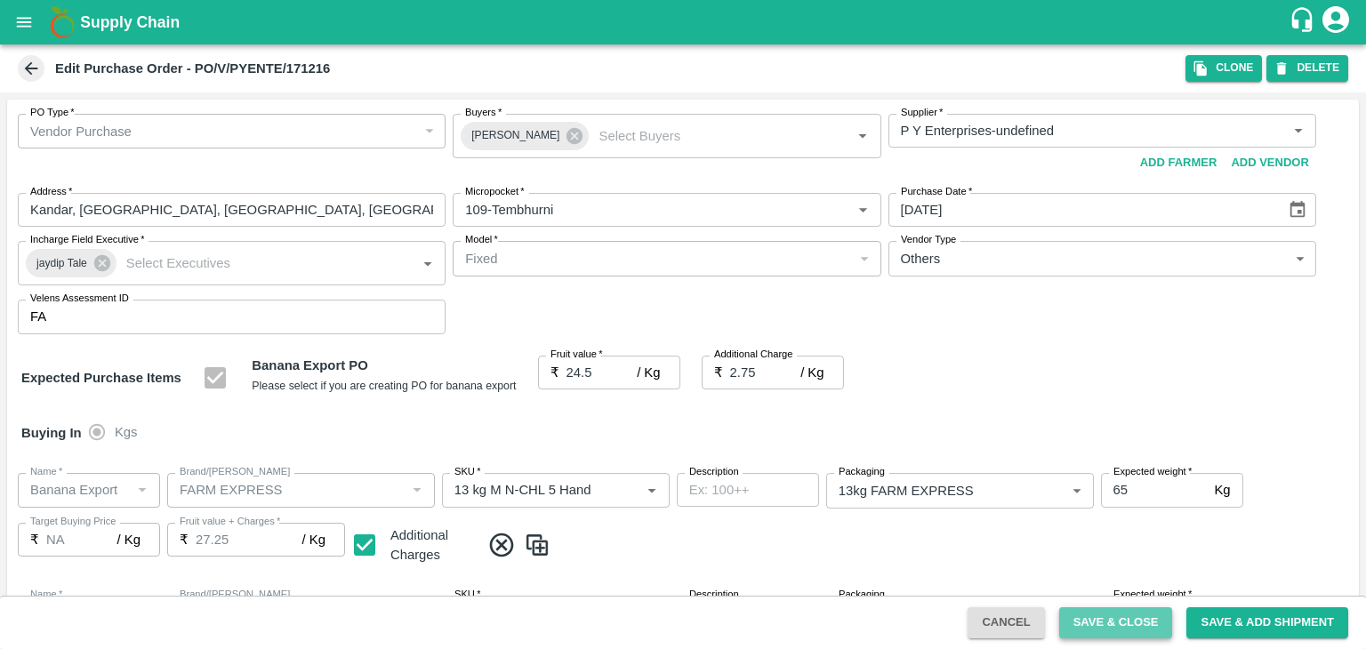
click at [1126, 629] on button "Save & Close" at bounding box center [1116, 622] width 114 height 31
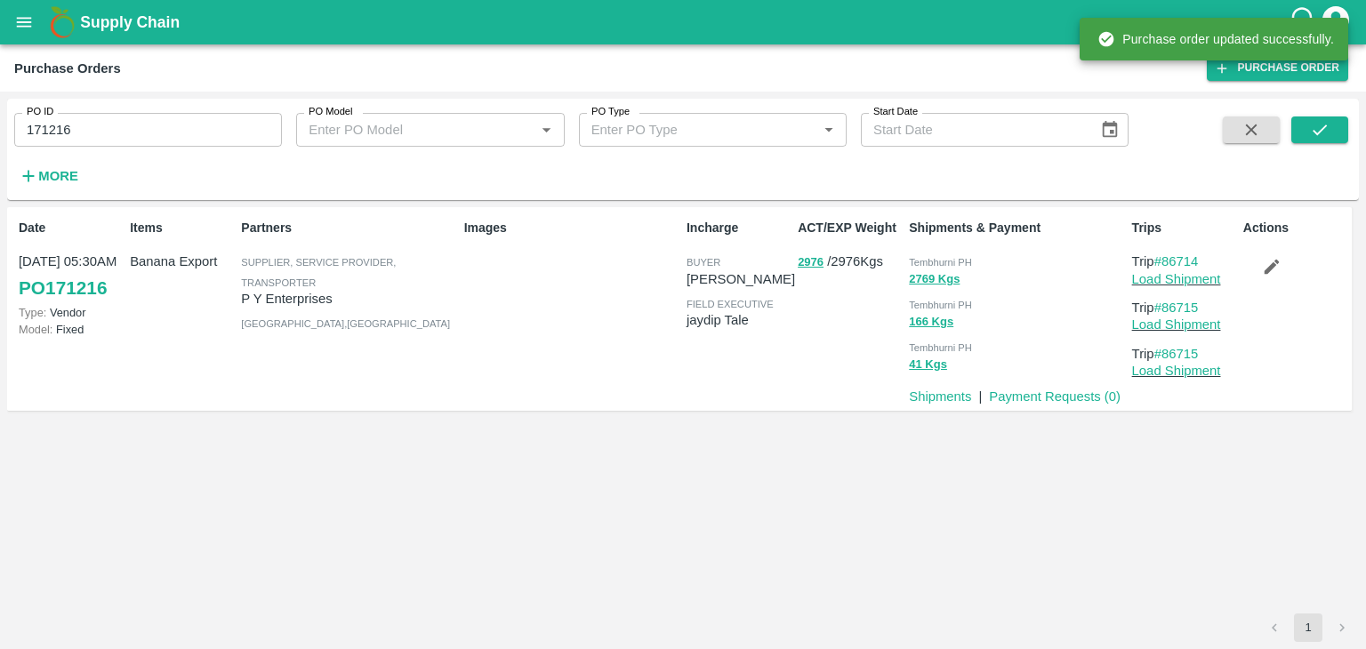
click at [1046, 387] on p "Payment Requests ( 0 )" at bounding box center [1055, 397] width 132 height 20
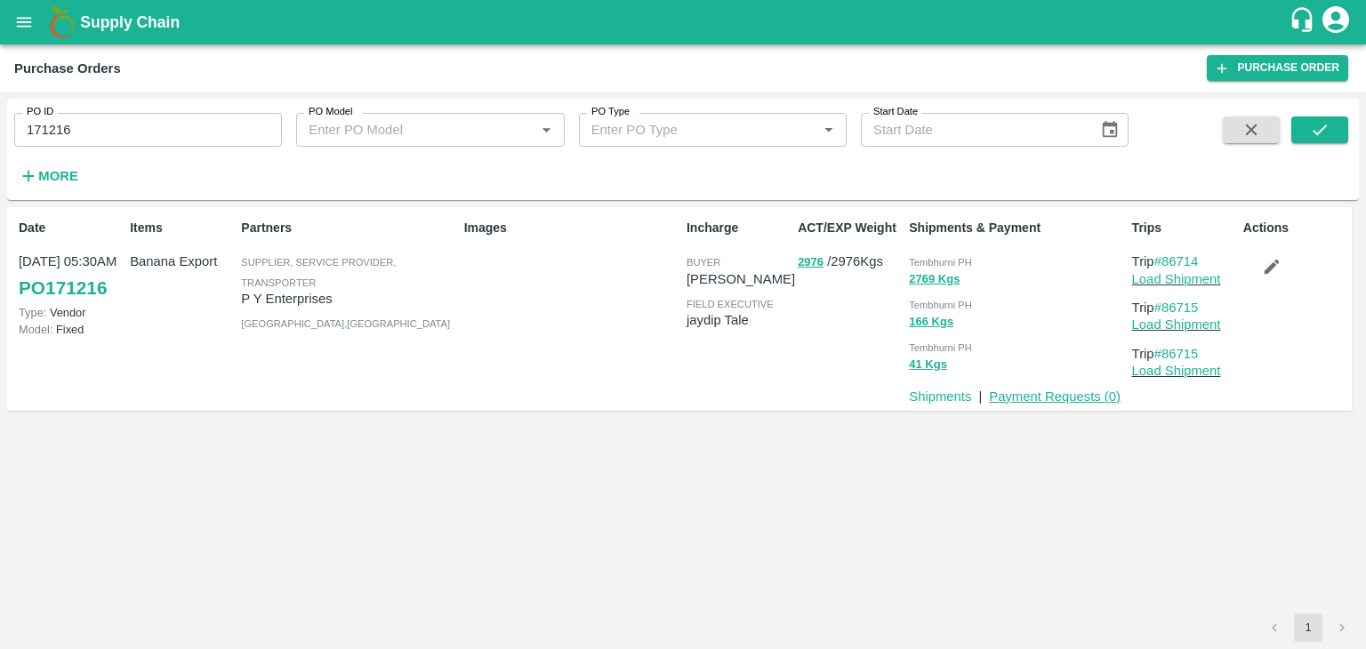
click at [1064, 399] on link "Payment Requests ( 0 )" at bounding box center [1055, 396] width 132 height 14
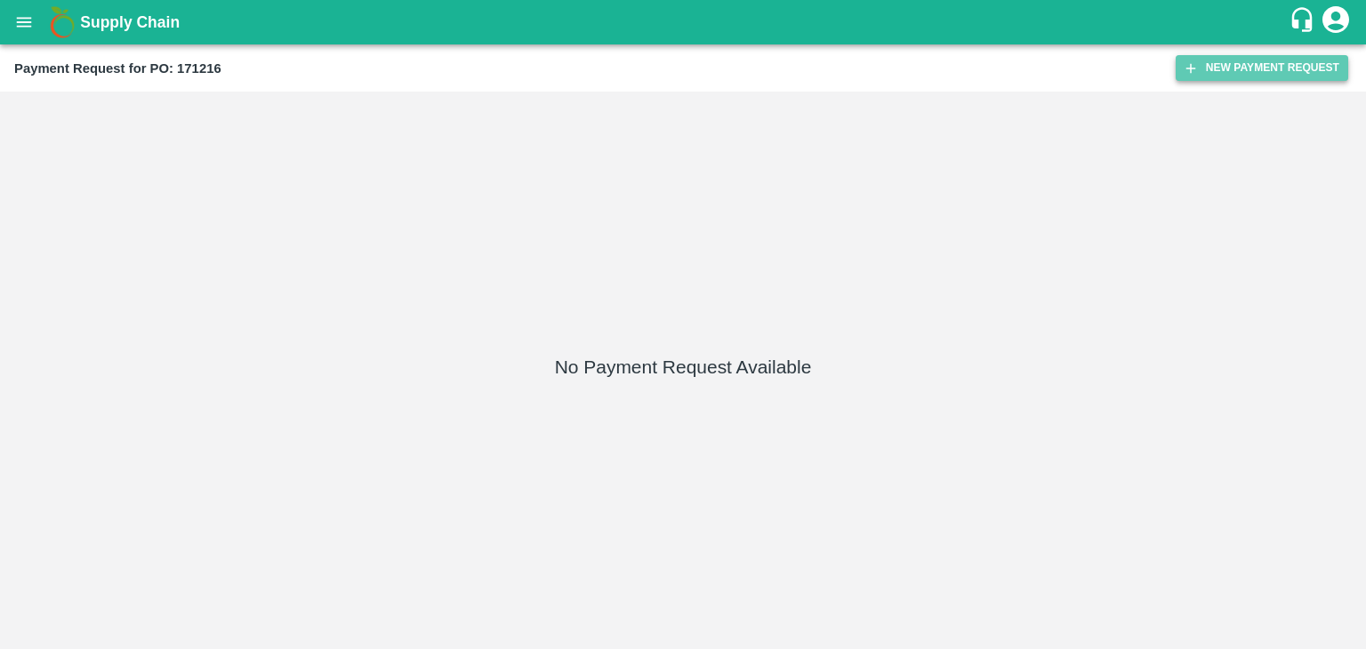
click at [1255, 65] on button "New Payment Request" at bounding box center [1261, 68] width 172 height 26
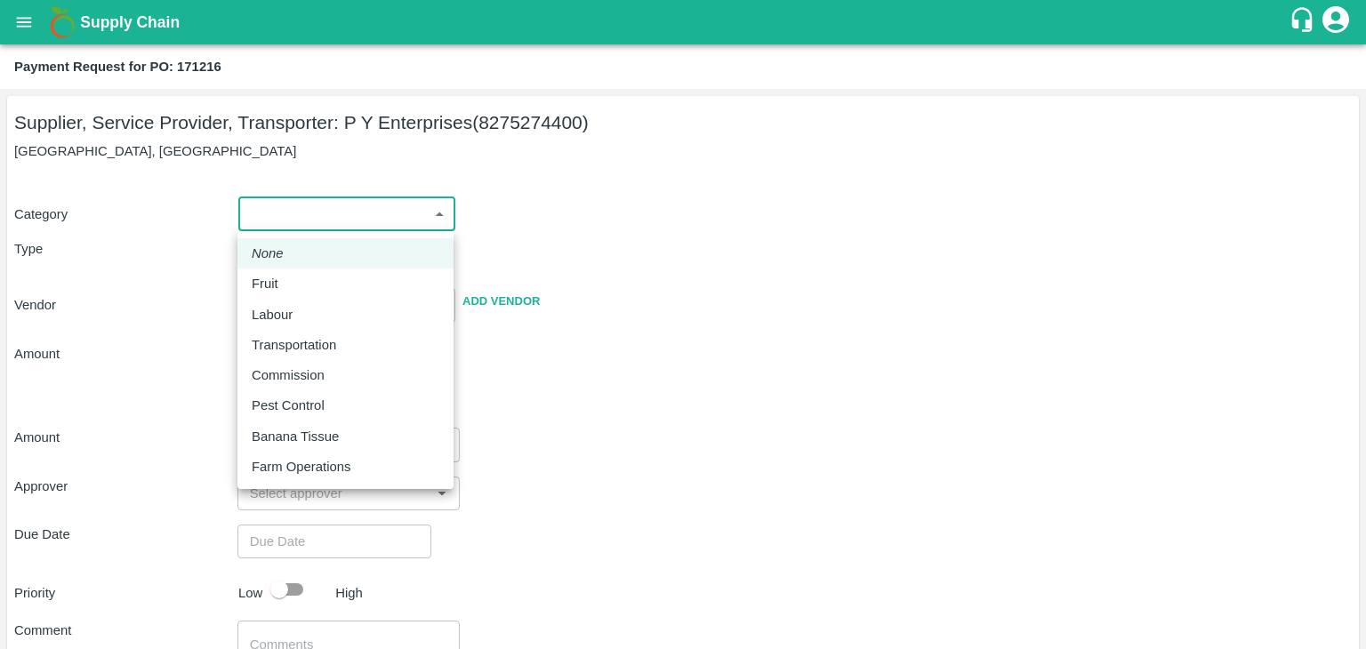
drag, startPoint x: 285, startPoint y: 211, endPoint x: 303, endPoint y: 288, distance: 79.4
click at [303, 288] on body "Supply Chain Payment Request for PO: 171216 Supplier, Service Provider, Transpo…" at bounding box center [683, 324] width 1366 height 649
click at [303, 288] on div "Fruit" at bounding box center [346, 284] width 188 height 20
type input "1"
type input "P Y Enterprises - 8275274400(Supplier, Service Provider, Transporter)"
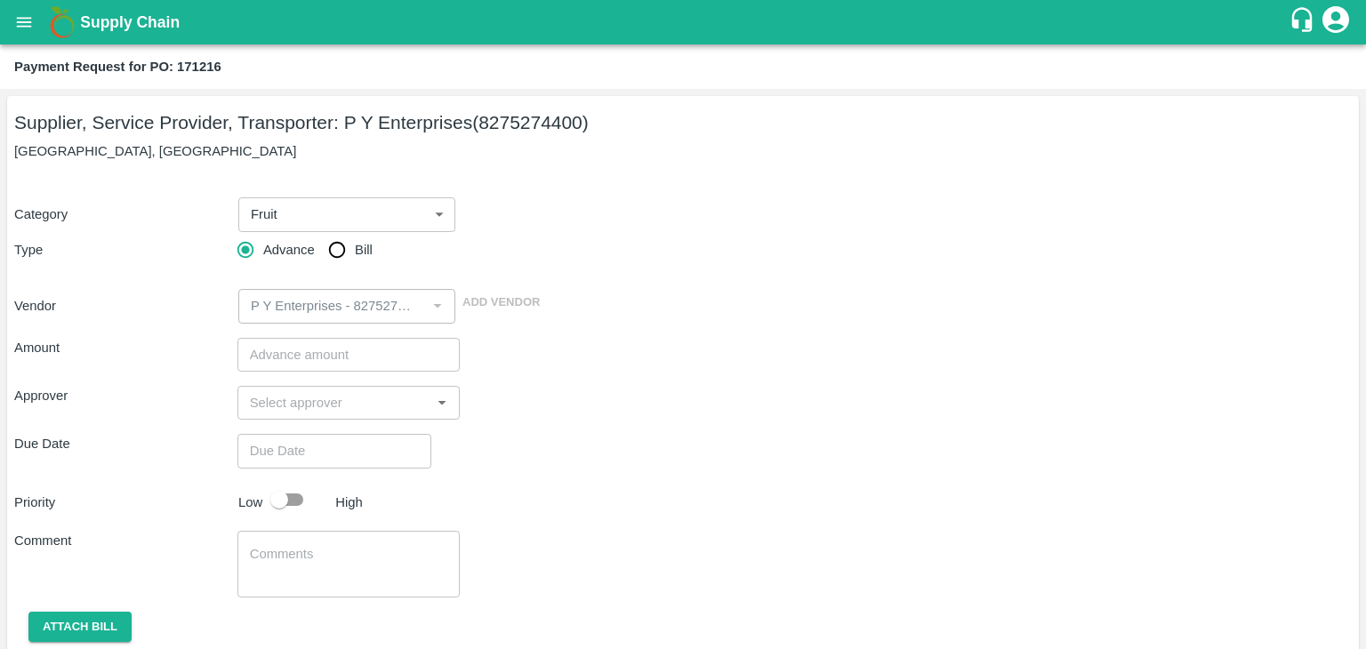
click at [357, 248] on span "Bill" at bounding box center [364, 250] width 18 height 20
click at [355, 248] on input "Bill" at bounding box center [337, 250] width 36 height 36
radio input "true"
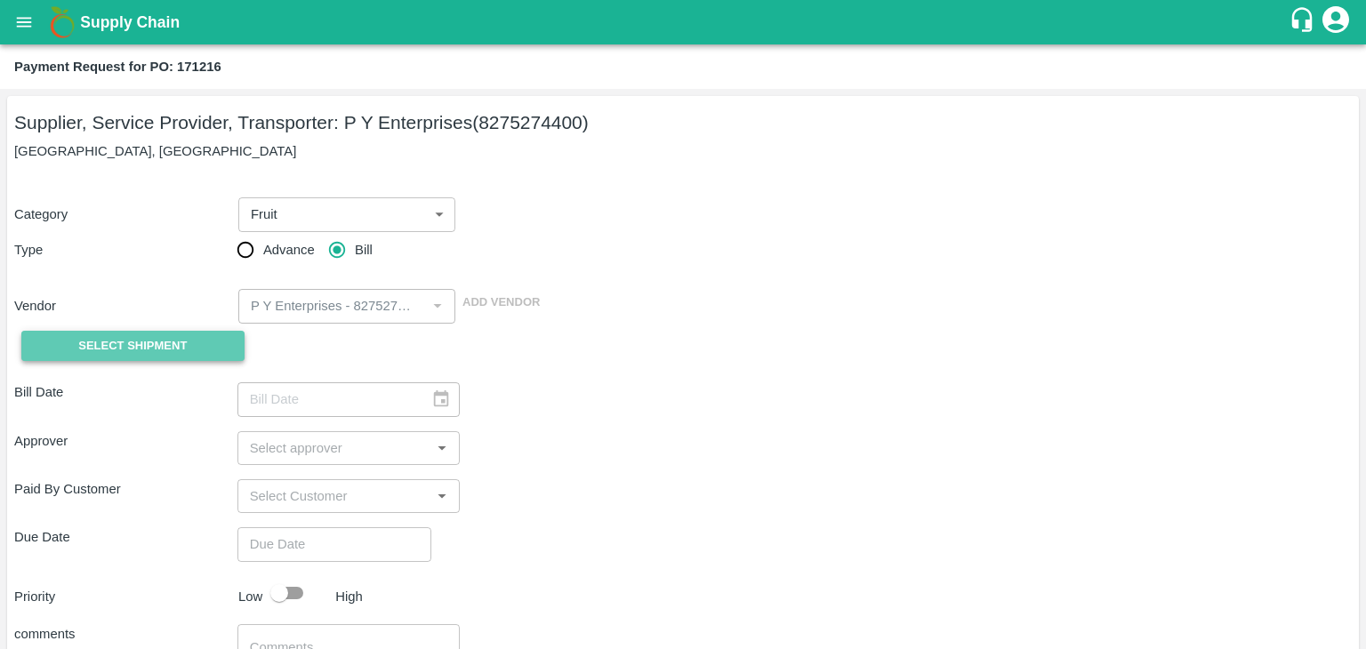
click at [156, 337] on span "Select Shipment" at bounding box center [132, 346] width 108 height 20
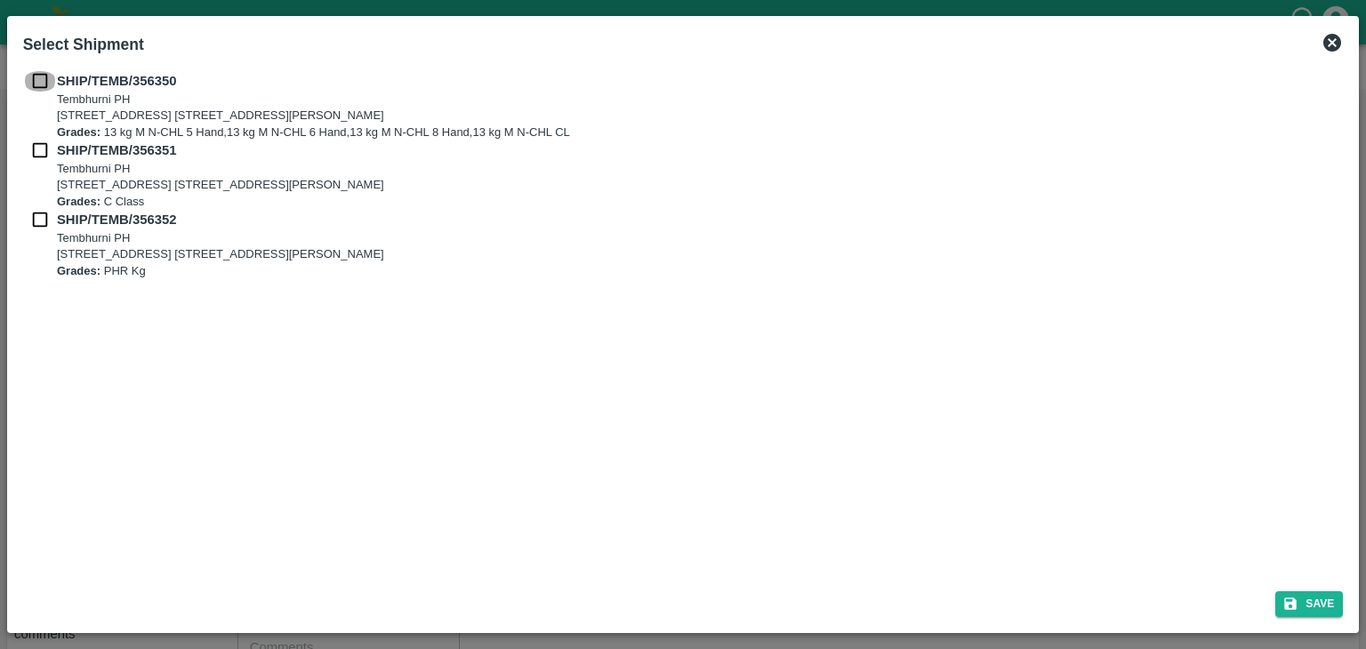
click at [29, 85] on input "checkbox" at bounding box center [40, 81] width 34 height 20
checkbox input "true"
click at [36, 154] on input "checkbox" at bounding box center [40, 150] width 34 height 20
checkbox input "true"
click at [36, 220] on input "checkbox" at bounding box center [40, 220] width 34 height 20
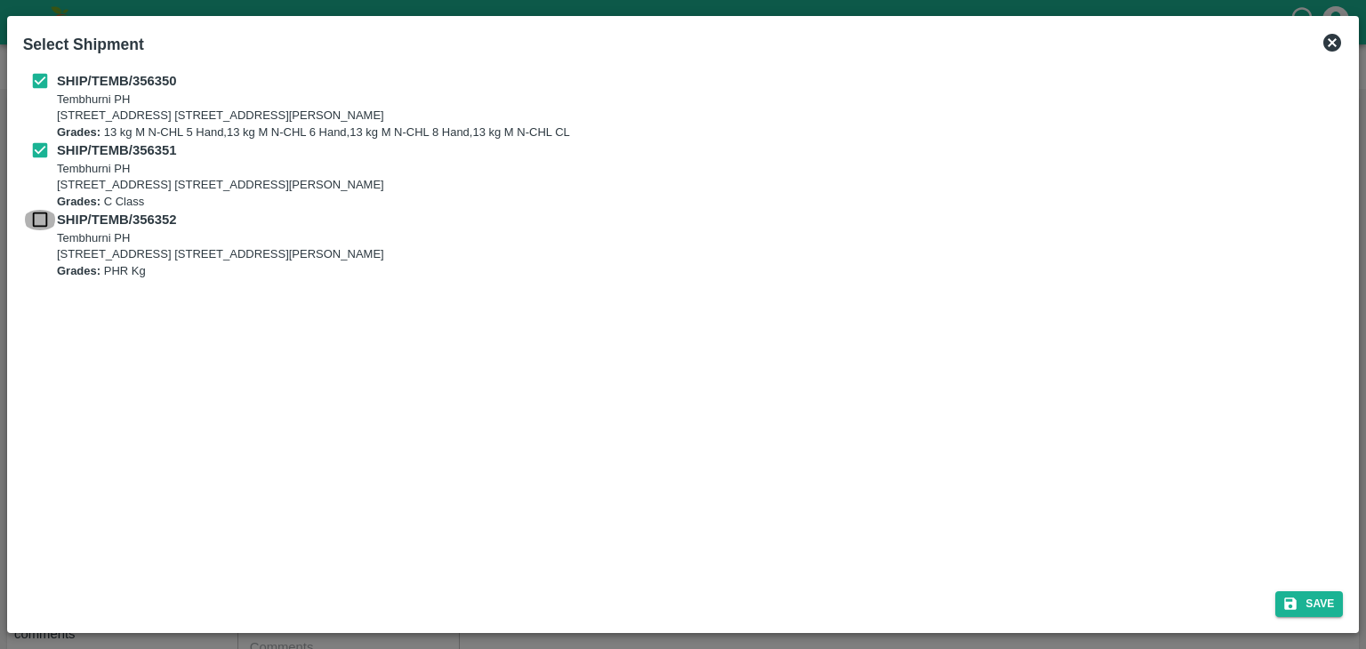
checkbox input "true"
click at [1339, 605] on button "Save" at bounding box center [1309, 604] width 68 height 26
type input "[DATE]"
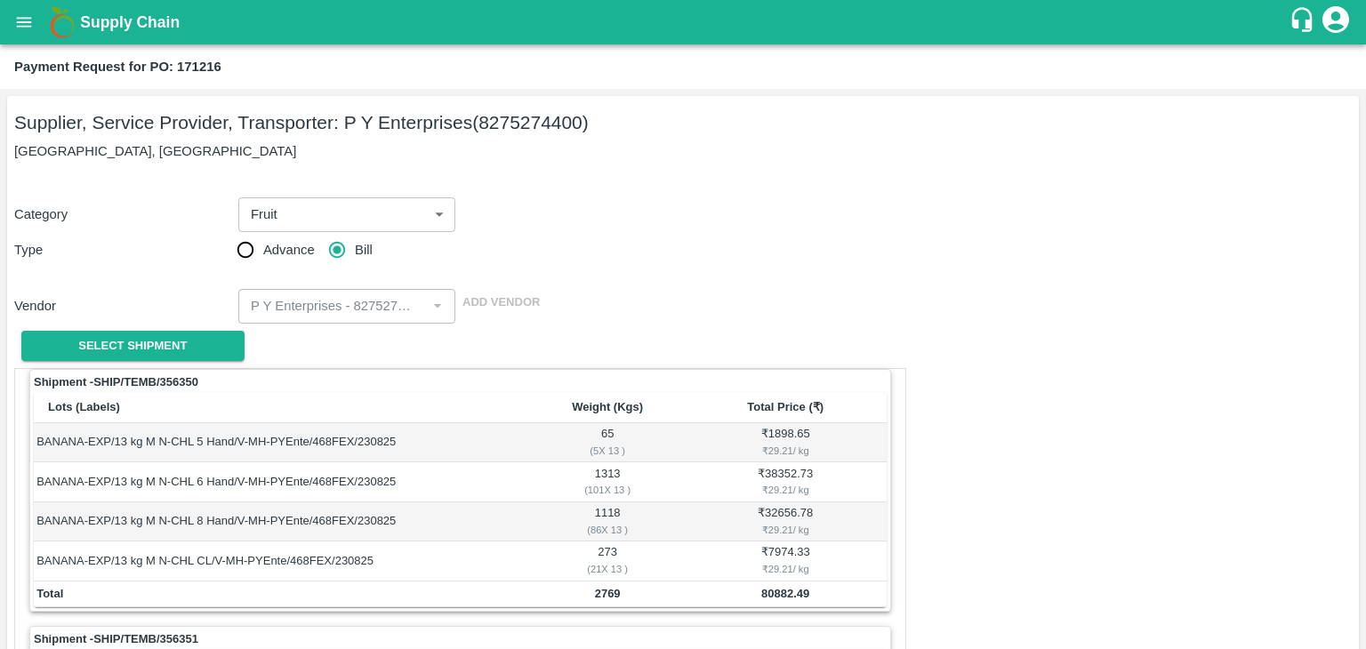
scroll to position [832, 0]
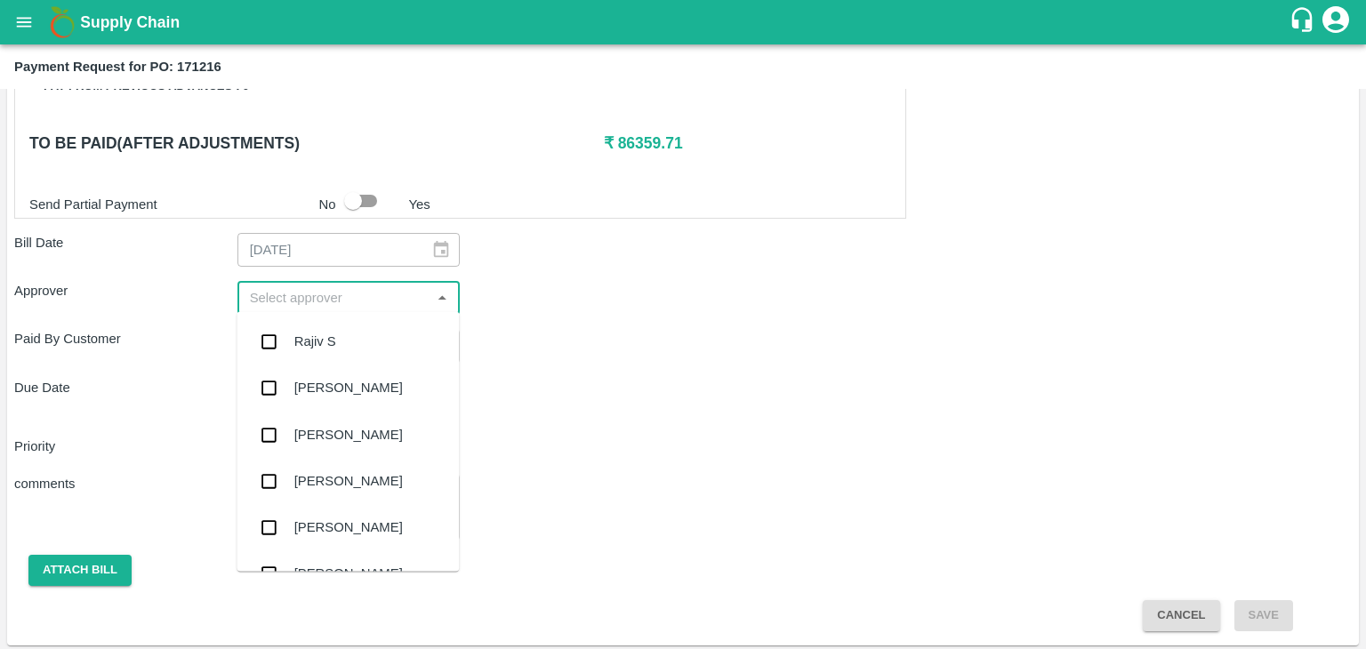
click at [356, 286] on input "input" at bounding box center [334, 297] width 183 height 23
type input "Ajit"
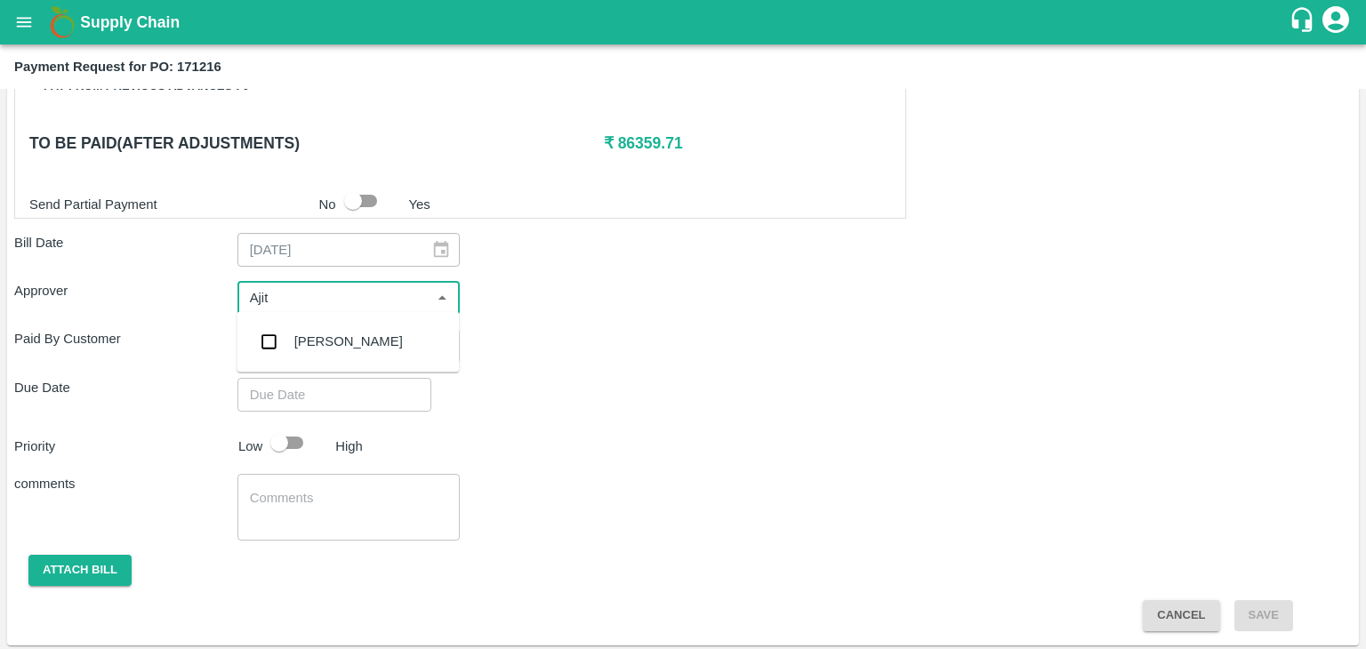
click at [347, 321] on div "[PERSON_NAME]" at bounding box center [347, 341] width 222 height 46
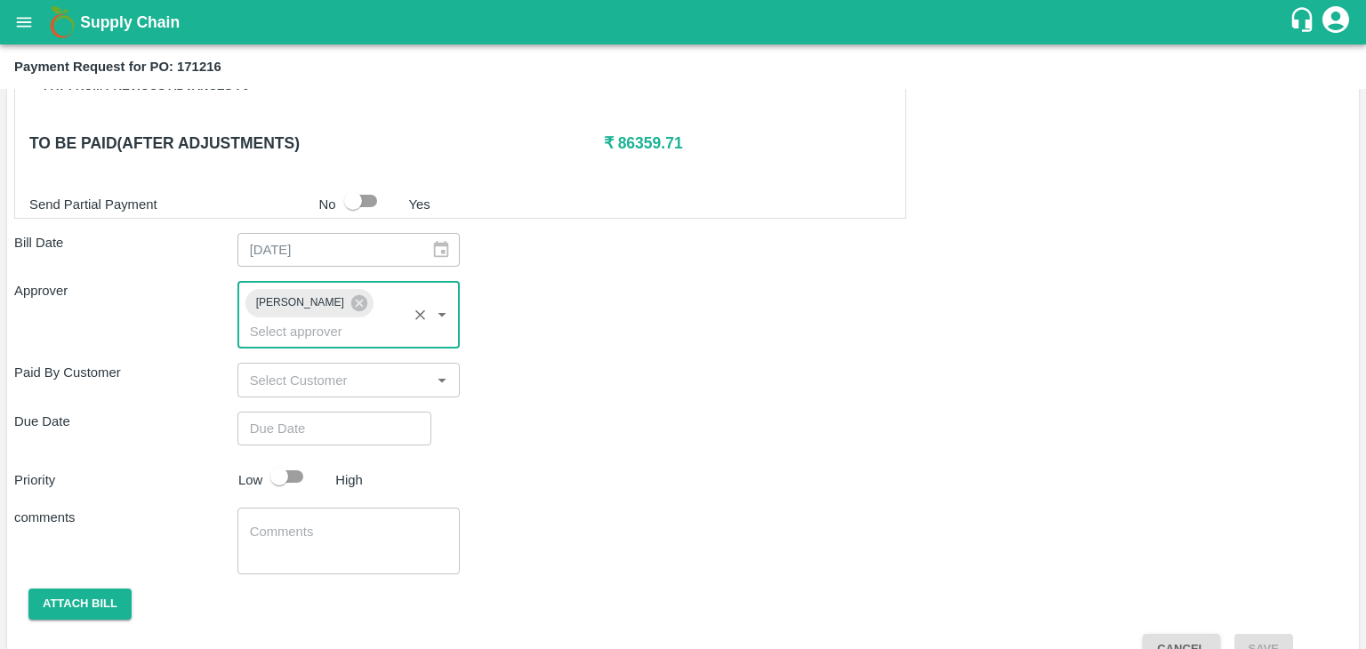
type input "DD/MM/YYYY hh:mm aa"
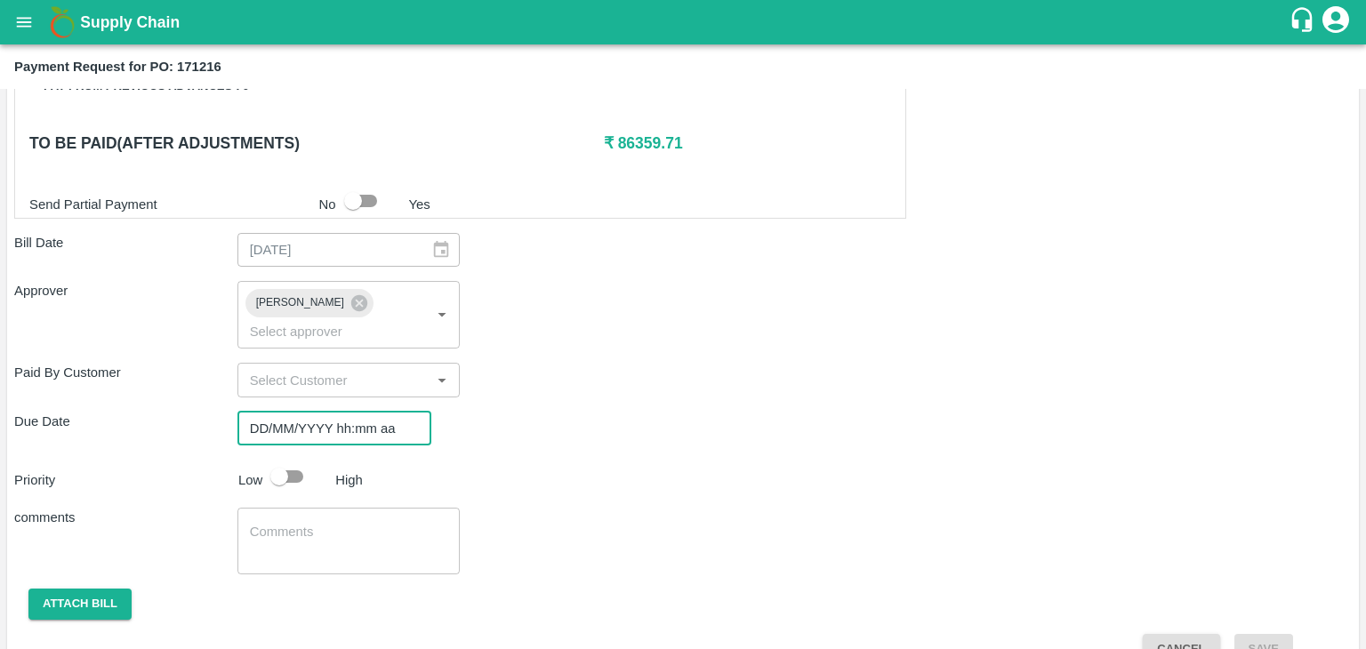
click at [370, 412] on input "DD/MM/YYYY hh:mm aa" at bounding box center [327, 429] width 181 height 34
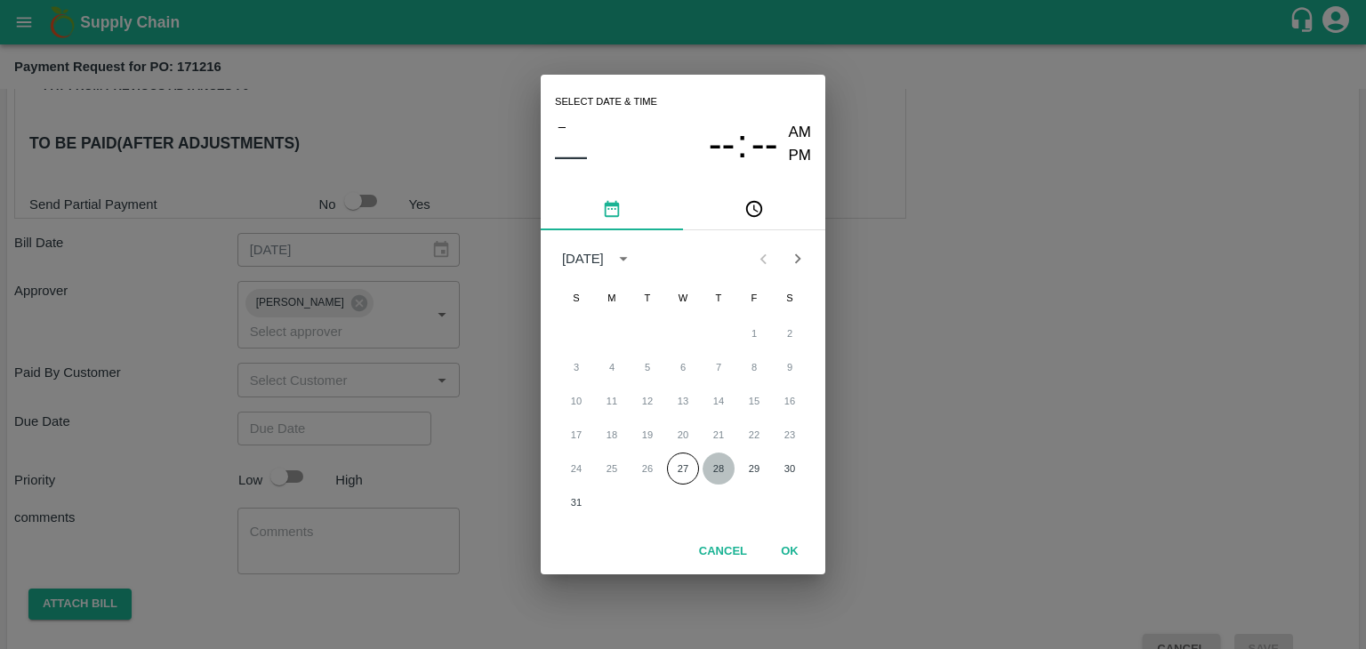
click at [709, 459] on button "28" at bounding box center [718, 469] width 32 height 32
type input "28/08/2025 12:00 AM"
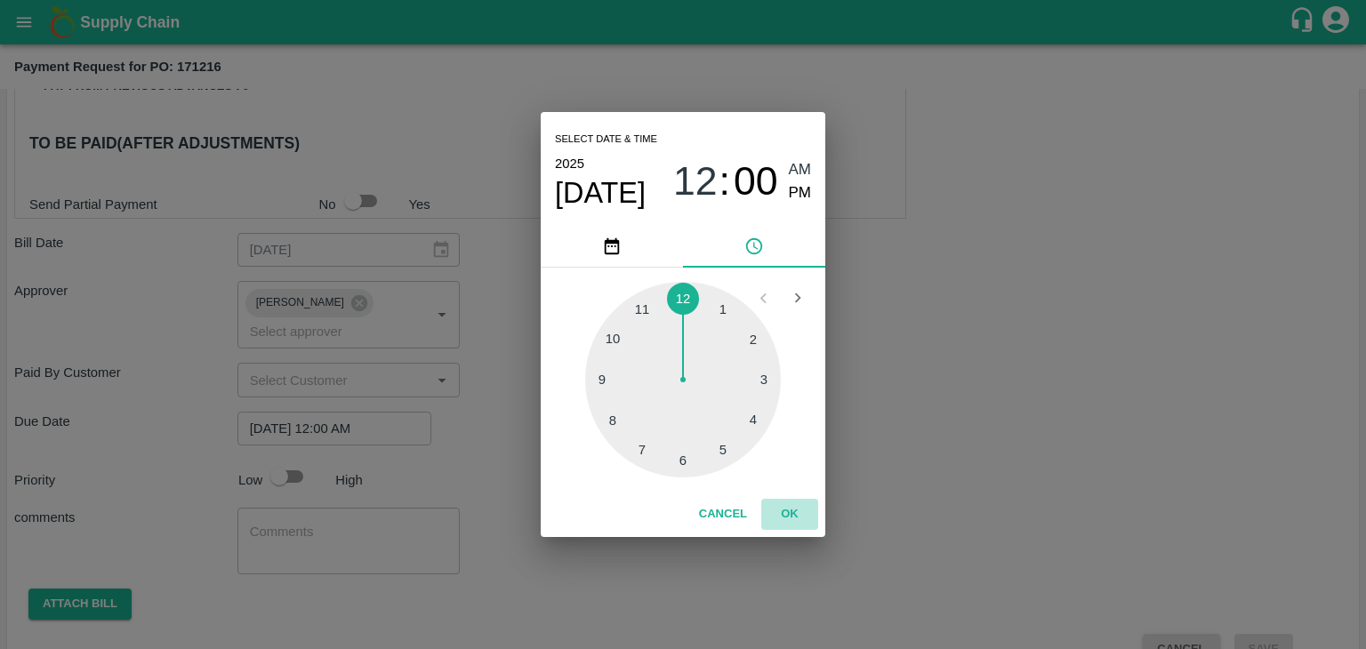
click at [791, 517] on button "OK" at bounding box center [789, 514] width 57 height 31
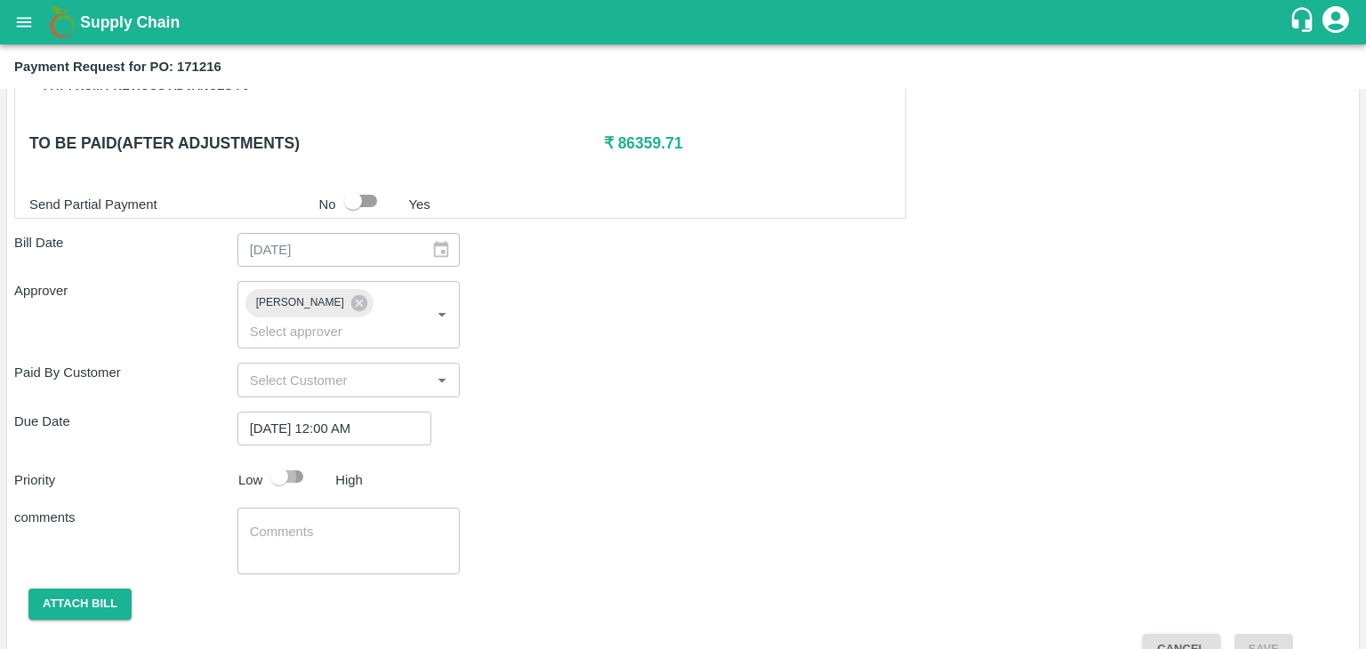
click at [278, 460] on input "checkbox" at bounding box center [278, 477] width 101 height 34
checkbox input "true"
click at [349, 523] on textarea at bounding box center [349, 541] width 198 height 37
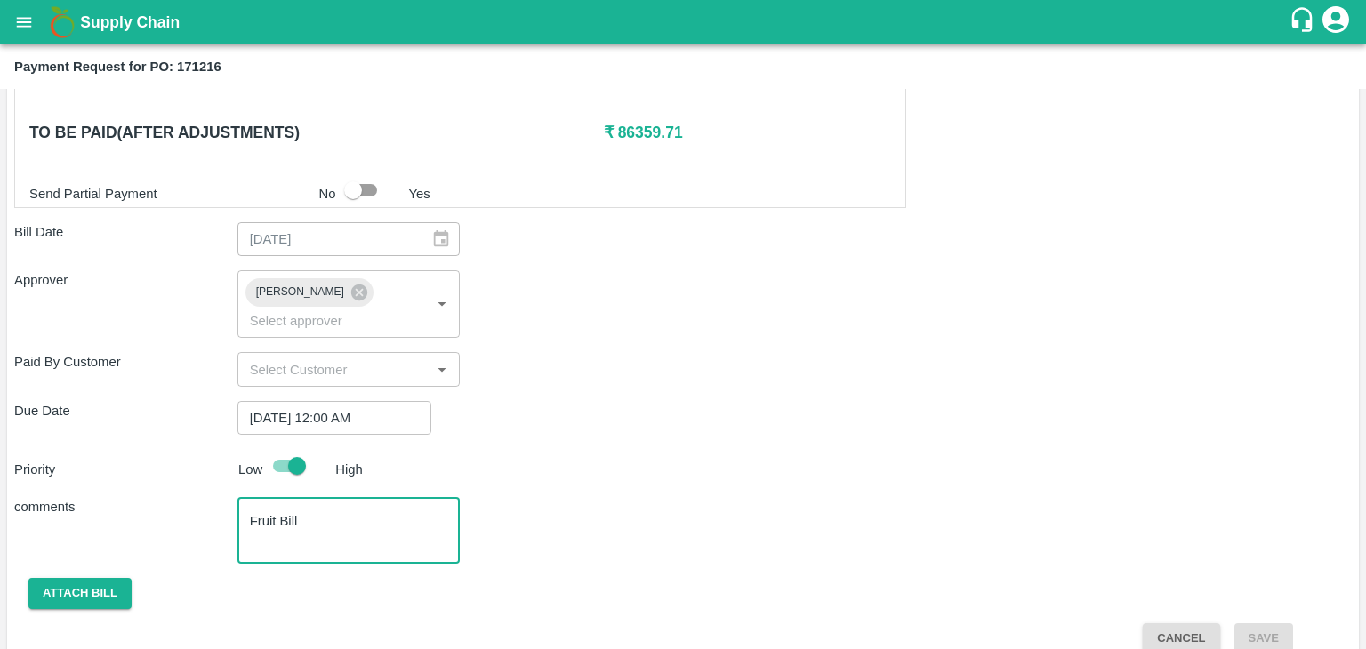
type textarea "Fruit Bill"
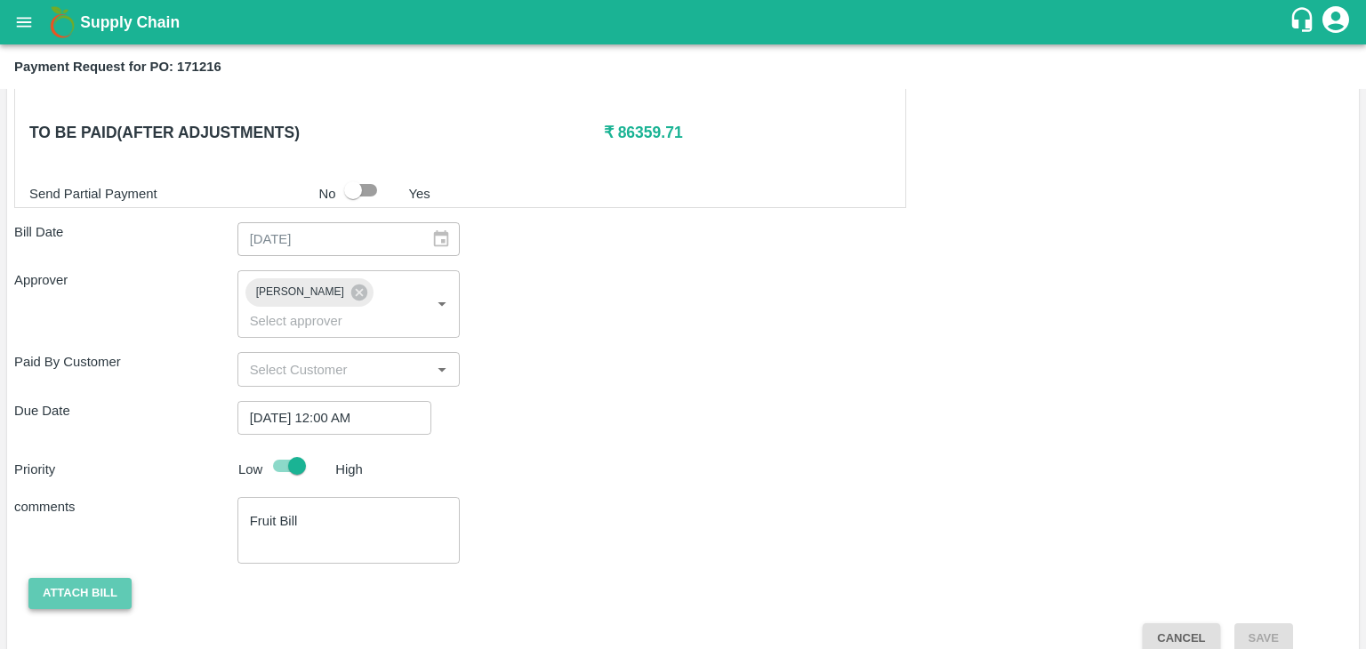
click at [70, 578] on button "Attach bill" at bounding box center [79, 593] width 103 height 31
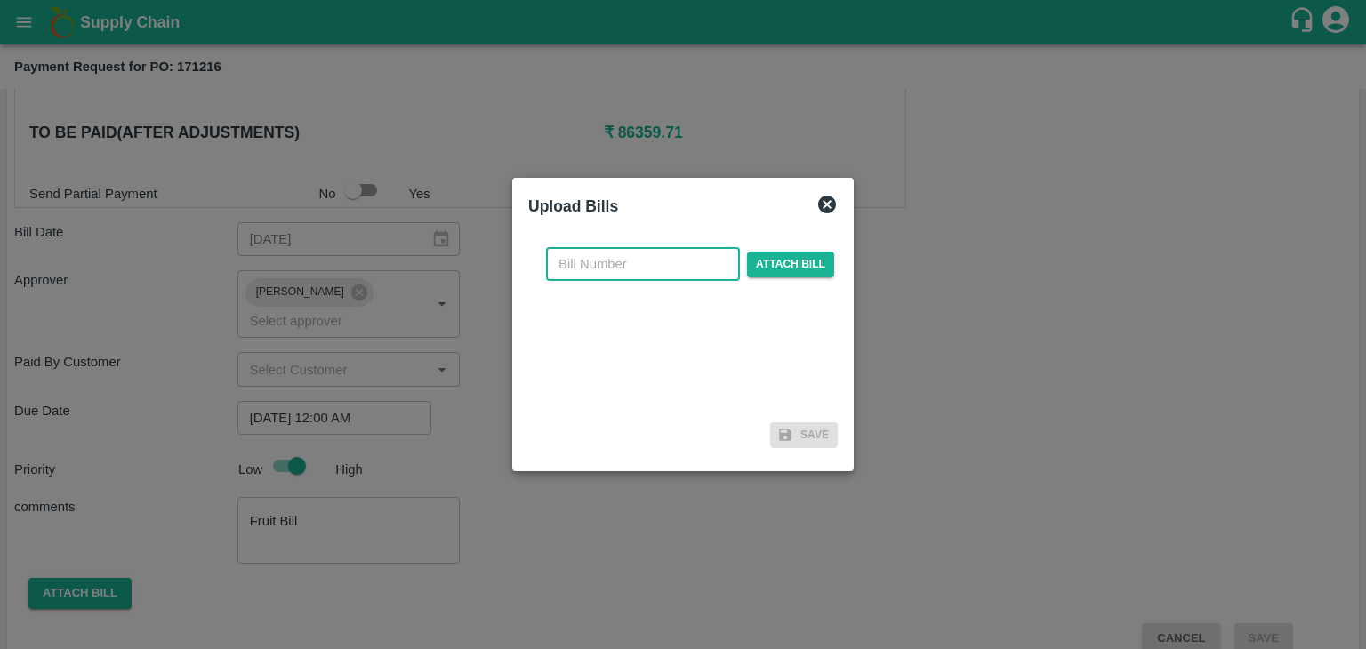
click at [665, 270] on input "text" at bounding box center [643, 264] width 194 height 34
type input "856"
click at [813, 263] on span "Attach bill" at bounding box center [790, 265] width 87 height 26
click at [0, 0] on input "Attach bill" at bounding box center [0, 0] width 0 height 0
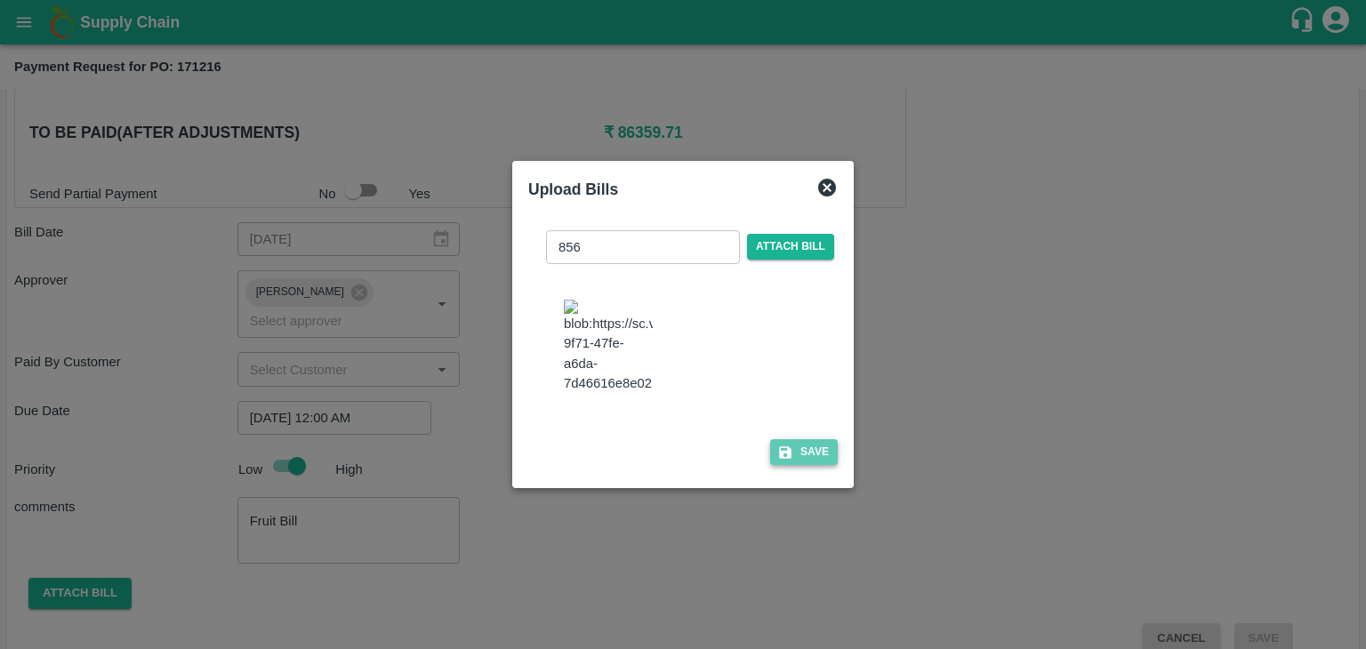
click at [825, 462] on button "Save" at bounding box center [804, 452] width 68 height 26
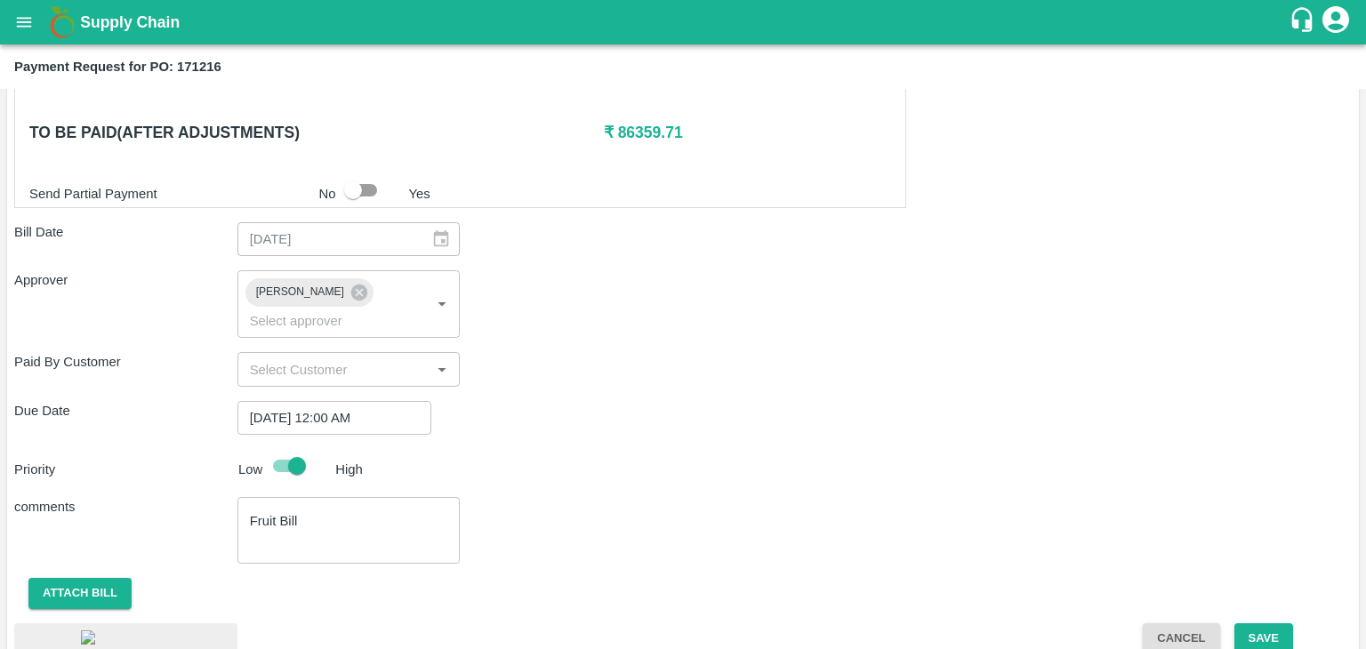
scroll to position [956, 0]
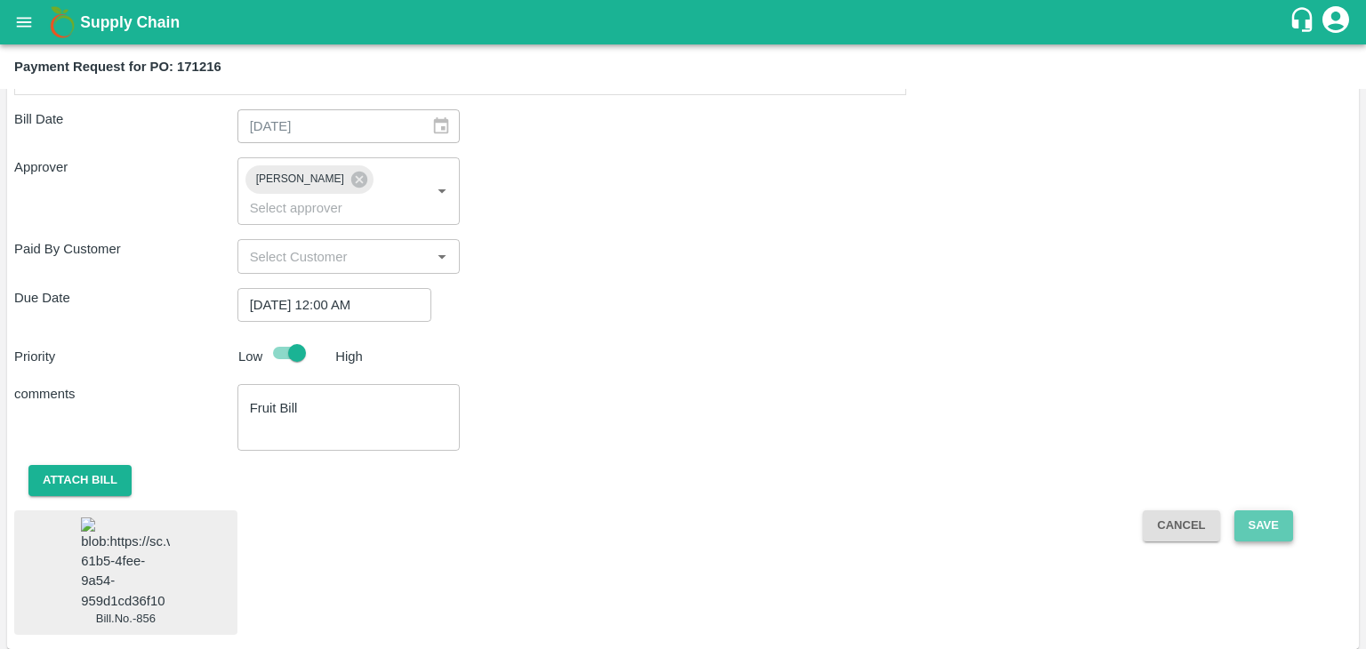
click at [1273, 510] on button "Save" at bounding box center [1263, 525] width 59 height 31
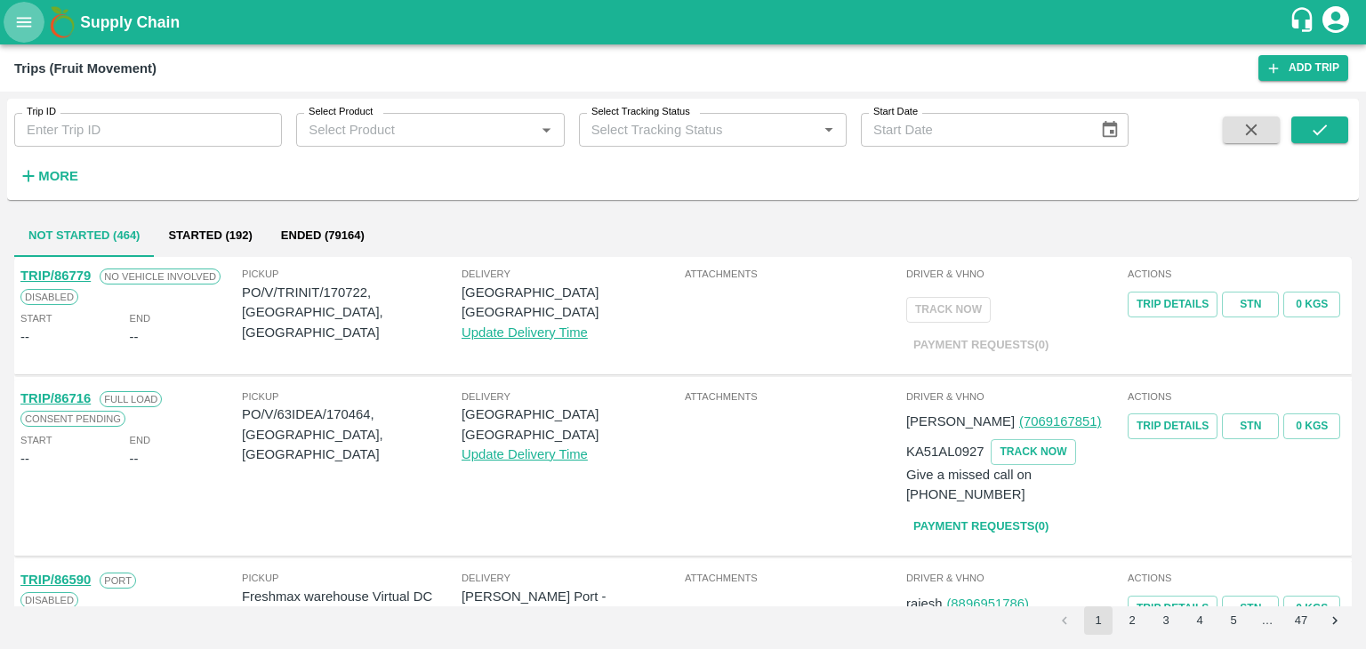
click at [22, 32] on button "open drawer" at bounding box center [24, 22] width 41 height 41
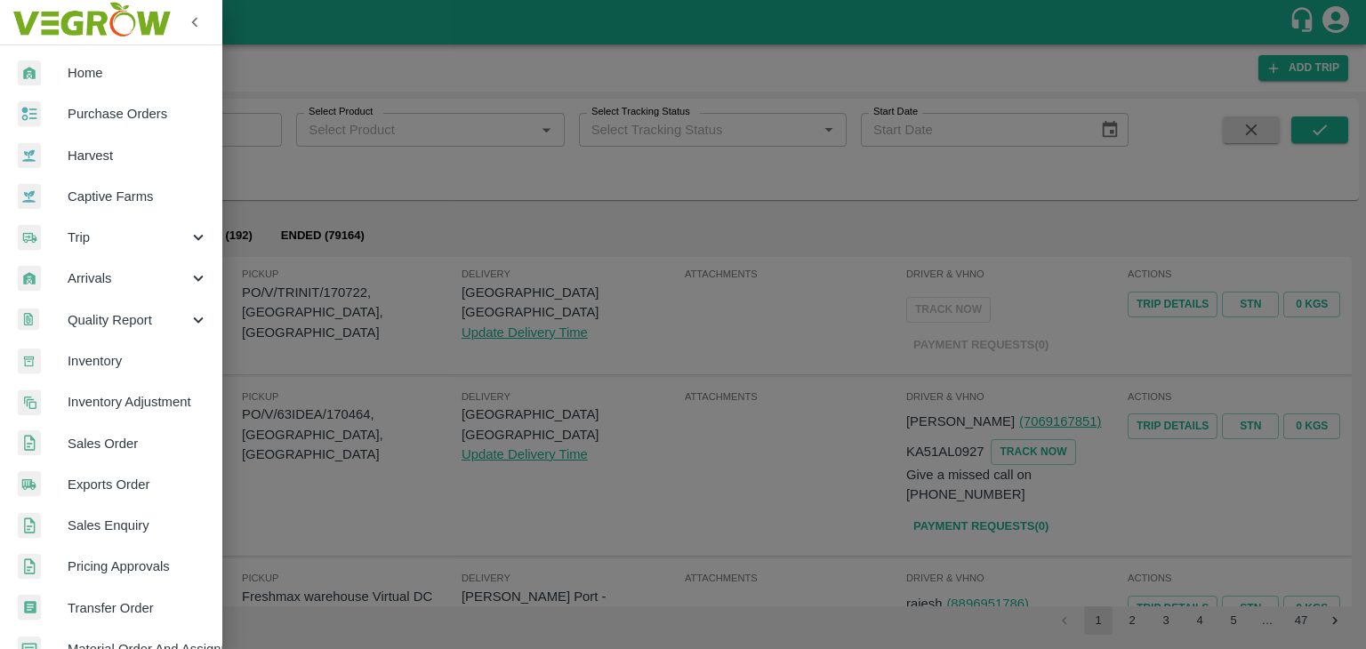
scroll to position [364, 0]
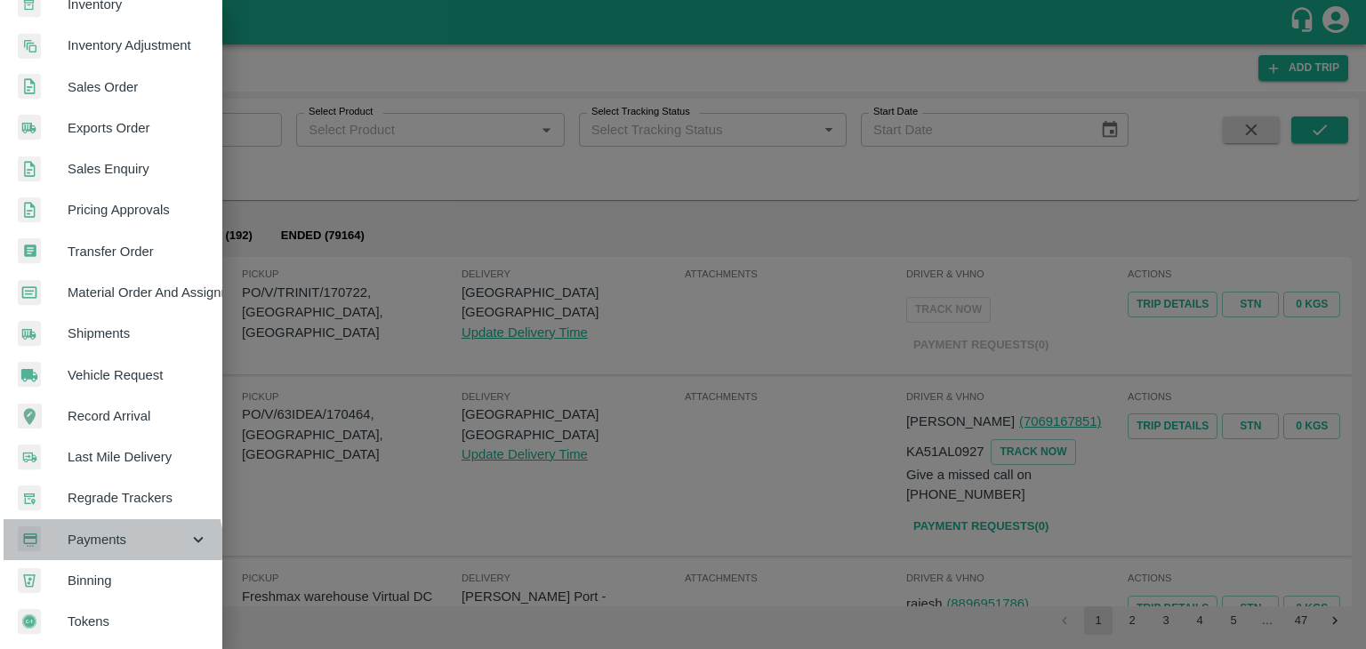
click at [100, 542] on div "Payments" at bounding box center [111, 539] width 222 height 41
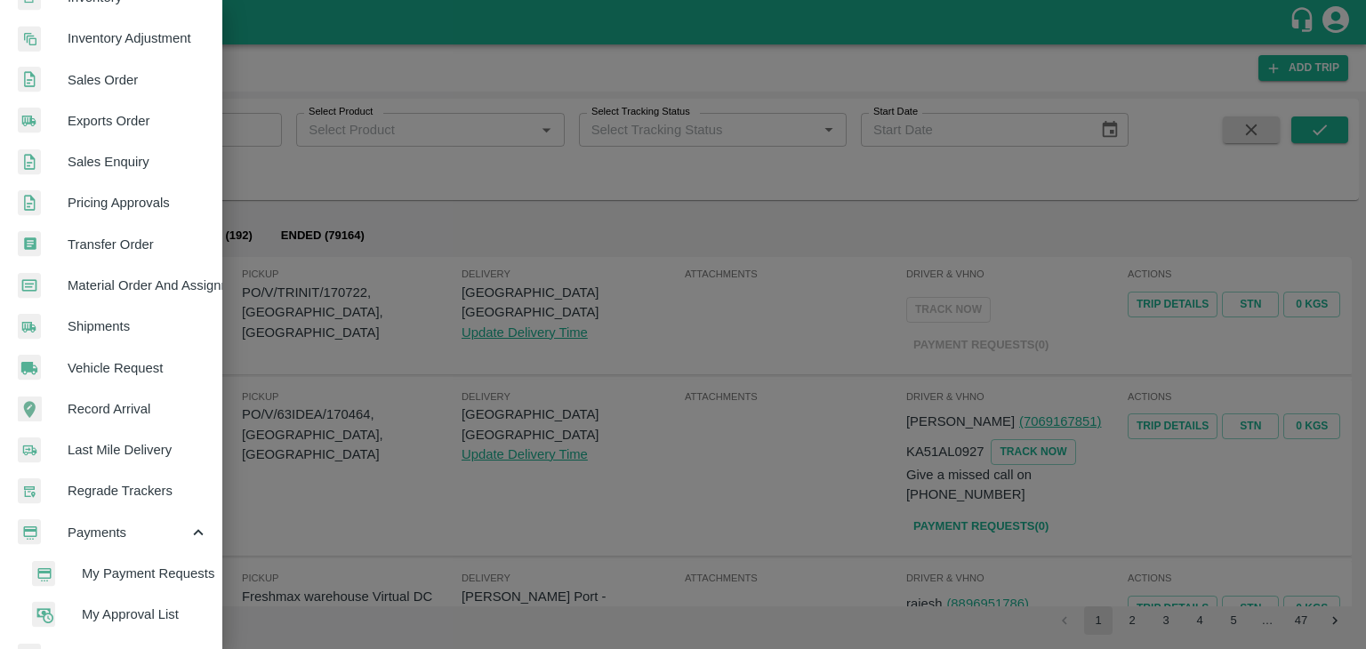
click at [167, 566] on span "My Payment Requests" at bounding box center [145, 574] width 126 height 20
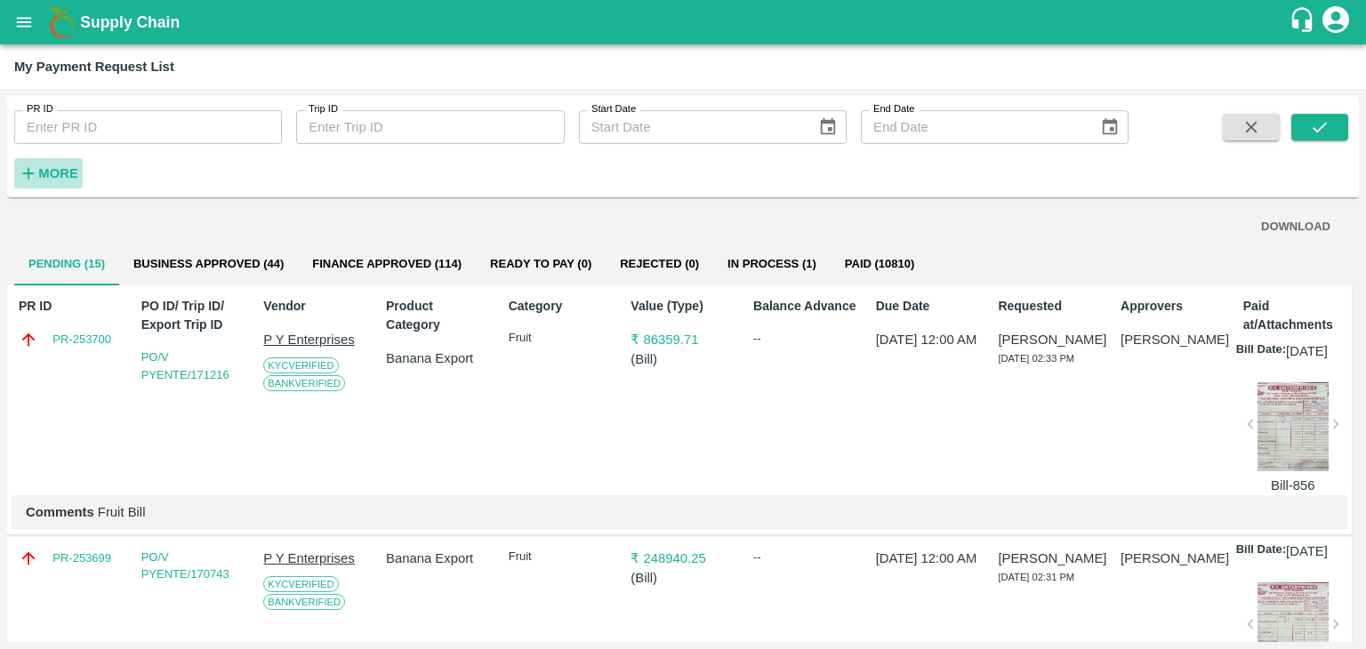
click at [69, 172] on strong "More" at bounding box center [58, 173] width 40 height 14
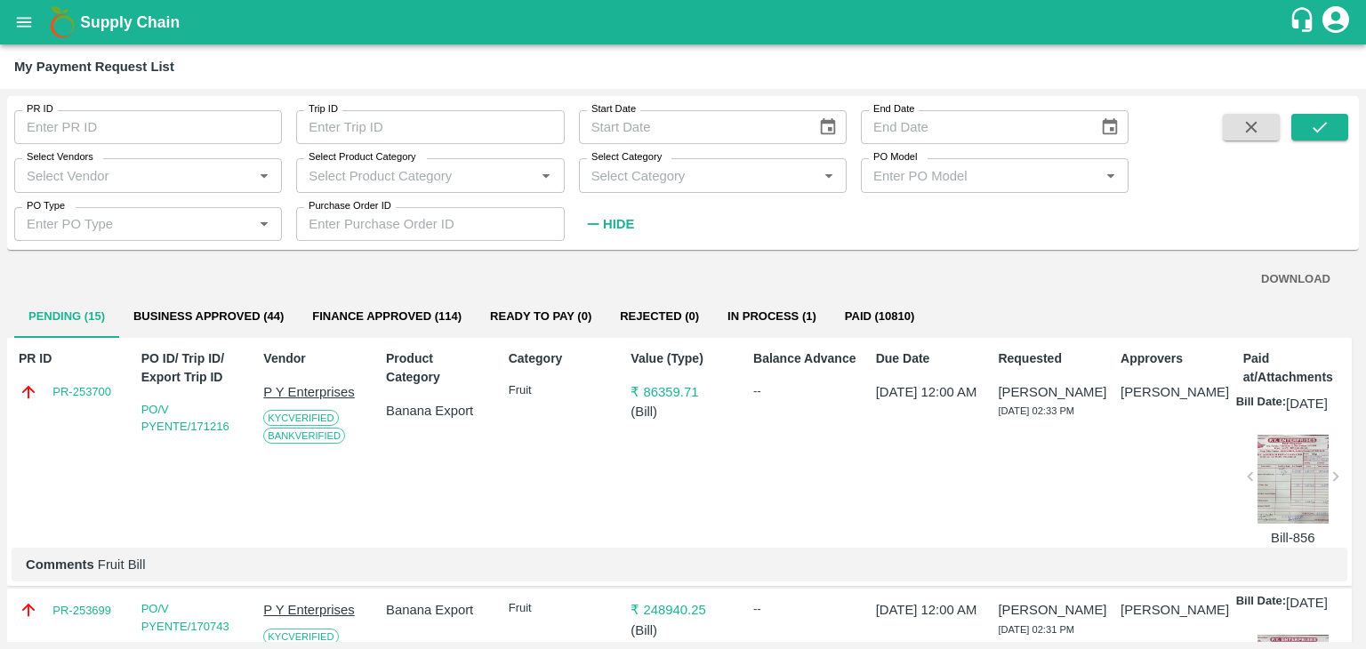
click at [118, 219] on input "PO Type" at bounding box center [134, 223] width 228 height 23
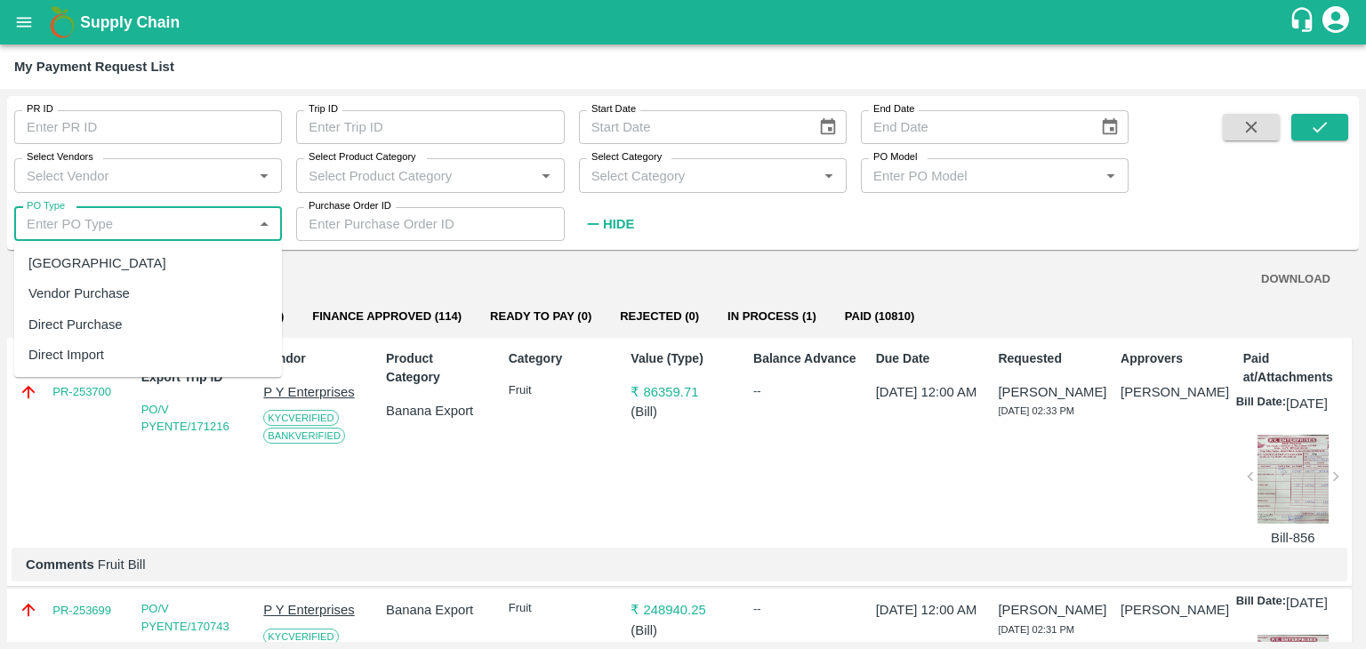
click at [96, 263] on div "[GEOGRAPHIC_DATA]" at bounding box center [148, 263] width 268 height 30
type input "[GEOGRAPHIC_DATA]"
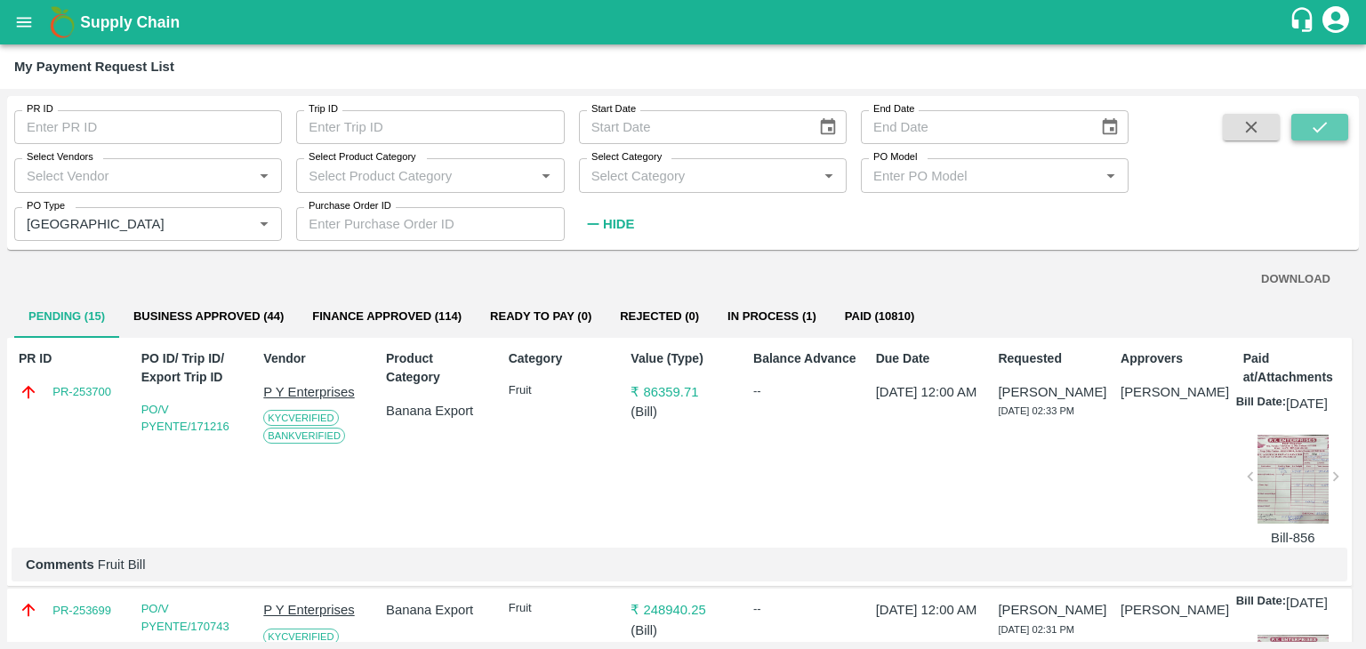
click at [1340, 132] on button "submit" at bounding box center [1319, 127] width 57 height 27
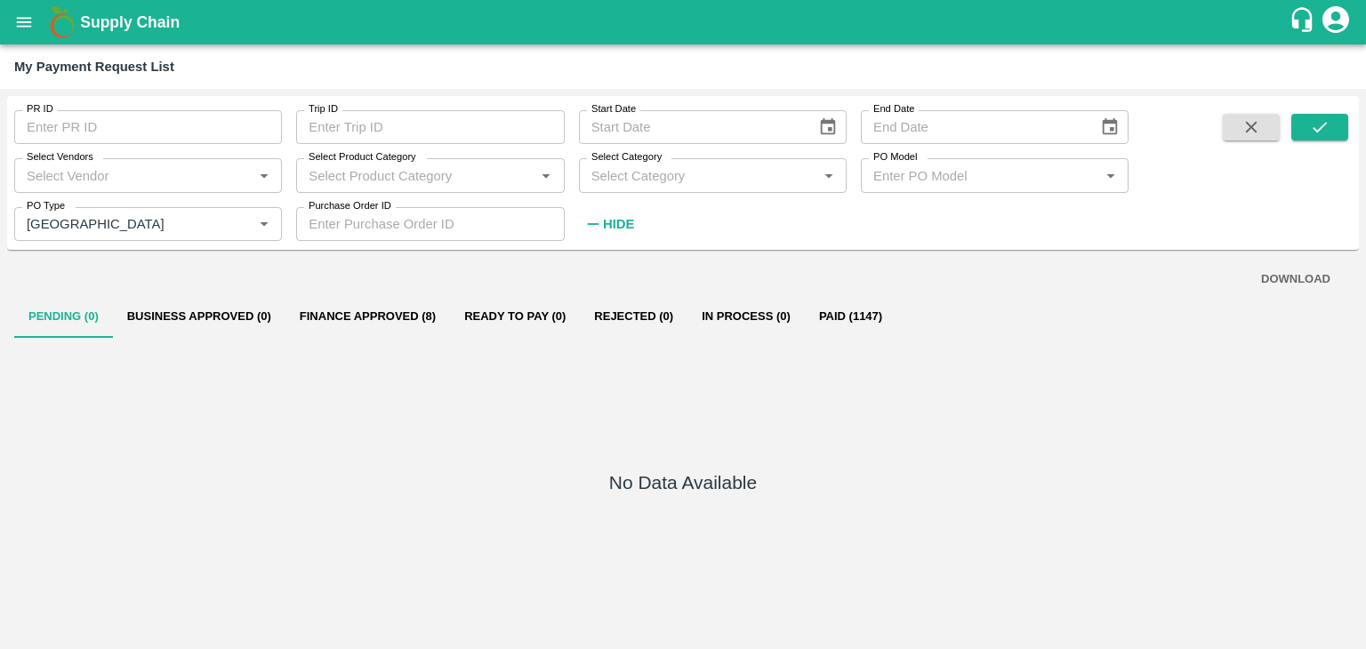
click at [380, 317] on button "Finance Approved (8)" at bounding box center [367, 316] width 164 height 43
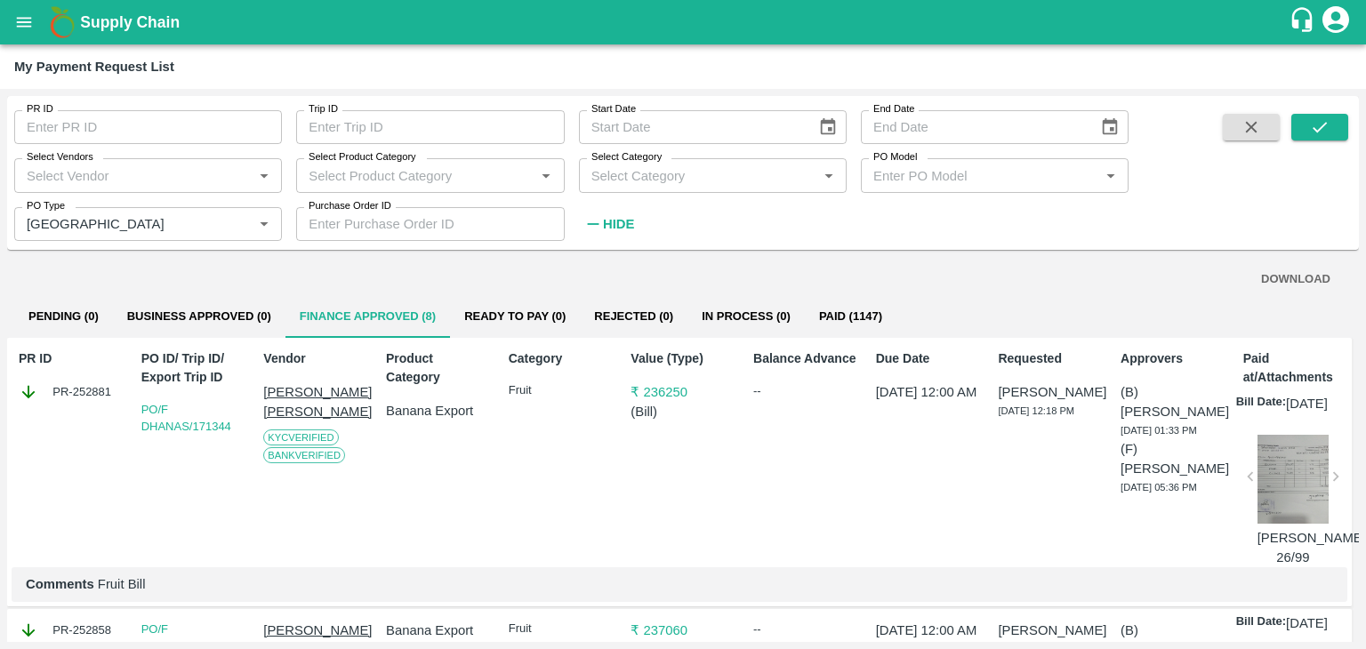
click at [644, 497] on div "Value (Type) ₹ 236250 ( Bill )" at bounding box center [678, 455] width 111 height 226
